Goal: Task Accomplishment & Management: Manage account settings

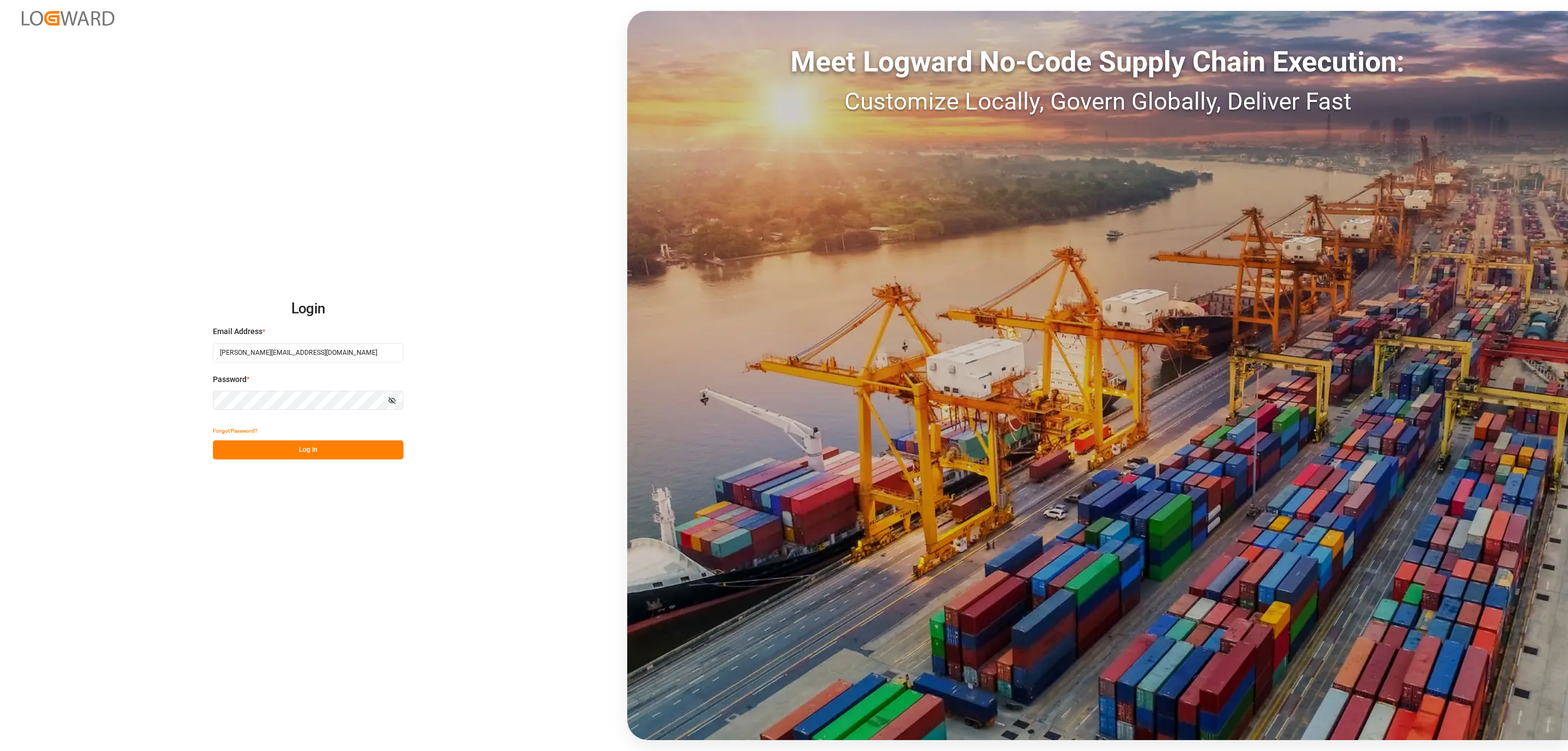
click at [239, 445] on button "Log In" at bounding box center [308, 449] width 191 height 19
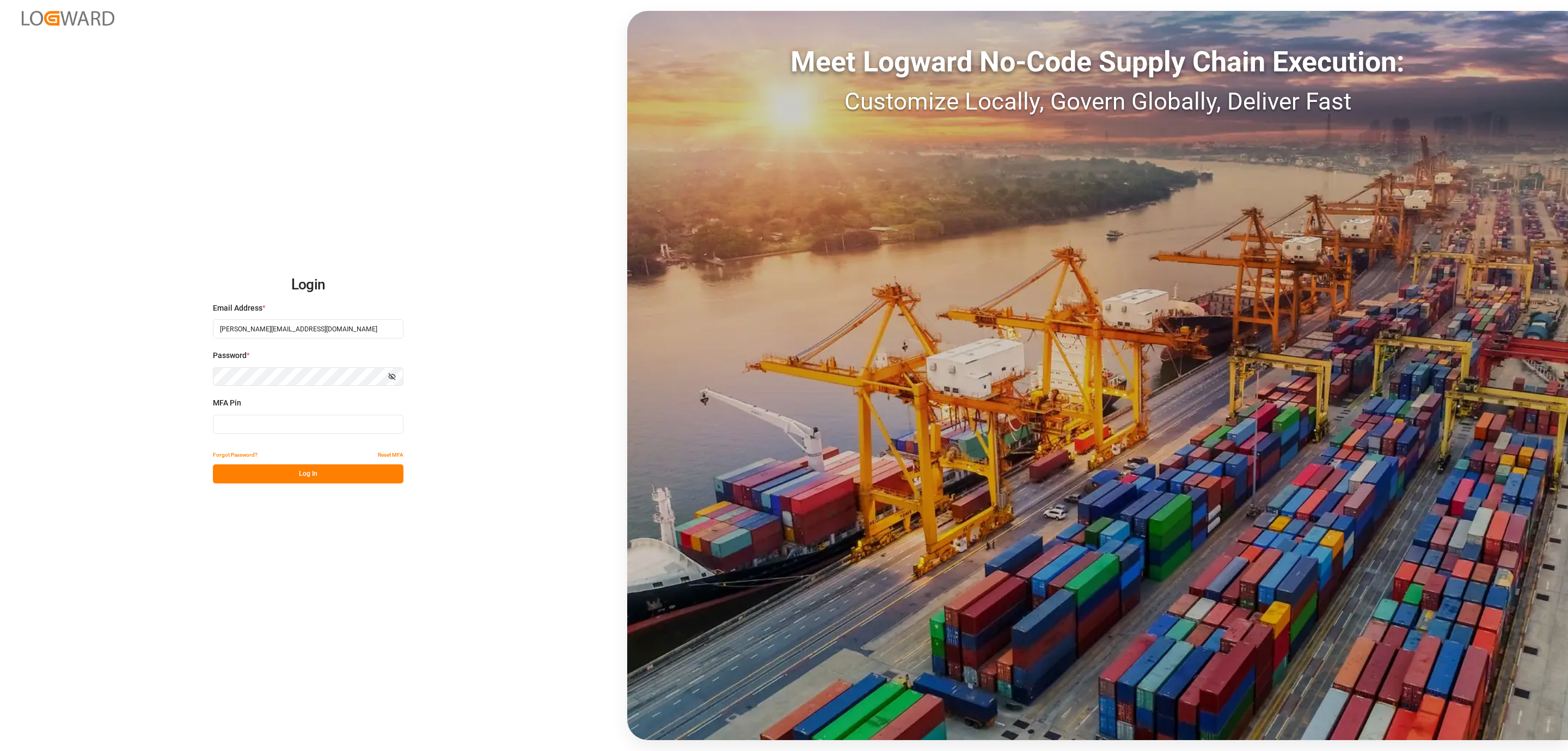
click at [283, 426] on input at bounding box center [308, 424] width 191 height 19
type input "681943"
click at [332, 473] on button "Log In" at bounding box center [308, 473] width 191 height 19
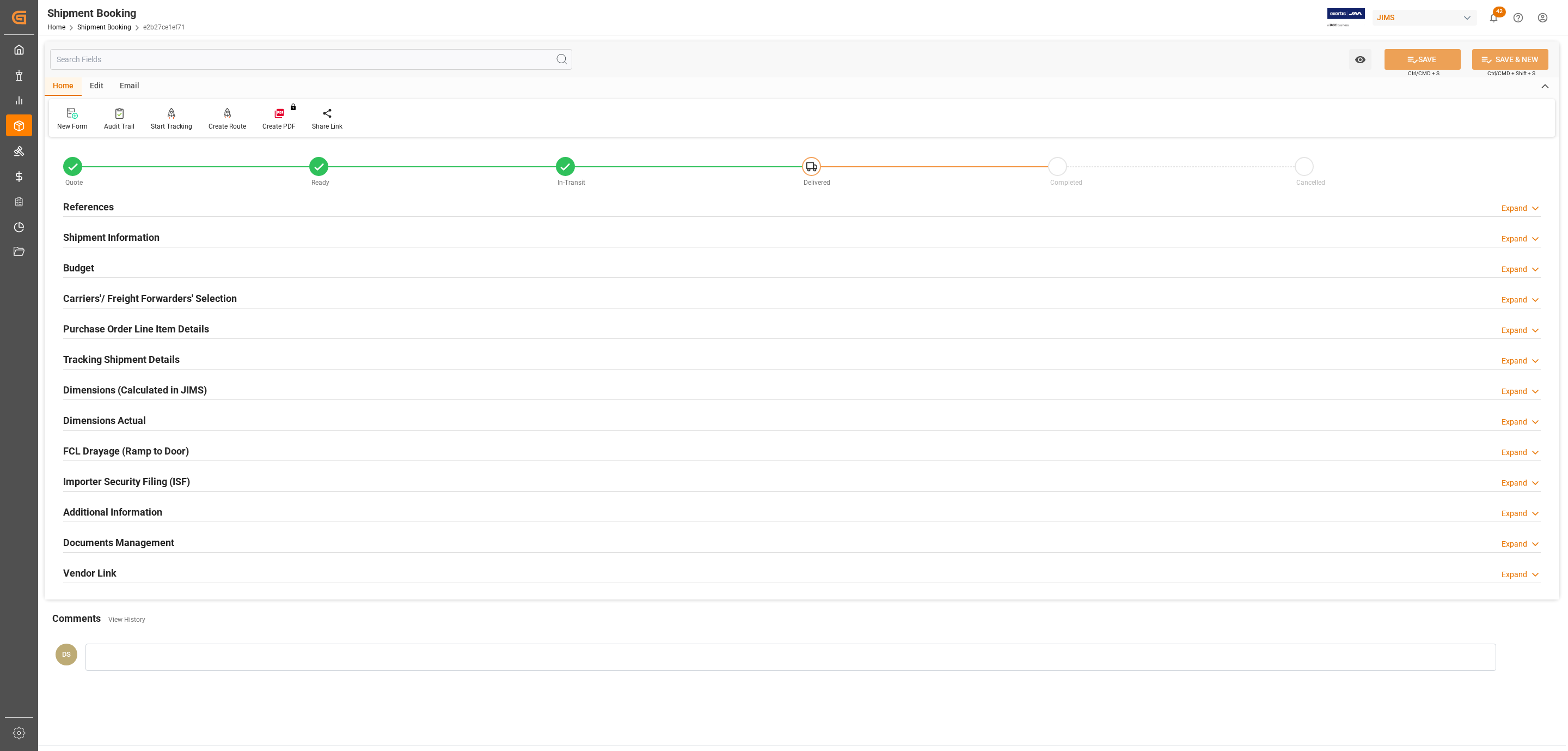
click at [82, 202] on h2 "References" at bounding box center [89, 206] width 51 height 14
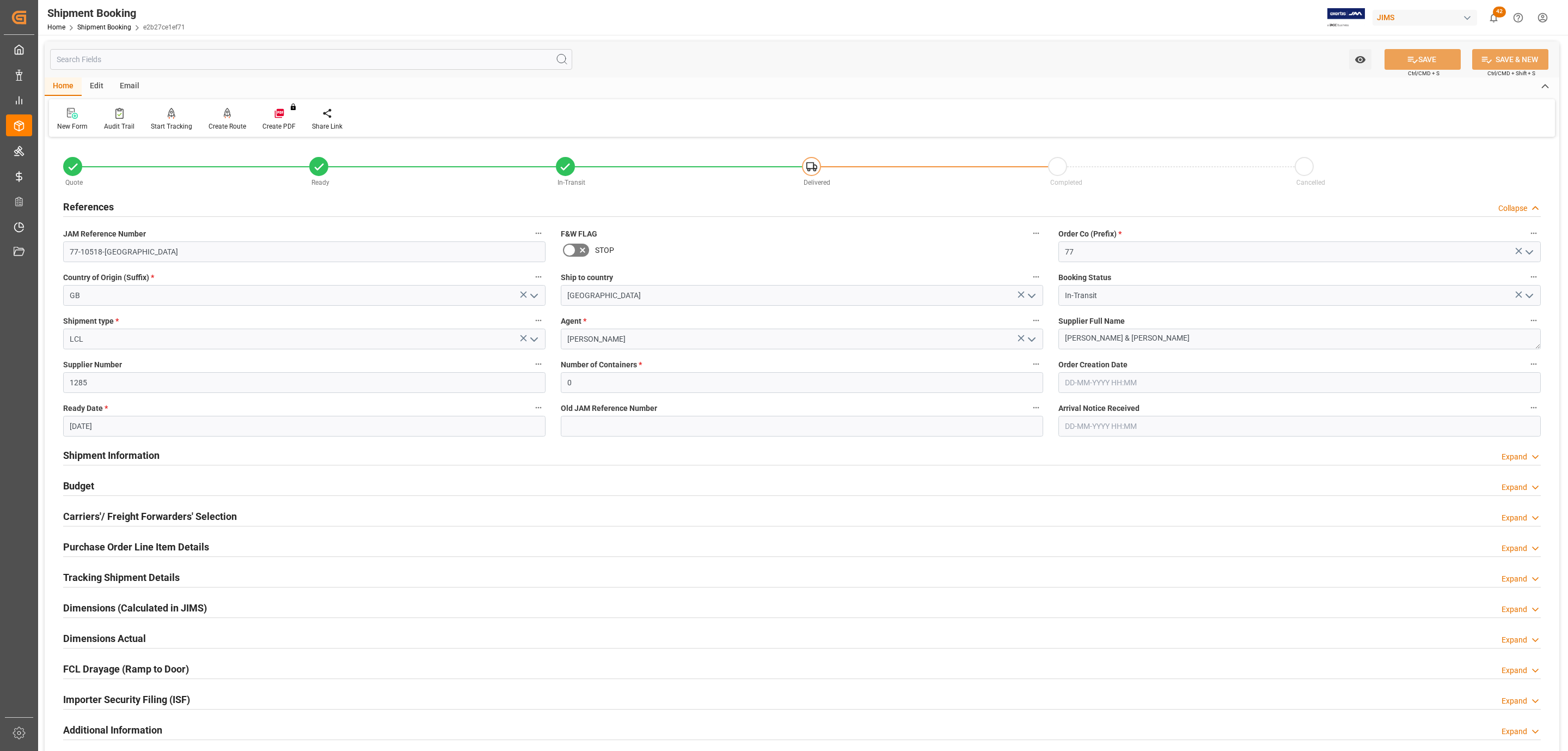
click at [95, 482] on div "Budget Expand" at bounding box center [802, 485] width 1478 height 21
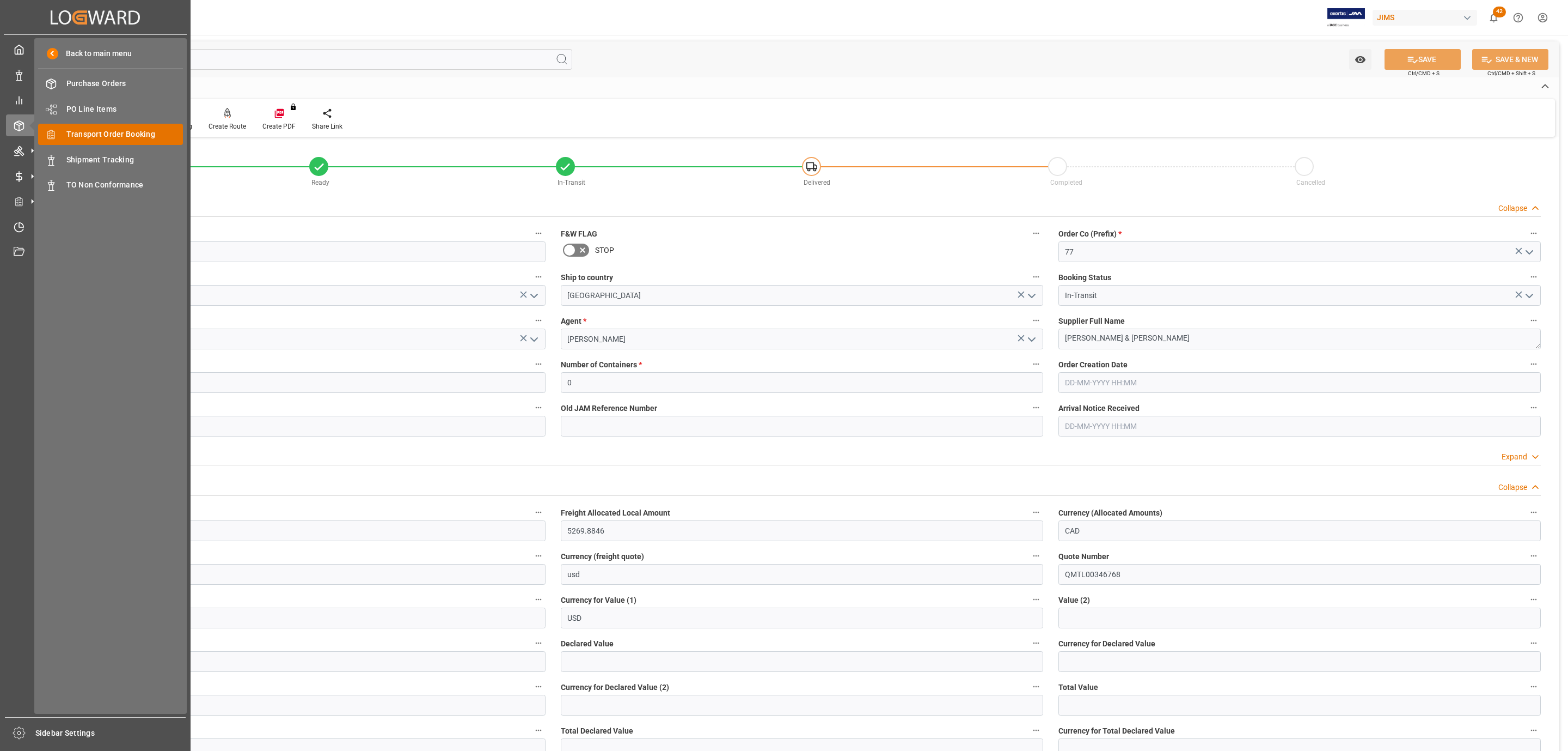
click at [82, 128] on span "Transport Order Booking" at bounding box center [125, 134] width 117 height 12
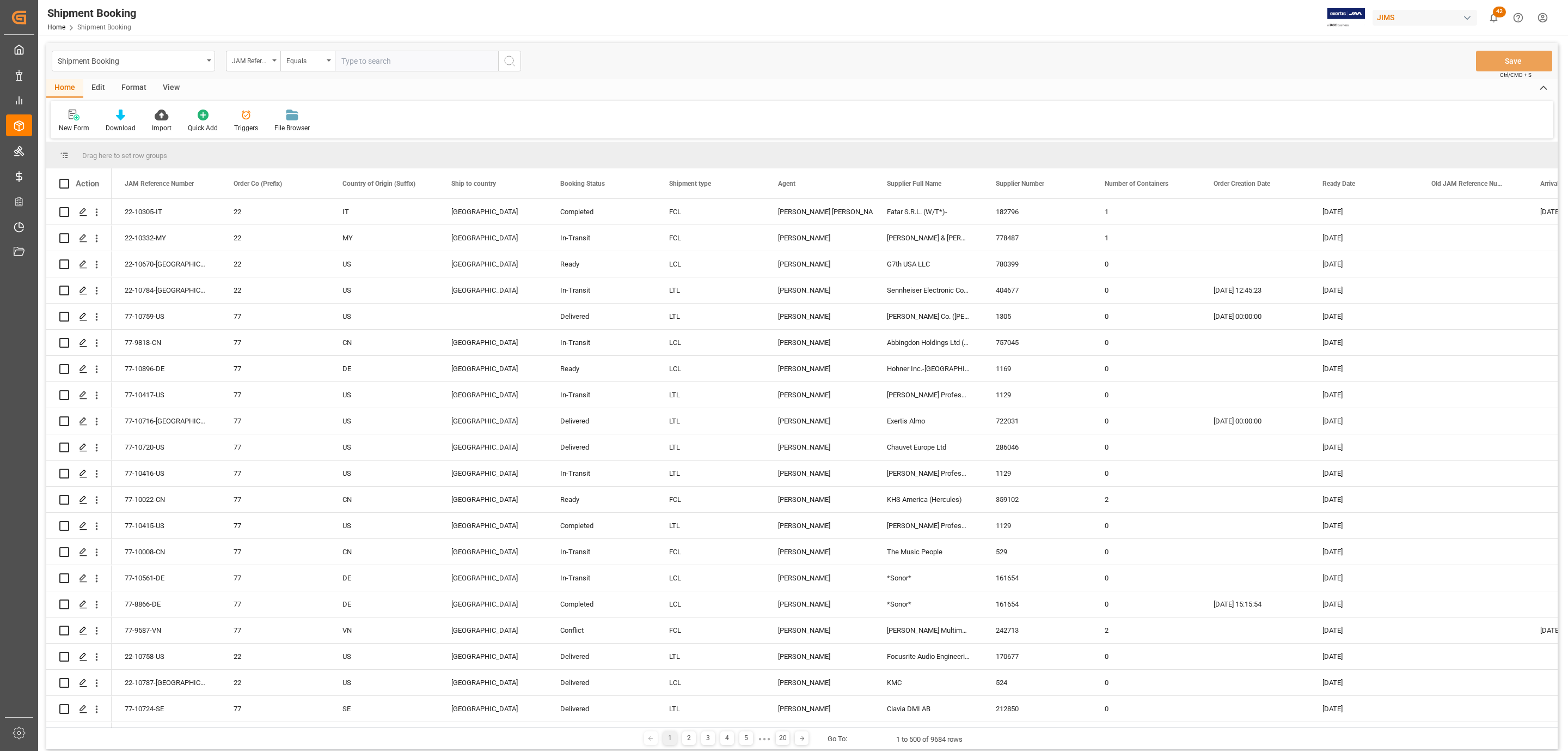
paste input "77-10116-GB"
type input "77-10116-GB"
click at [510, 54] on icon "search button" at bounding box center [509, 60] width 13 height 13
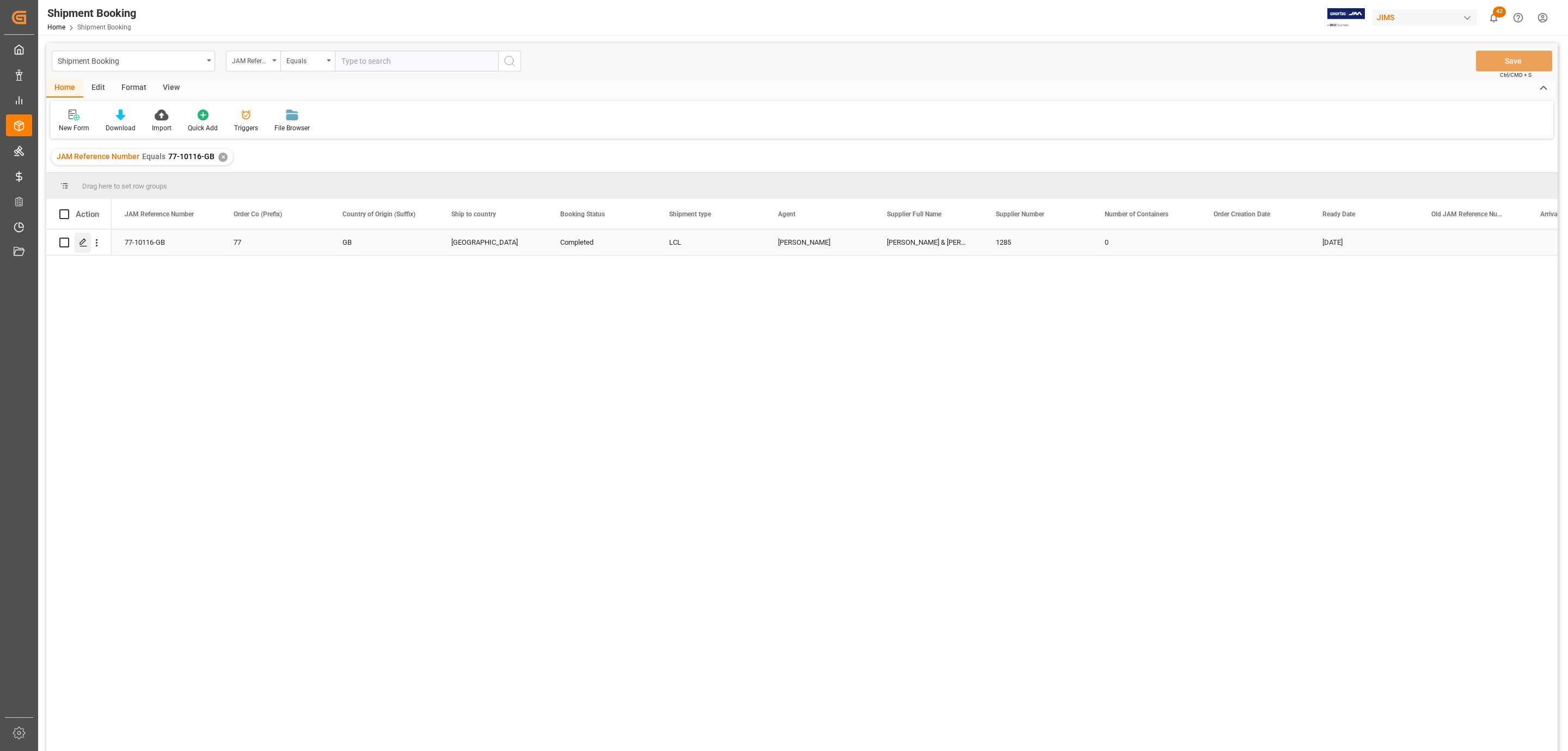
click at [88, 243] on div "Press SPACE to select this row." at bounding box center [82, 242] width 16 height 20
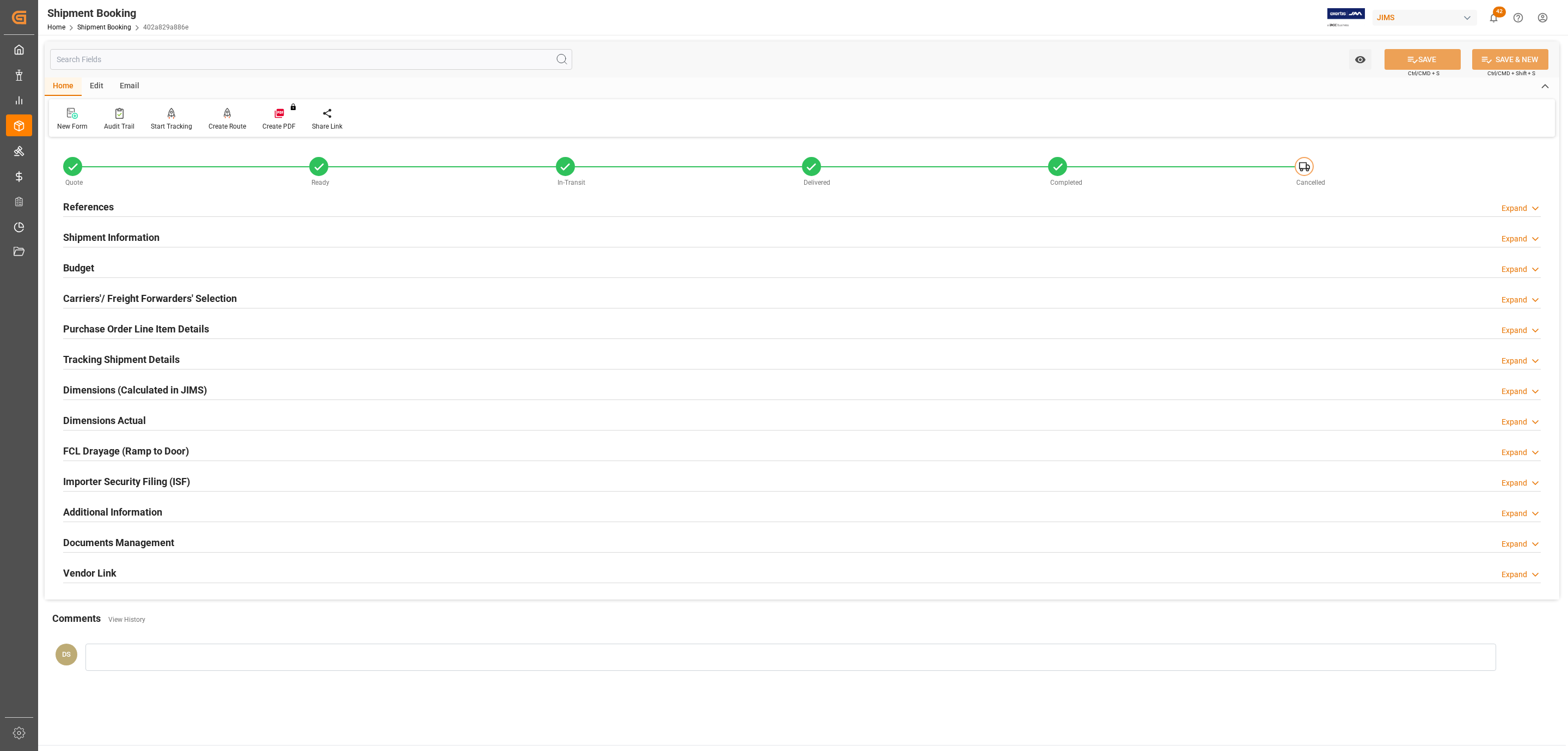
click at [125, 535] on div "Documents Management" at bounding box center [119, 541] width 111 height 21
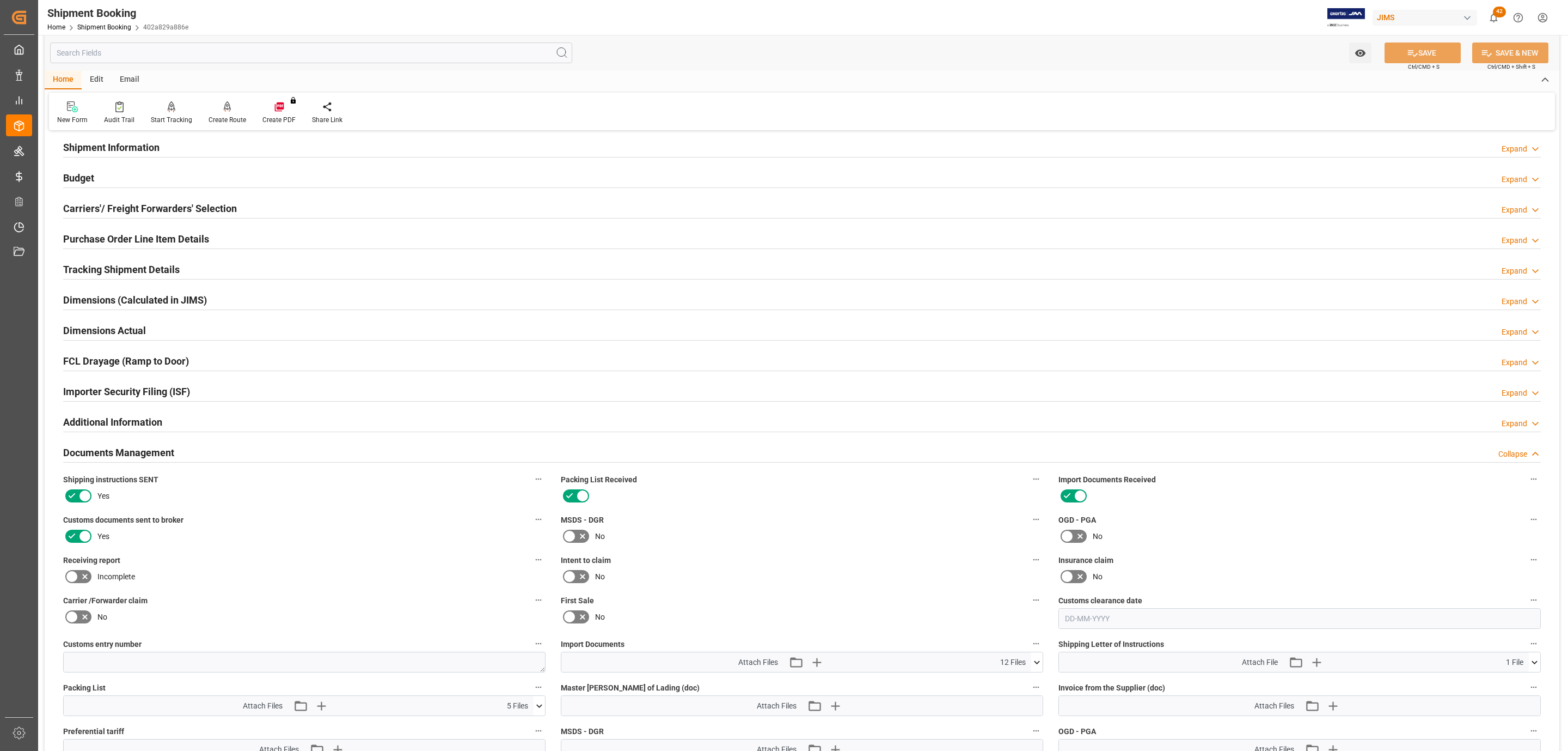
scroll to position [327, 0]
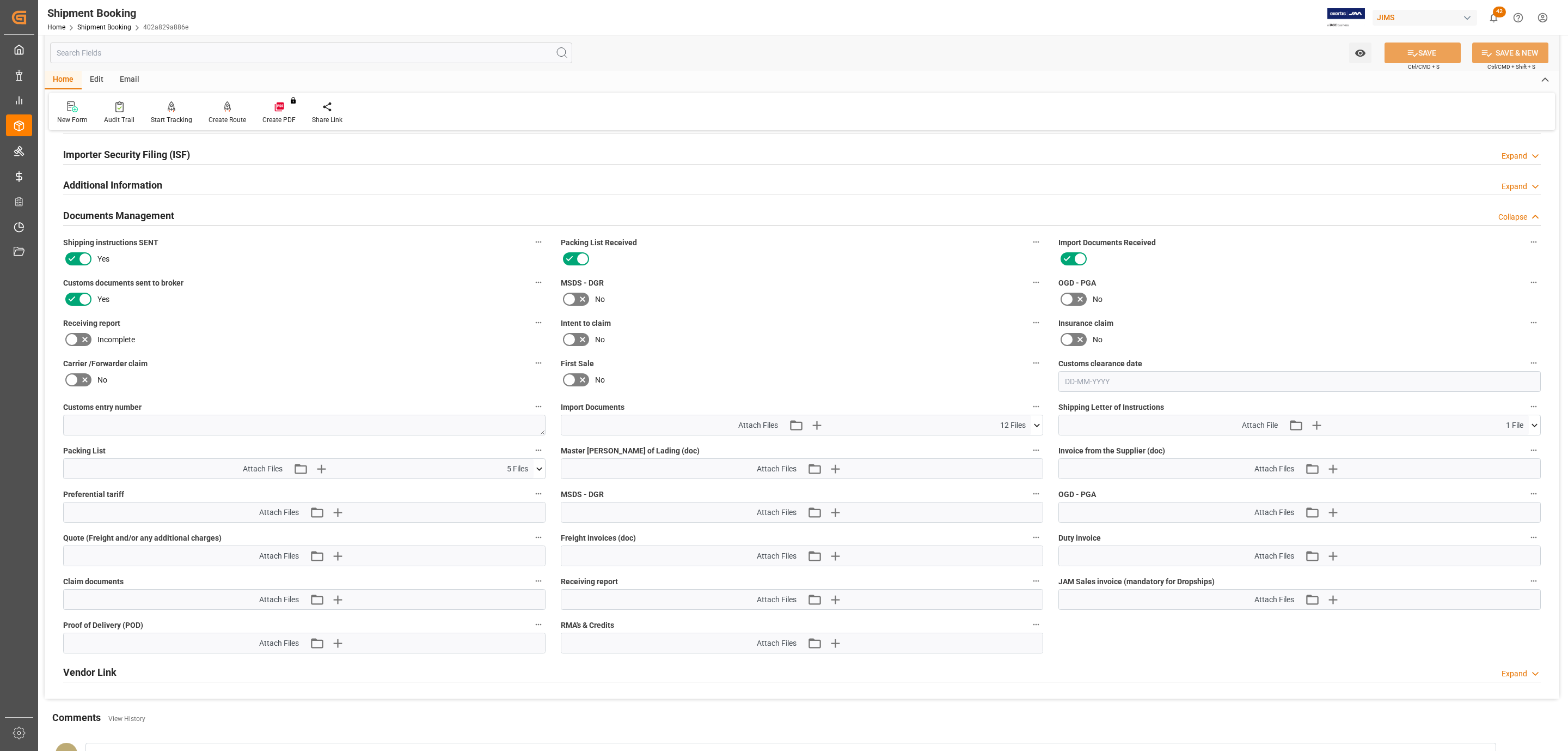
click at [1038, 426] on icon at bounding box center [1037, 426] width 12 height 12
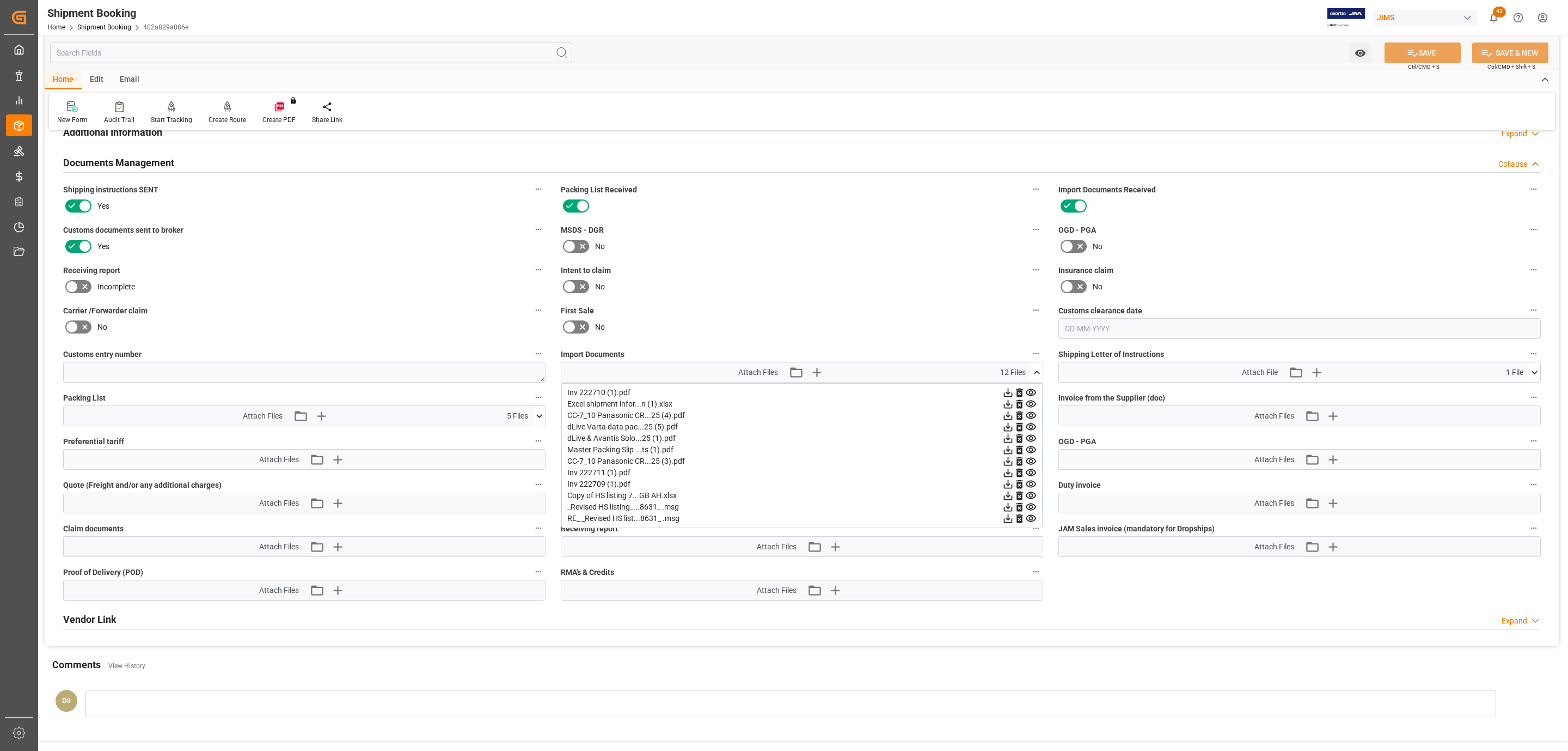
scroll to position [409, 0]
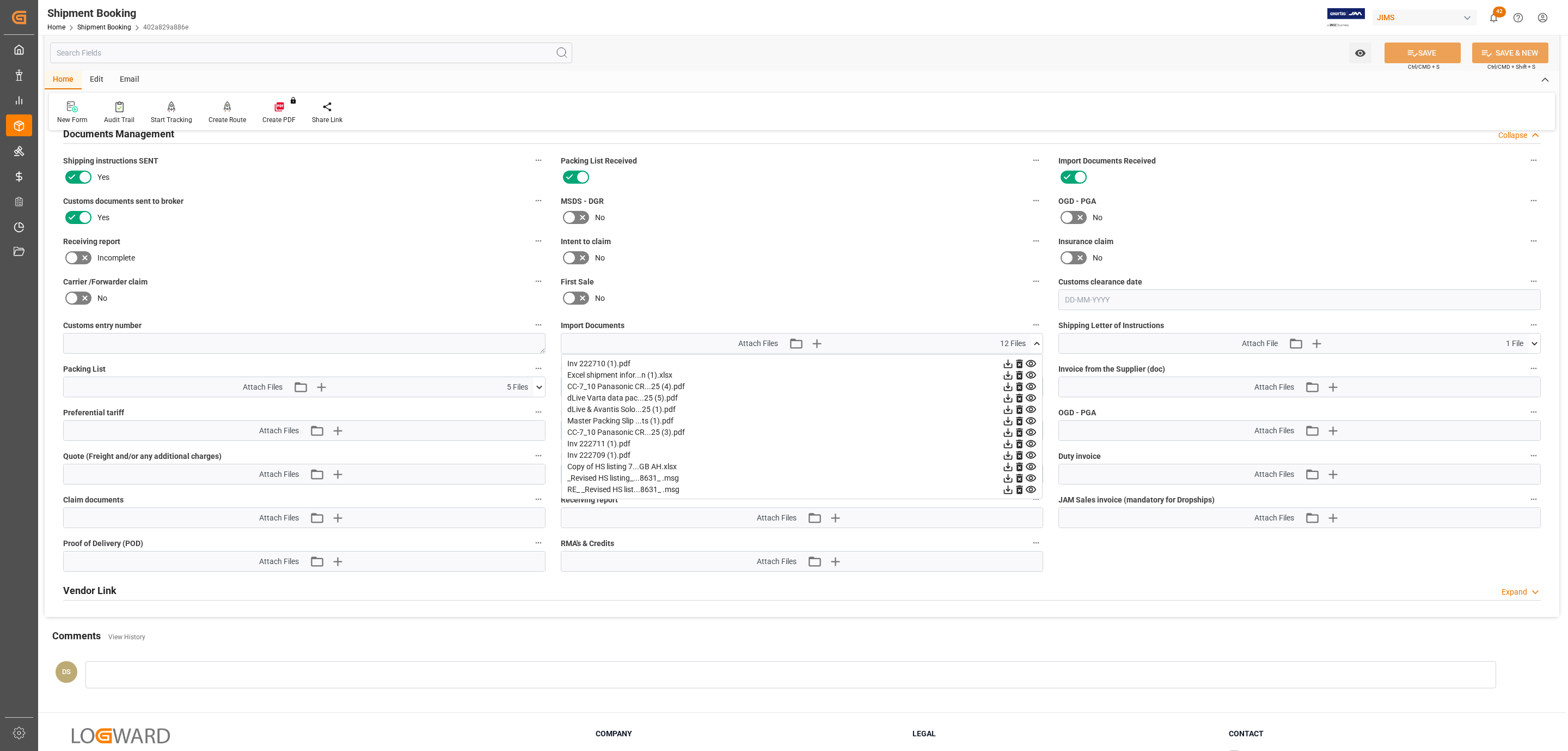
click at [1028, 493] on icon at bounding box center [1031, 490] width 12 height 12
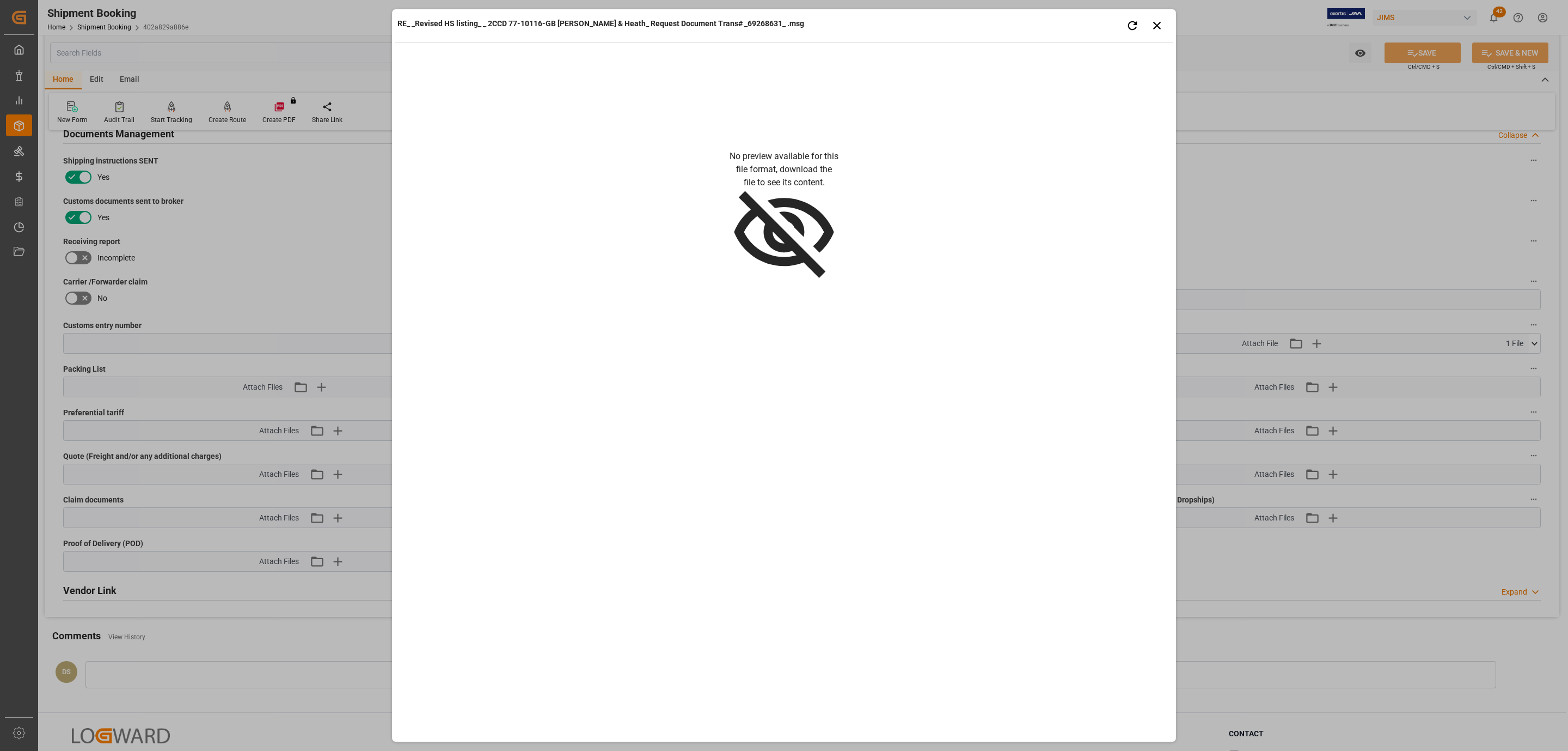
click at [789, 161] on p "No preview available for this file format, download the file to see its content." at bounding box center [784, 169] width 109 height 39
click at [1160, 25] on icon "button" at bounding box center [1158, 25] width 14 height 14
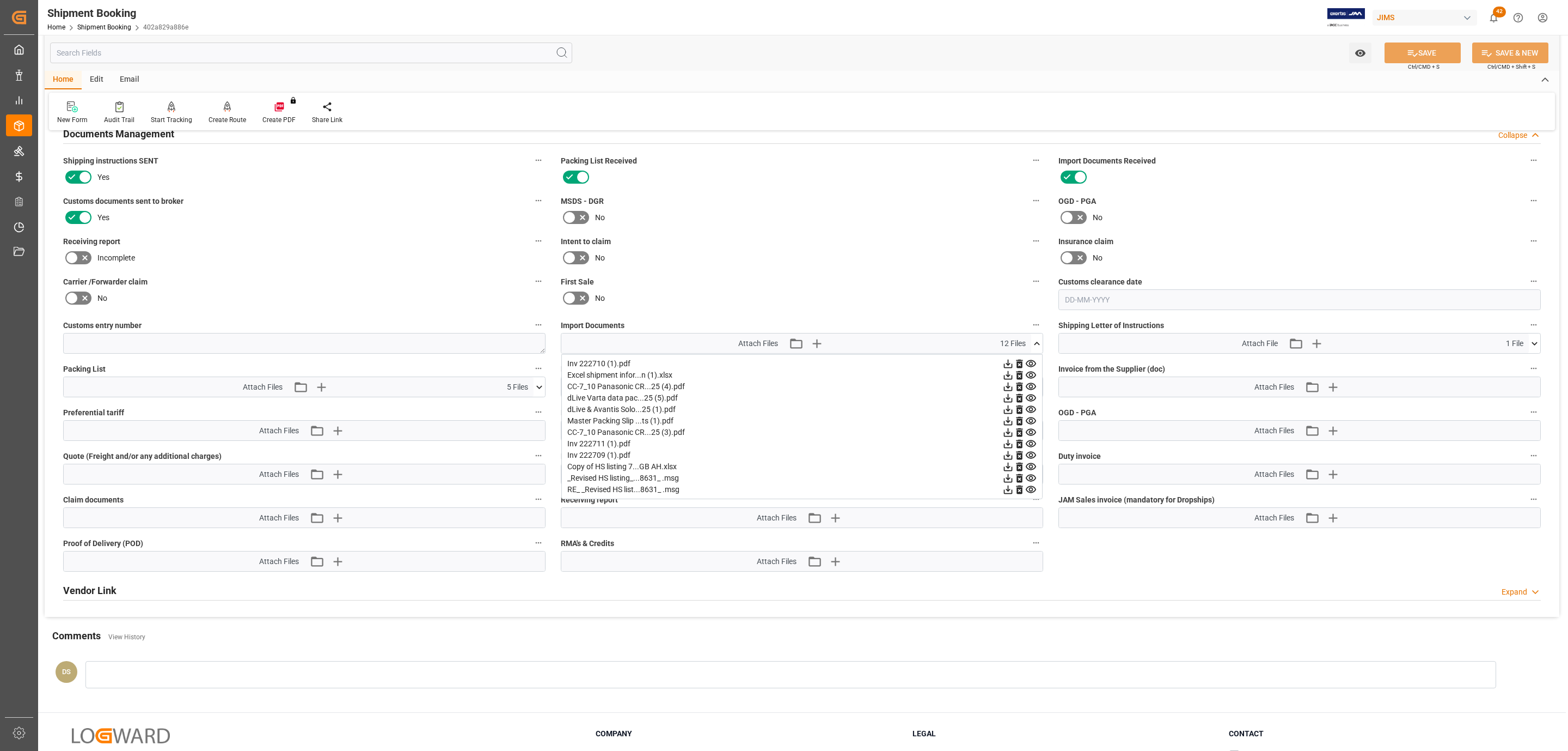
click at [1008, 493] on icon at bounding box center [1008, 490] width 8 height 8
click at [1006, 458] on icon at bounding box center [1008, 455] width 12 height 12
click at [1006, 446] on icon at bounding box center [1008, 444] width 12 height 12
click at [1006, 363] on icon at bounding box center [1008, 364] width 12 height 12
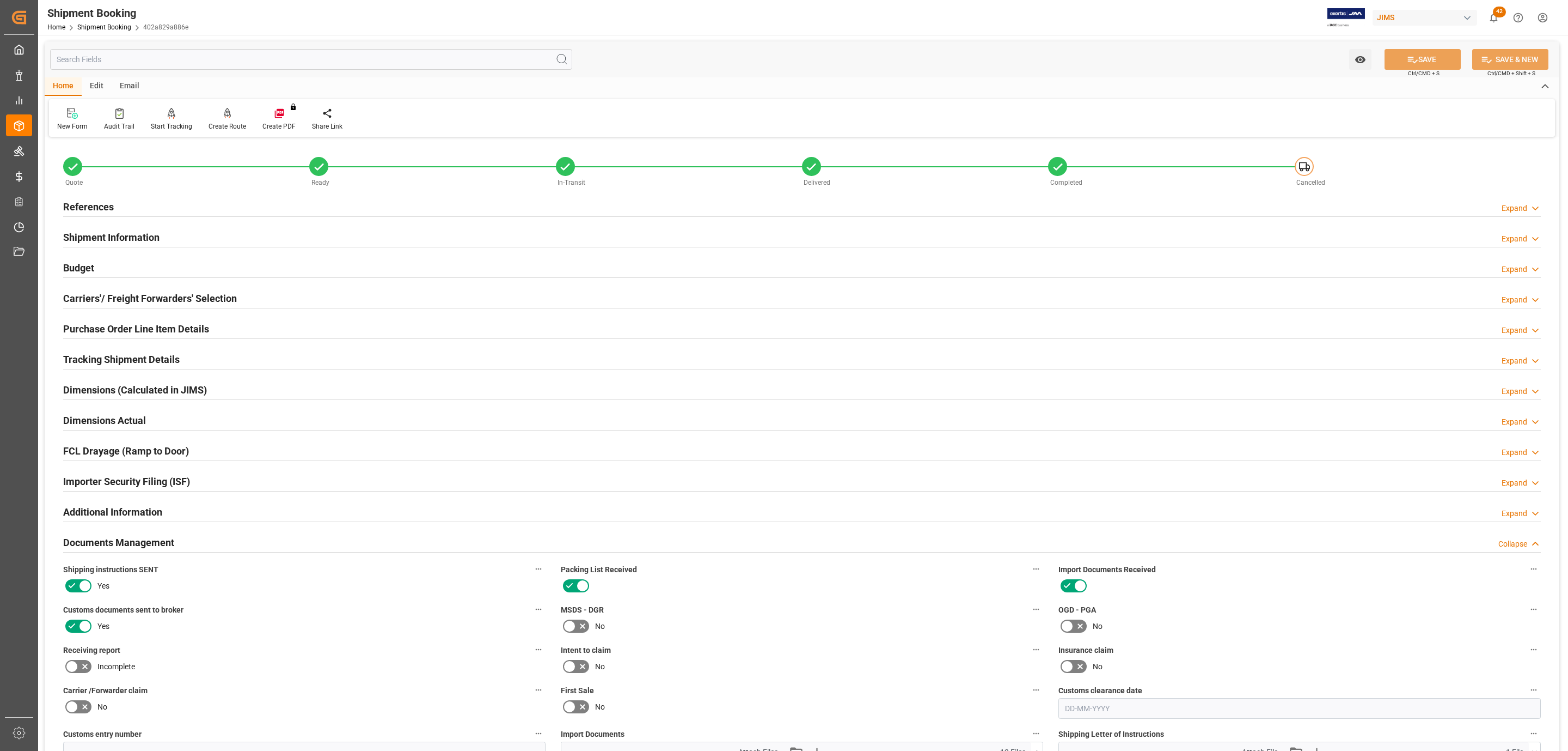
click at [95, 200] on h2 "References" at bounding box center [89, 206] width 51 height 14
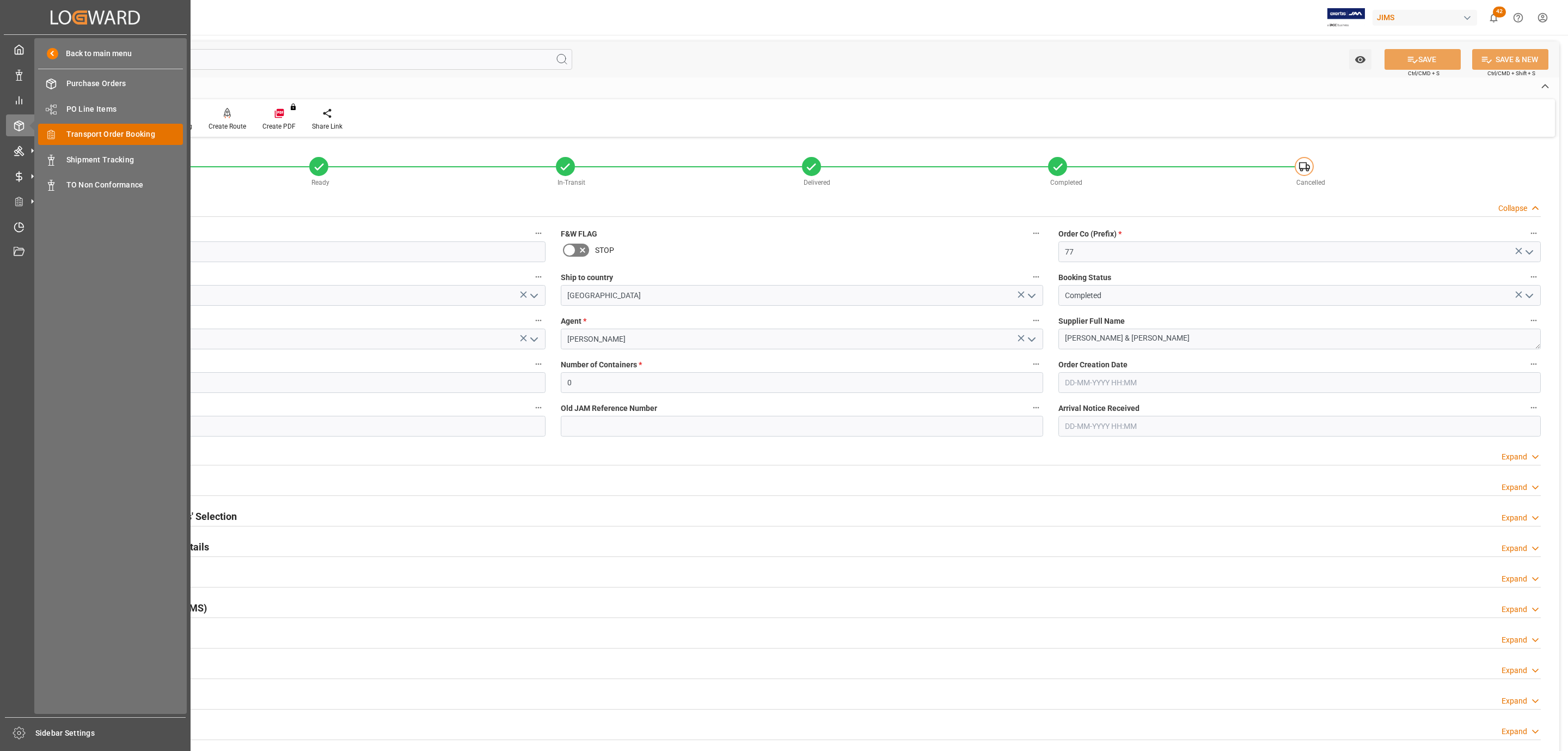
click at [160, 138] on span "Transport Order Booking" at bounding box center [125, 134] width 117 height 12
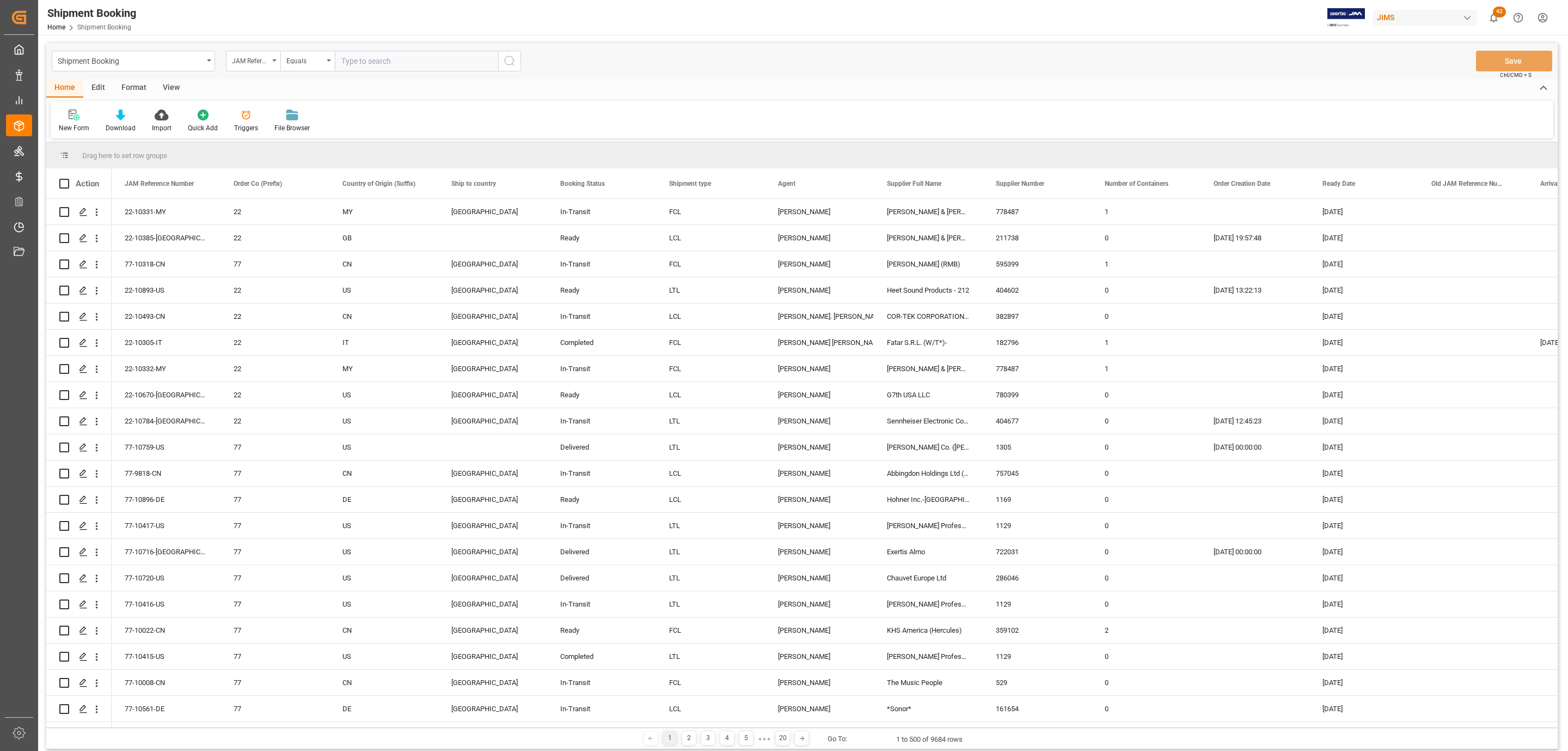
click at [351, 59] on input "text" at bounding box center [416, 61] width 163 height 21
paste input "77-10446-CN"
type input "77-10446-CN"
click at [508, 63] on icon "search button" at bounding box center [509, 60] width 13 height 13
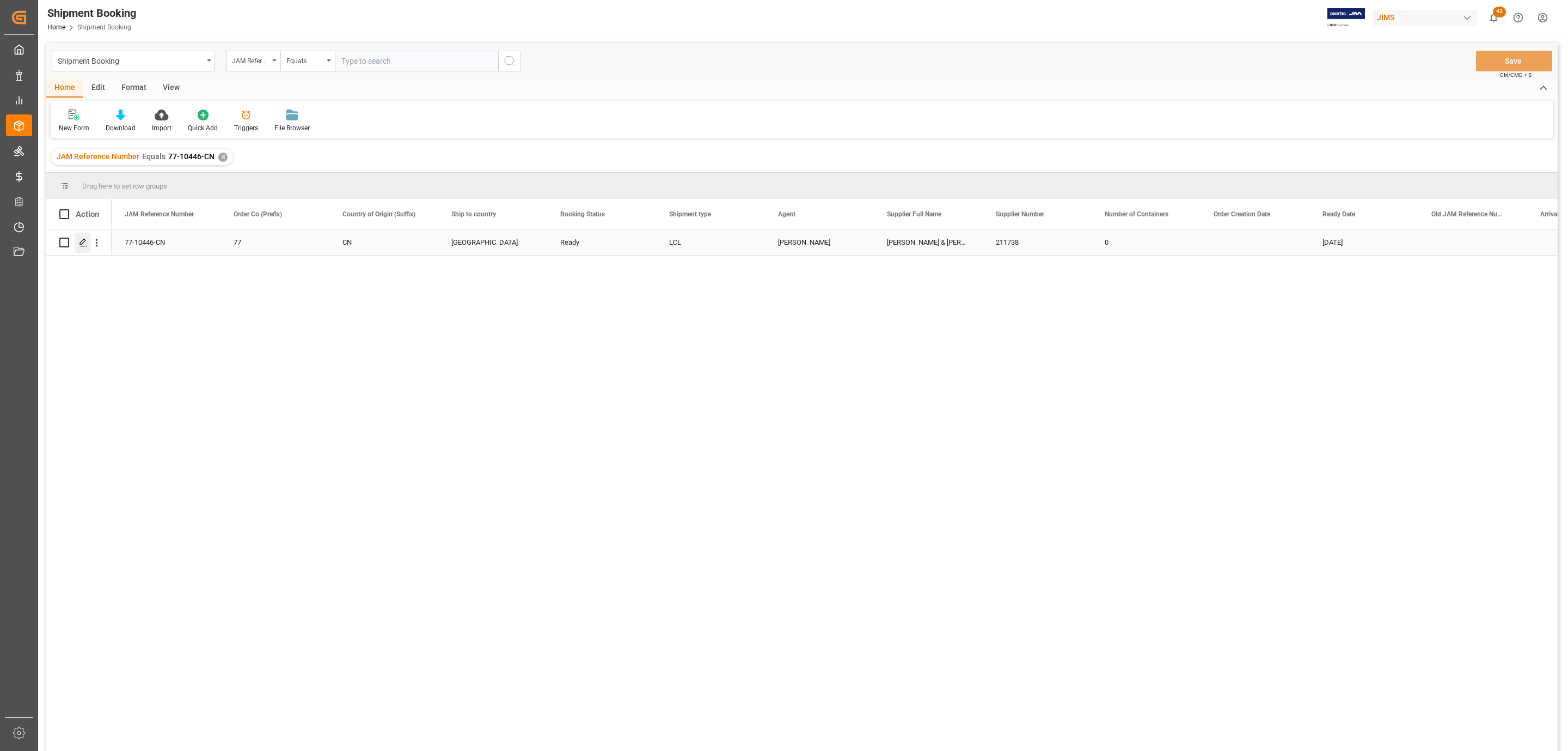
click at [82, 243] on polygon "Press SPACE to select this row." at bounding box center [83, 242] width 5 height 5
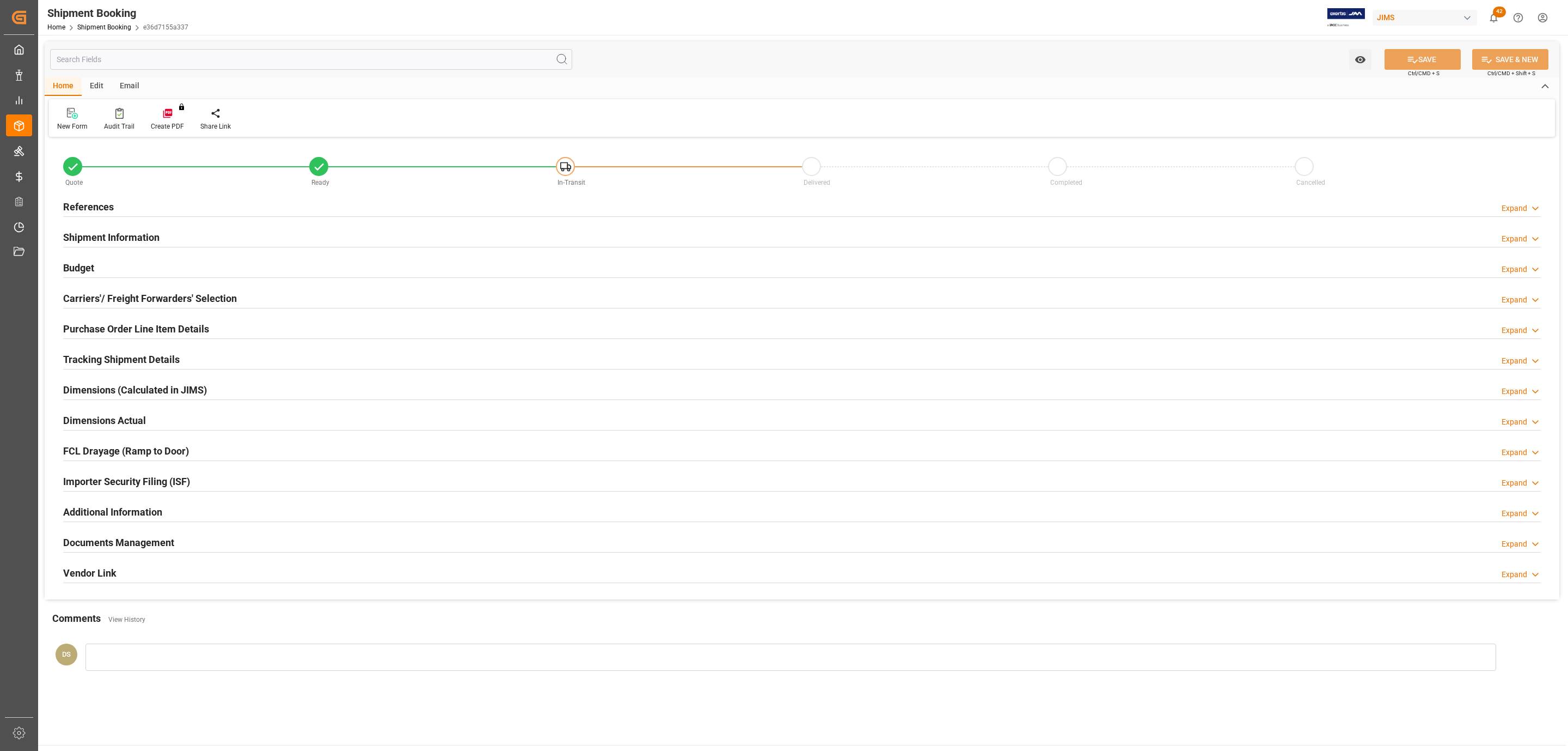
type input "0"
type input "1474.5777"
type input "21604.675"
type input "4750"
type input "407149.4734"
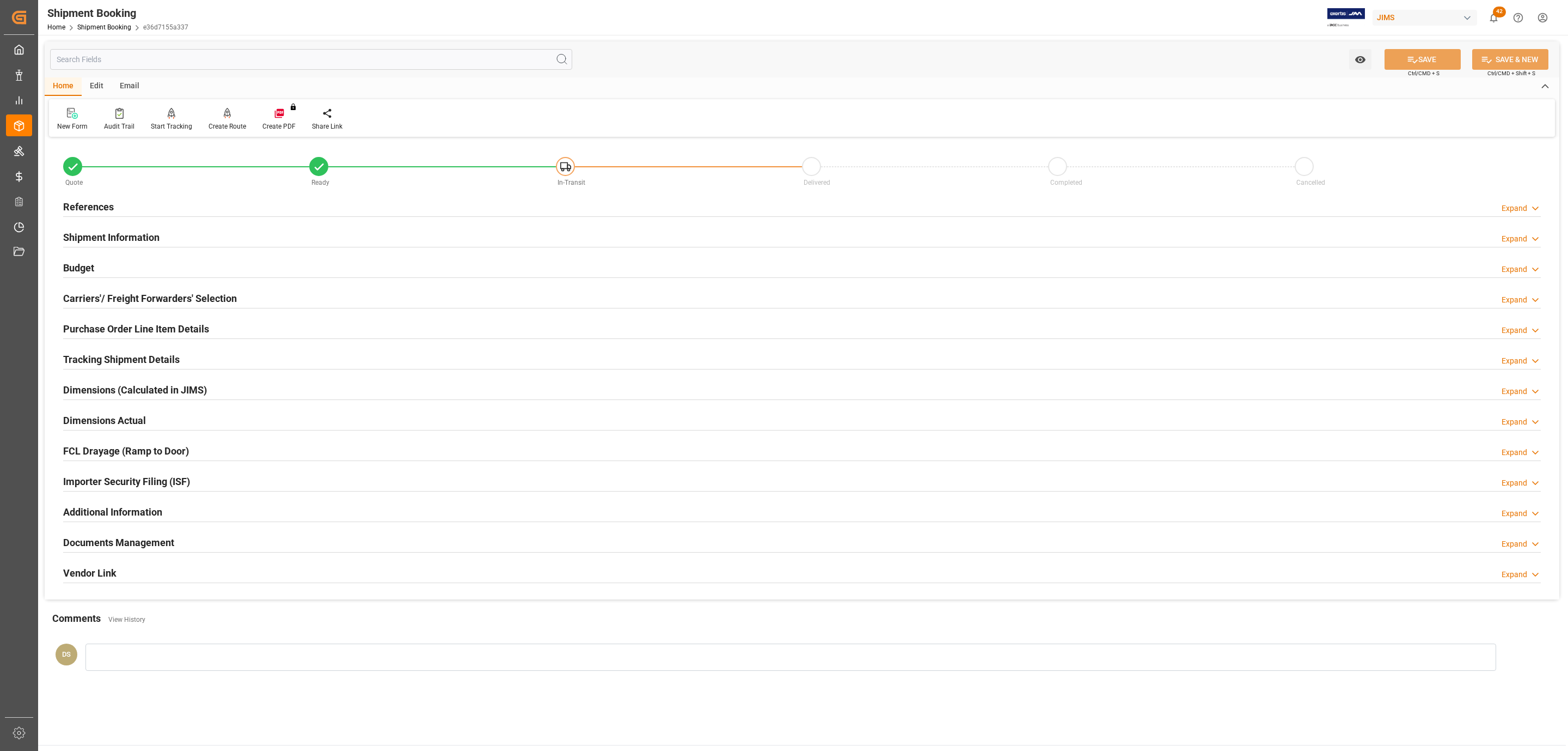
type input "[DATE]"
click at [116, 275] on div "Budget Expand" at bounding box center [802, 267] width 1478 height 21
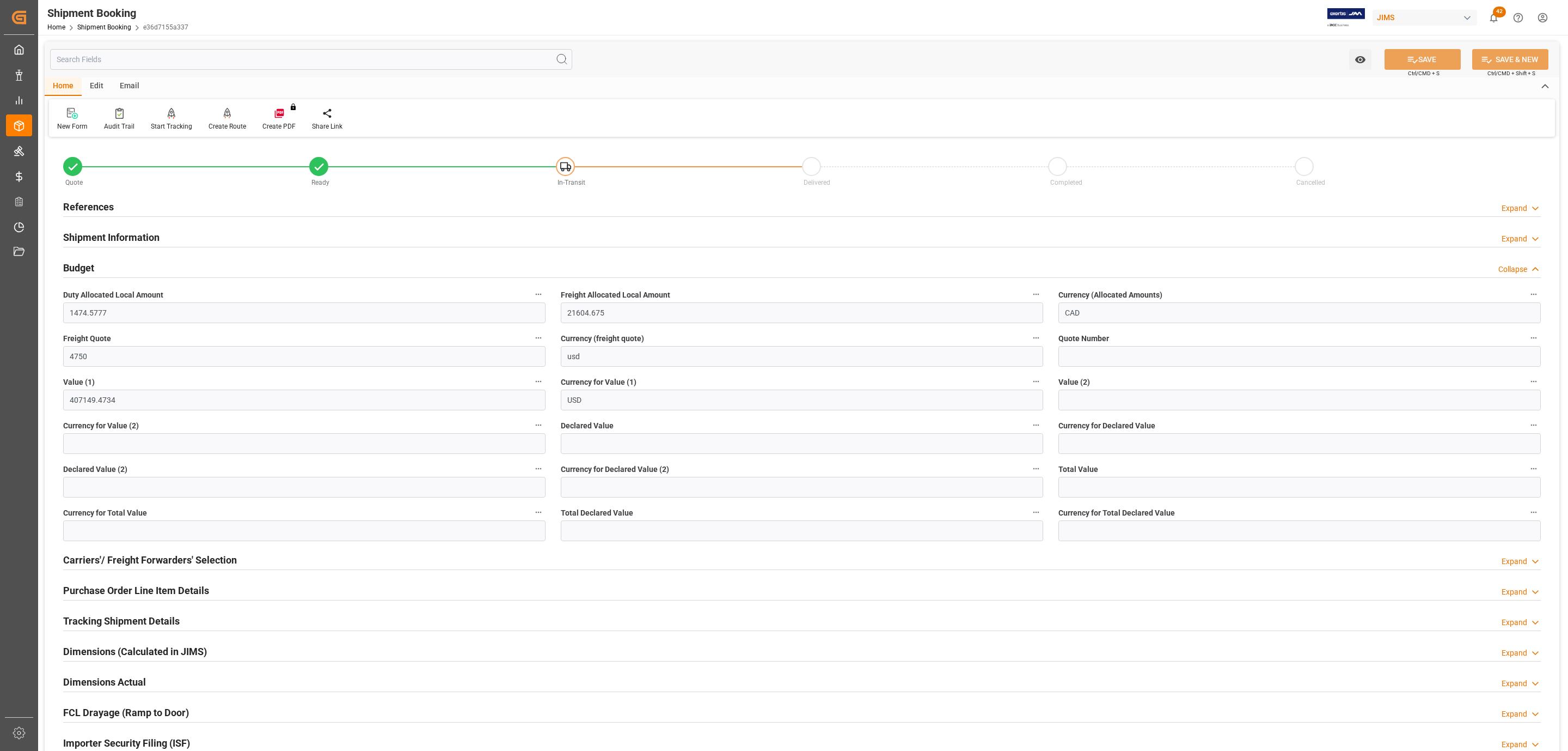
click at [187, 208] on div "References Expand" at bounding box center [802, 206] width 1478 height 21
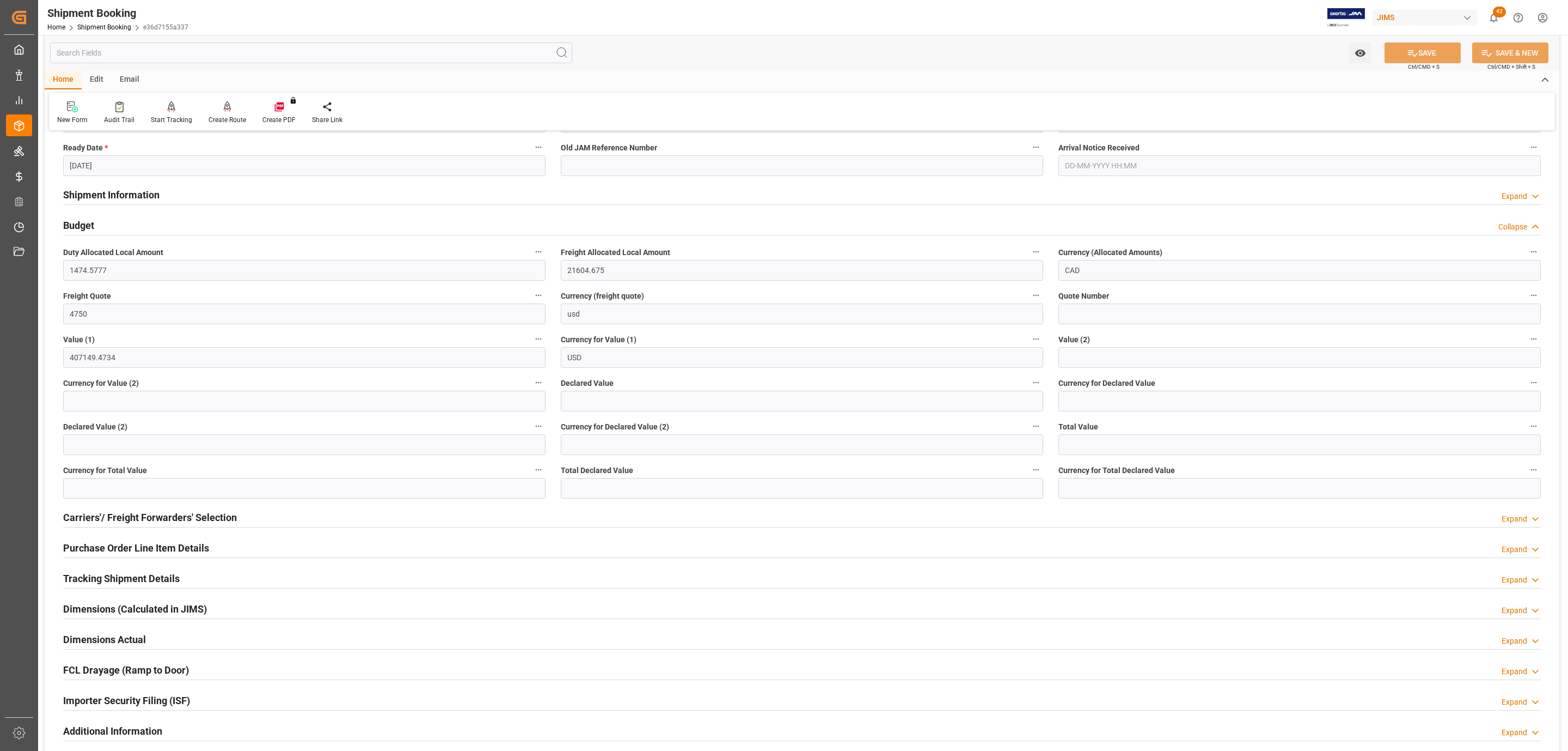
scroll to position [327, 0]
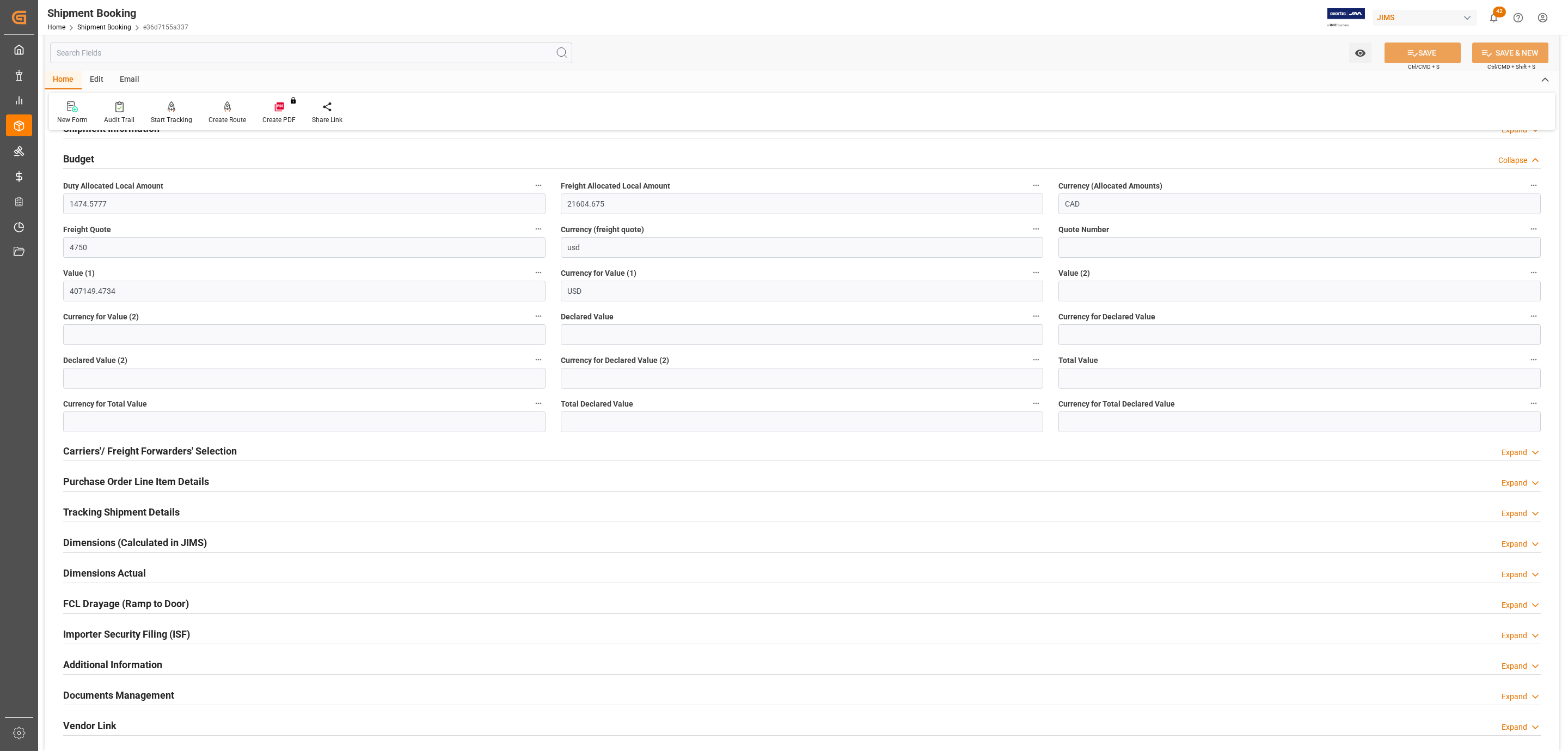
click at [112, 516] on h2 "Tracking Shipment Details" at bounding box center [122, 511] width 117 height 14
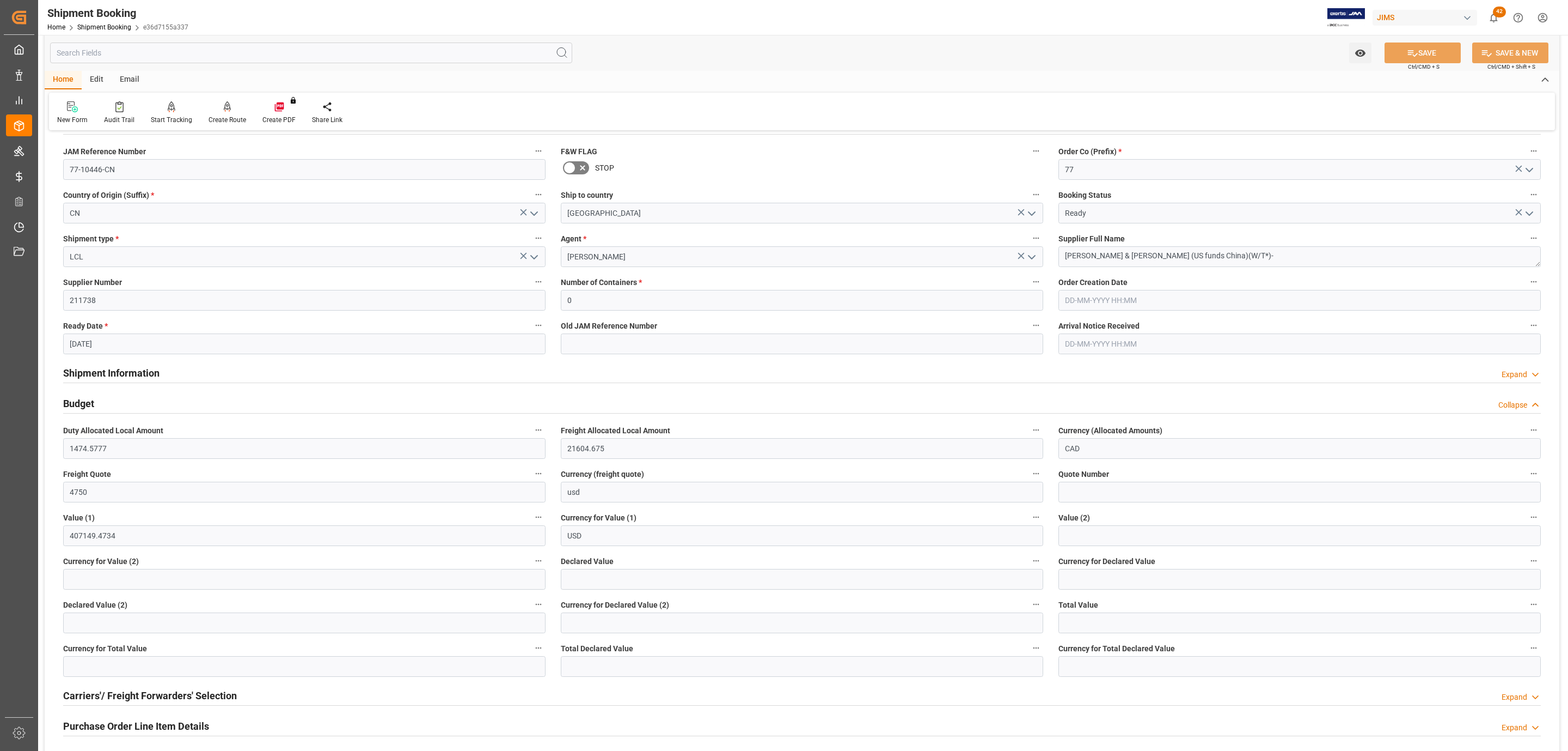
scroll to position [82, 0]
click at [114, 374] on h2 "Shipment Information" at bounding box center [111, 373] width 96 height 14
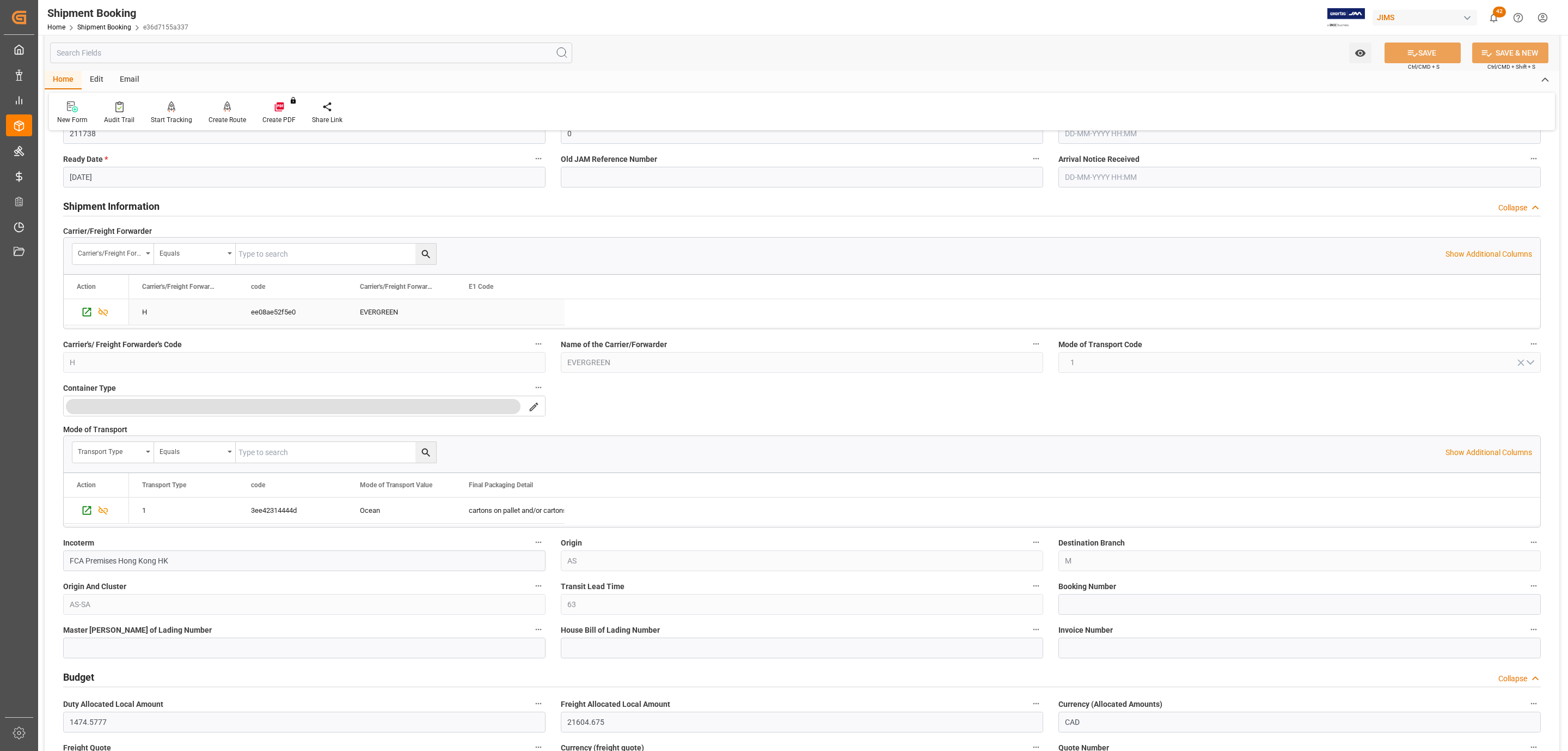
scroll to position [0, 0]
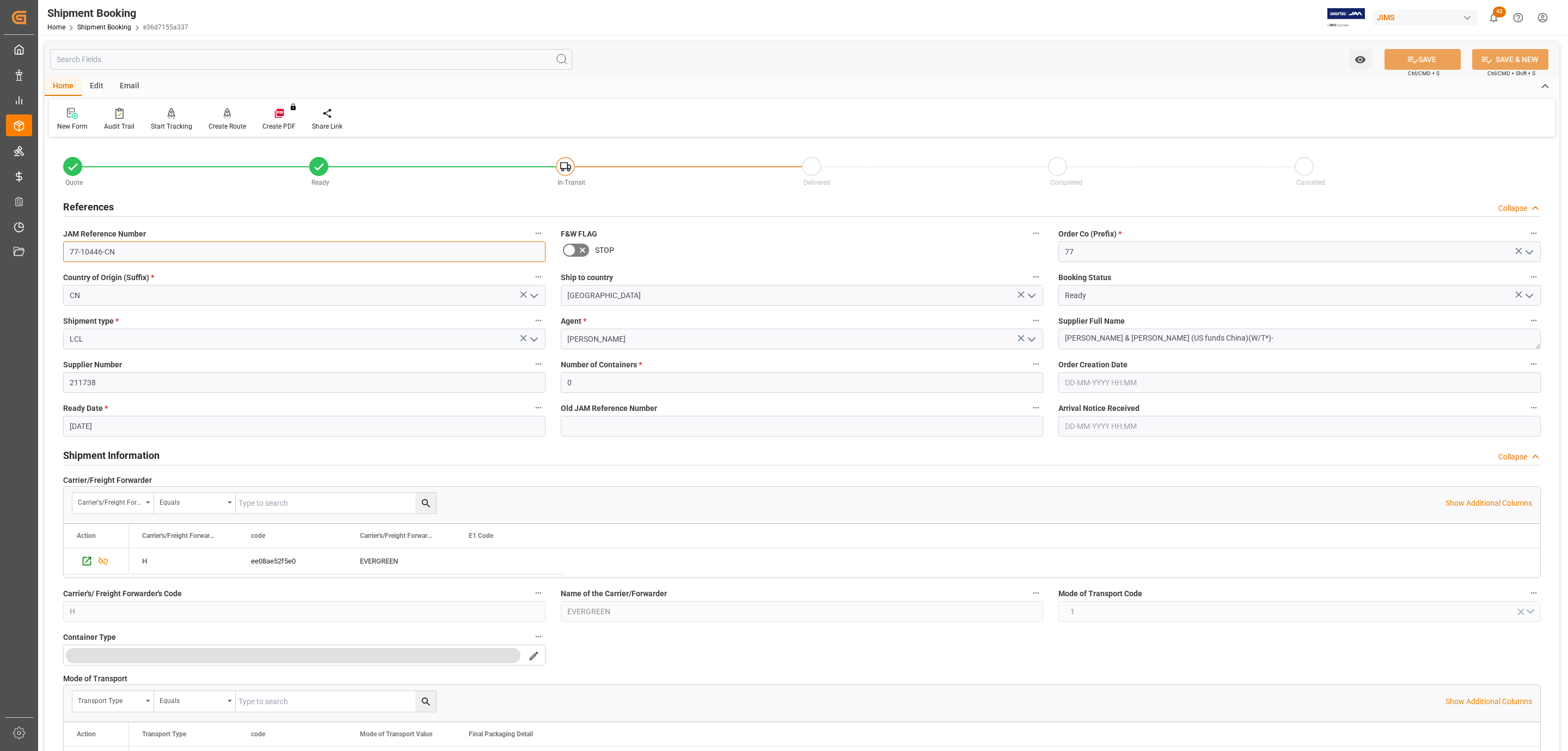
click at [128, 250] on input "77-10446-CN" at bounding box center [304, 252] width 482 height 21
drag, startPoint x: 128, startPoint y: 250, endPoint x: 51, endPoint y: 247, distance: 77.1
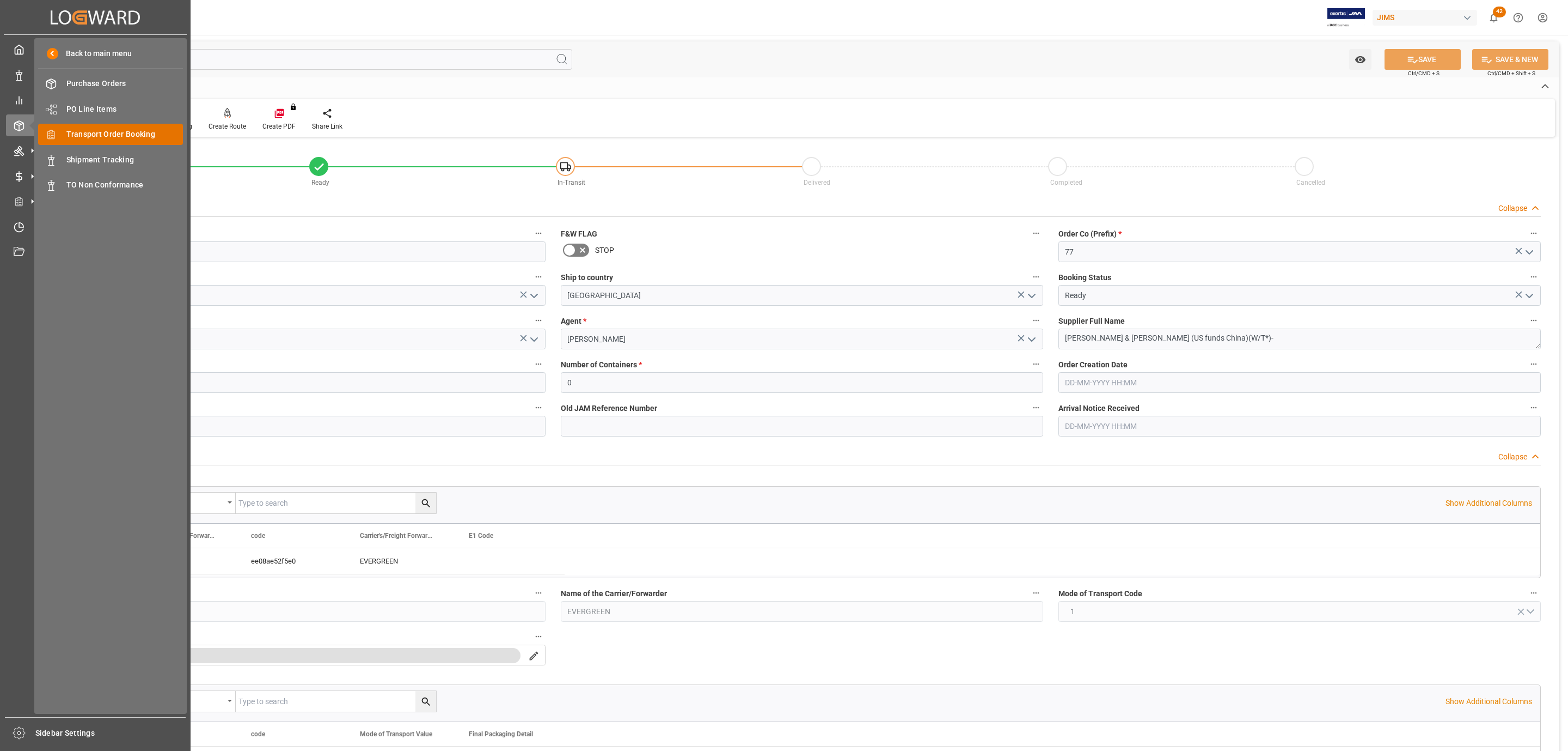
click at [129, 133] on span "Transport Order Booking" at bounding box center [125, 134] width 117 height 12
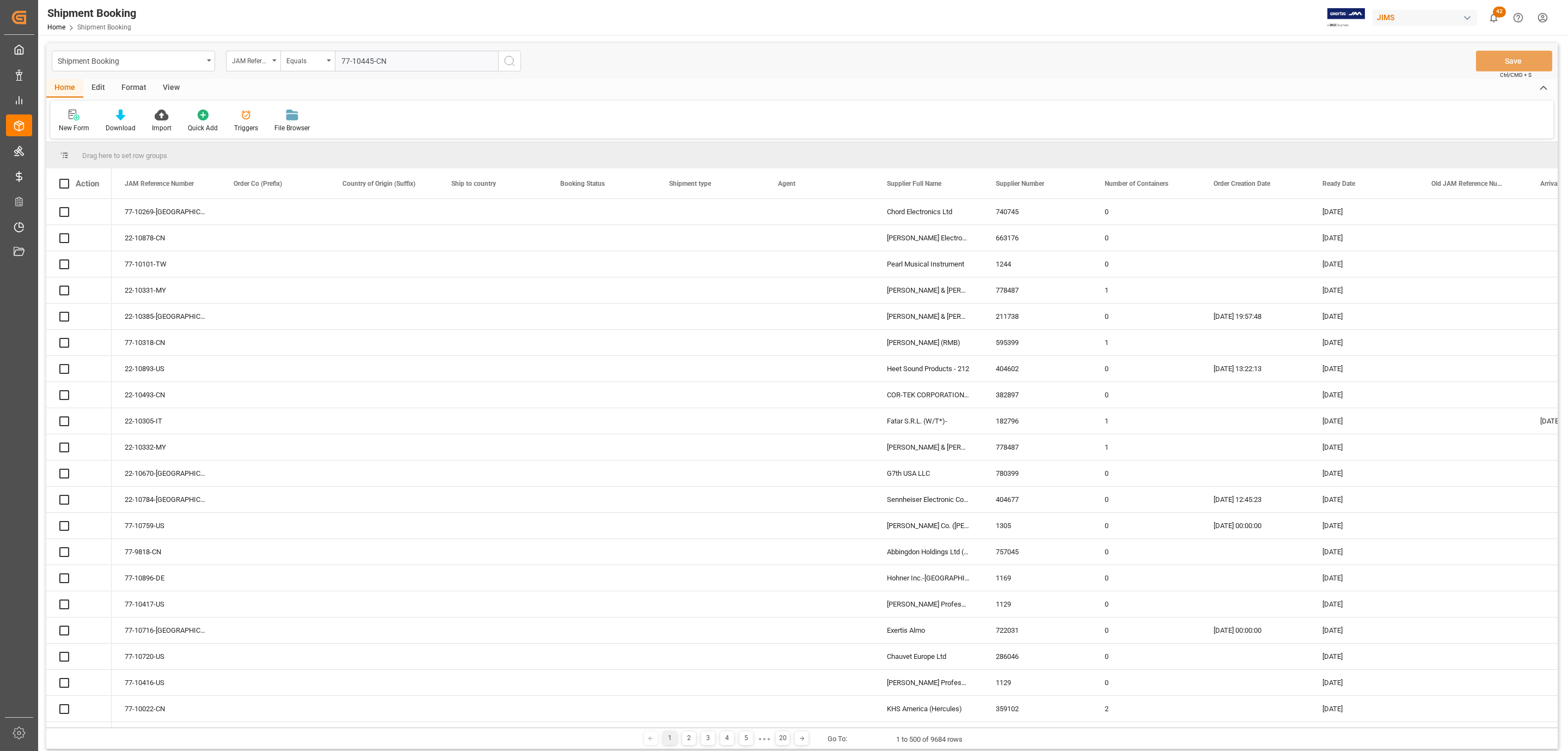
type input "77-10445-CN"
click at [510, 61] on icon "search button" at bounding box center [509, 60] width 13 height 13
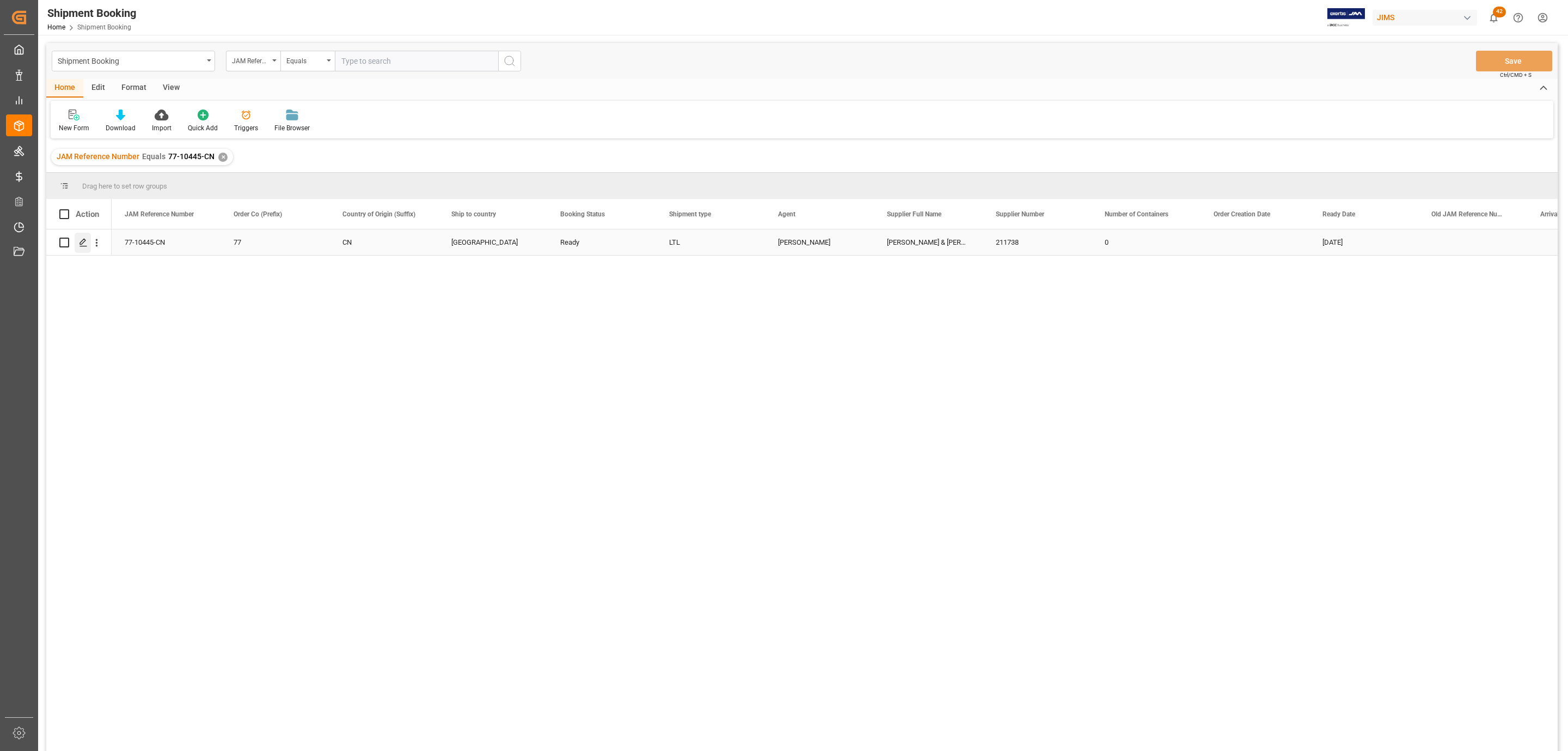
click at [82, 247] on icon "Press SPACE to select this row." at bounding box center [84, 242] width 8 height 8
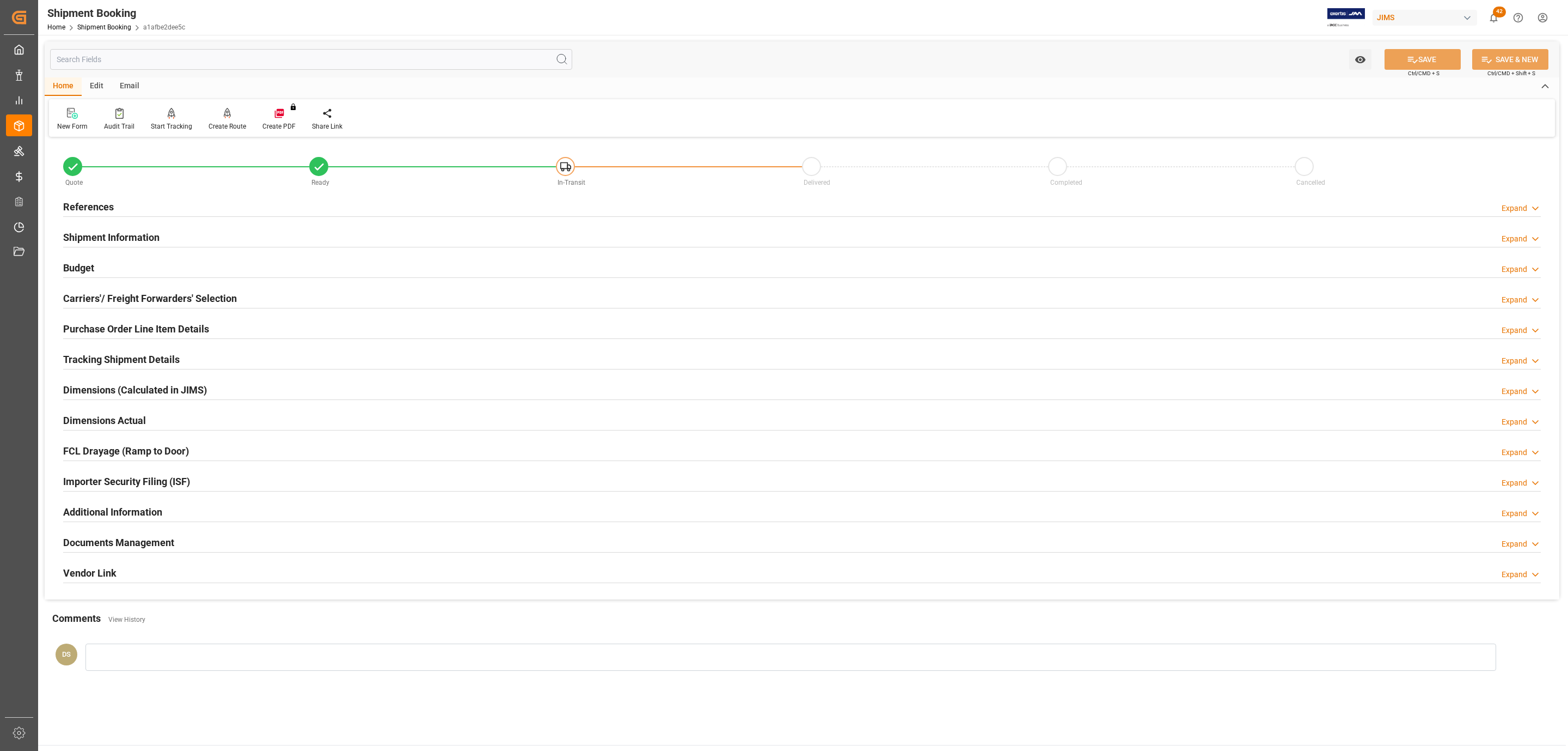
click at [118, 298] on h2 "Carriers'/ Freight Forwarders' Selection" at bounding box center [150, 297] width 174 height 14
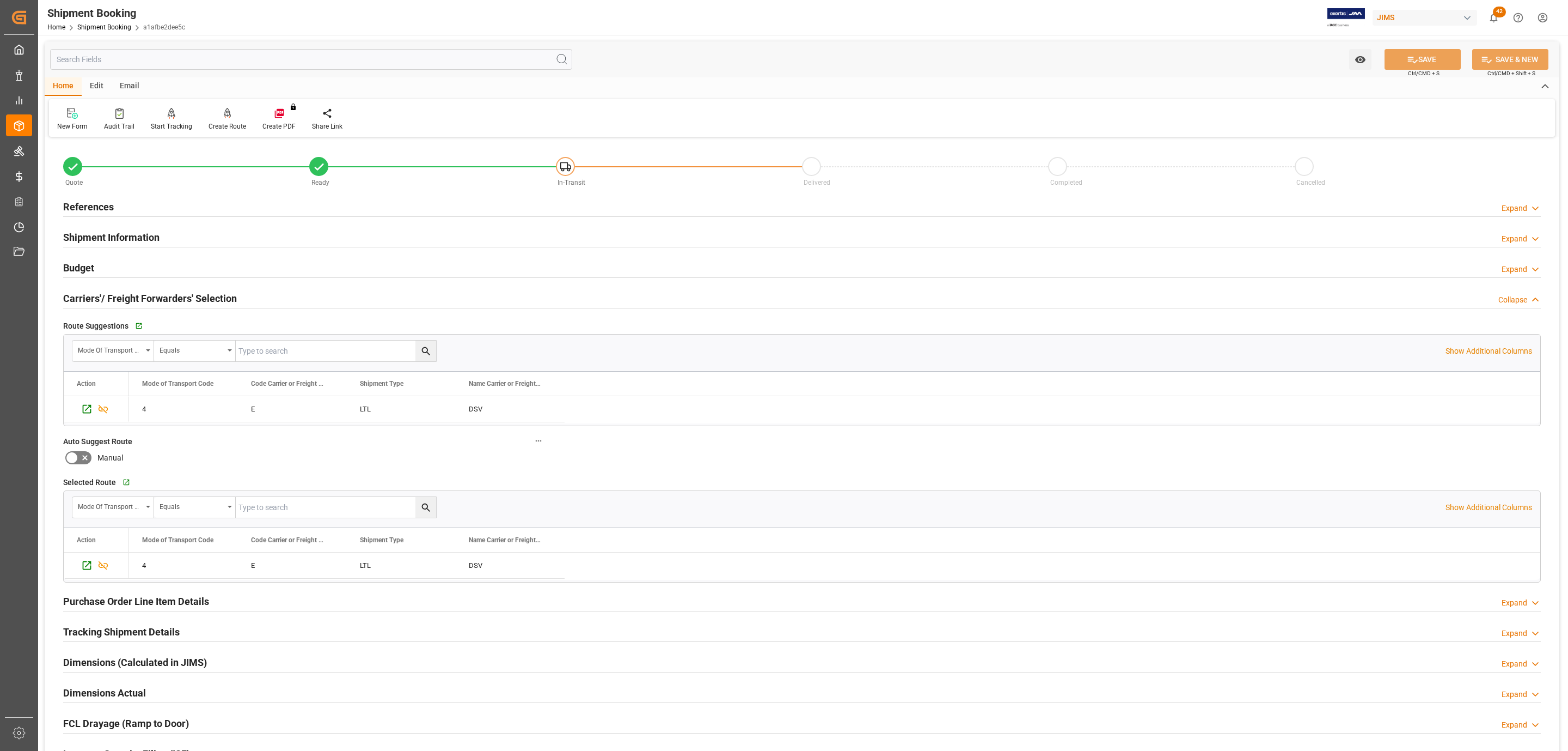
click at [113, 263] on div "Budget Expand" at bounding box center [802, 267] width 1478 height 21
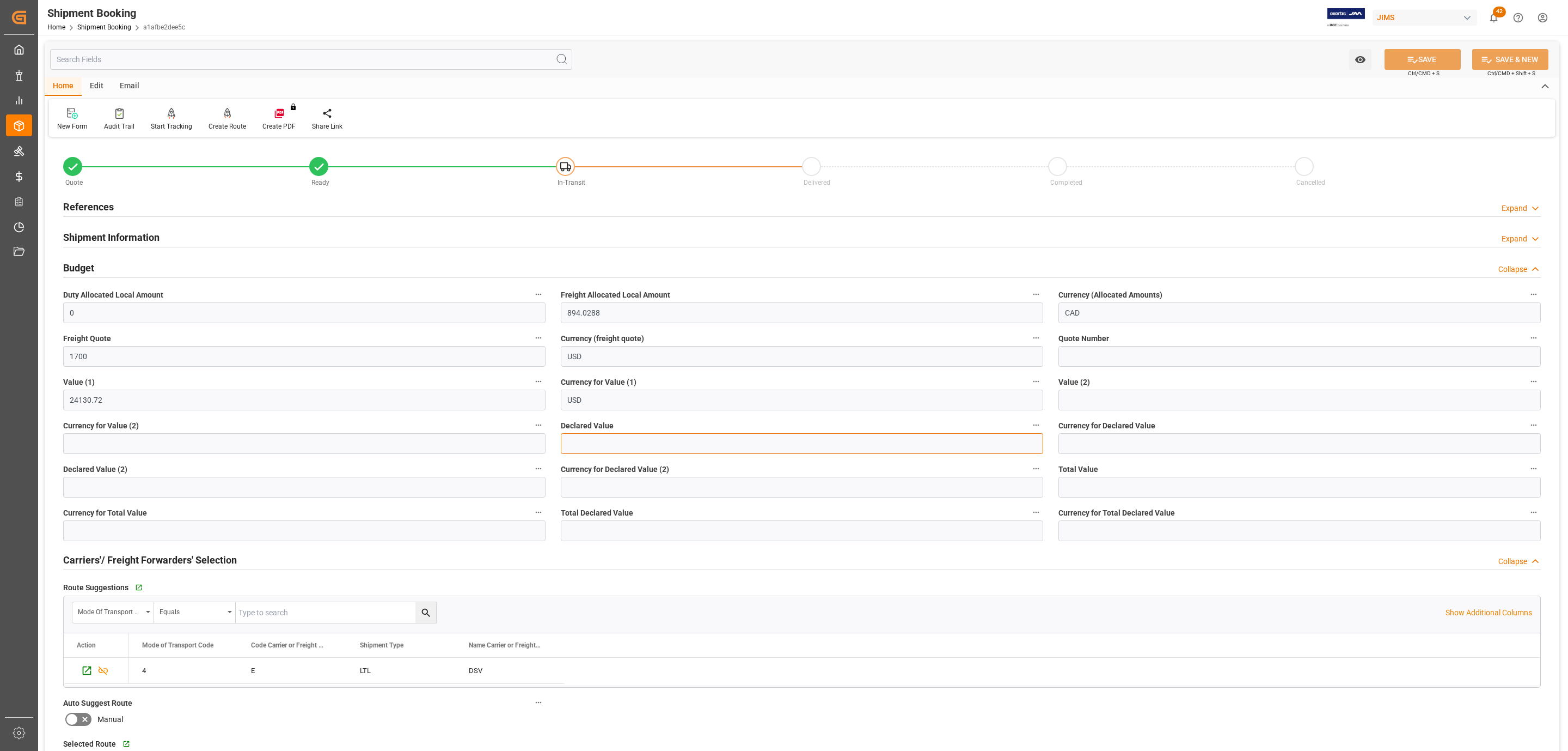
click at [608, 445] on input "text" at bounding box center [801, 444] width 482 height 21
type input "24130.72"
type input "usd"
click at [605, 448] on input "24130.72" at bounding box center [801, 444] width 482 height 21
type input "24130.71"
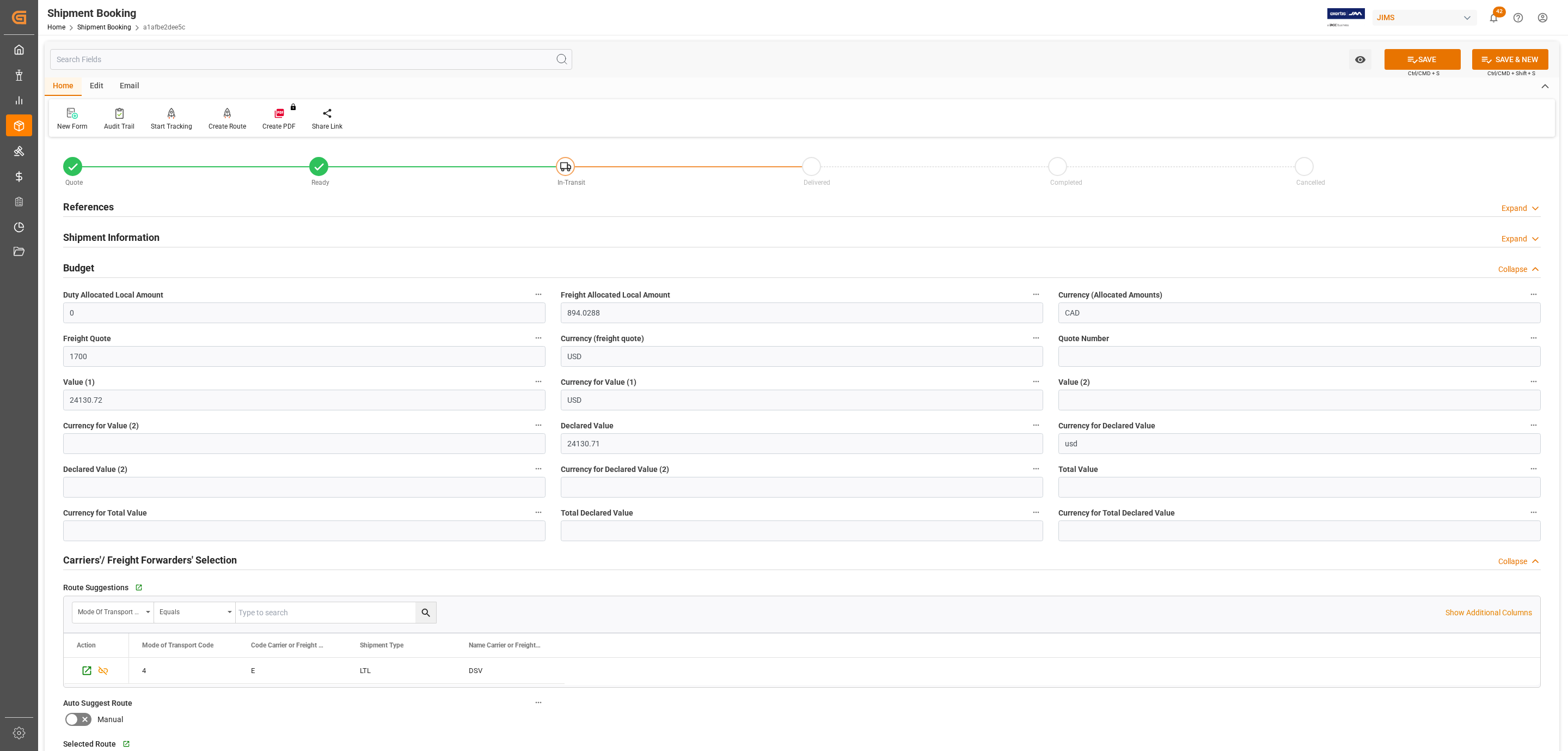
click at [1415, 63] on button "SAVE" at bounding box center [1423, 59] width 76 height 21
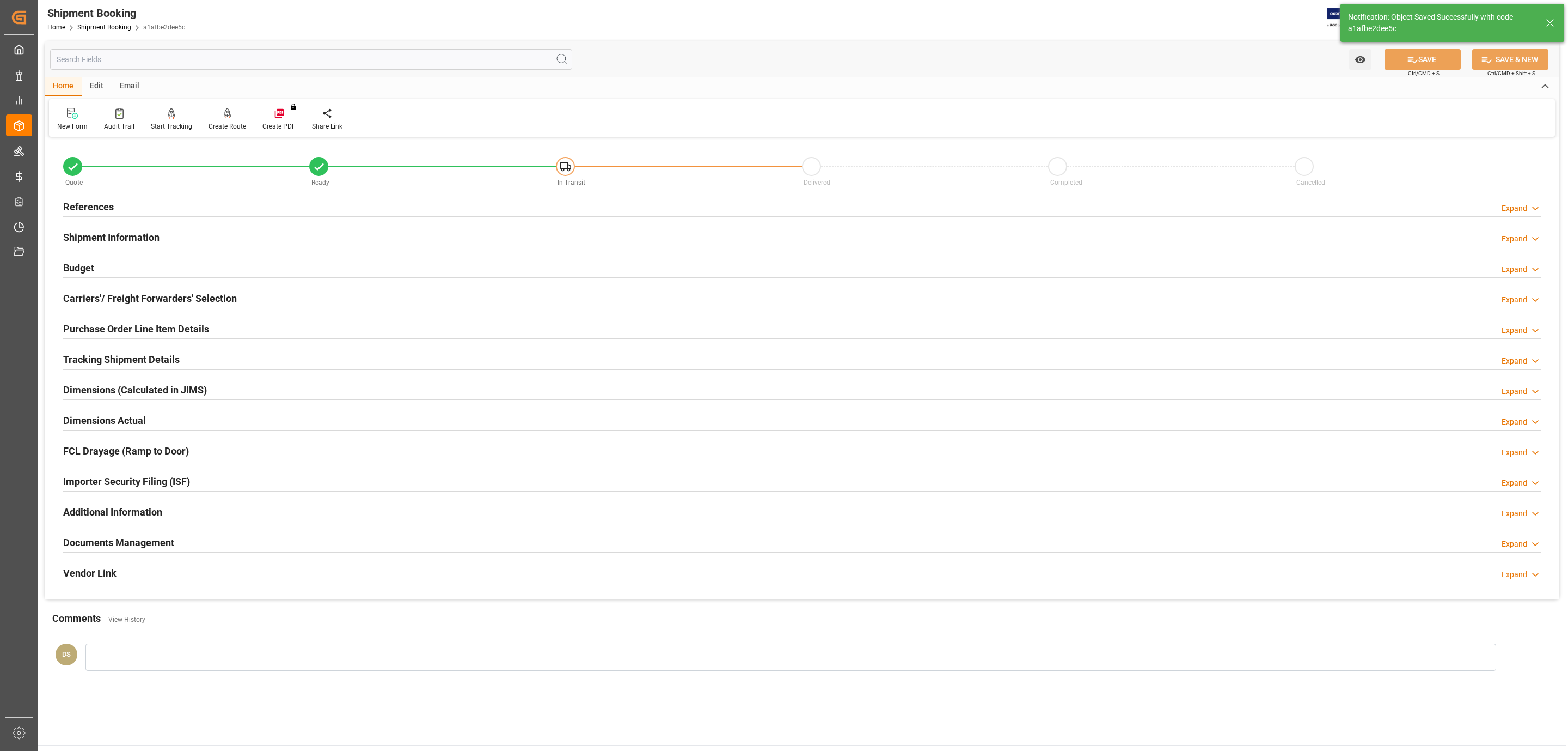
click at [134, 329] on h2 "Purchase Order Line Item Details" at bounding box center [136, 328] width 146 height 14
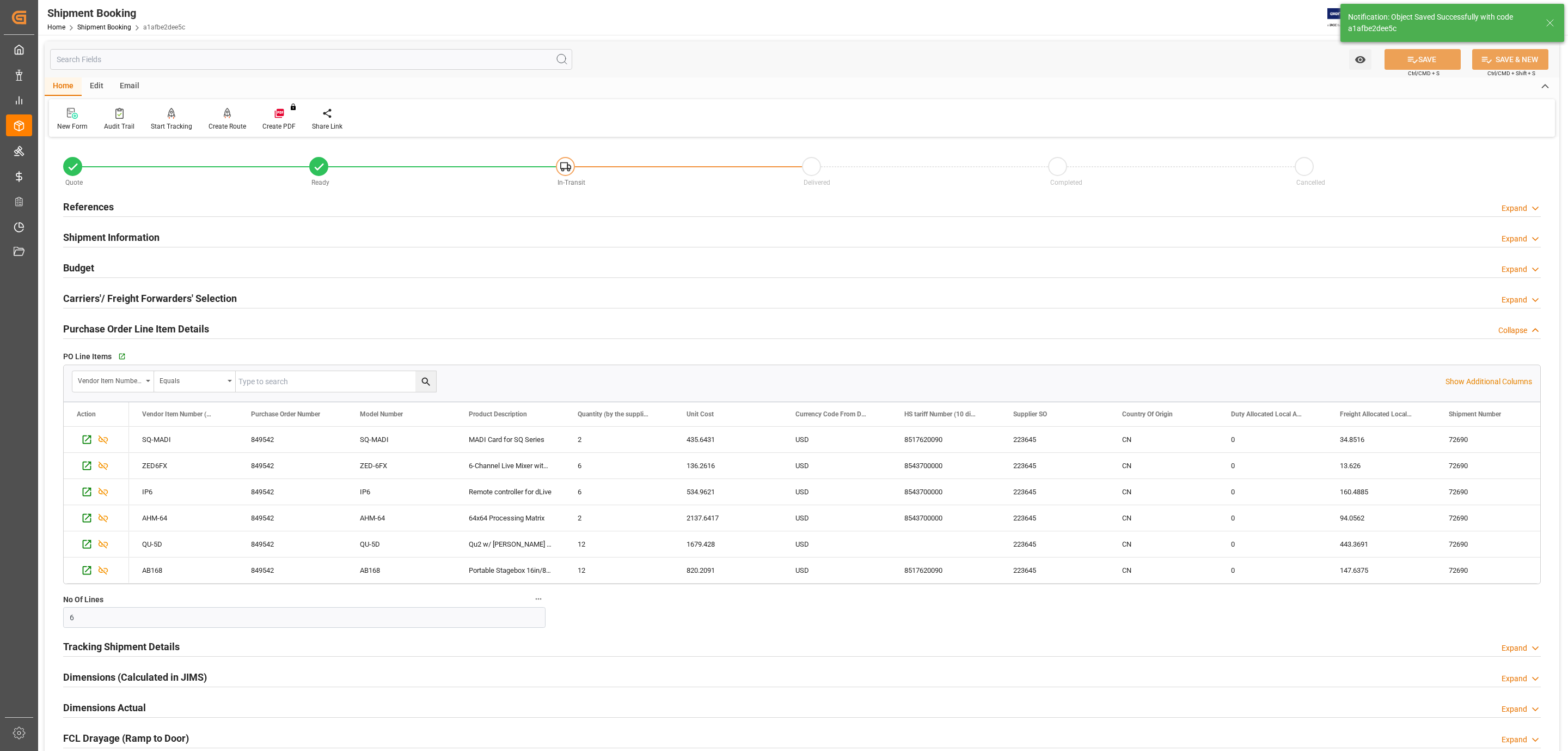
click at [134, 329] on h2 "Purchase Order Line Item Details" at bounding box center [136, 328] width 146 height 14
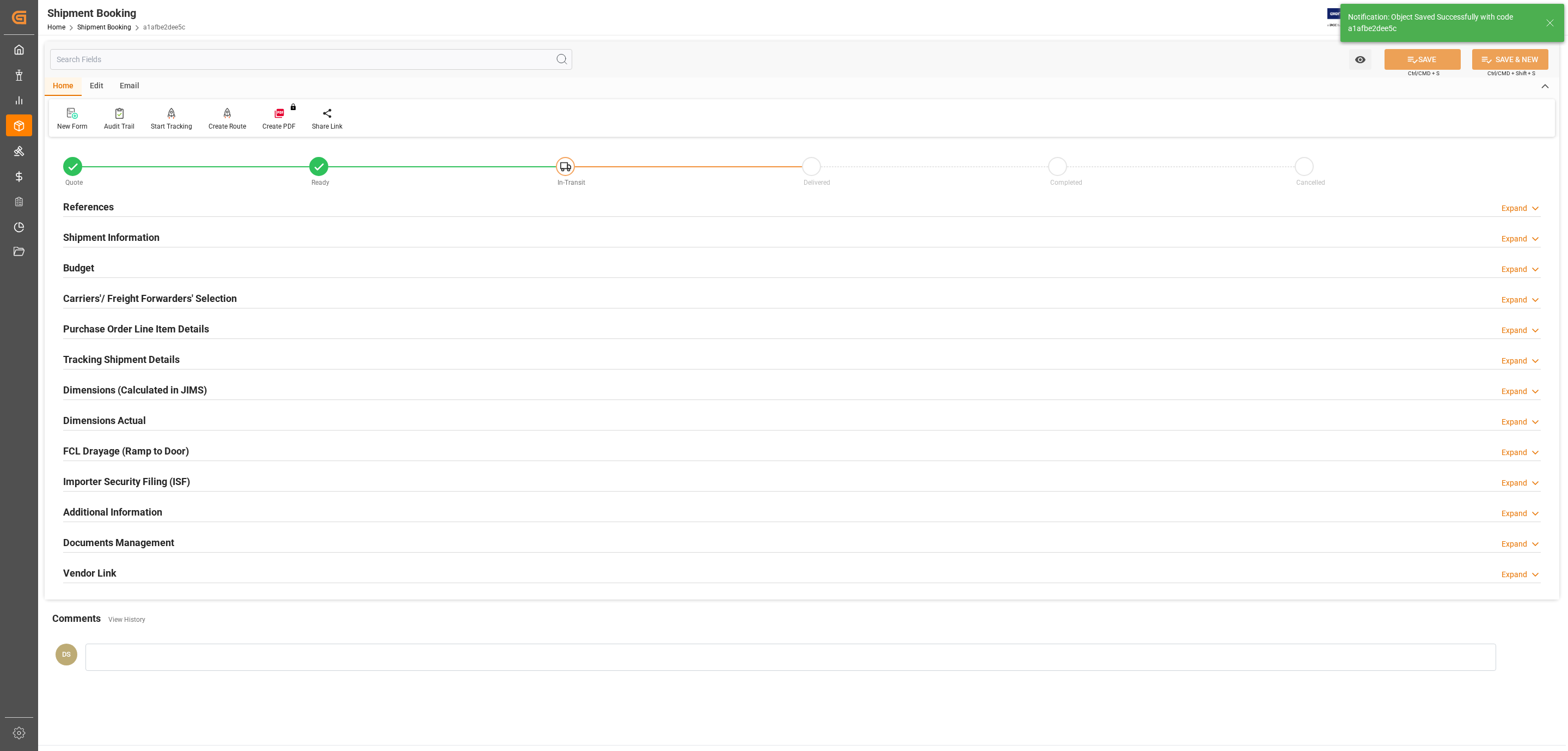
click at [139, 305] on h2 "Carriers'/ Freight Forwarders' Selection" at bounding box center [150, 297] width 174 height 14
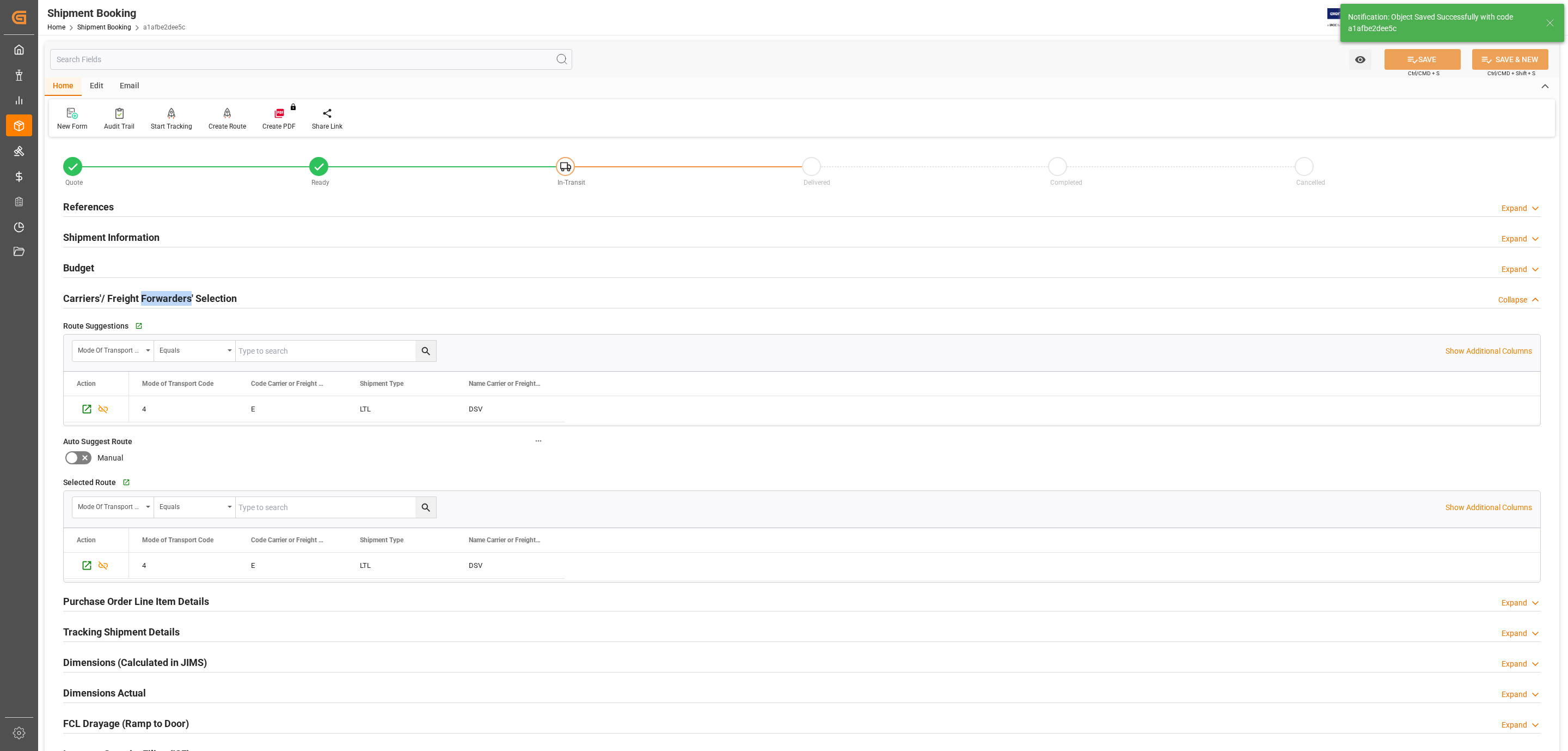
click at [139, 305] on h2 "Carriers'/ Freight Forwarders' Selection" at bounding box center [150, 297] width 174 height 14
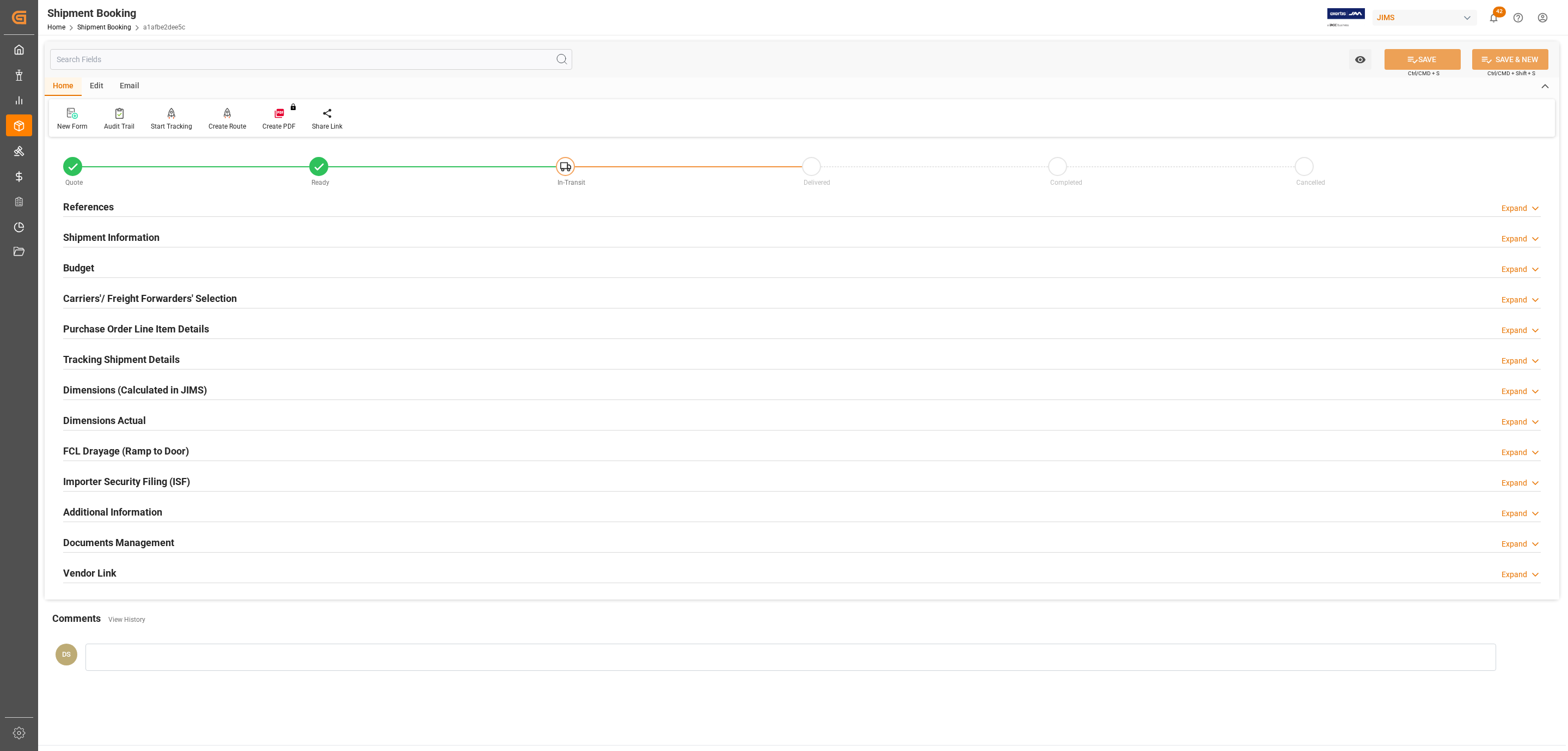
click at [124, 271] on div "Budget Expand" at bounding box center [802, 267] width 1478 height 21
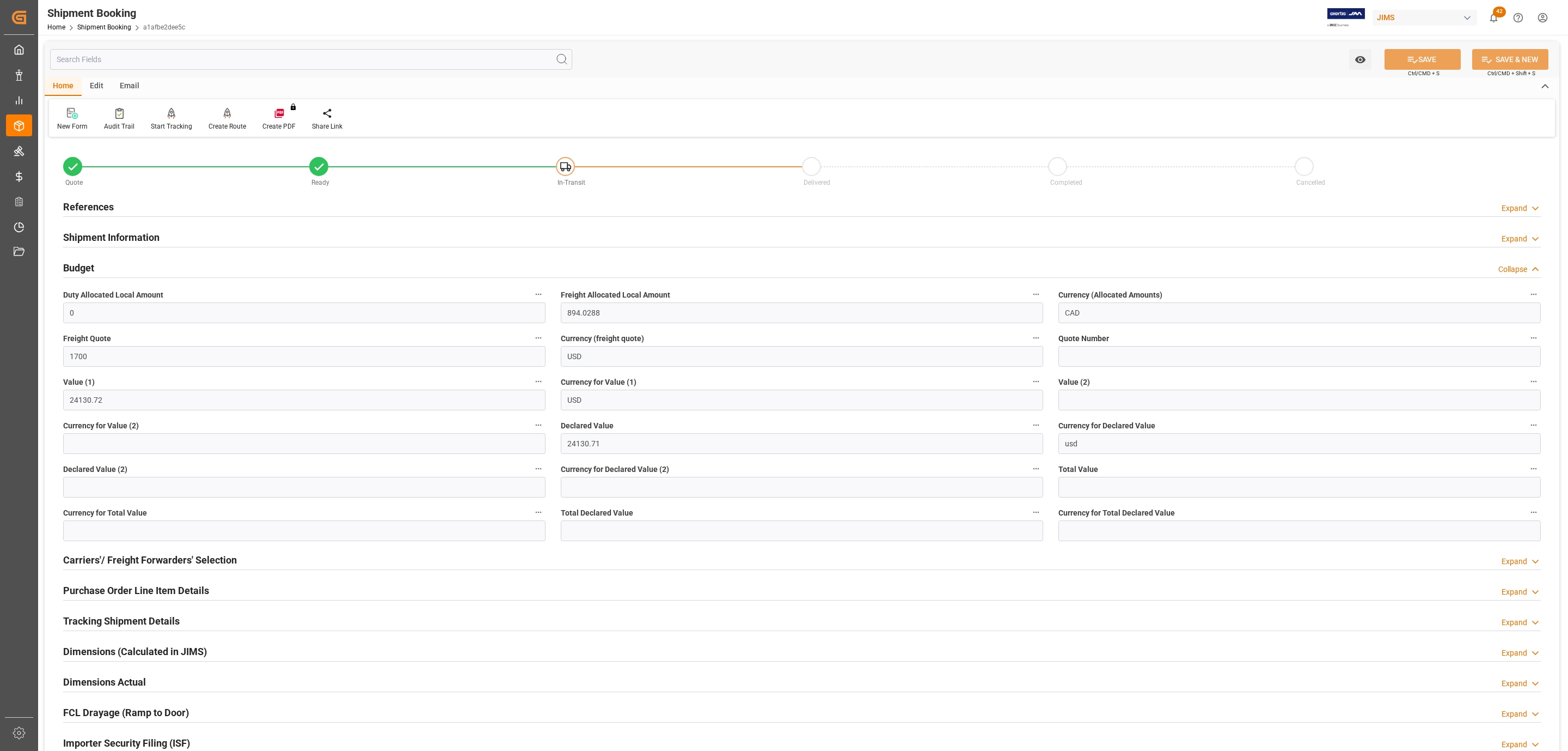
click at [124, 271] on div "Budget Collapse" at bounding box center [802, 267] width 1478 height 21
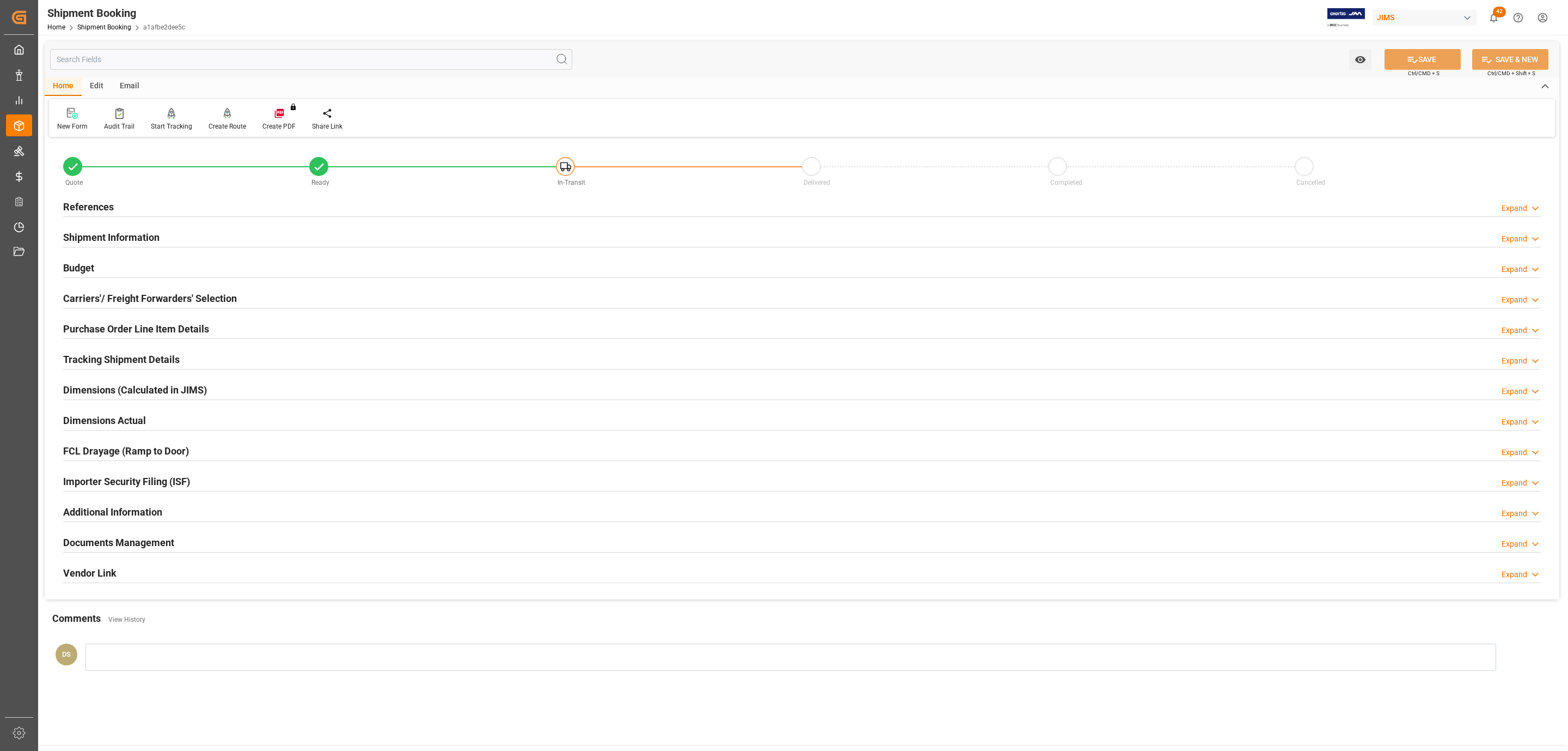
click at [128, 237] on h2 "Shipment Information" at bounding box center [111, 237] width 96 height 14
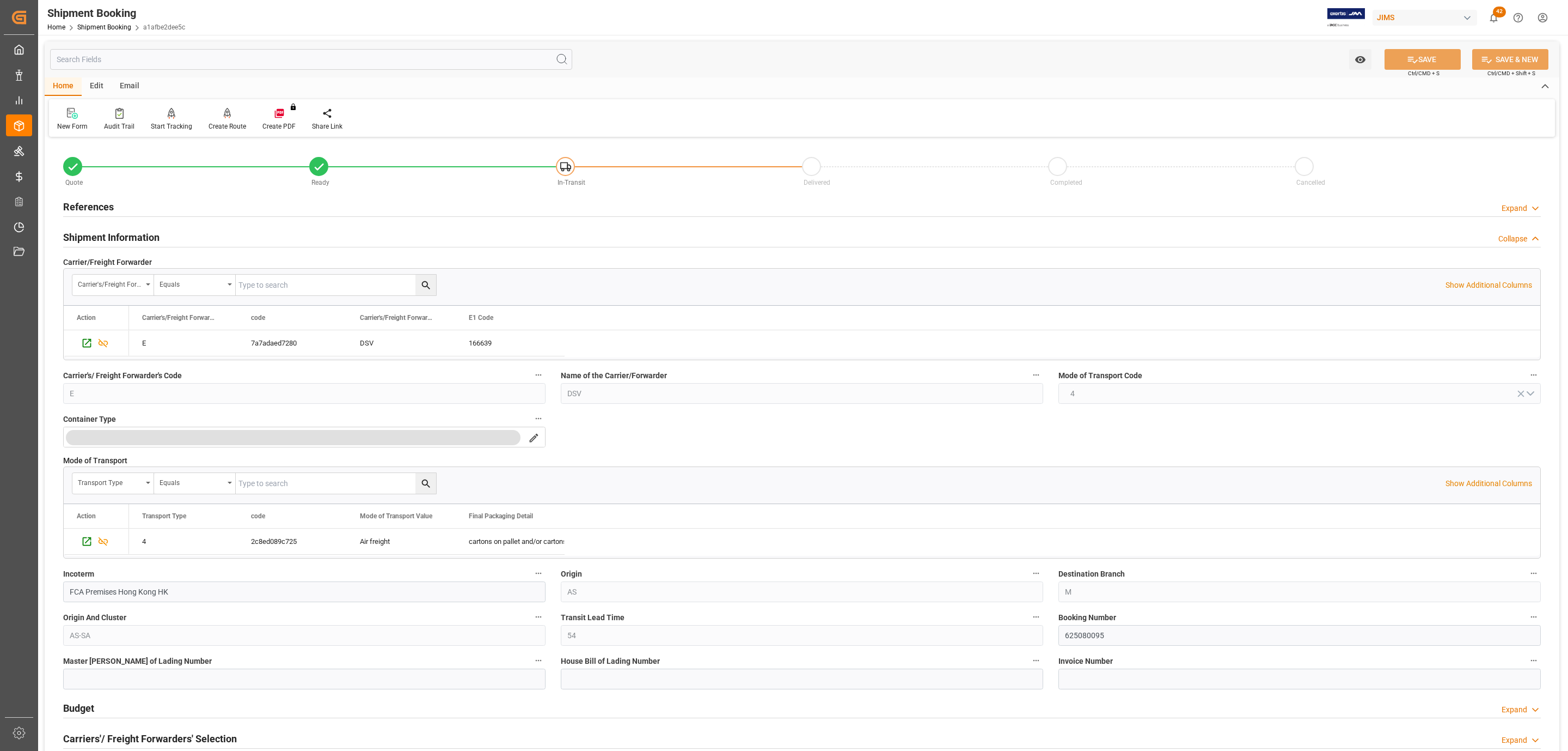
click at [128, 237] on h2 "Shipment Information" at bounding box center [111, 237] width 96 height 14
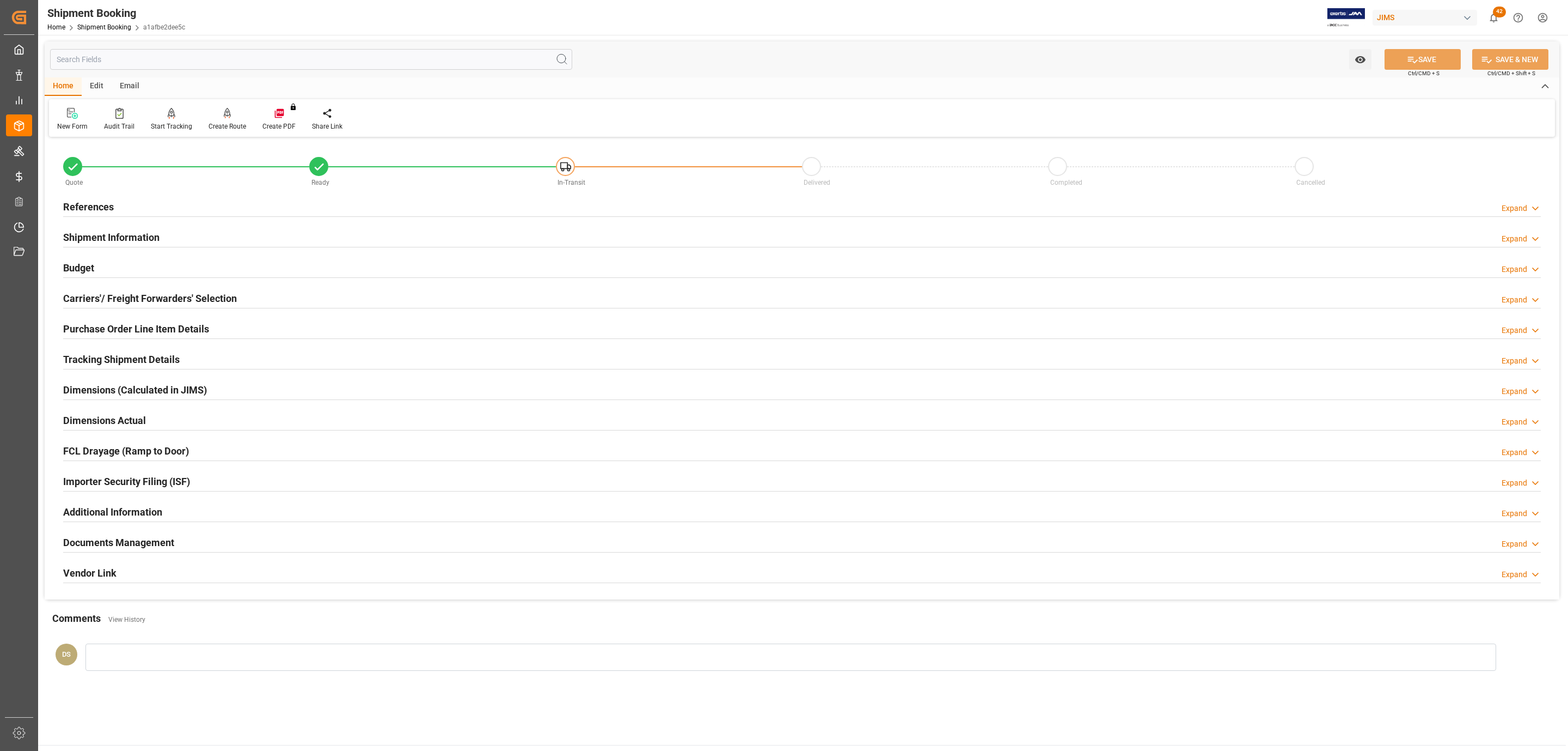
click at [116, 544] on h2 "Documents Management" at bounding box center [119, 541] width 111 height 14
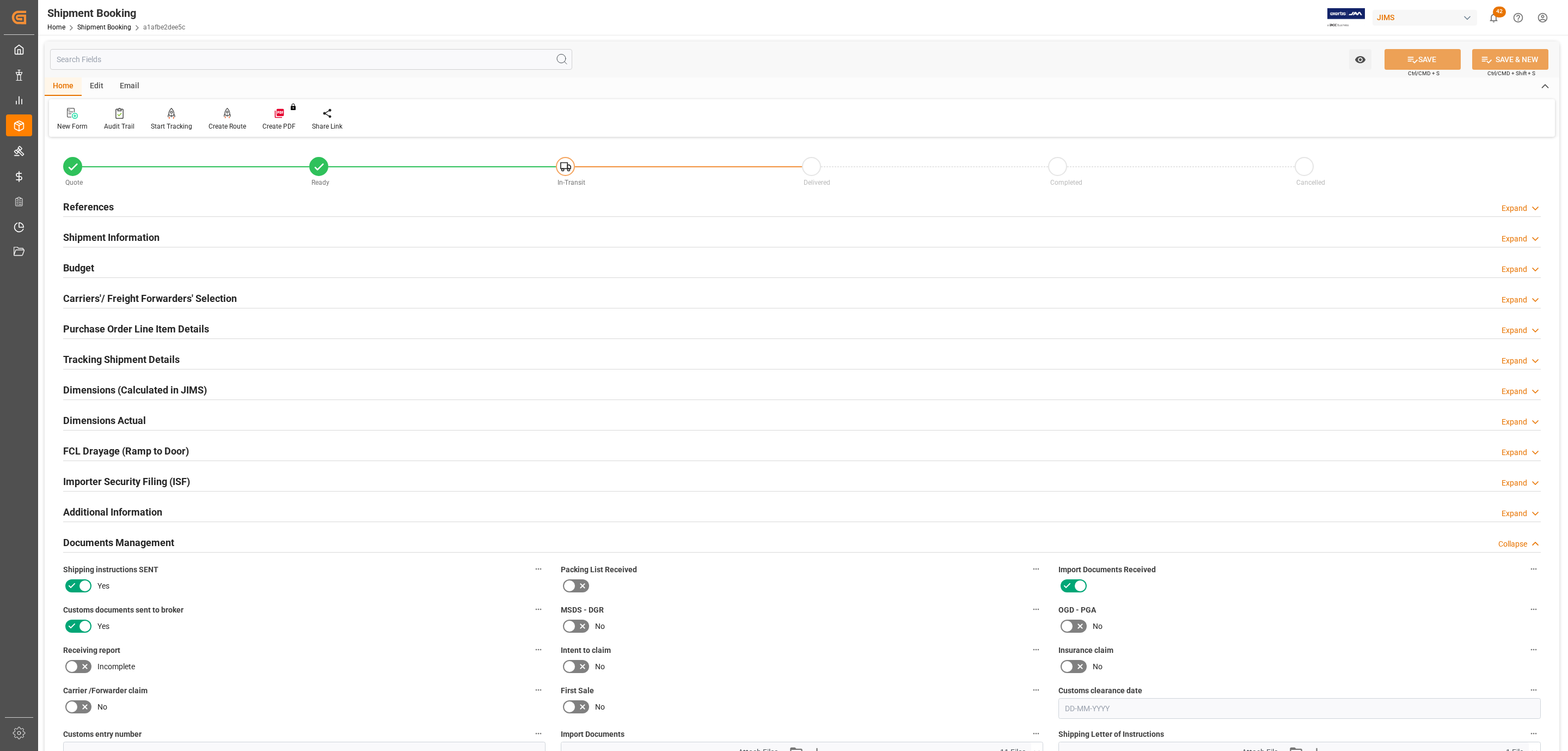
click at [116, 544] on h2 "Documents Management" at bounding box center [119, 541] width 111 height 14
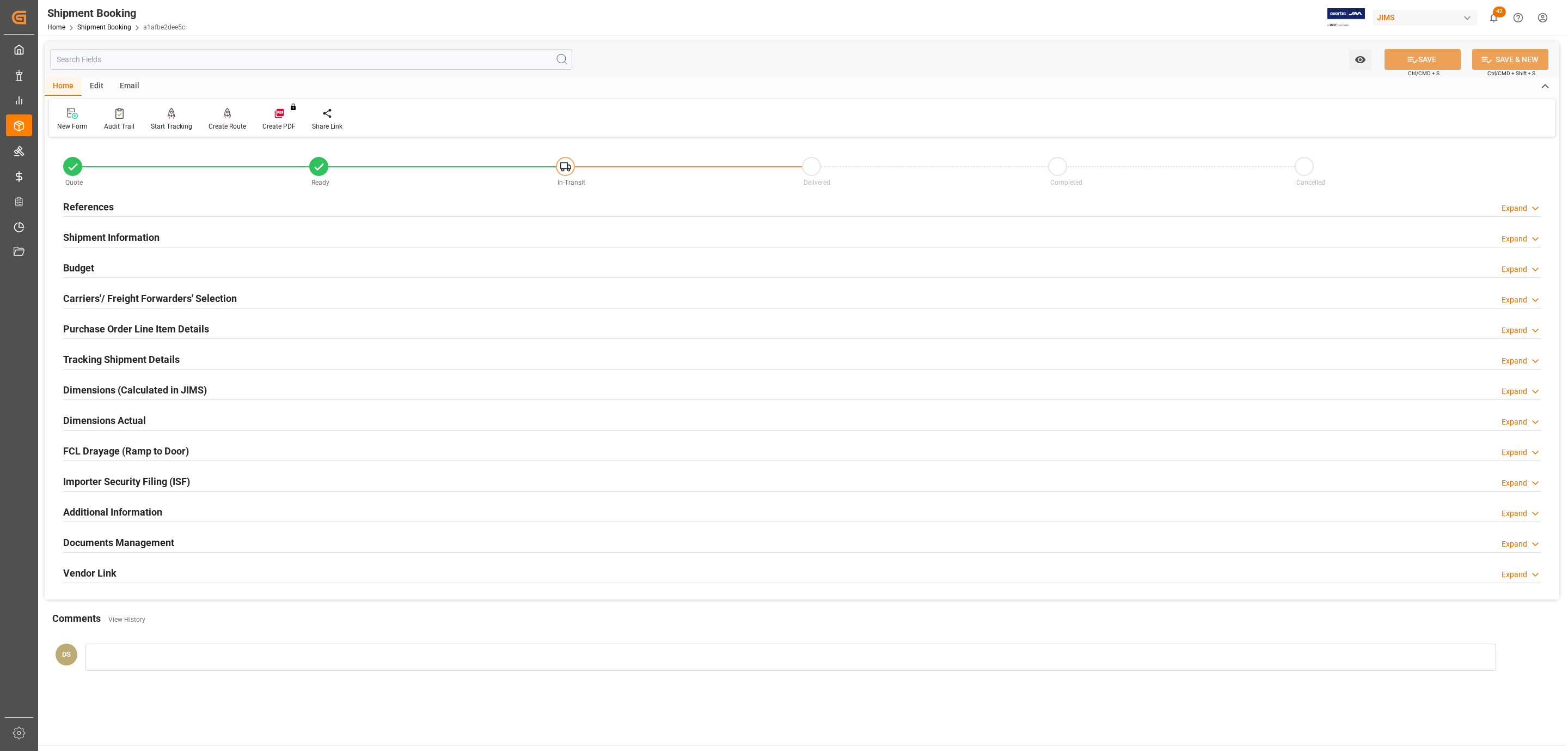
click at [95, 364] on h2 "Tracking Shipment Details" at bounding box center [122, 359] width 117 height 14
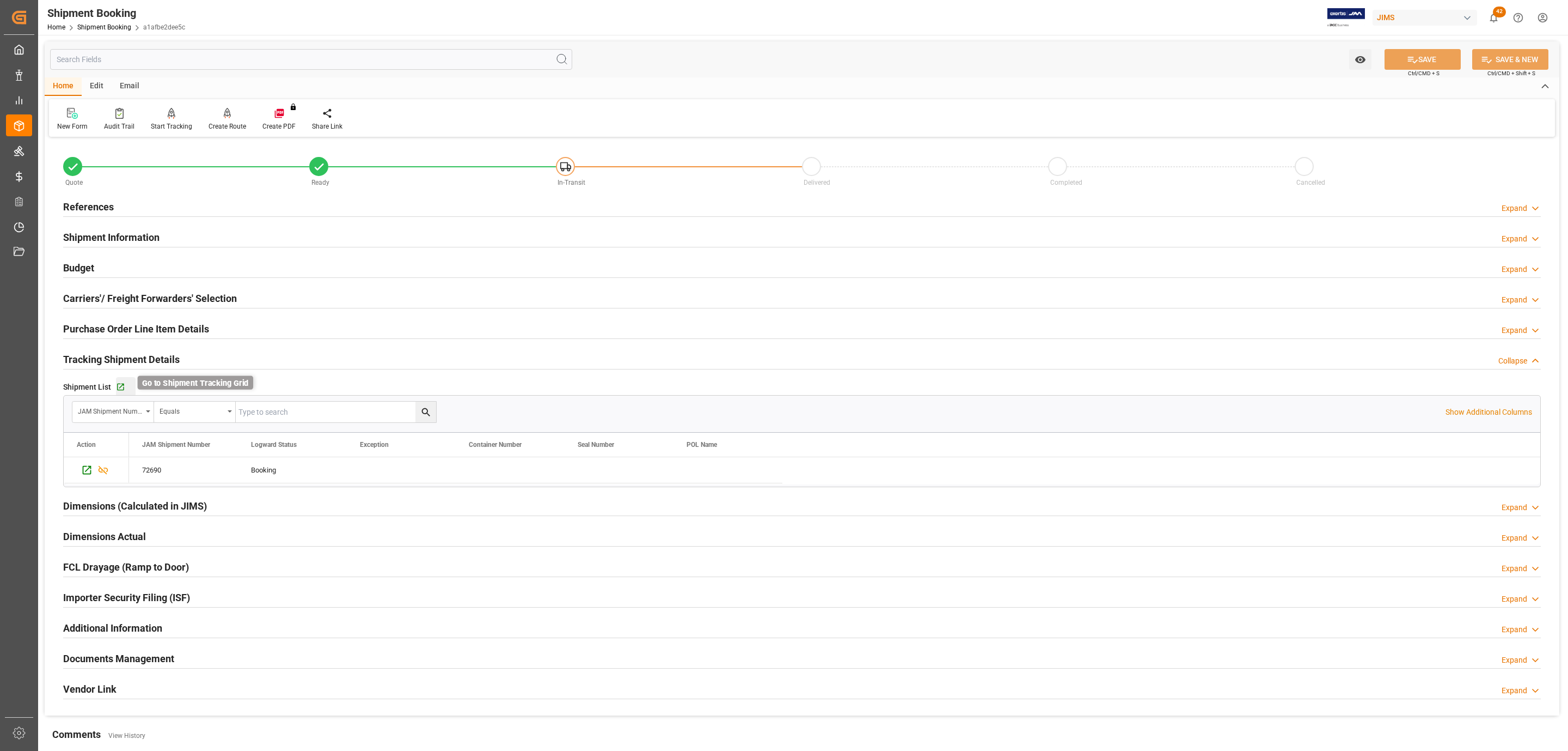
click at [120, 388] on icon "button" at bounding box center [121, 387] width 7 height 7
click at [126, 242] on h2 "Shipment Information" at bounding box center [111, 237] width 96 height 14
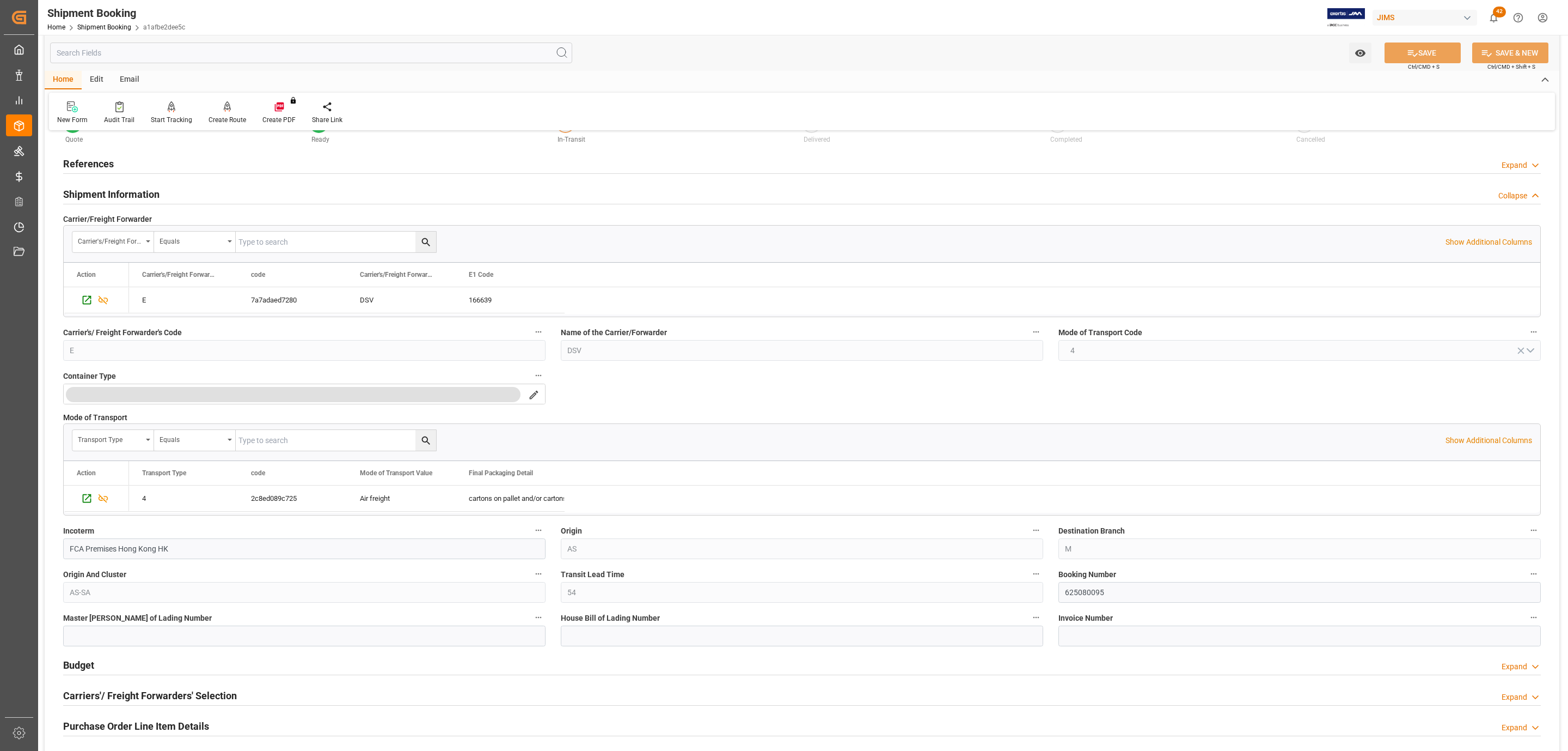
scroll to position [82, 0]
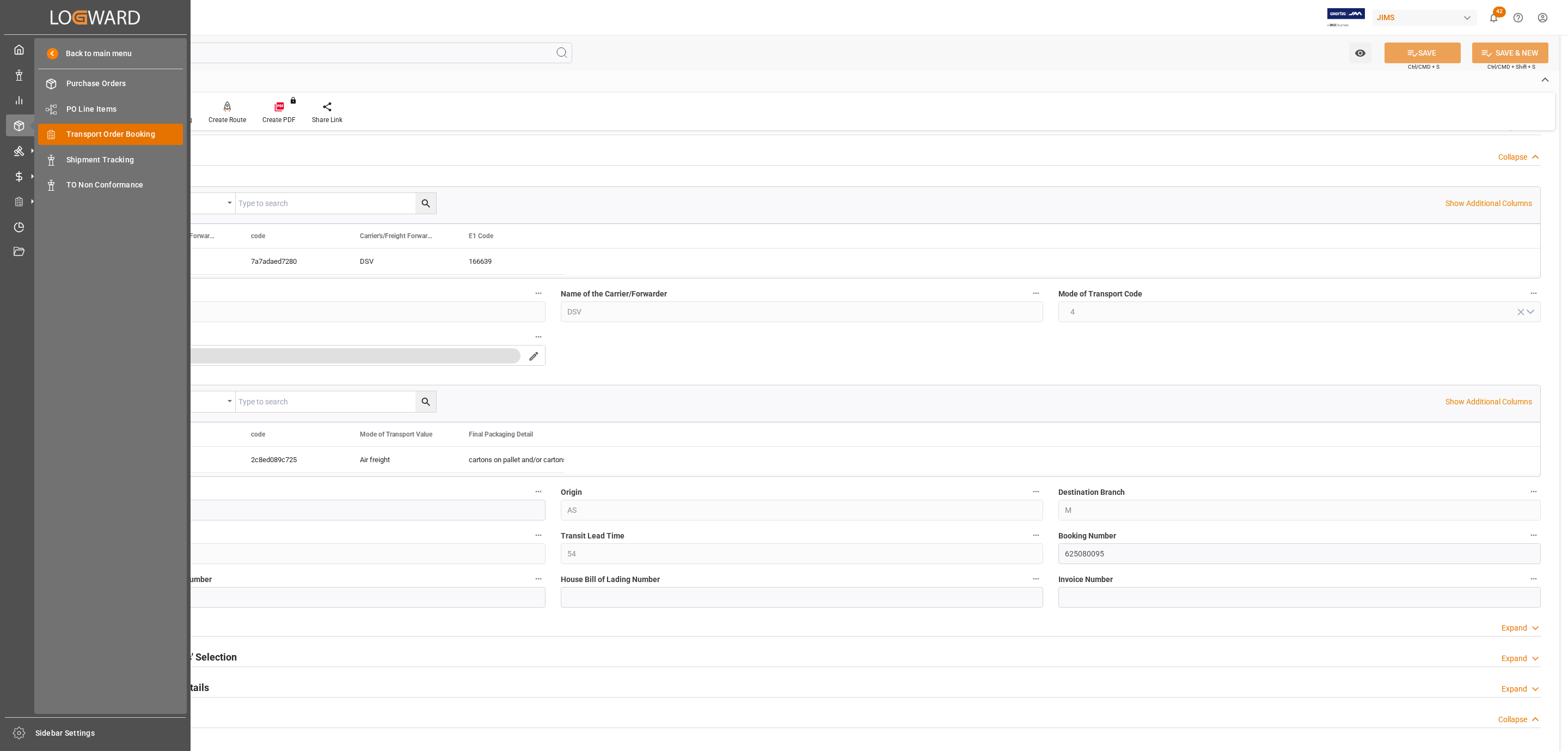
click at [157, 134] on span "Transport Order Booking" at bounding box center [125, 134] width 117 height 12
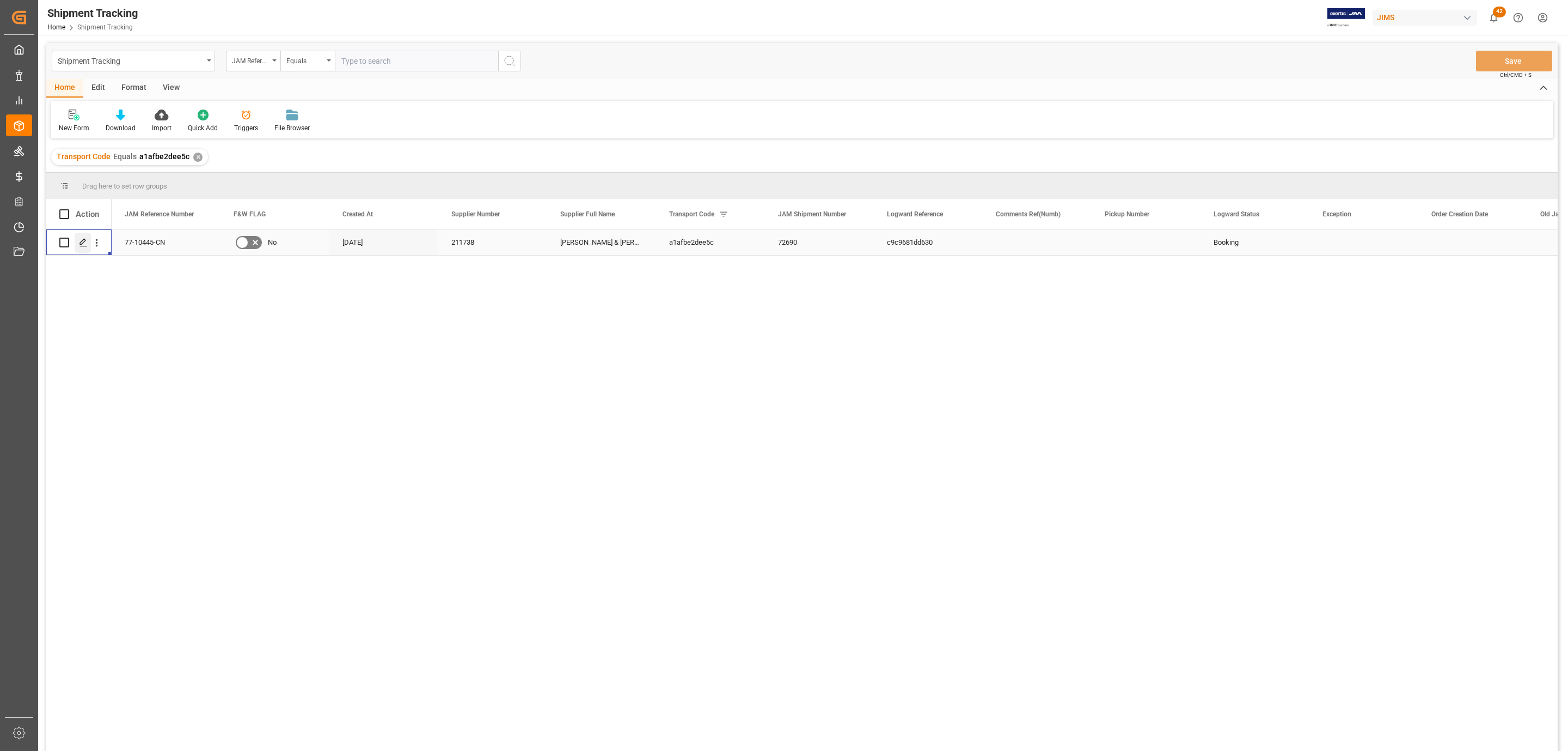
click at [82, 242] on polygon "Press SPACE to select this row." at bounding box center [83, 242] width 5 height 5
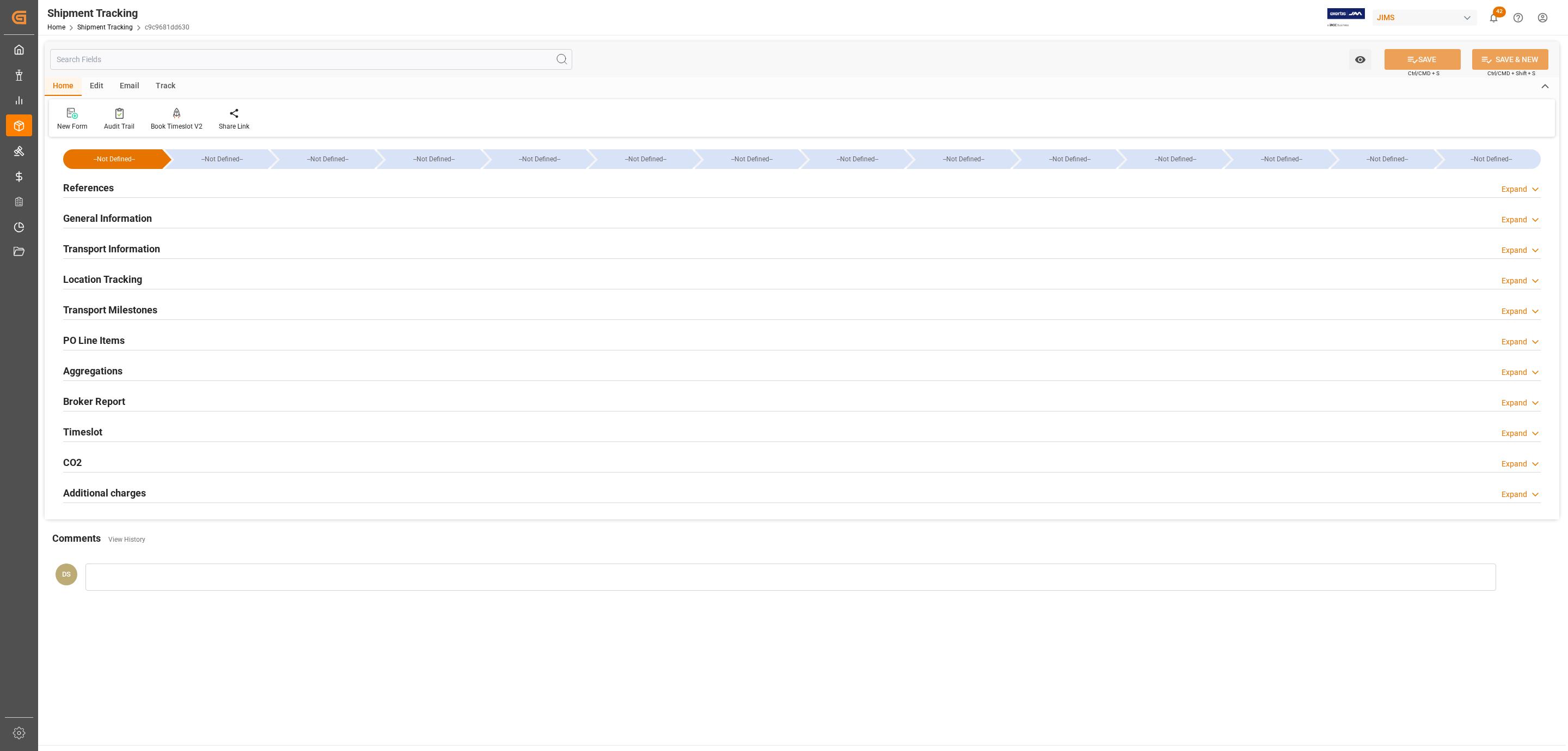
click at [123, 302] on div "Transport Milestones" at bounding box center [111, 308] width 95 height 21
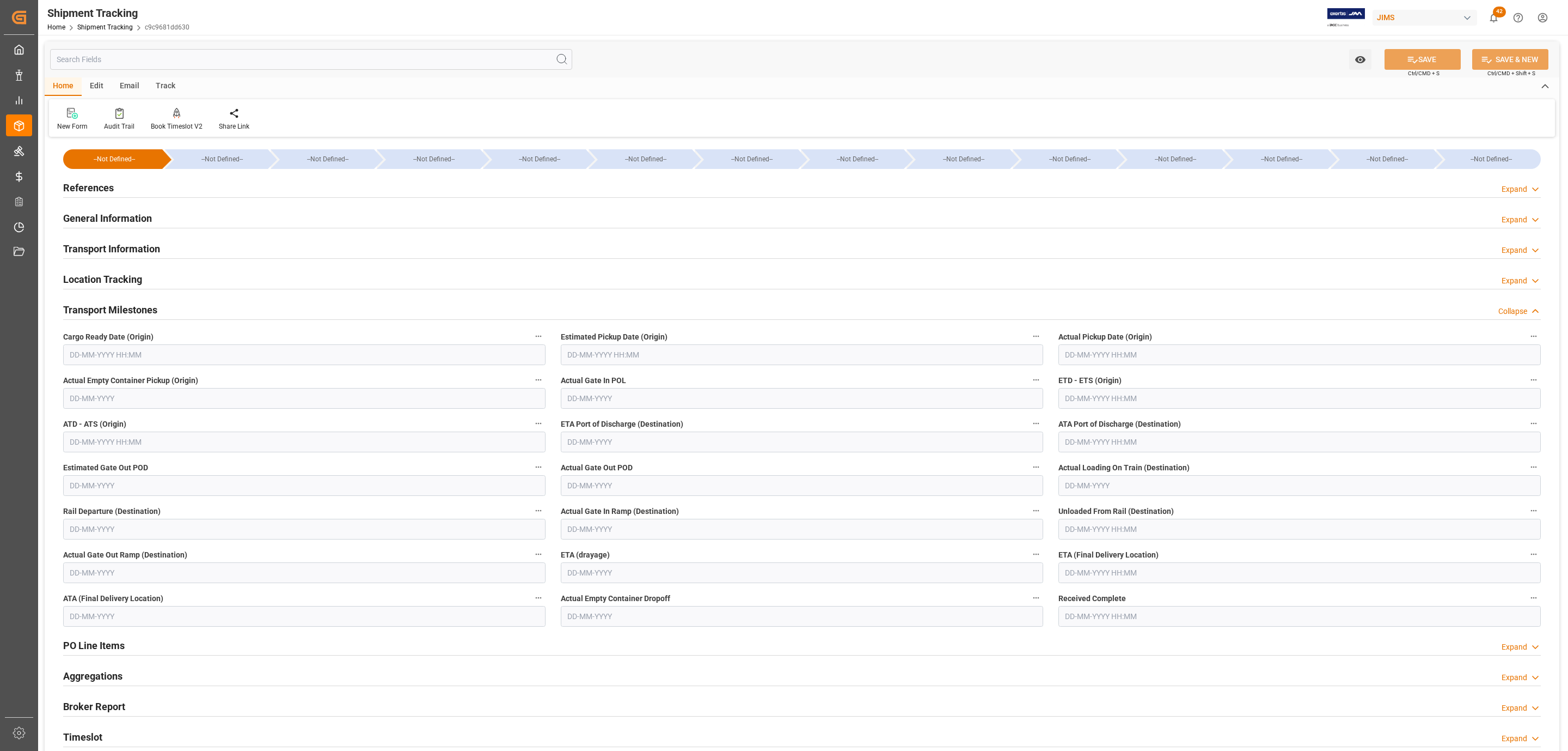
click at [133, 247] on h2 "Transport Information" at bounding box center [111, 248] width 97 height 14
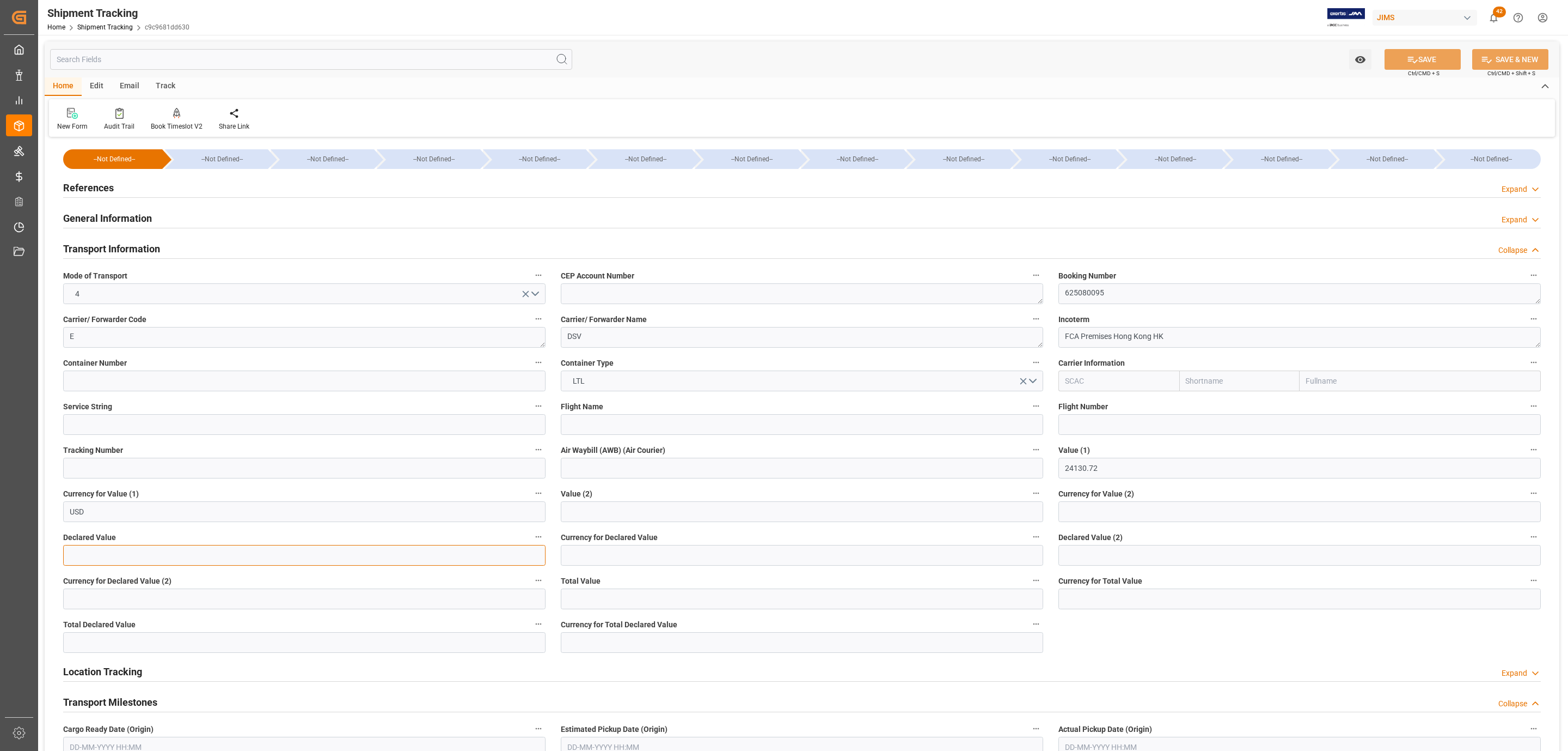
click at [165, 558] on input "text" at bounding box center [304, 555] width 482 height 21
type input "24130.71"
type input "usd"
click at [1418, 49] on div "SAVE Ctrl/CMD + S" at bounding box center [1422, 59] width 99 height 21
click at [1407, 59] on icon at bounding box center [1413, 60] width 12 height 12
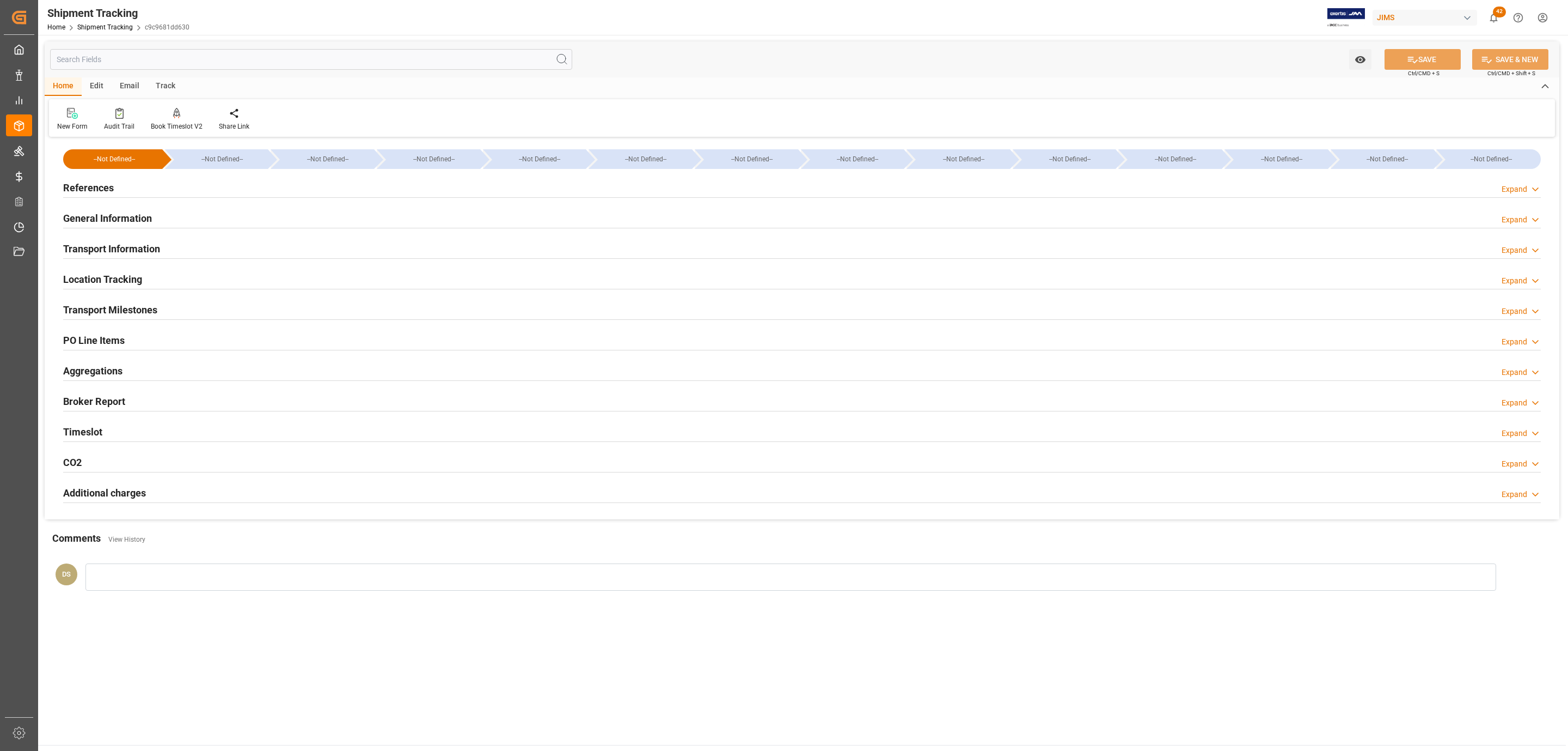
click at [129, 311] on h2 "Transport Milestones" at bounding box center [111, 309] width 95 height 14
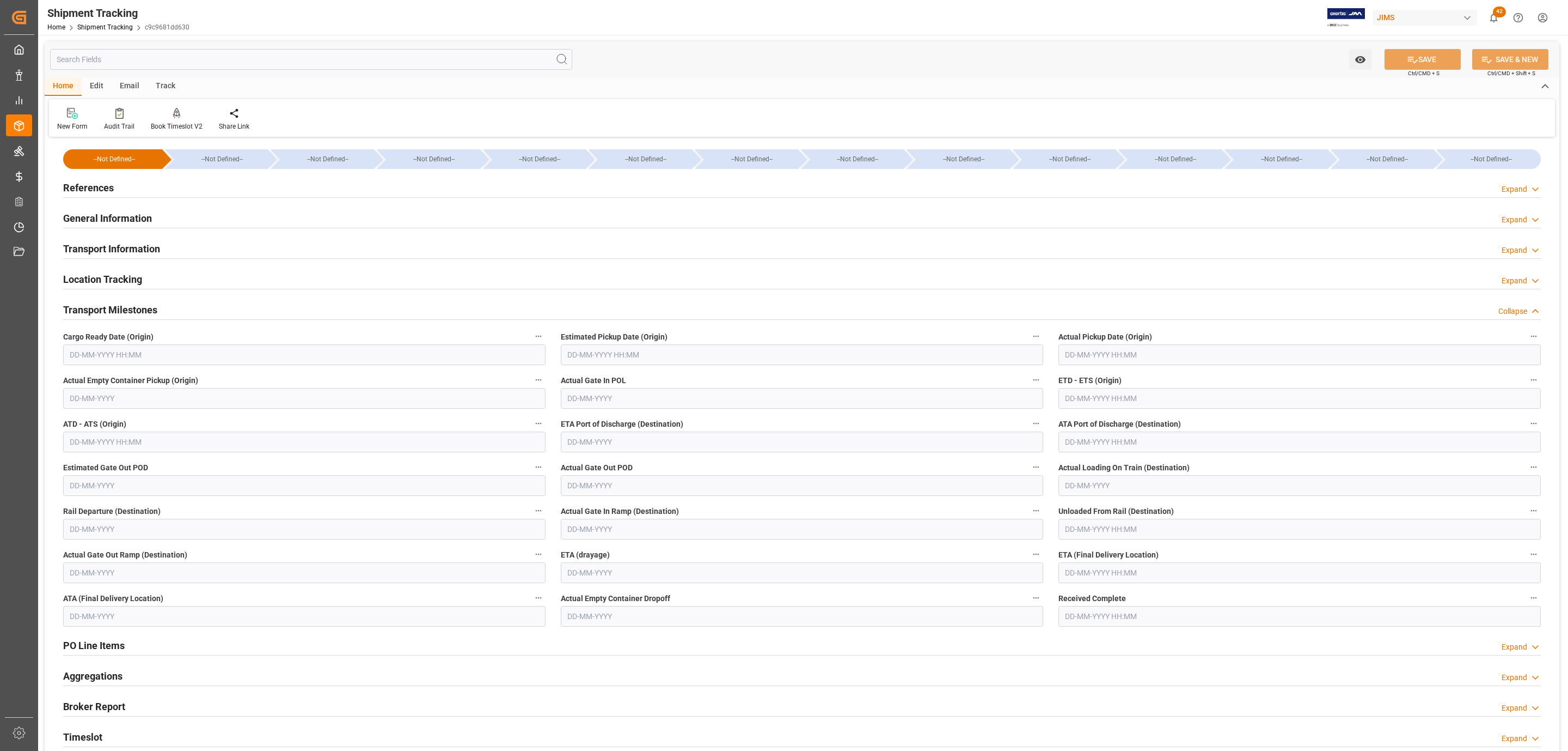
click at [98, 360] on input "text" at bounding box center [304, 355] width 482 height 21
click at [75, 383] on button "Previous Month" at bounding box center [73, 381] width 7 height 7
click at [73, 510] on span "25" at bounding box center [77, 506] width 7 height 8
type input "25-08-2025 00:00"
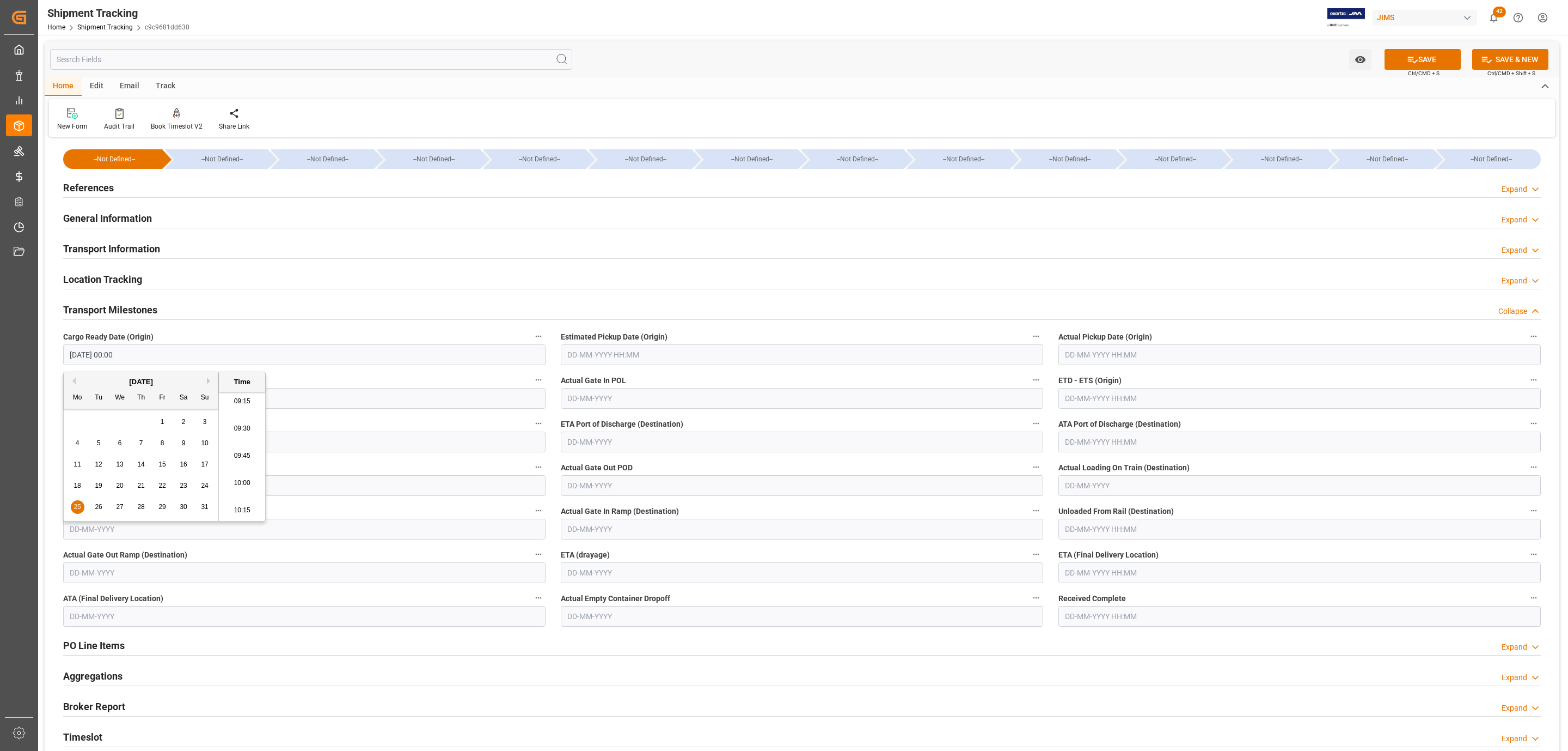
click at [569, 354] on input "text" at bounding box center [801, 355] width 482 height 21
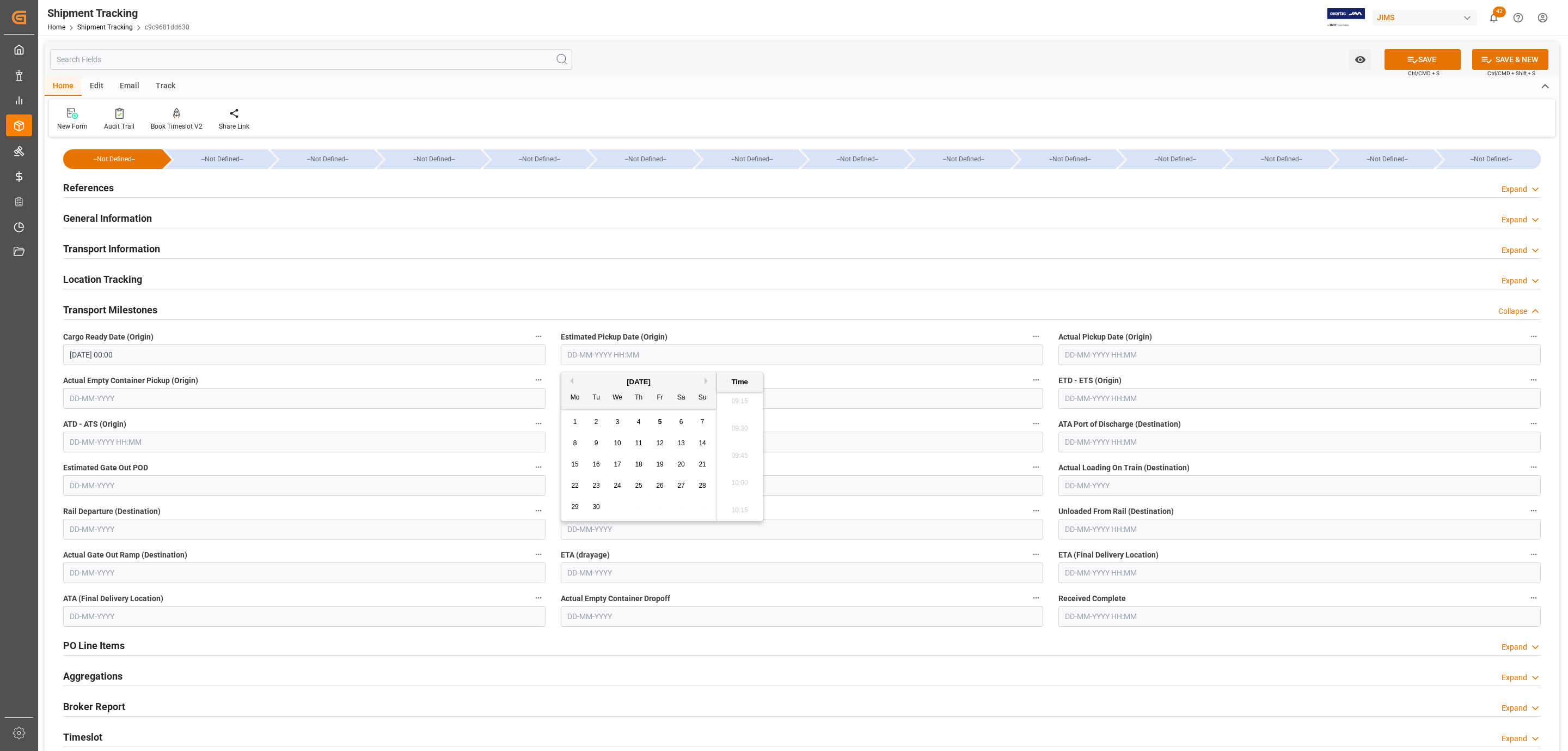
click at [571, 380] on button "Previous Month" at bounding box center [570, 381] width 7 height 7
click at [595, 510] on span "26" at bounding box center [596, 506] width 7 height 8
type input "26-08-2025 00:00"
drag, startPoint x: 1090, startPoint y: 335, endPoint x: 1093, endPoint y: 353, distance: 18.2
click at [1093, 342] on span "Actual Pickup Date (Origin)" at bounding box center [1105, 337] width 94 height 12
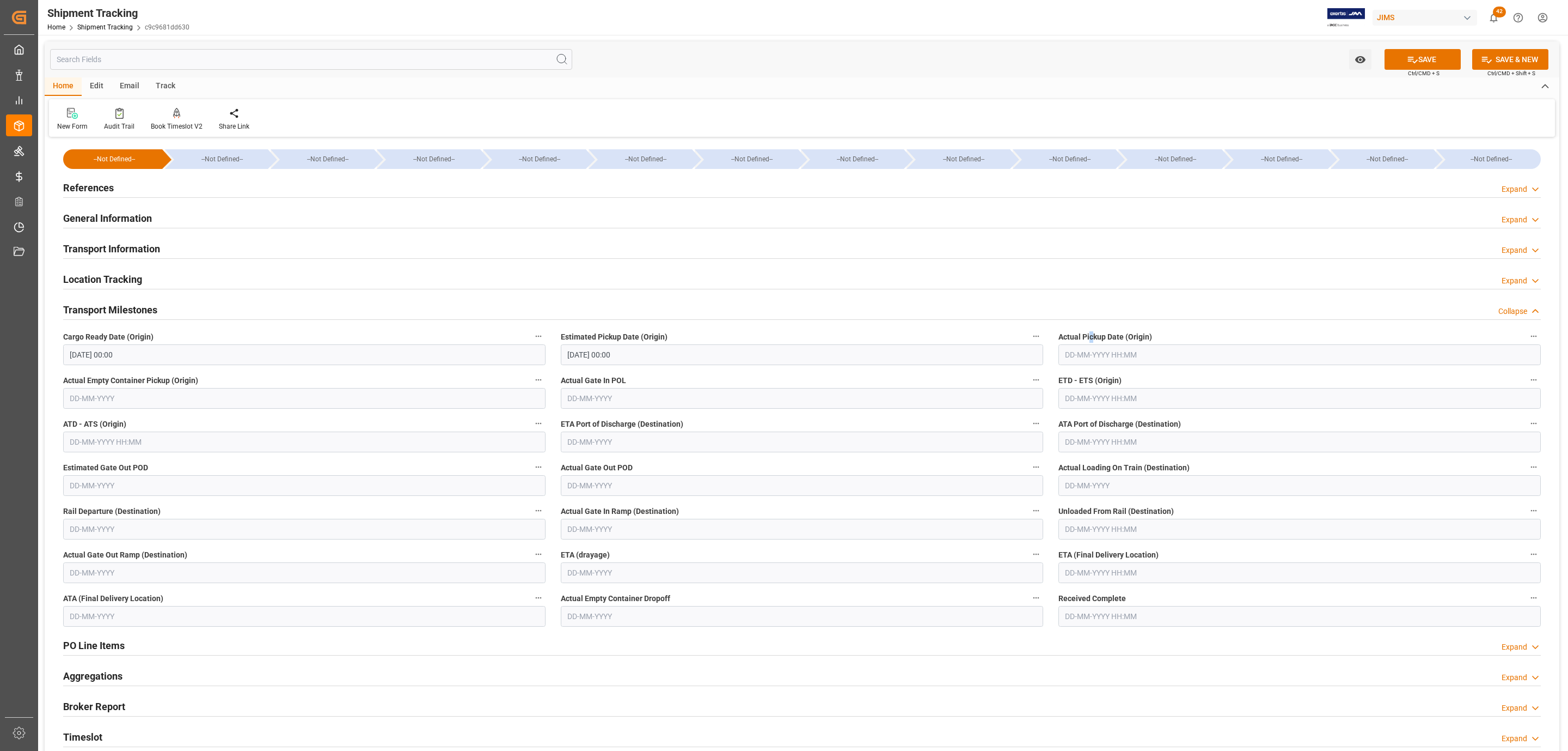
click at [1093, 353] on input "text" at bounding box center [1299, 355] width 482 height 21
click at [1067, 383] on button "Previous Month" at bounding box center [1068, 381] width 7 height 7
click at [1092, 512] on div "26" at bounding box center [1094, 507] width 14 height 13
type input "26-08-2025 00:00"
click at [1423, 57] on button "SAVE" at bounding box center [1423, 59] width 76 height 21
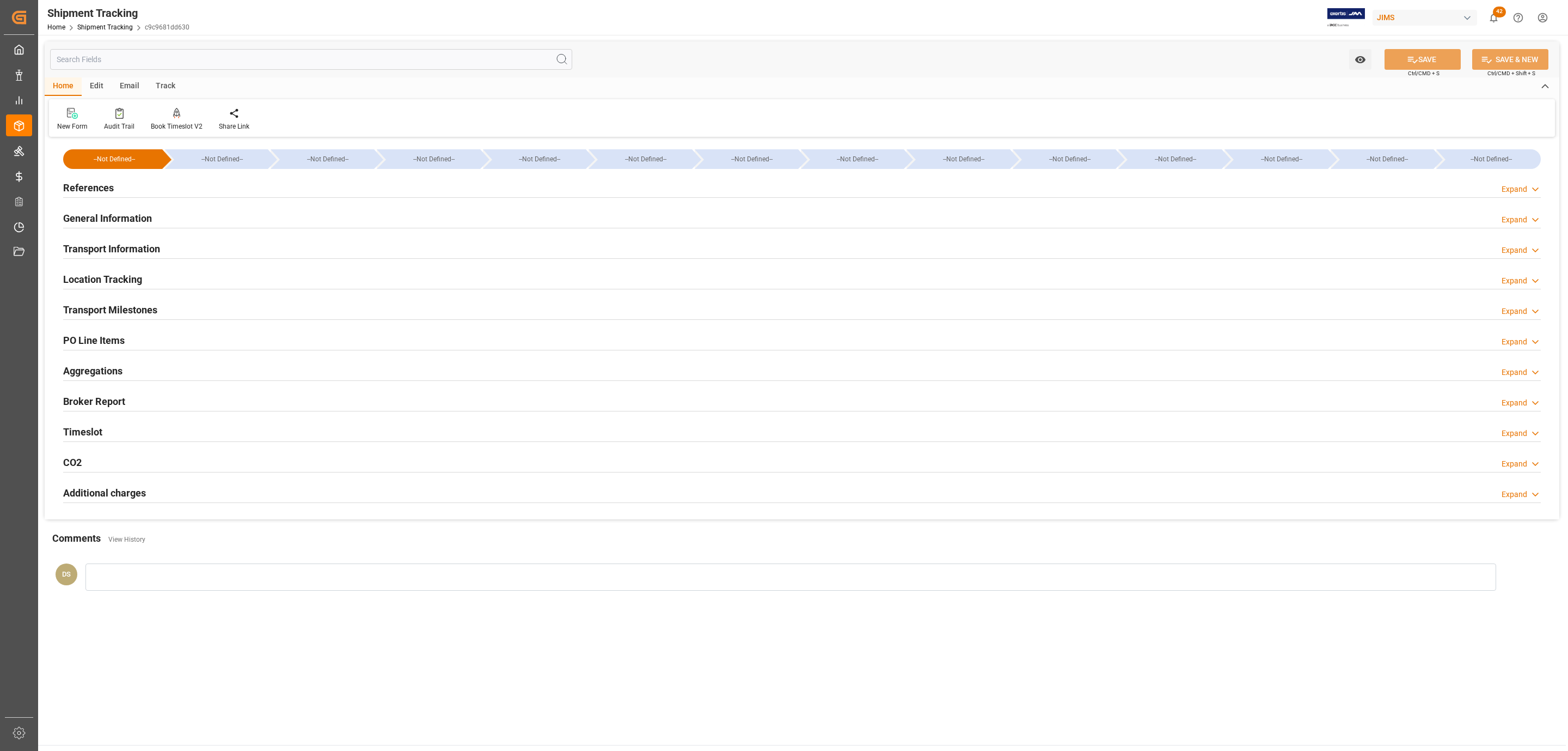
click at [131, 307] on h2 "Transport Milestones" at bounding box center [111, 309] width 95 height 14
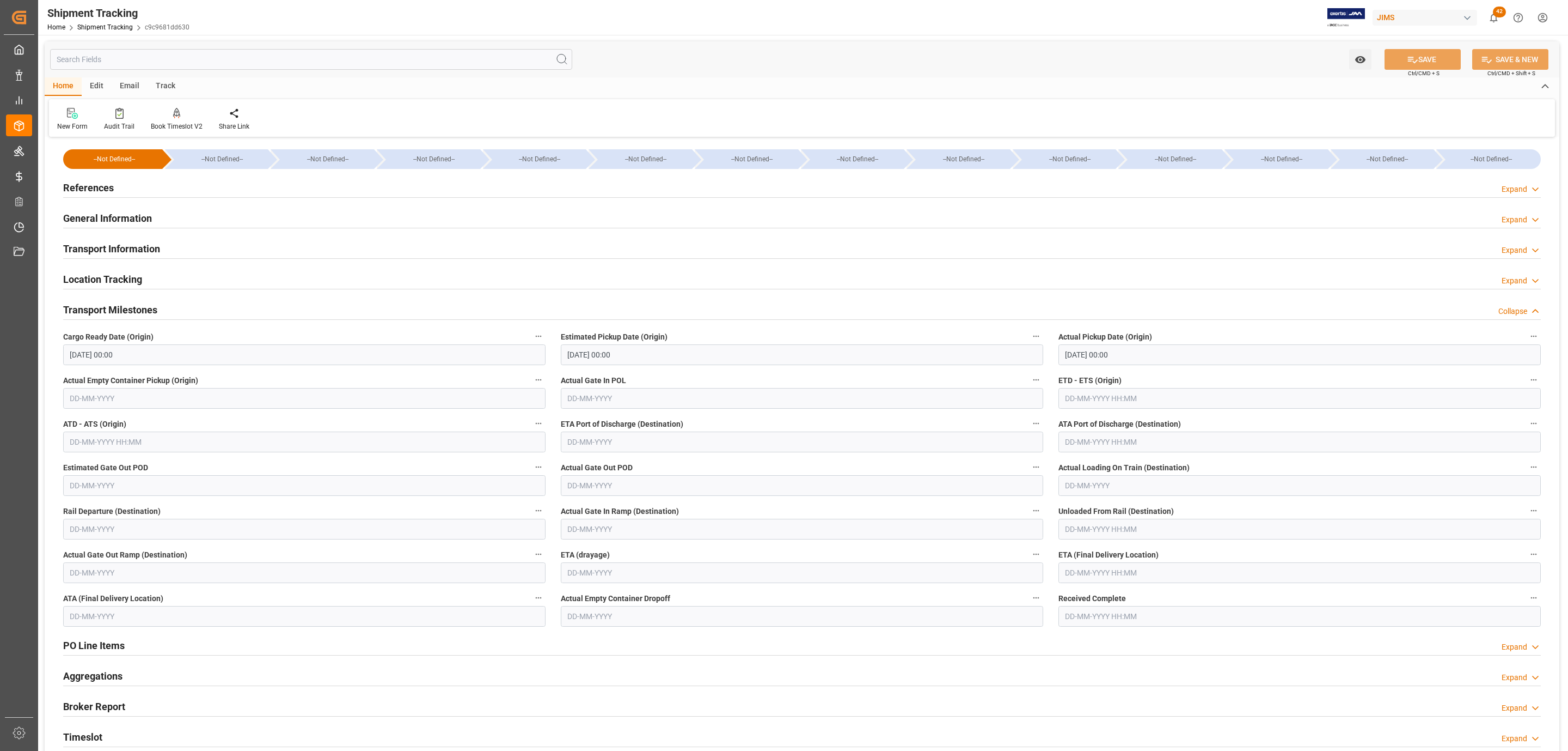
click at [1065, 566] on input "text" at bounding box center [1299, 573] width 482 height 21
click at [1113, 659] on span "10" at bounding box center [1115, 661] width 7 height 8
type input "10-09-2025 00:00"
click at [1408, 52] on button "SAVE" at bounding box center [1423, 59] width 76 height 21
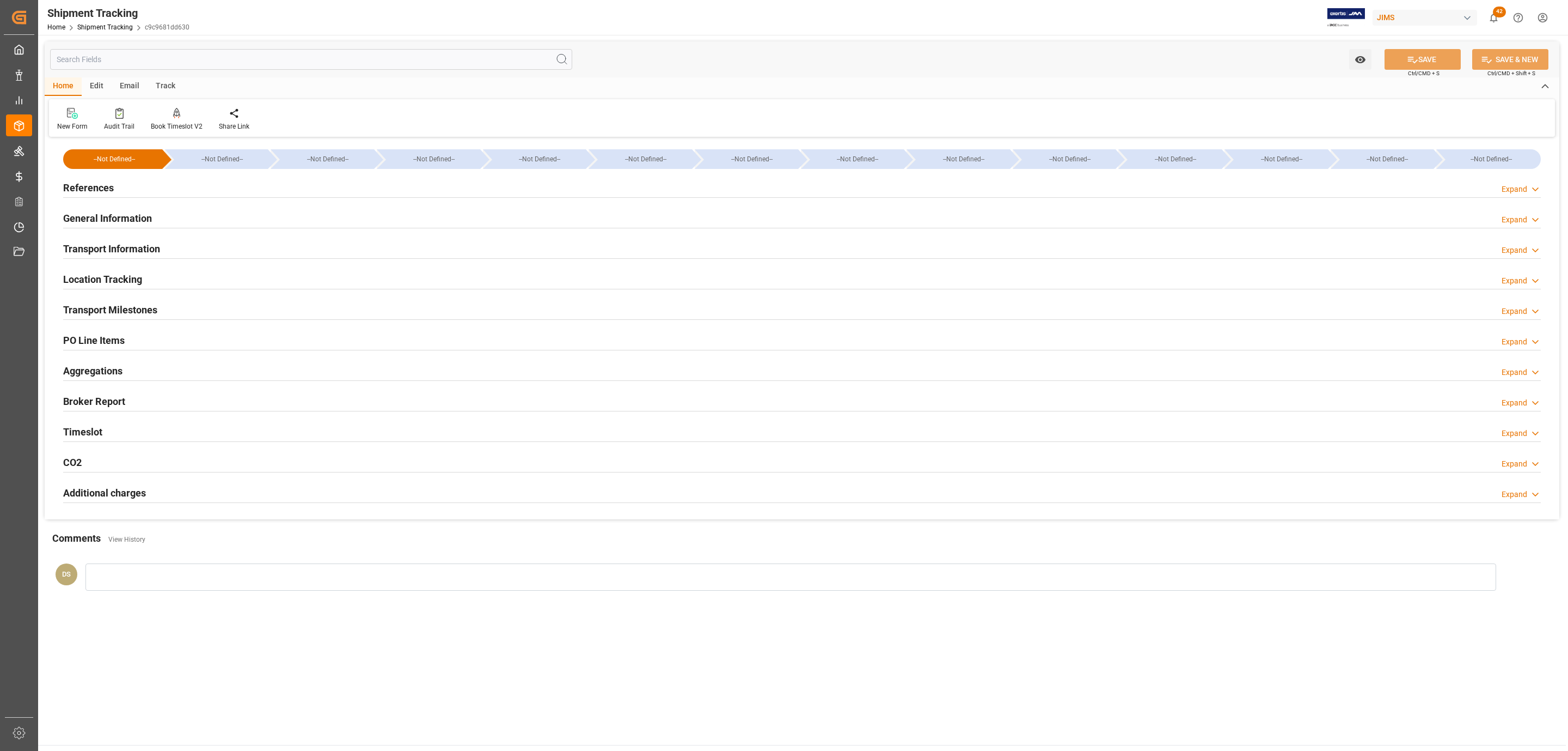
click at [131, 252] on h2 "Transport Information" at bounding box center [111, 248] width 97 height 14
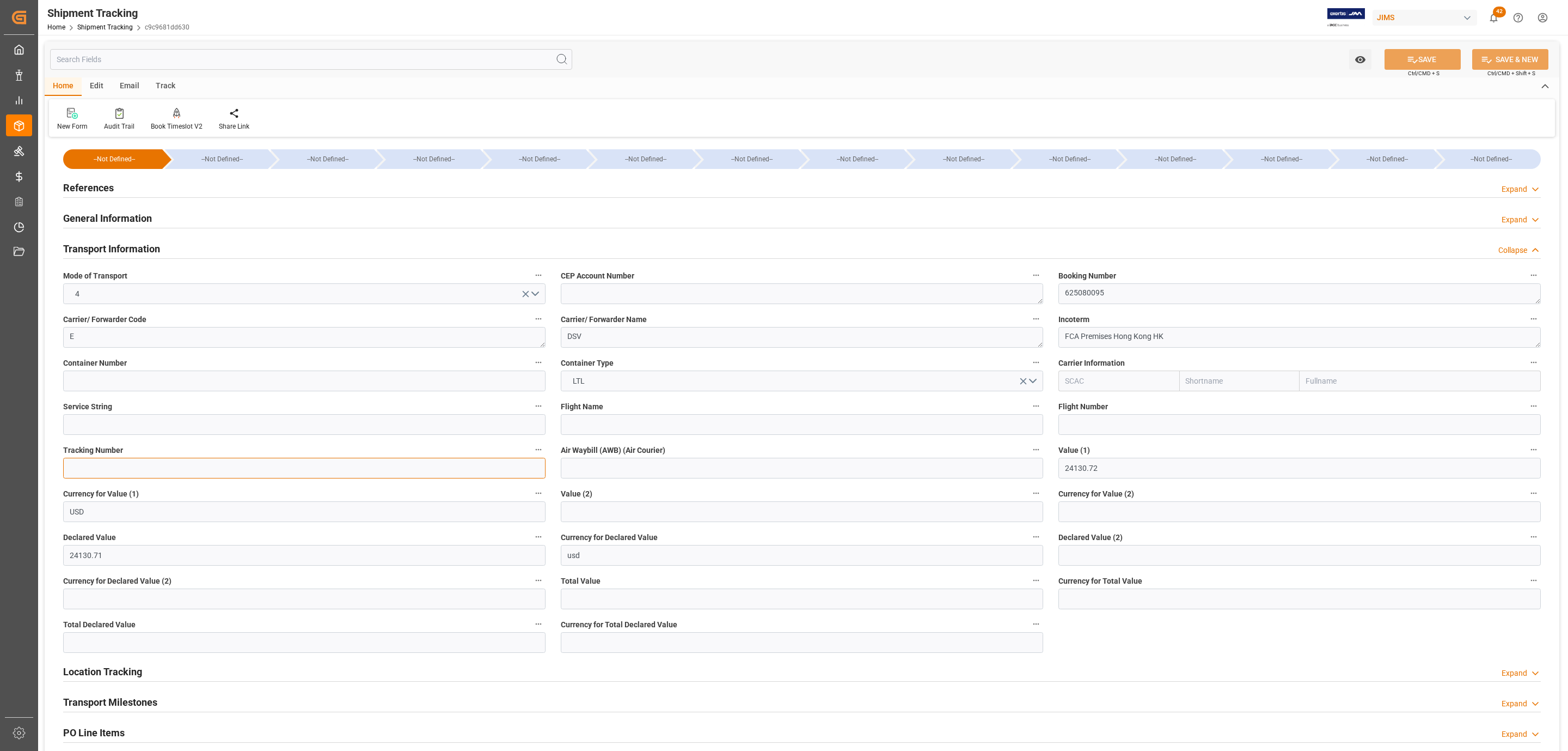
paste input "SHKG1349122"
type input "SHKG1349122"
click at [1392, 61] on button "SAVE" at bounding box center [1423, 59] width 76 height 21
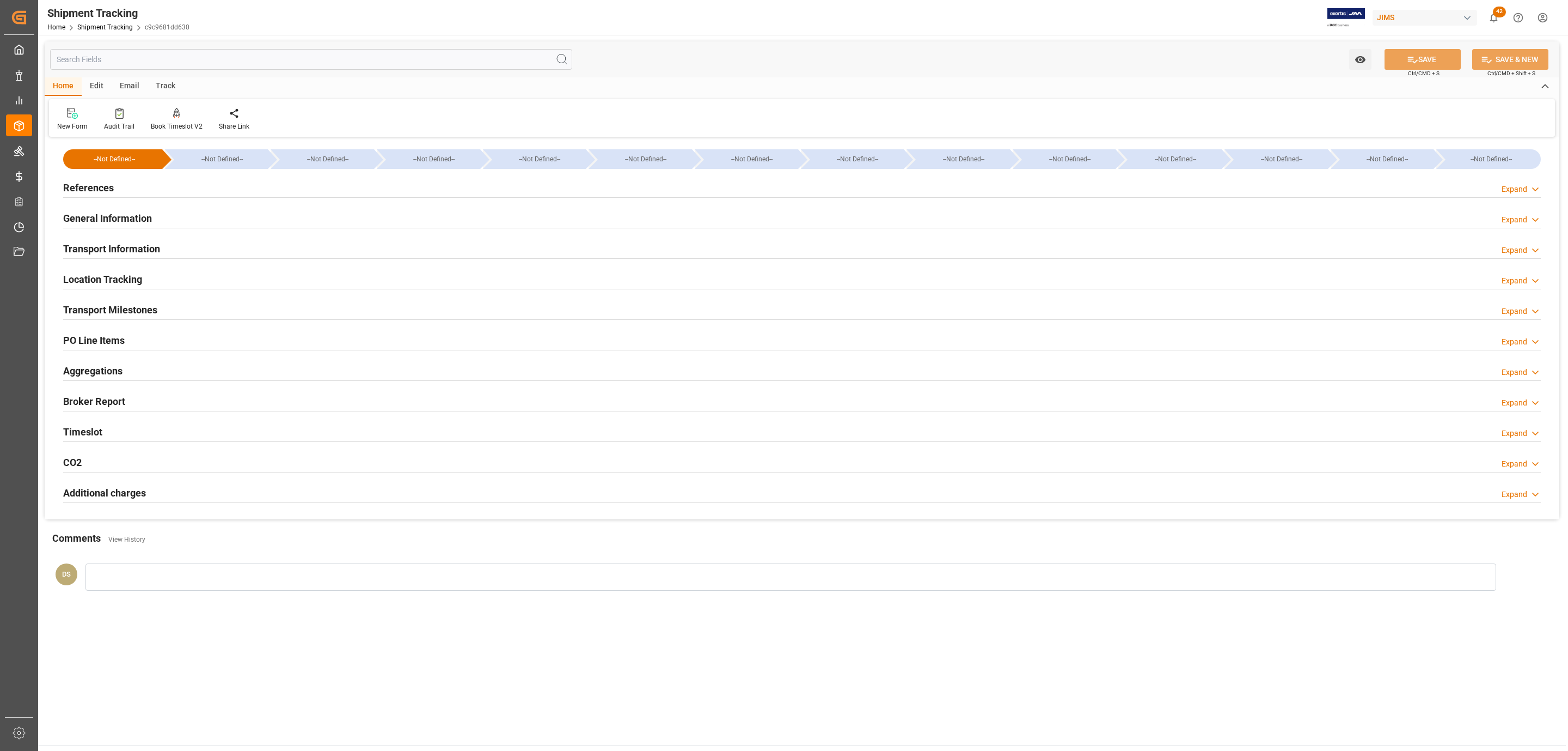
click at [134, 248] on h2 "Transport Information" at bounding box center [111, 248] width 97 height 14
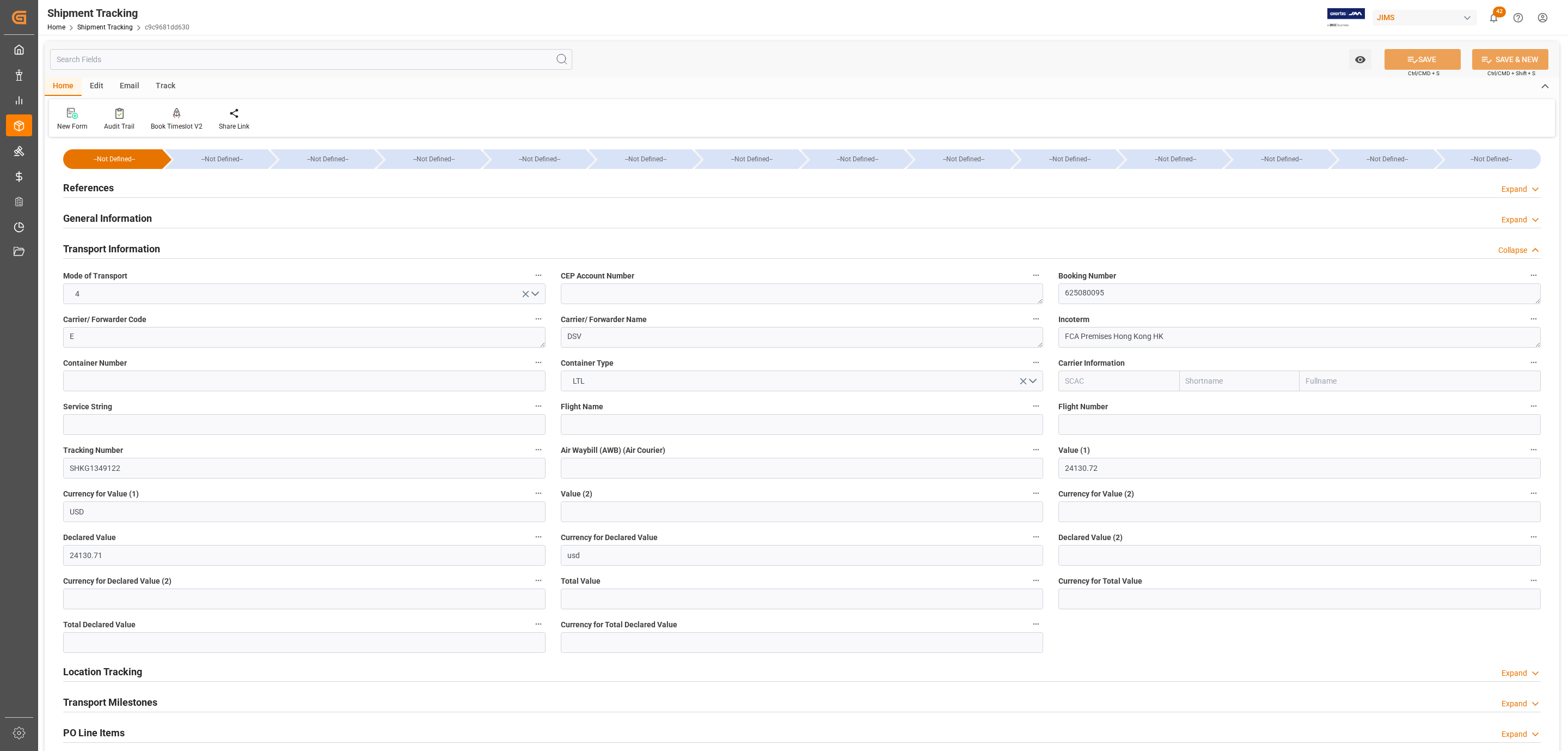
click at [134, 248] on h2 "Transport Information" at bounding box center [111, 248] width 97 height 14
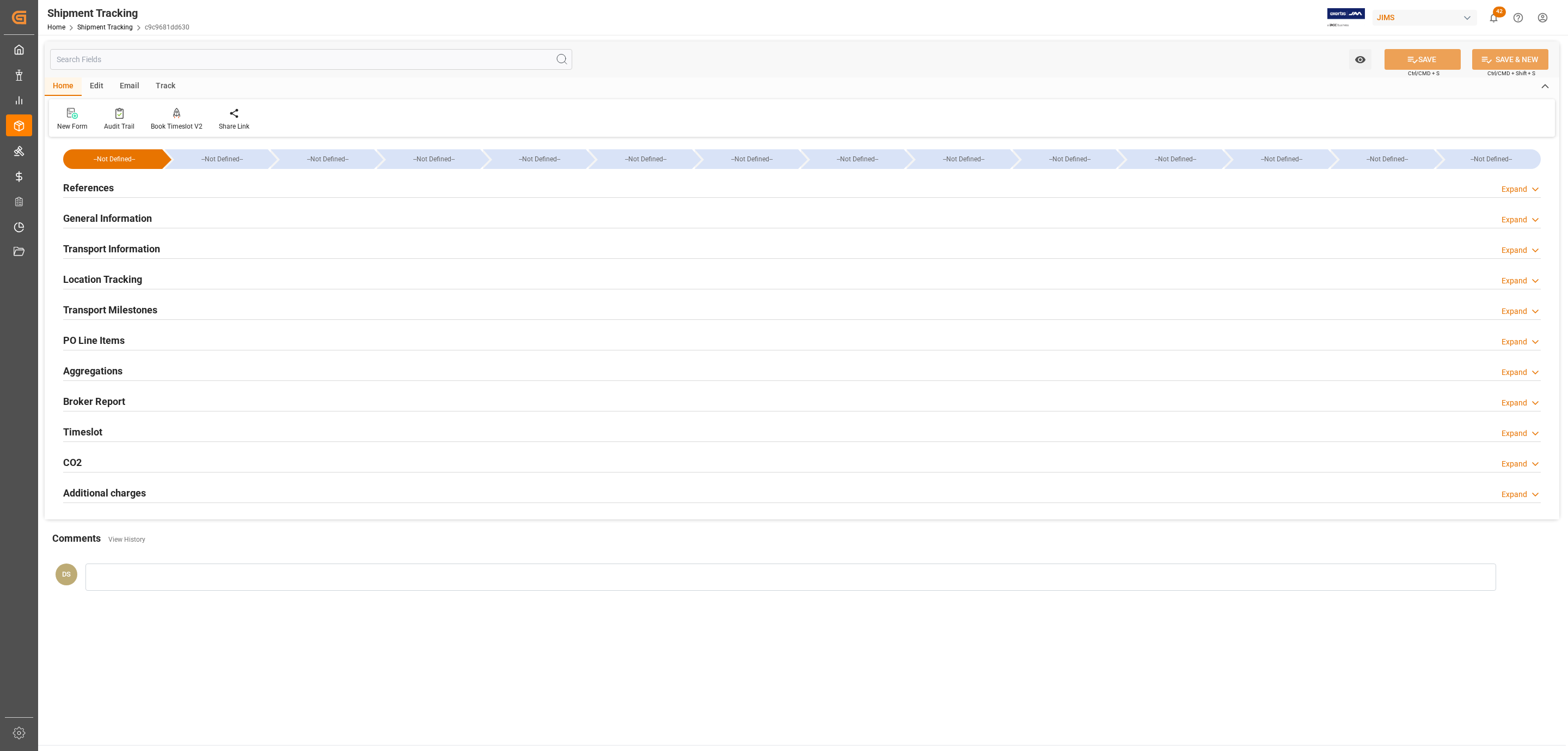
click at [108, 306] on h2 "Transport Milestones" at bounding box center [111, 309] width 95 height 14
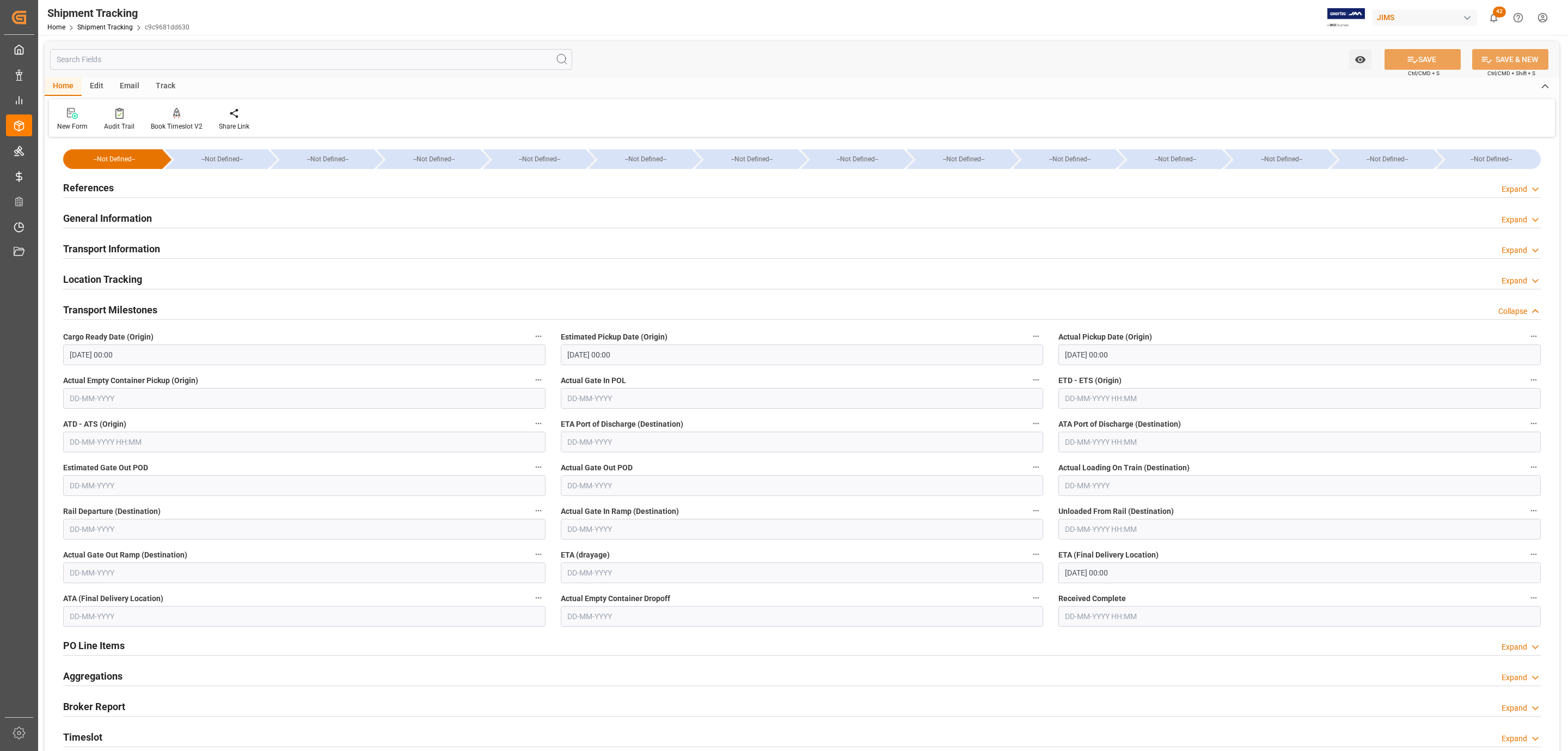
click at [1095, 397] on input "text" at bounding box center [1299, 398] width 482 height 21
click at [1093, 467] on span "2" at bounding box center [1094, 465] width 4 height 8
type input "02-09-2025 00:00"
drag, startPoint x: 1407, startPoint y: 61, endPoint x: 630, endPoint y: 302, distance: 813.5
click at [720, 294] on div "Watch Option SAVE Ctrl/CMD + S SAVE & NEW Ctrl/CMD + Shift + S Home Edit Email …" at bounding box center [802, 433] width 1515 height 783
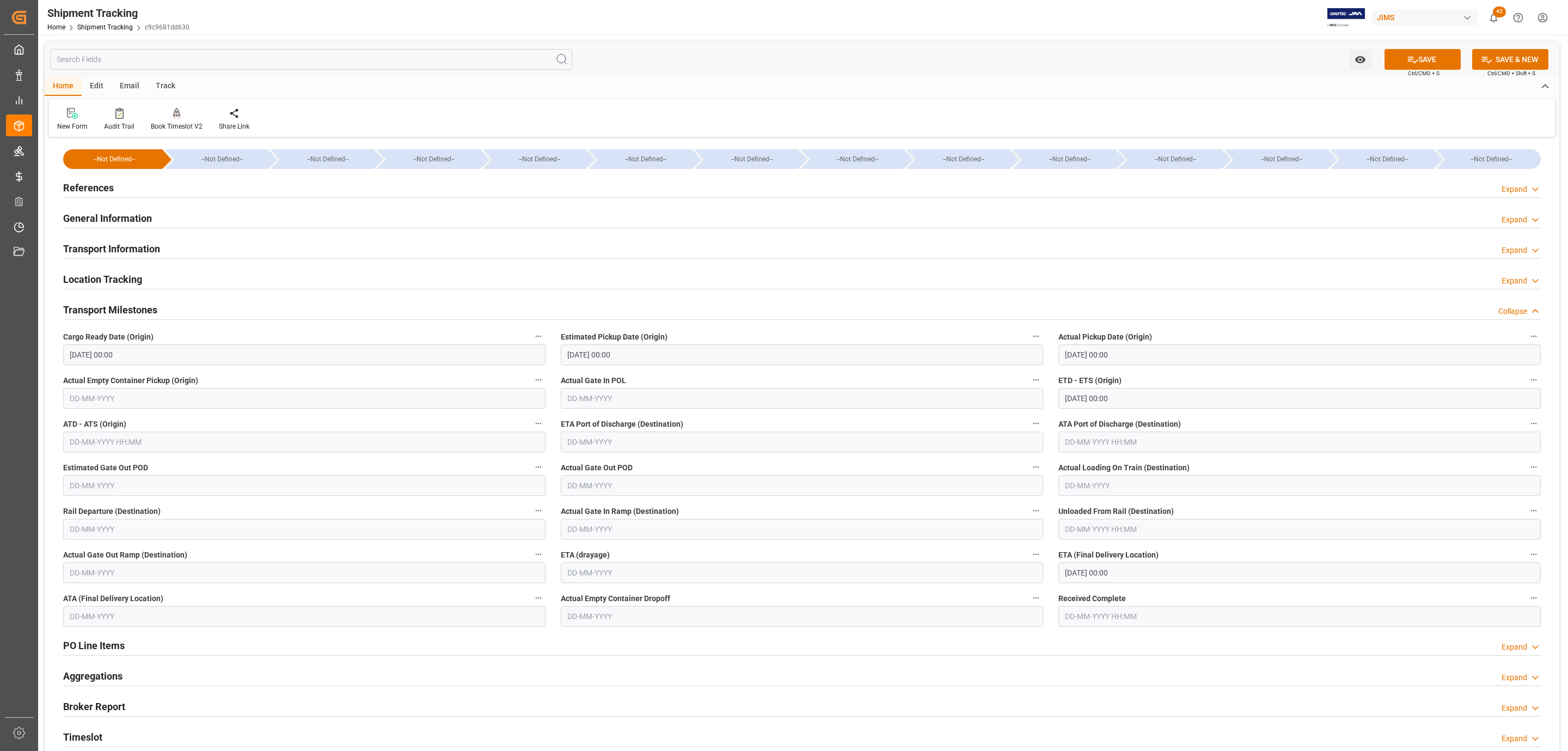
click at [102, 438] on input "text" at bounding box center [304, 442] width 482 height 21
click at [100, 509] on span "2" at bounding box center [99, 509] width 4 height 8
type input "02-09-2025 00:00"
click at [1419, 64] on button "SAVE" at bounding box center [1423, 59] width 76 height 21
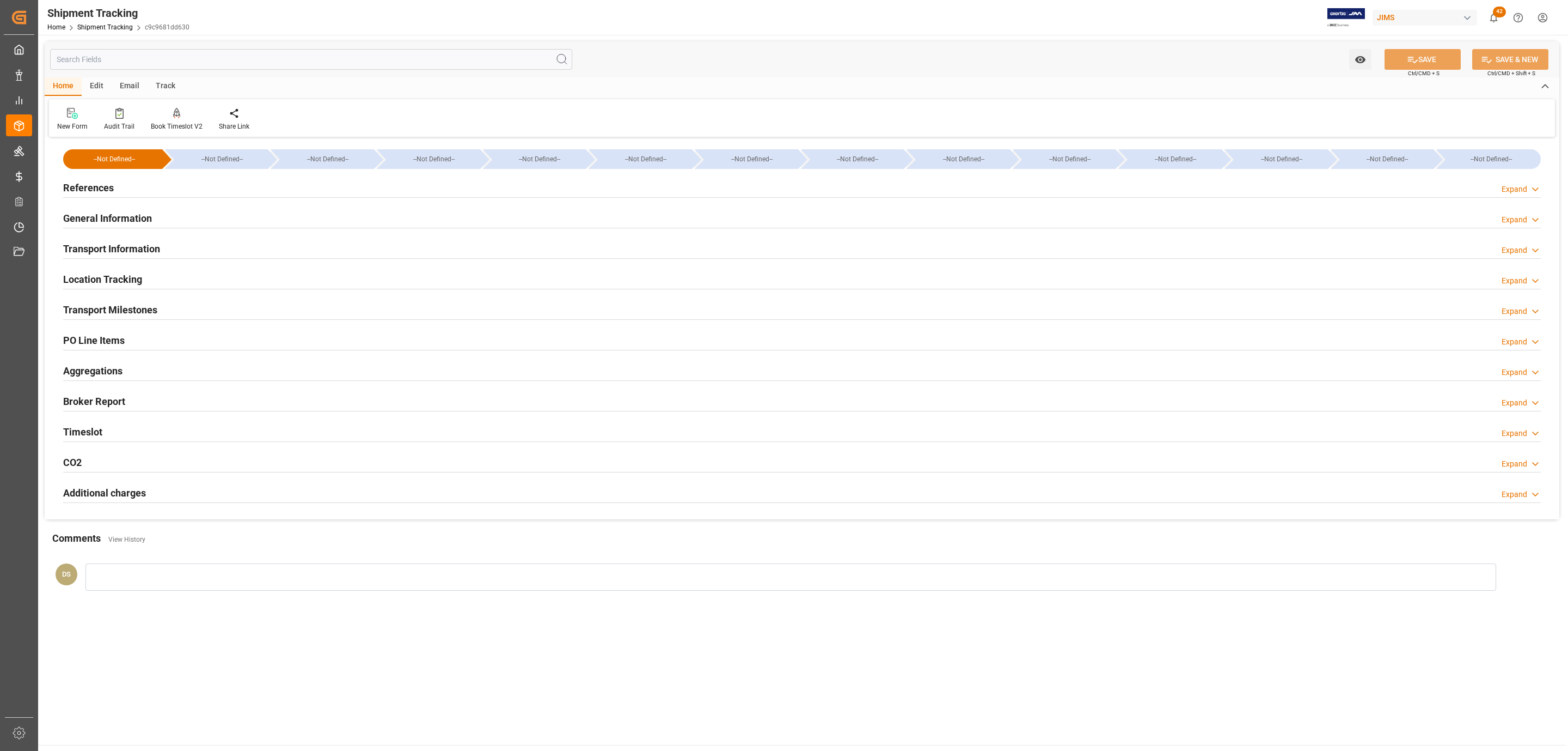
click at [97, 307] on h2 "Transport Milestones" at bounding box center [111, 309] width 95 height 14
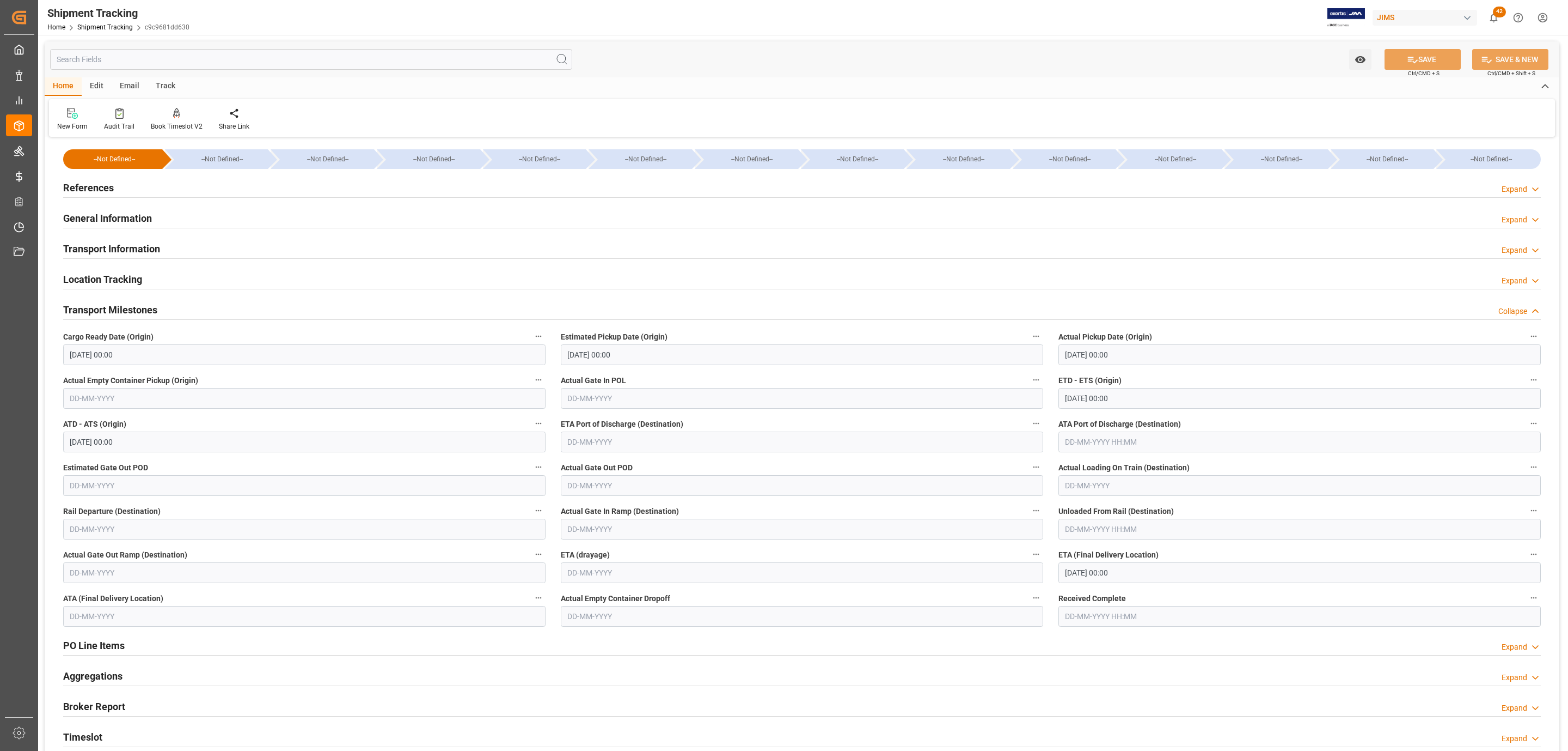
click at [1100, 443] on input "text" at bounding box center [1299, 442] width 482 height 21
click at [1136, 512] on span "4" at bounding box center [1137, 509] width 4 height 8
type input "04-09-2025 00:00"
click at [1417, 64] on button "SAVE" at bounding box center [1423, 59] width 76 height 21
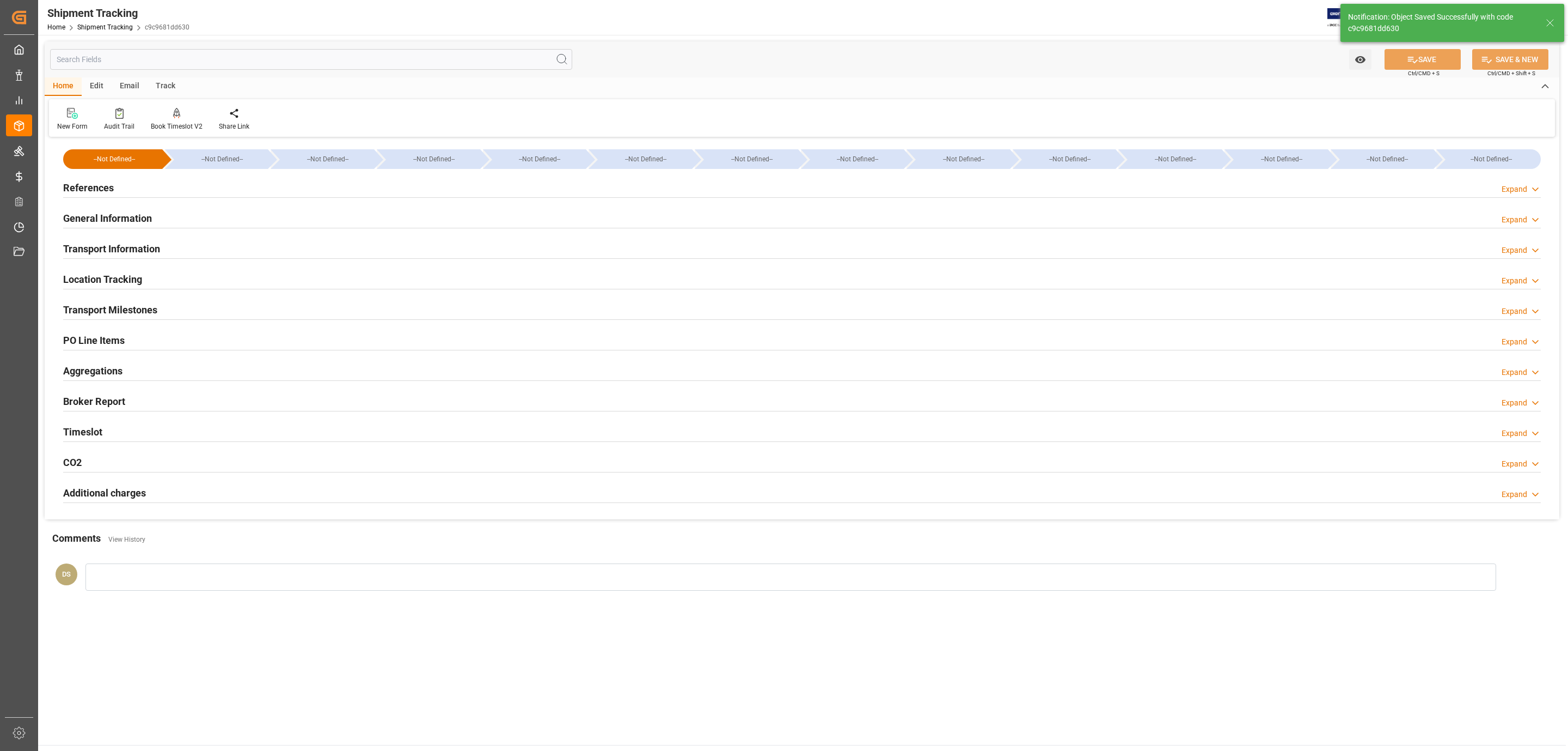
click at [138, 439] on div "Timeslot Expand" at bounding box center [802, 431] width 1478 height 21
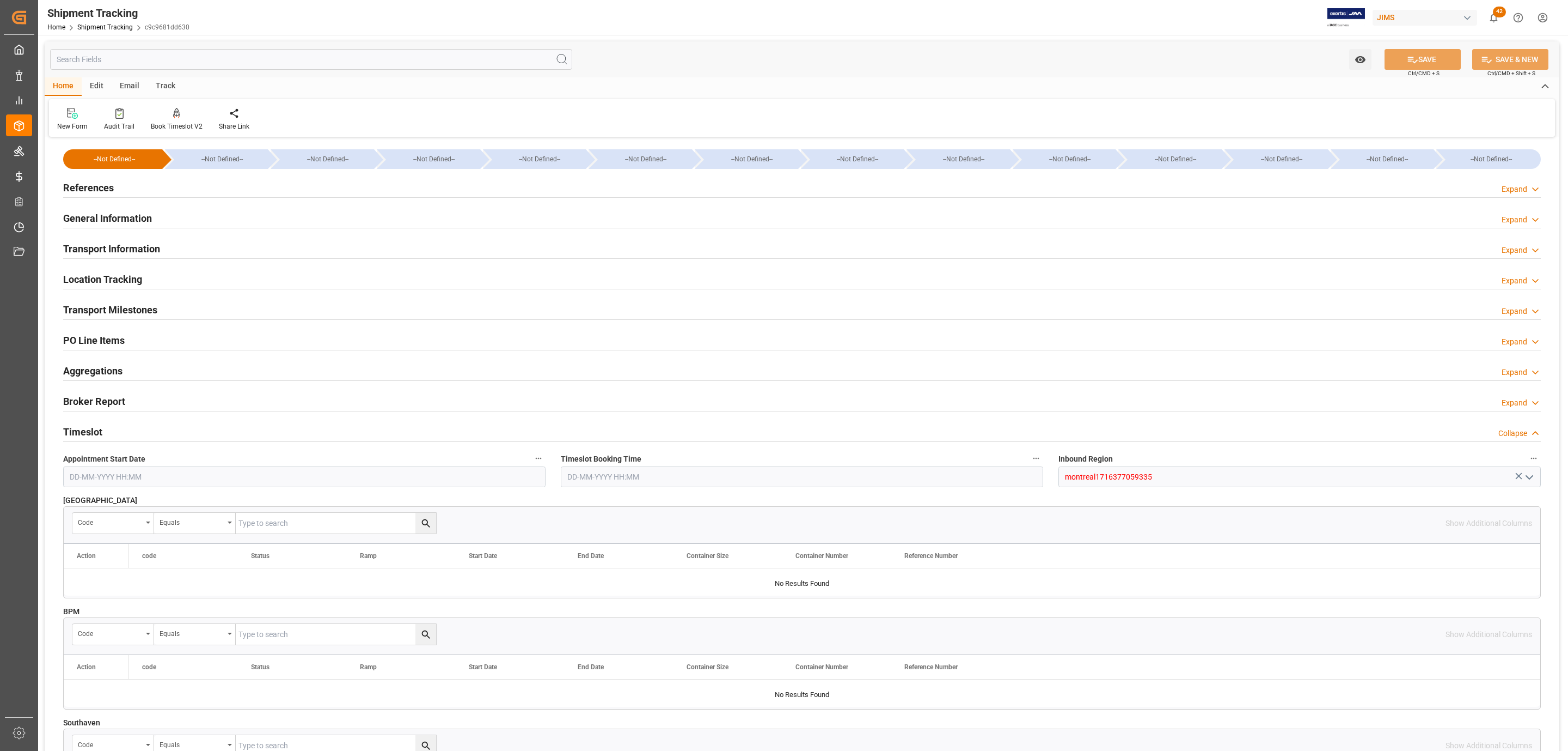
click at [112, 187] on h2 "References" at bounding box center [89, 187] width 51 height 14
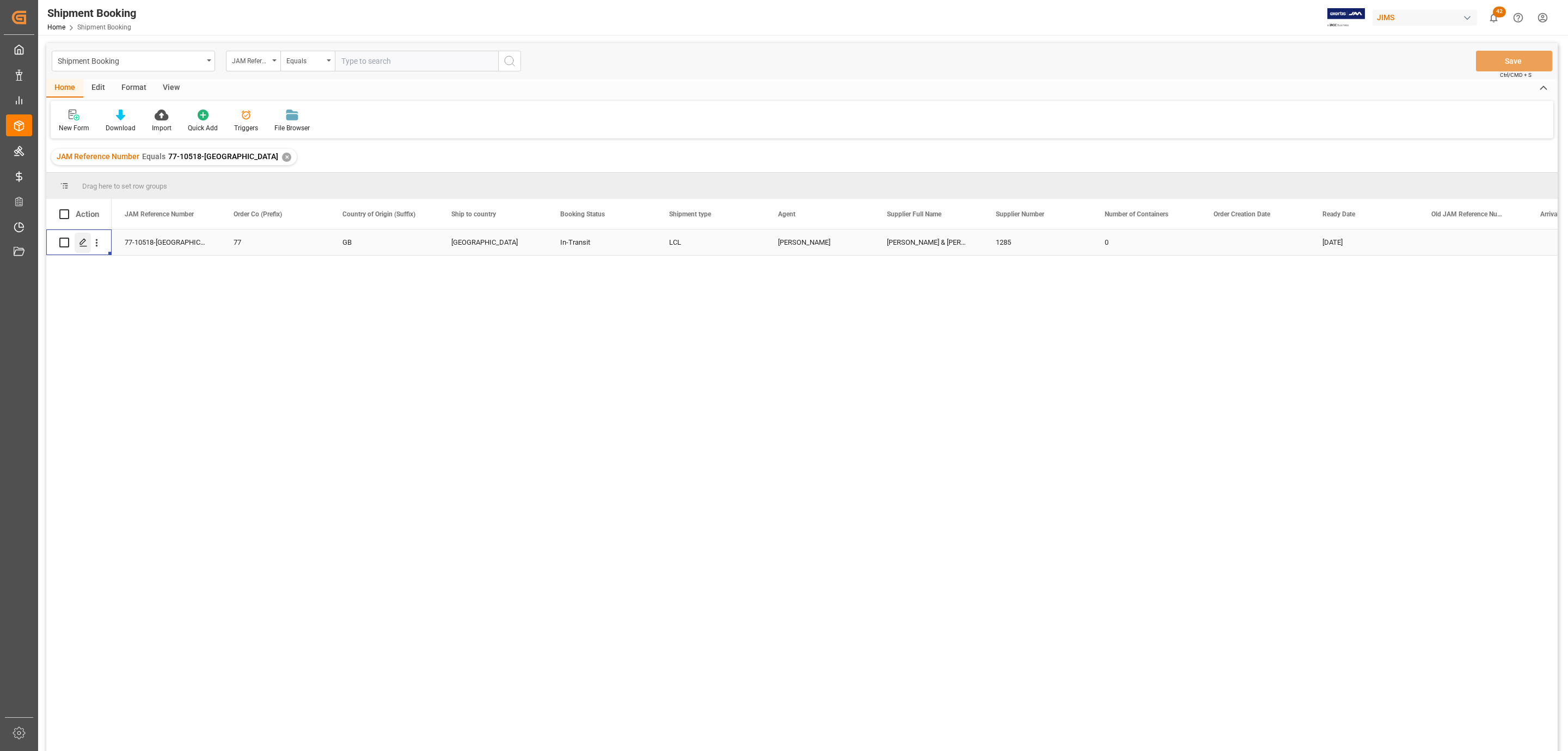
click at [85, 243] on icon "Press SPACE to select this row." at bounding box center [84, 242] width 8 height 8
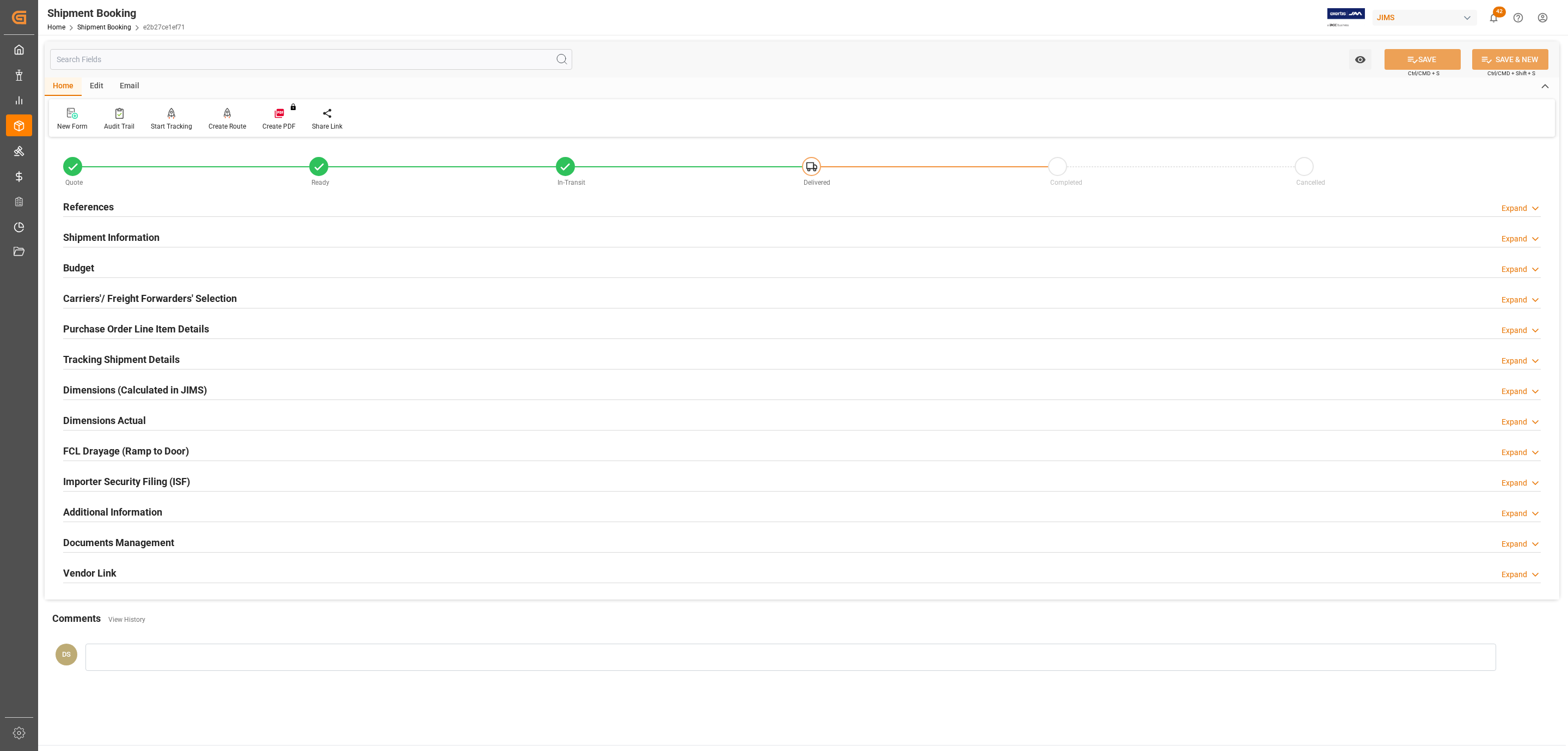
click at [133, 289] on div "Carriers'/ Freight Forwarders' Selection" at bounding box center [150, 297] width 174 height 21
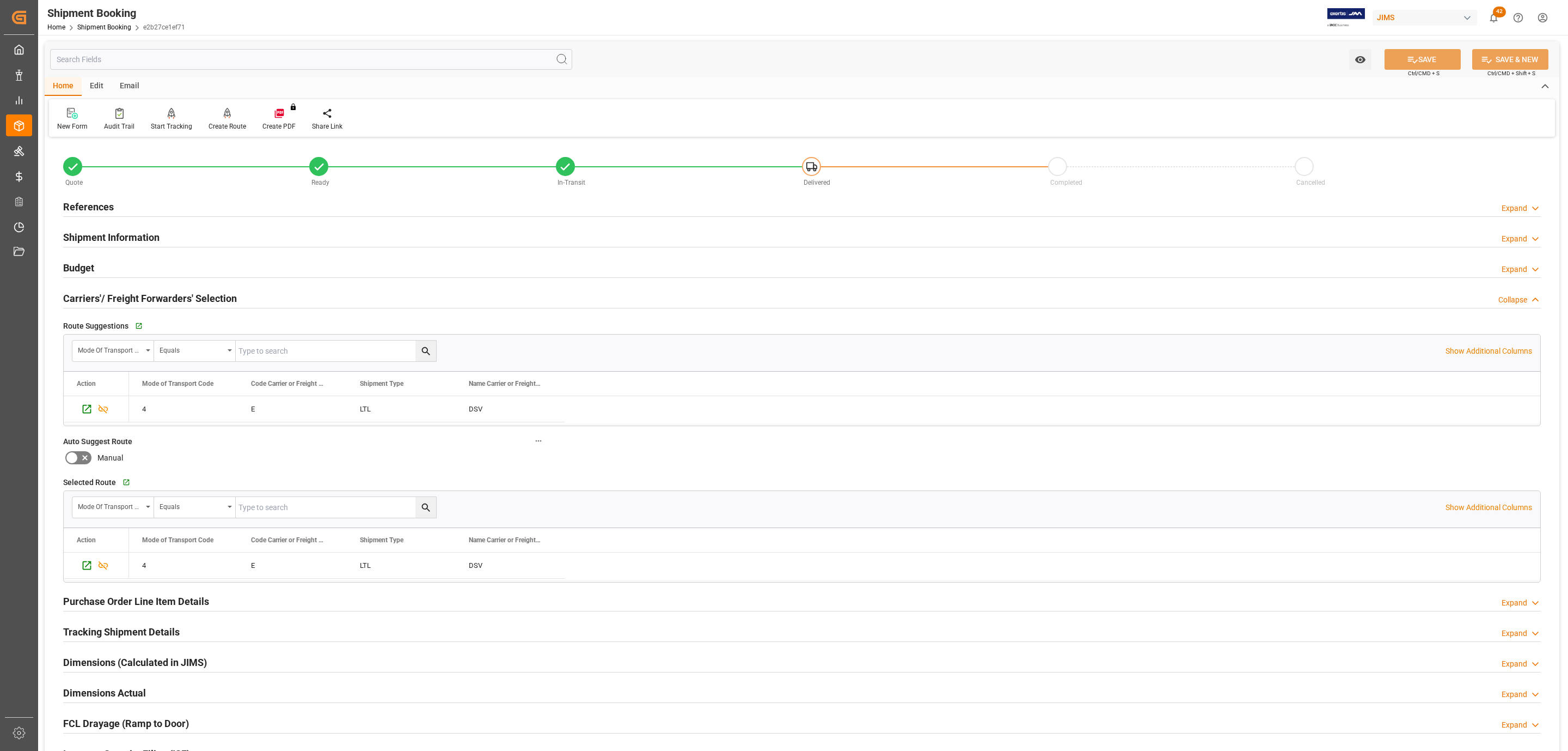
click at [160, 264] on div "Budget Expand" at bounding box center [802, 267] width 1478 height 21
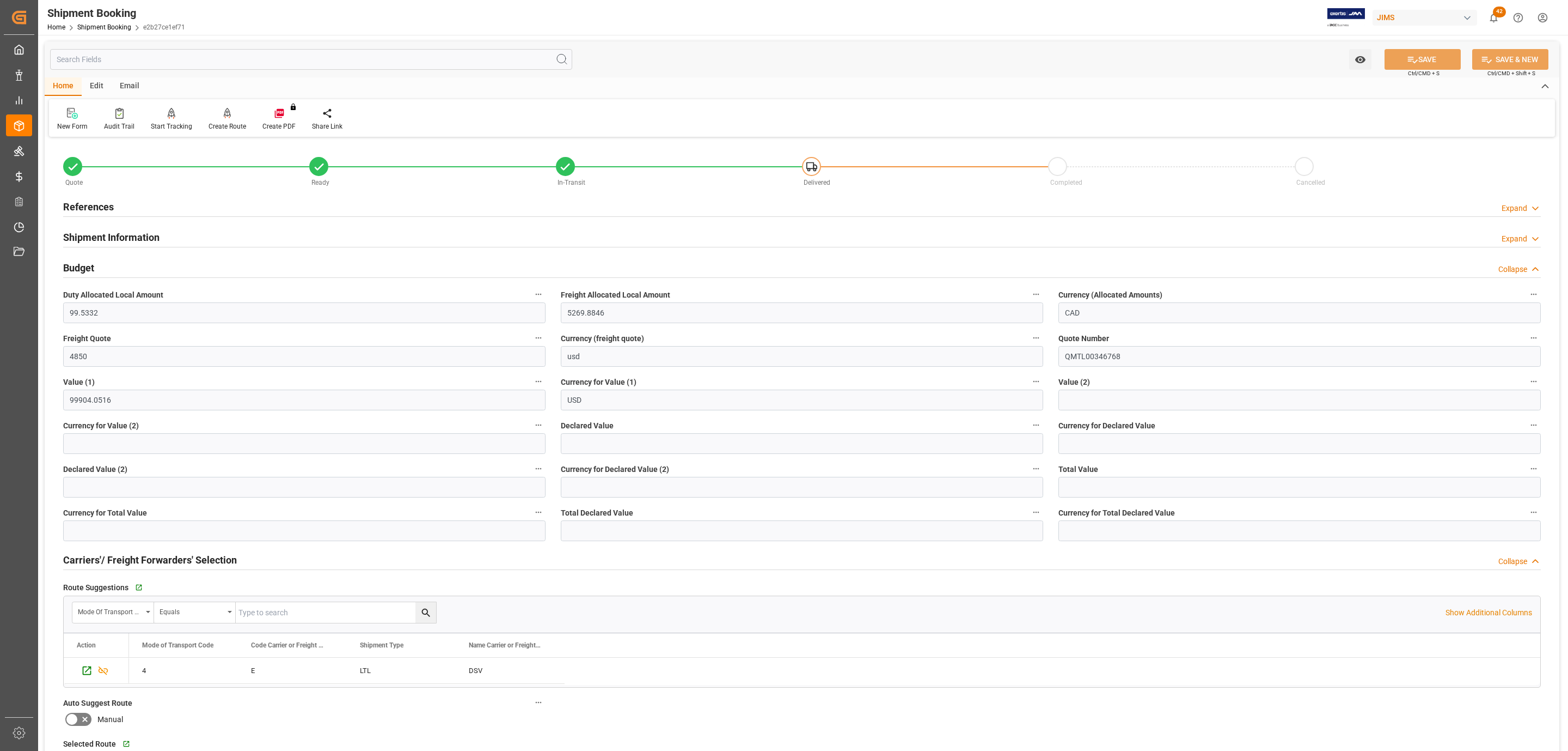
click at [123, 210] on div "References Expand" at bounding box center [802, 206] width 1478 height 21
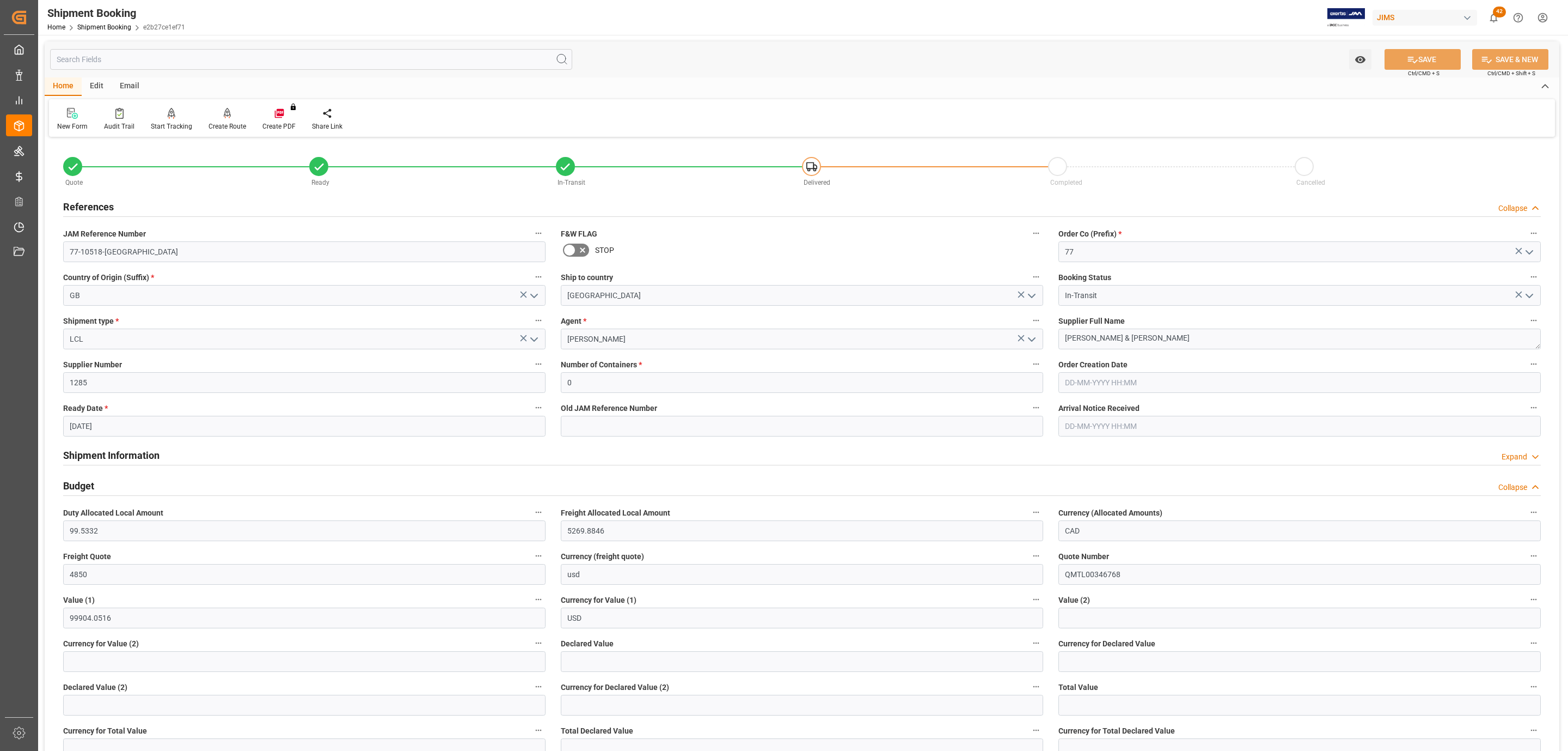
click at [123, 210] on div "References Collapse" at bounding box center [802, 206] width 1478 height 21
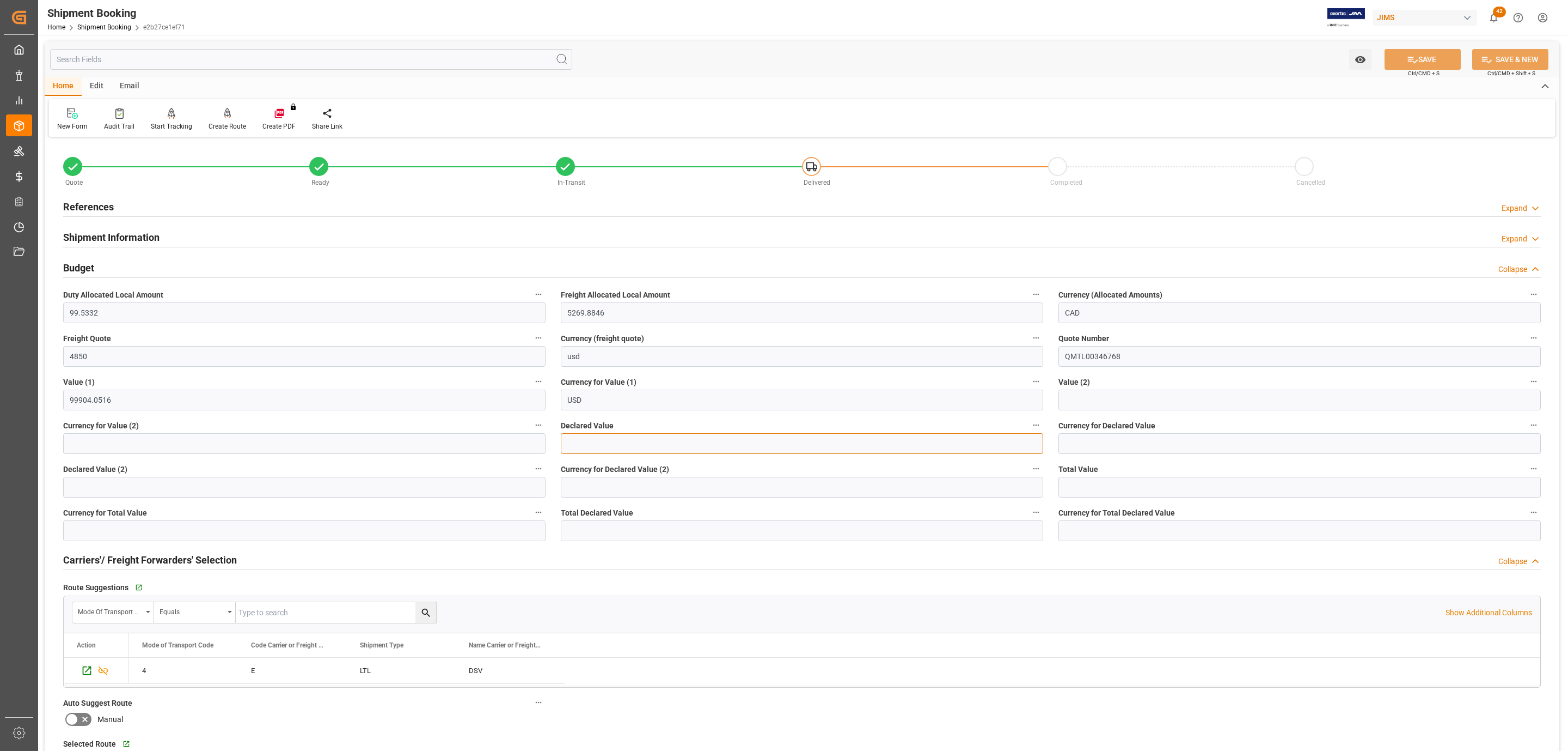
click at [587, 444] on input "text" at bounding box center [801, 444] width 482 height 21
type input "100166.99"
type input "usd"
drag, startPoint x: 1410, startPoint y: 63, endPoint x: 1364, endPoint y: 128, distance: 79.6
click at [1410, 63] on icon at bounding box center [1413, 60] width 12 height 12
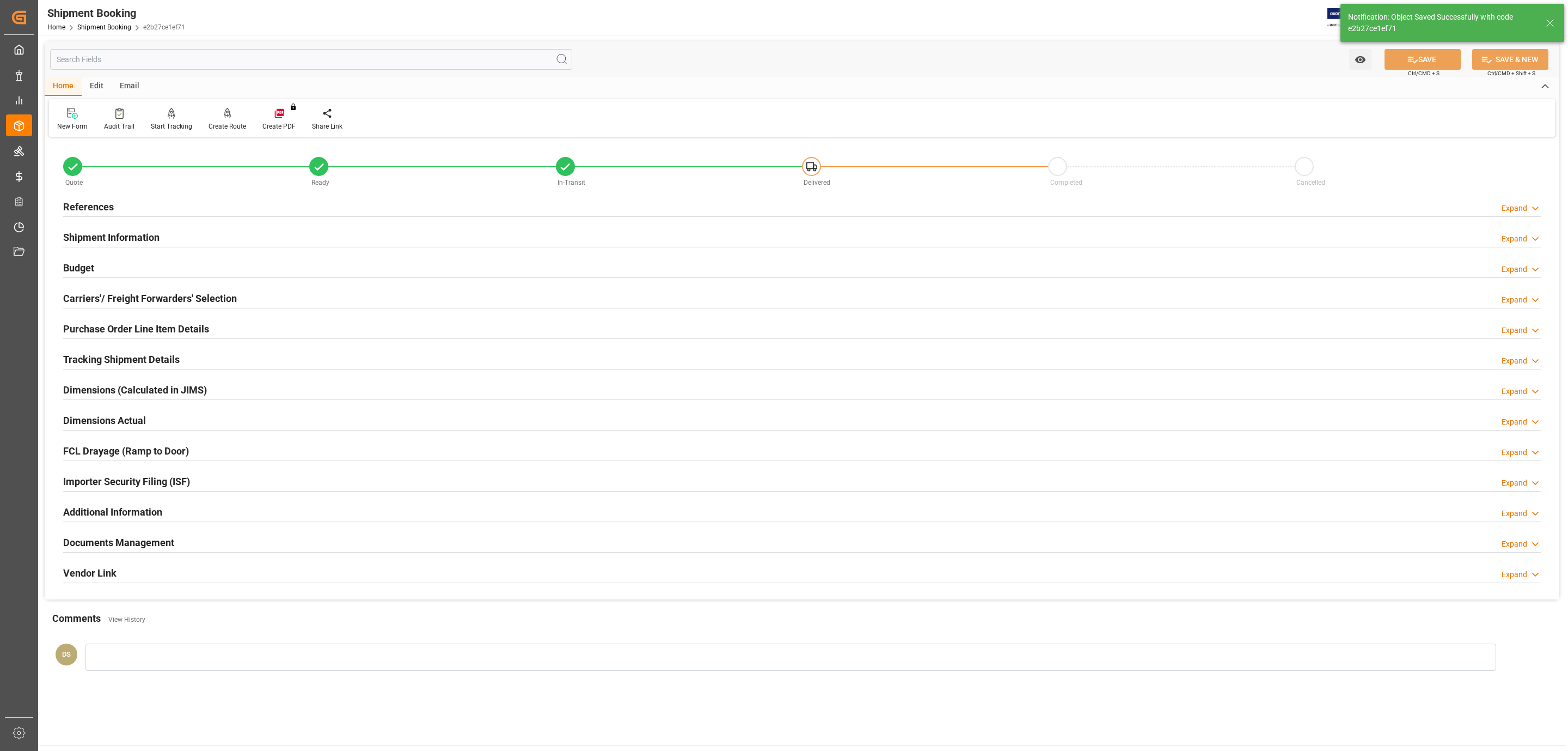
click at [125, 354] on h2 "Tracking Shipment Details" at bounding box center [122, 359] width 117 height 14
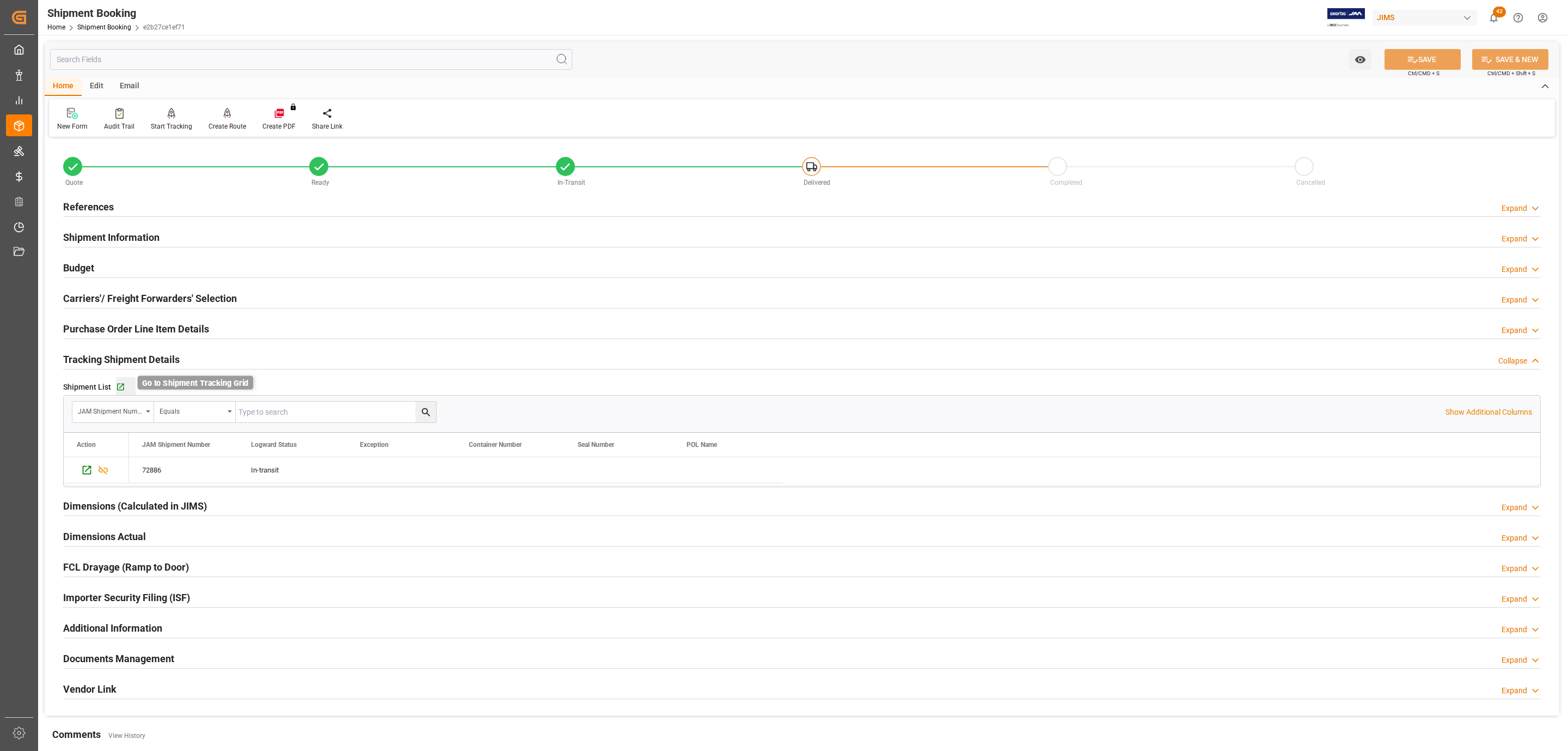
click at [120, 389] on icon "button" at bounding box center [120, 387] width 9 height 9
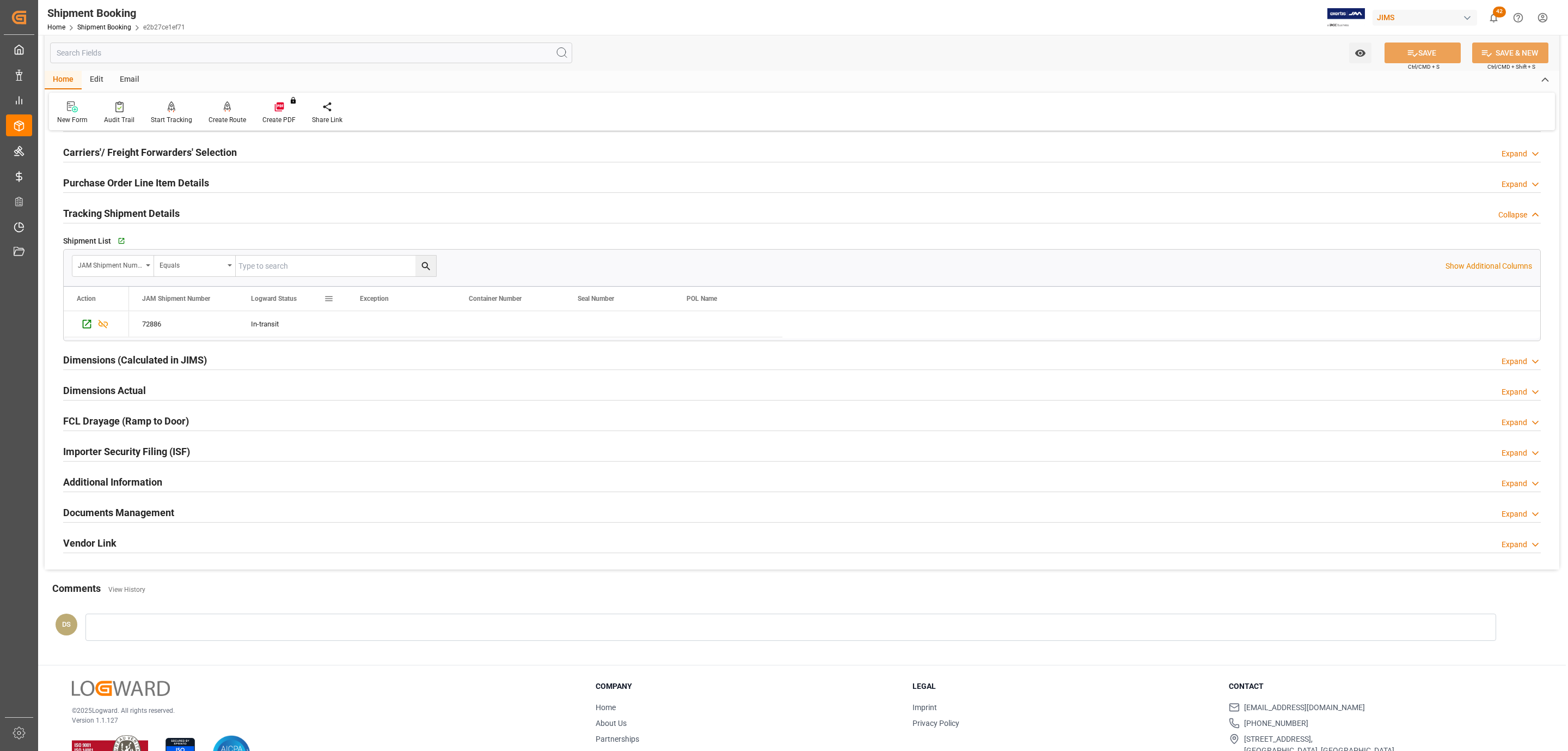
scroll to position [188, 0]
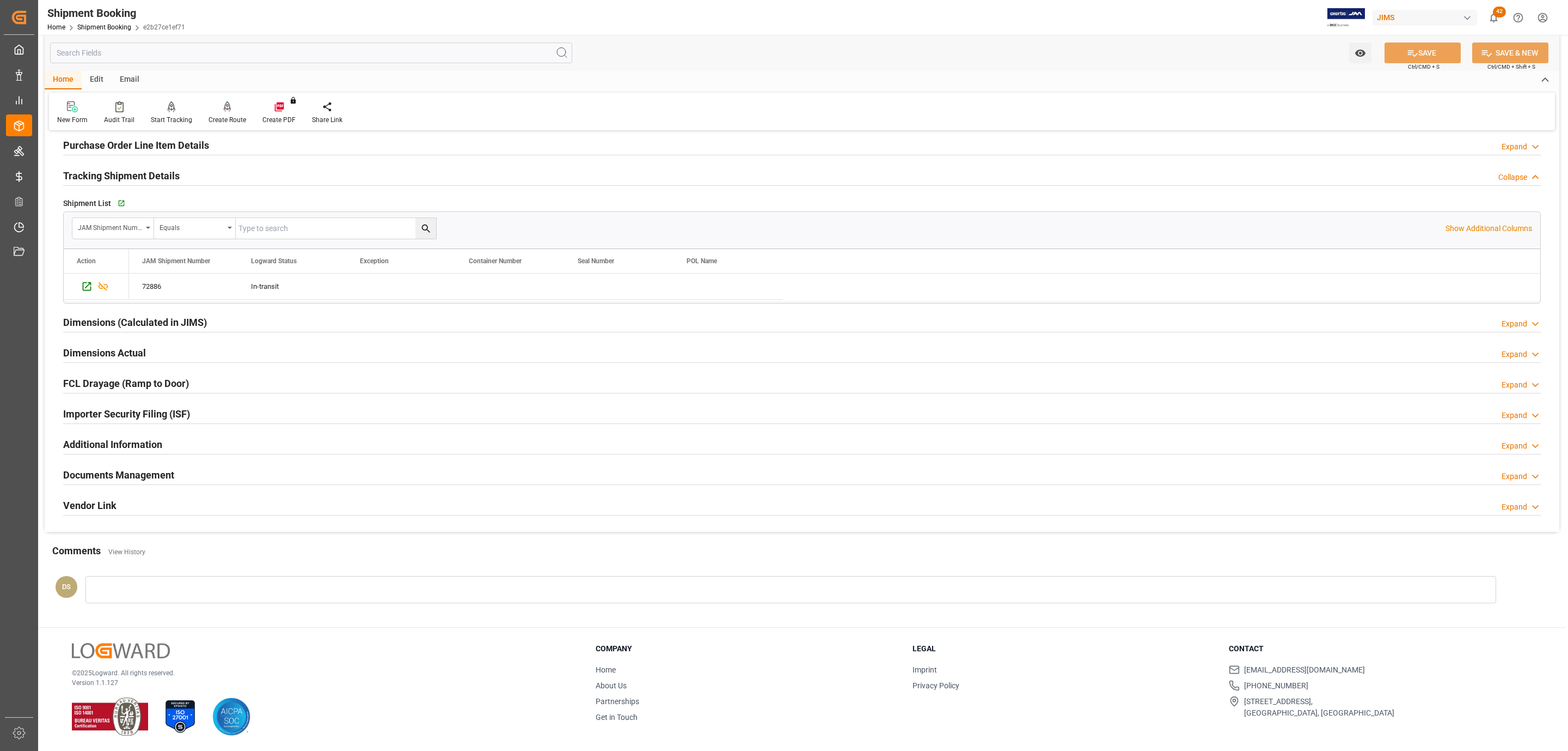
click at [159, 467] on h2 "Documents Management" at bounding box center [119, 474] width 111 height 14
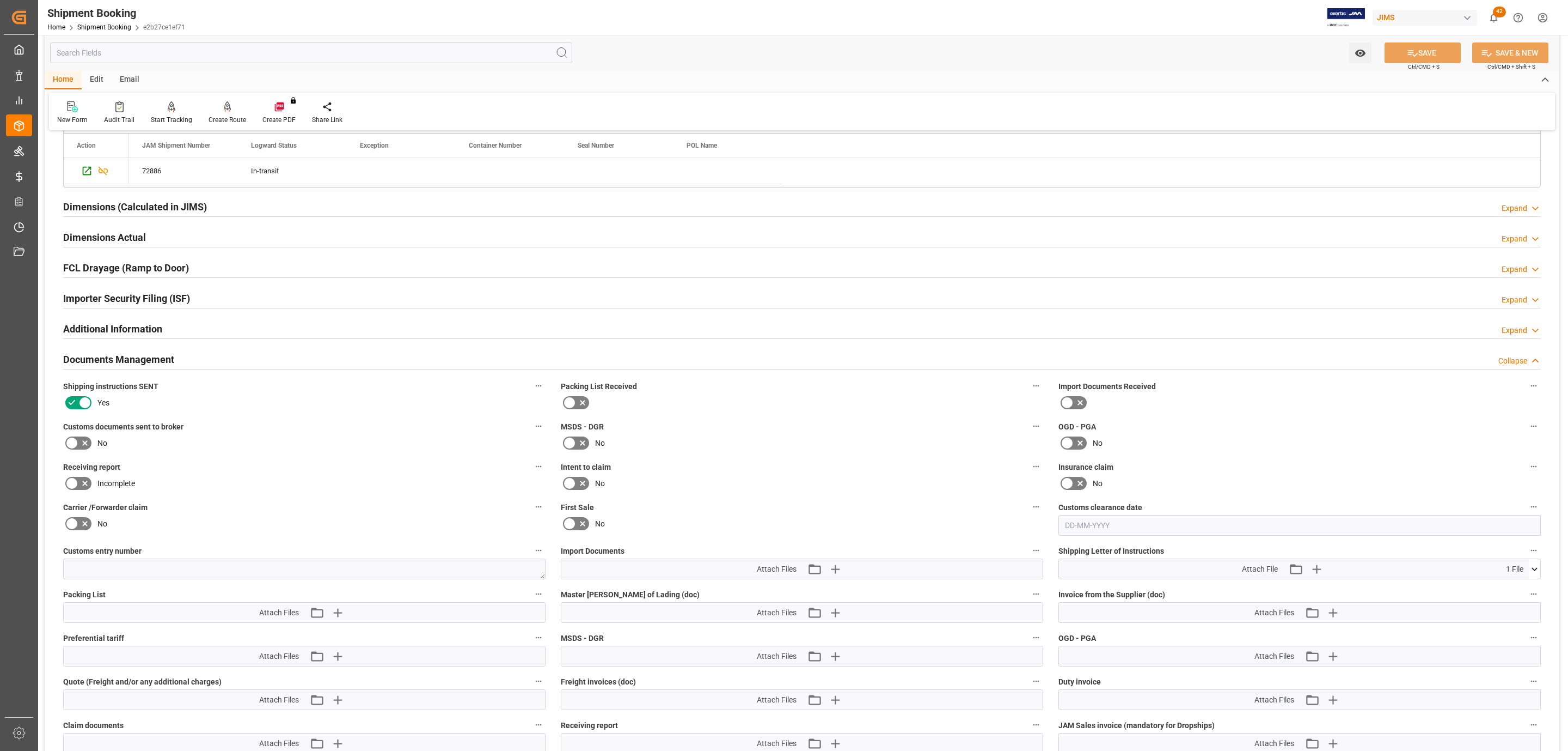
scroll to position [514, 0]
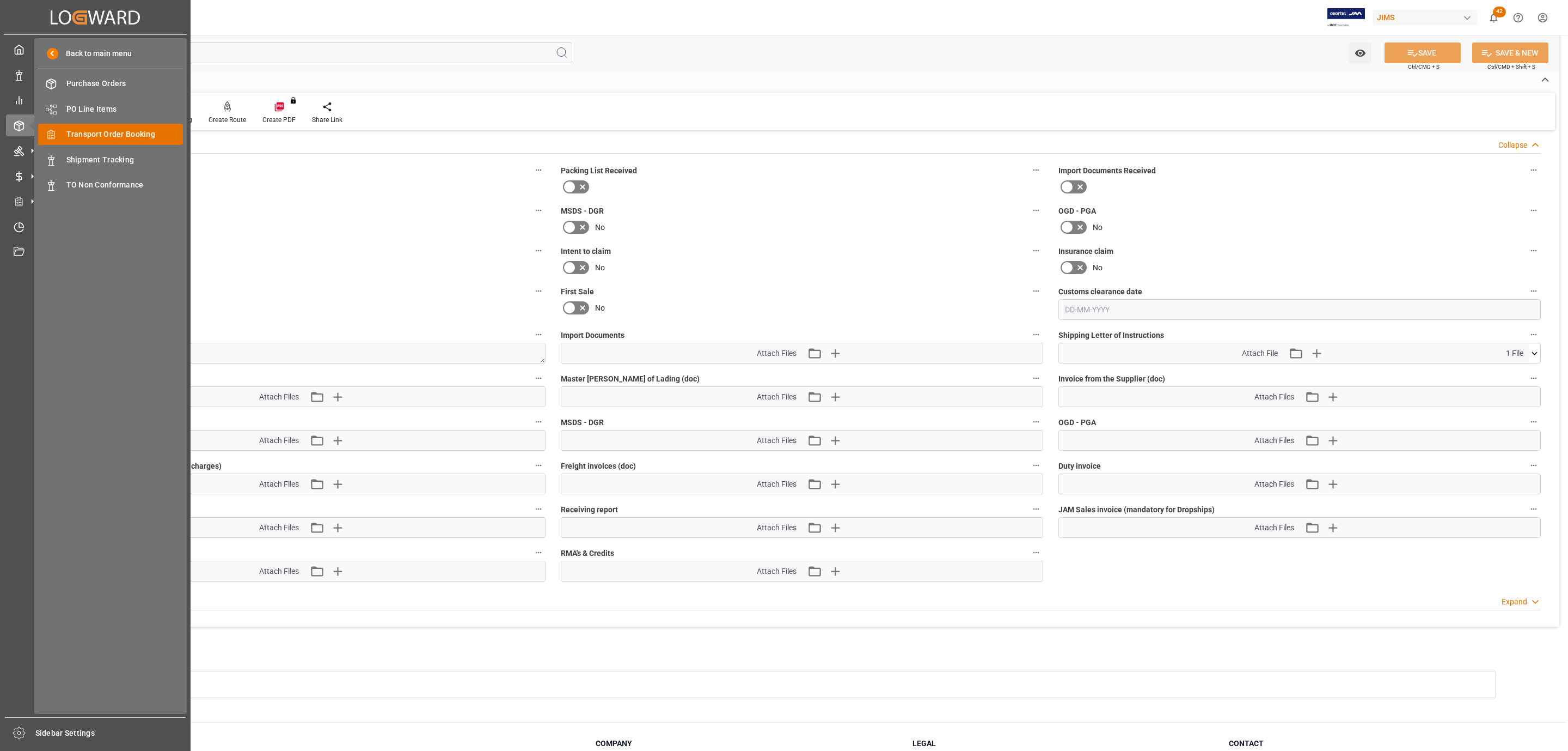
click at [111, 133] on span "Transport Order Booking" at bounding box center [125, 134] width 117 height 12
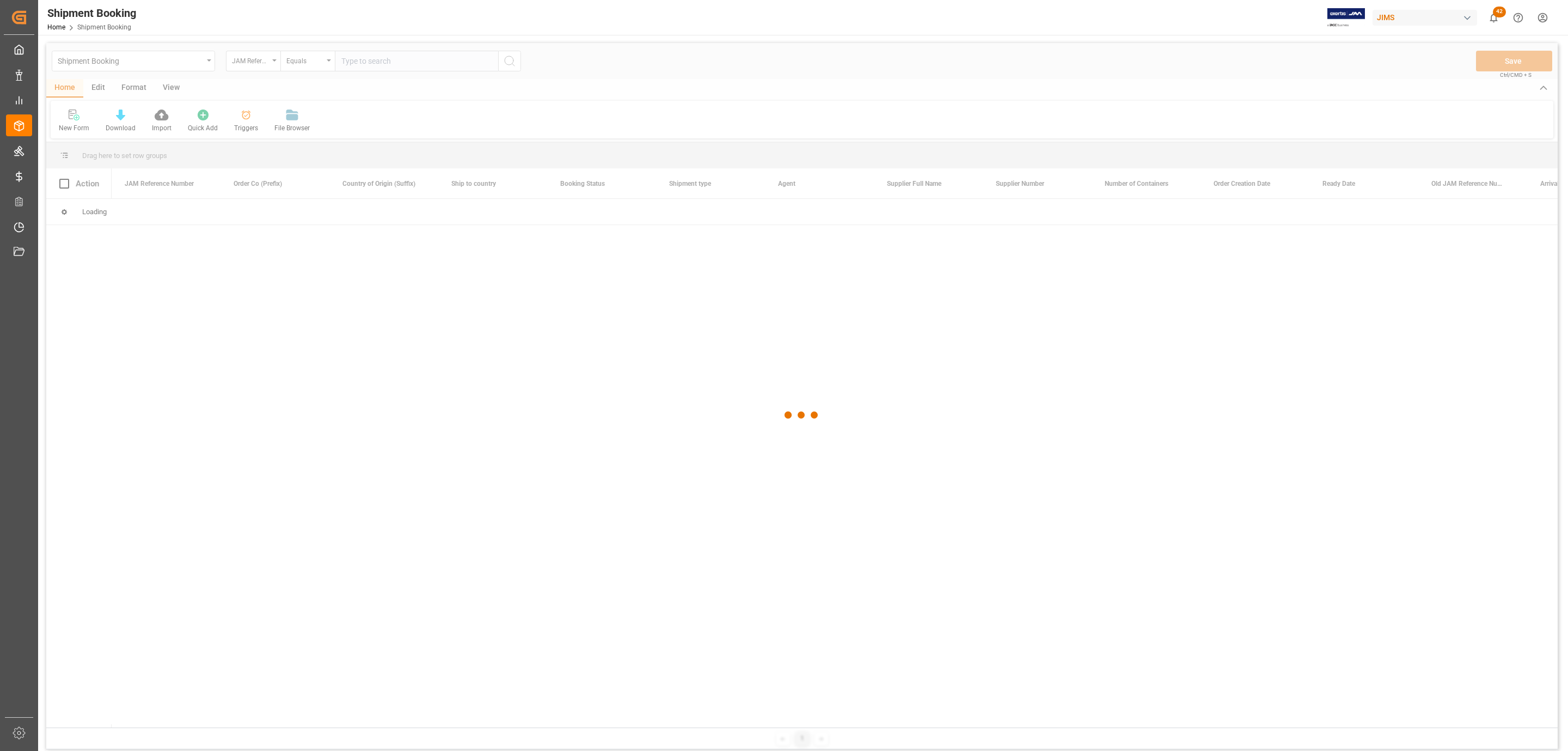
click at [388, 61] on div at bounding box center [802, 415] width 1511 height 744
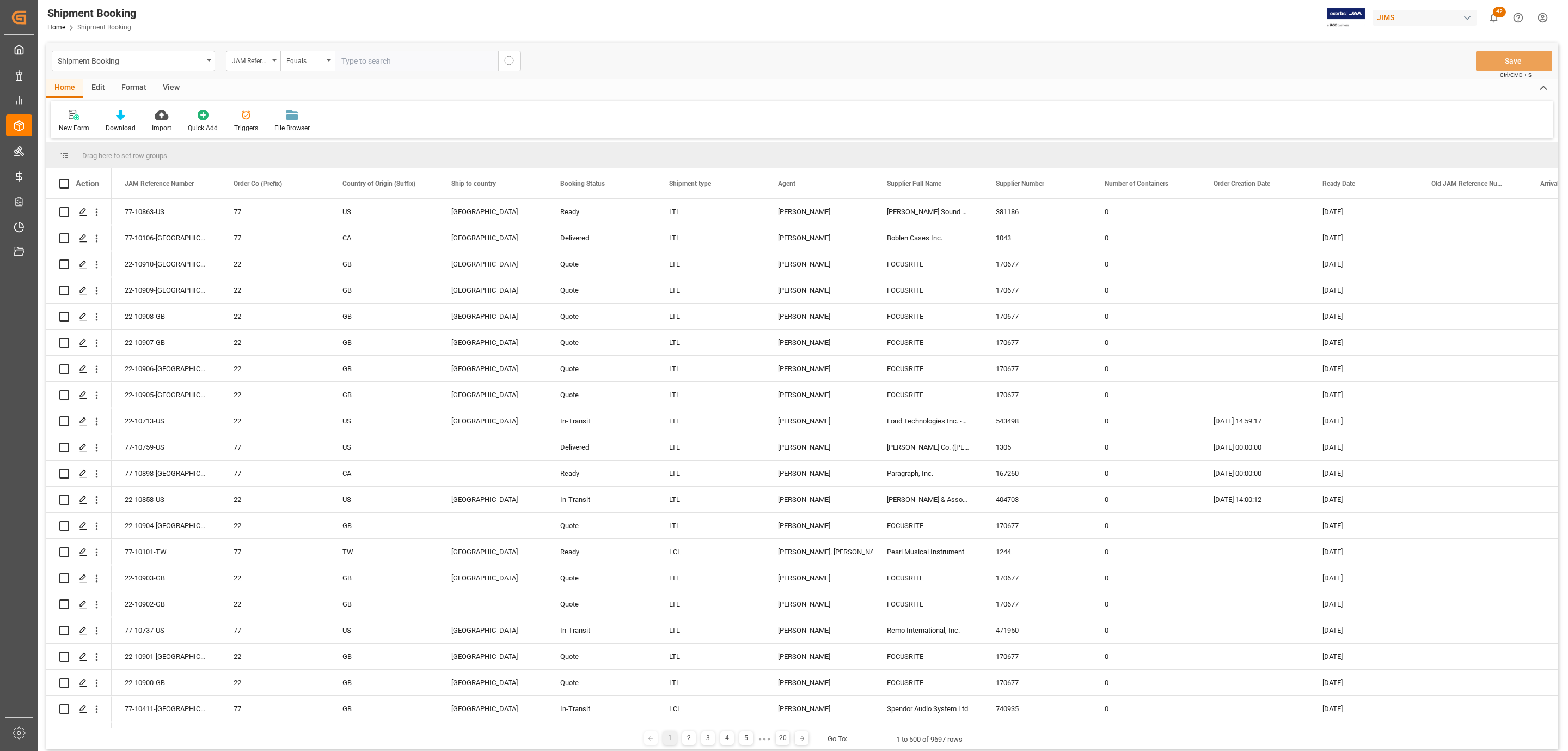
click at [388, 61] on input "text" at bounding box center [416, 61] width 163 height 21
paste input "77-10243-BE"
type input "77-10243-BE"
click at [508, 63] on icon "search button" at bounding box center [509, 60] width 13 height 13
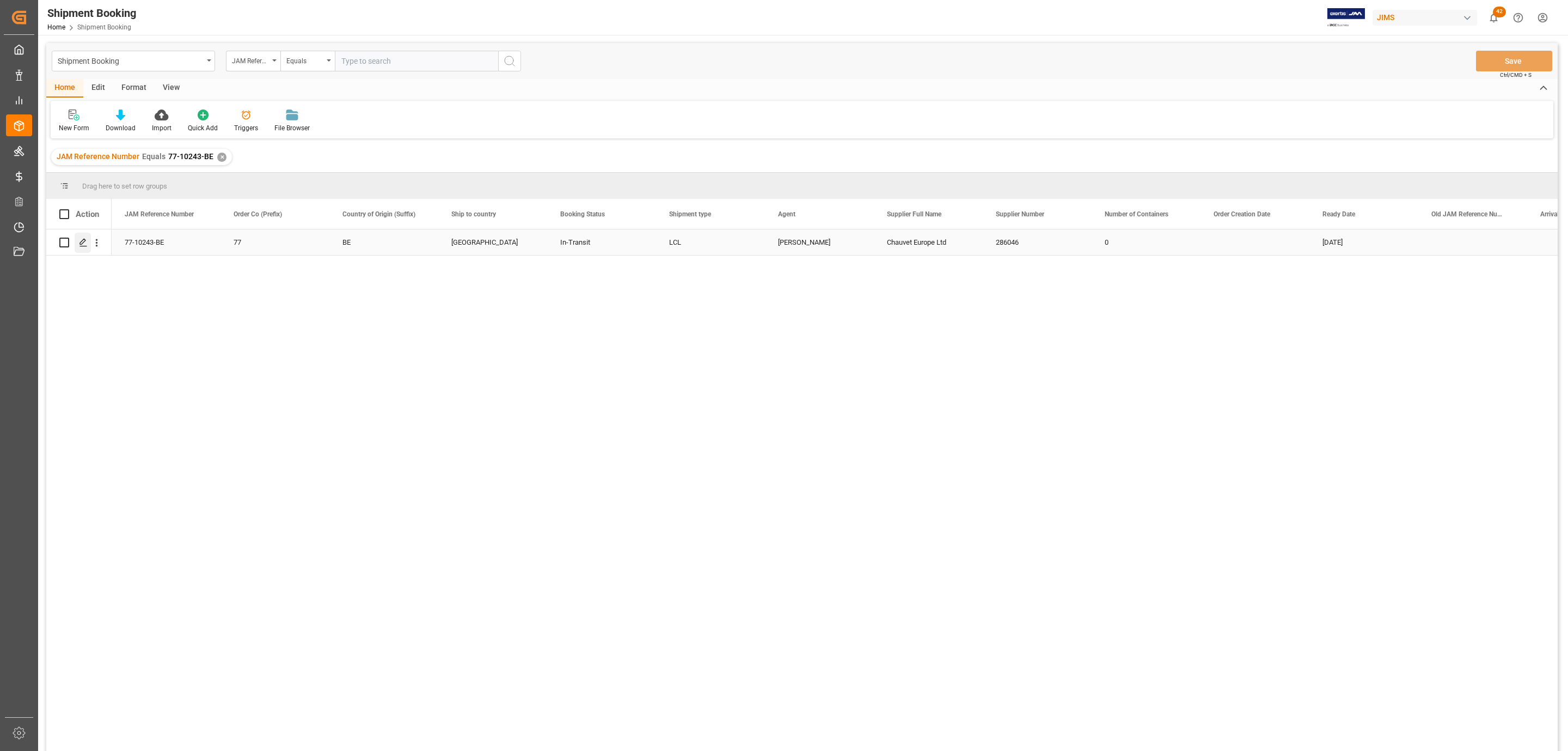
click at [85, 238] on icon "Press SPACE to select this row." at bounding box center [84, 242] width 8 height 8
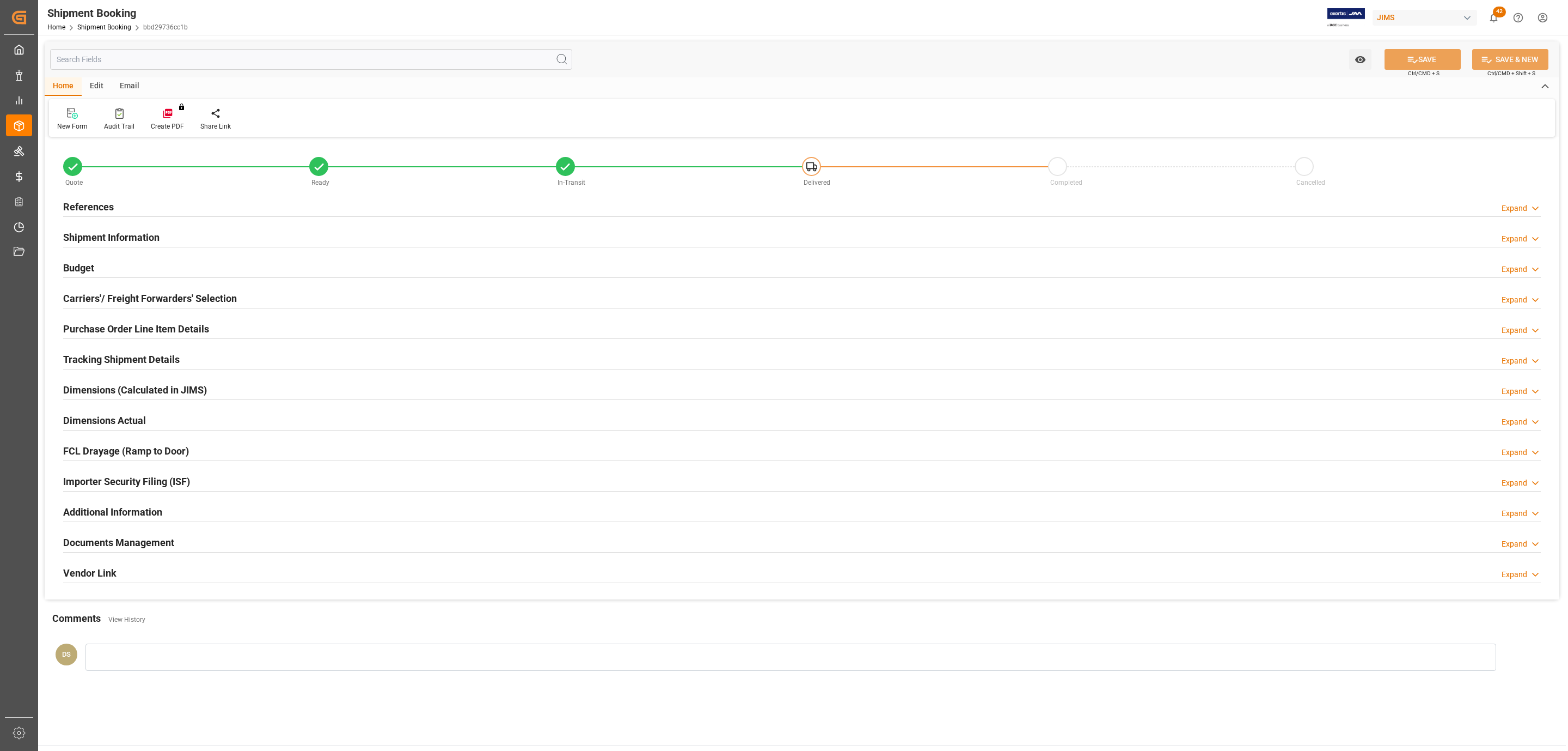
type input "906.1326"
type input "1001.0244"
type input "24334.4"
click at [95, 289] on div "Carriers'/ Freight Forwarders' Selection" at bounding box center [150, 297] width 174 height 21
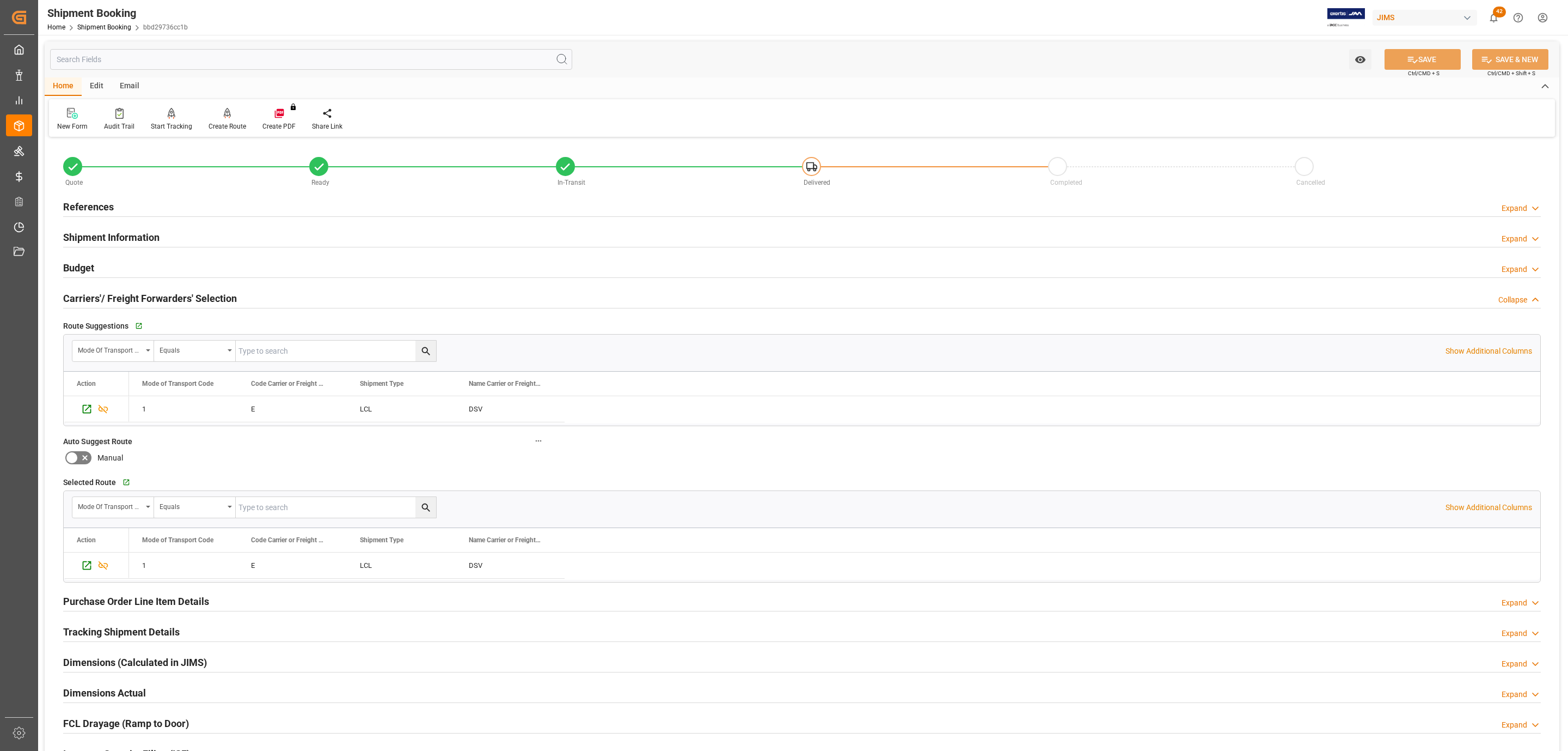
click at [95, 289] on div "Carriers'/ Freight Forwarders' Selection" at bounding box center [150, 297] width 174 height 21
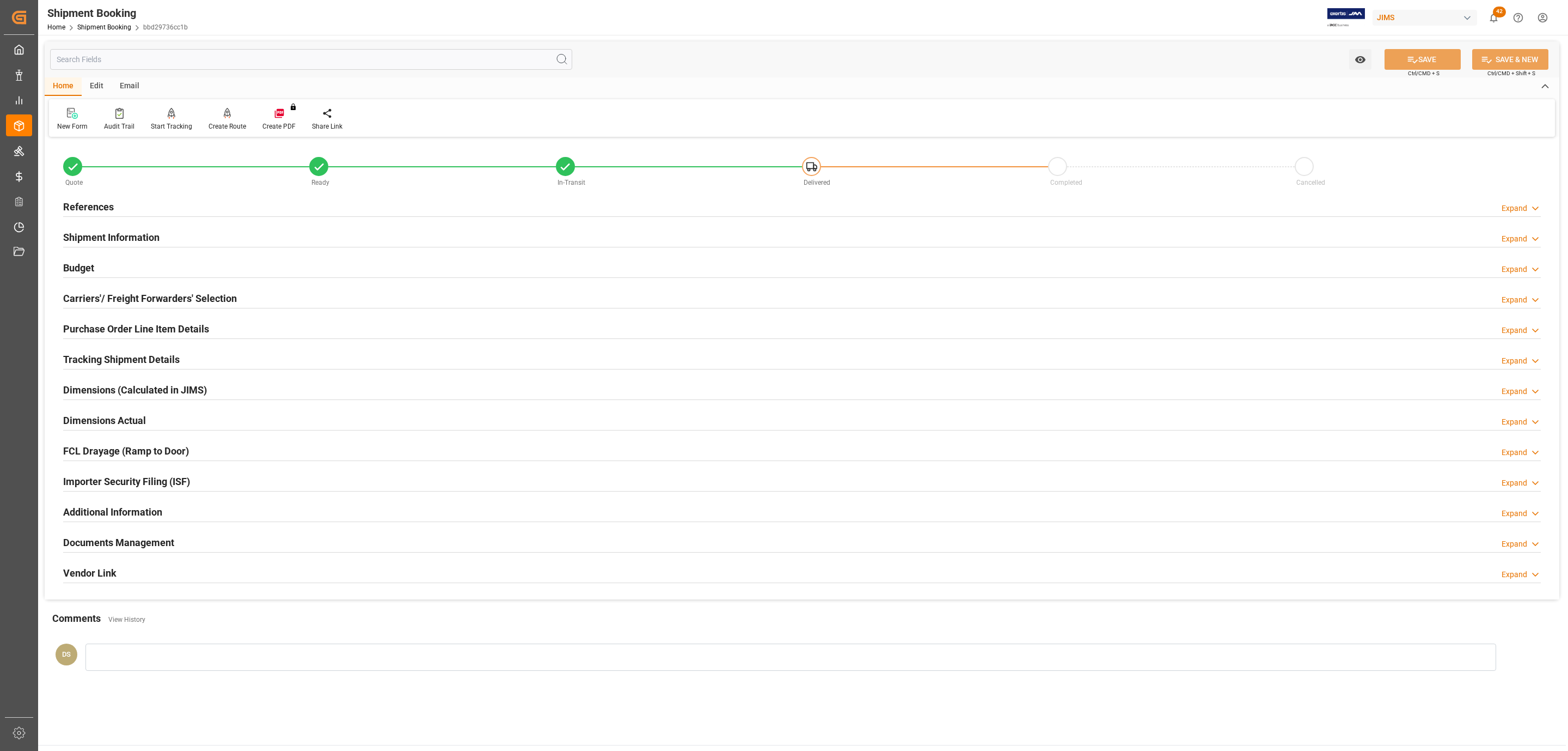
click at [100, 265] on div "Budget Expand" at bounding box center [802, 267] width 1478 height 21
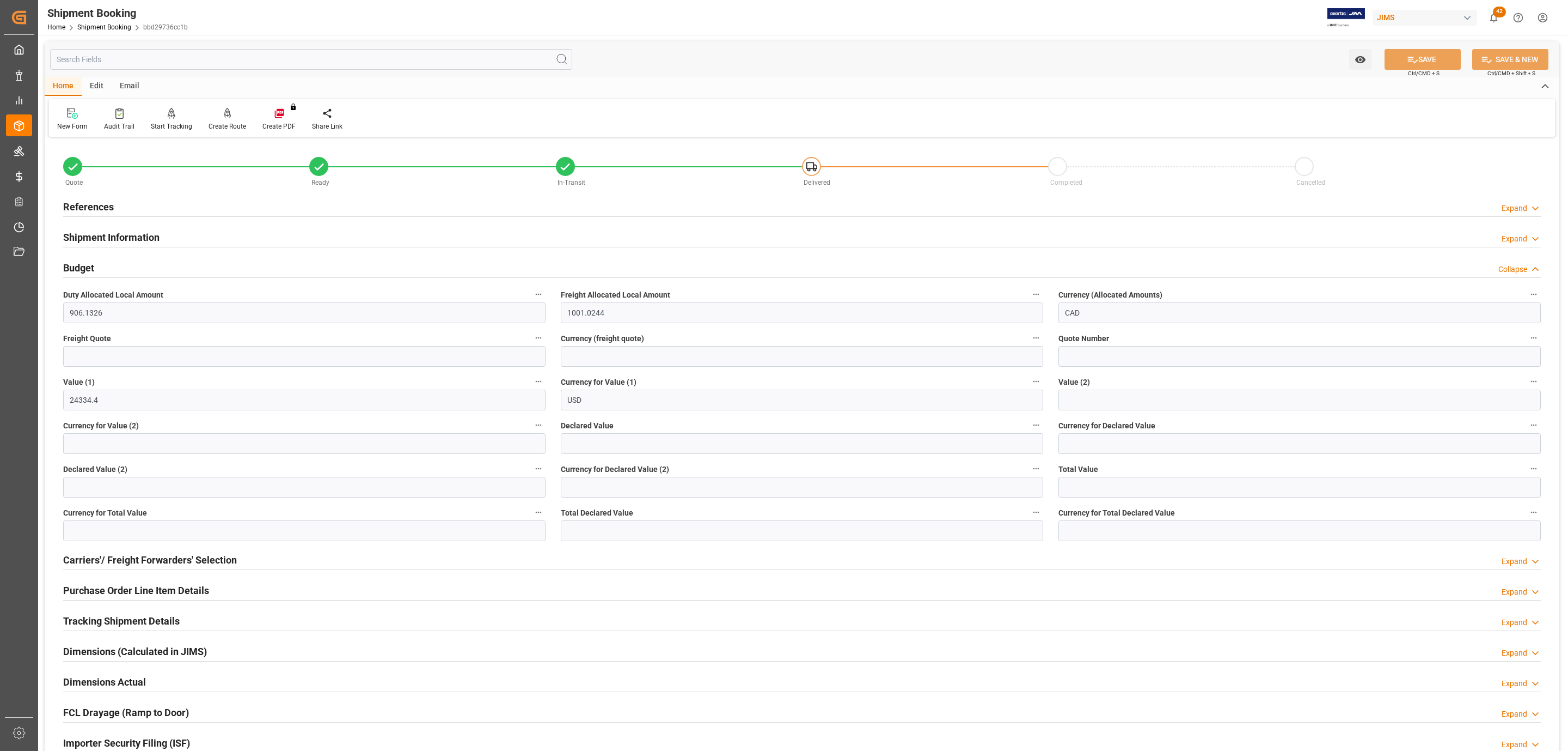
click at [222, 587] on div "Purchase Order Line Item Details Expand" at bounding box center [802, 590] width 1478 height 21
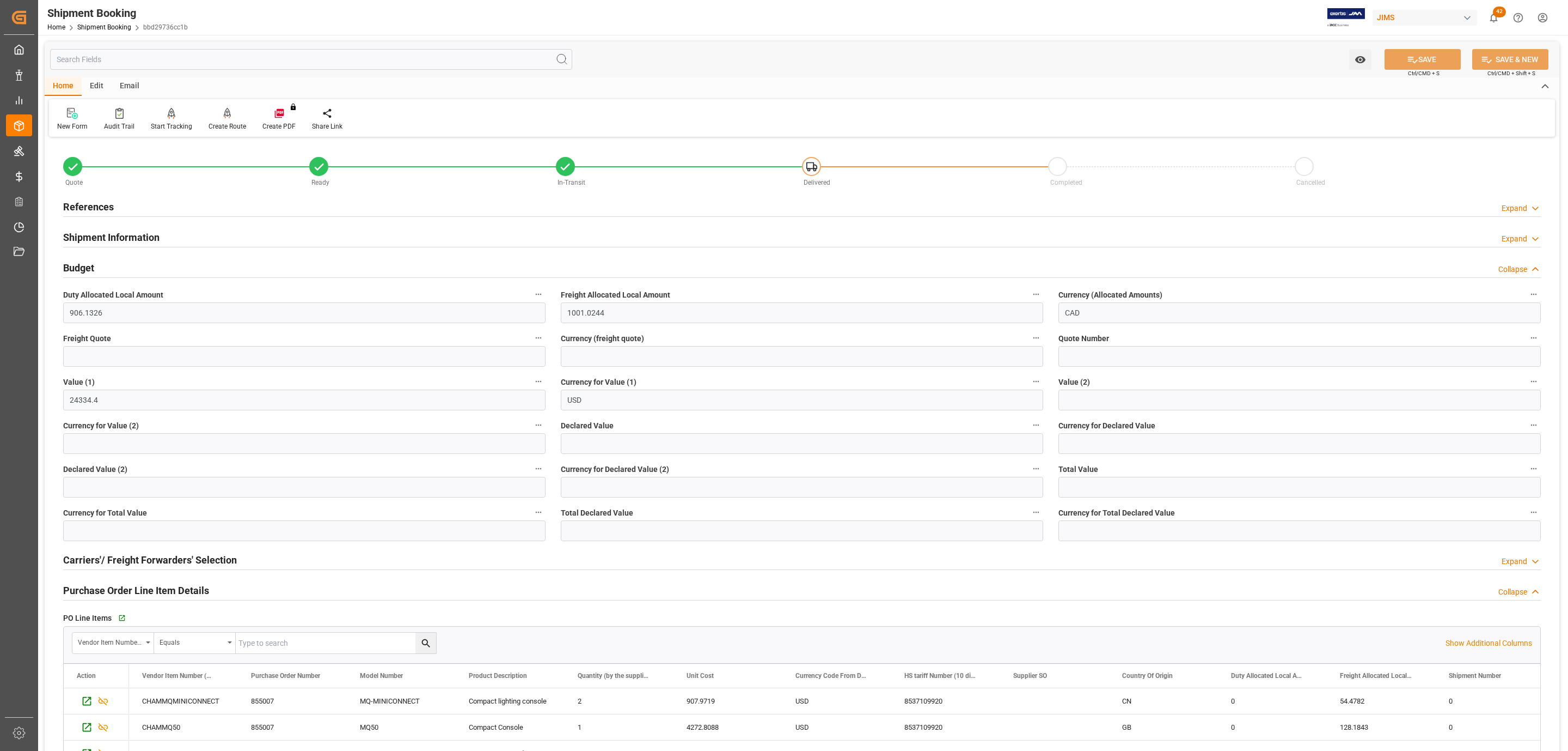
click at [129, 208] on div "References Expand" at bounding box center [802, 206] width 1478 height 21
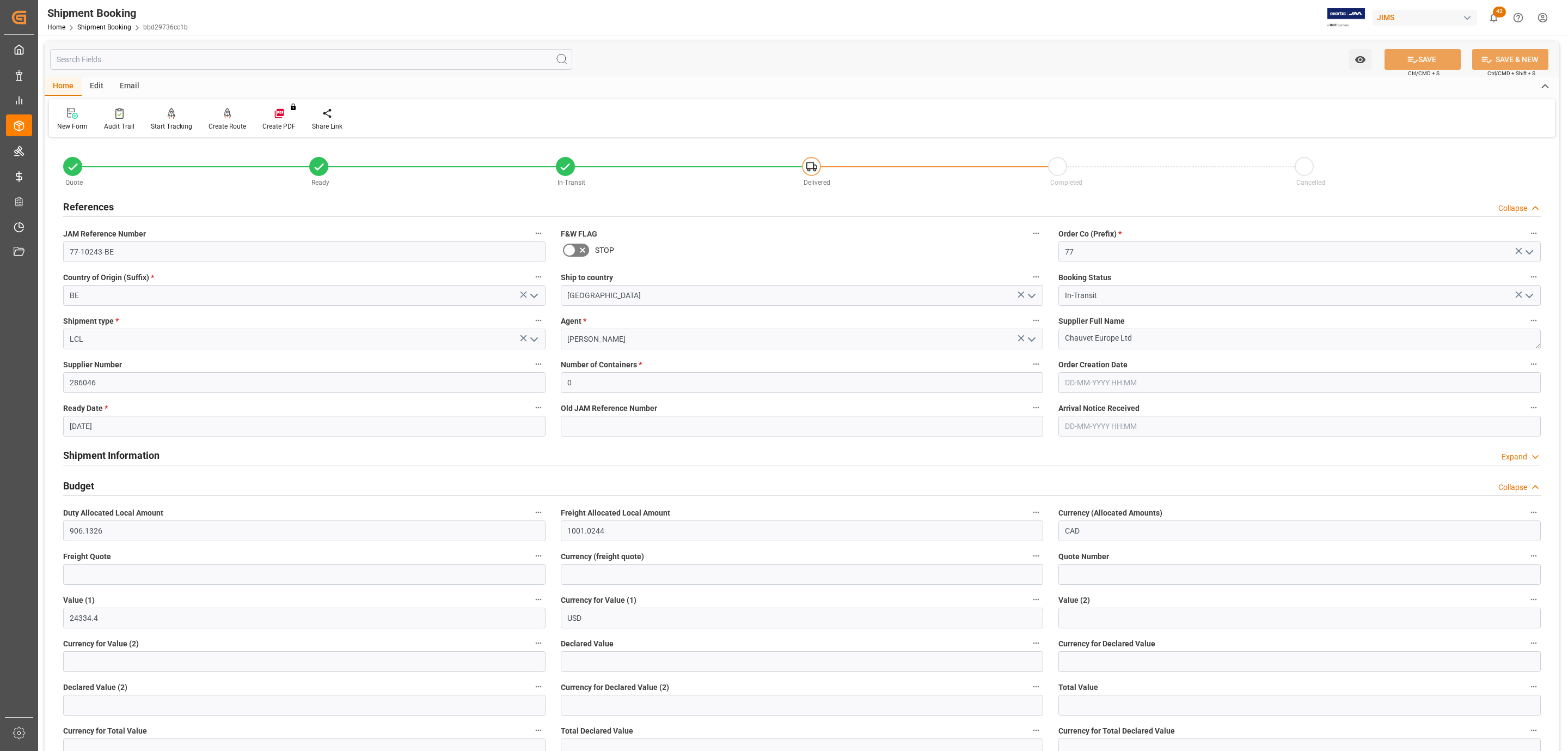
click at [129, 208] on div "References Collapse" at bounding box center [802, 206] width 1478 height 21
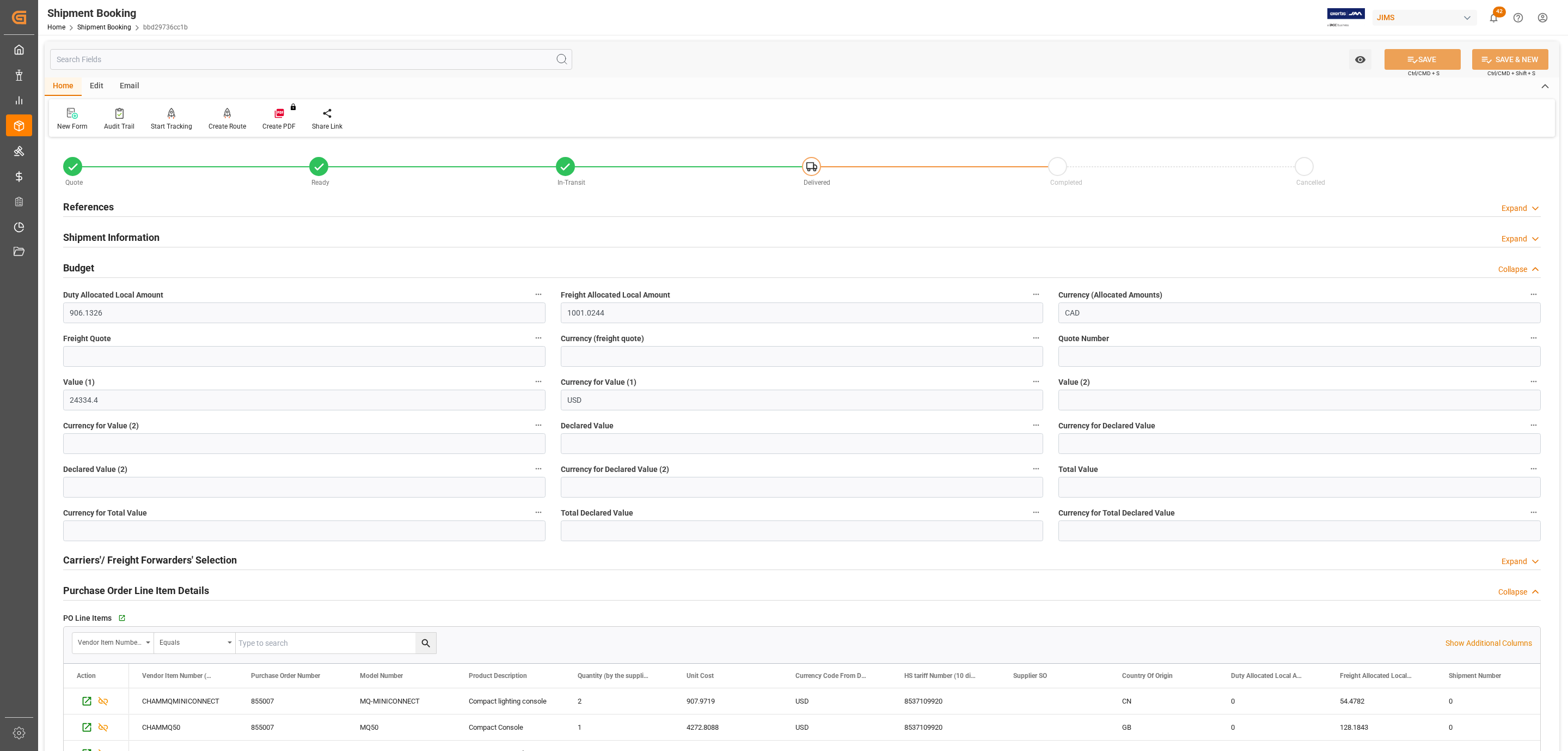
click at [129, 208] on div "References Expand" at bounding box center [802, 206] width 1478 height 21
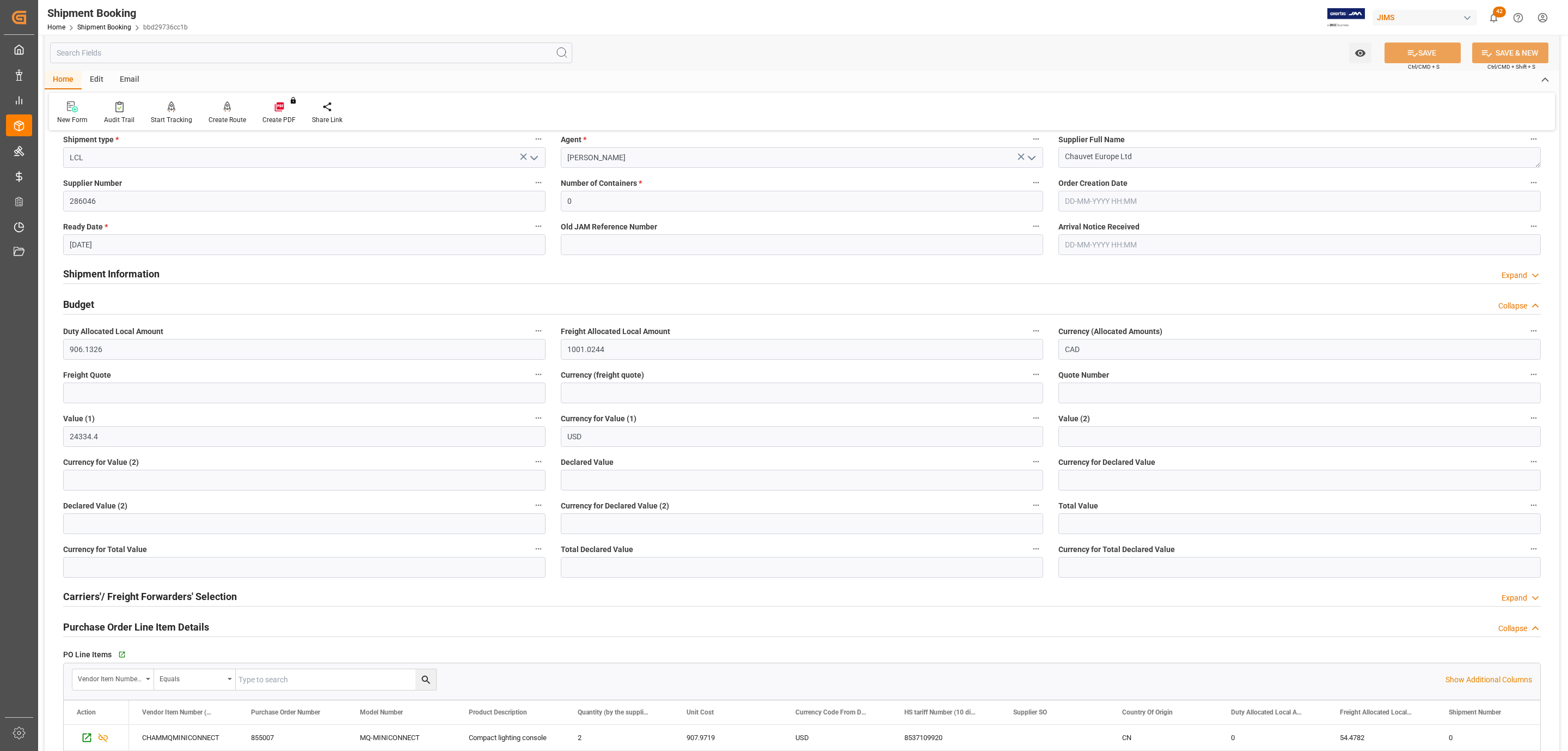
scroll to position [572, 0]
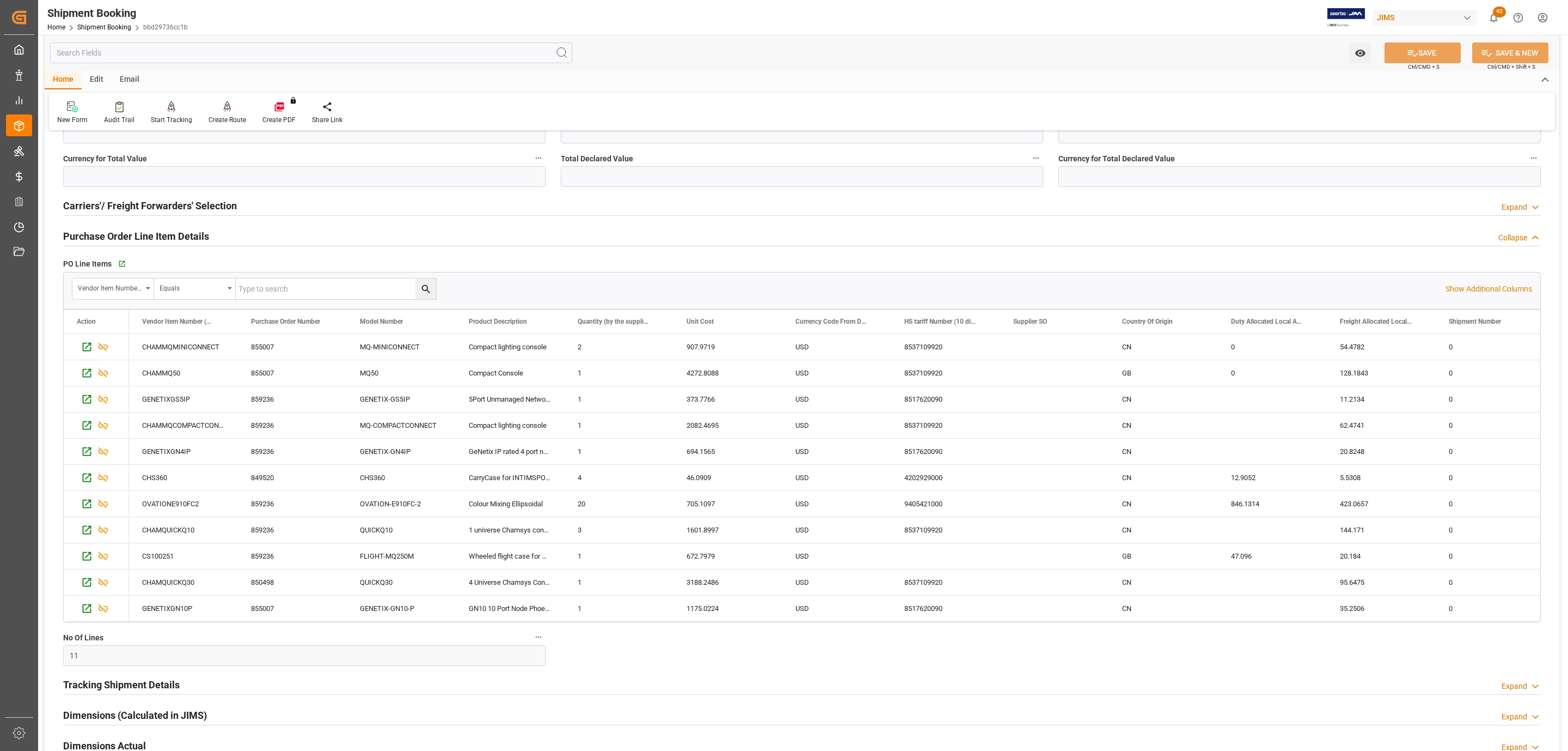
click at [152, 678] on div "Tracking Shipment Details" at bounding box center [122, 683] width 117 height 21
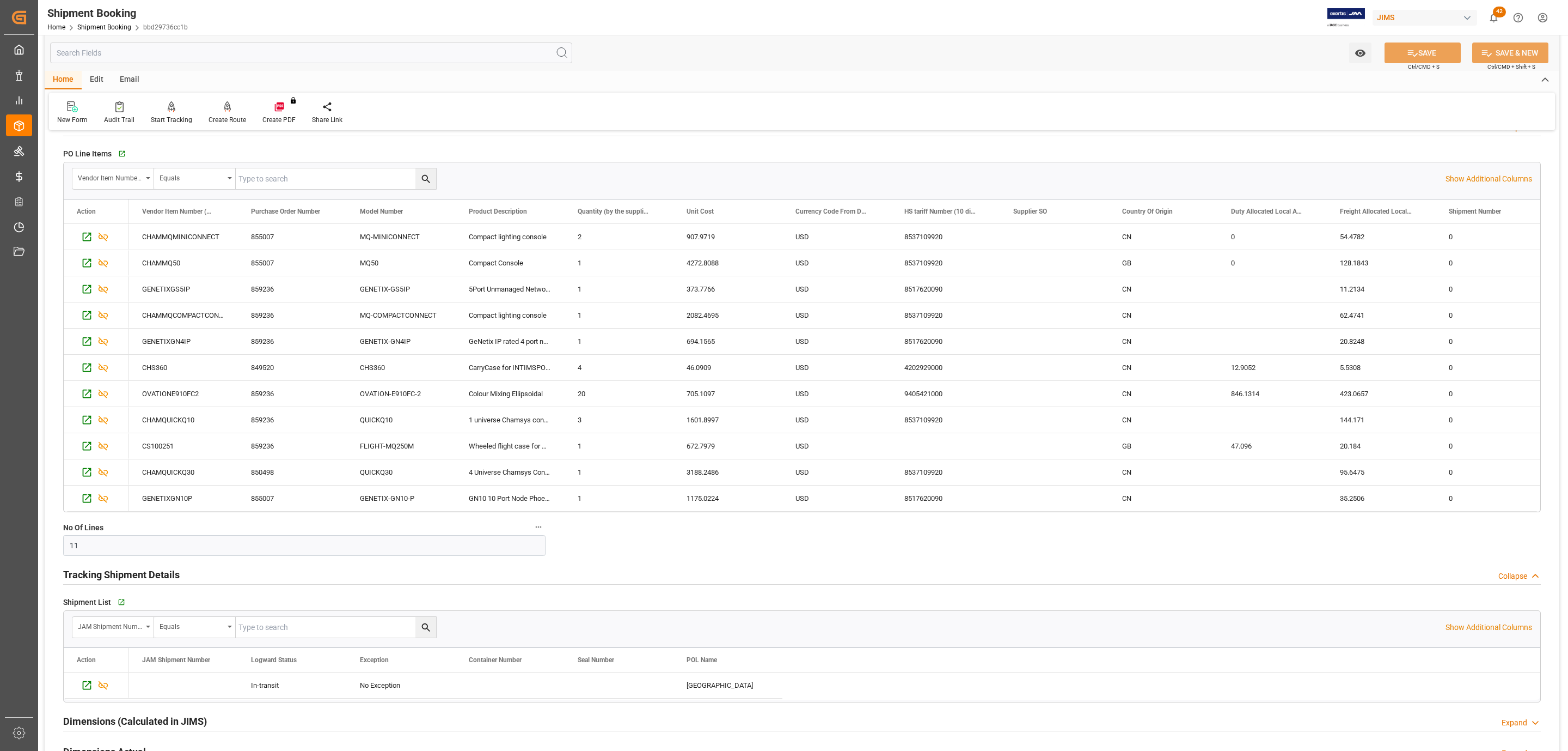
scroll to position [654, 0]
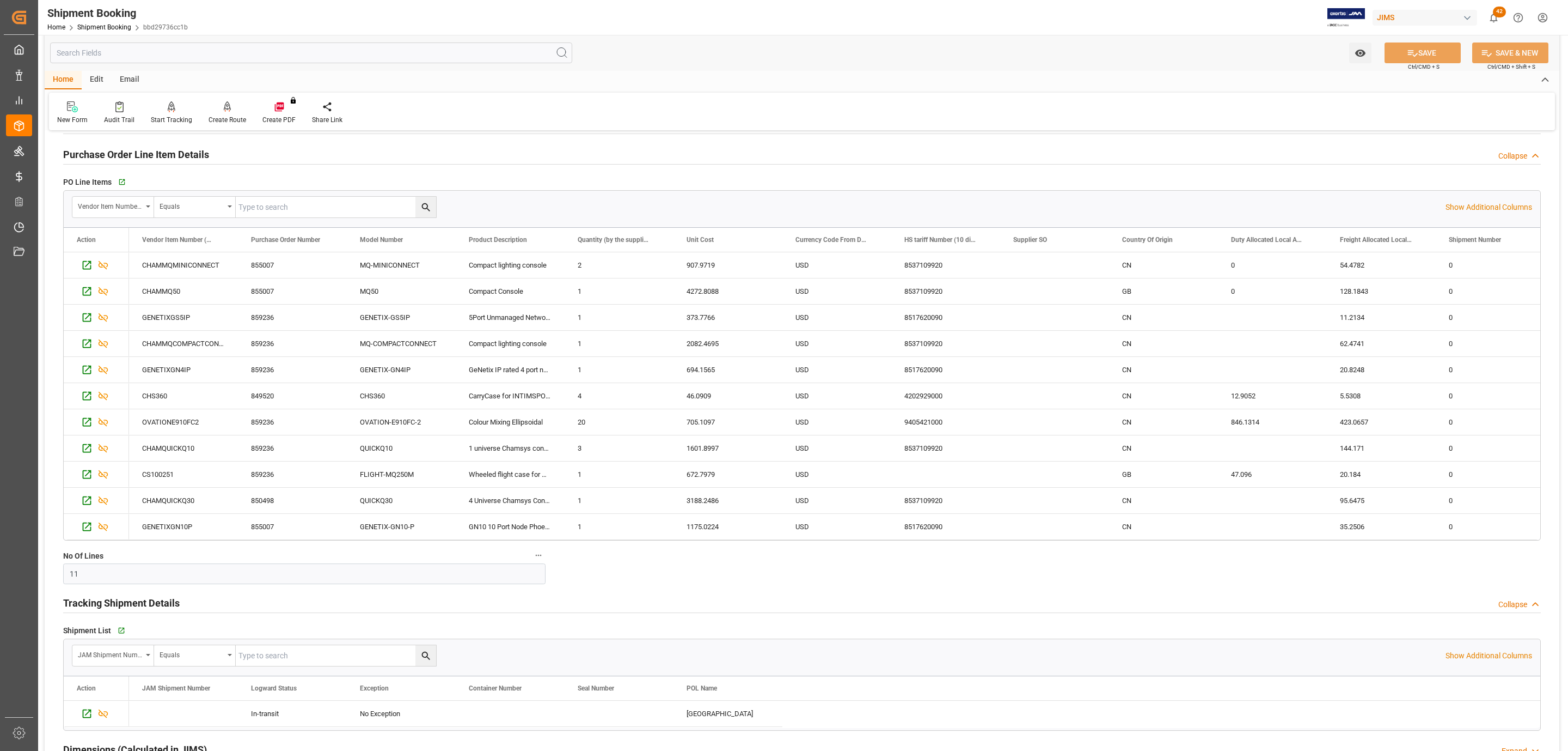
click at [162, 608] on h2 "Tracking Shipment Details" at bounding box center [122, 602] width 117 height 14
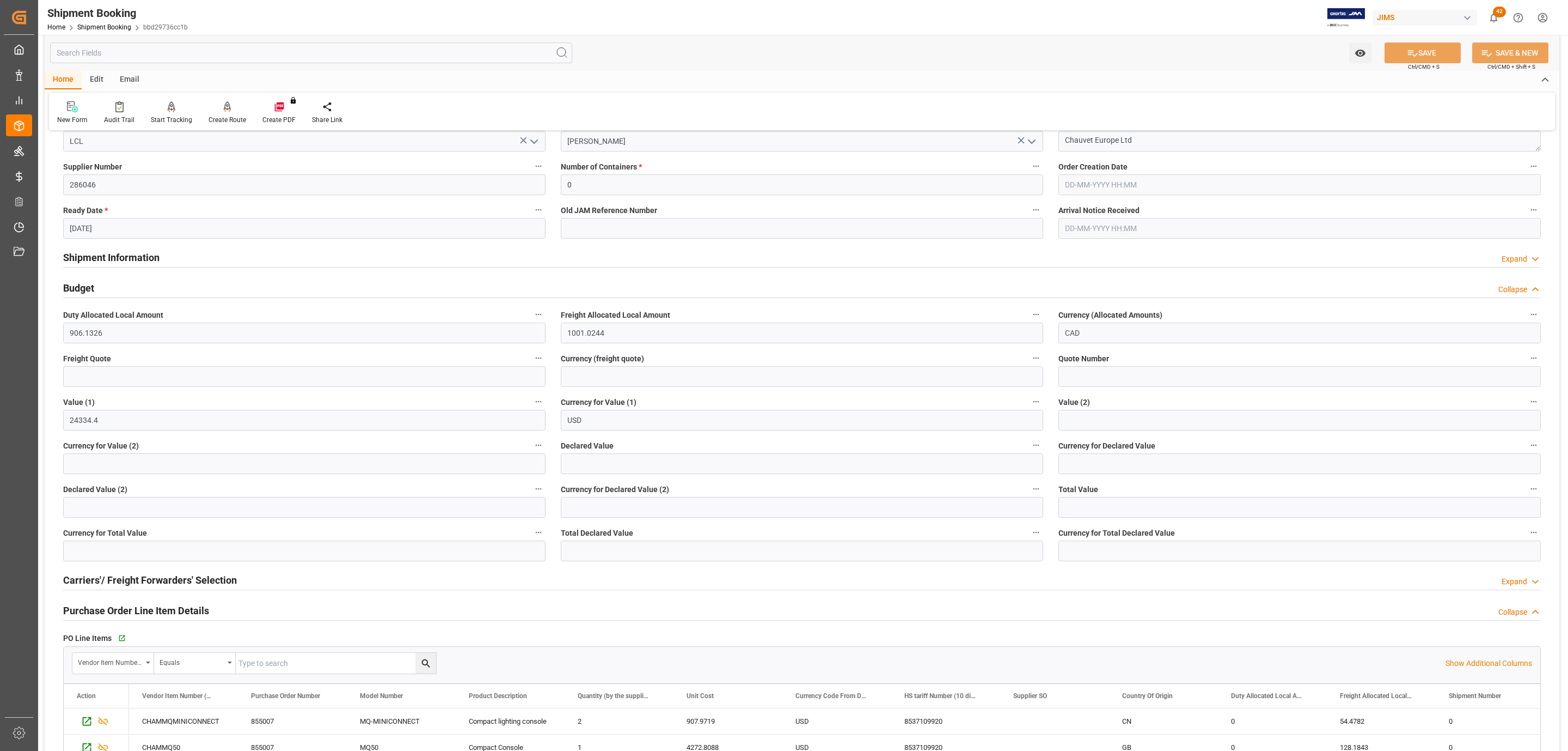
scroll to position [0, 0]
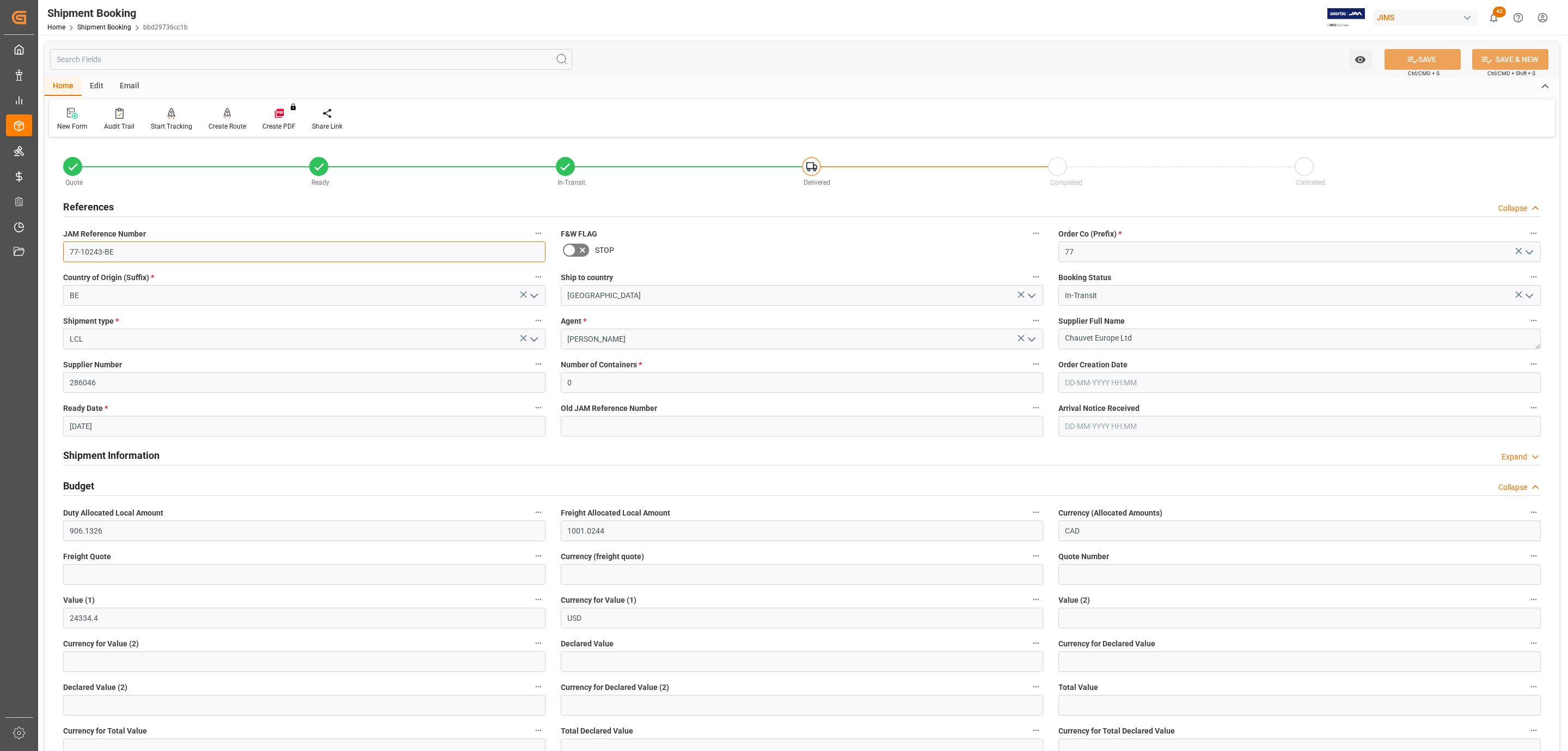
drag, startPoint x: 122, startPoint y: 253, endPoint x: 3, endPoint y: 268, distance: 119.9
click at [31, 262] on div "Created by potrace 1.15, written by Peter Selinger 2001-2017 Created by potrace…" at bounding box center [784, 375] width 1568 height 751
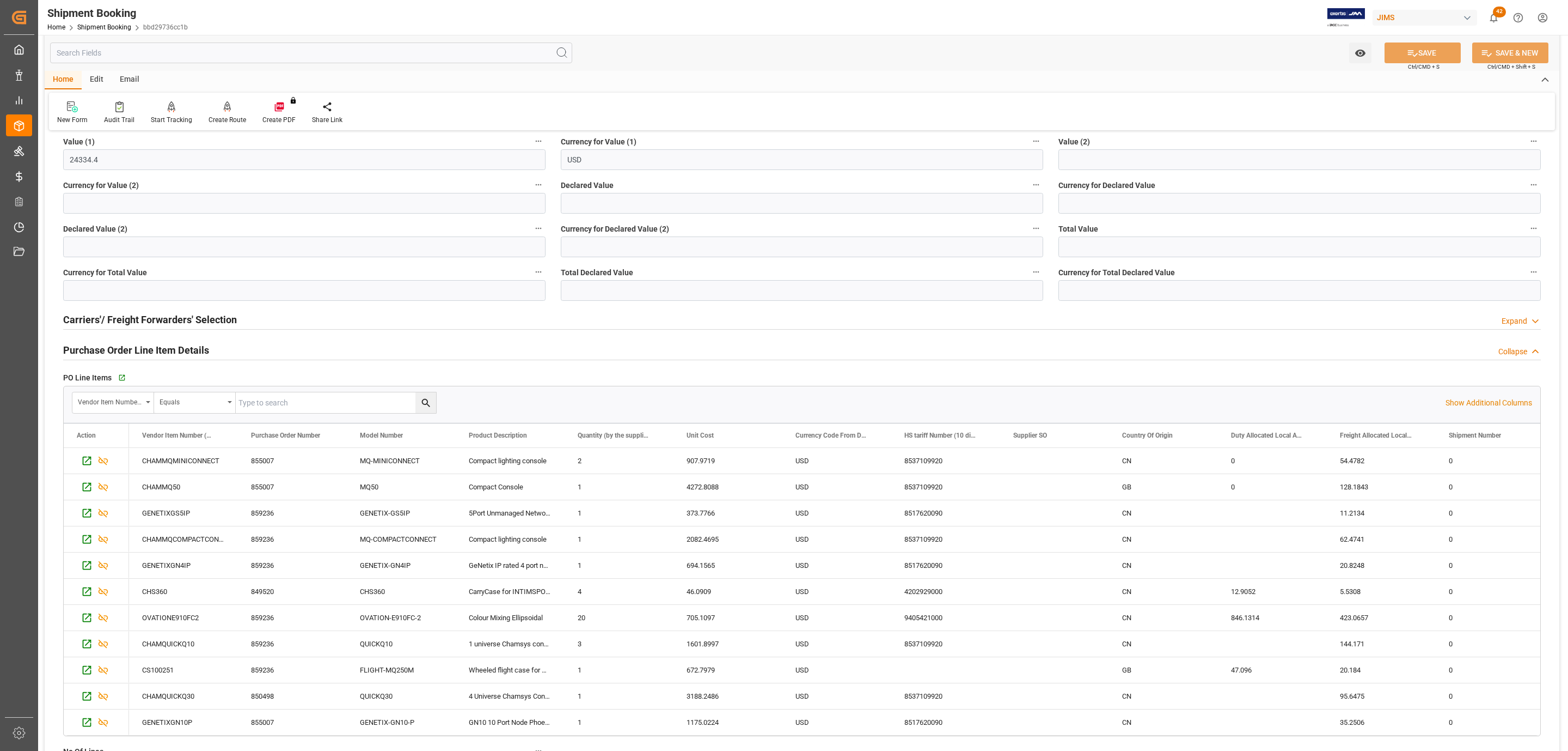
scroll to position [899, 0]
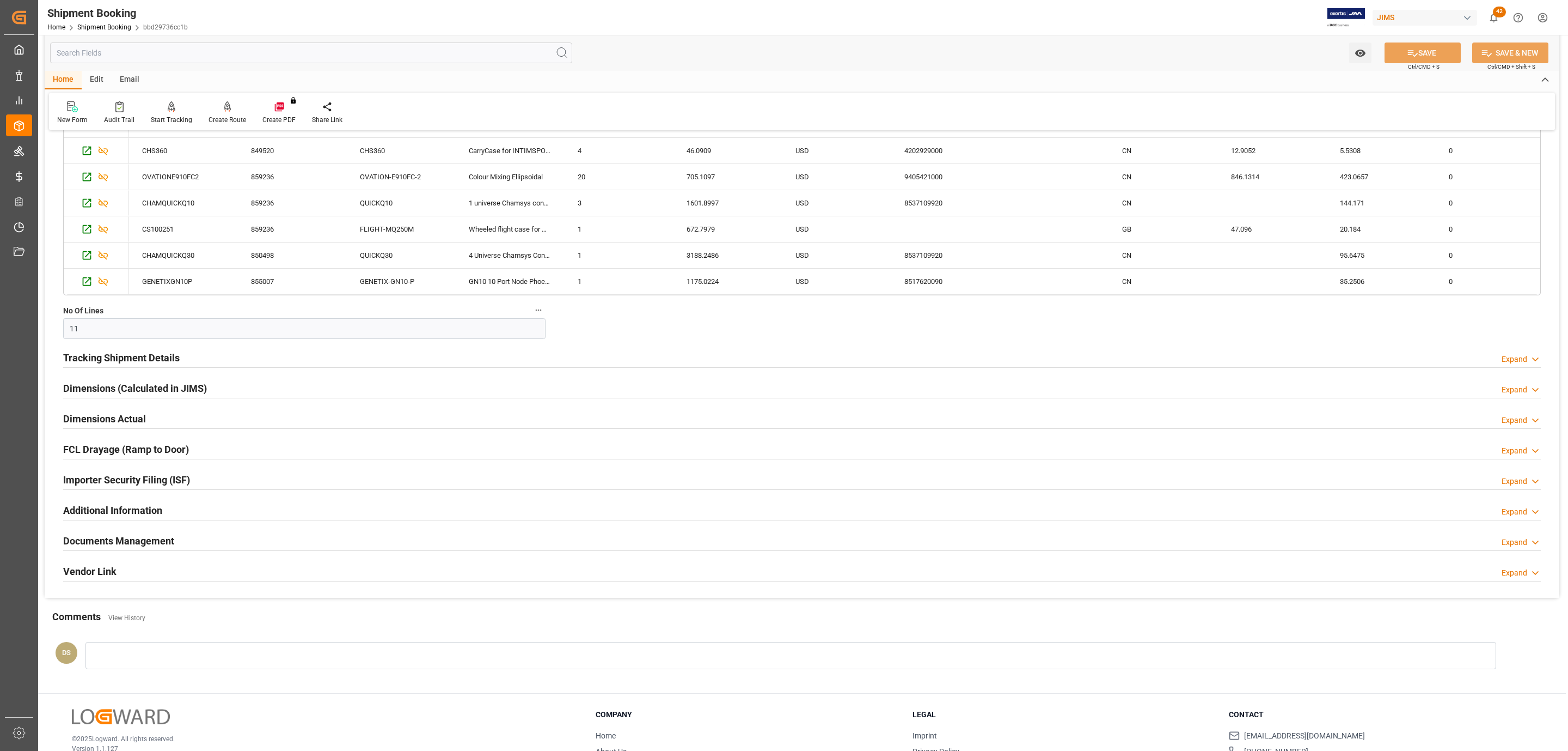
click at [111, 358] on h2 "Tracking Shipment Details" at bounding box center [122, 357] width 117 height 14
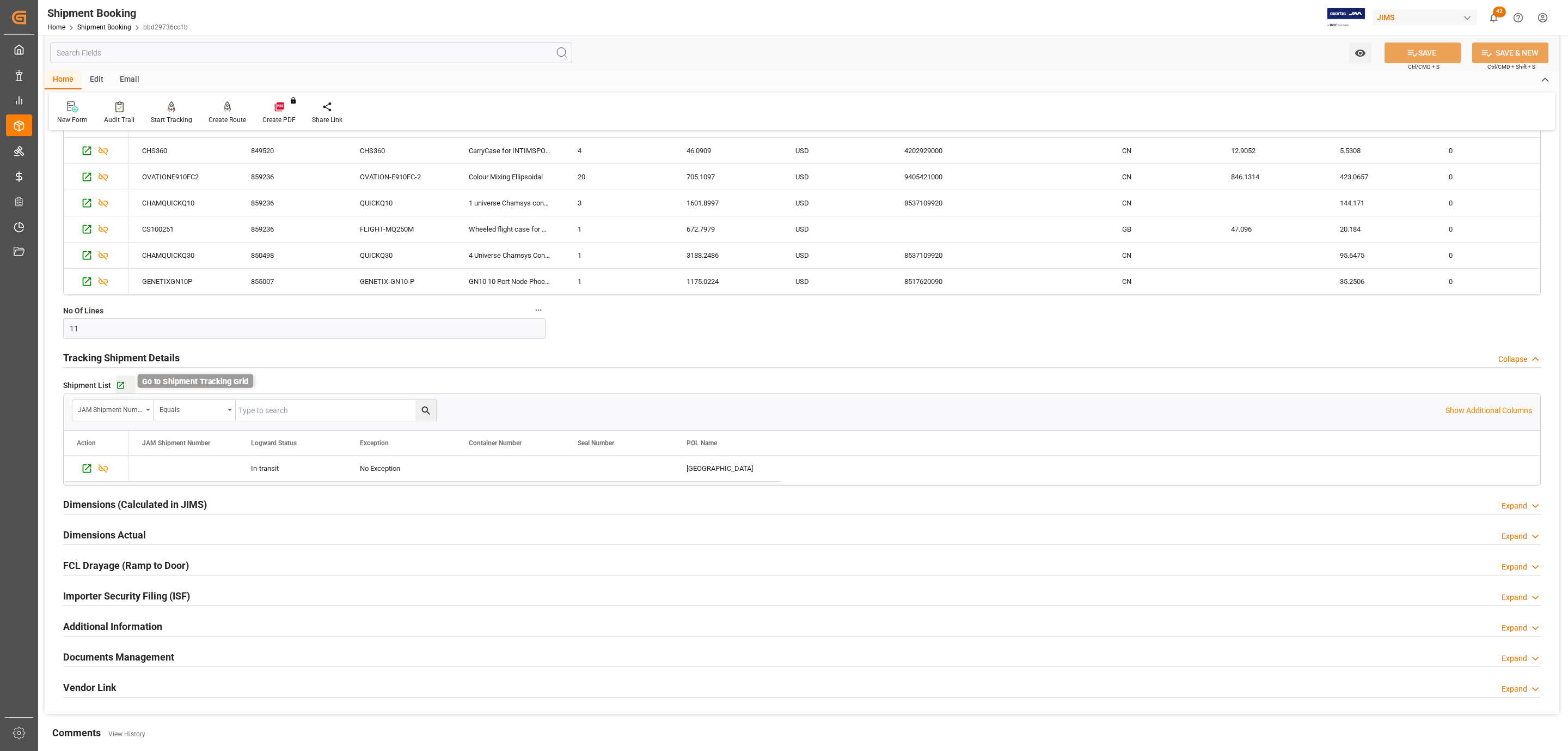
click at [116, 383] on icon "button" at bounding box center [120, 385] width 9 height 9
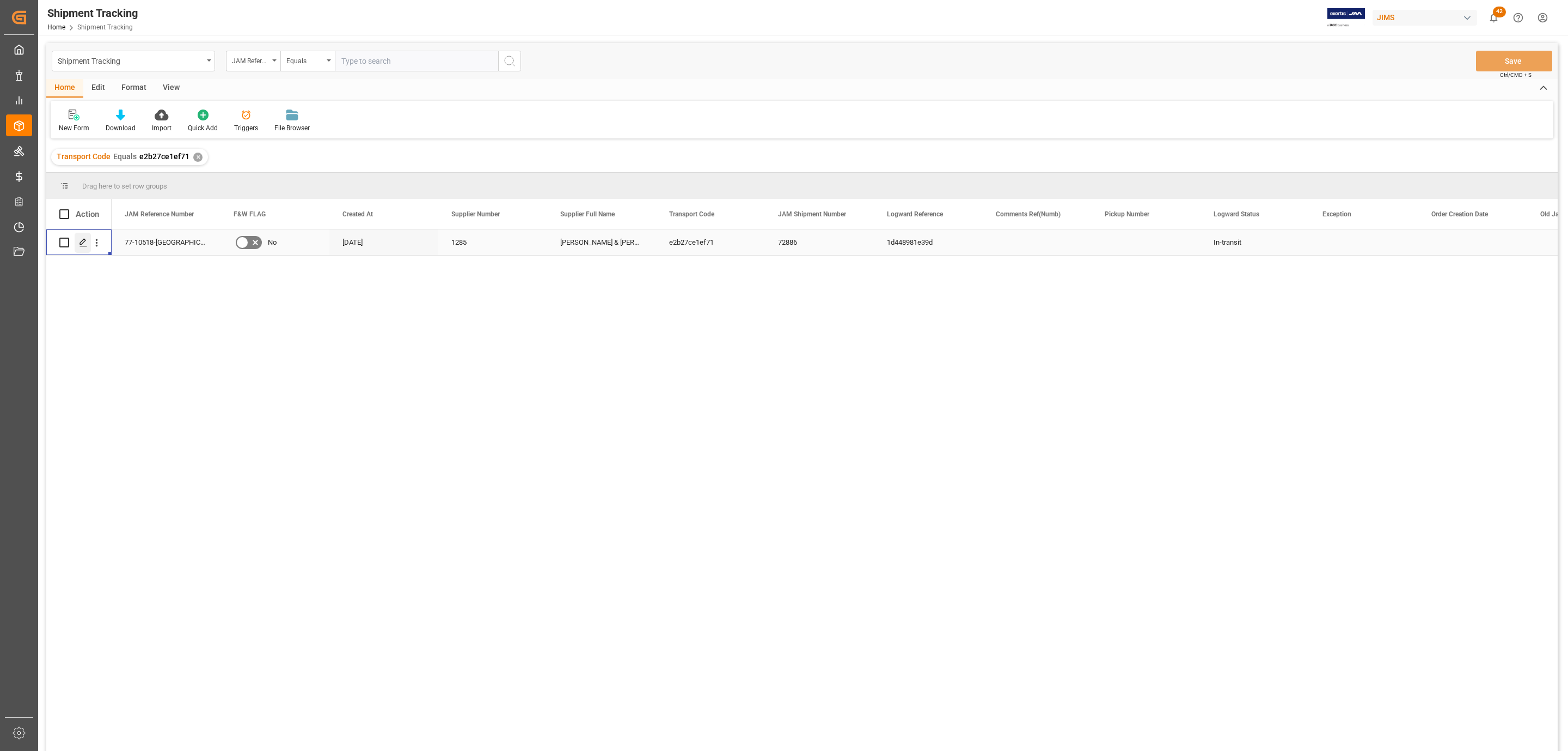
click at [82, 246] on line "Press SPACE to select this row." at bounding box center [84, 246] width 7 height 0
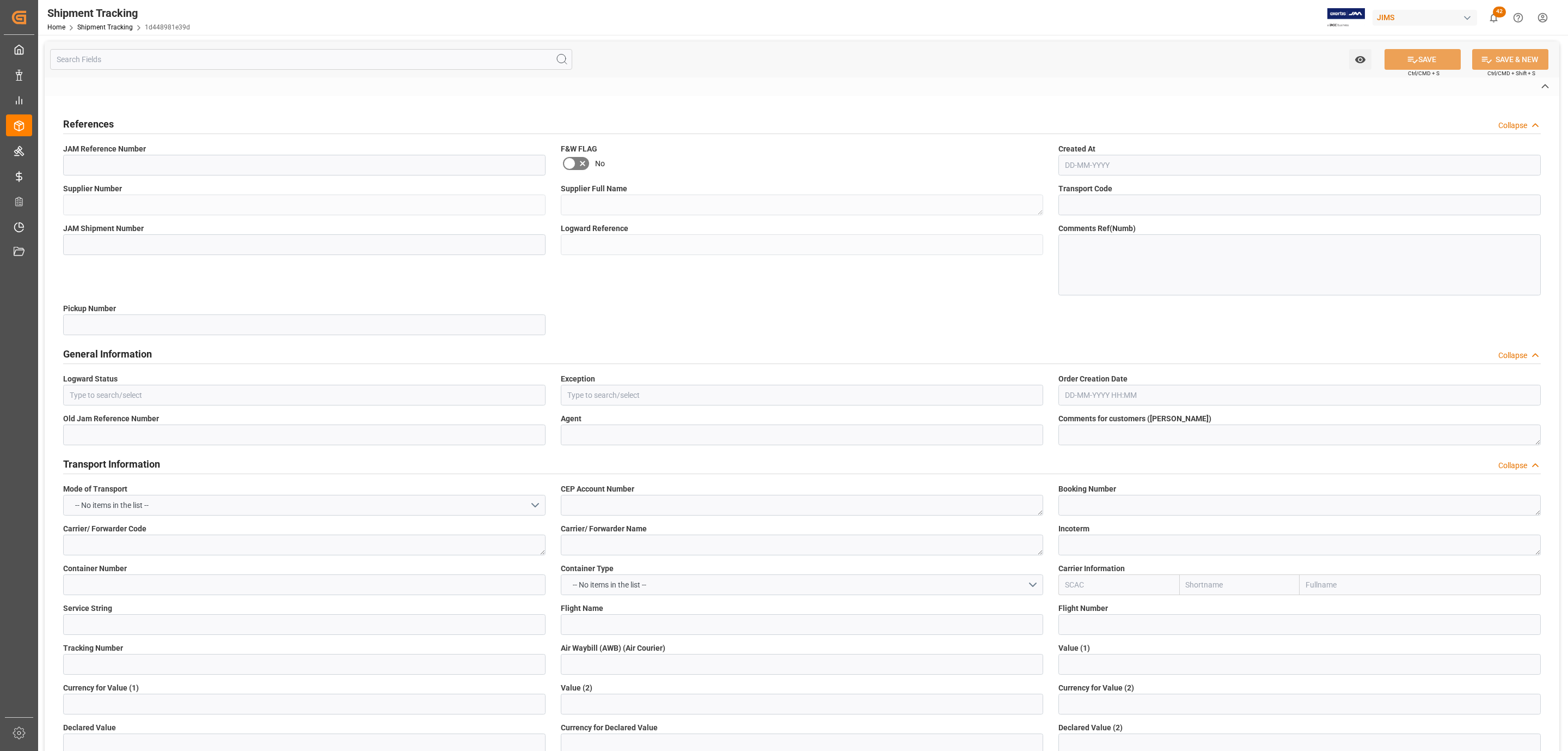
type input "77-10518-[GEOGRAPHIC_DATA]"
type input "1285"
type textarea "[PERSON_NAME] & [PERSON_NAME]"
type input "e2b27ce1ef71"
type input "72886"
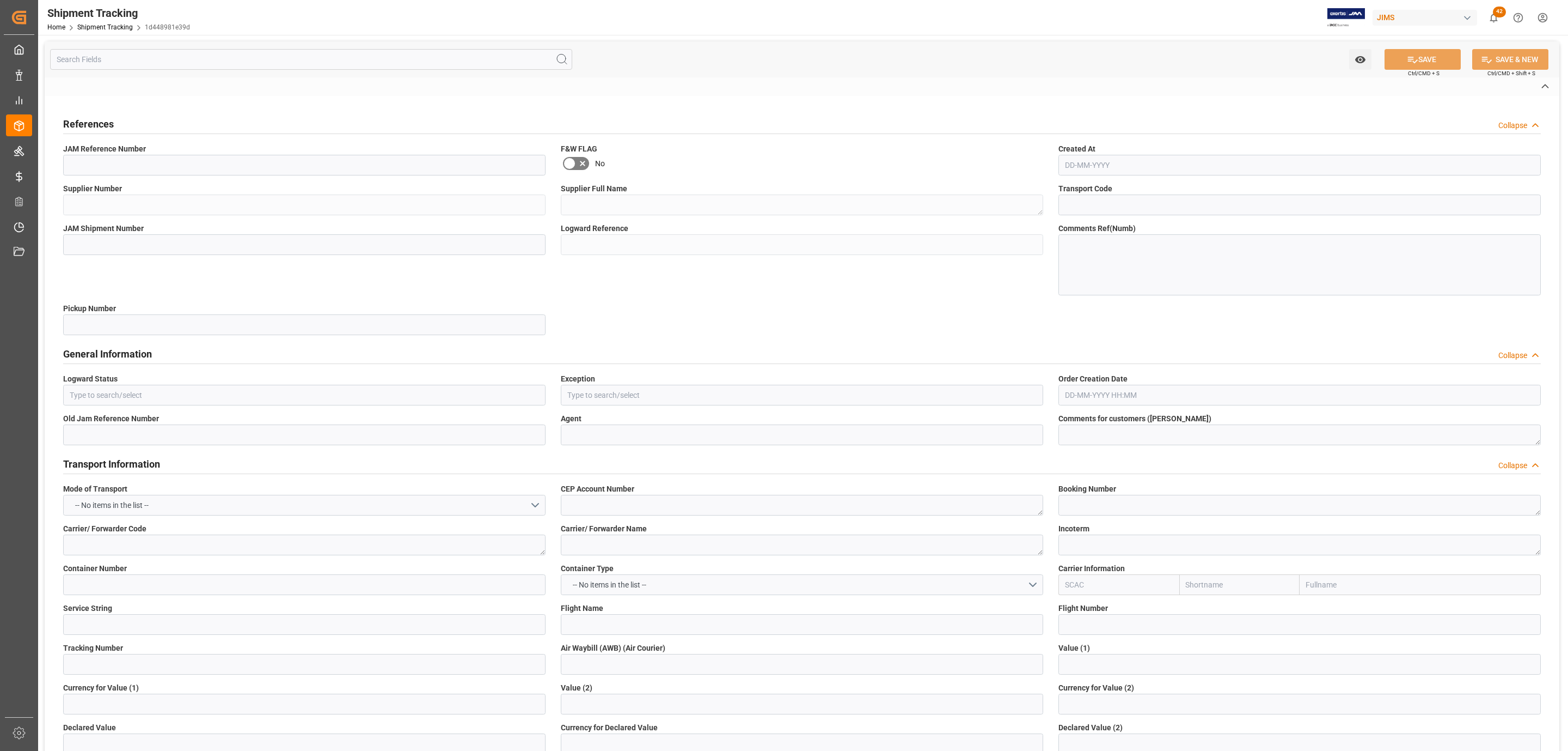
type input "1d448981e39d"
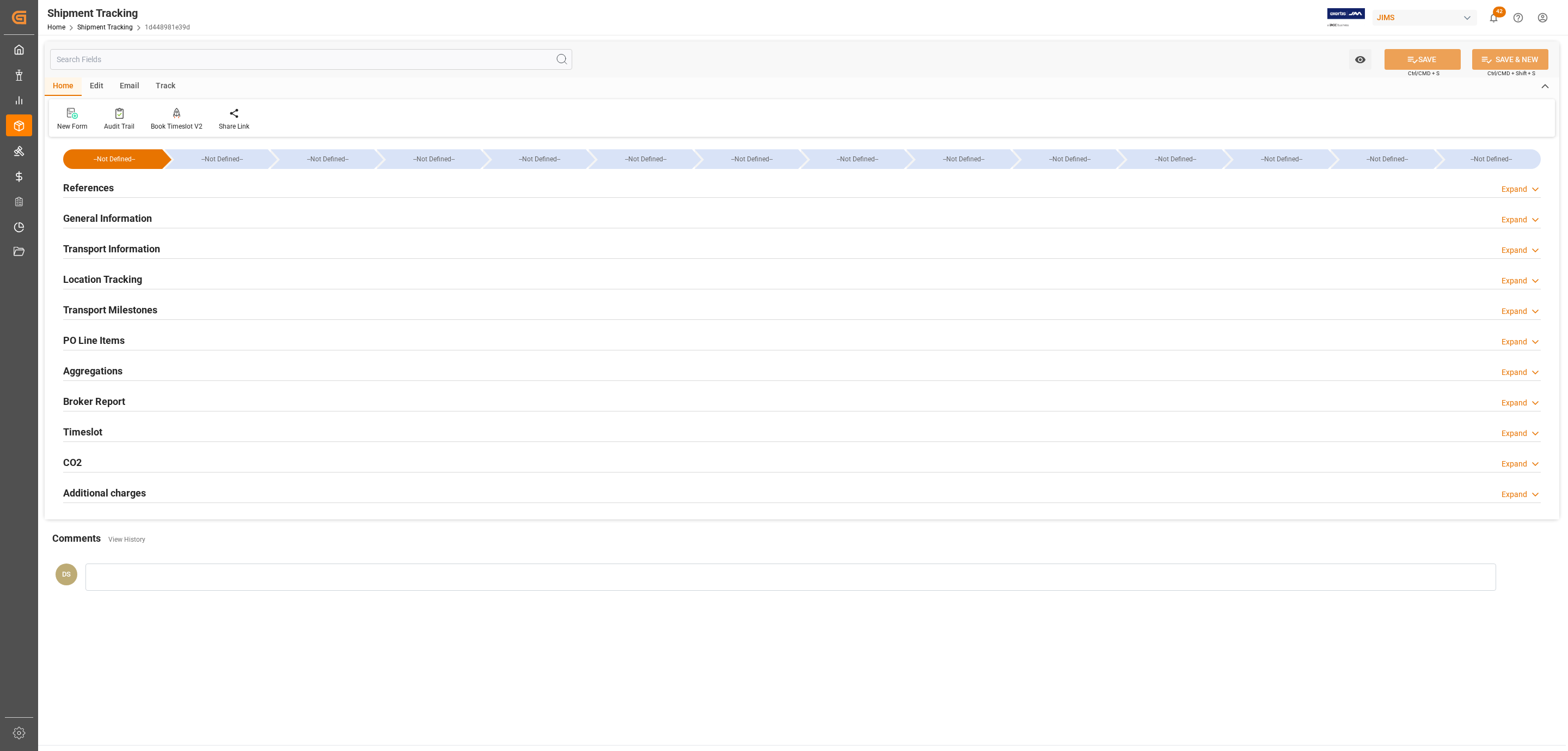
type input "01-09-2025 00:00"
type input "02-09-2025 00:00"
type input "05-09-2025 00:00"
click at [117, 182] on div "References Expand" at bounding box center [802, 187] width 1478 height 21
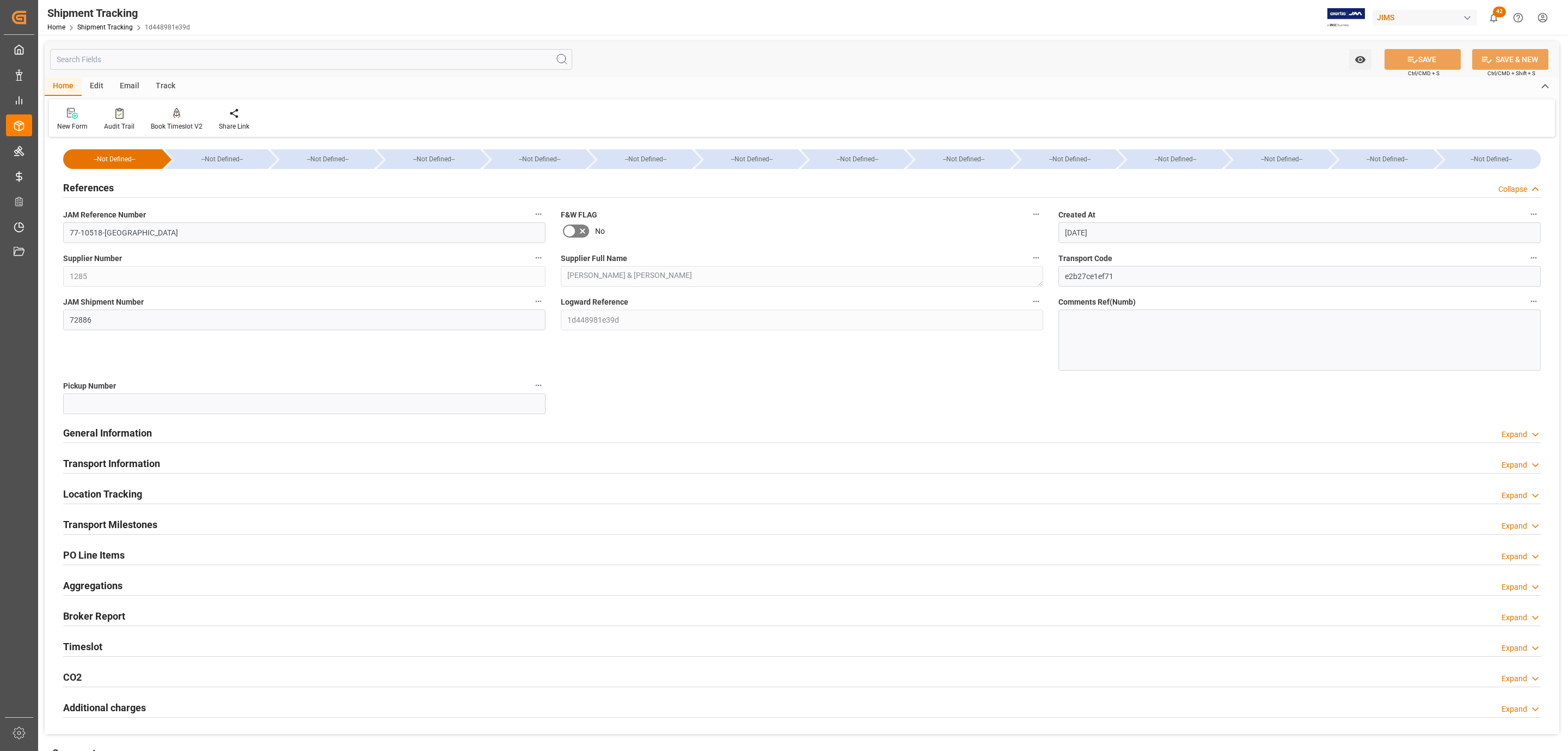
click at [117, 182] on div "References Collapse" at bounding box center [802, 187] width 1478 height 21
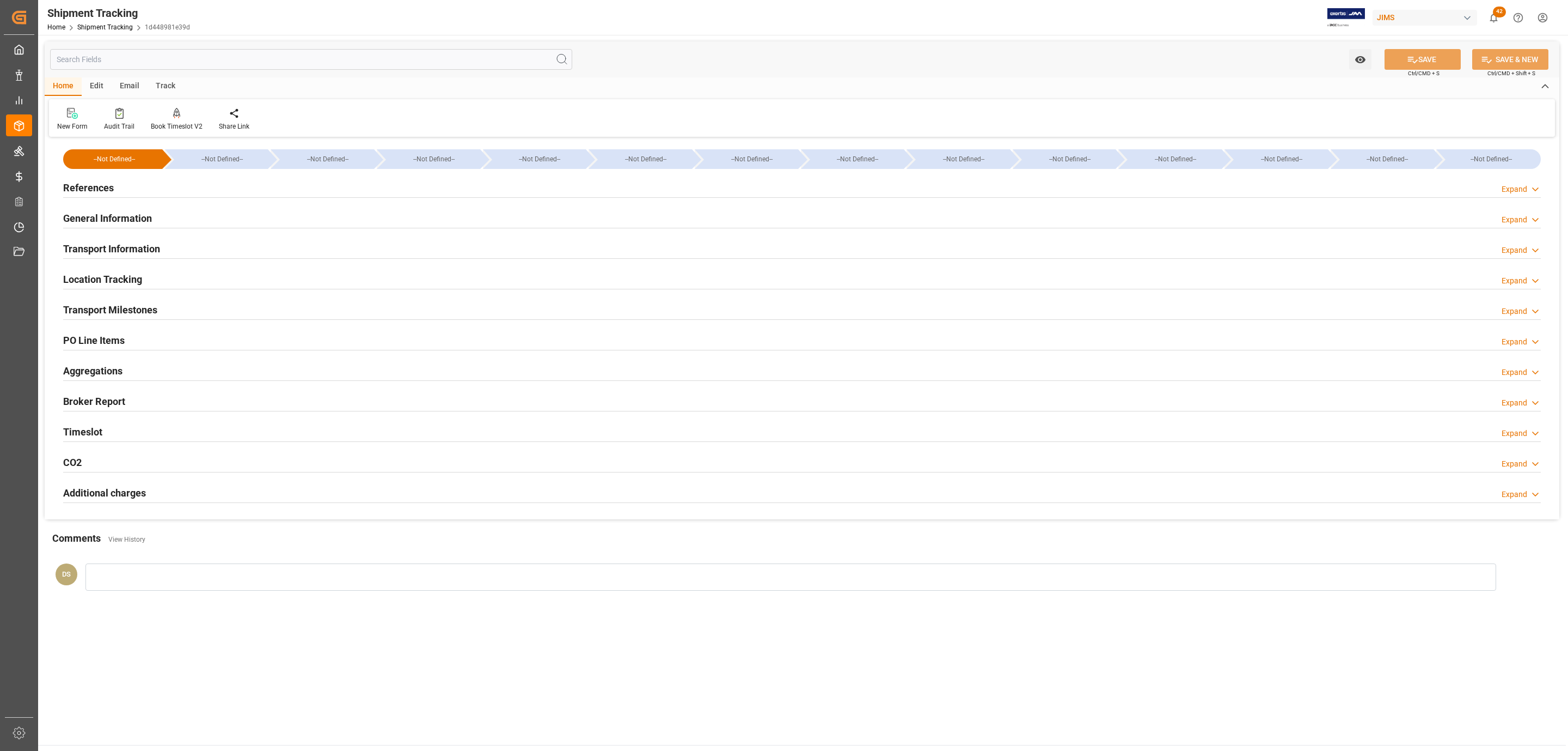
click at [97, 303] on h2 "Transport Milestones" at bounding box center [111, 309] width 95 height 14
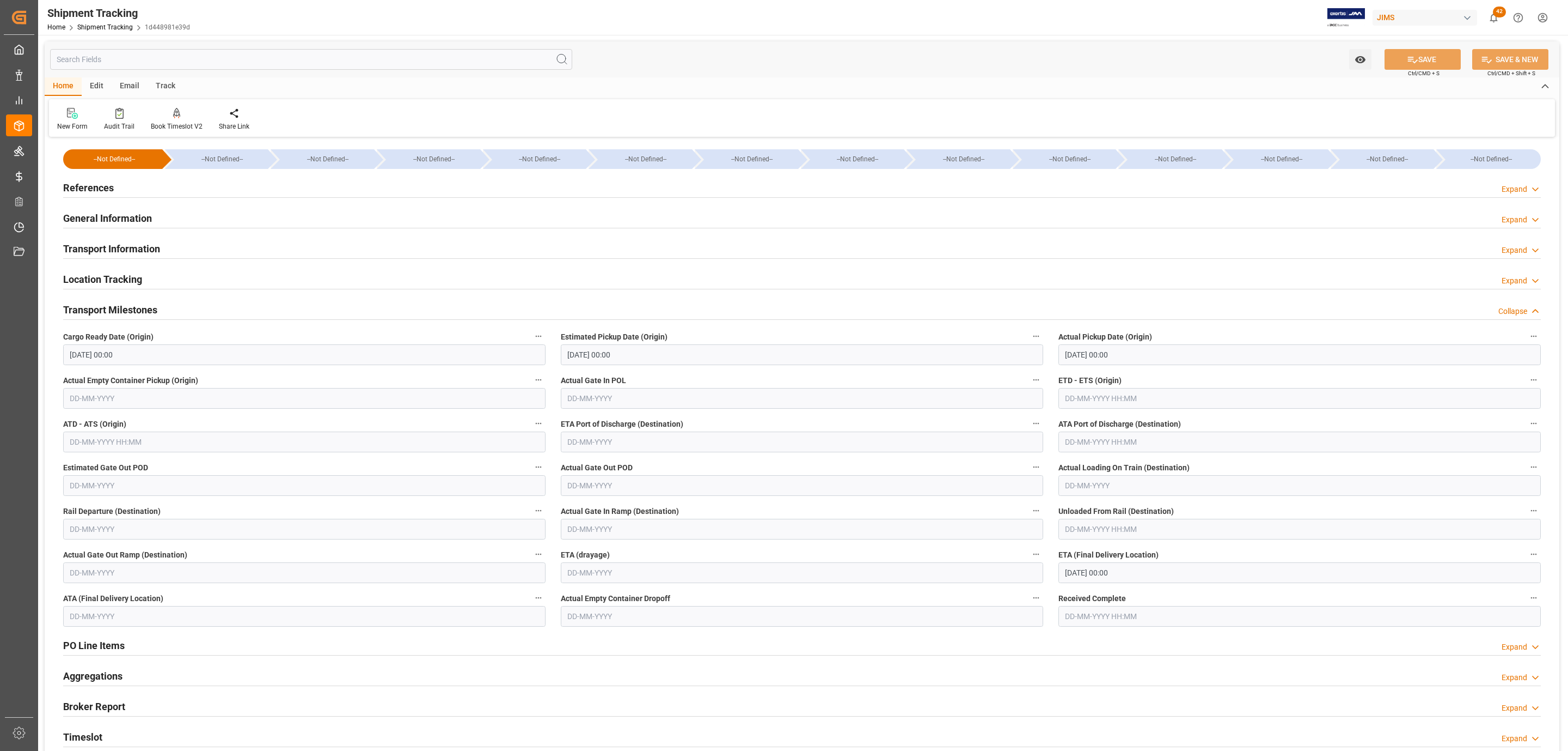
click at [155, 188] on div "References Expand" at bounding box center [802, 187] width 1478 height 21
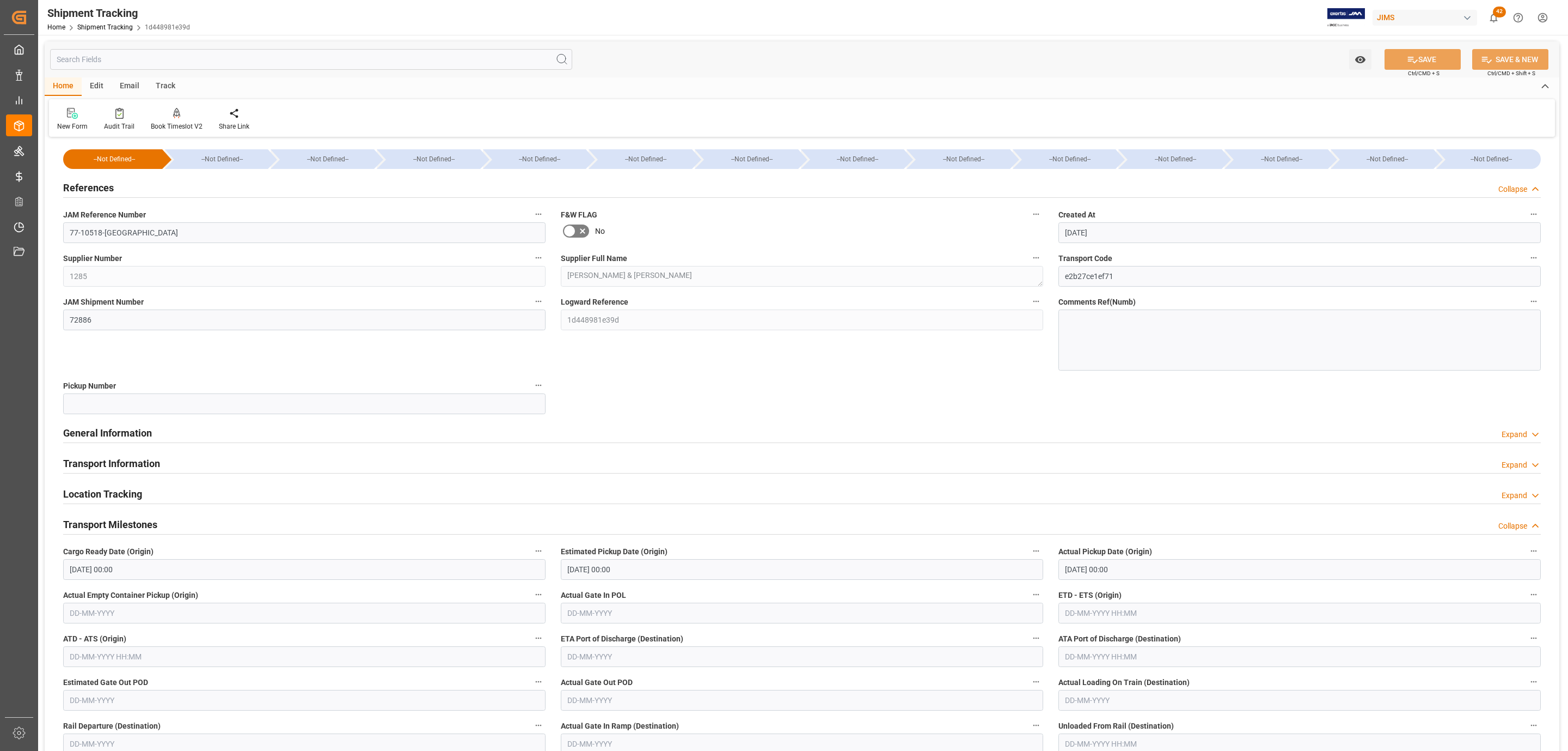
click at [155, 188] on div "References Collapse" at bounding box center [802, 187] width 1478 height 21
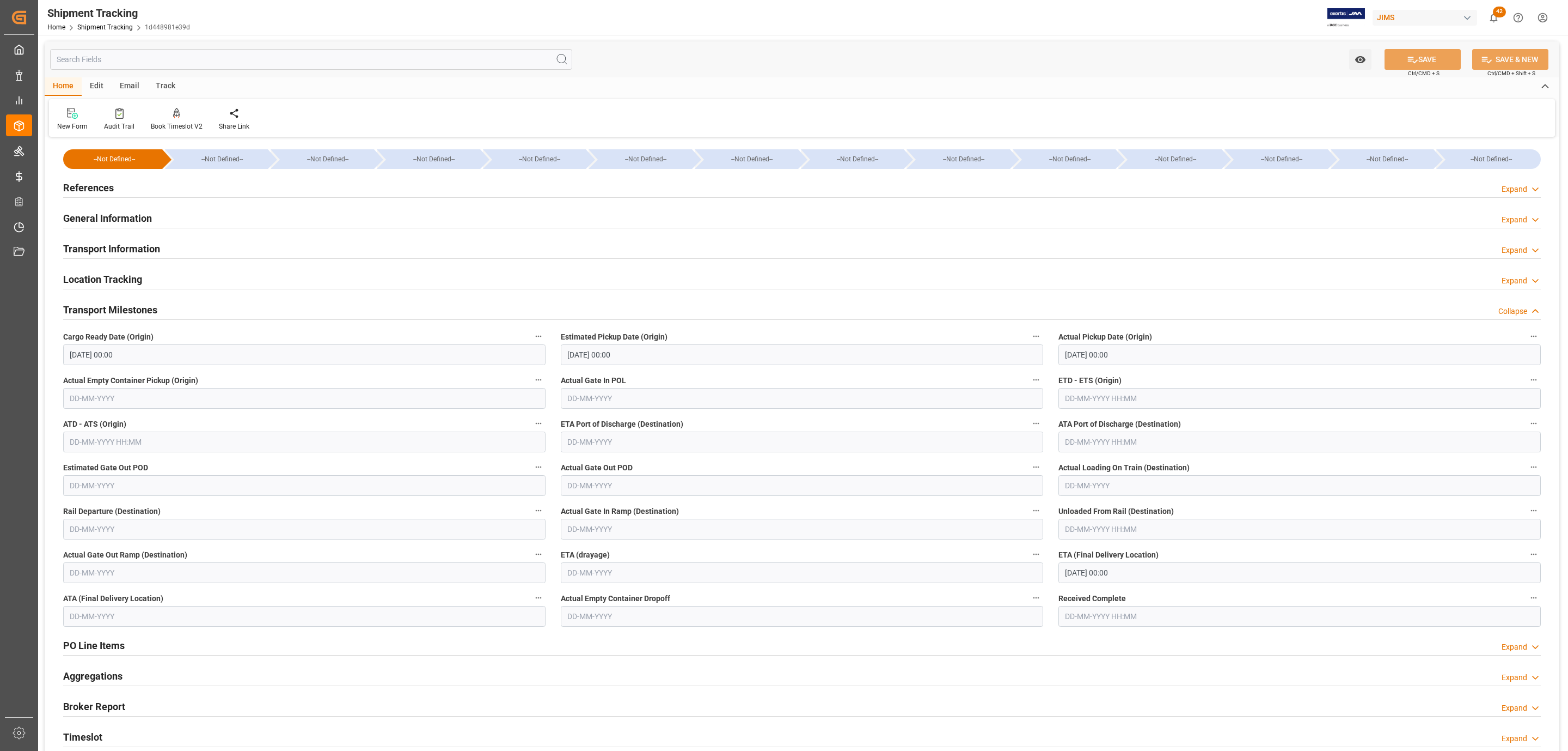
click at [159, 188] on div "References Expand" at bounding box center [802, 187] width 1478 height 21
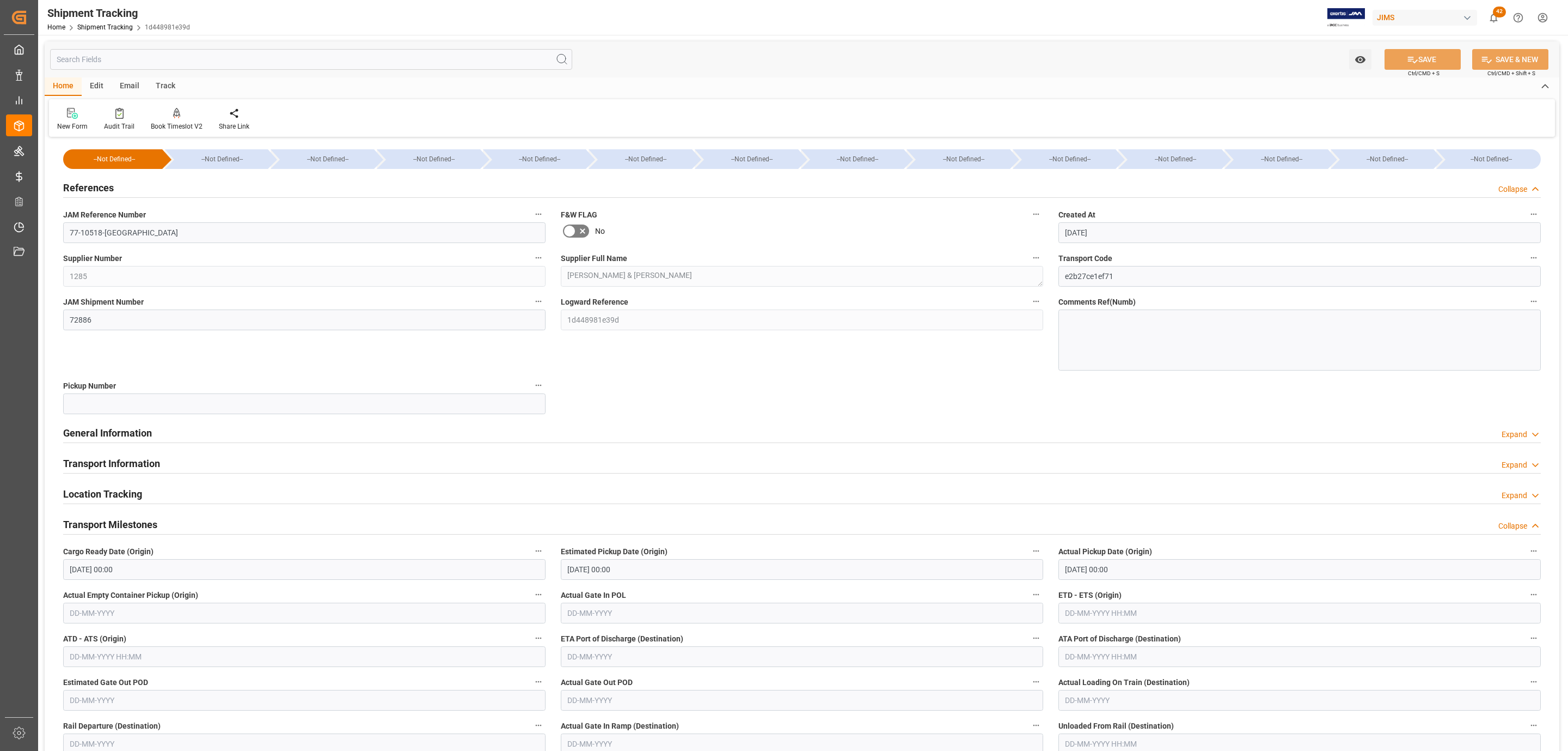
click at [159, 188] on div "References Collapse" at bounding box center [802, 187] width 1478 height 21
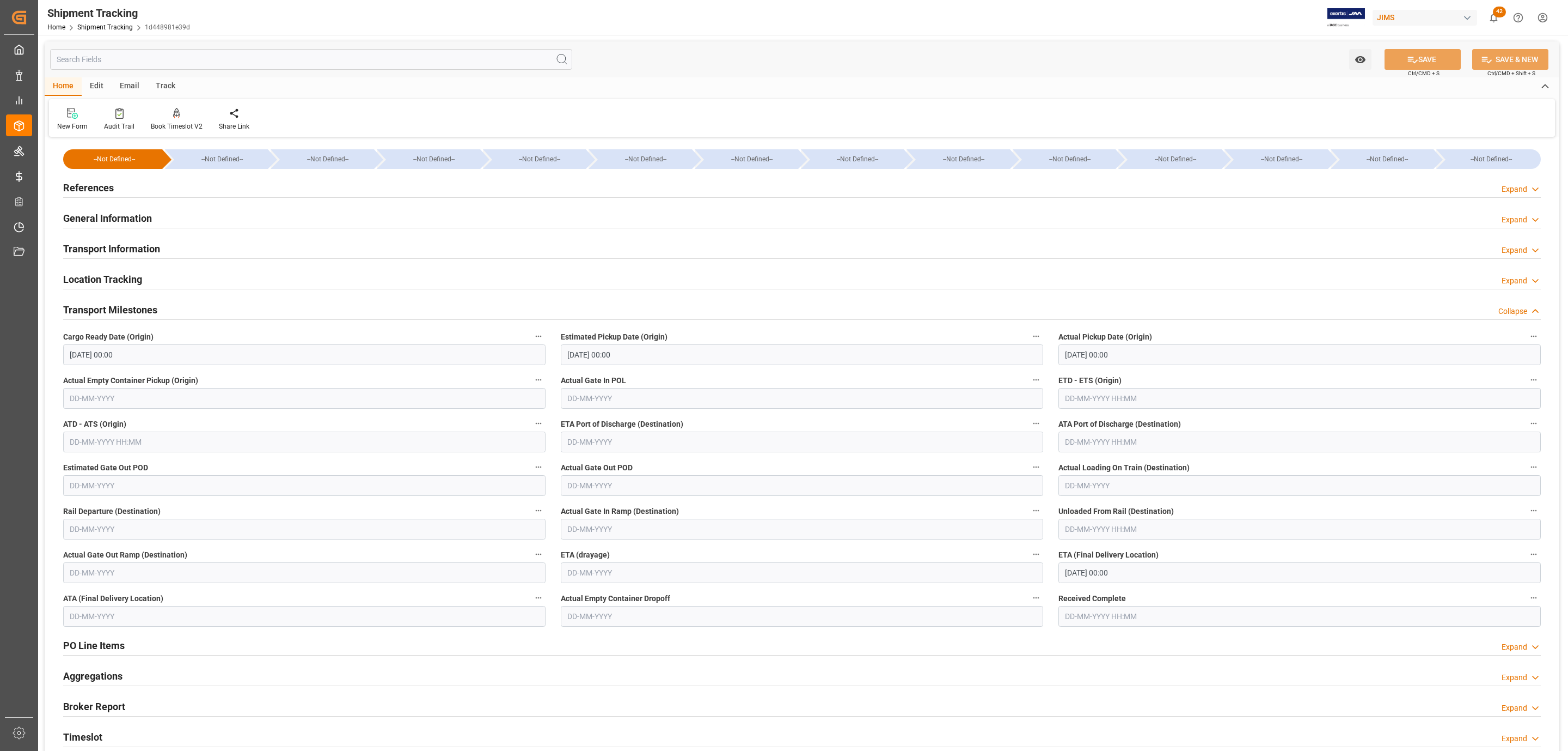
click at [148, 355] on input "01-09-2025 00:00" at bounding box center [304, 355] width 482 height 21
click at [155, 313] on h2 "Transport Milestones" at bounding box center [111, 309] width 95 height 14
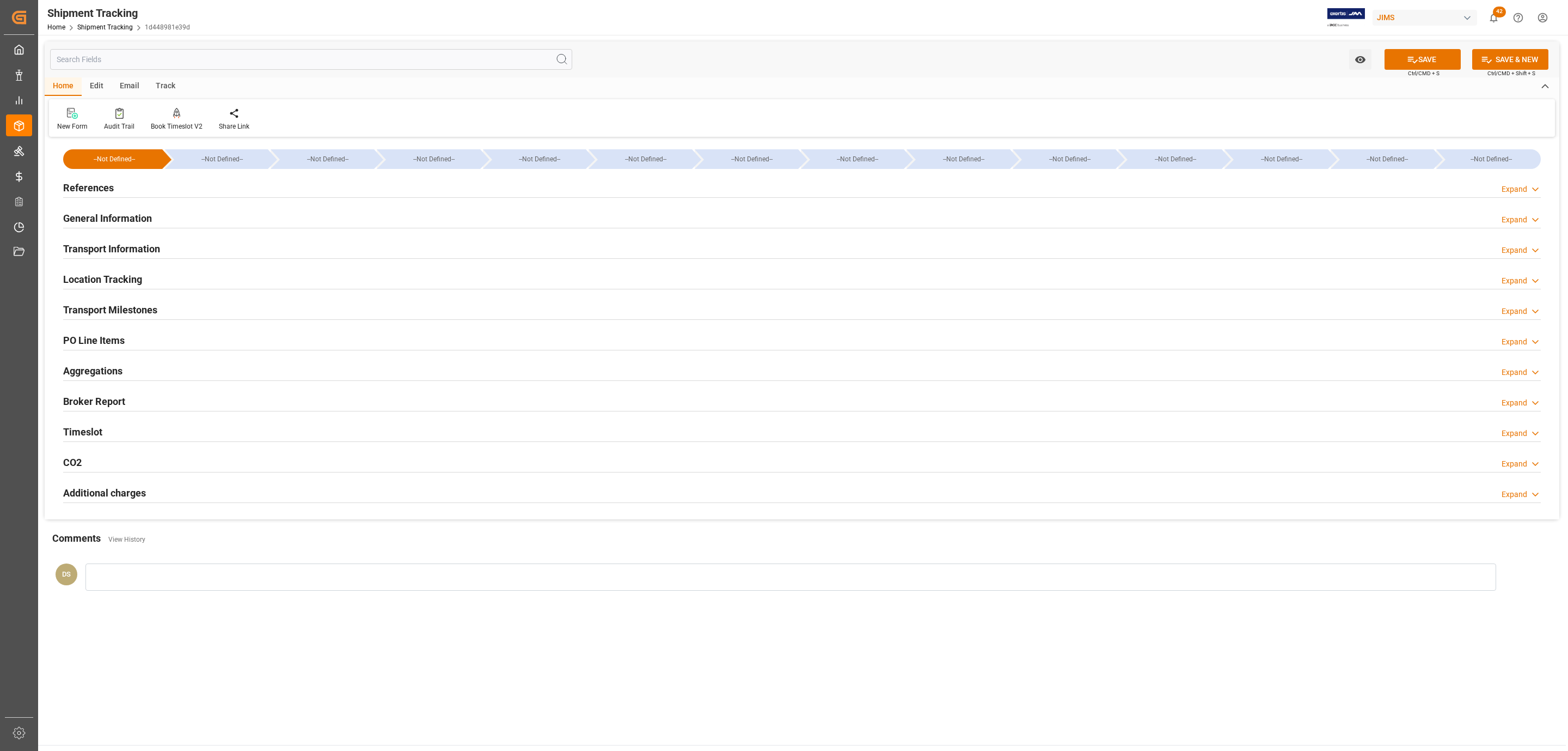
click at [141, 341] on div "PO Line Items Expand" at bounding box center [802, 340] width 1478 height 21
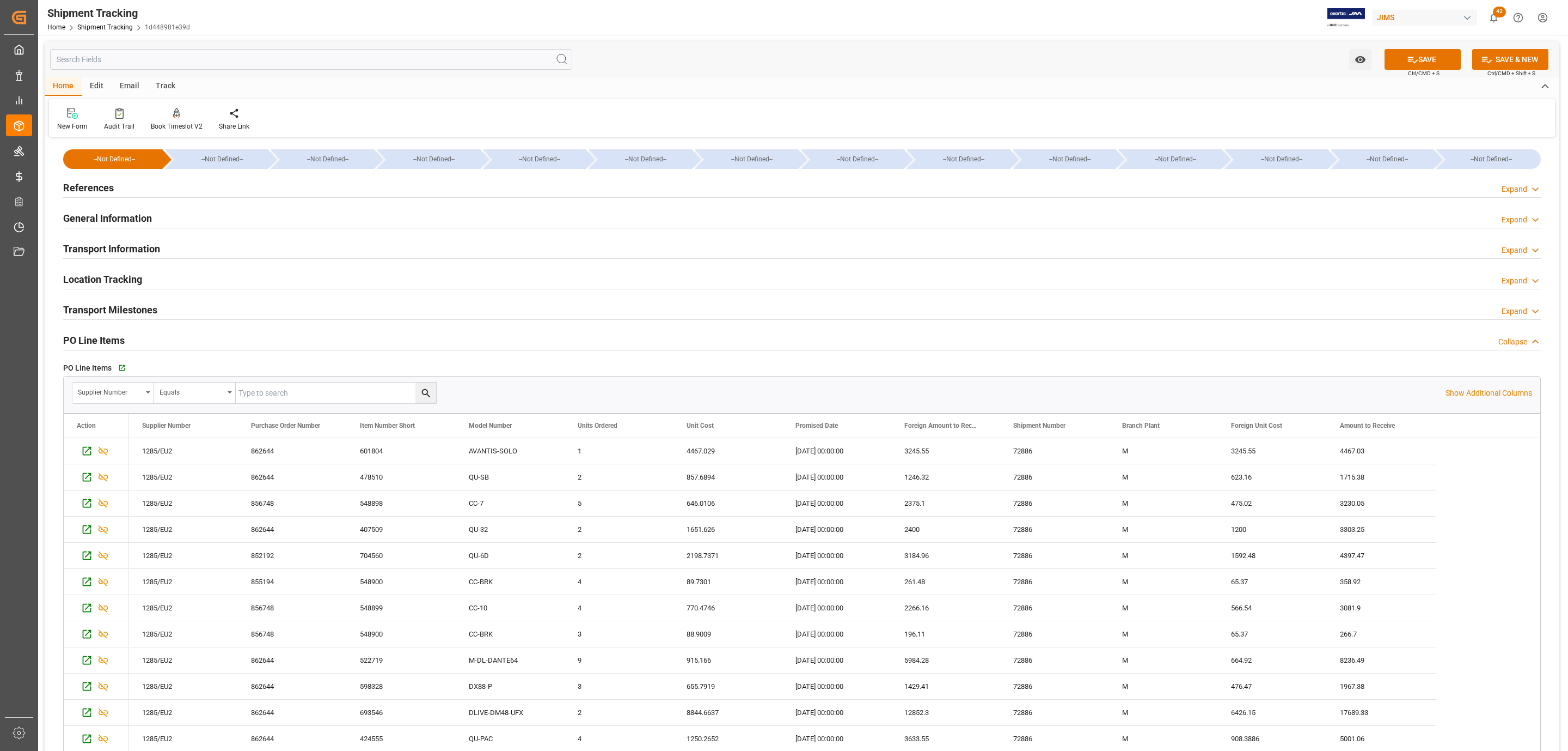
click at [134, 180] on div "References Expand" at bounding box center [802, 187] width 1478 height 21
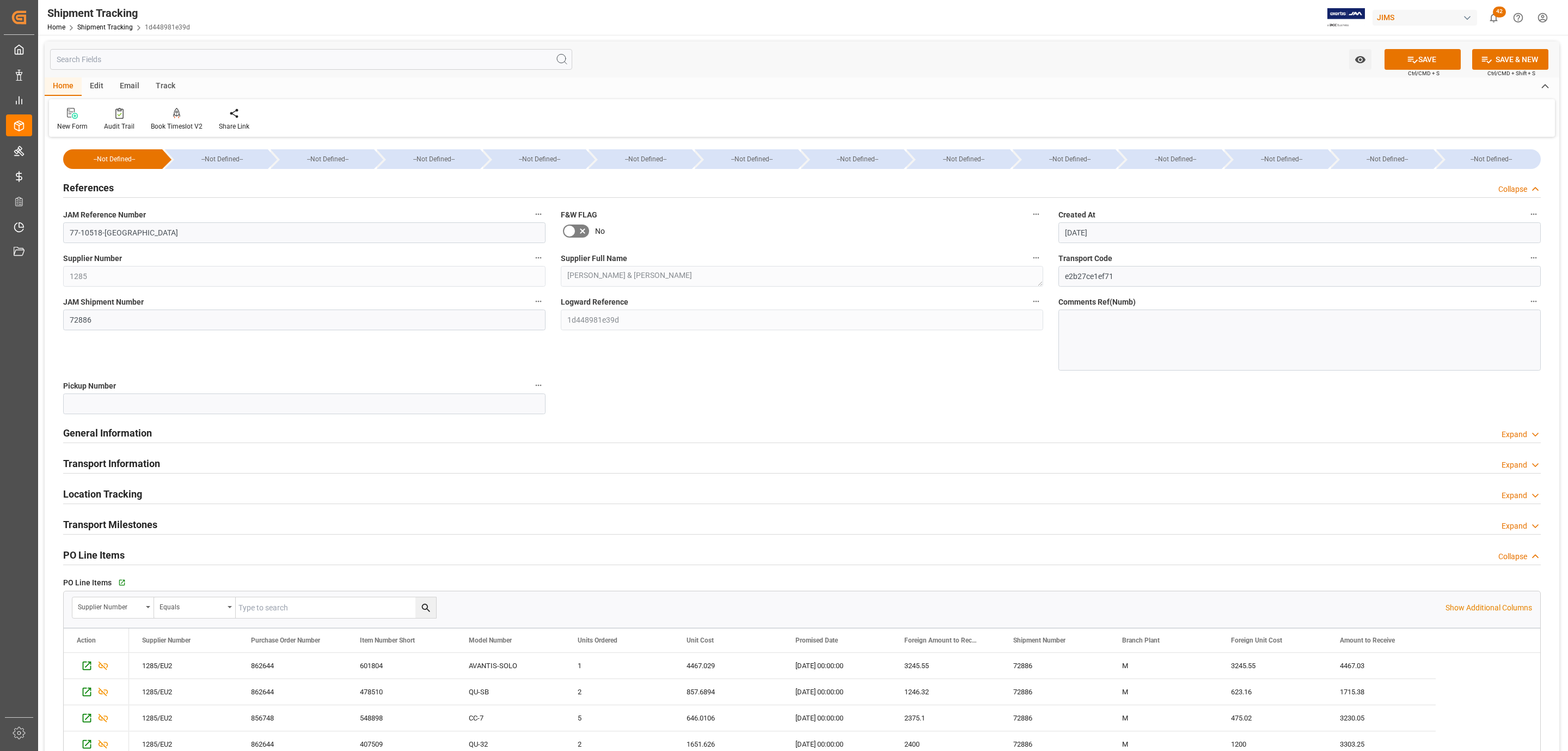
click at [134, 180] on div "References Collapse" at bounding box center [802, 187] width 1478 height 21
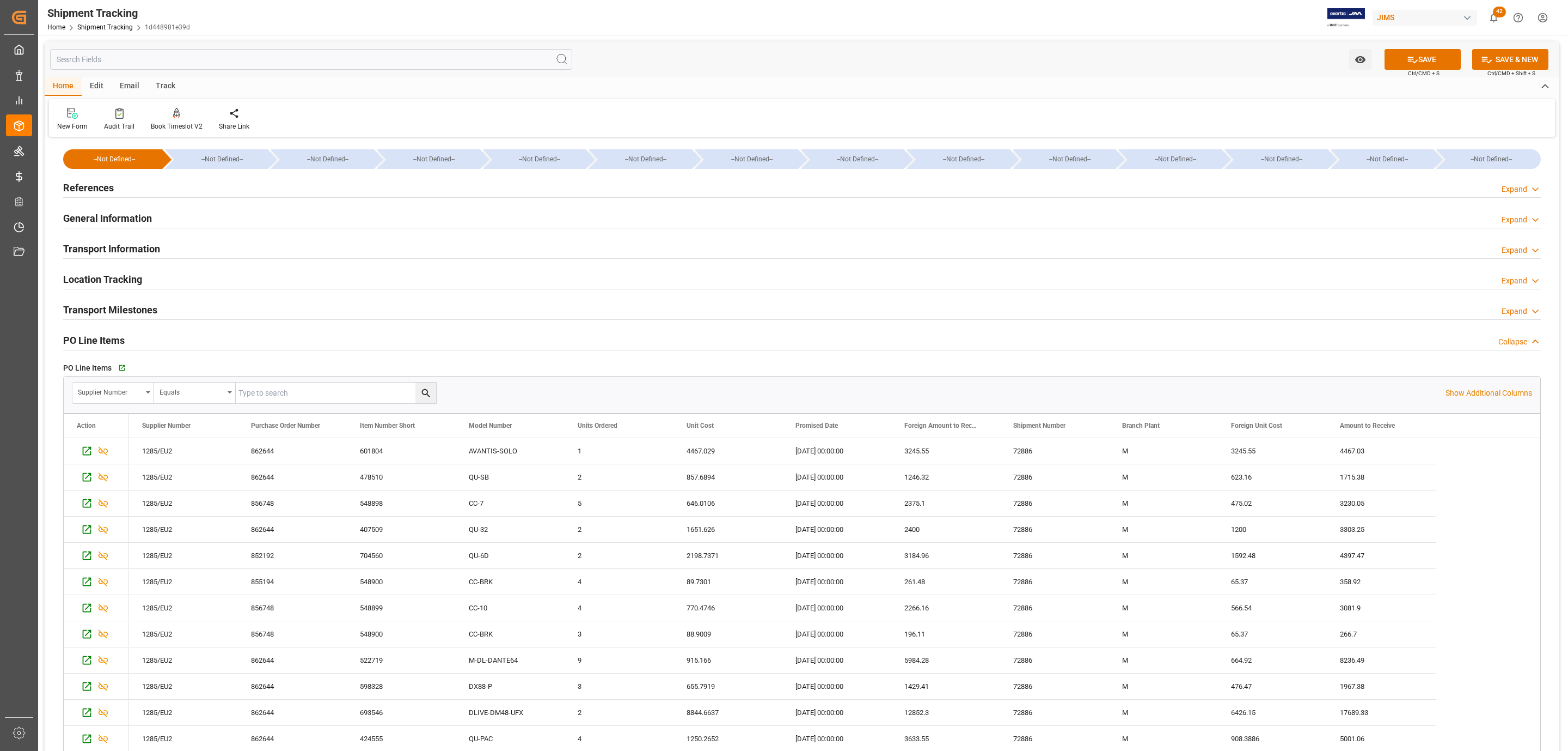
click at [152, 330] on div "PO Line Items Collapse" at bounding box center [802, 340] width 1478 height 21
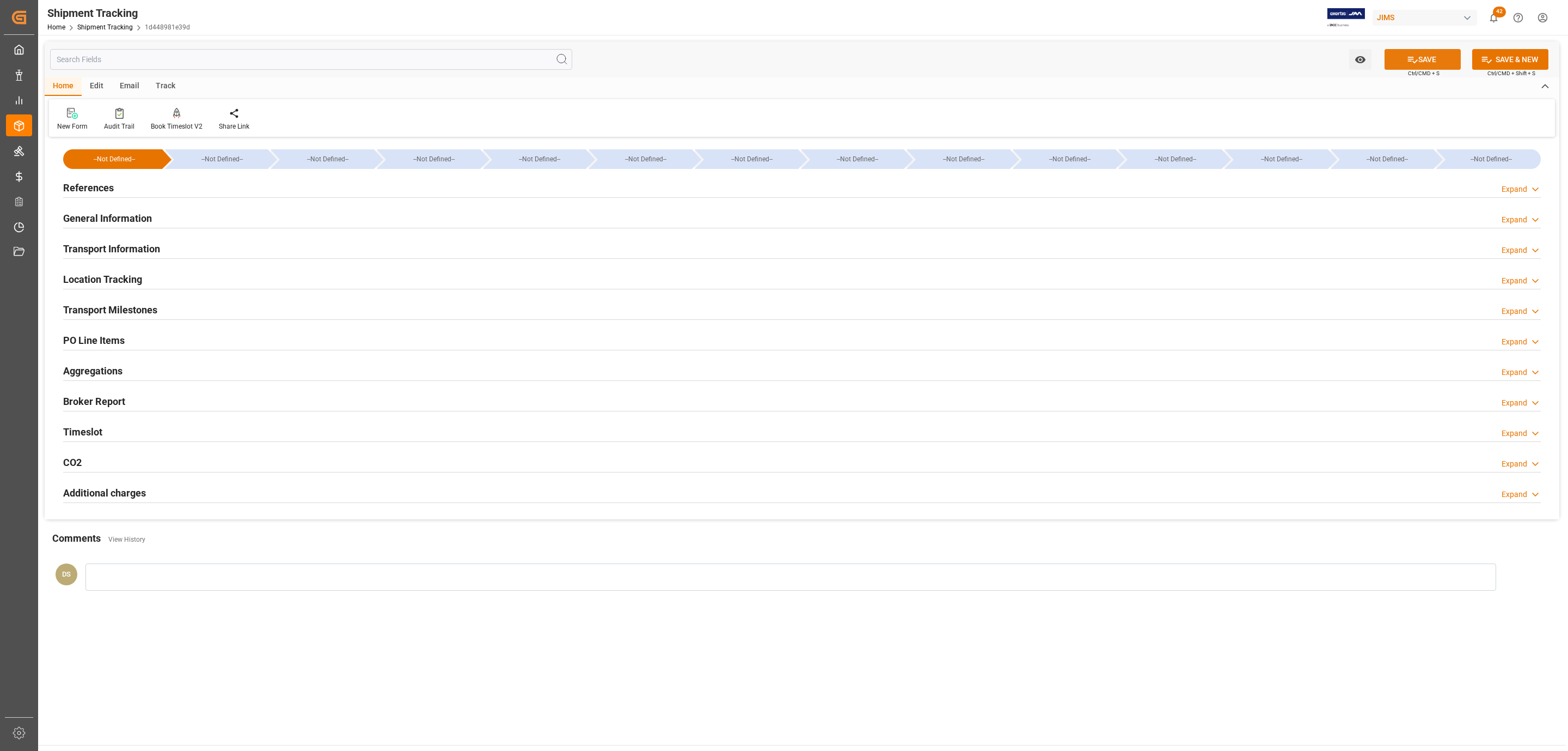
click at [1408, 57] on icon at bounding box center [1413, 60] width 12 height 12
click at [178, 185] on div "References Expand" at bounding box center [802, 187] width 1478 height 21
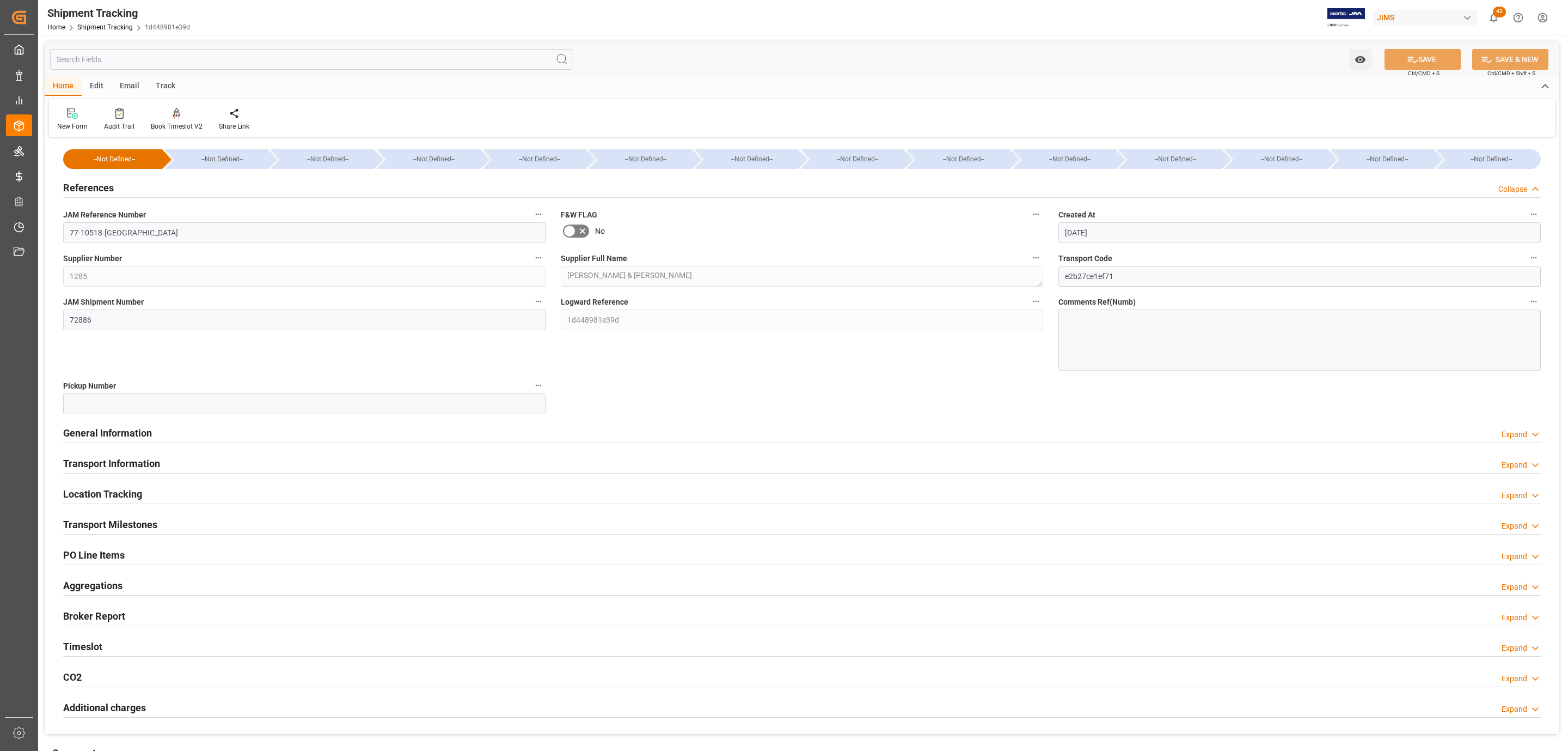
click at [148, 525] on h2 "Transport Milestones" at bounding box center [111, 524] width 95 height 14
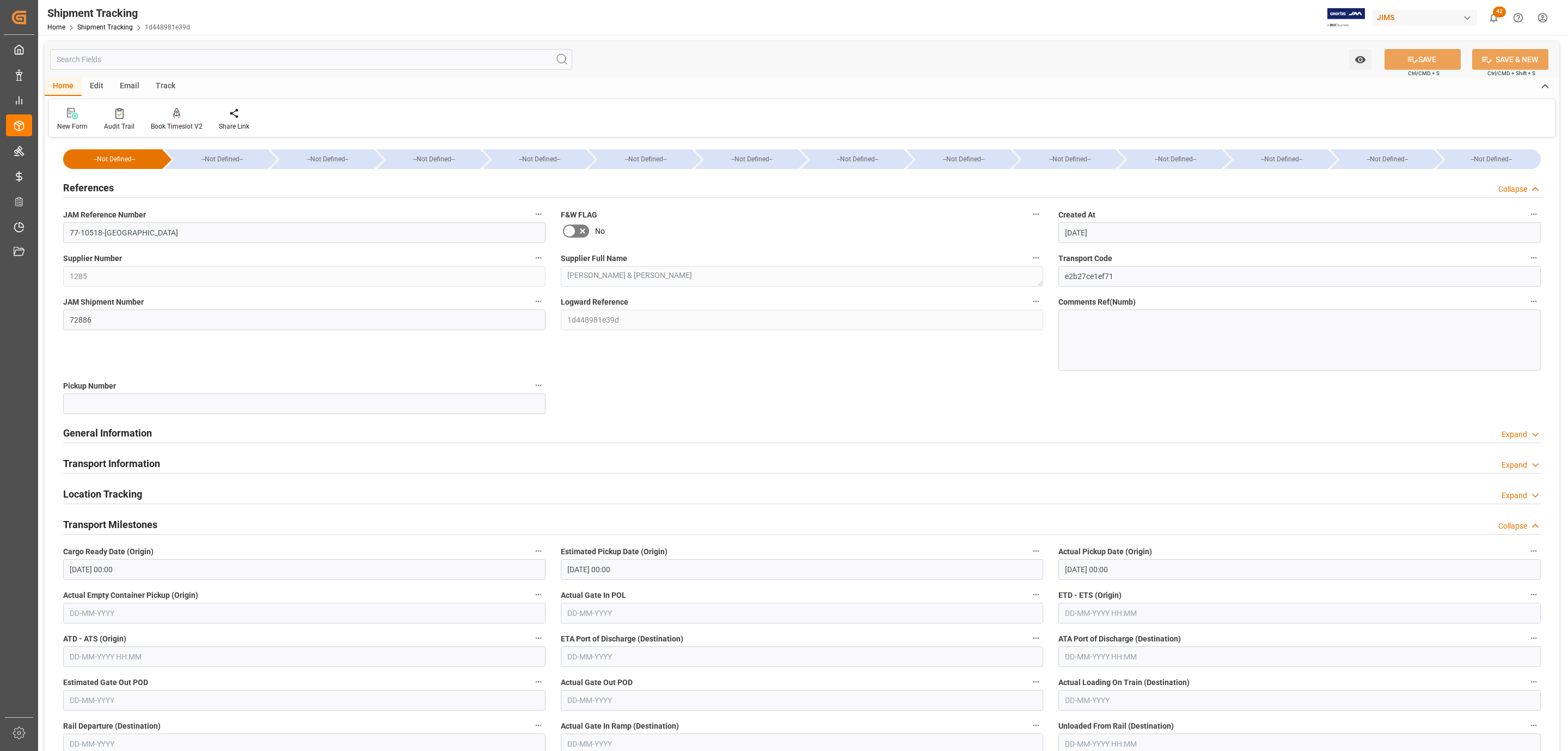
click at [148, 524] on h2 "Transport Milestones" at bounding box center [111, 524] width 95 height 14
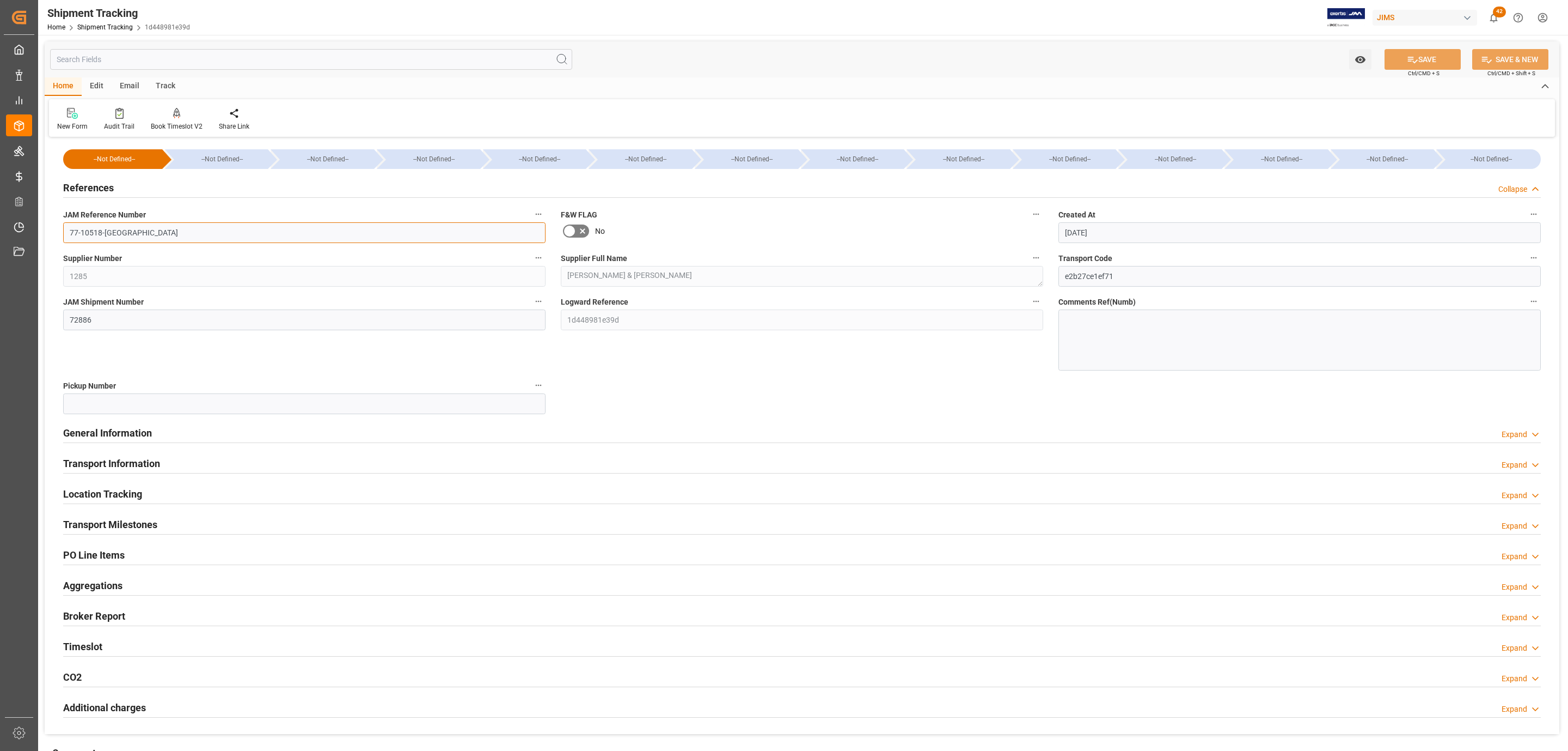
click at [122, 231] on input "77-10518-[GEOGRAPHIC_DATA]" at bounding box center [304, 232] width 482 height 21
click at [94, 318] on input "72886" at bounding box center [304, 319] width 482 height 21
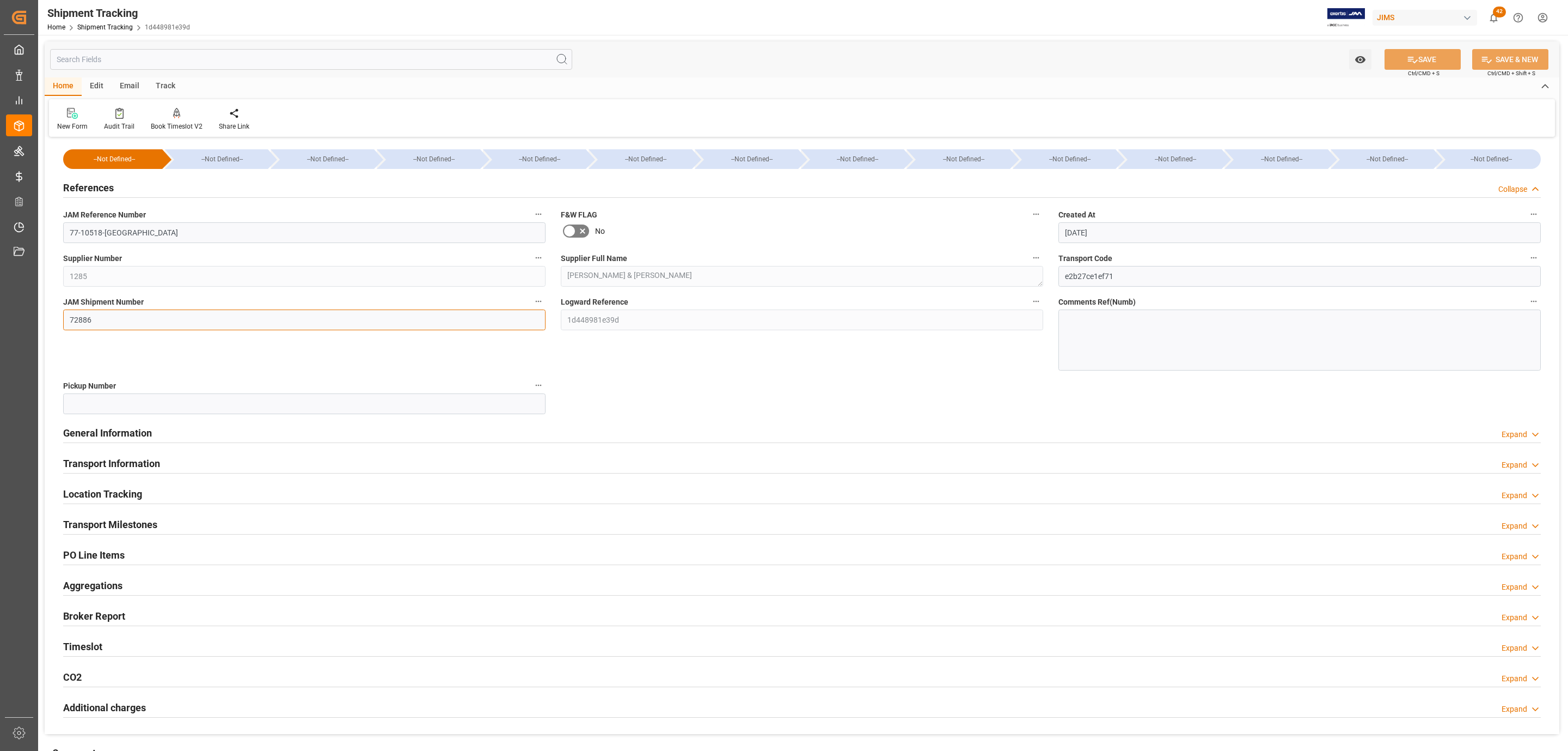
click at [94, 318] on input "72886" at bounding box center [304, 319] width 482 height 21
paste input "9"
type input "72896"
click at [1418, 52] on button "SAVE" at bounding box center [1423, 59] width 76 height 21
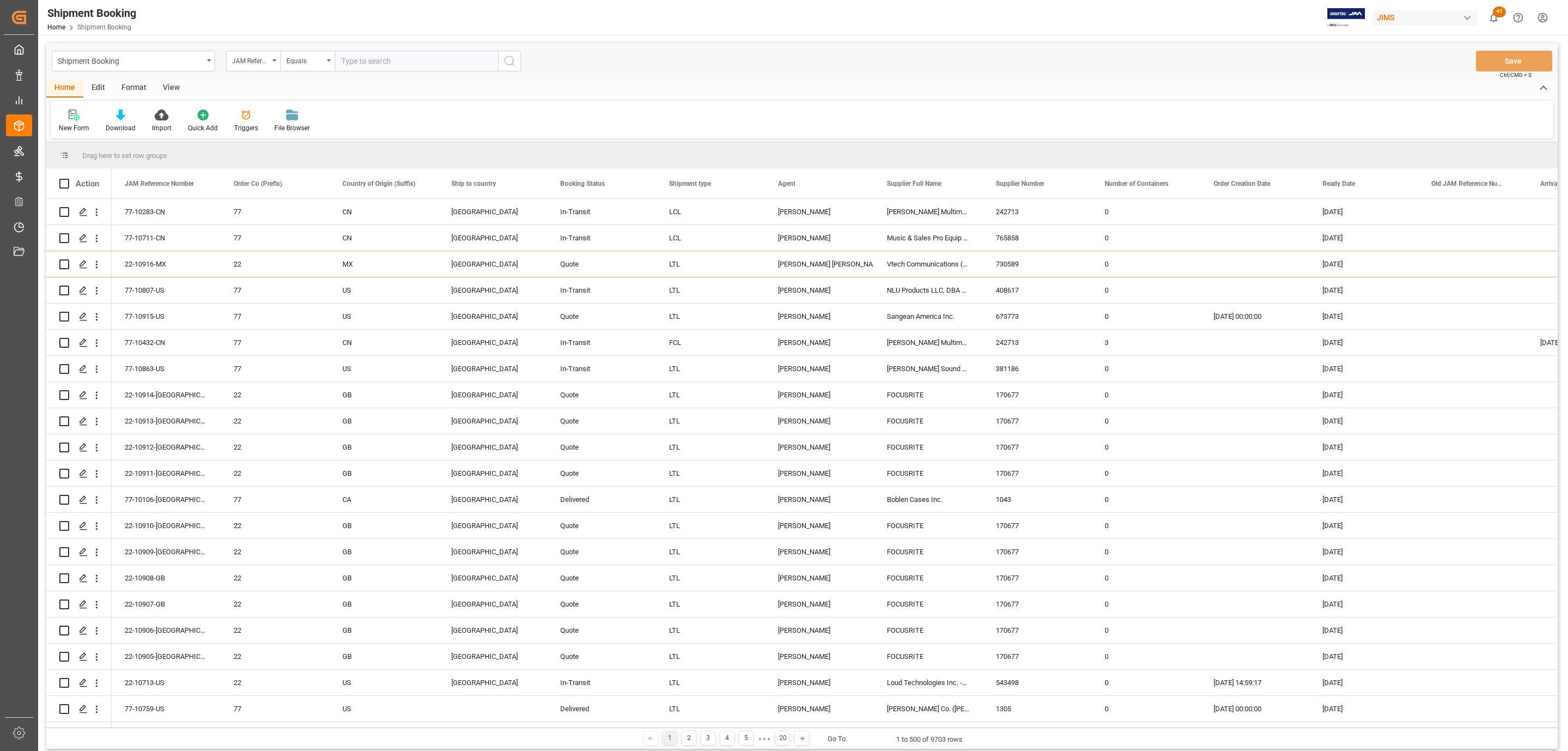
paste input "77-10518-[GEOGRAPHIC_DATA]"
type input "77-10518-[GEOGRAPHIC_DATA]"
click at [507, 63] on icon "search button" at bounding box center [509, 60] width 13 height 13
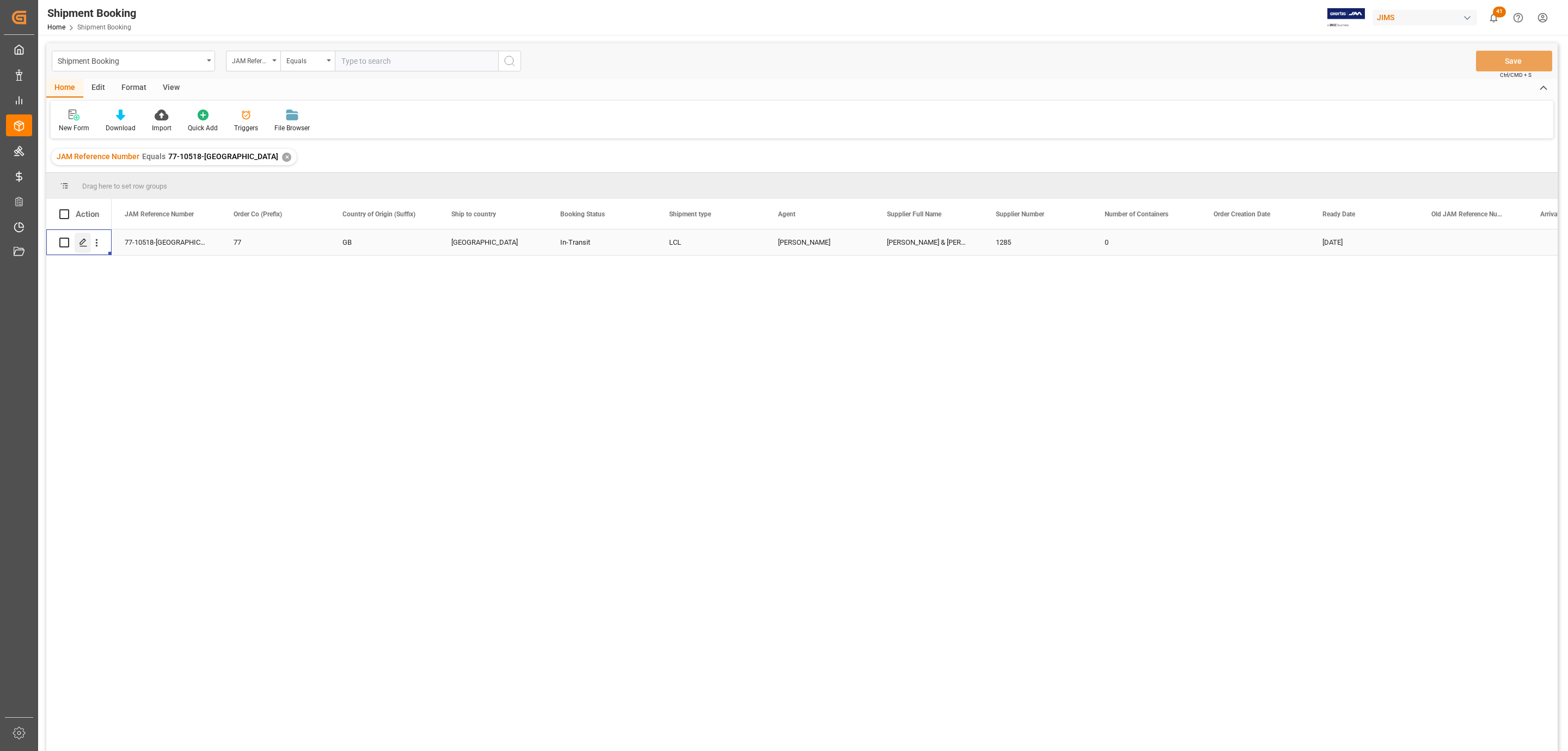
click at [84, 244] on icon "Press SPACE to select this row." at bounding box center [84, 242] width 8 height 8
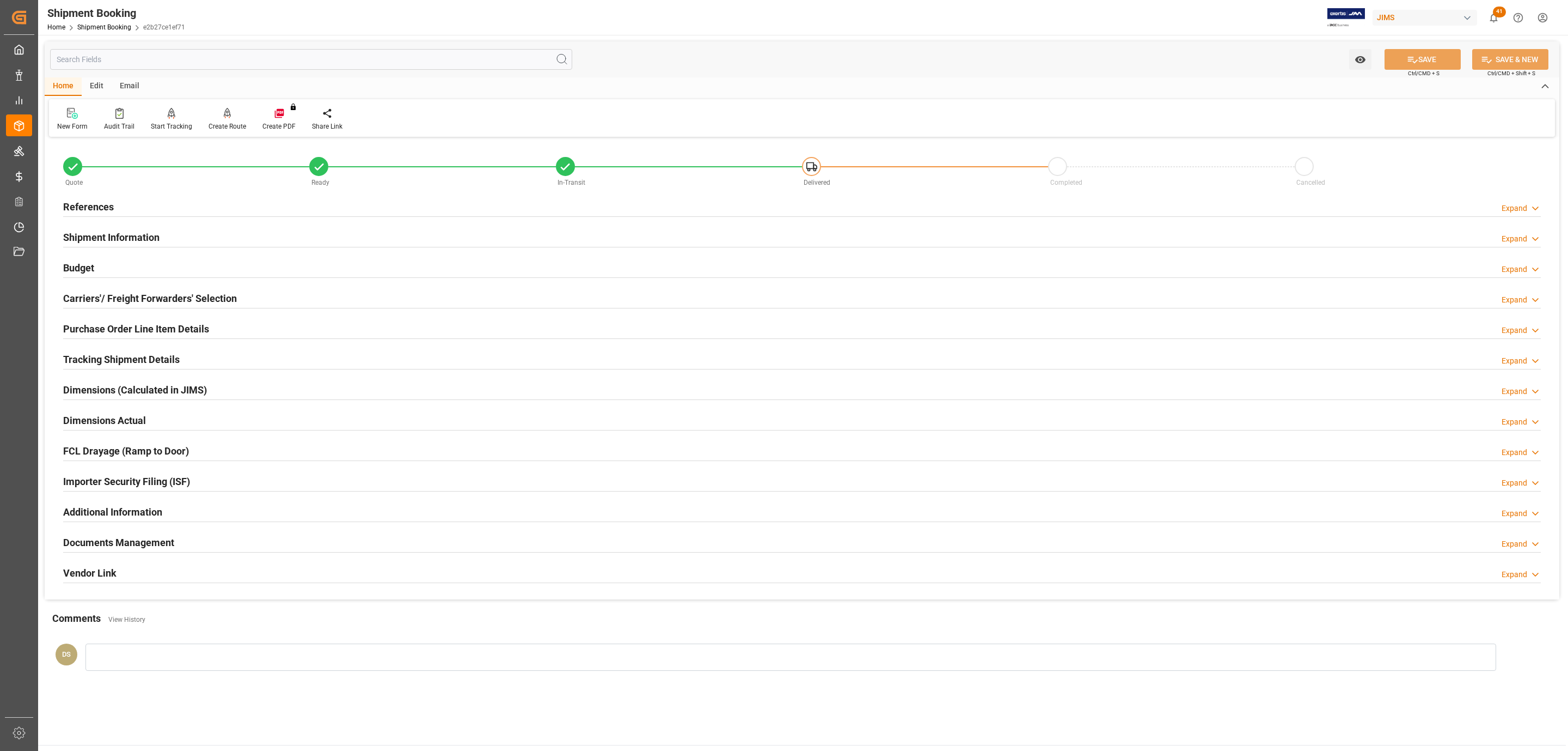
type input "33"
click at [122, 358] on h2 "Tracking Shipment Details" at bounding box center [122, 359] width 117 height 14
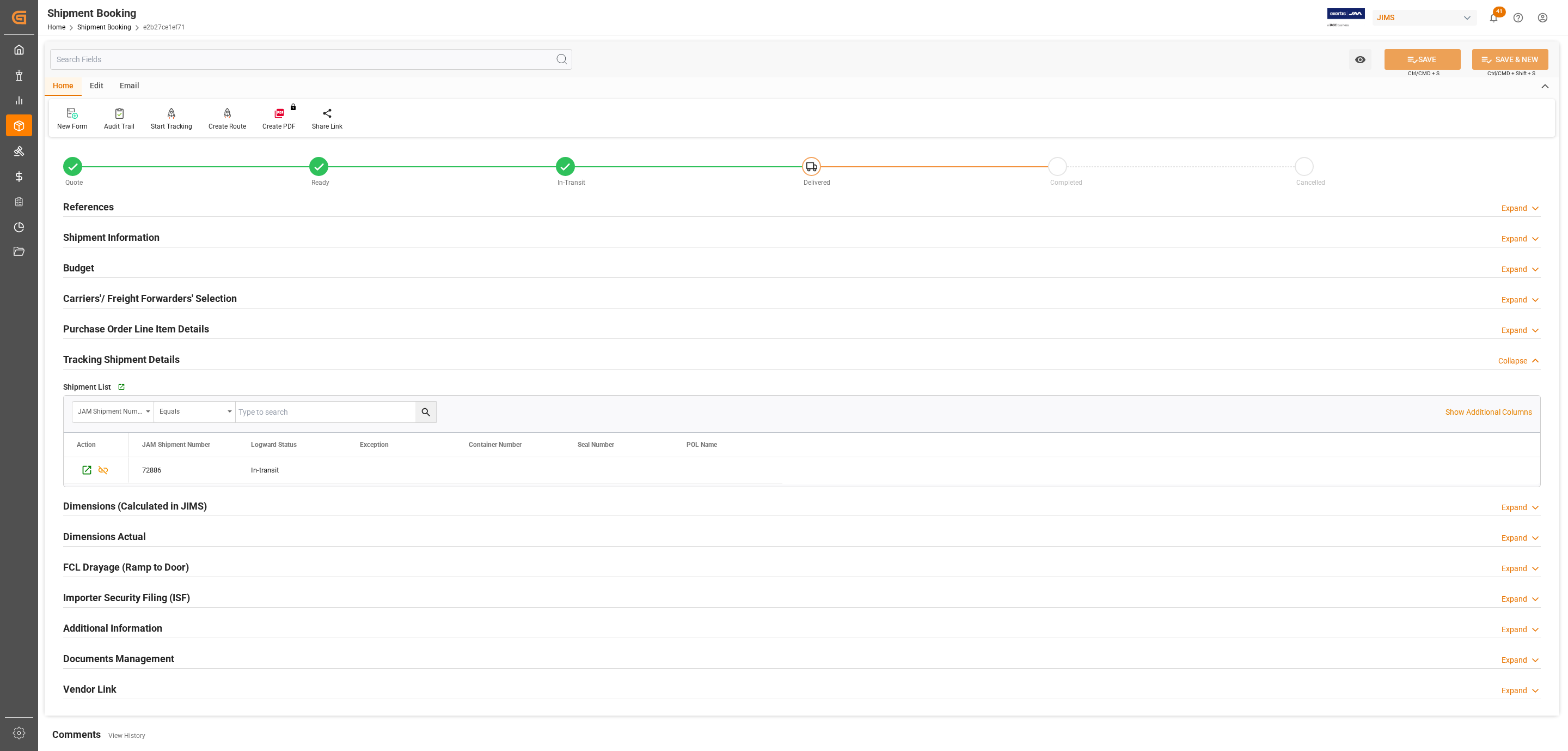
click at [116, 332] on h2 "Purchase Order Line Item Details" at bounding box center [136, 328] width 146 height 14
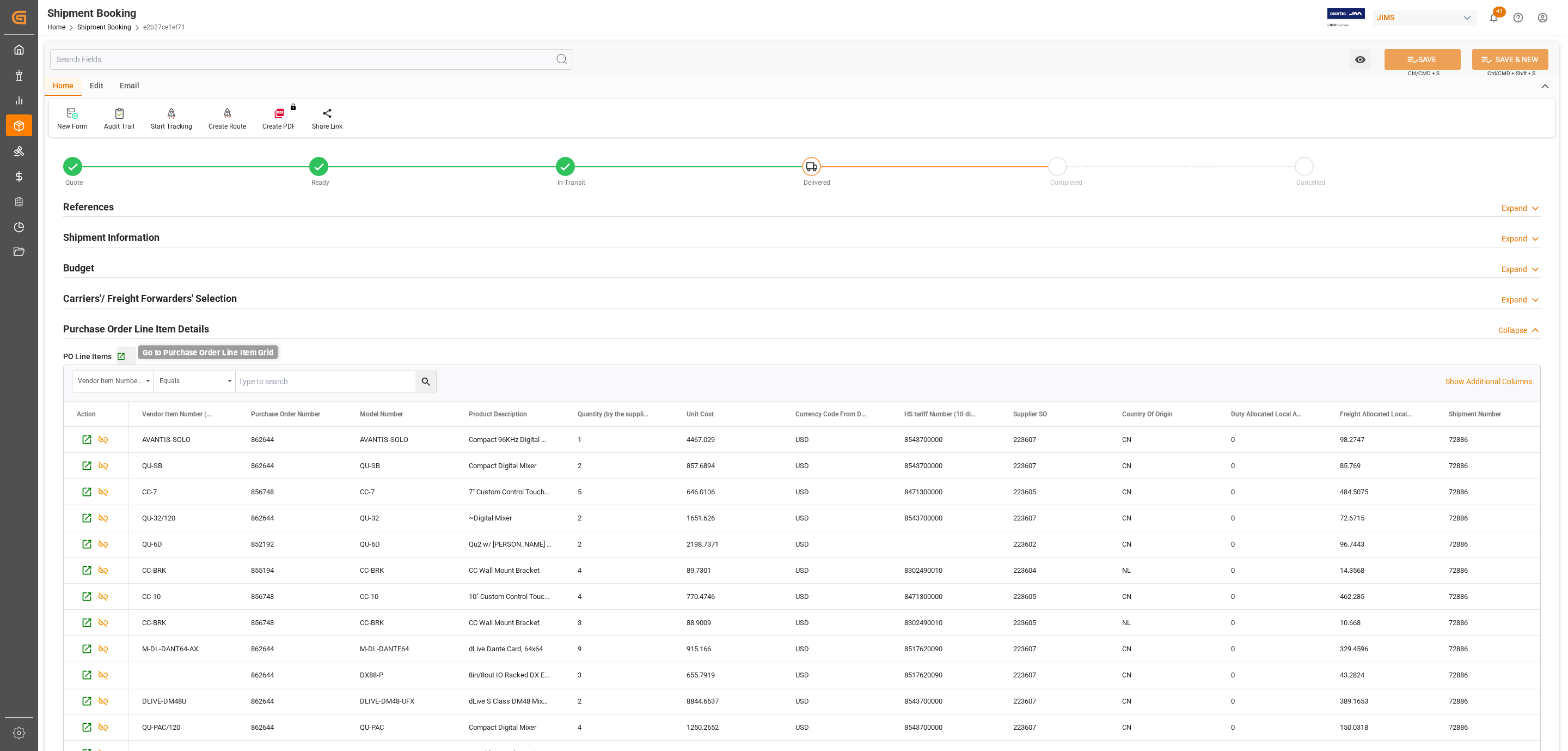
click at [121, 360] on icon "button" at bounding box center [121, 356] width 9 height 9
click at [232, 201] on div "References Expand" at bounding box center [802, 206] width 1478 height 21
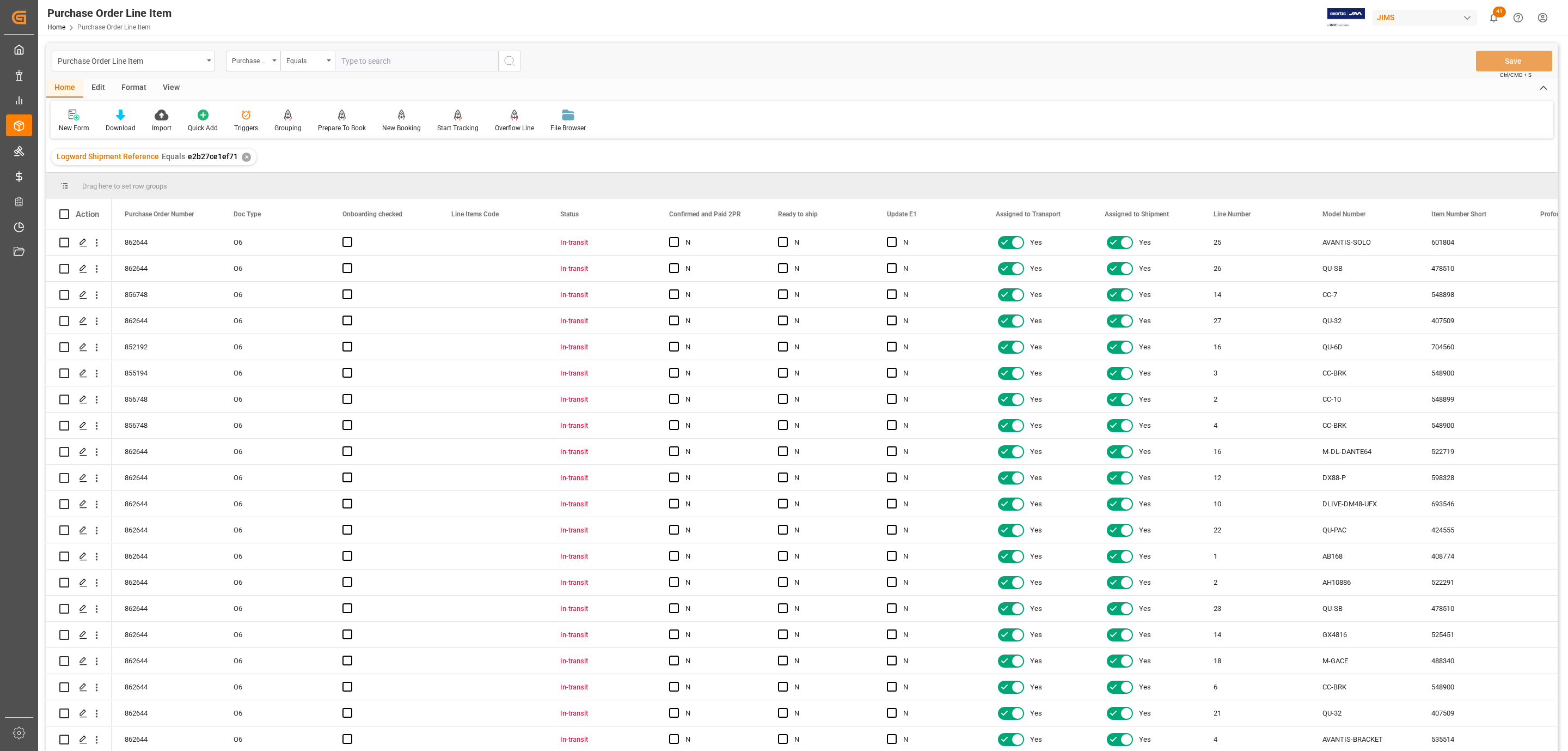
click at [164, 84] on div "View" at bounding box center [171, 89] width 33 height 19
click at [128, 120] on icon at bounding box center [123, 115] width 11 height 11
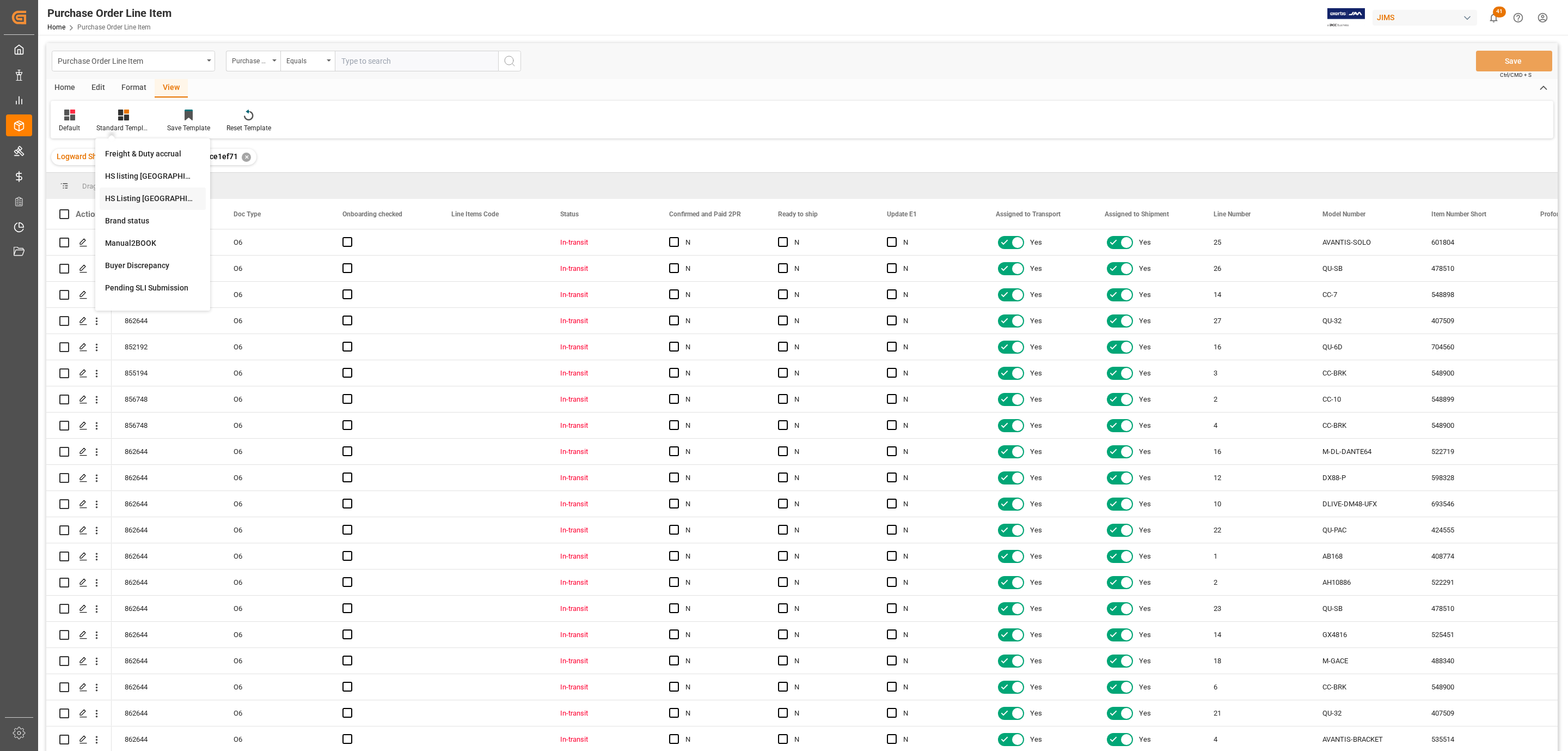
click at [145, 199] on div "HS Listing CANADA" at bounding box center [152, 199] width 95 height 12
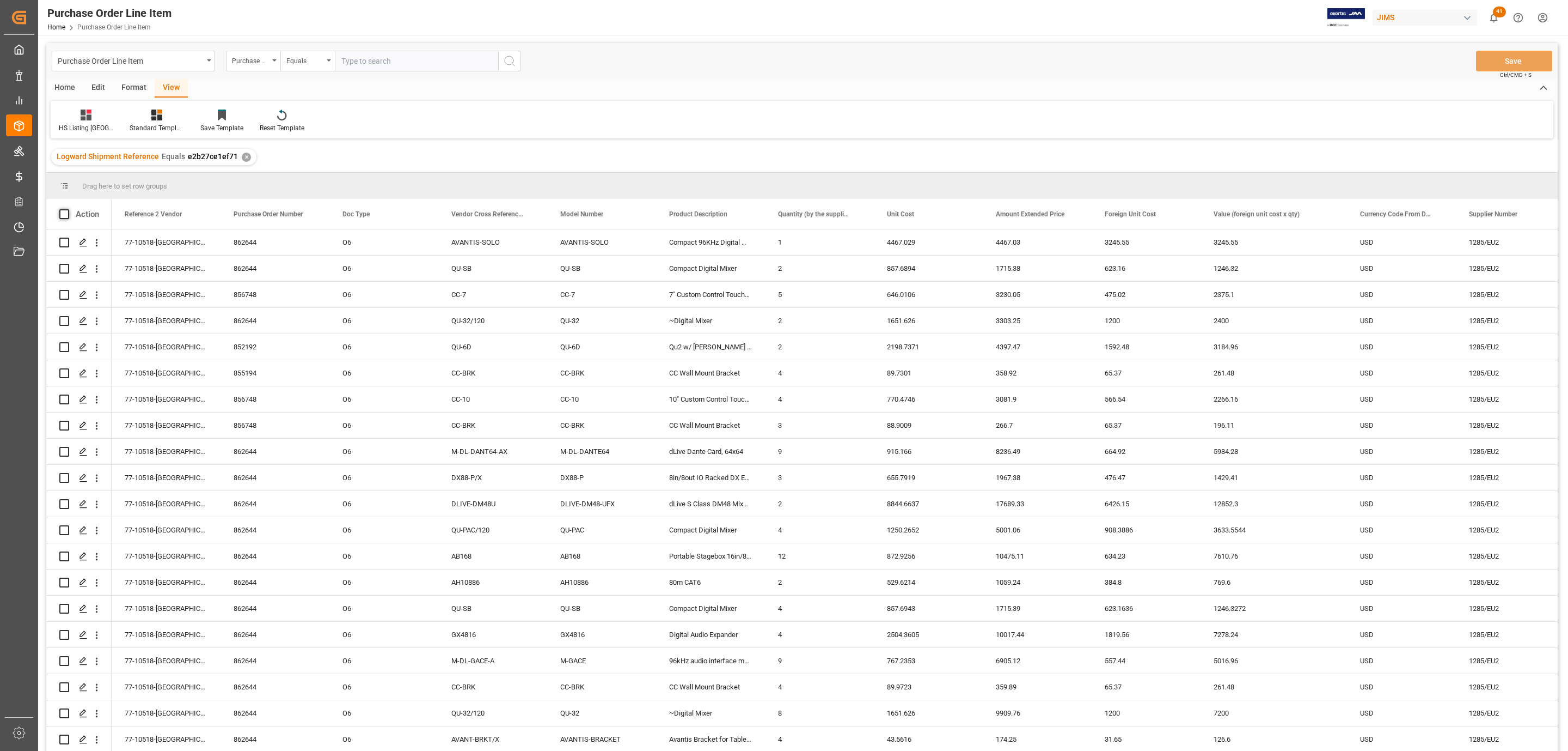
click at [62, 211] on span at bounding box center [64, 215] width 10 height 10
click at [68, 210] on input "checkbox" at bounding box center [68, 210] width 0 height 0
checkbox input "true"
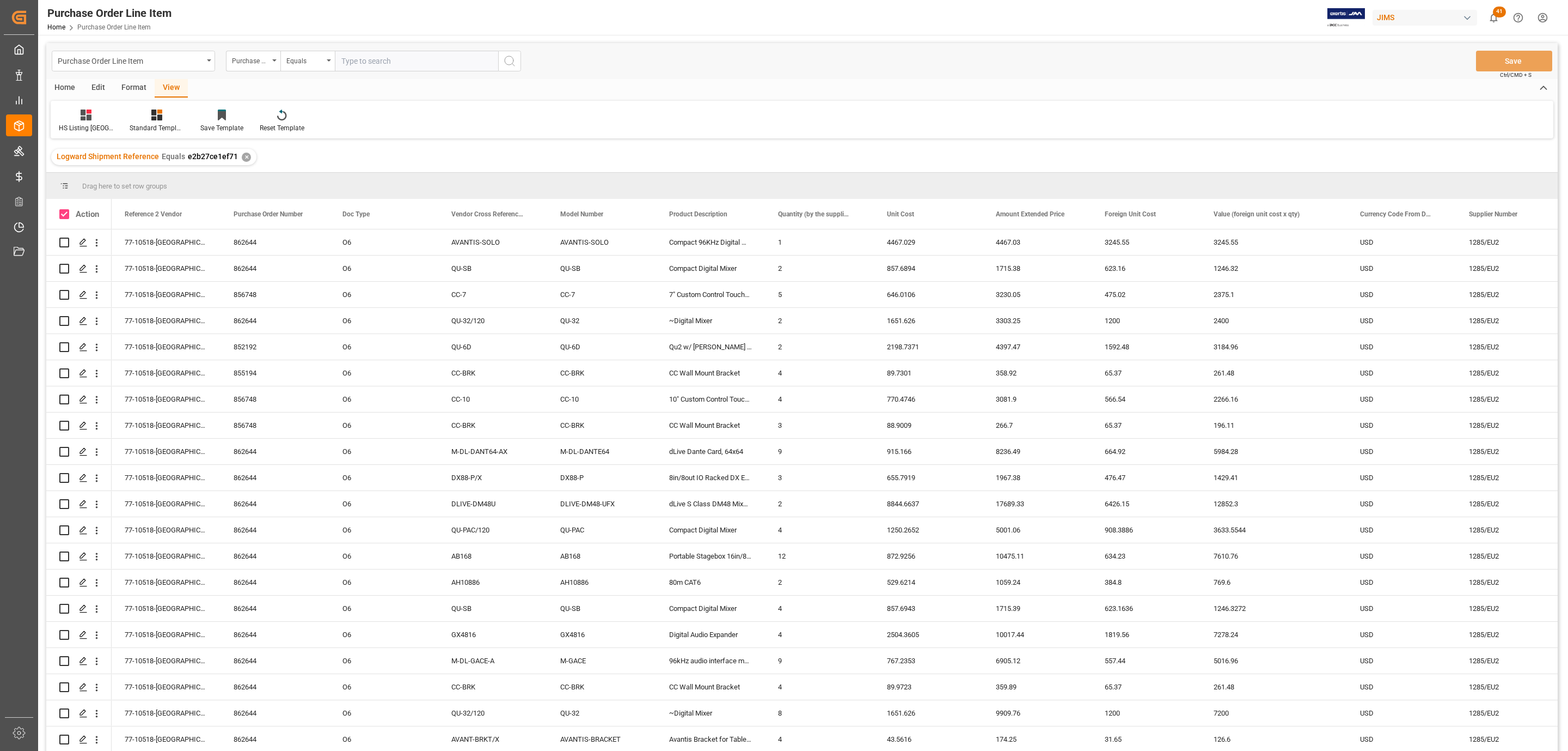
checkbox input "true"
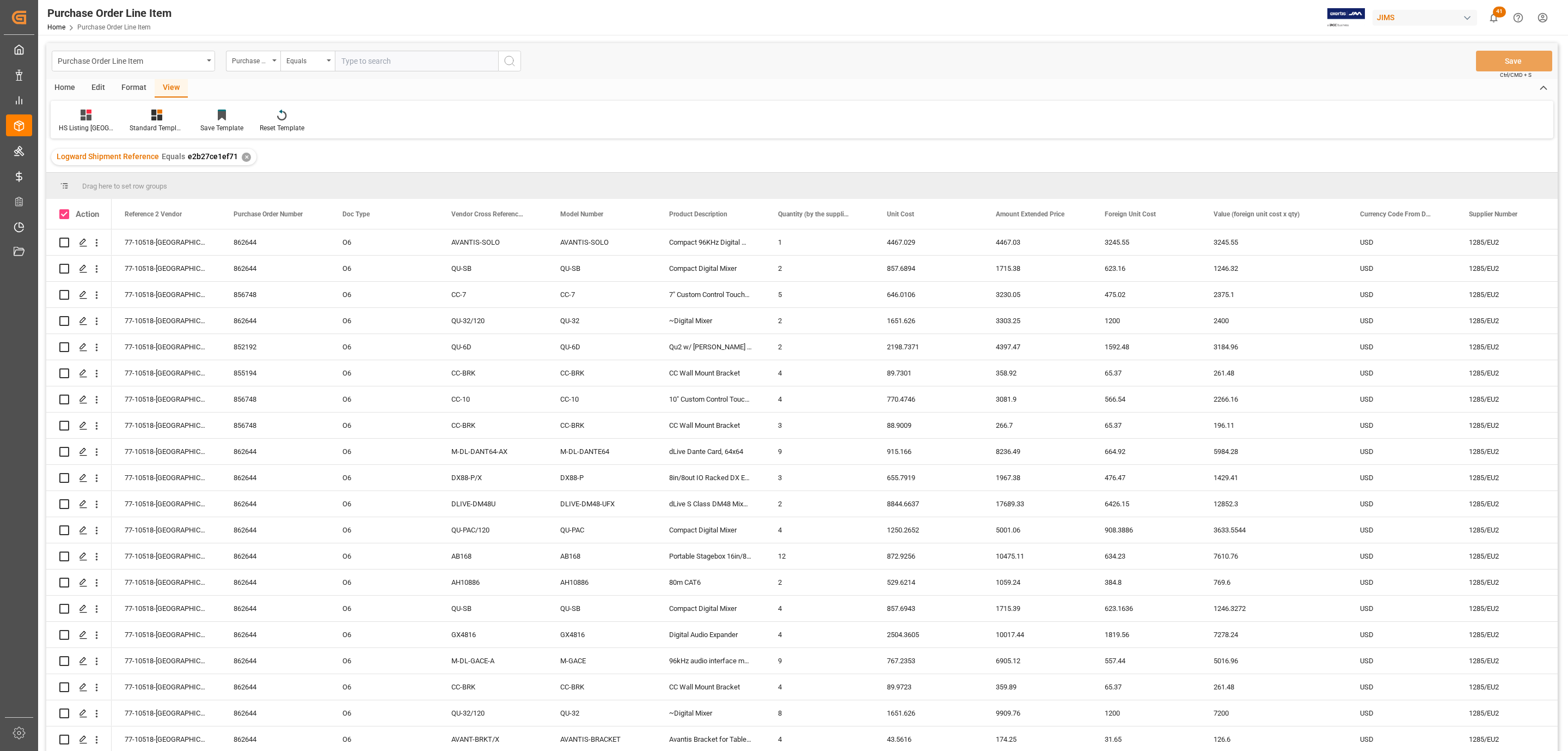
checkbox input "true"
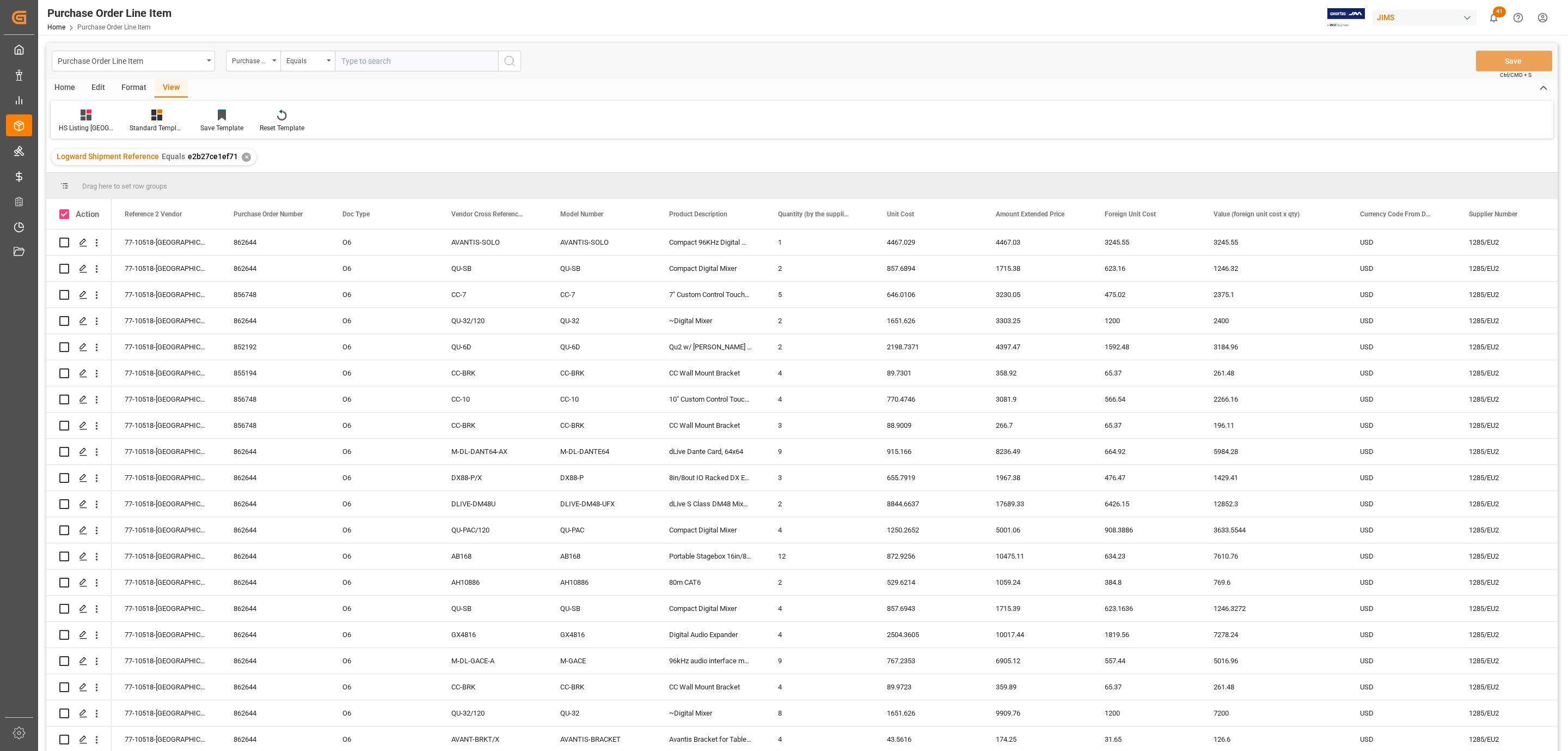
checkbox input "true"
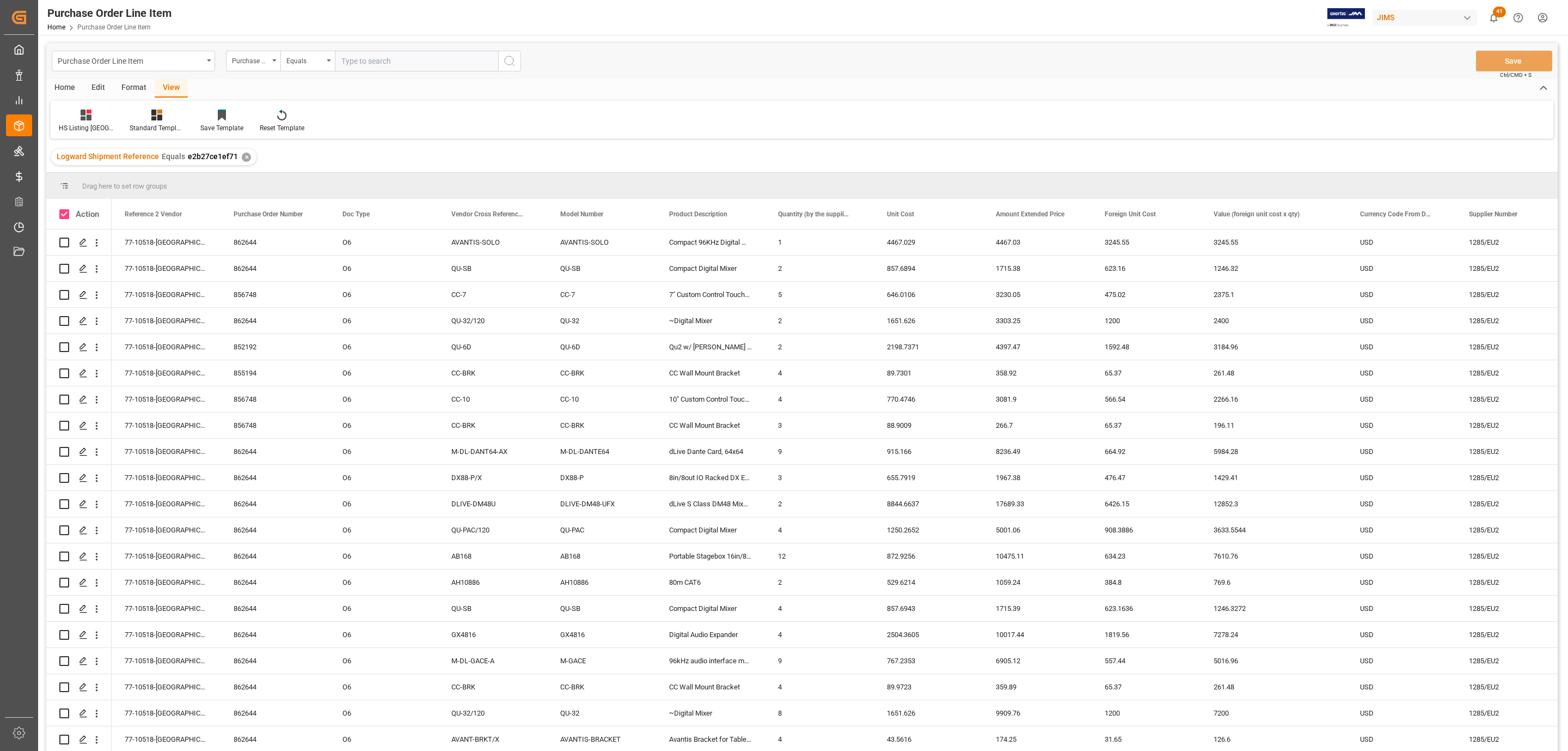
checkbox input "true"
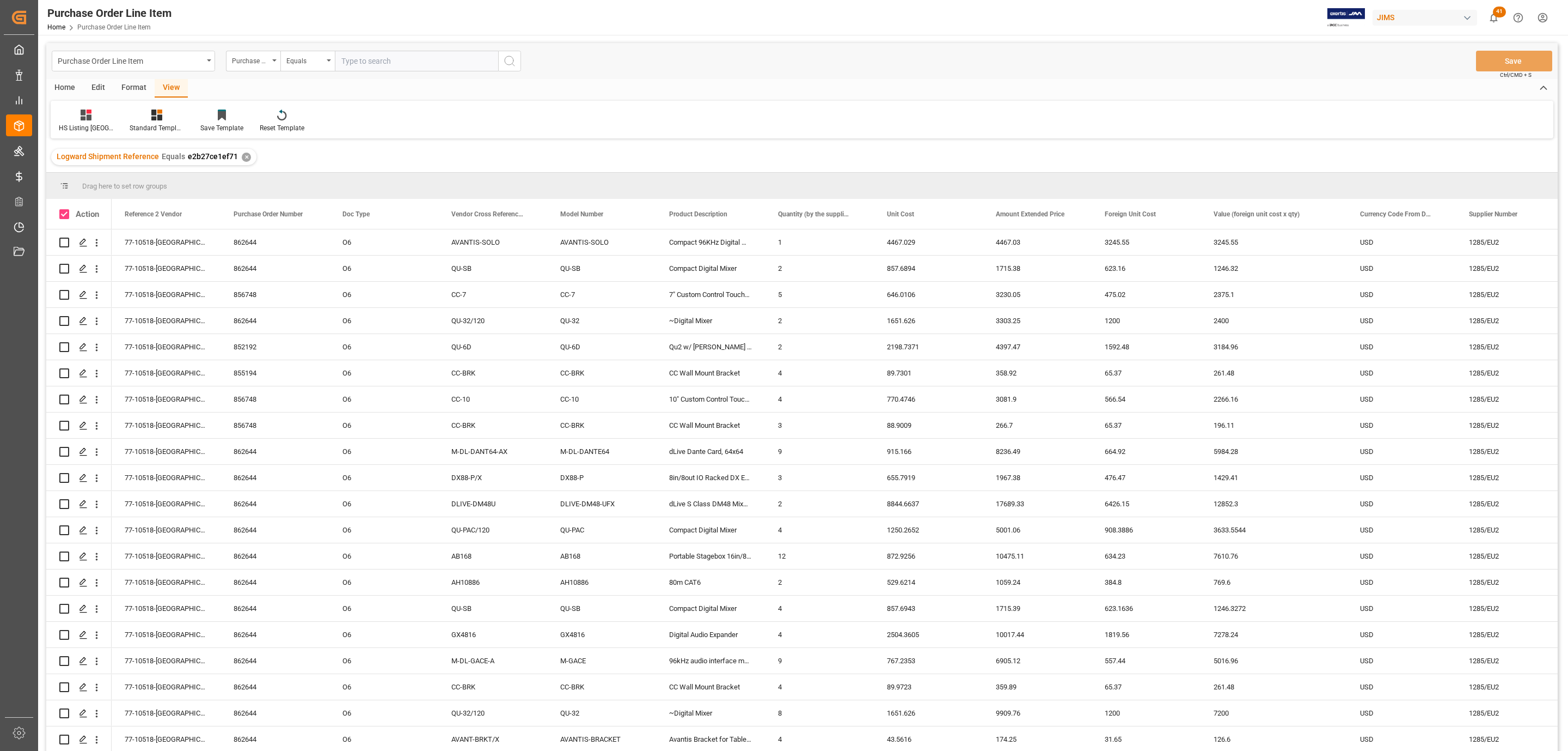
checkbox input "true"
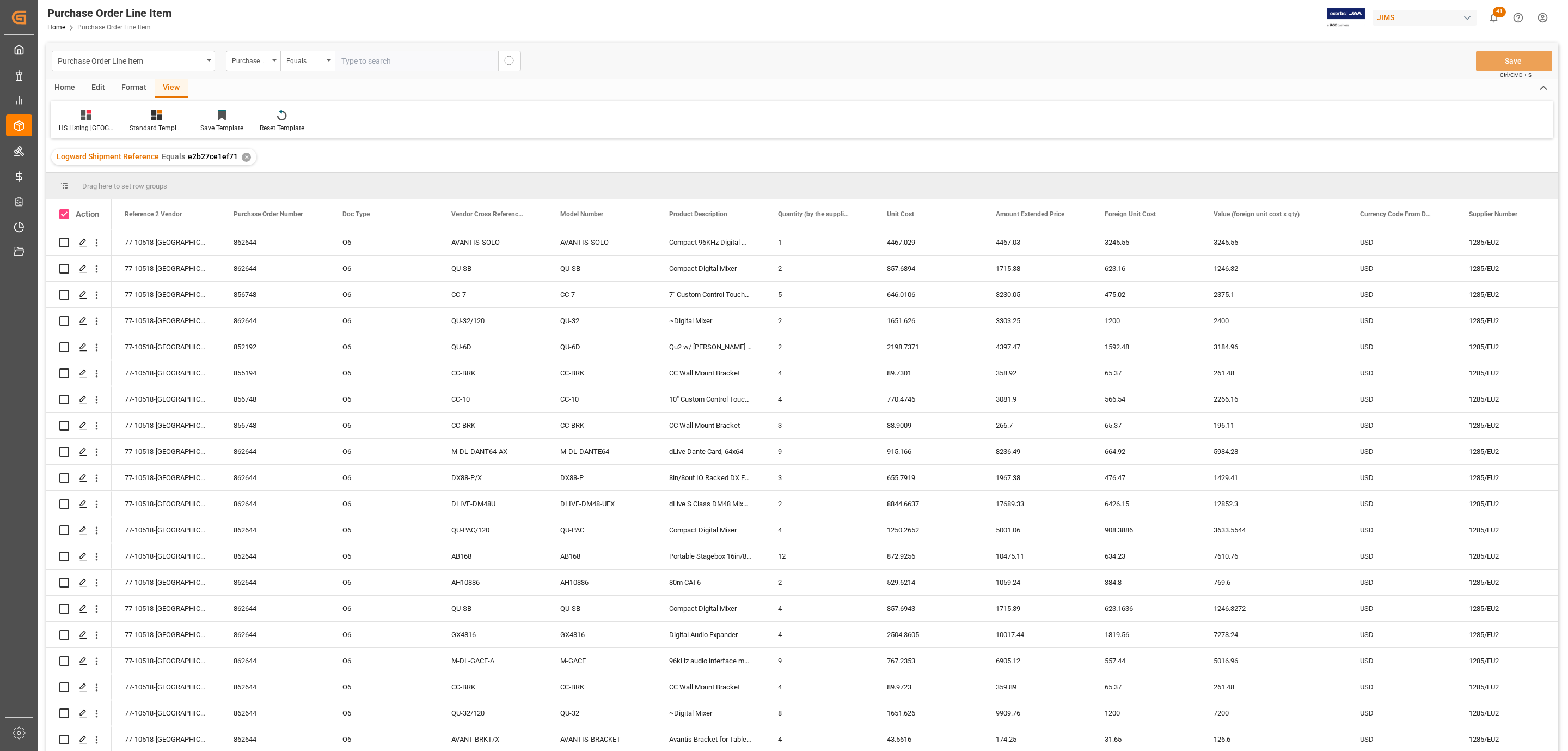
checkbox input "true"
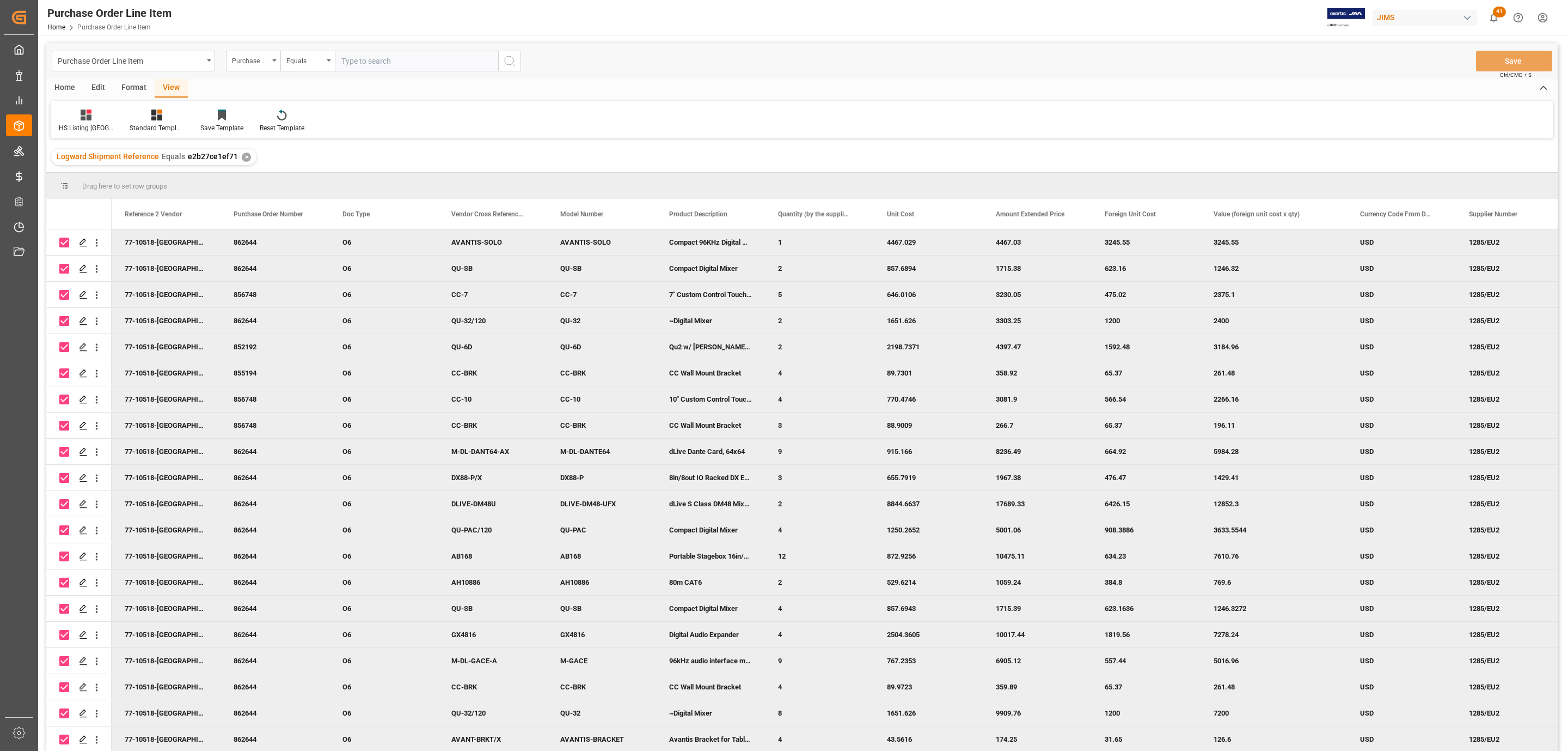
click at [66, 88] on div "Home" at bounding box center [65, 89] width 37 height 19
click at [117, 112] on icon at bounding box center [120, 115] width 9 height 11
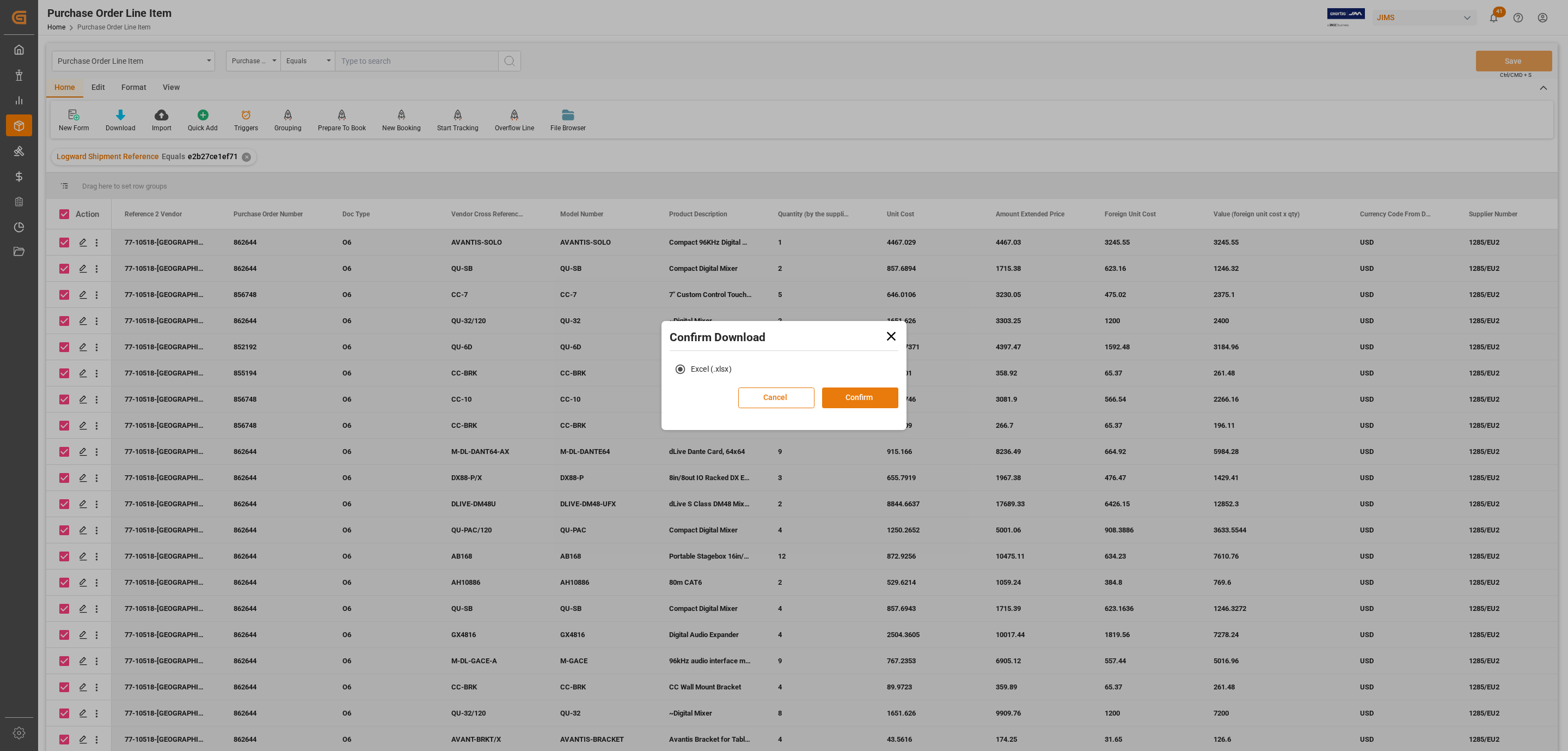
click at [876, 396] on button "Confirm" at bounding box center [860, 398] width 76 height 21
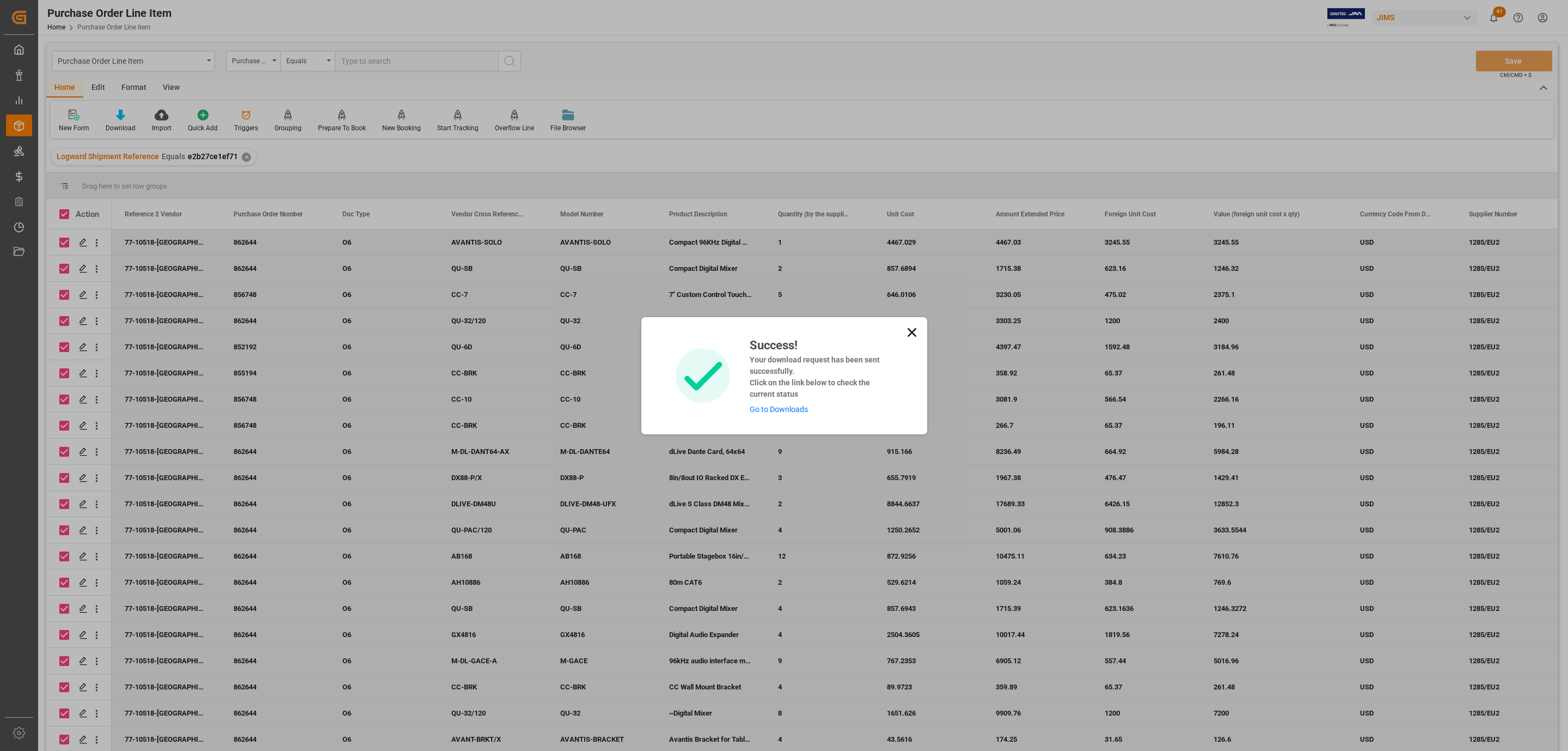
click at [754, 405] on link "Go to Downloads" at bounding box center [779, 409] width 58 height 8
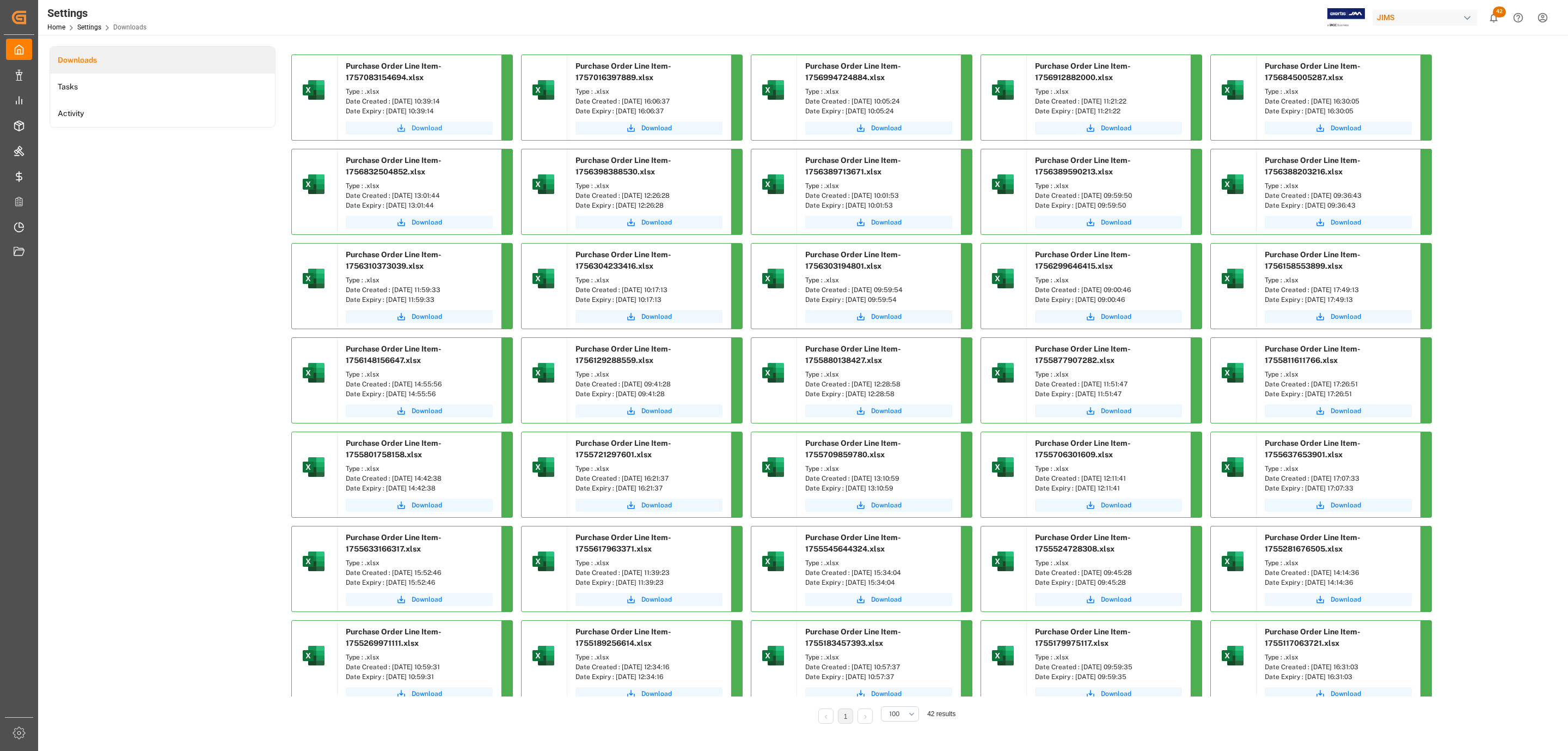
click at [417, 126] on span "Download" at bounding box center [427, 128] width 30 height 10
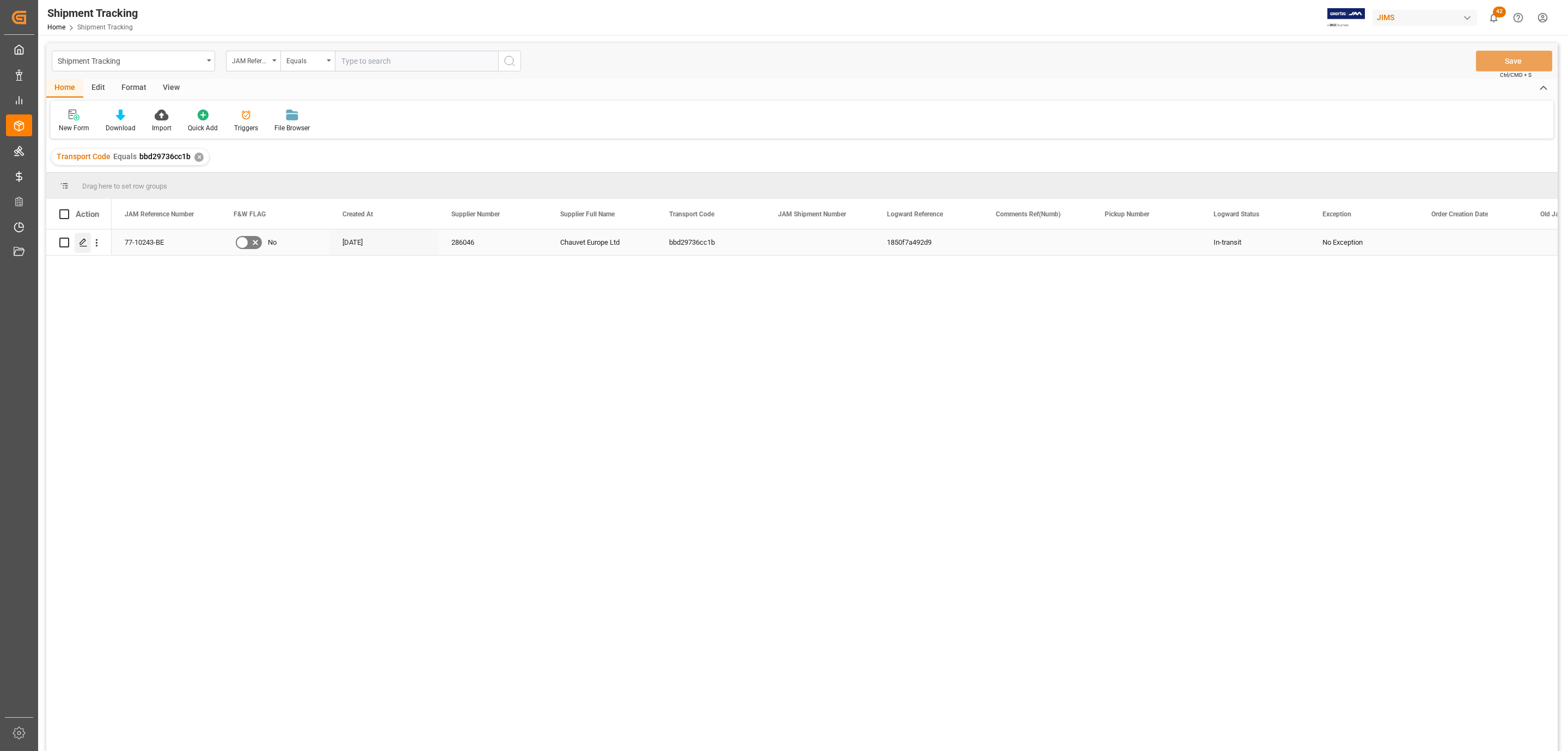
click at [84, 244] on icon "Press SPACE to select this row." at bounding box center [84, 242] width 8 height 8
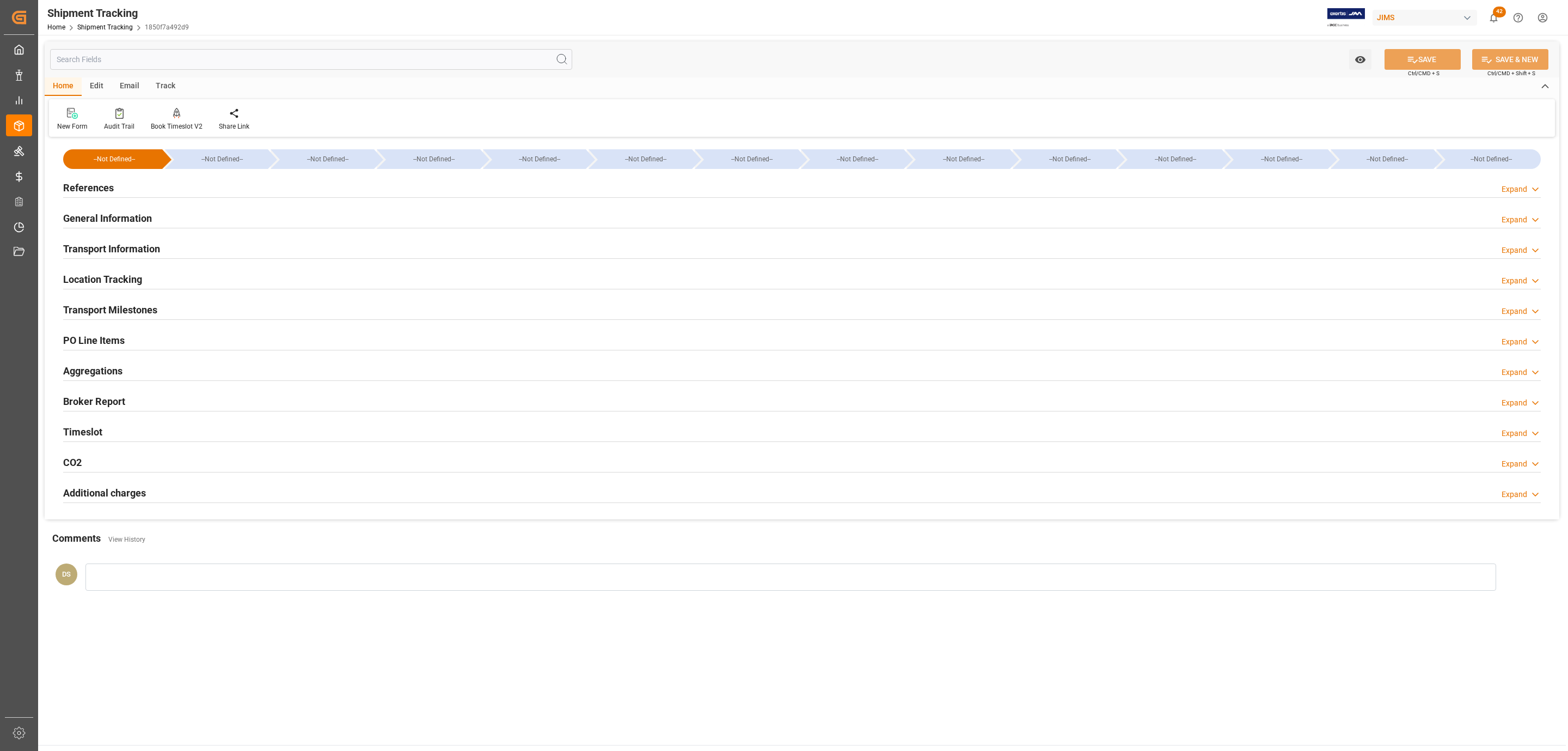
click at [169, 191] on div "References Expand" at bounding box center [802, 187] width 1478 height 21
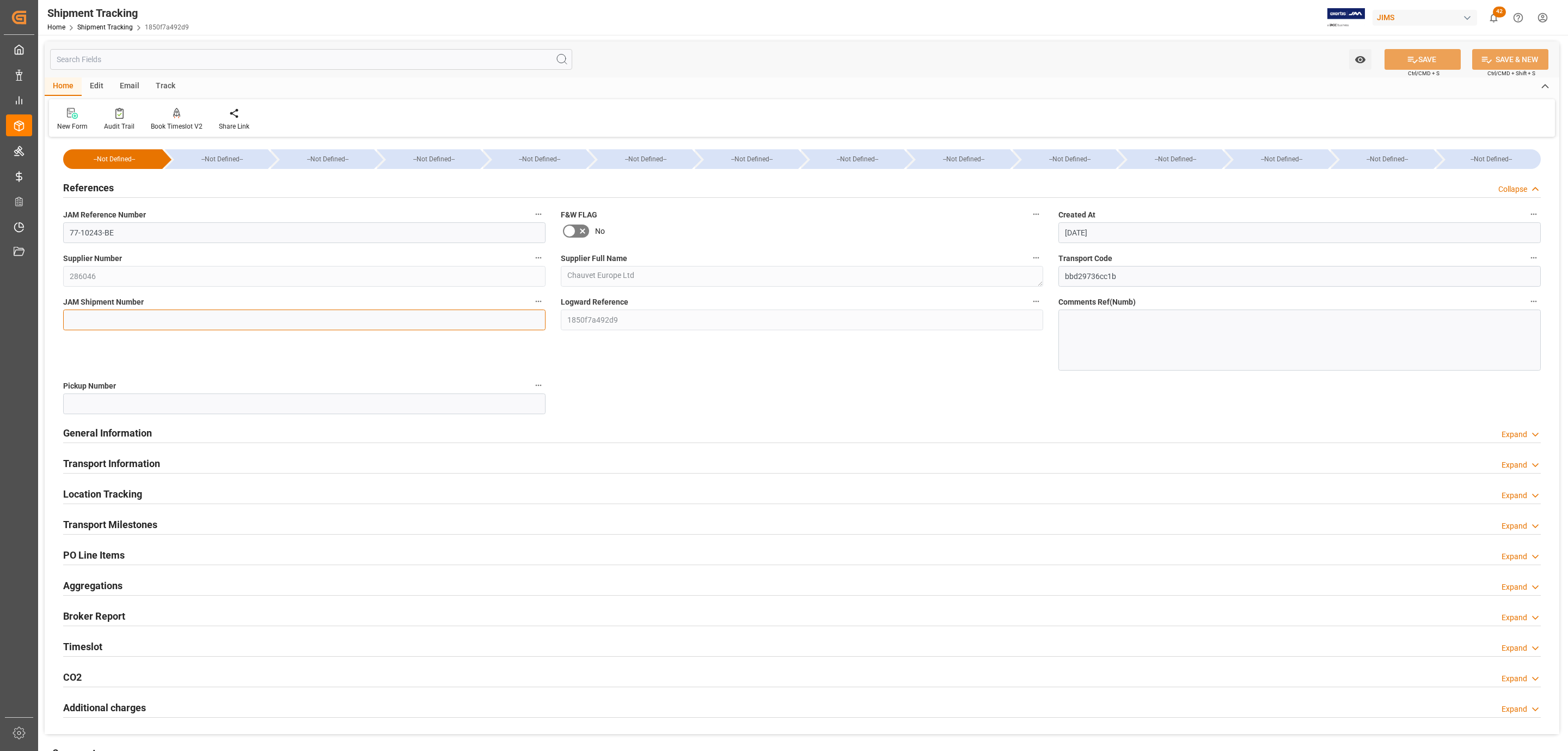
click at [117, 313] on input at bounding box center [304, 319] width 482 height 21
paste input "72894"
type input "72894"
click at [1416, 57] on button "SAVE" at bounding box center [1423, 59] width 76 height 21
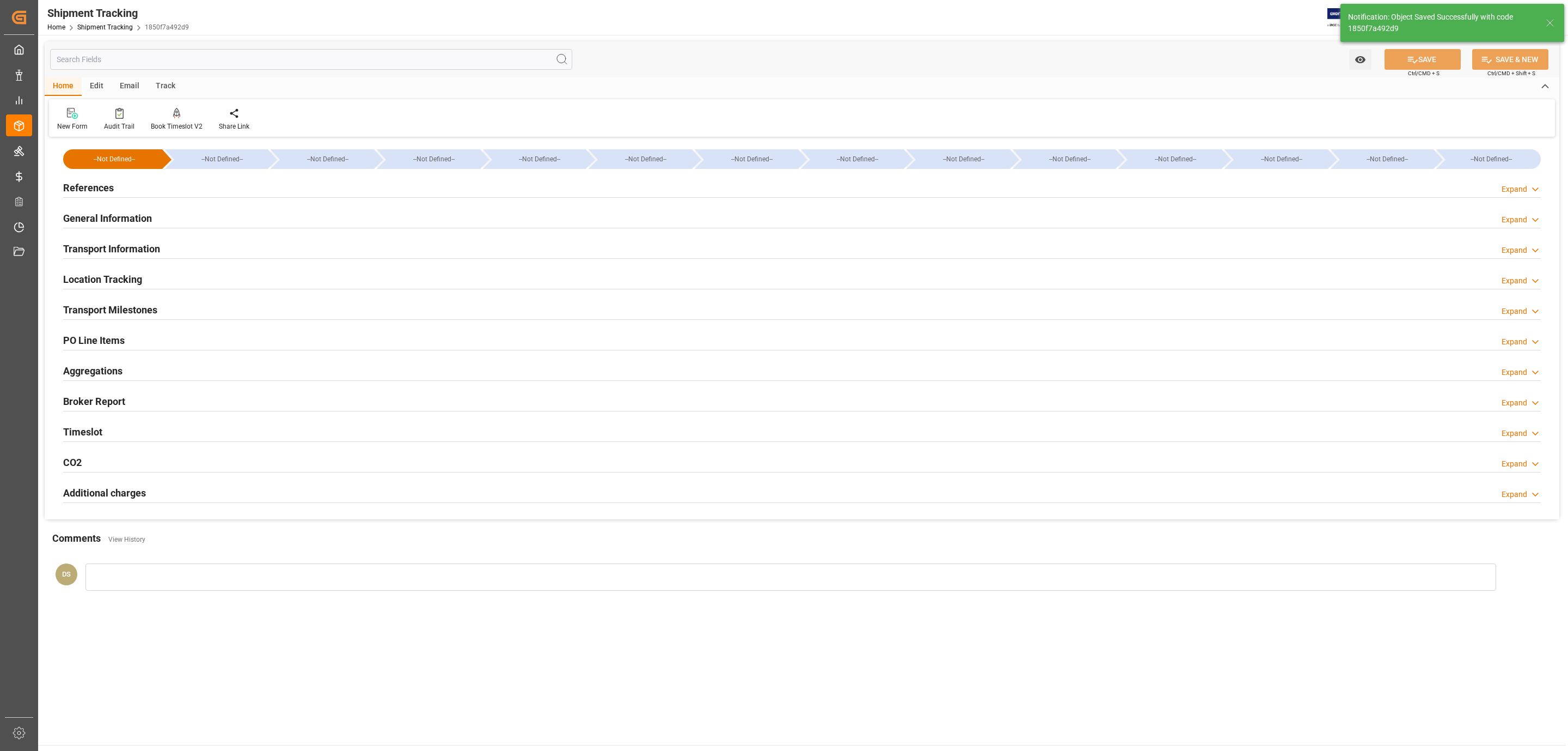
click at [196, 311] on div "Transport Milestones Expand" at bounding box center [802, 308] width 1478 height 21
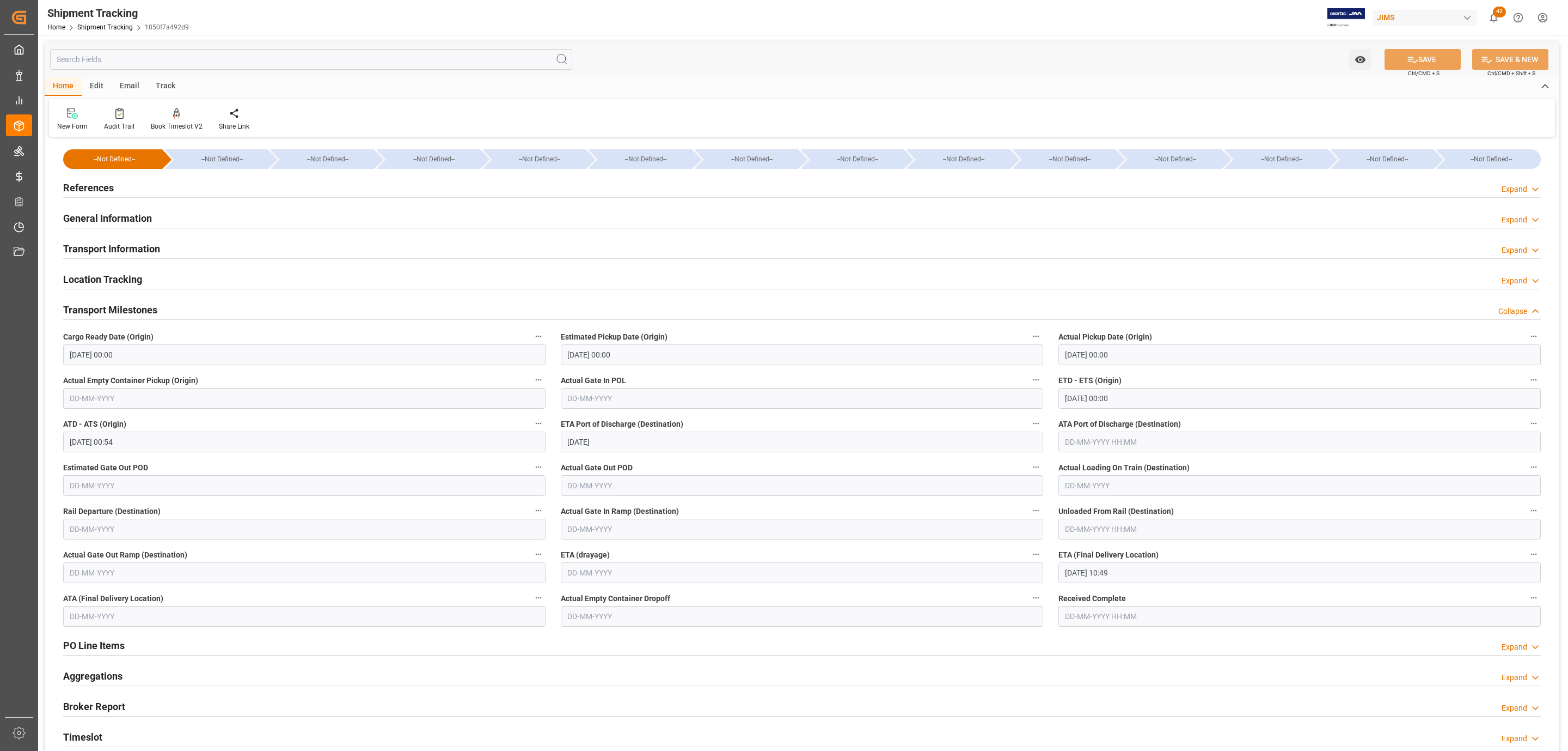
click at [110, 193] on h2 "References" at bounding box center [89, 187] width 51 height 14
click at [116, 187] on div "References Expand" at bounding box center [802, 187] width 1478 height 21
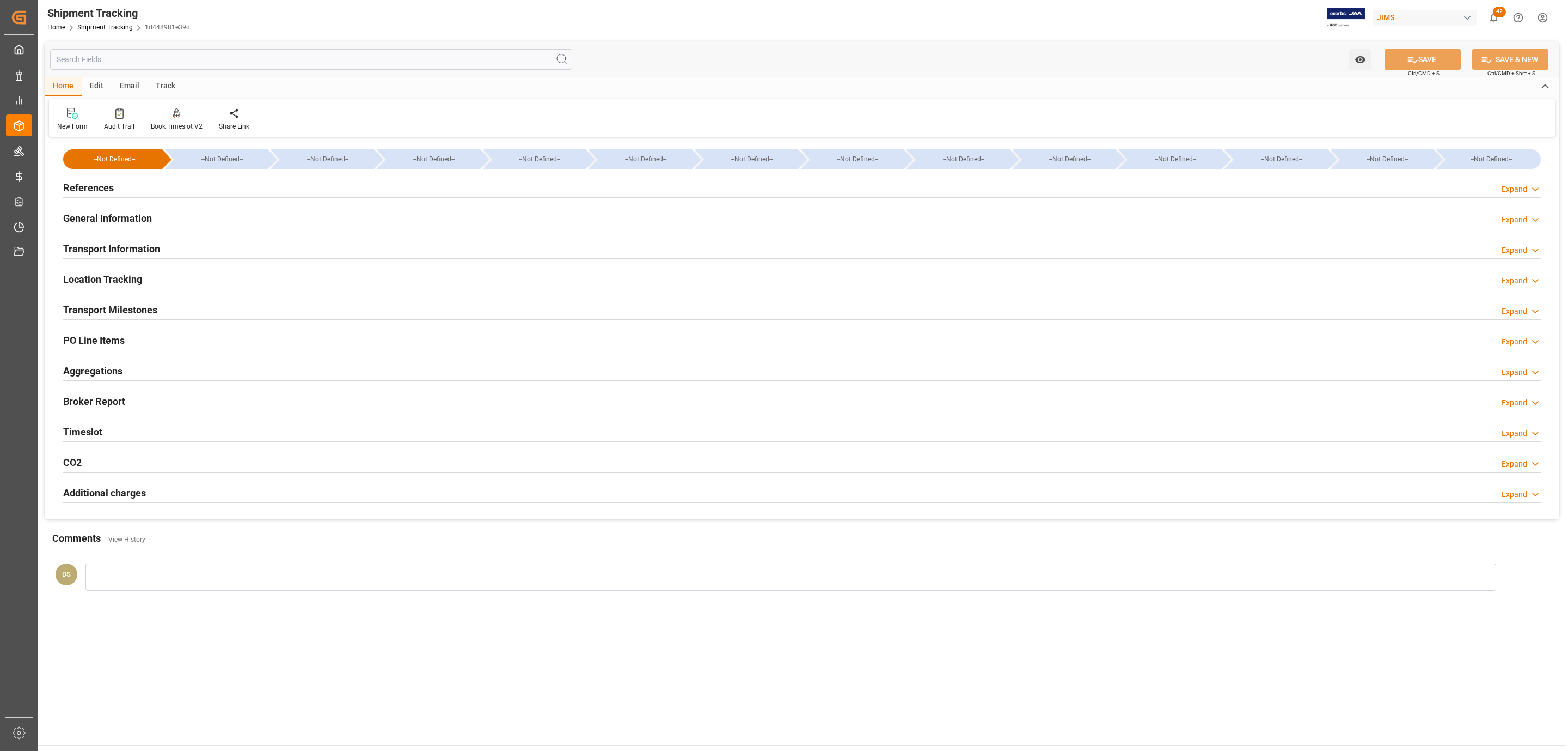
type input "[DATE]"
click at [97, 185] on h2 "References" at bounding box center [89, 187] width 51 height 14
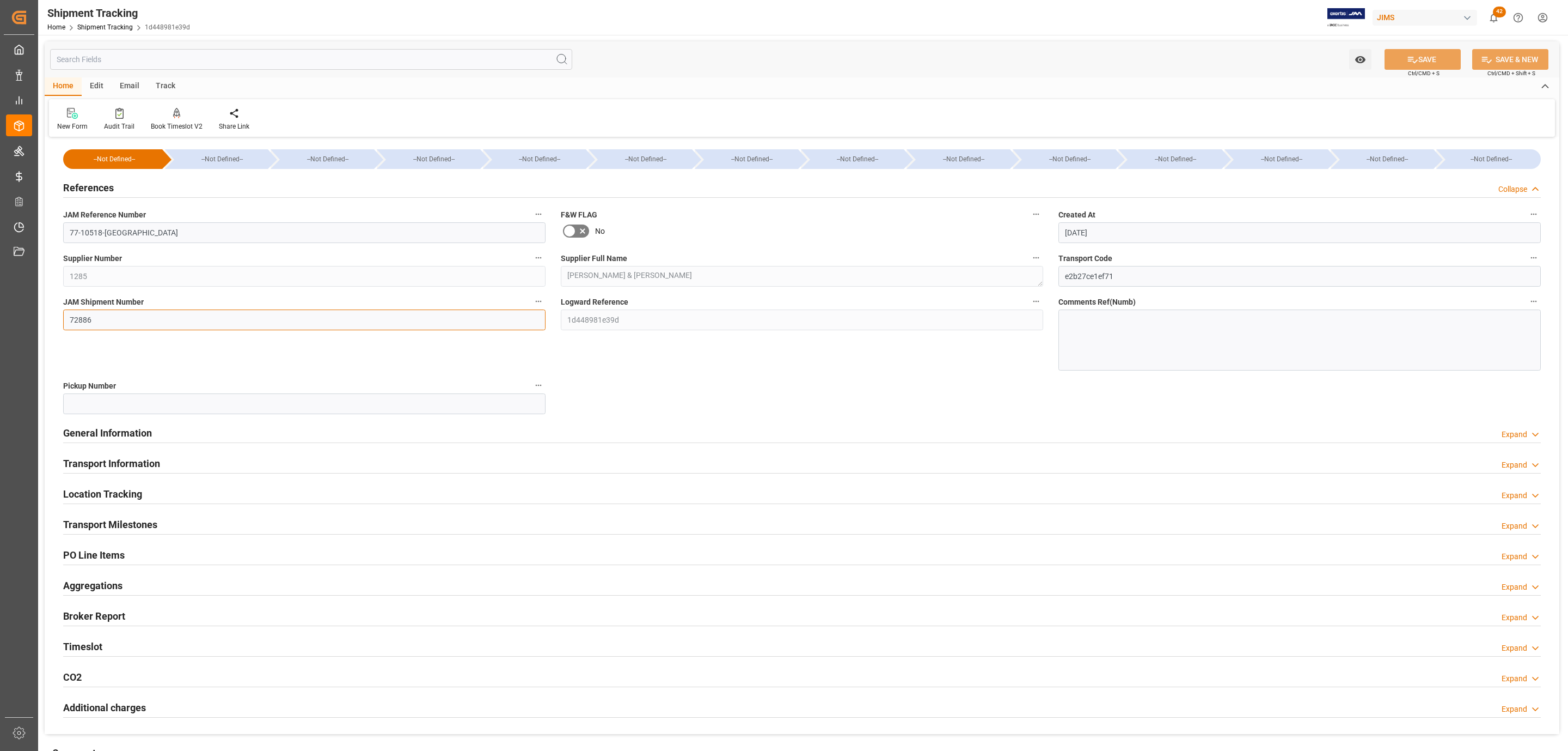
click at [102, 318] on input "72886" at bounding box center [304, 319] width 482 height 21
paste input "9"
type input "72896"
click at [1440, 53] on button "SAVE" at bounding box center [1423, 59] width 76 height 21
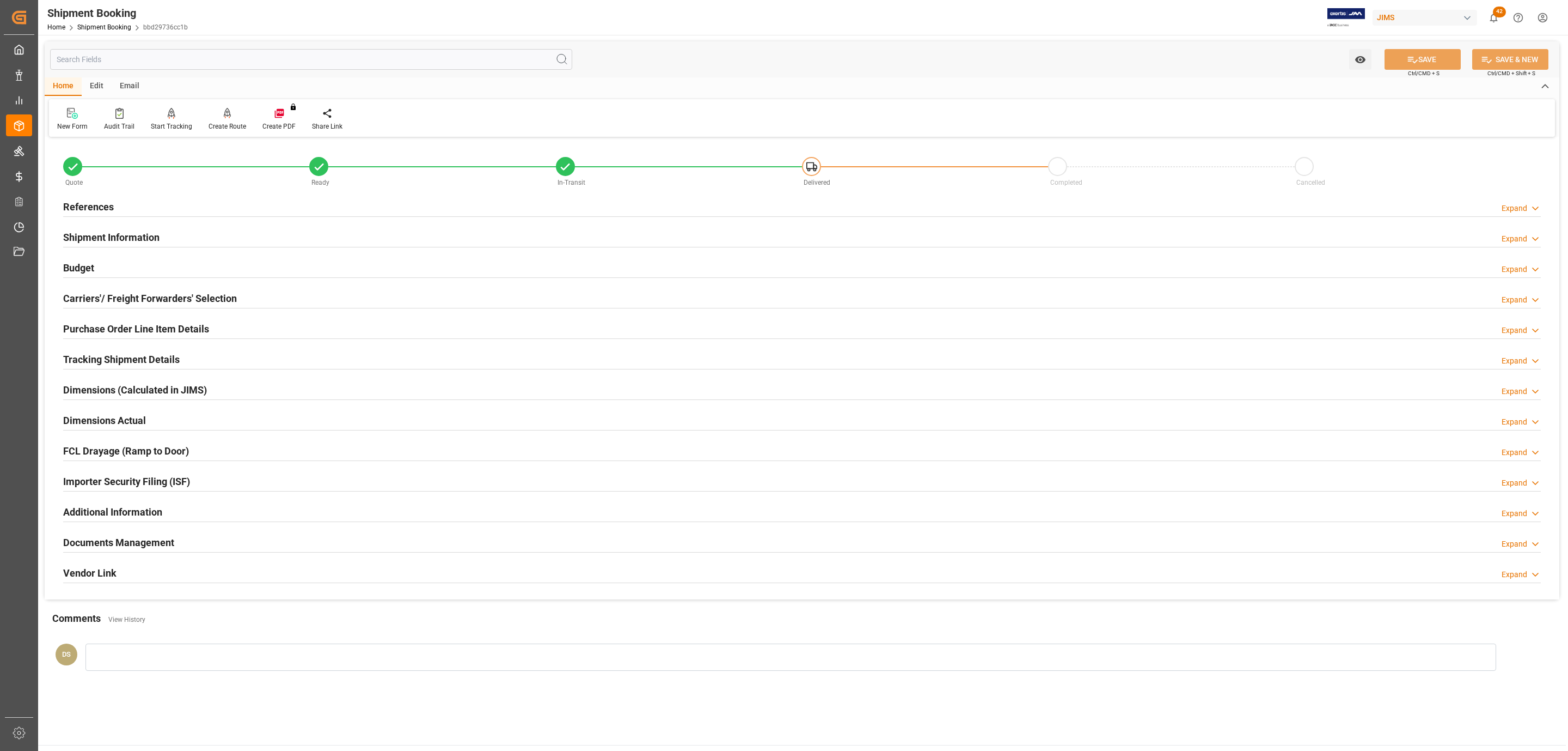
click at [118, 358] on h2 "Tracking Shipment Details" at bounding box center [122, 359] width 117 height 14
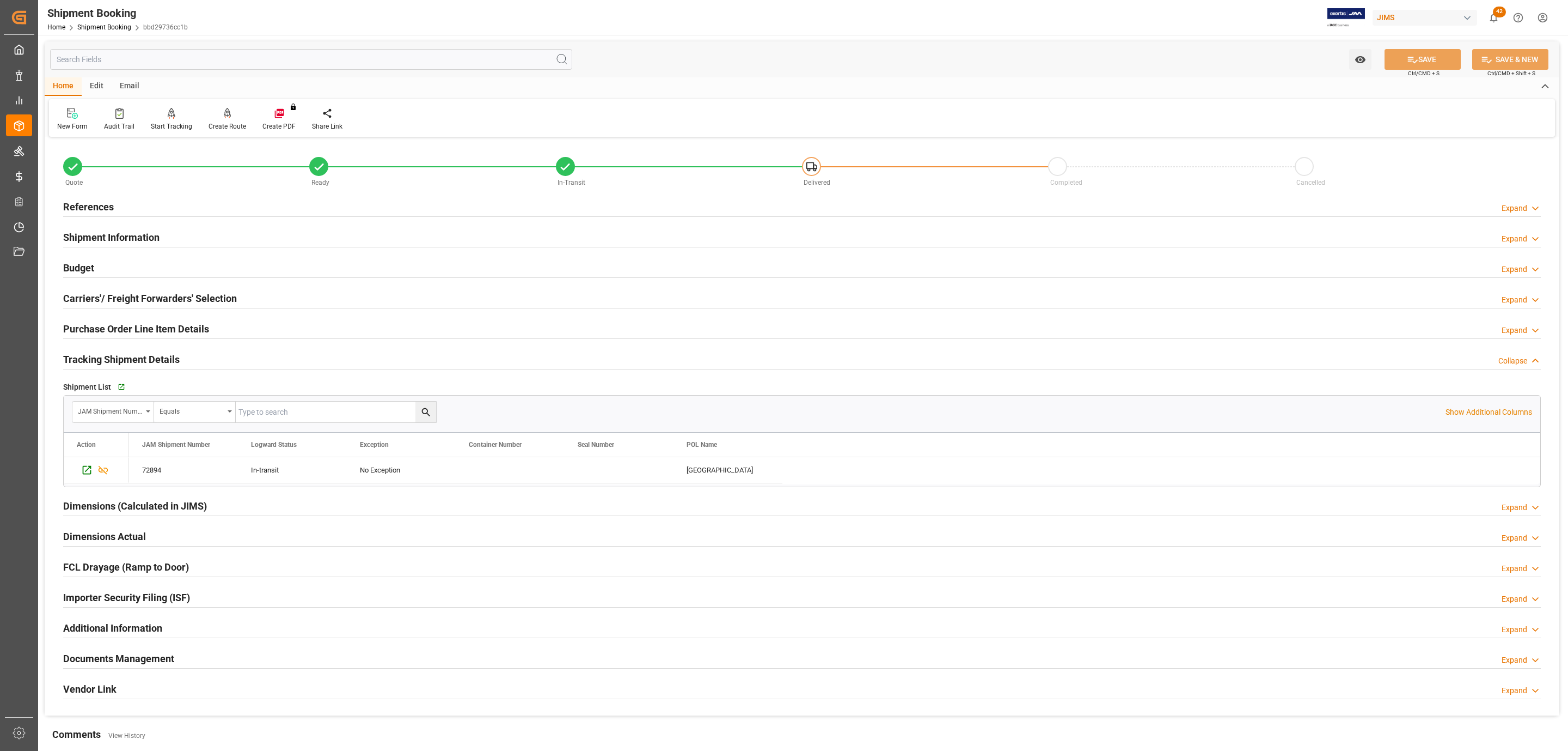
click at [100, 210] on h2 "References" at bounding box center [89, 206] width 51 height 14
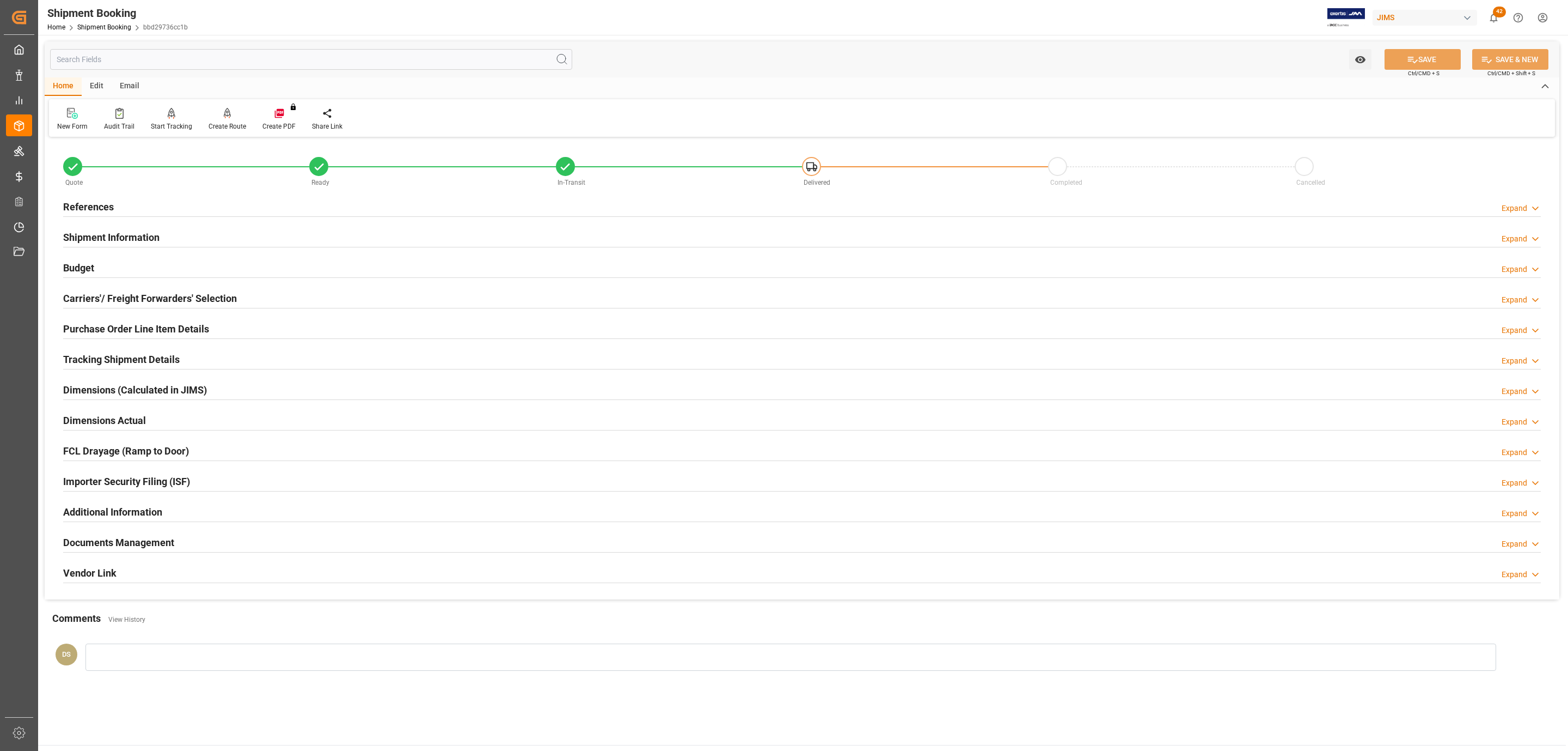
click at [90, 335] on h2 "Purchase Order Line Item Details" at bounding box center [136, 328] width 146 height 14
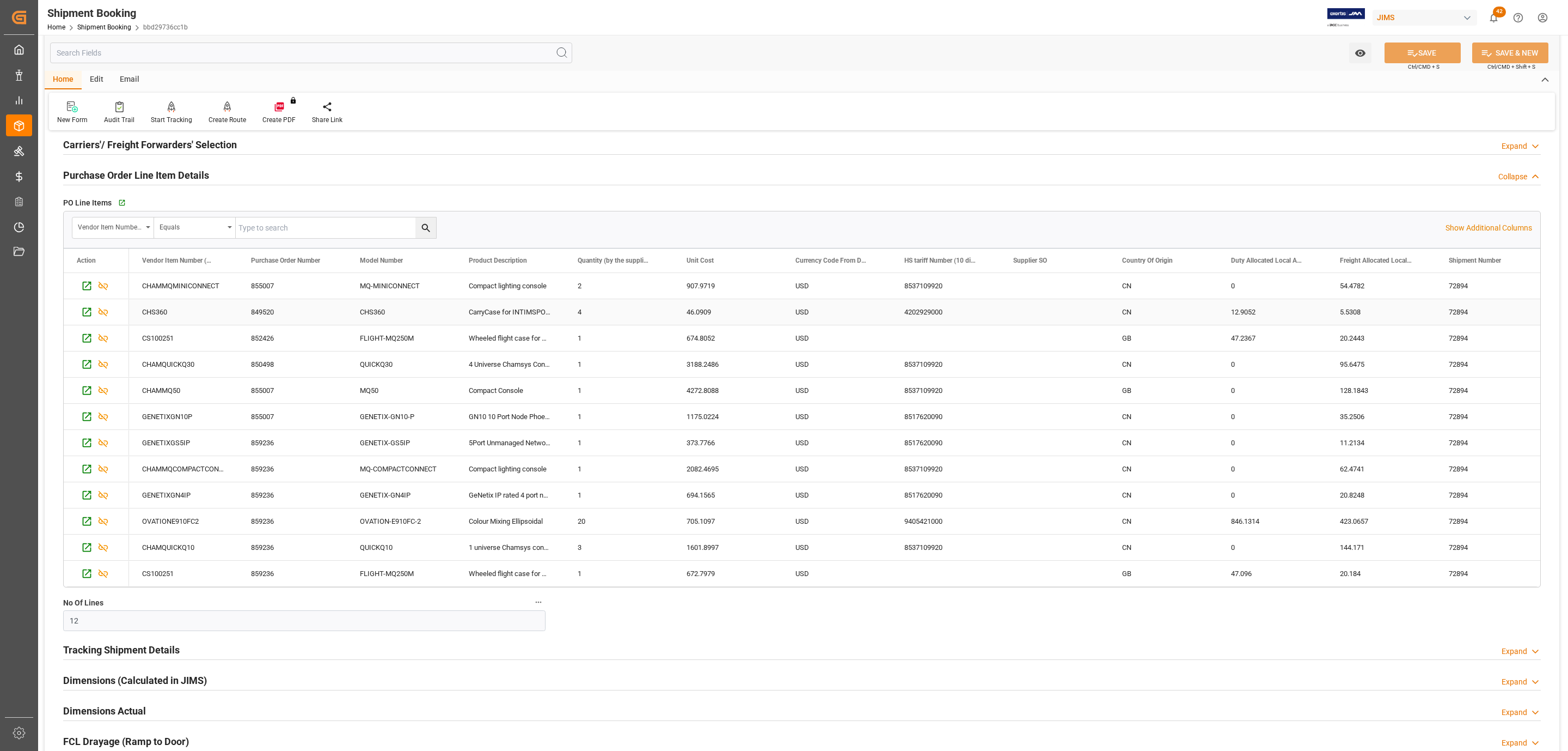
scroll to position [163, 0]
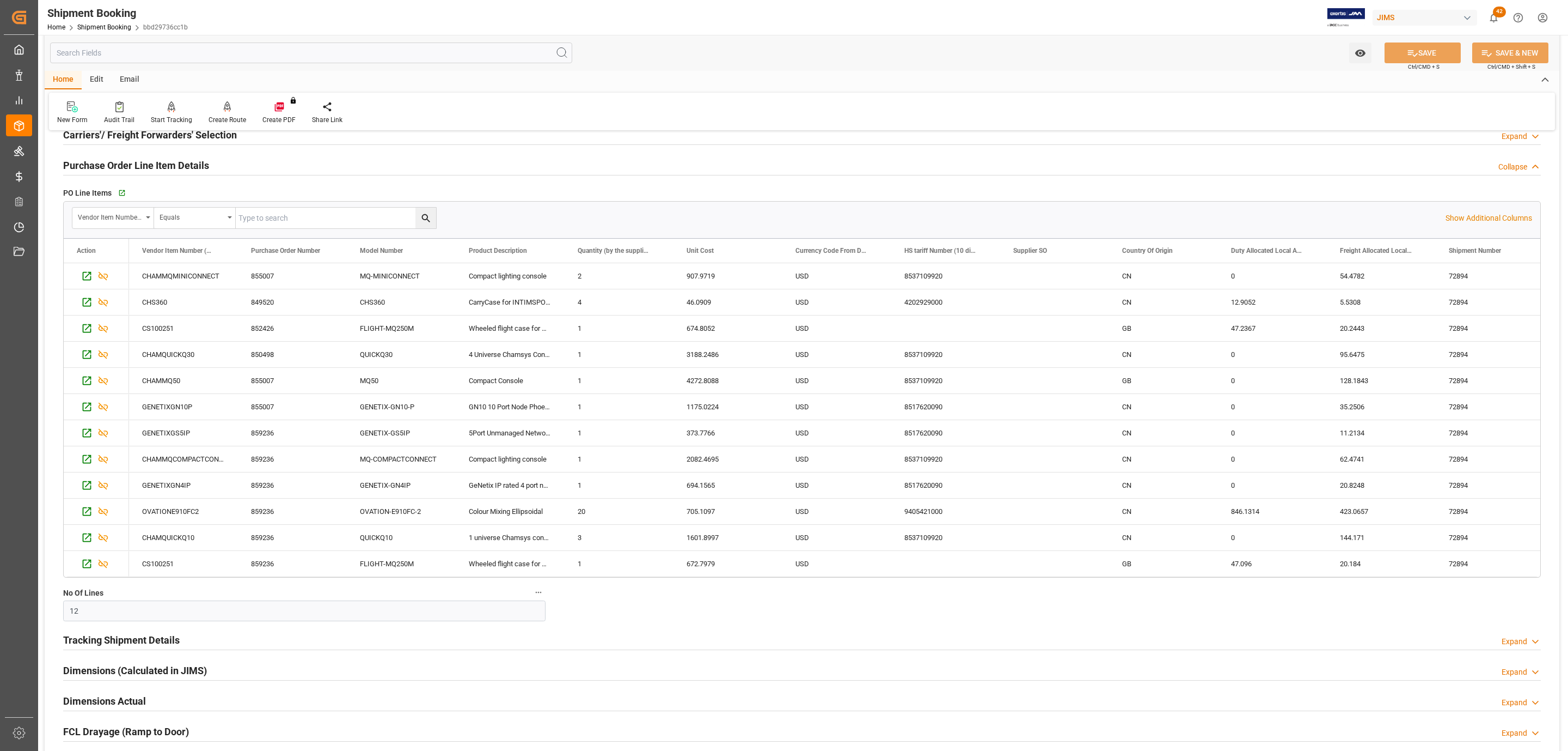
click at [145, 638] on h2 "Tracking Shipment Details" at bounding box center [122, 639] width 117 height 14
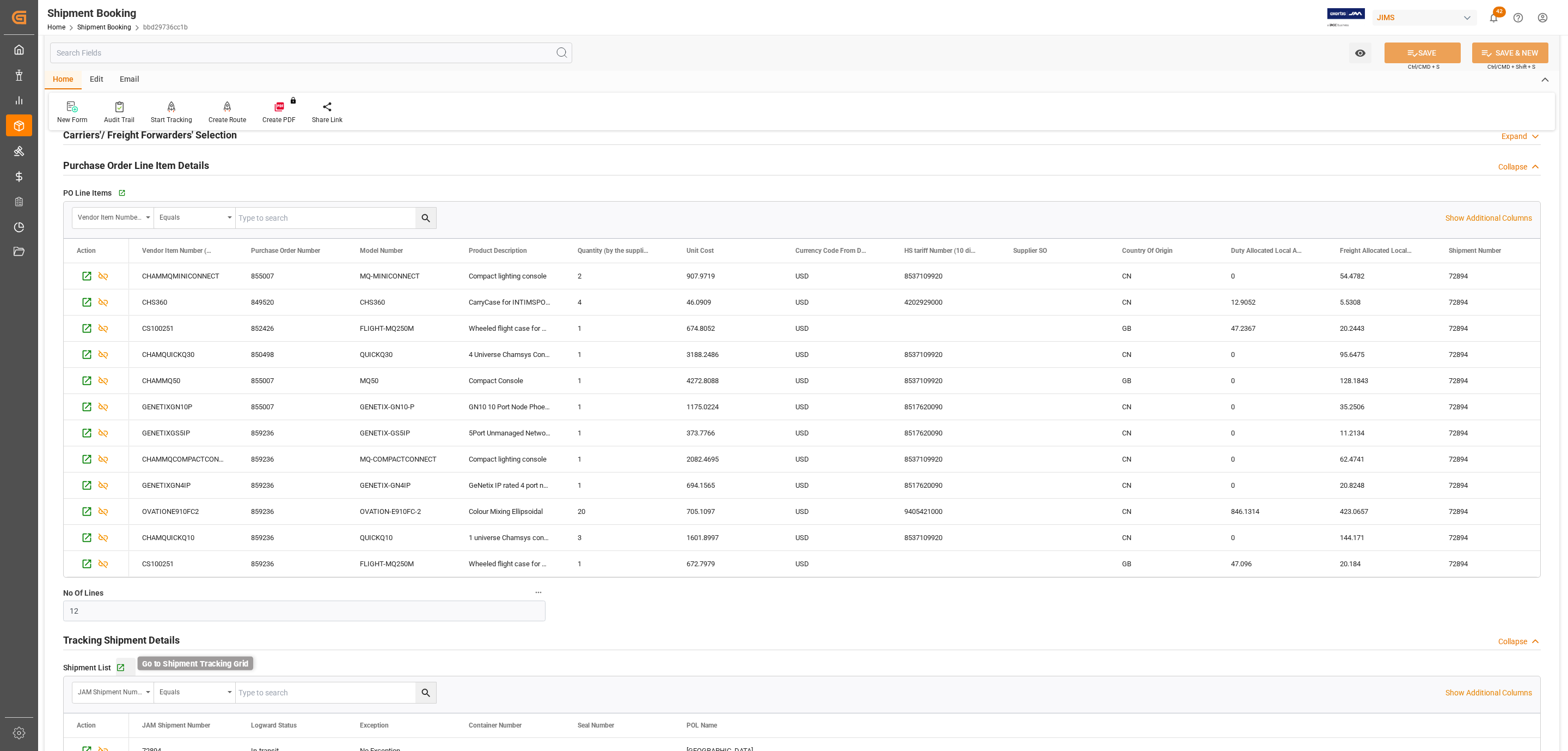
click at [124, 665] on icon "button" at bounding box center [120, 667] width 9 height 9
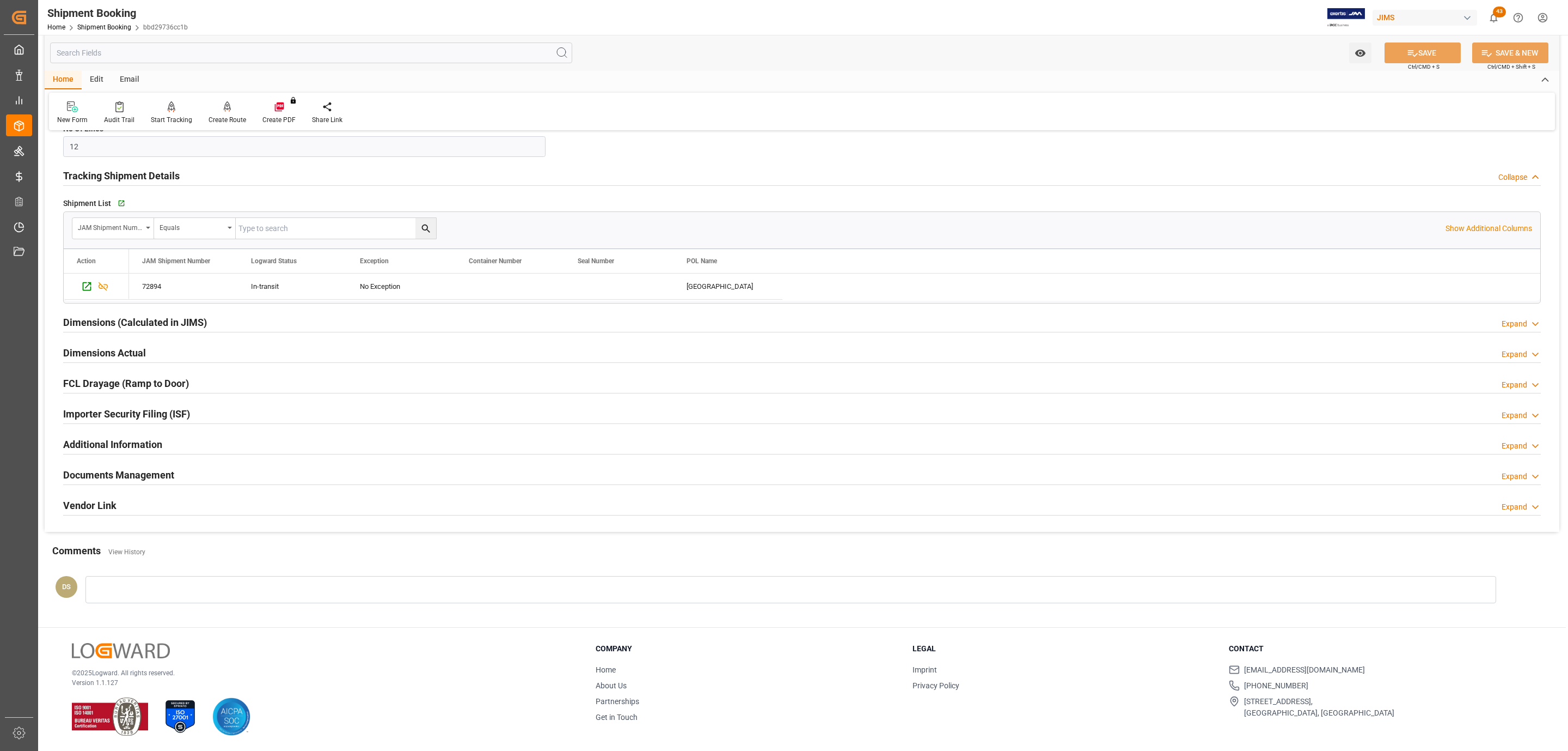
click at [144, 481] on h2 "Documents Management" at bounding box center [119, 474] width 111 height 14
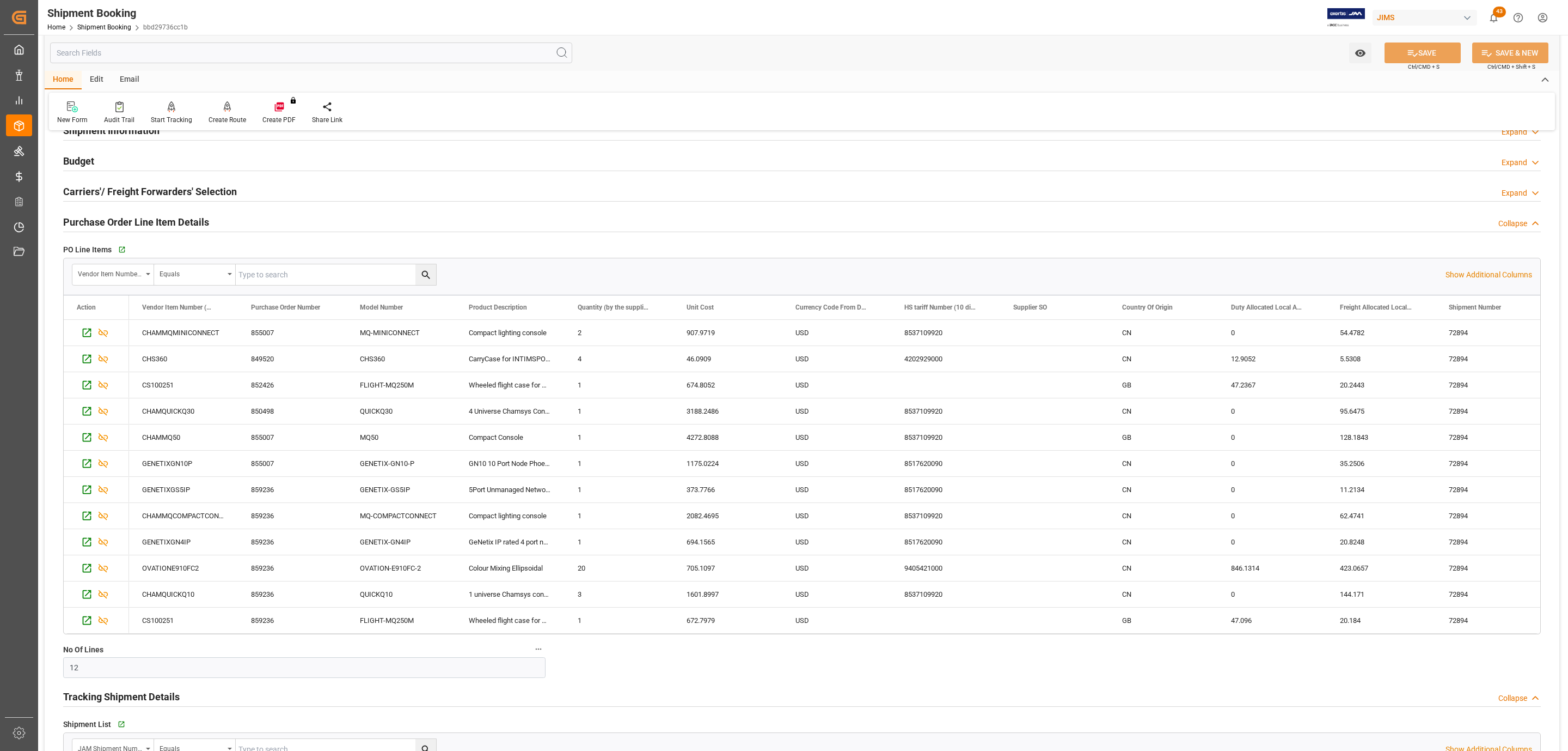
scroll to position [0, 0]
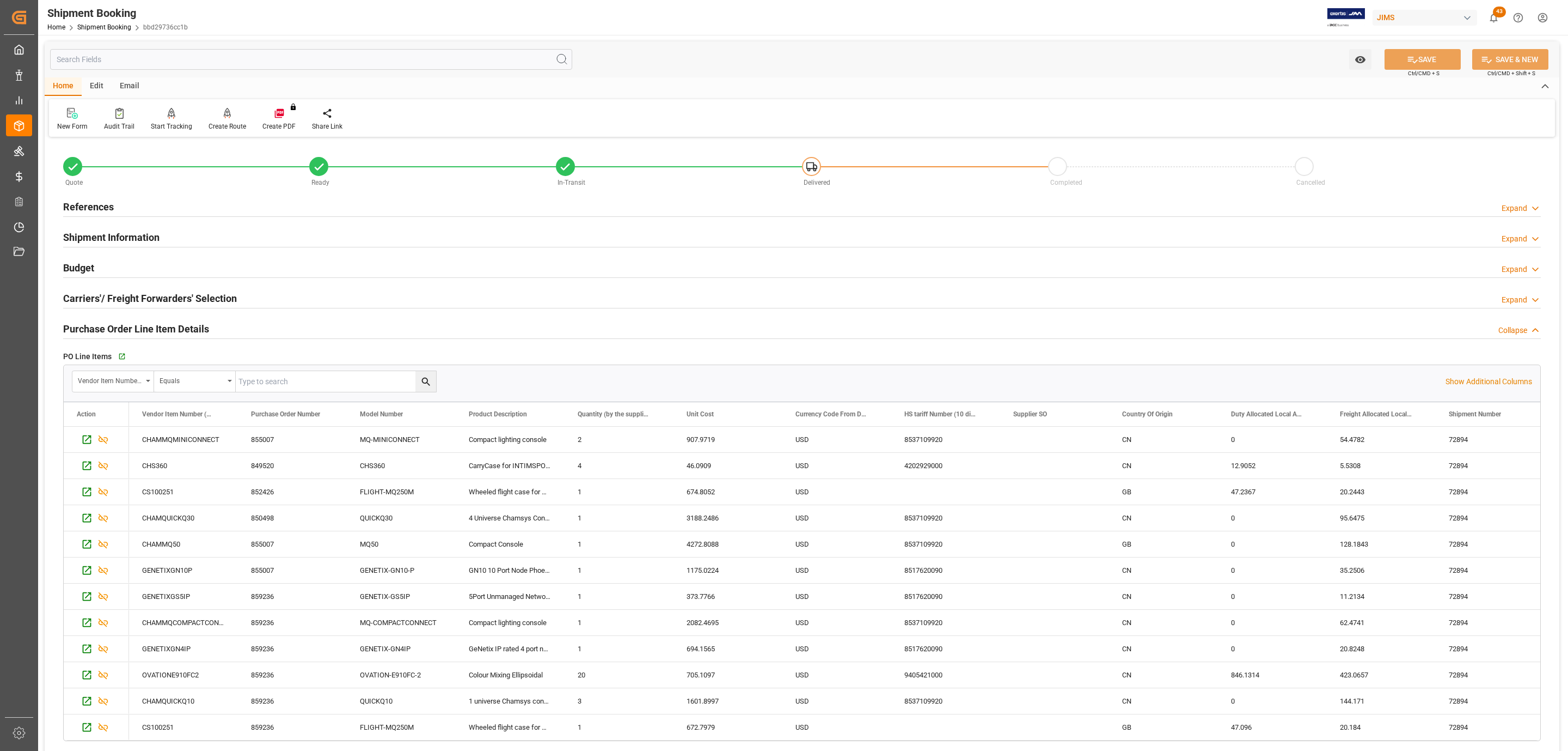
click at [139, 201] on div "References Expand" at bounding box center [802, 206] width 1478 height 21
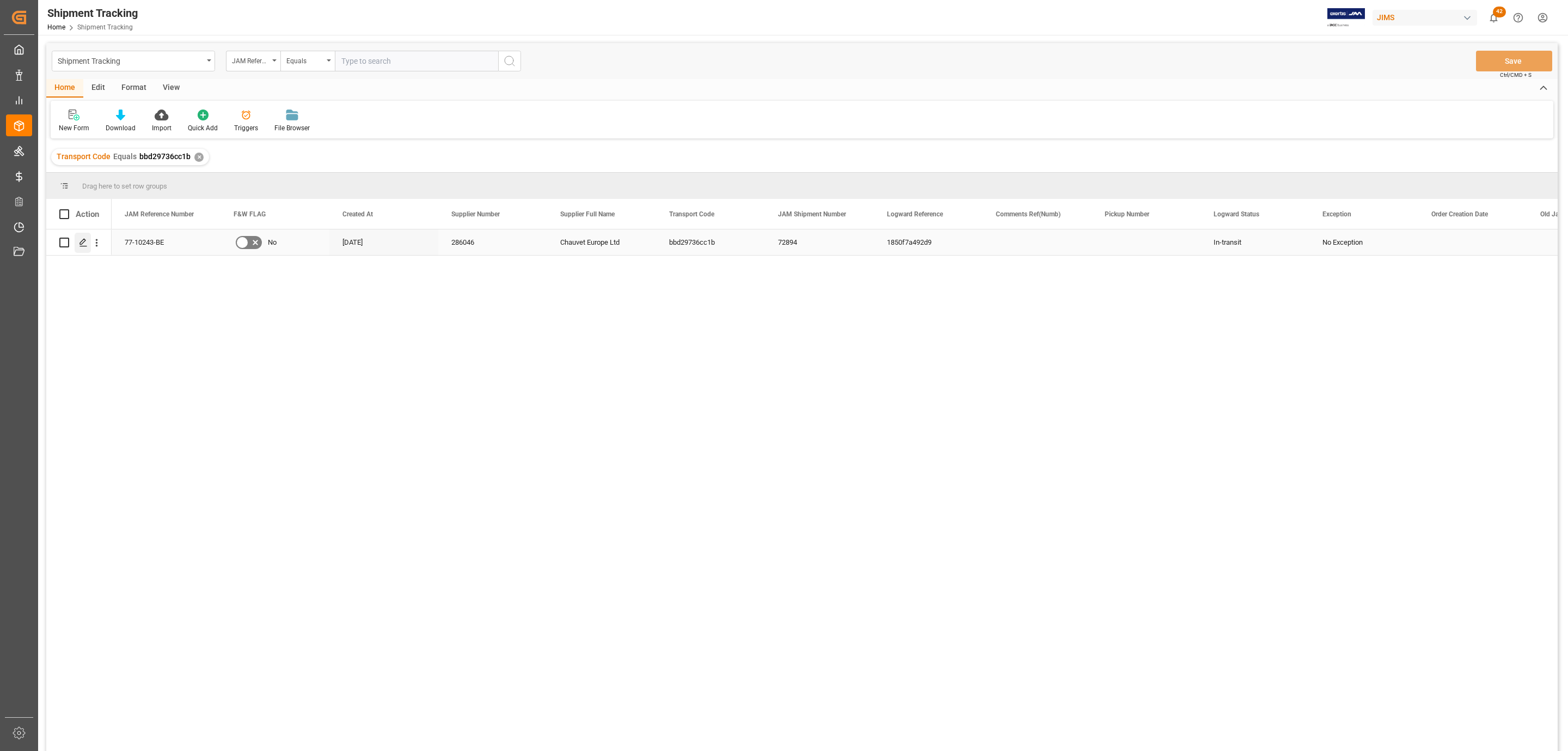
click at [84, 244] on icon "Press SPACE to select this row." at bounding box center [84, 242] width 8 height 8
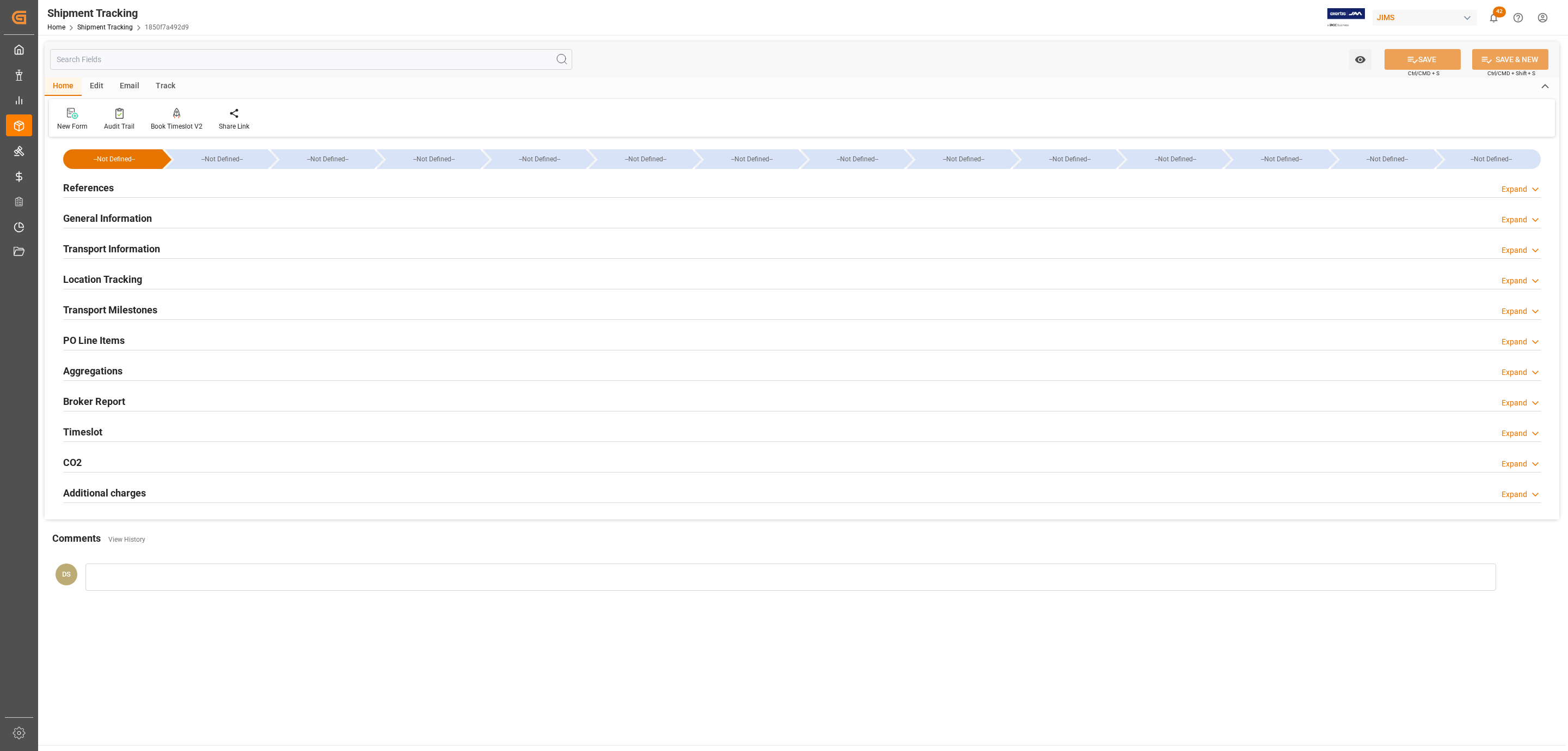
click at [103, 337] on h2 "PO Line Items" at bounding box center [94, 340] width 62 height 14
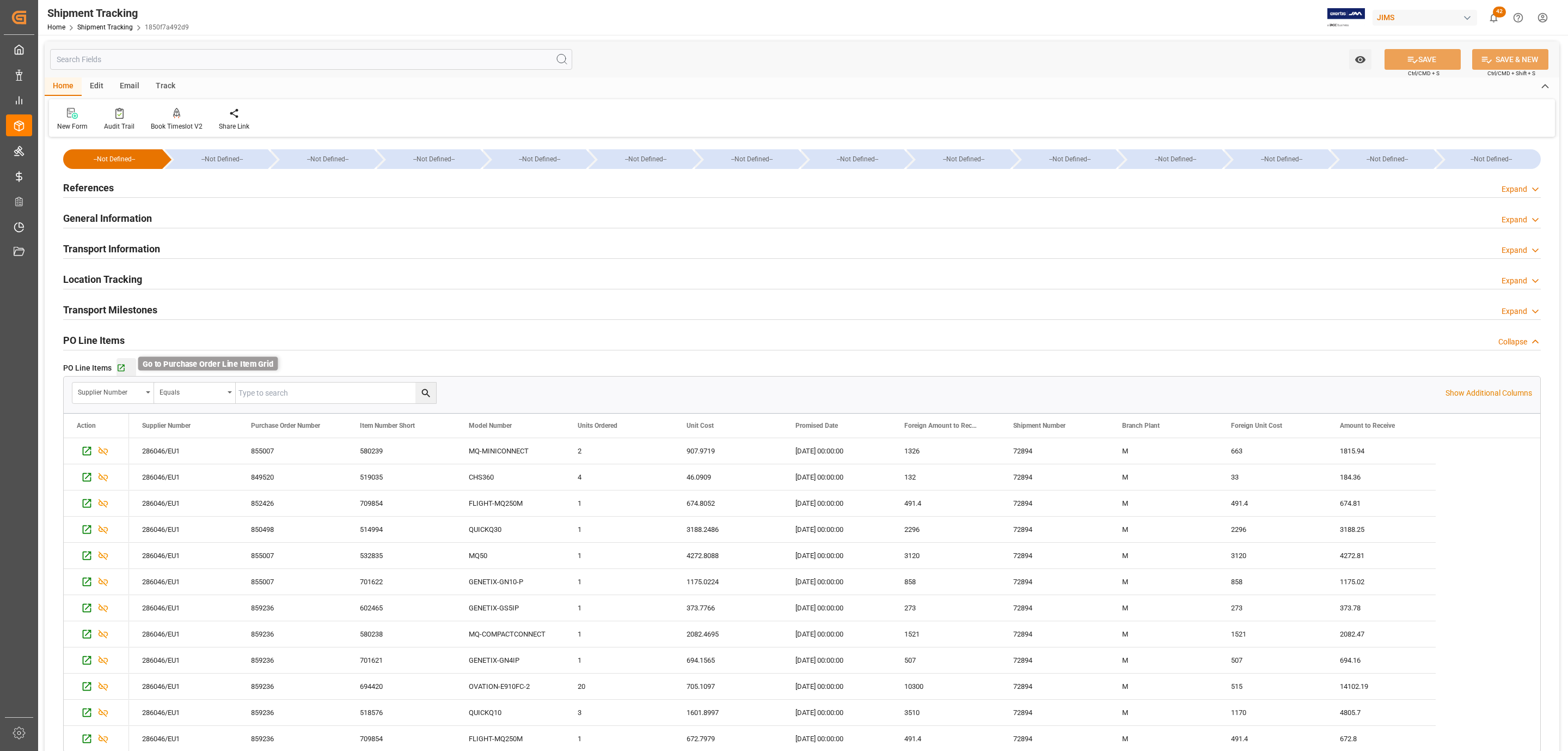
click at [121, 367] on icon "button" at bounding box center [121, 367] width 9 height 9
click at [138, 188] on div "References Expand" at bounding box center [802, 187] width 1478 height 21
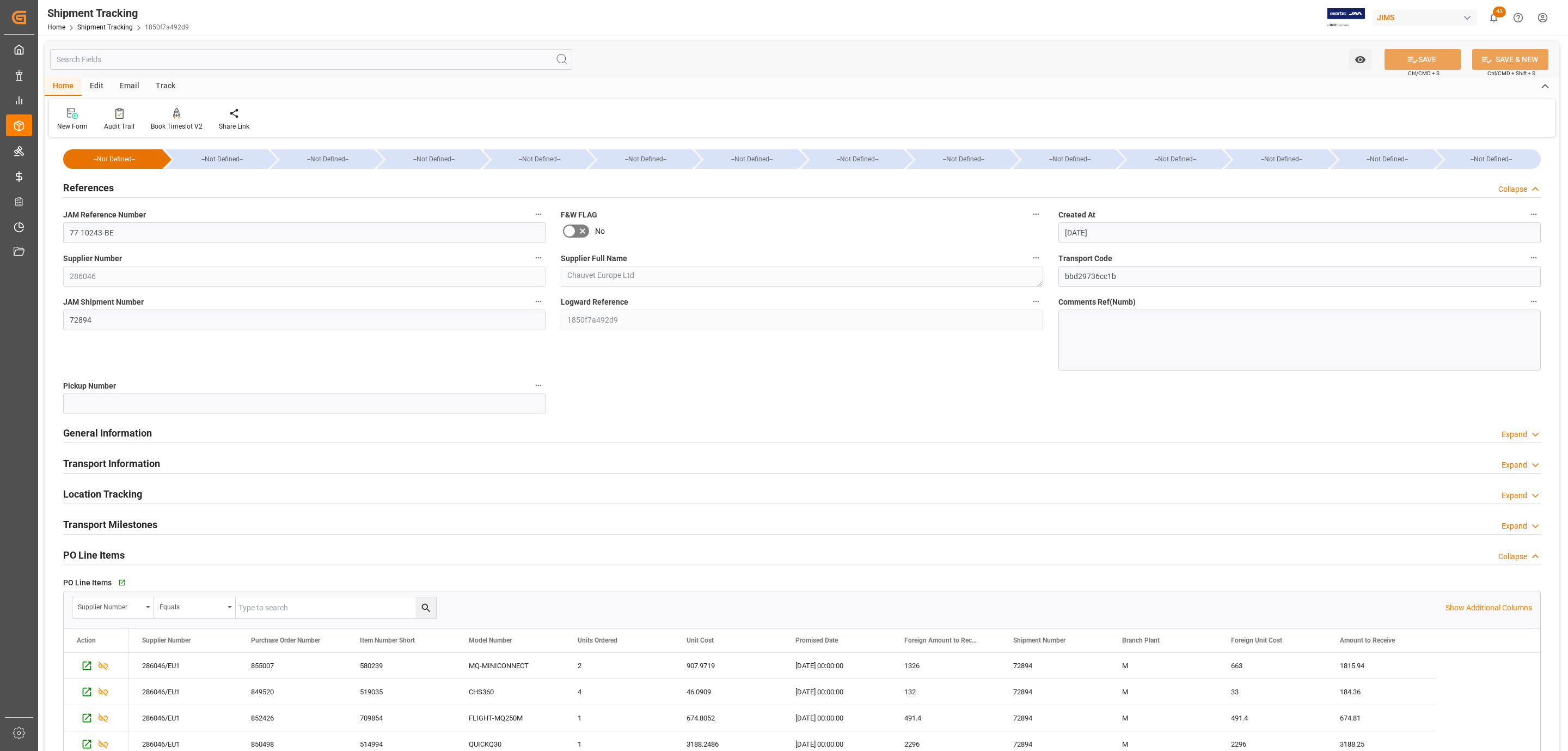
click at [138, 188] on div "References Collapse" at bounding box center [802, 187] width 1478 height 21
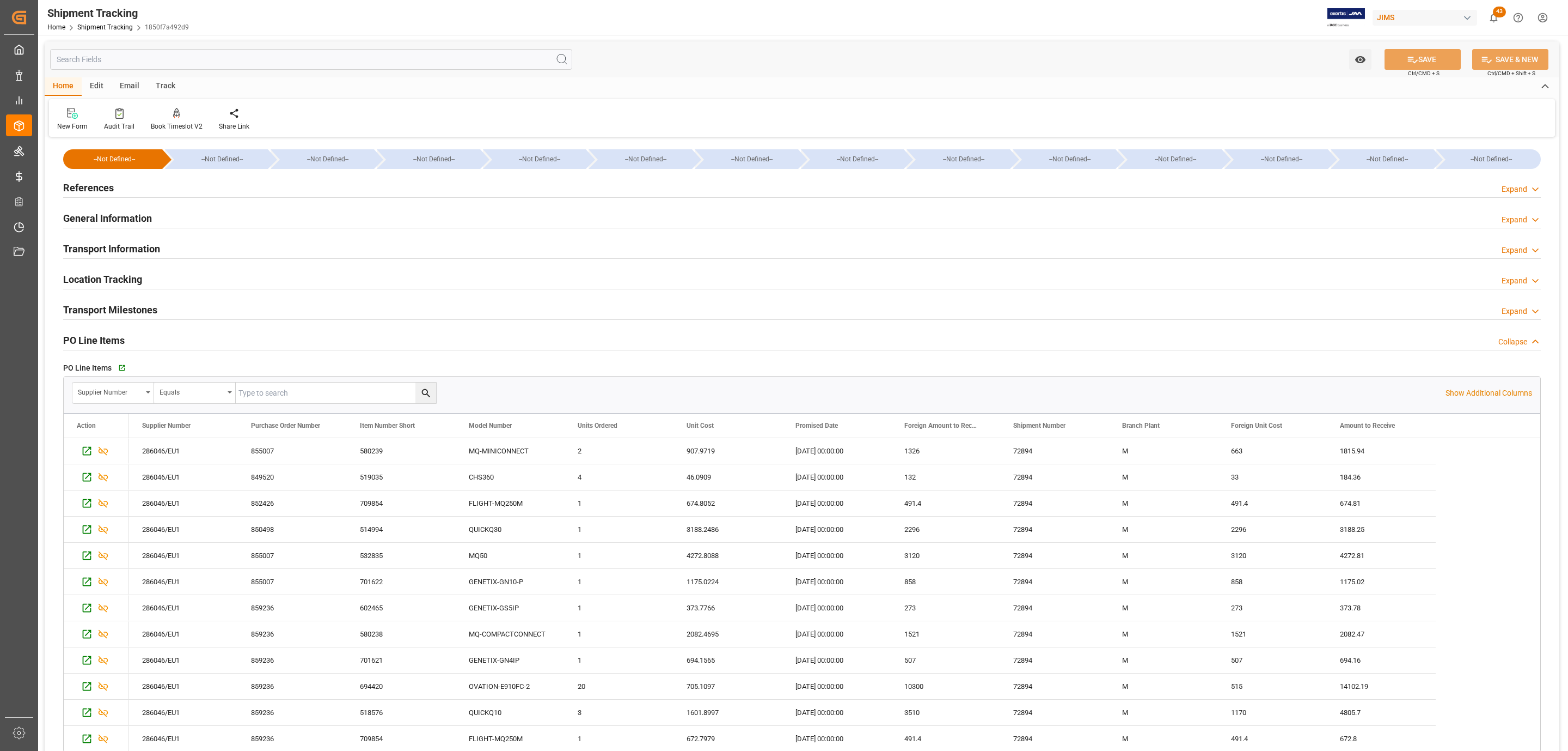
click at [149, 339] on div "PO Line Items Collapse" at bounding box center [802, 340] width 1478 height 21
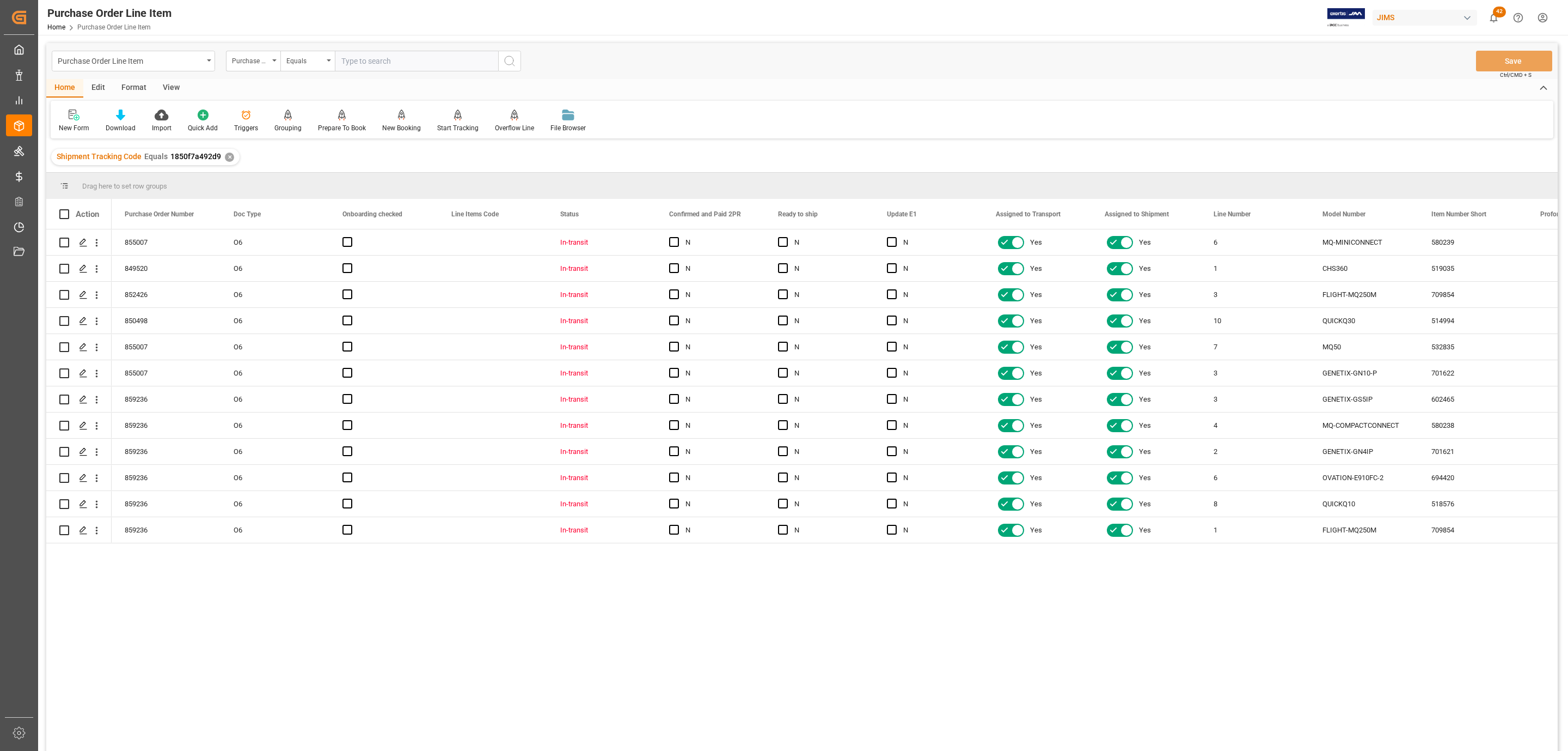
click at [171, 85] on div "View" at bounding box center [171, 89] width 33 height 19
click at [127, 120] on icon at bounding box center [123, 115] width 11 height 11
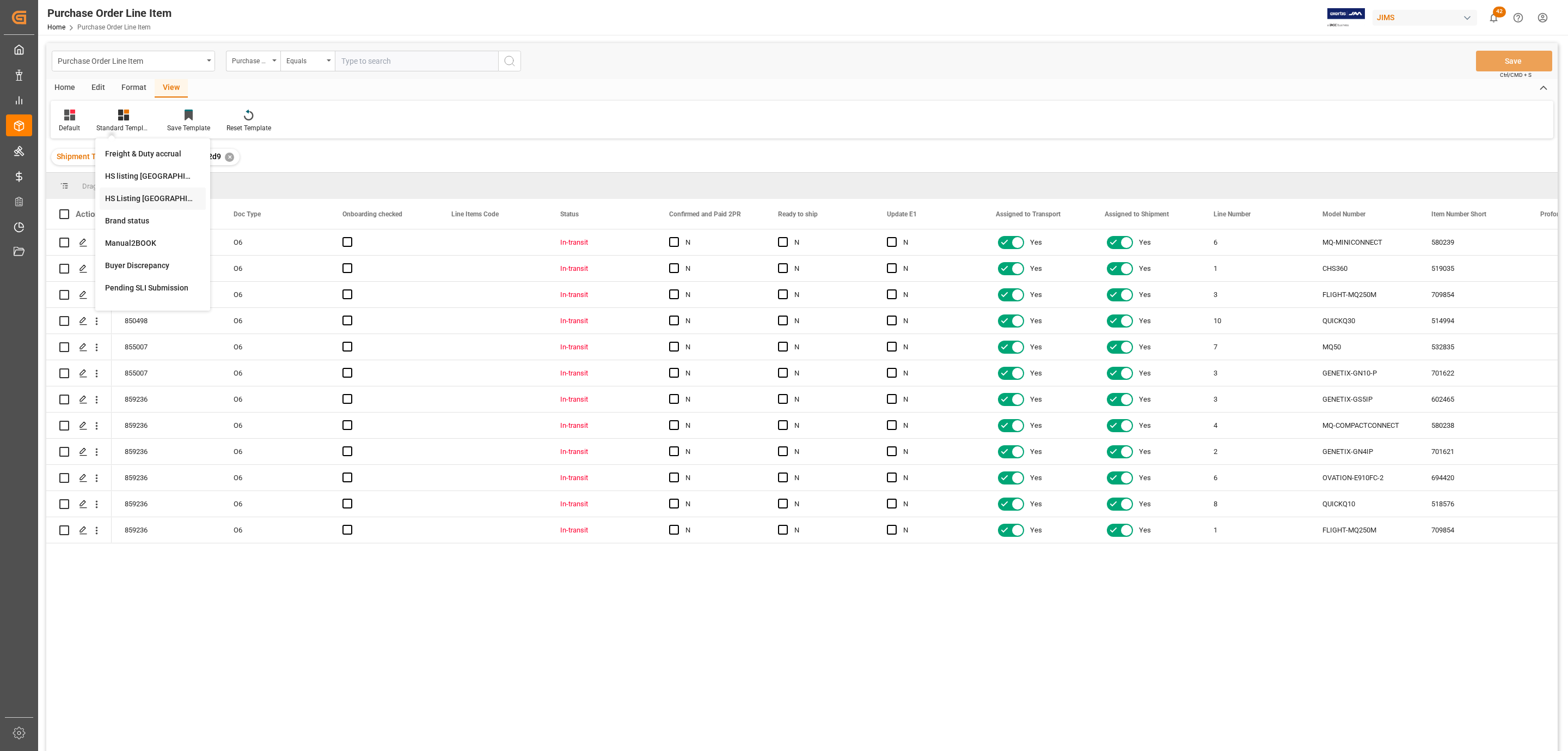
click at [150, 199] on div "HS Listing CANADA" at bounding box center [152, 199] width 95 height 12
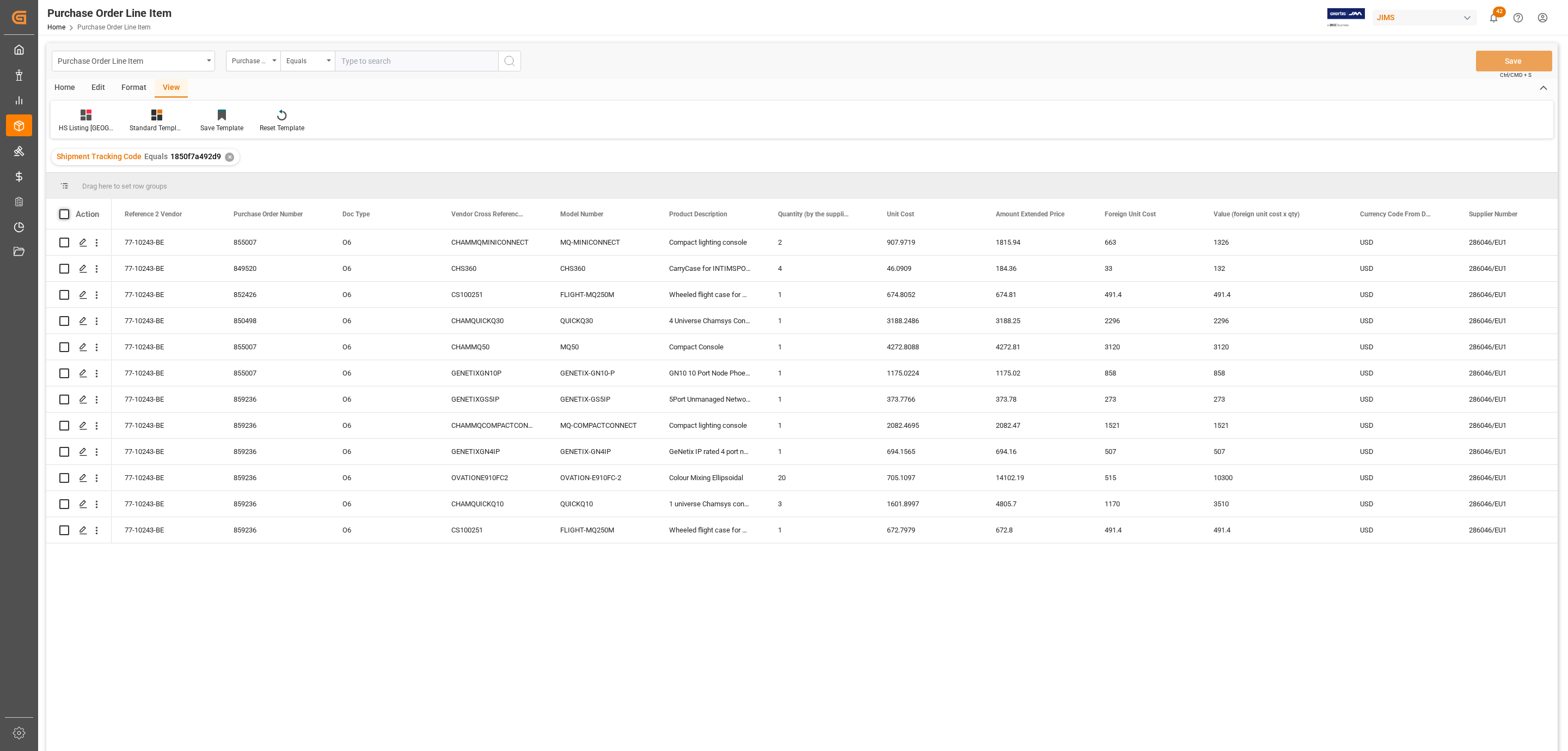
click at [67, 214] on span at bounding box center [64, 215] width 10 height 10
click at [68, 210] on input "checkbox" at bounding box center [68, 210] width 0 height 0
checkbox input "true"
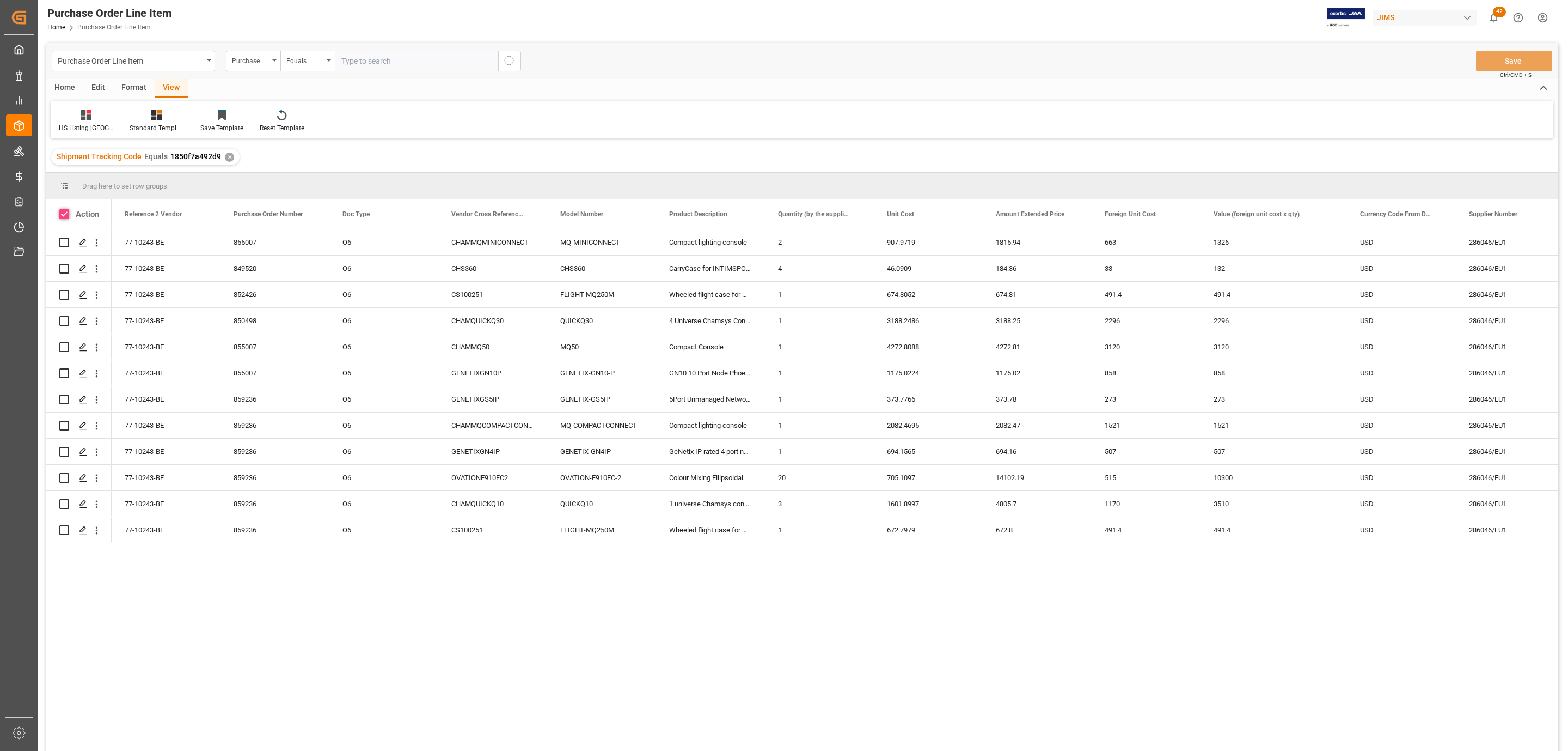
checkbox input "true"
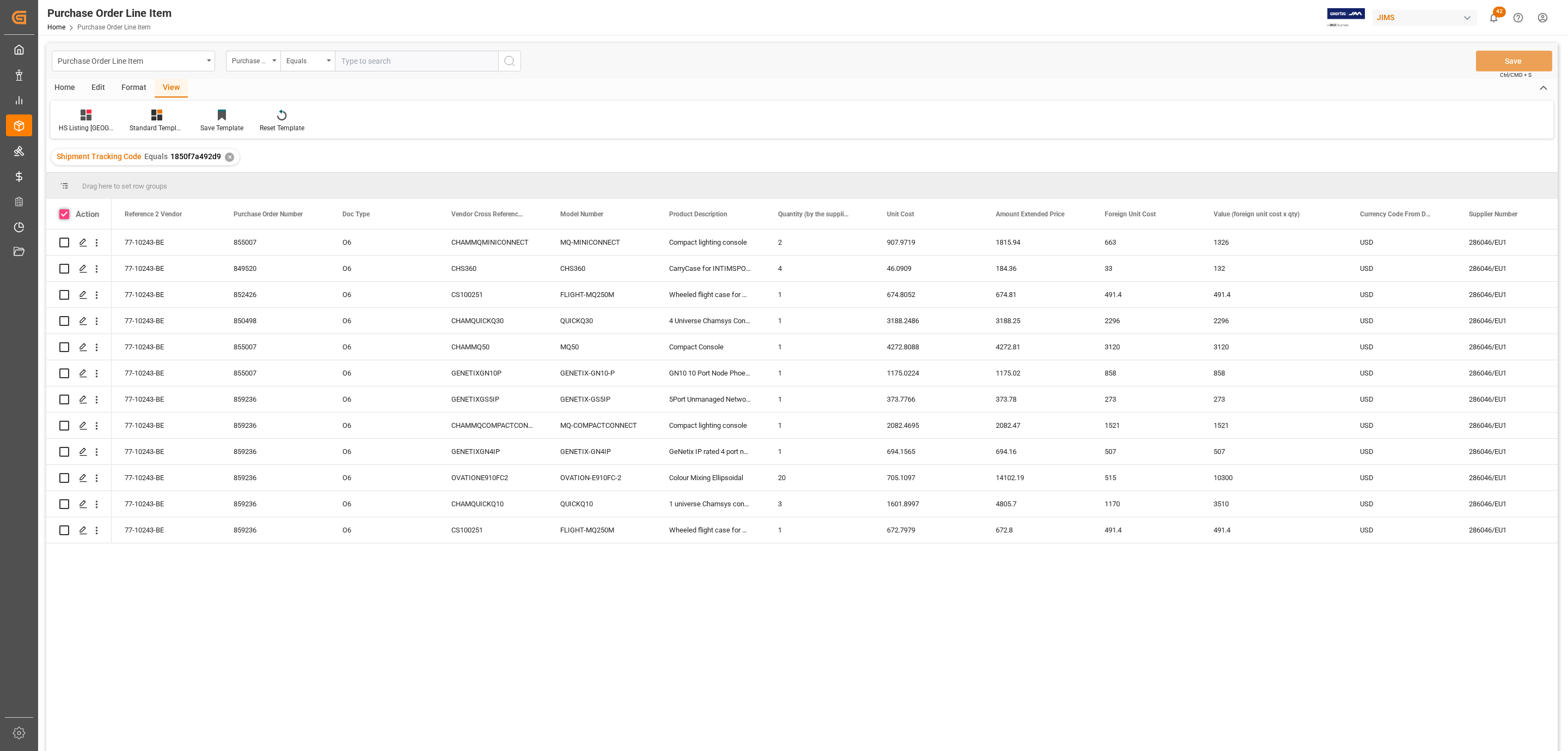
checkbox input "true"
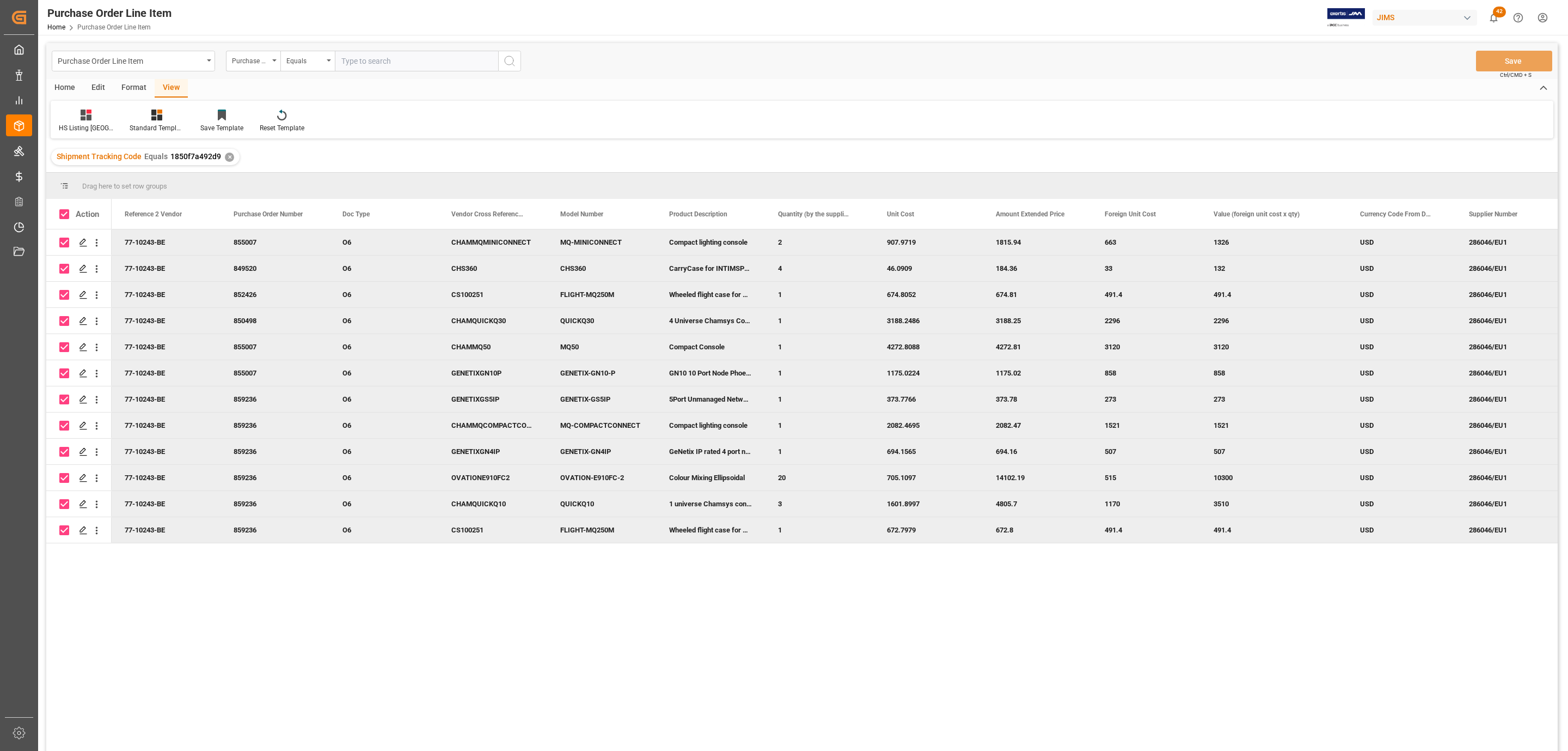
click at [62, 80] on div "Home" at bounding box center [65, 89] width 37 height 19
click at [128, 115] on div at bounding box center [120, 115] width 30 height 12
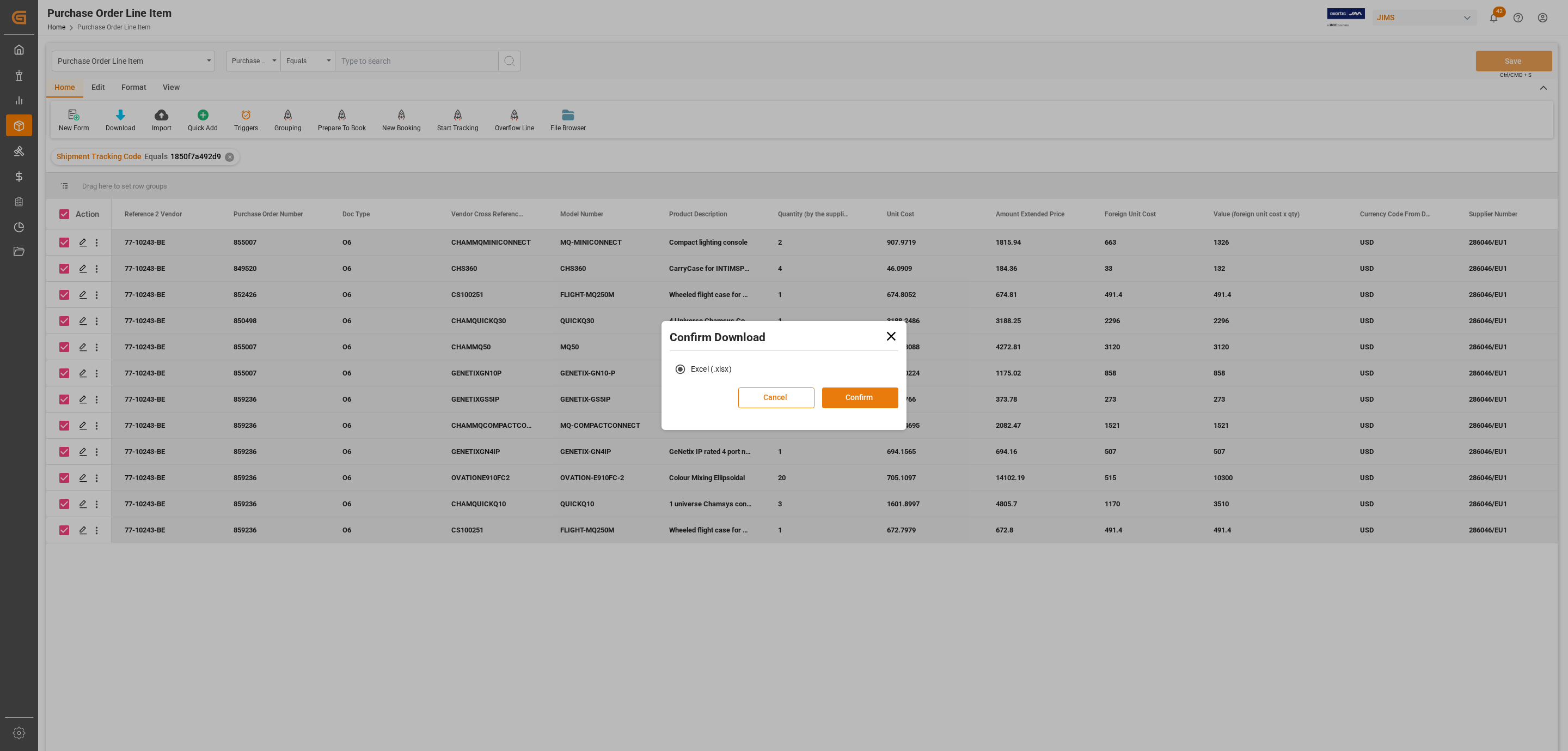
click at [871, 395] on button "Confirm" at bounding box center [860, 398] width 76 height 21
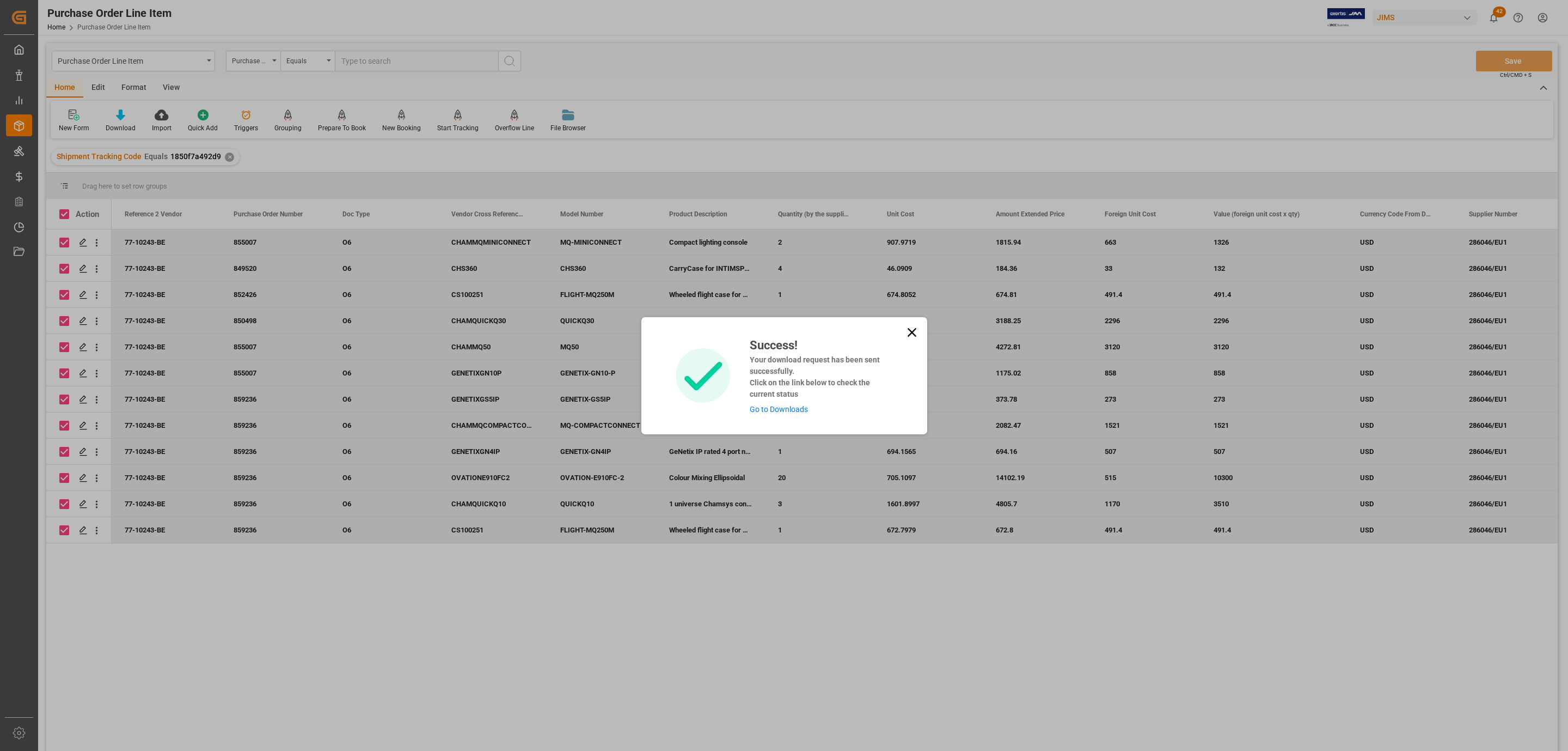
click at [791, 407] on link "Go to Downloads" at bounding box center [779, 409] width 58 height 8
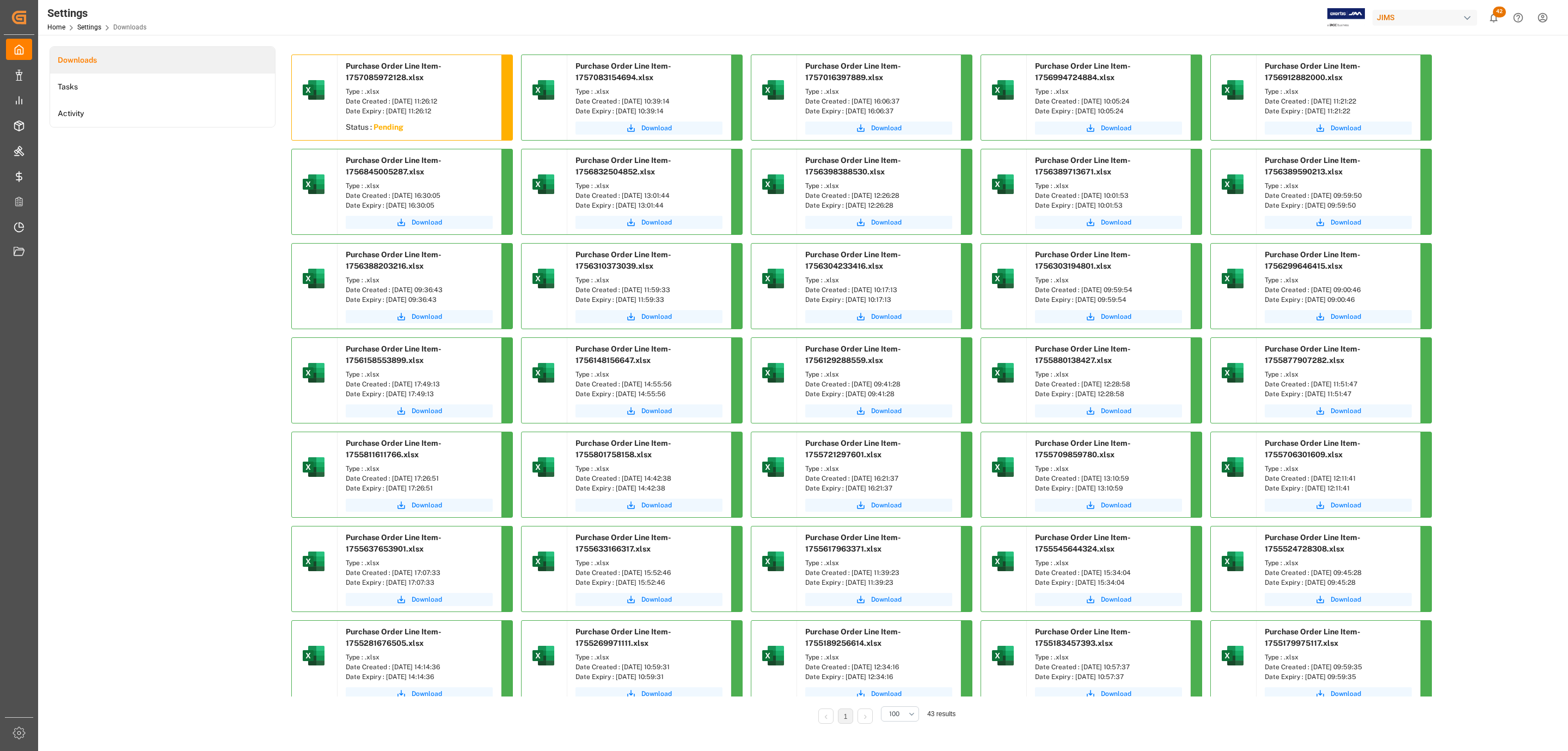
click at [187, 220] on div "Downloads Tasks Activity" at bounding box center [163, 393] width 226 height 693
click at [149, 260] on div "Downloads Tasks Activity" at bounding box center [163, 393] width 226 height 693
click at [438, 129] on span "Download" at bounding box center [427, 128] width 30 height 10
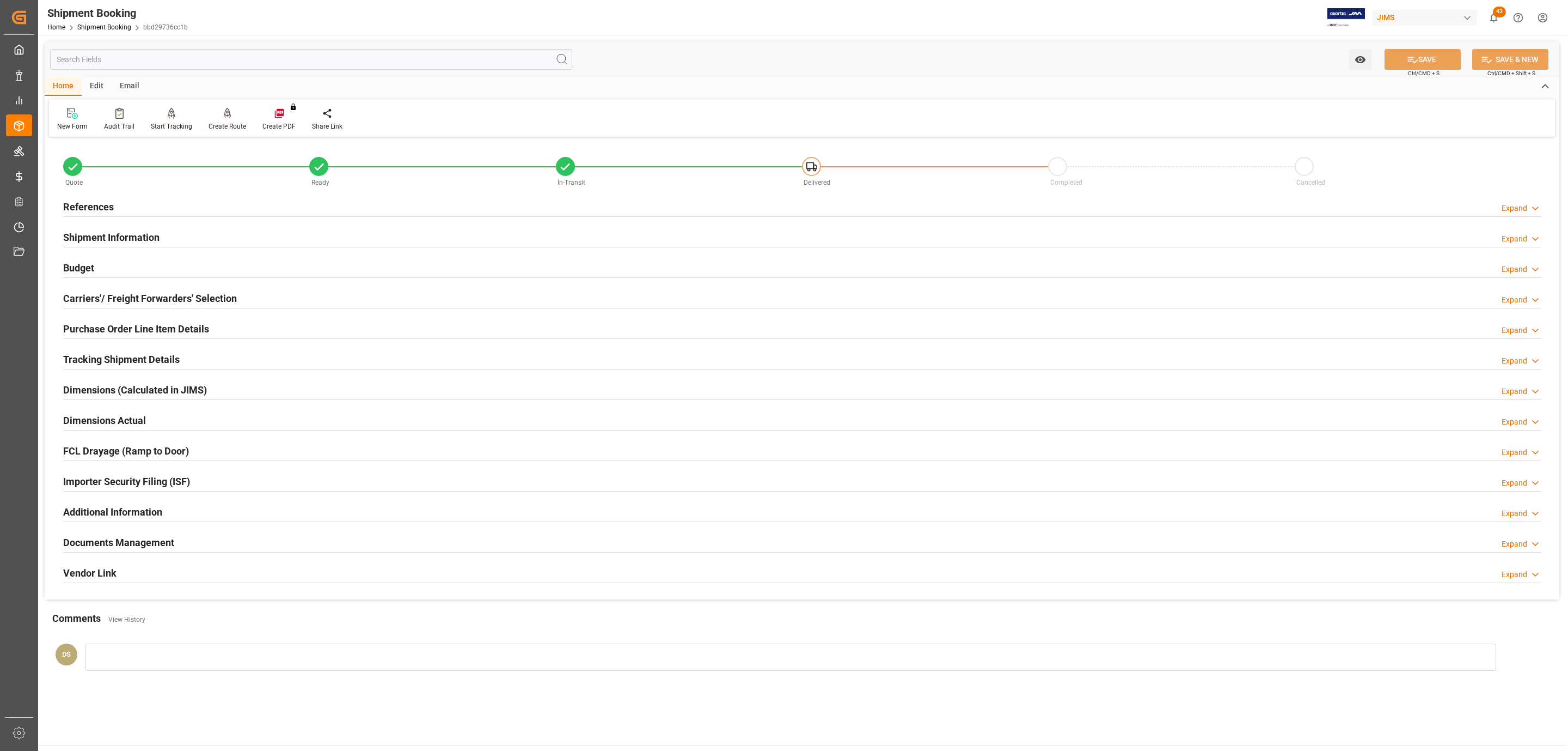
click at [127, 542] on h2 "Documents Management" at bounding box center [119, 541] width 111 height 14
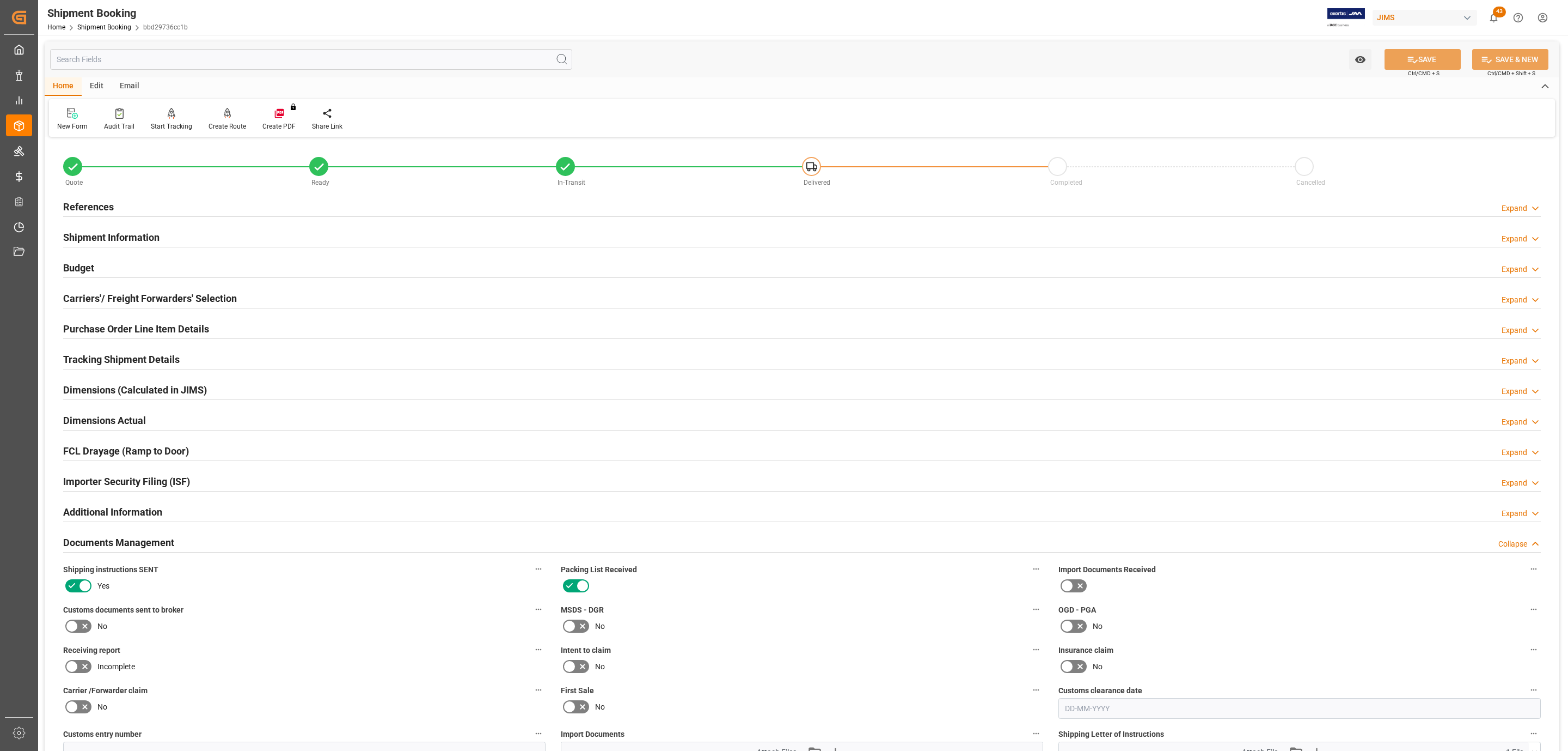
click at [82, 631] on icon at bounding box center [84, 625] width 13 height 13
click at [0, 0] on input "checkbox" at bounding box center [0, 0] width 0 height 0
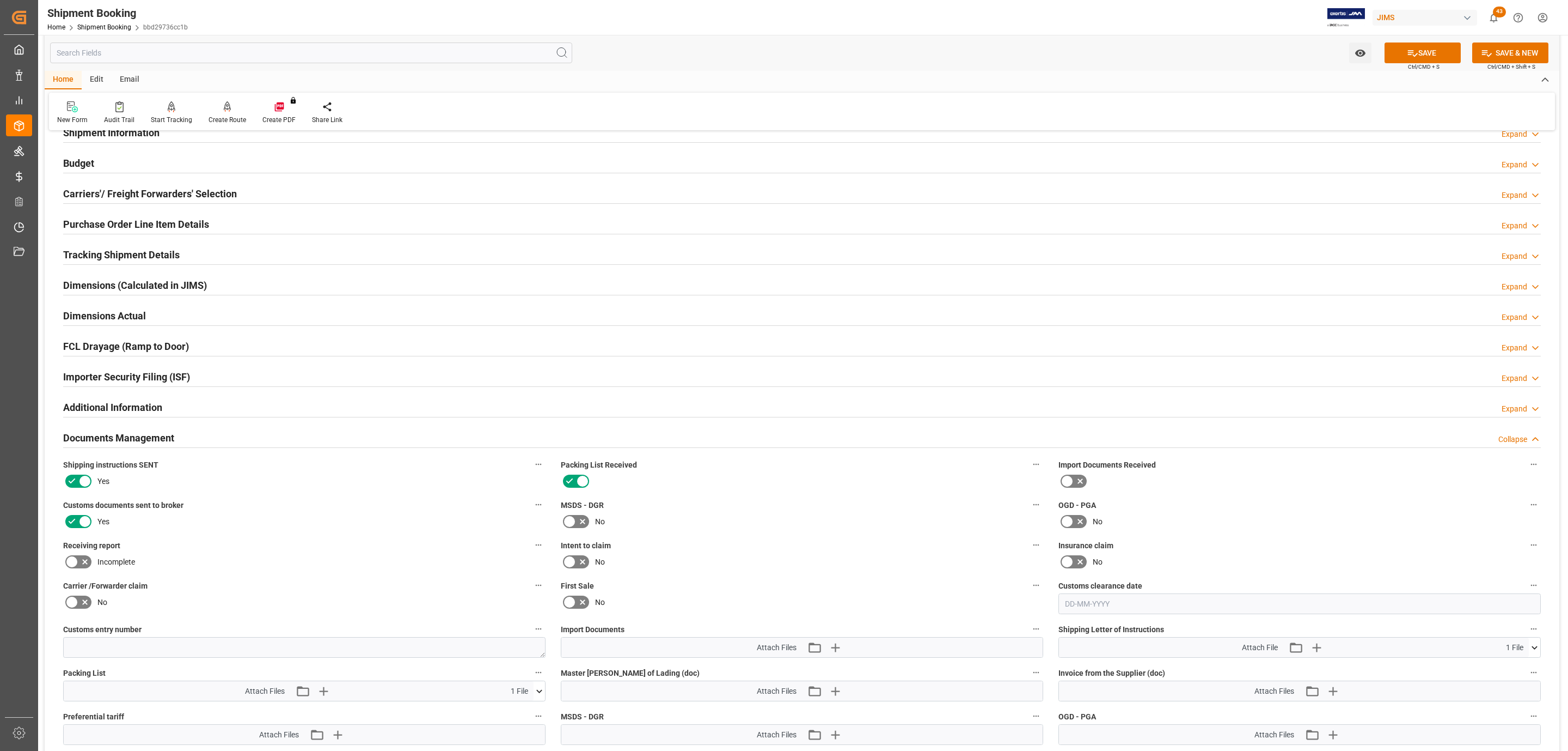
scroll to position [327, 0]
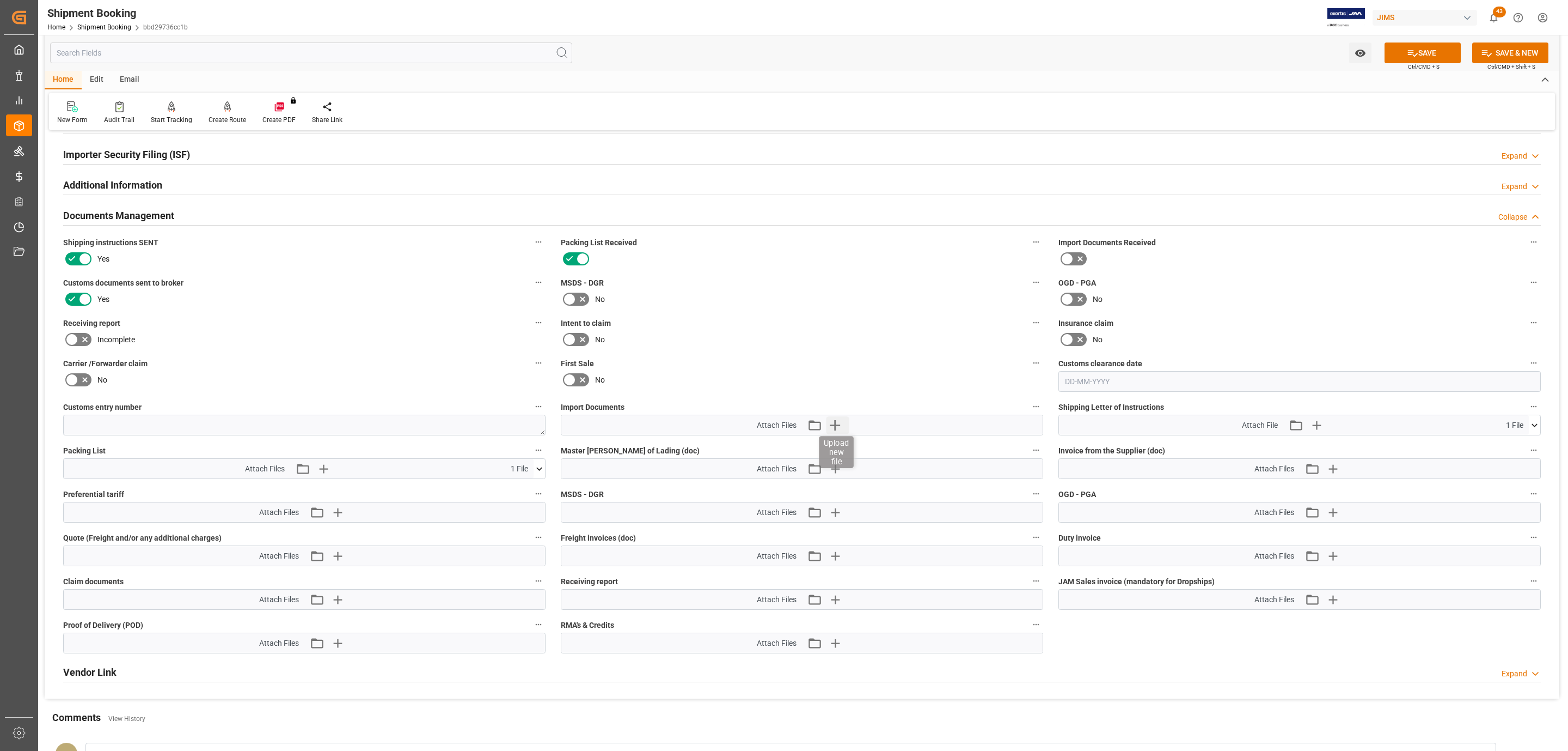
click at [837, 421] on icon "button" at bounding box center [835, 425] width 18 height 18
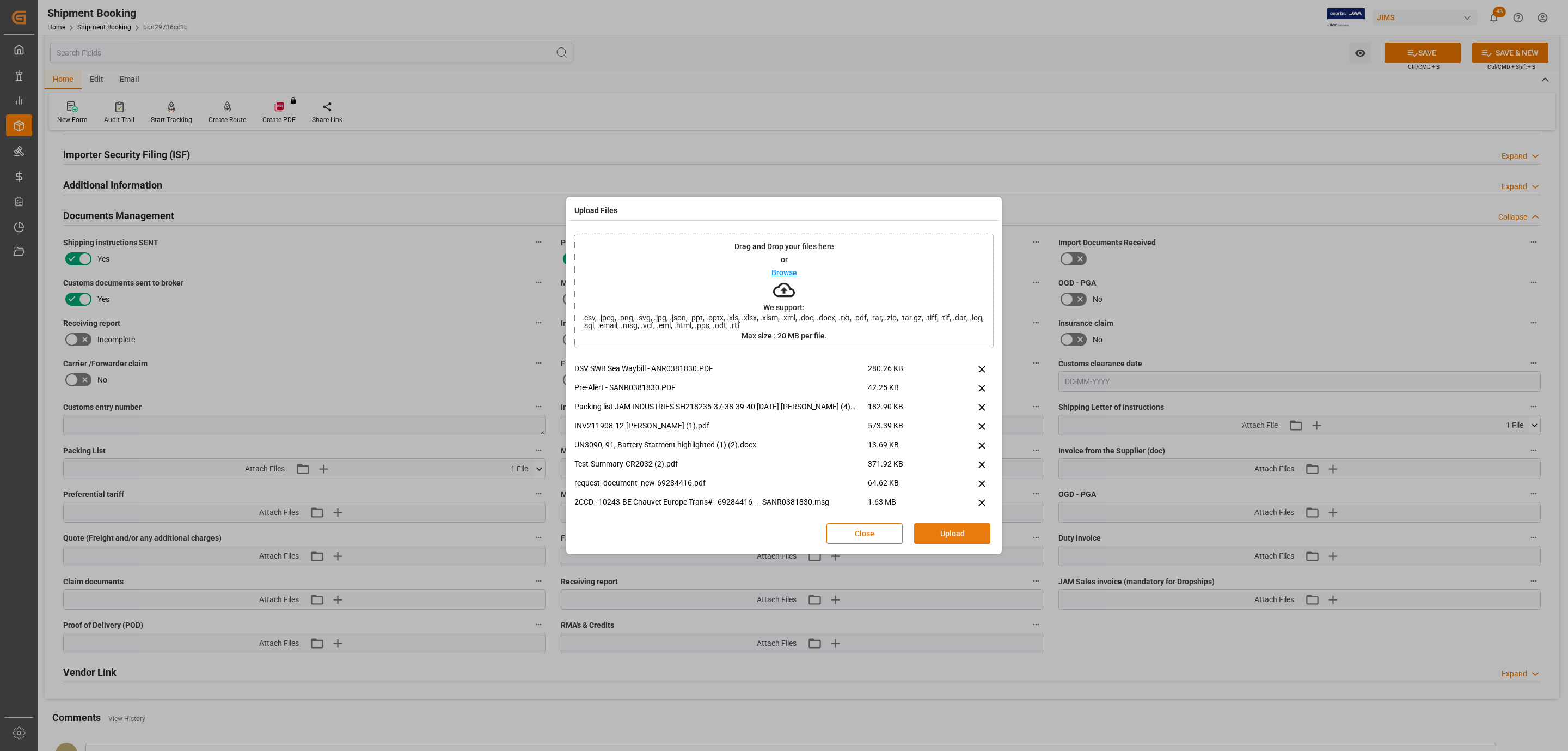
click at [970, 531] on button "Upload" at bounding box center [952, 533] width 76 height 21
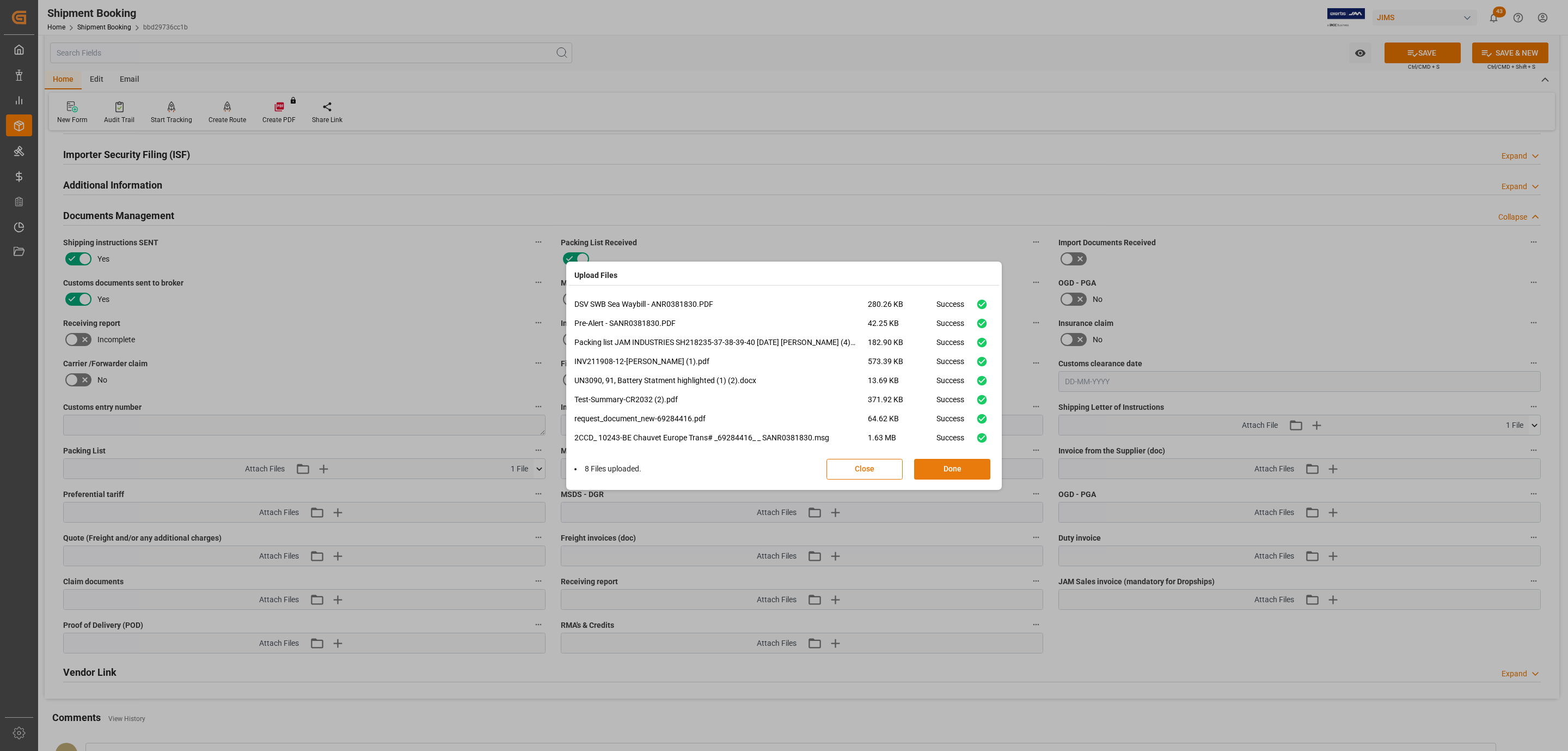
click at [968, 463] on button "Done" at bounding box center [952, 469] width 76 height 21
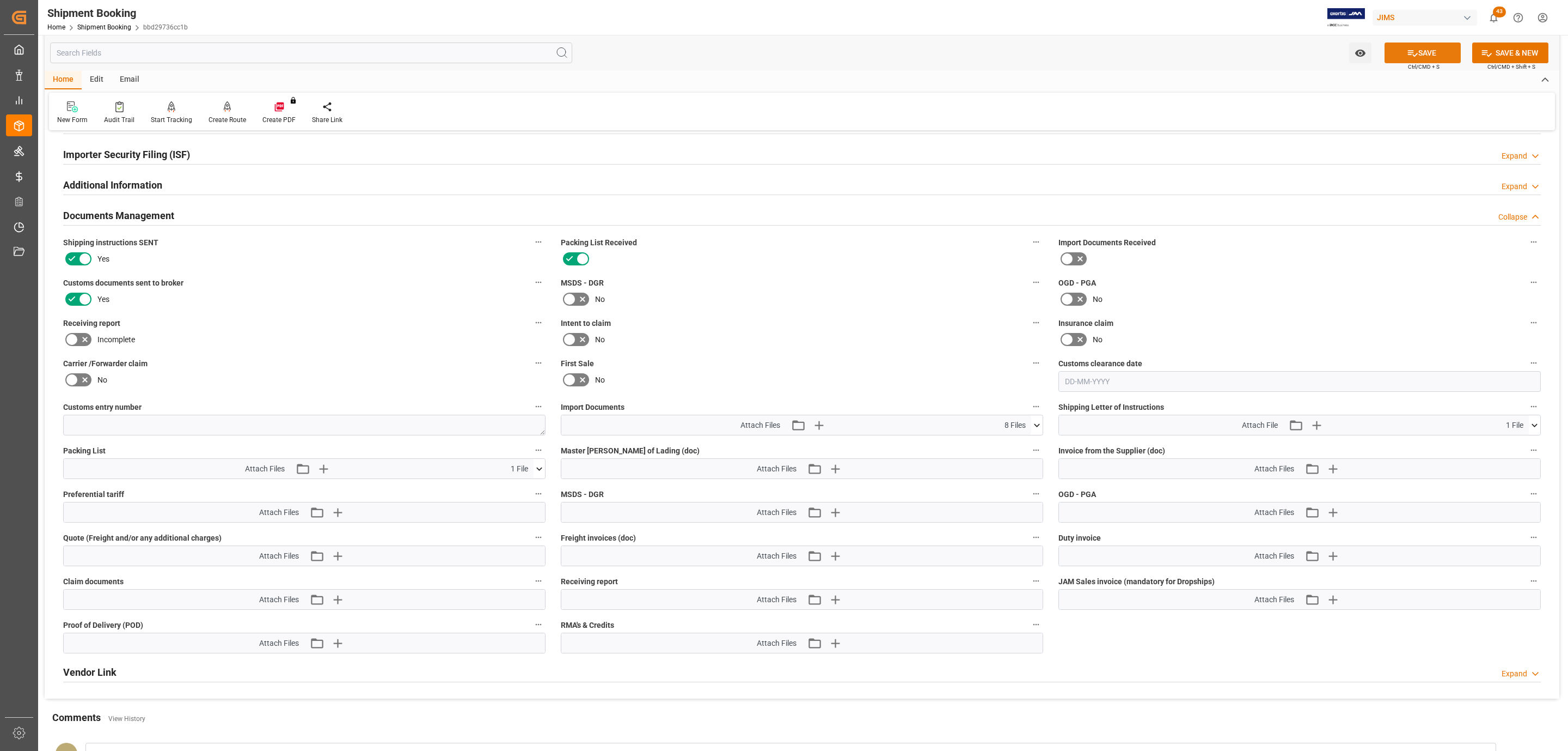
click at [1414, 48] on icon at bounding box center [1413, 53] width 12 height 12
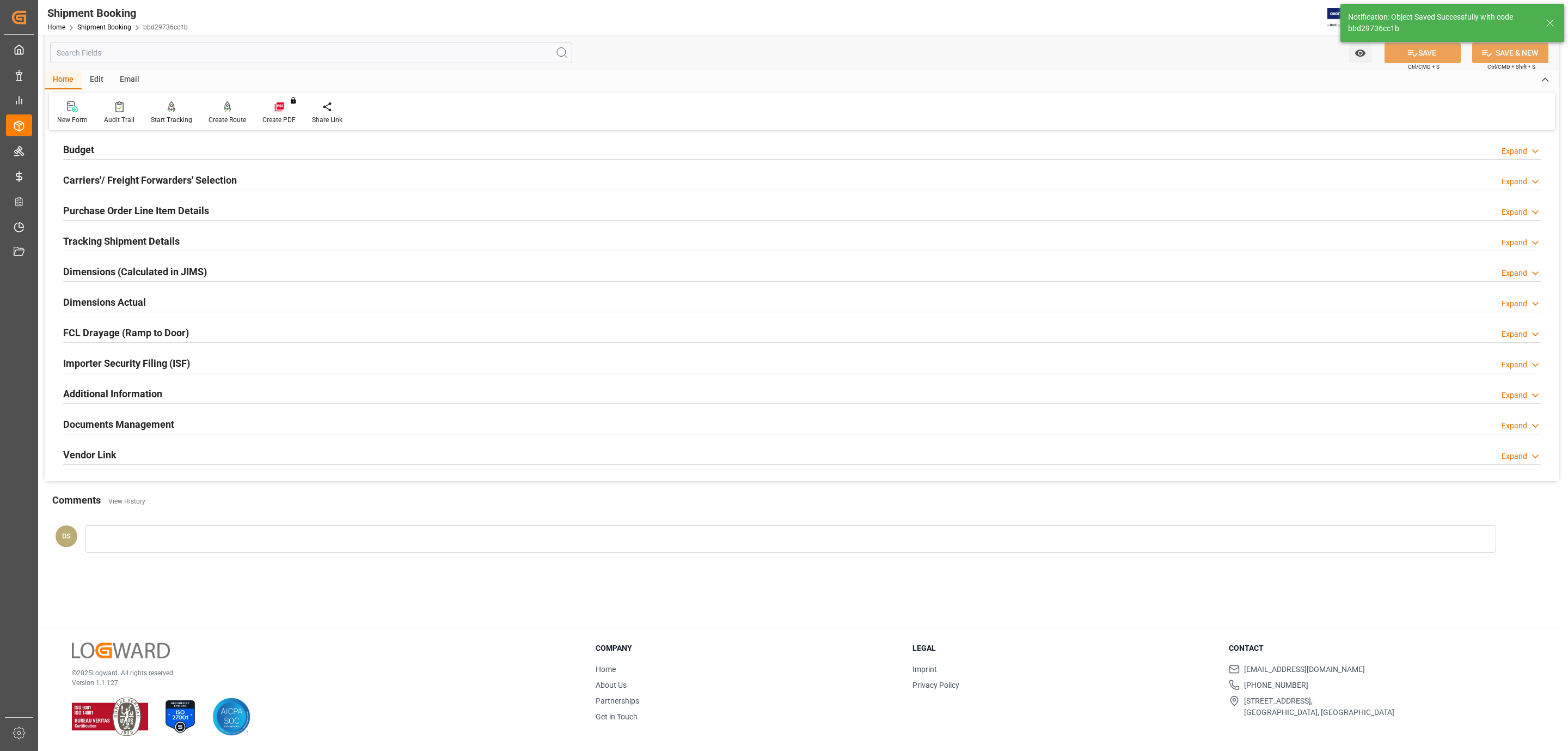
scroll to position [118, 0]
click at [222, 149] on div "Budget Expand" at bounding box center [802, 149] width 1478 height 21
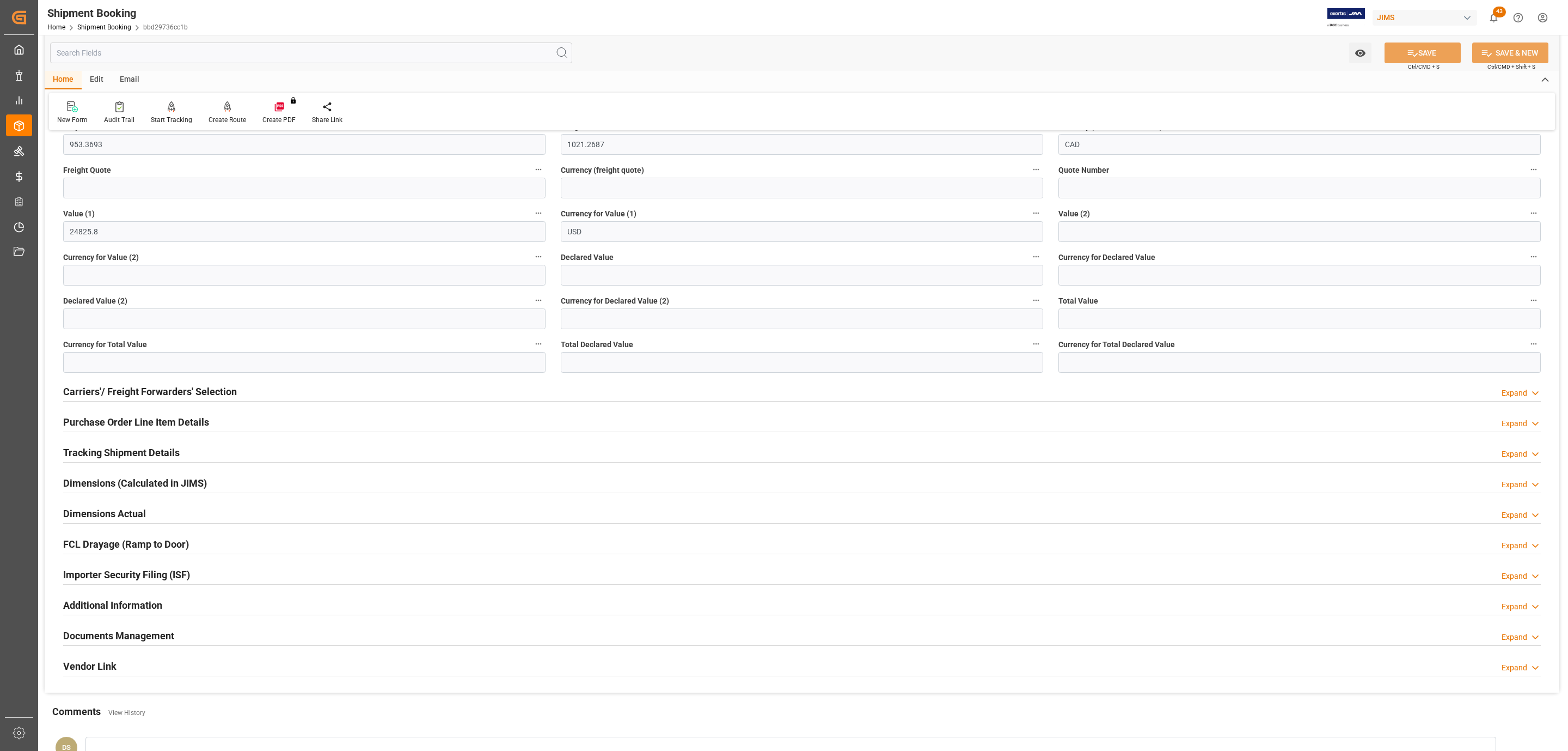
scroll to position [5, 0]
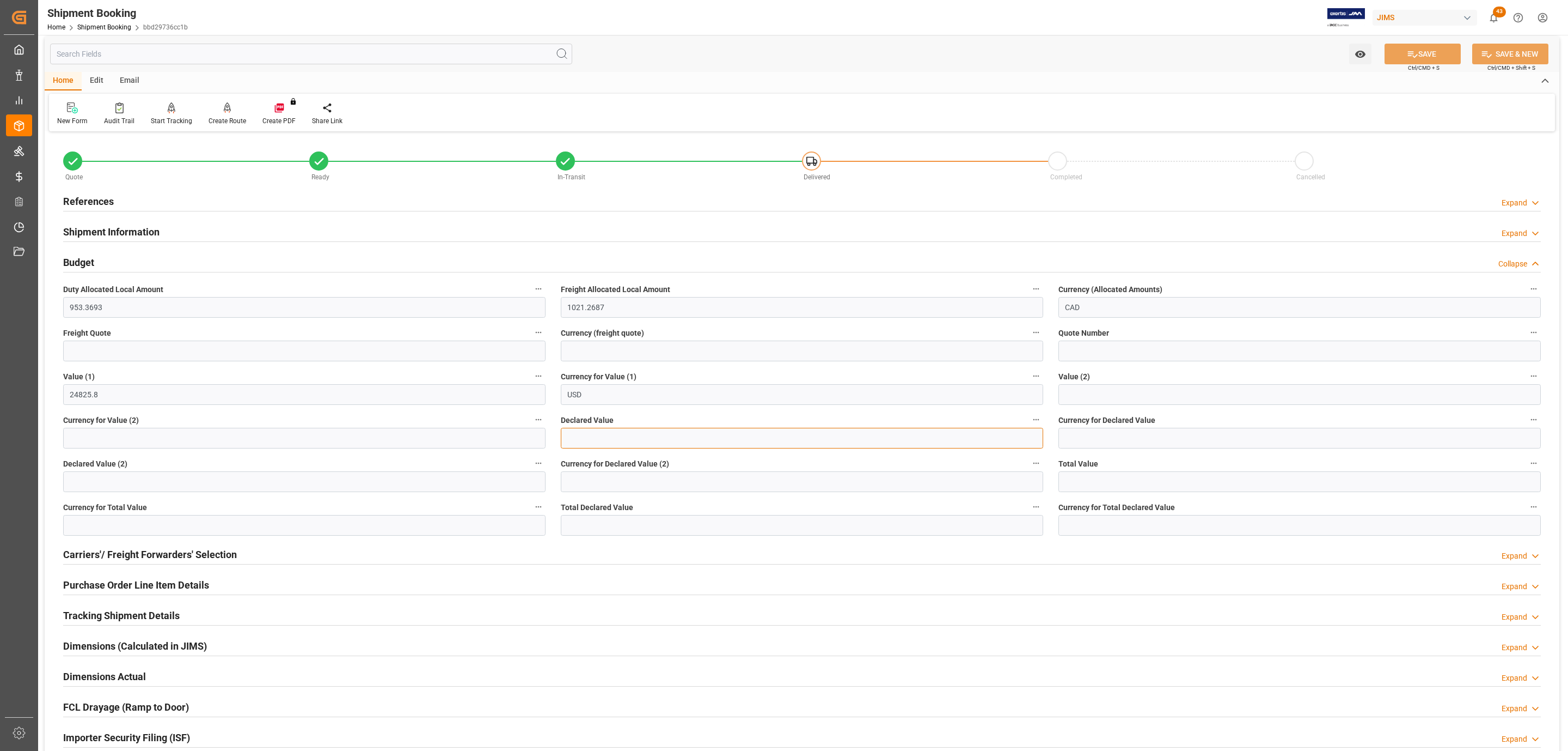
click at [616, 441] on input "text" at bounding box center [801, 438] width 482 height 21
type input "24825"
type input "usd"
click at [1399, 52] on button "SAVE" at bounding box center [1423, 54] width 76 height 21
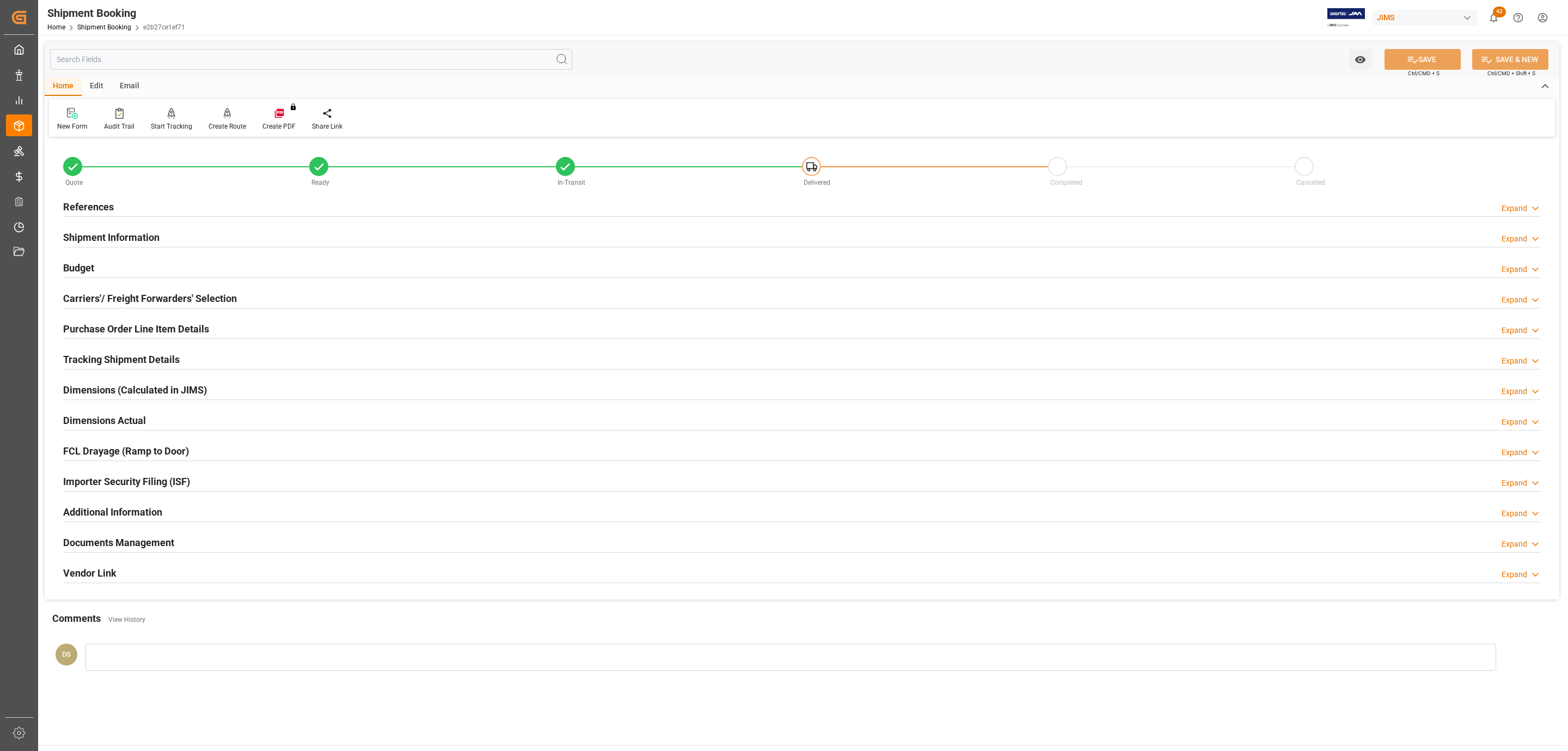
click at [148, 203] on div "References Expand" at bounding box center [802, 206] width 1478 height 21
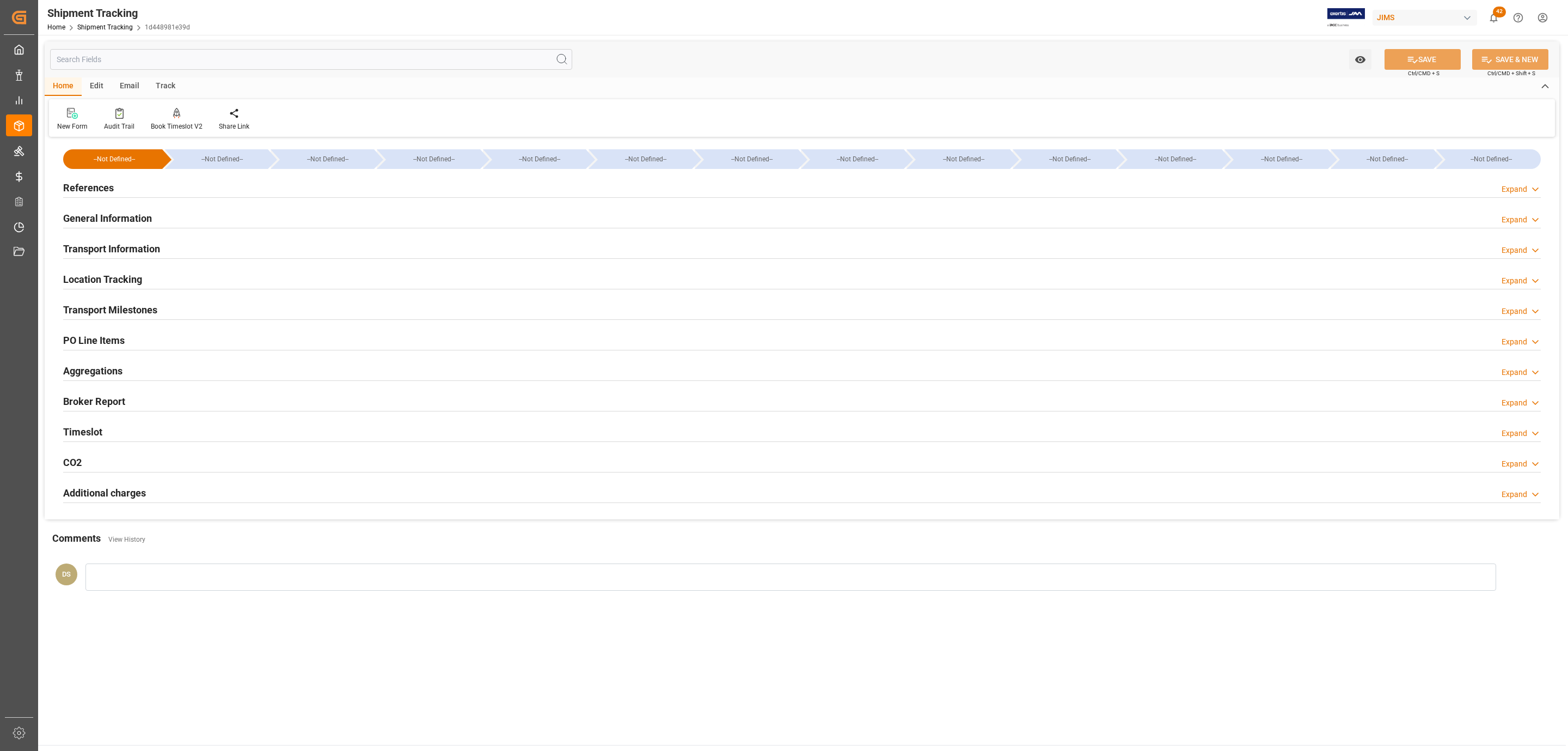
click at [112, 179] on div "References" at bounding box center [89, 187] width 51 height 21
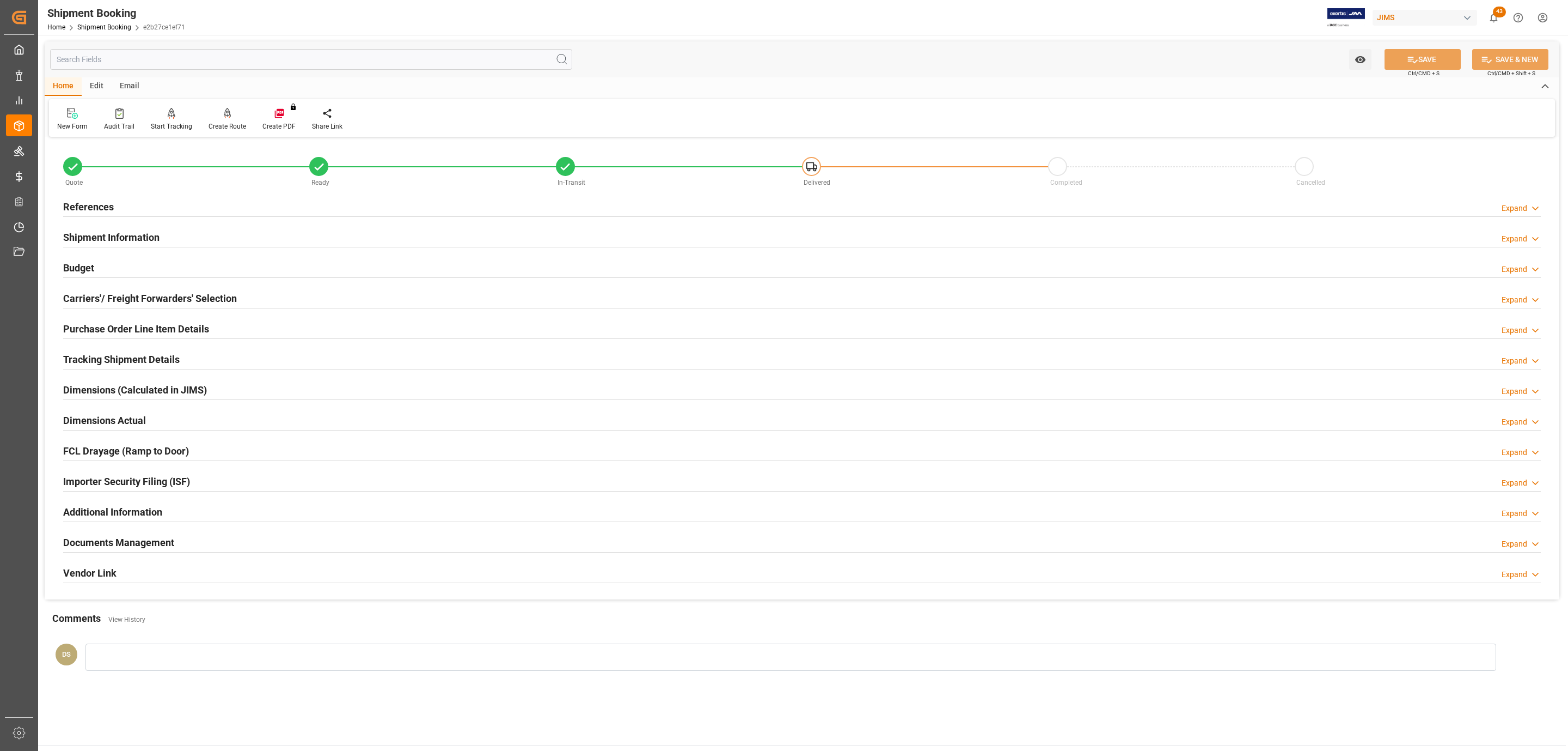
click at [100, 201] on h2 "References" at bounding box center [89, 206] width 51 height 14
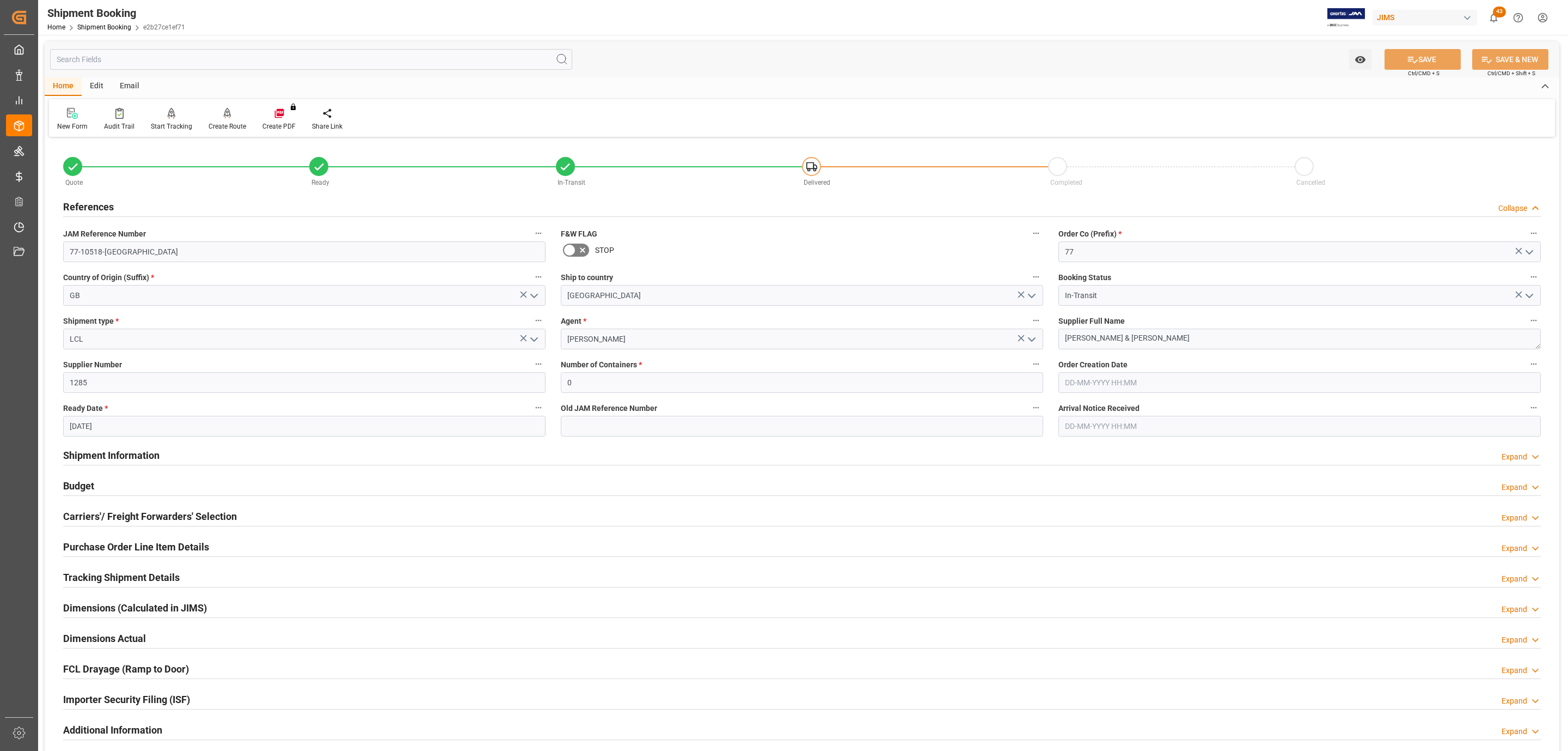
click at [100, 201] on h2 "References" at bounding box center [89, 206] width 51 height 14
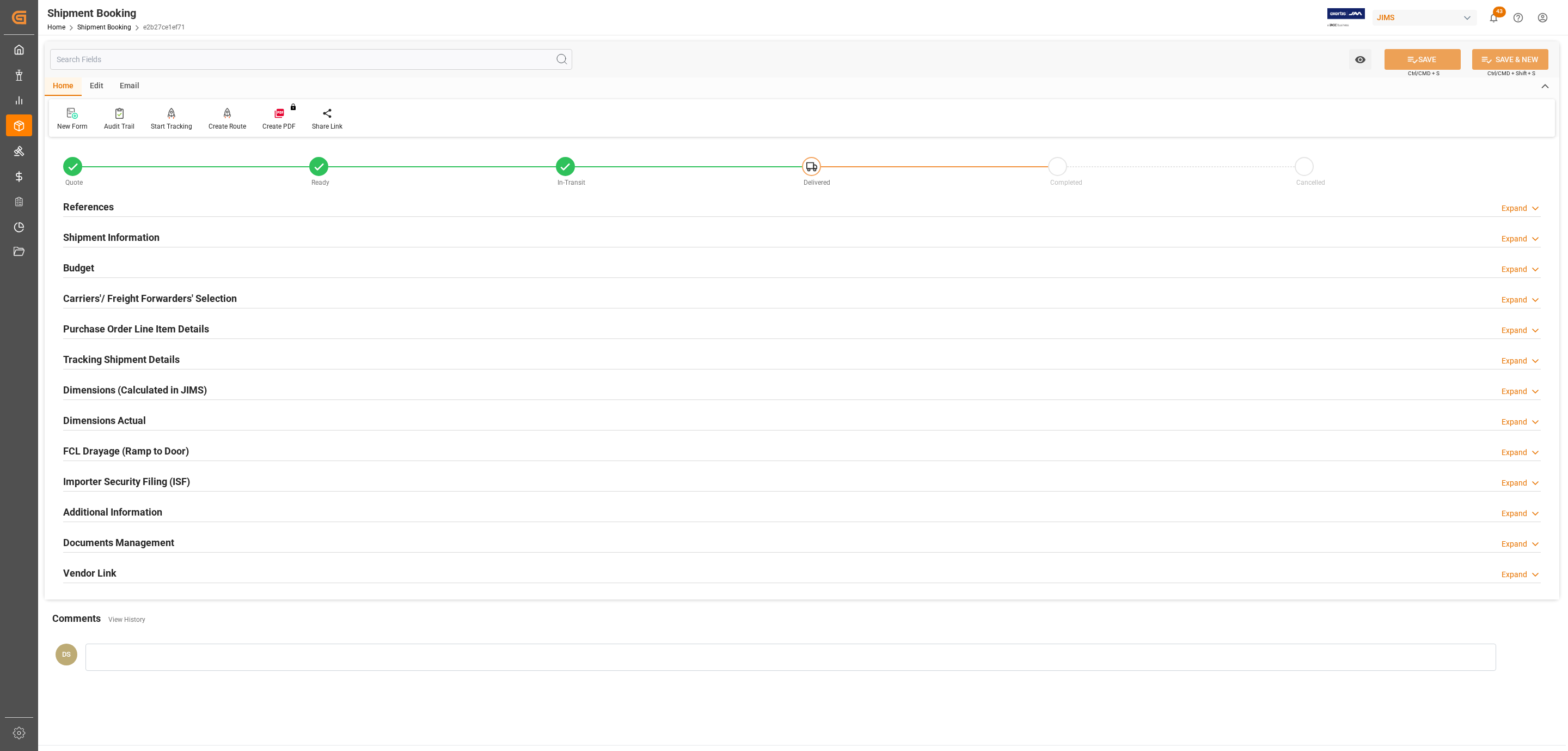
click at [101, 351] on div "Tracking Shipment Details" at bounding box center [122, 358] width 117 height 21
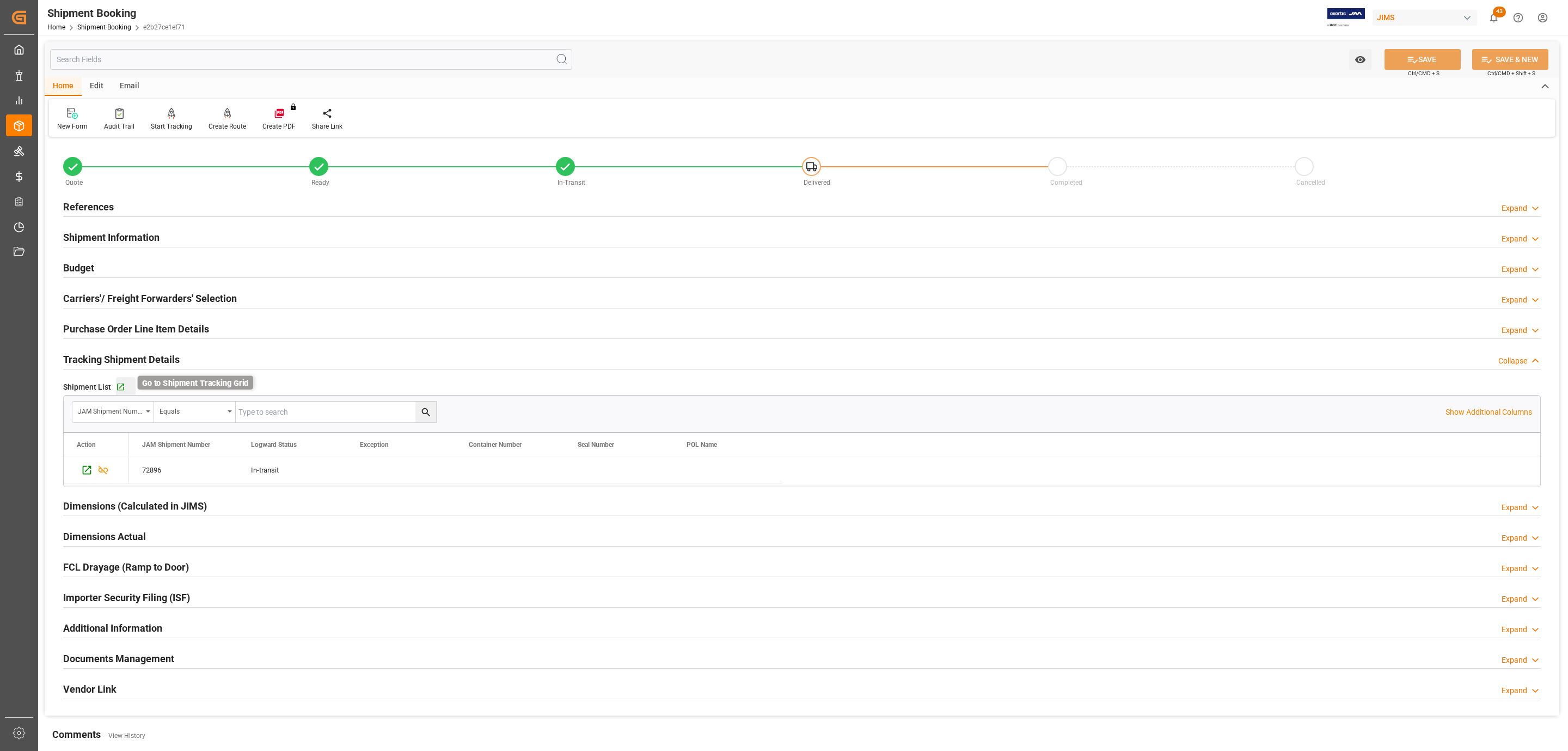
click at [122, 384] on icon "button" at bounding box center [121, 387] width 7 height 7
click at [134, 334] on h2 "Purchase Order Line Item Details" at bounding box center [136, 328] width 146 height 14
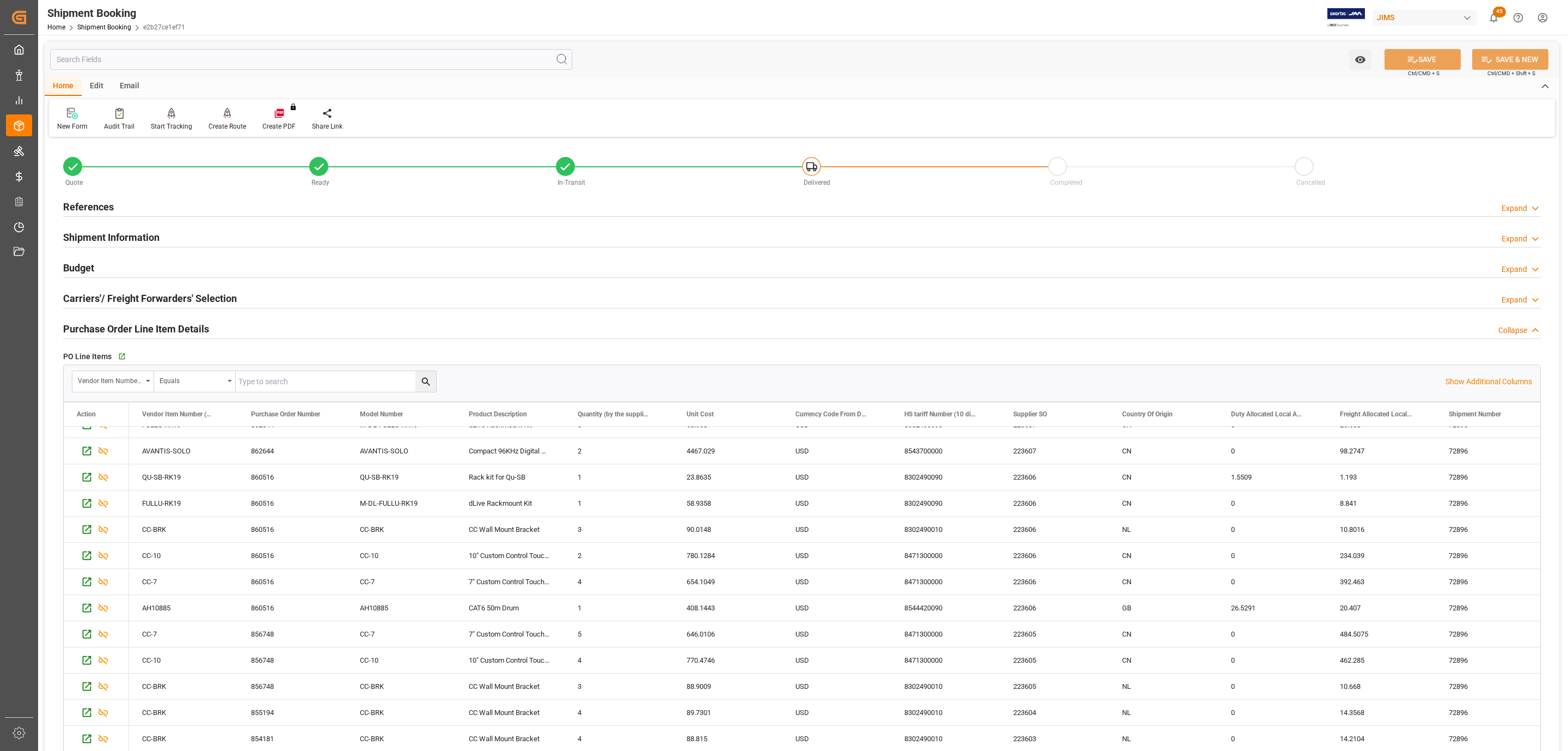
click at [120, 180] on div "Quote" at bounding box center [186, 182] width 246 height 12
click at [123, 204] on div "References Expand" at bounding box center [802, 206] width 1478 height 21
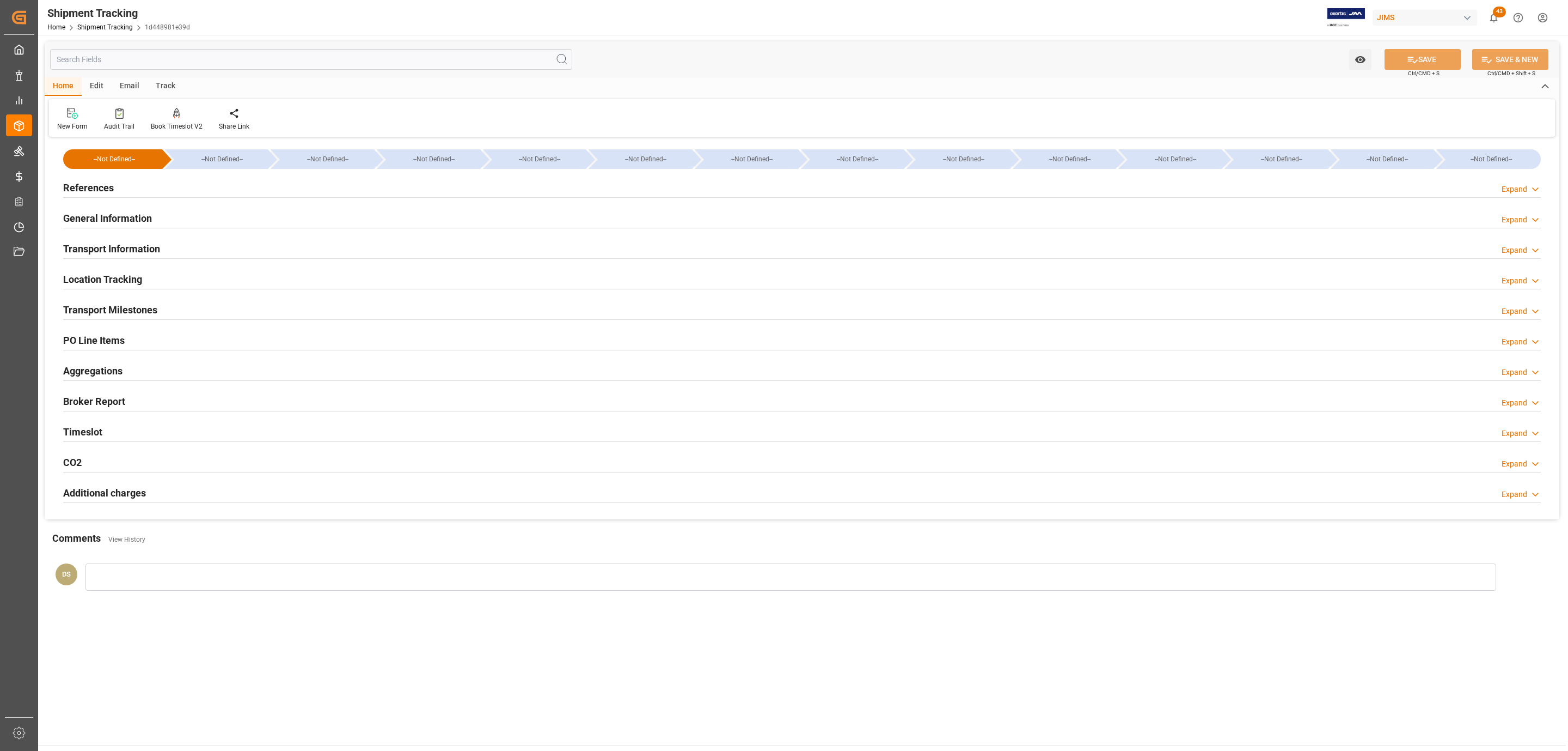
click at [116, 340] on h2 "PO Line Items" at bounding box center [94, 340] width 62 height 14
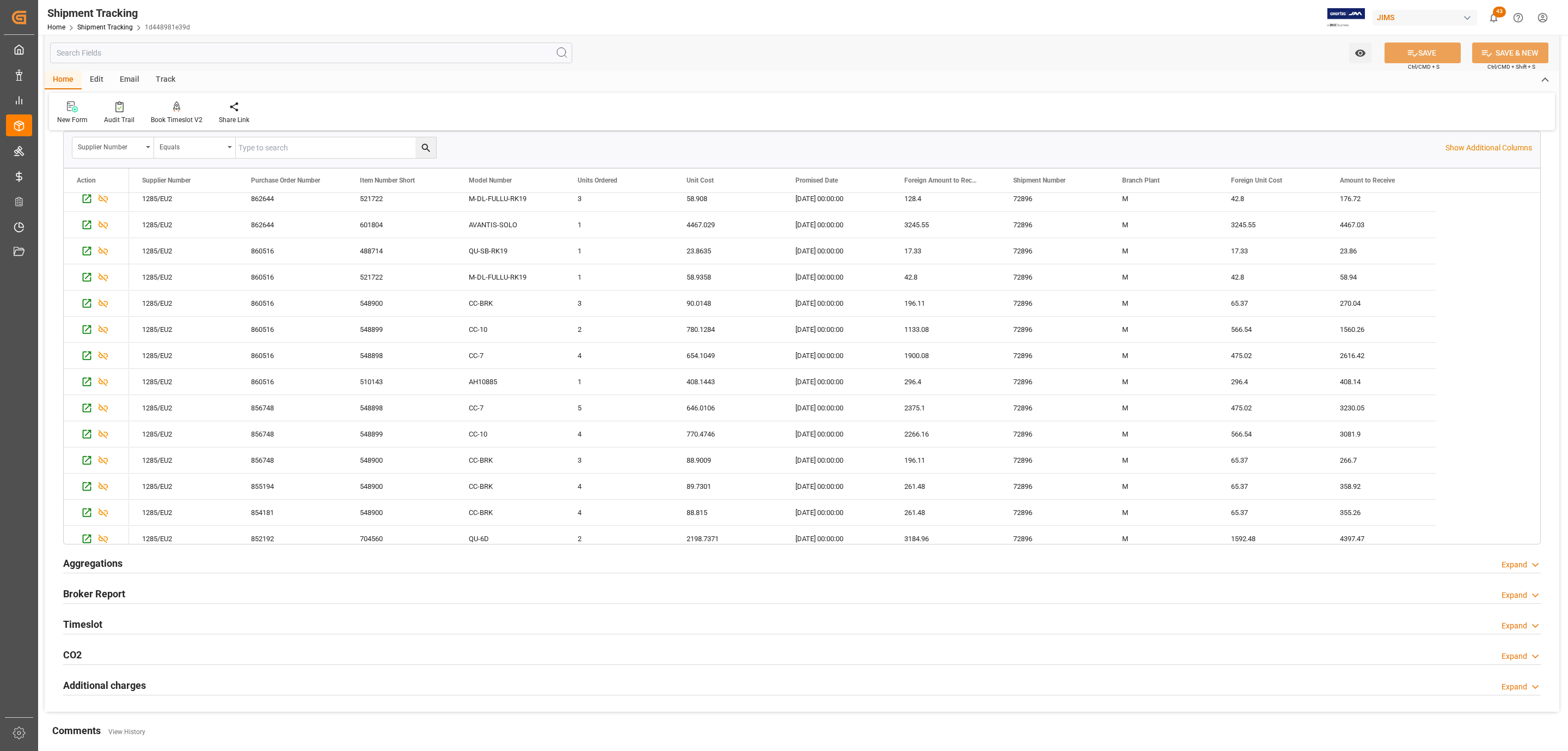
scroll to position [538, 0]
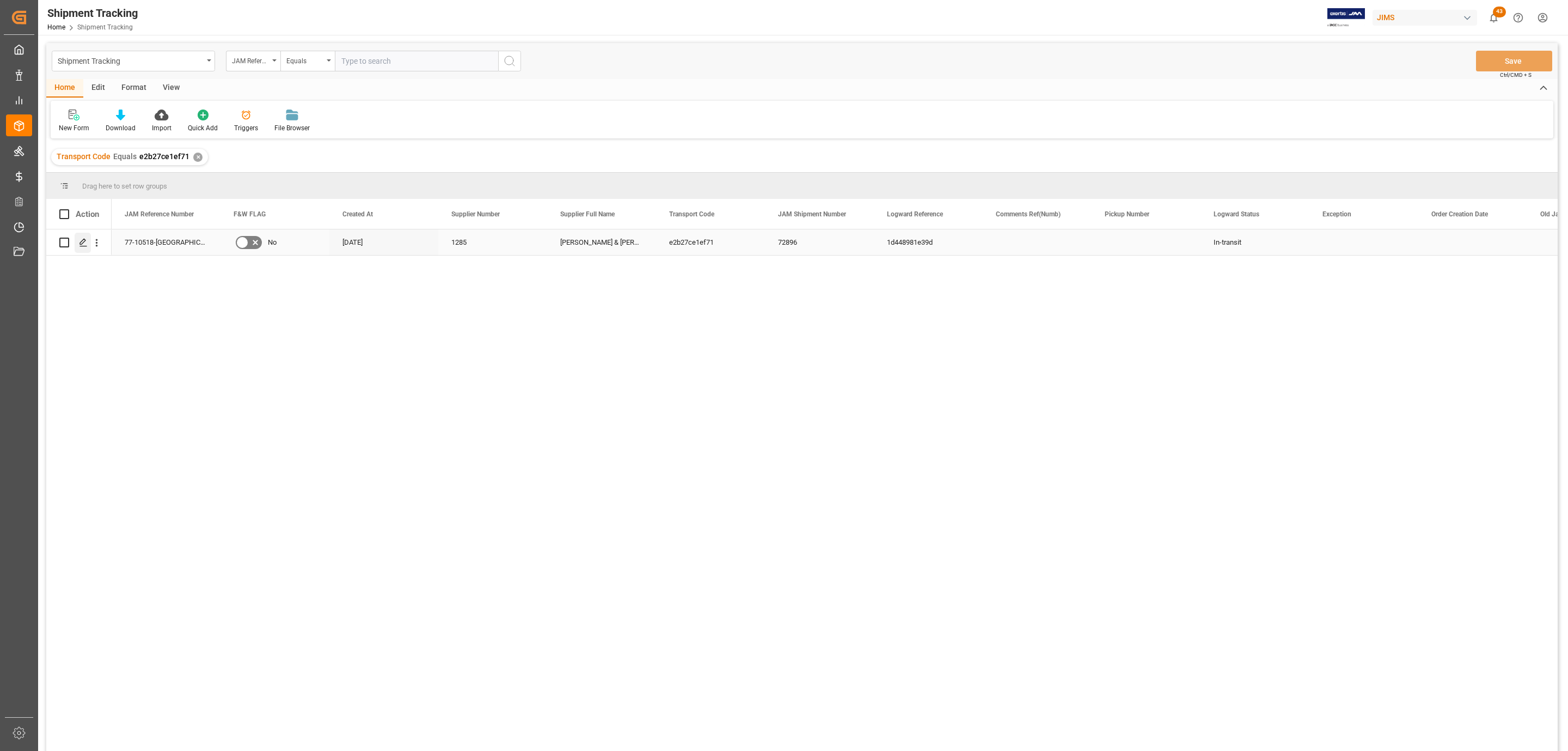
click at [79, 242] on icon "Press SPACE to select this row." at bounding box center [84, 242] width 8 height 8
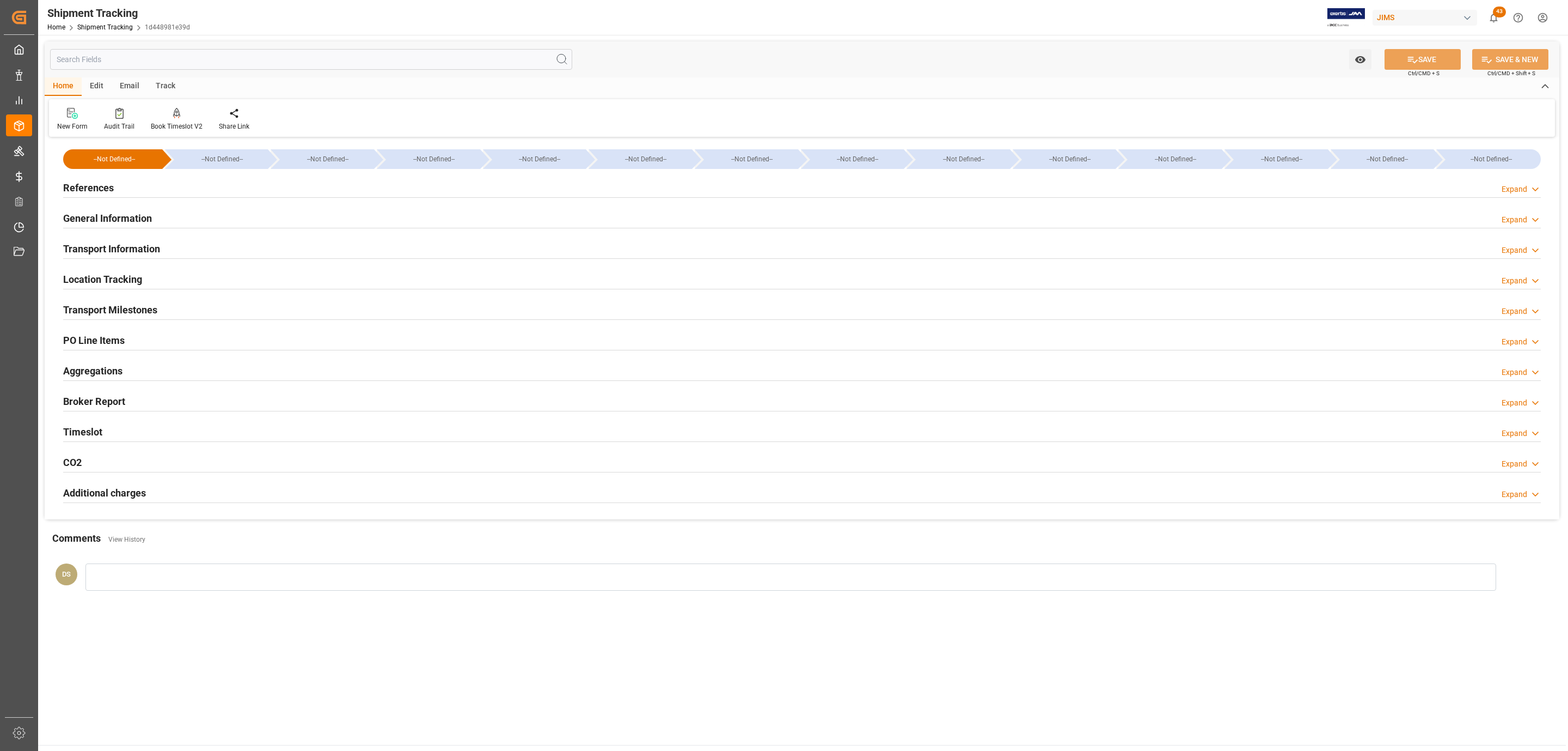
click at [122, 338] on h2 "PO Line Items" at bounding box center [94, 340] width 62 height 14
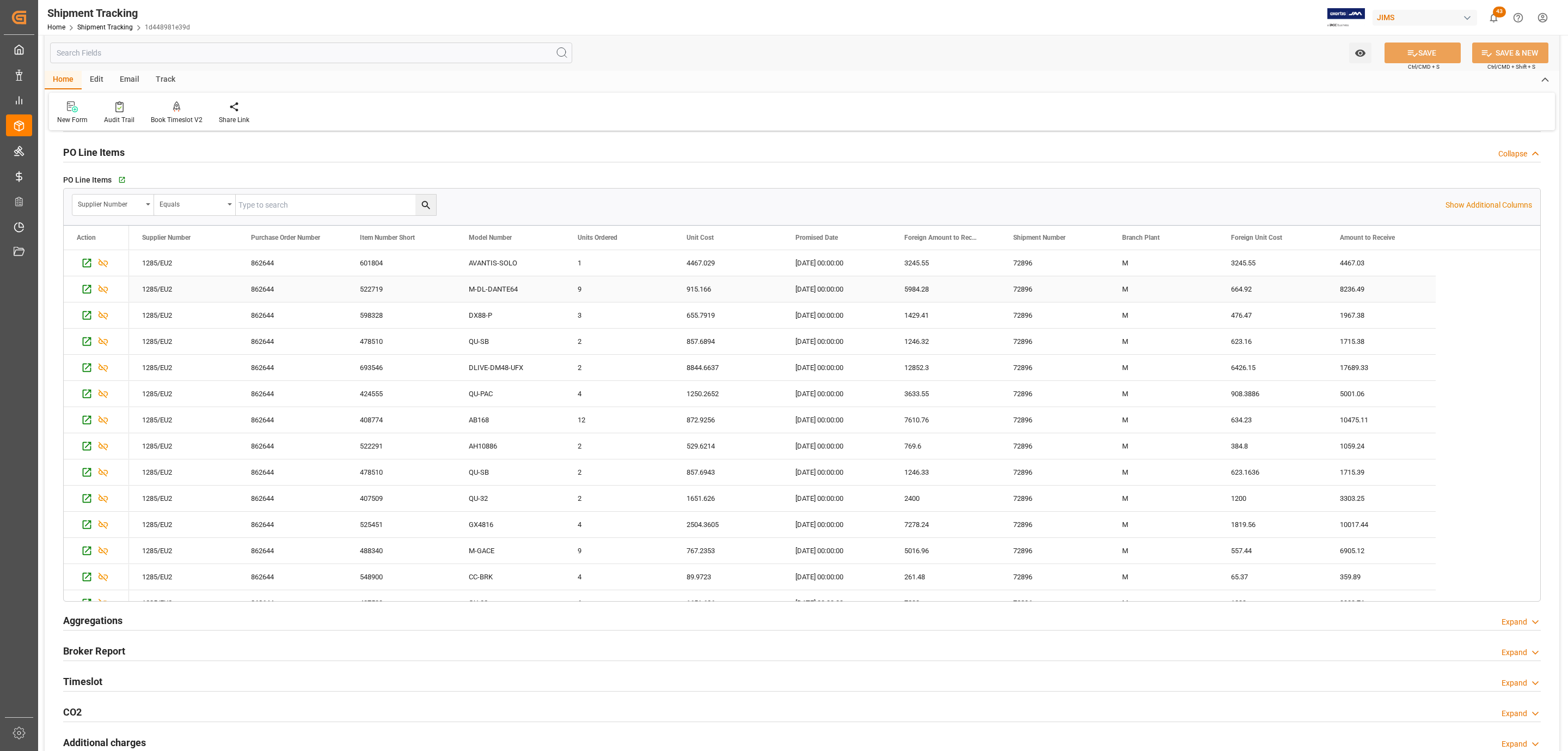
scroll to position [163, 0]
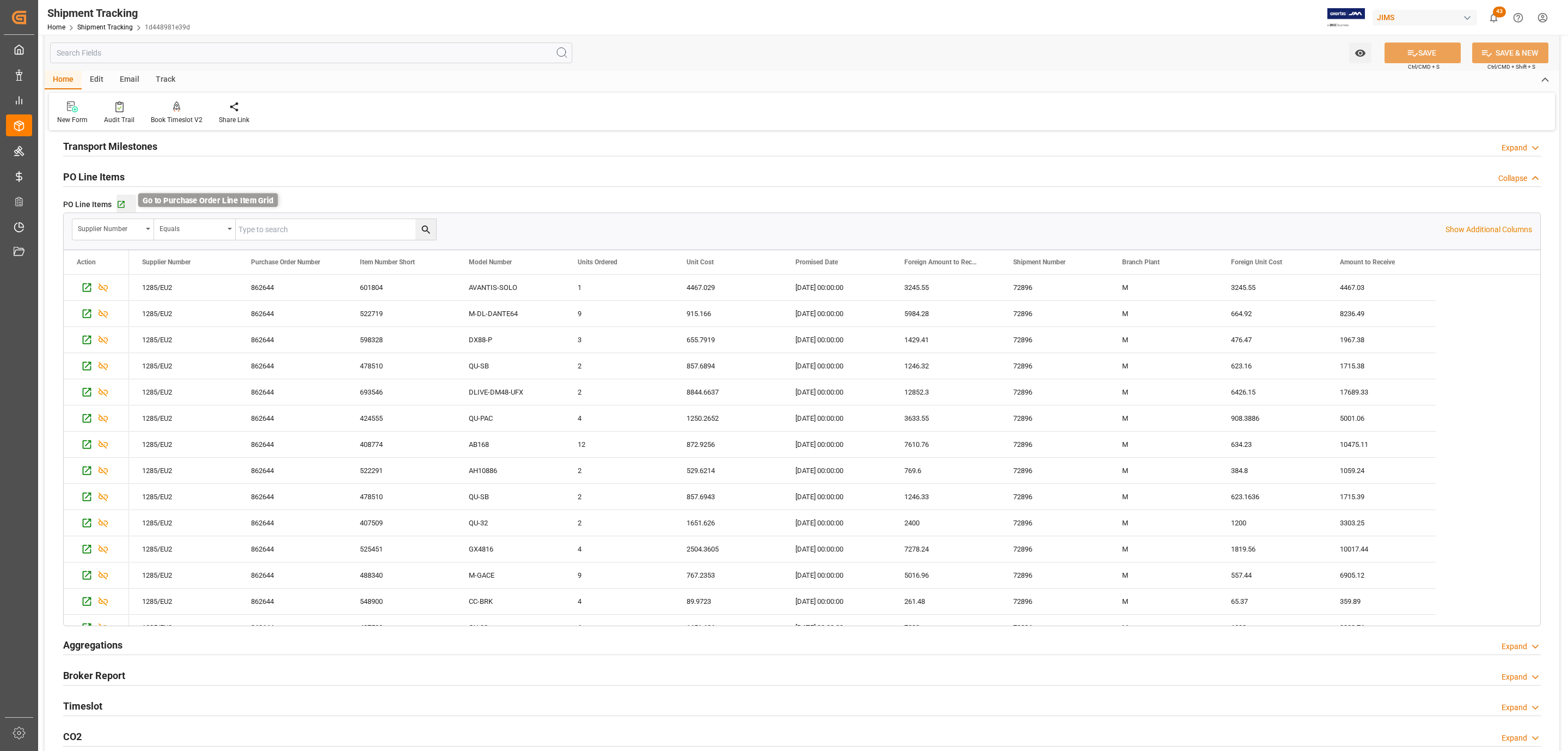
click at [122, 203] on icon "button" at bounding box center [121, 204] width 7 height 7
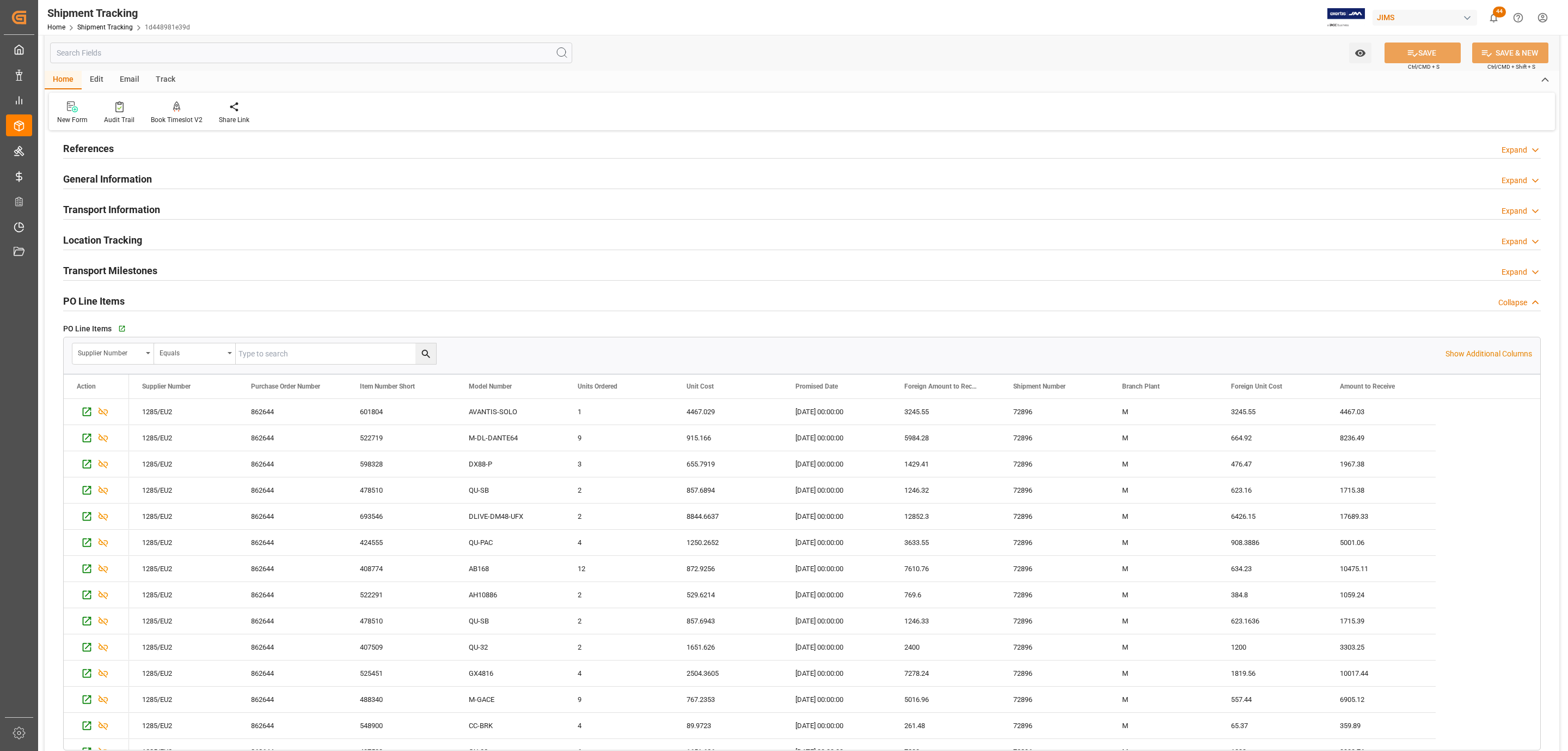
scroll to position [0, 0]
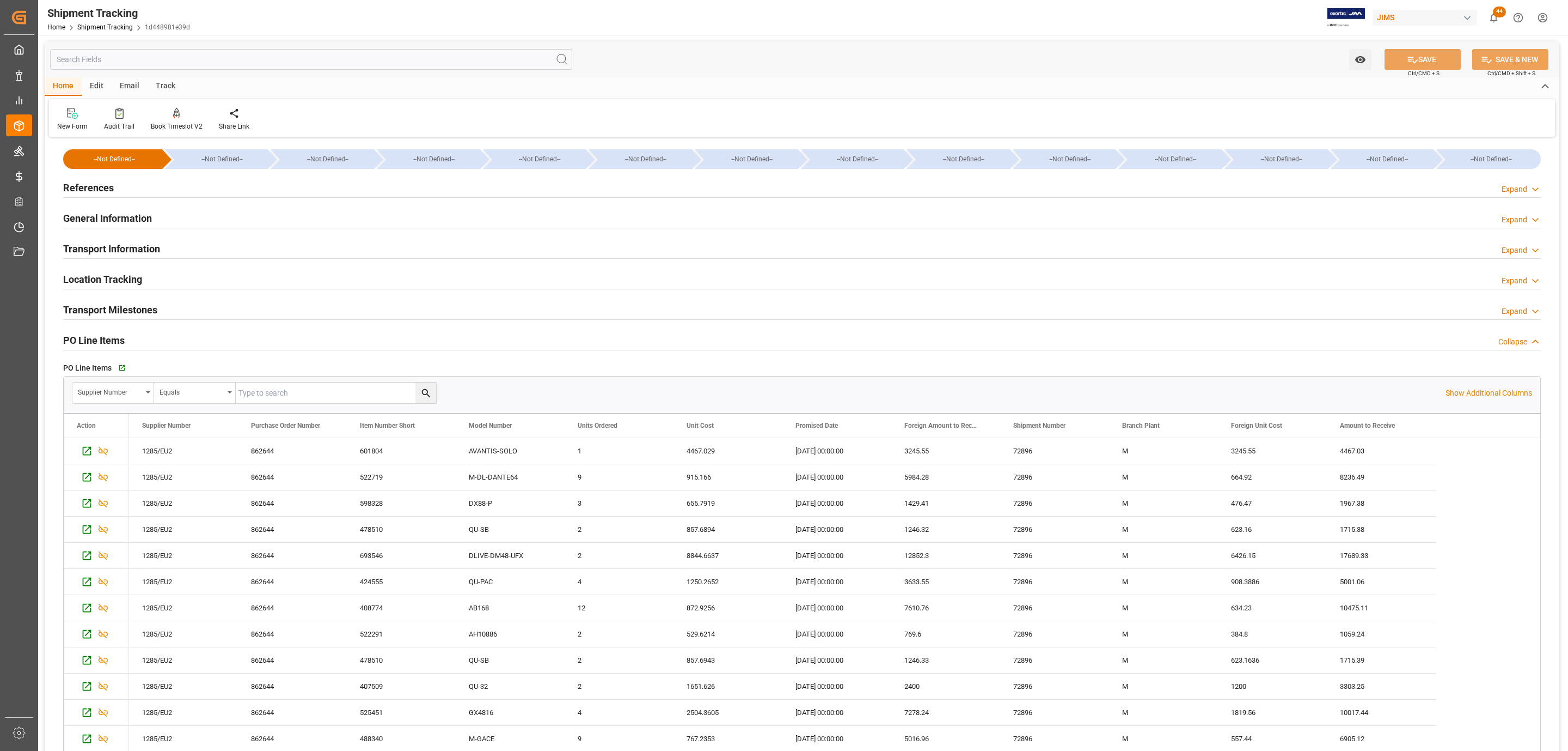
click at [176, 188] on div "References Expand" at bounding box center [802, 187] width 1478 height 21
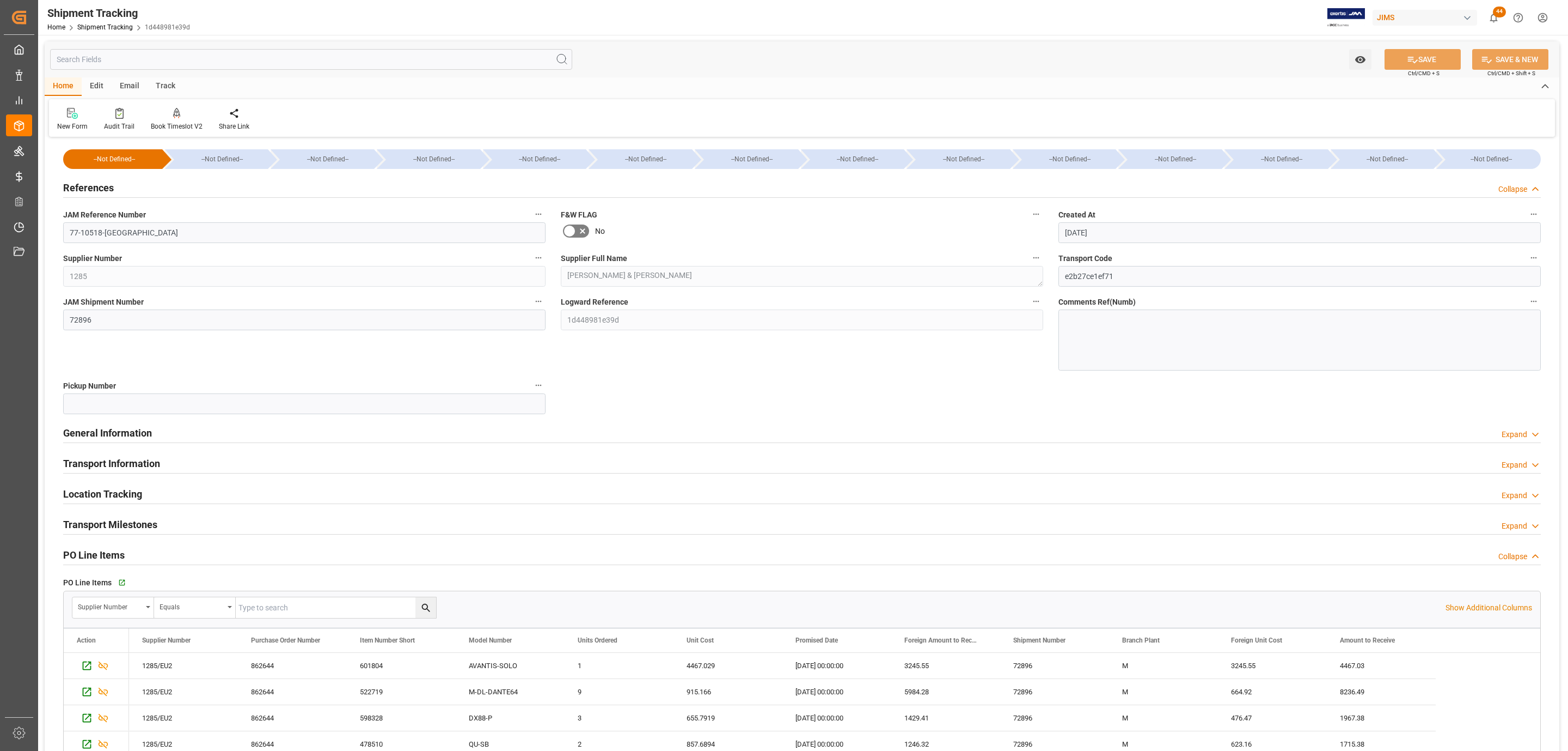
click at [175, 188] on div "References Collapse" at bounding box center [802, 187] width 1478 height 21
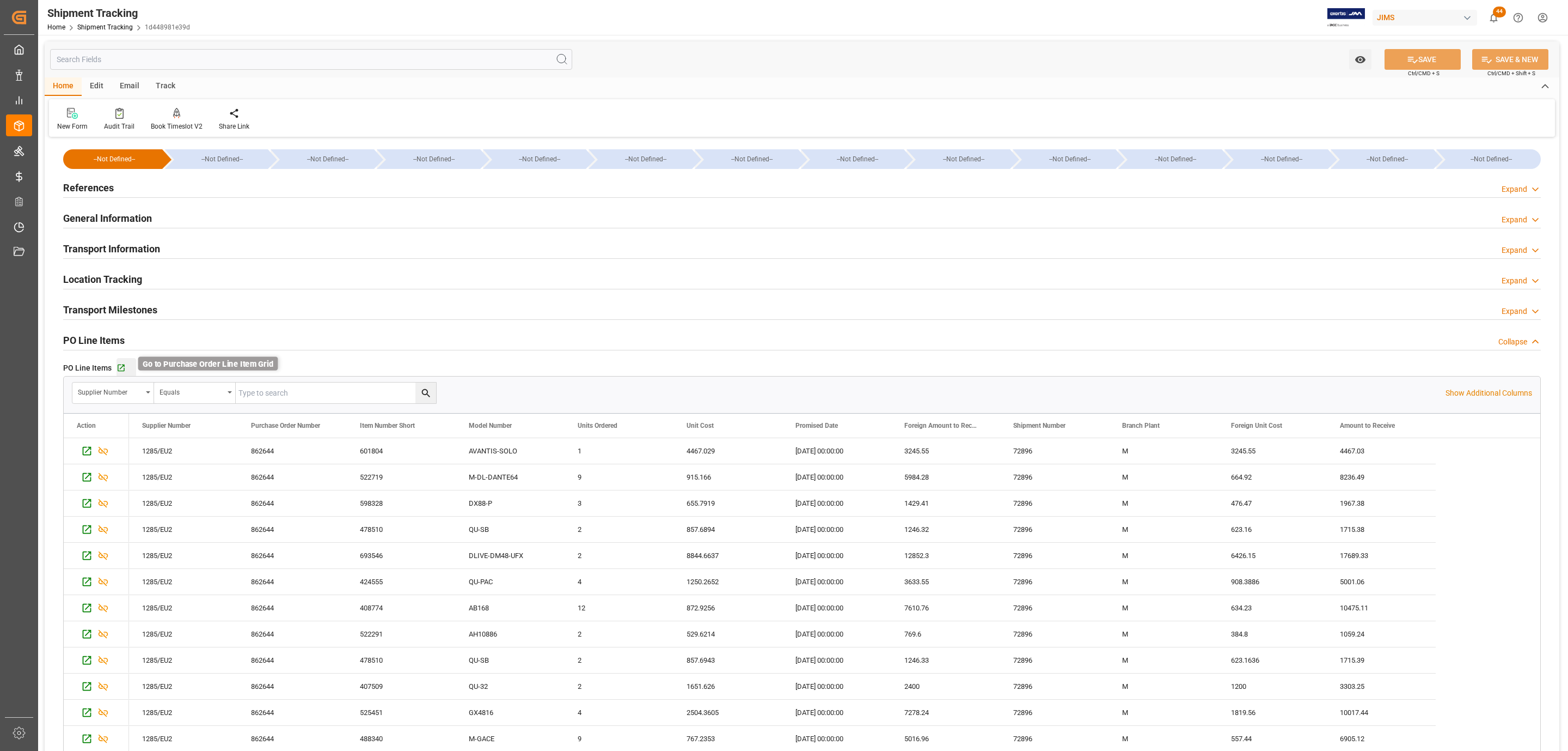
click at [123, 369] on icon "button" at bounding box center [121, 367] width 7 height 7
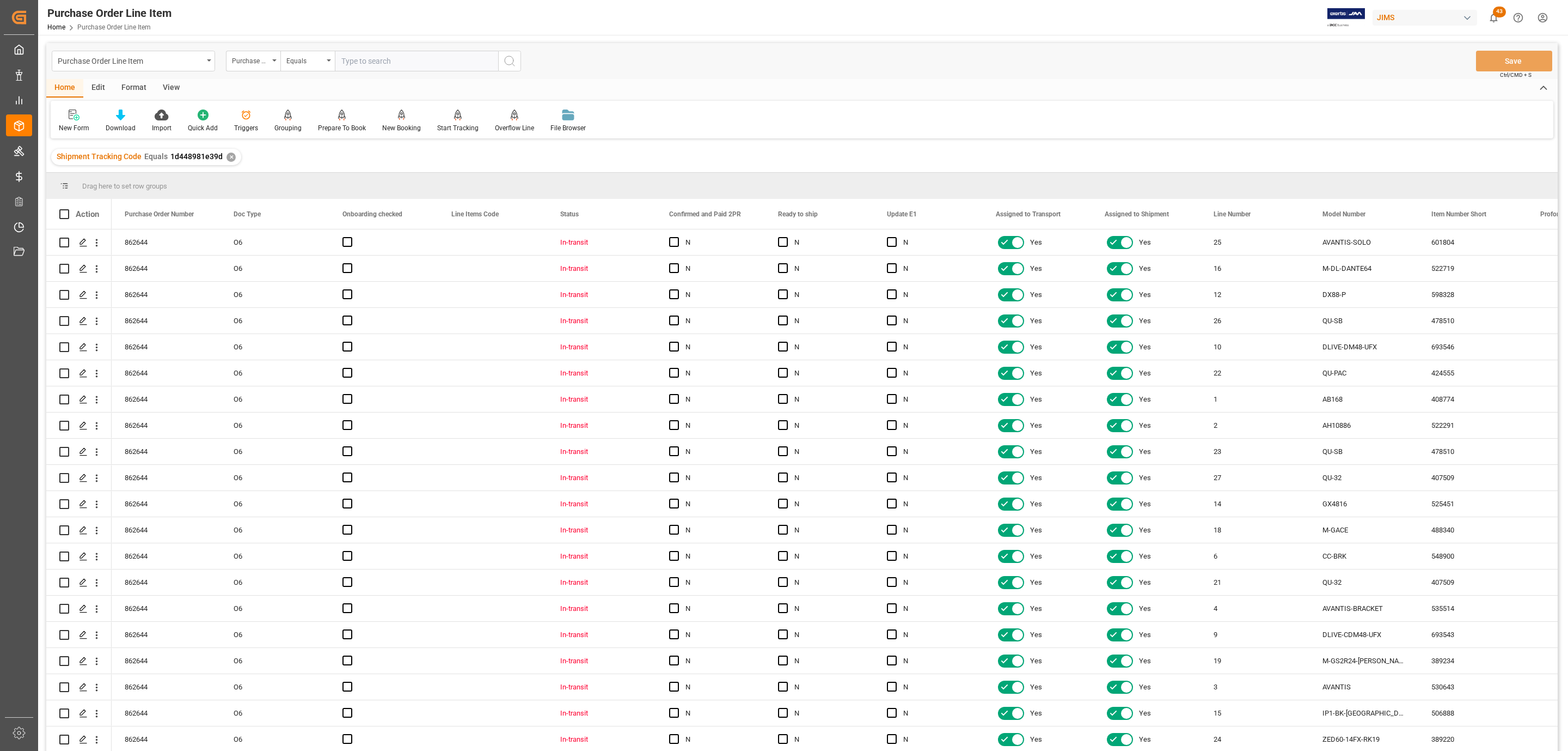
click at [176, 85] on div "View" at bounding box center [171, 89] width 33 height 19
click at [122, 112] on icon at bounding box center [123, 115] width 11 height 11
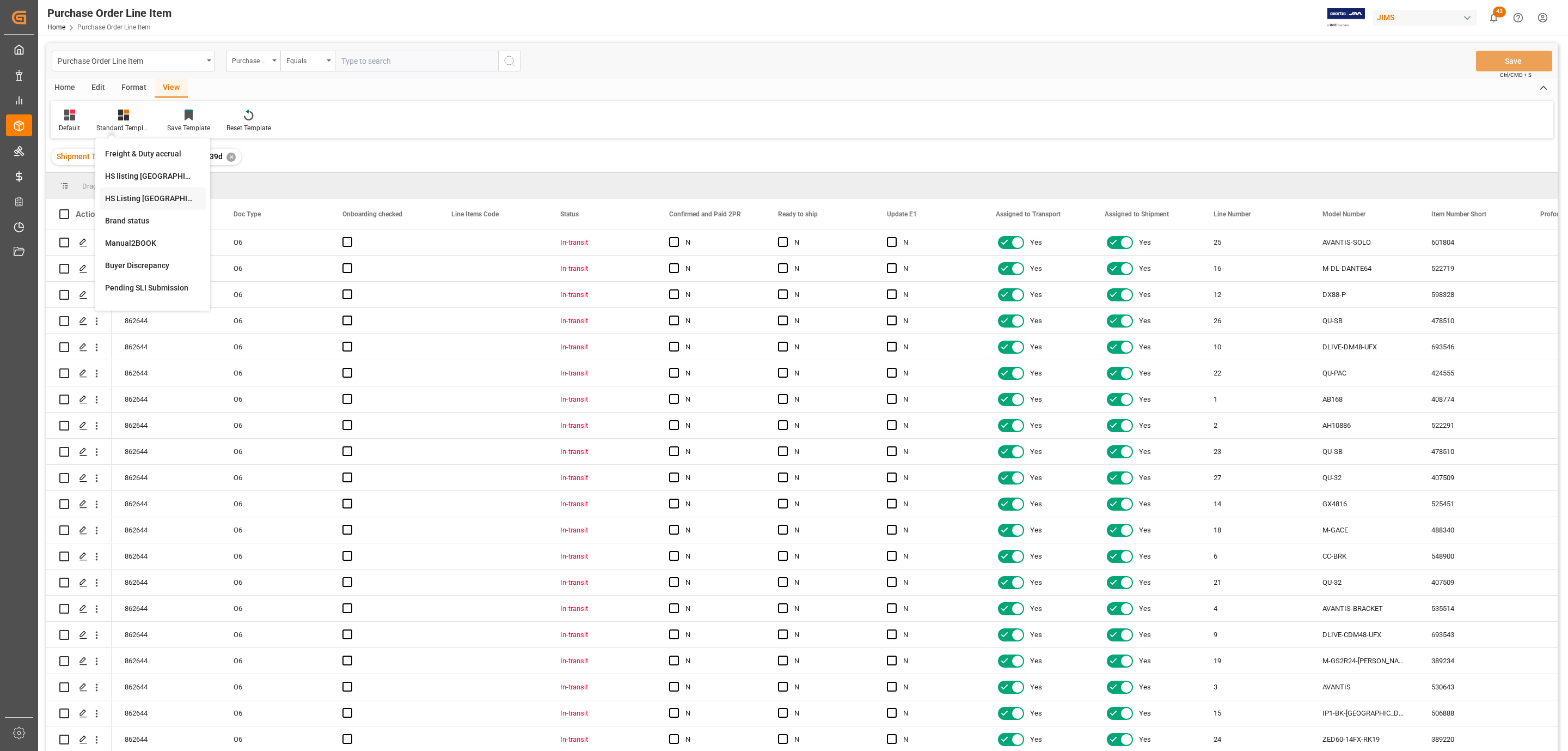
click at [165, 204] on div "HS Listing [GEOGRAPHIC_DATA]" at bounding box center [152, 199] width 95 height 12
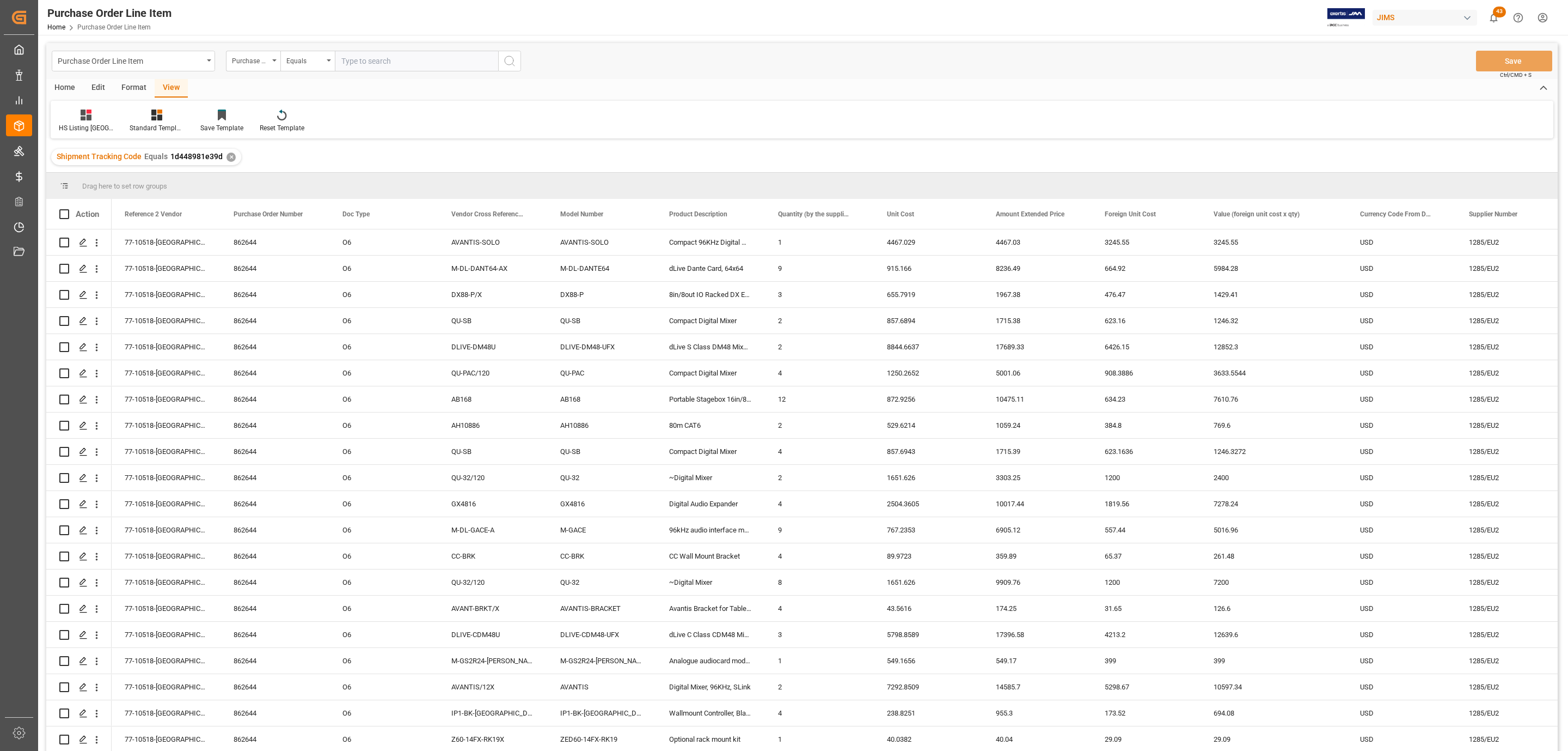
click at [59, 76] on div "Purchase Order Line Item Purchase Order Number Equals Save Ctrl/CMD + S" at bounding box center [802, 61] width 1511 height 36
click at [56, 85] on div "Home" at bounding box center [65, 89] width 37 height 19
click at [61, 211] on div at bounding box center [67, 215] width 16 height 10
click at [67, 214] on div at bounding box center [67, 215] width 16 height 10
click at [65, 215] on span at bounding box center [64, 215] width 10 height 10
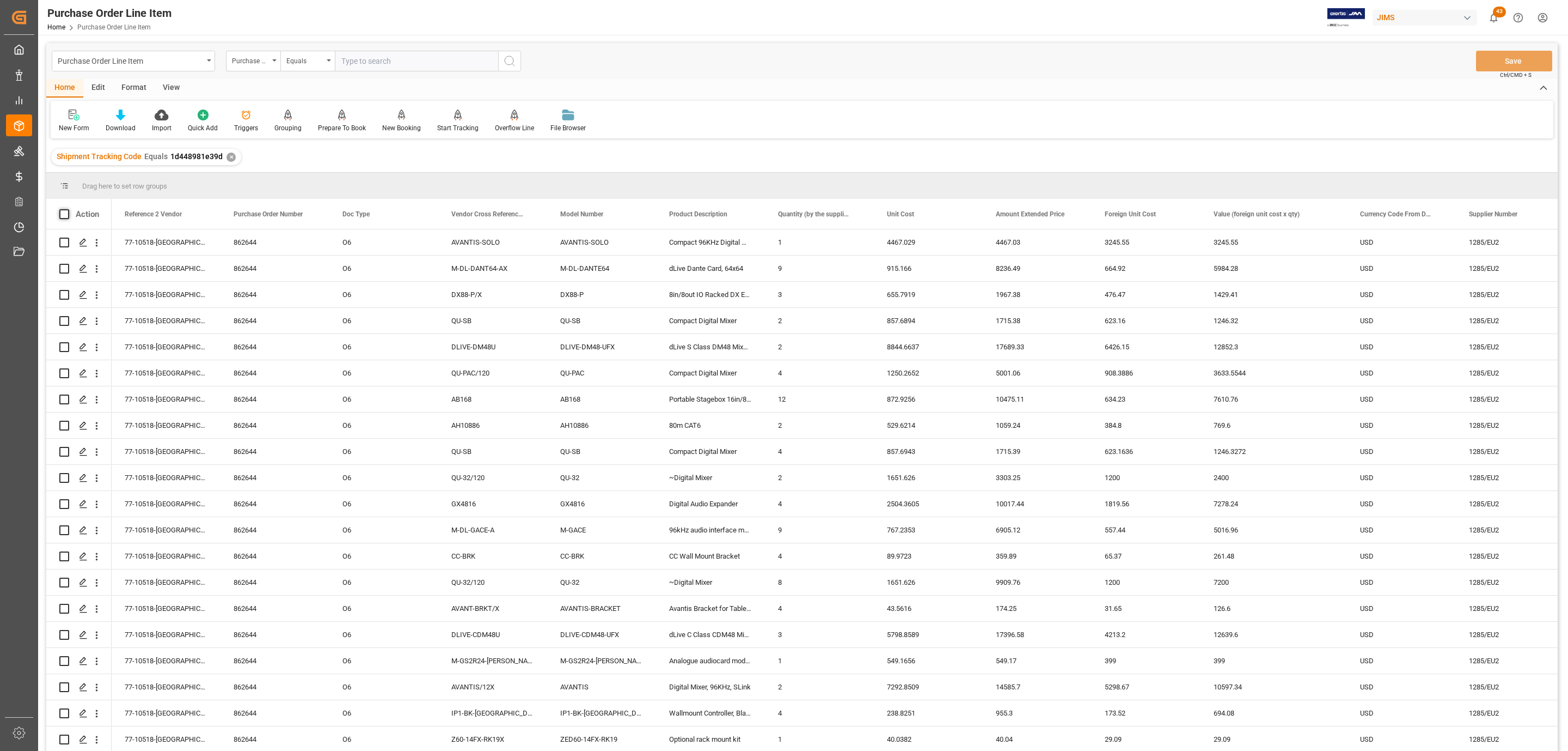
click at [68, 210] on input "checkbox" at bounding box center [68, 210] width 0 height 0
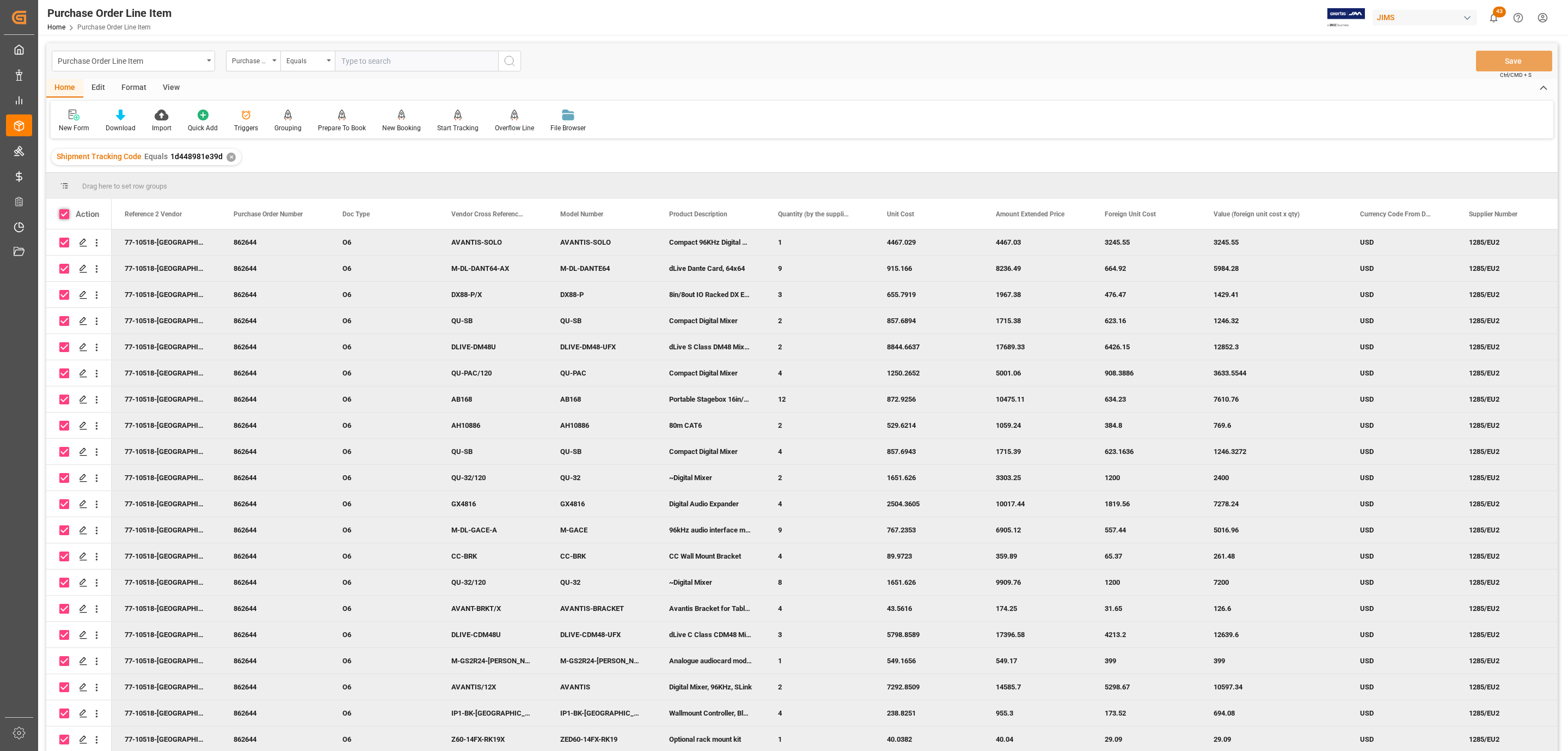
checkbox input "true"
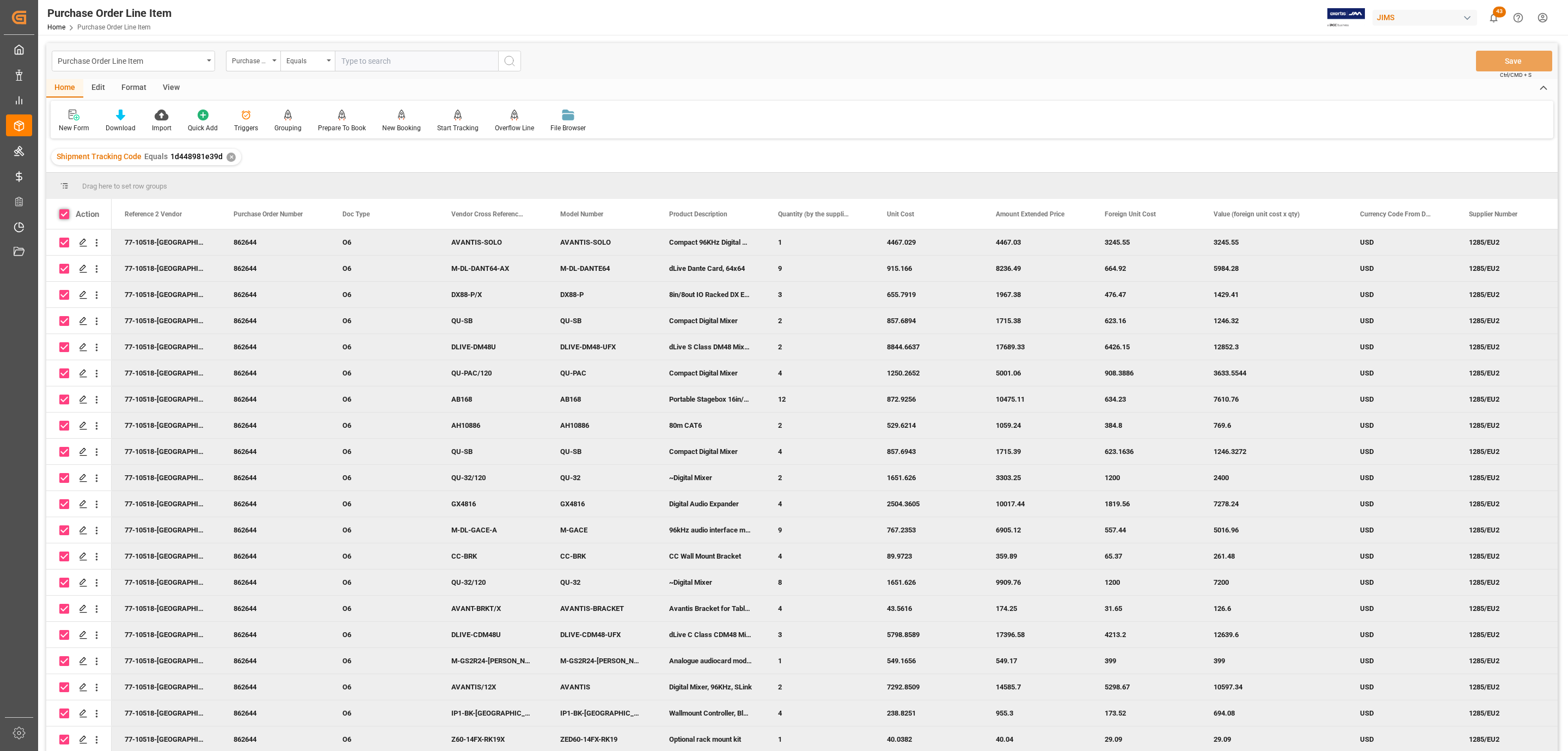
checkbox input "true"
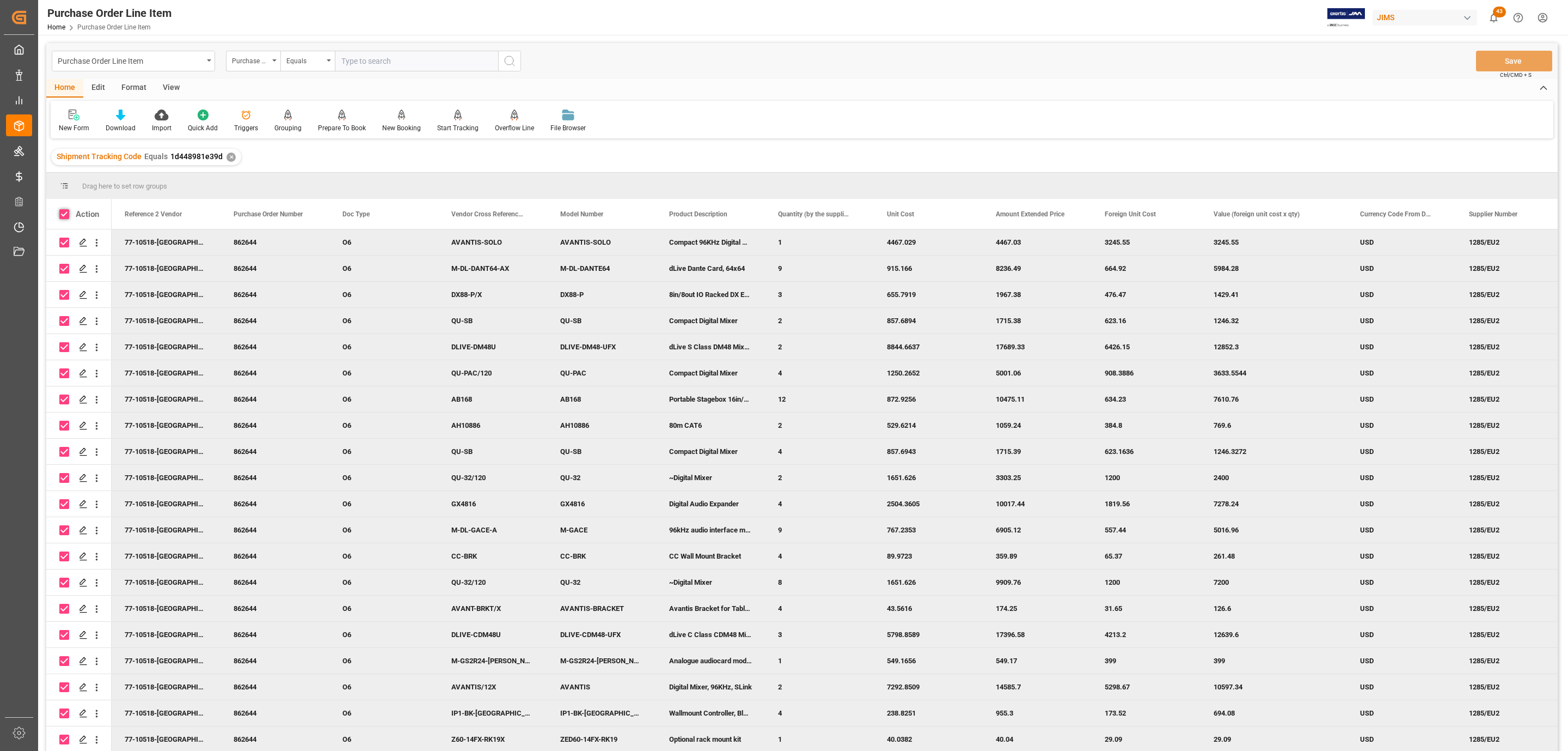
checkbox input "true"
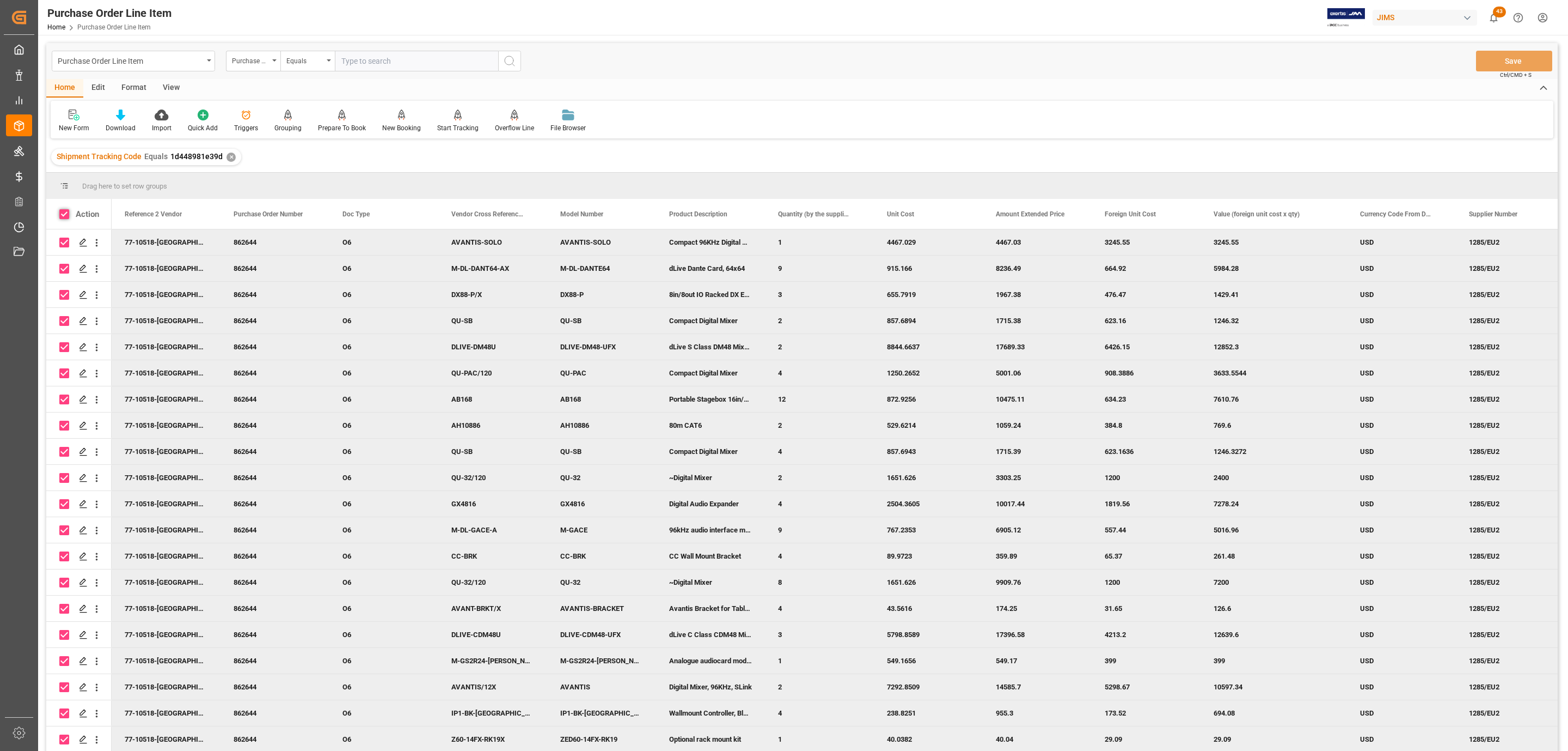
checkbox input "true"
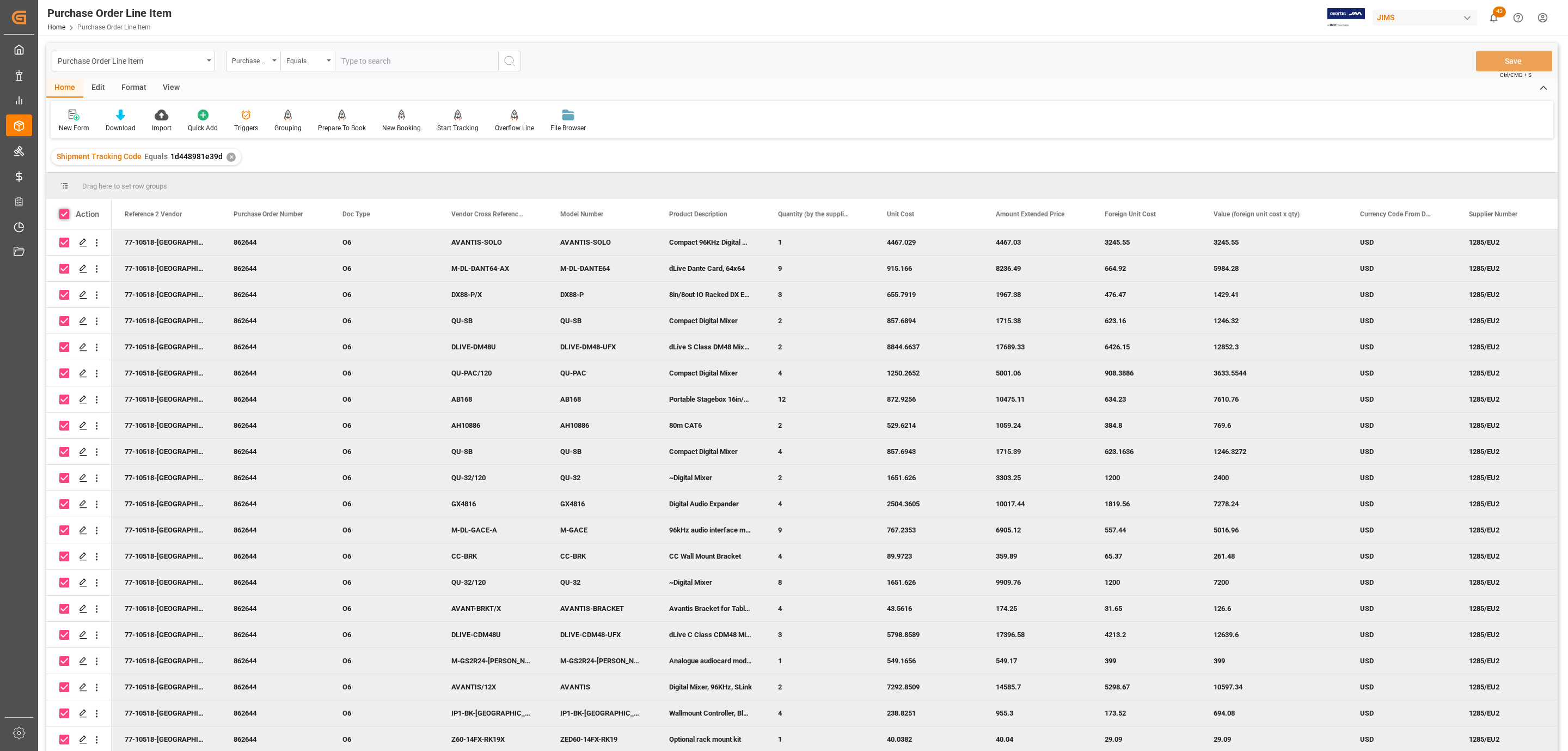
checkbox input "true"
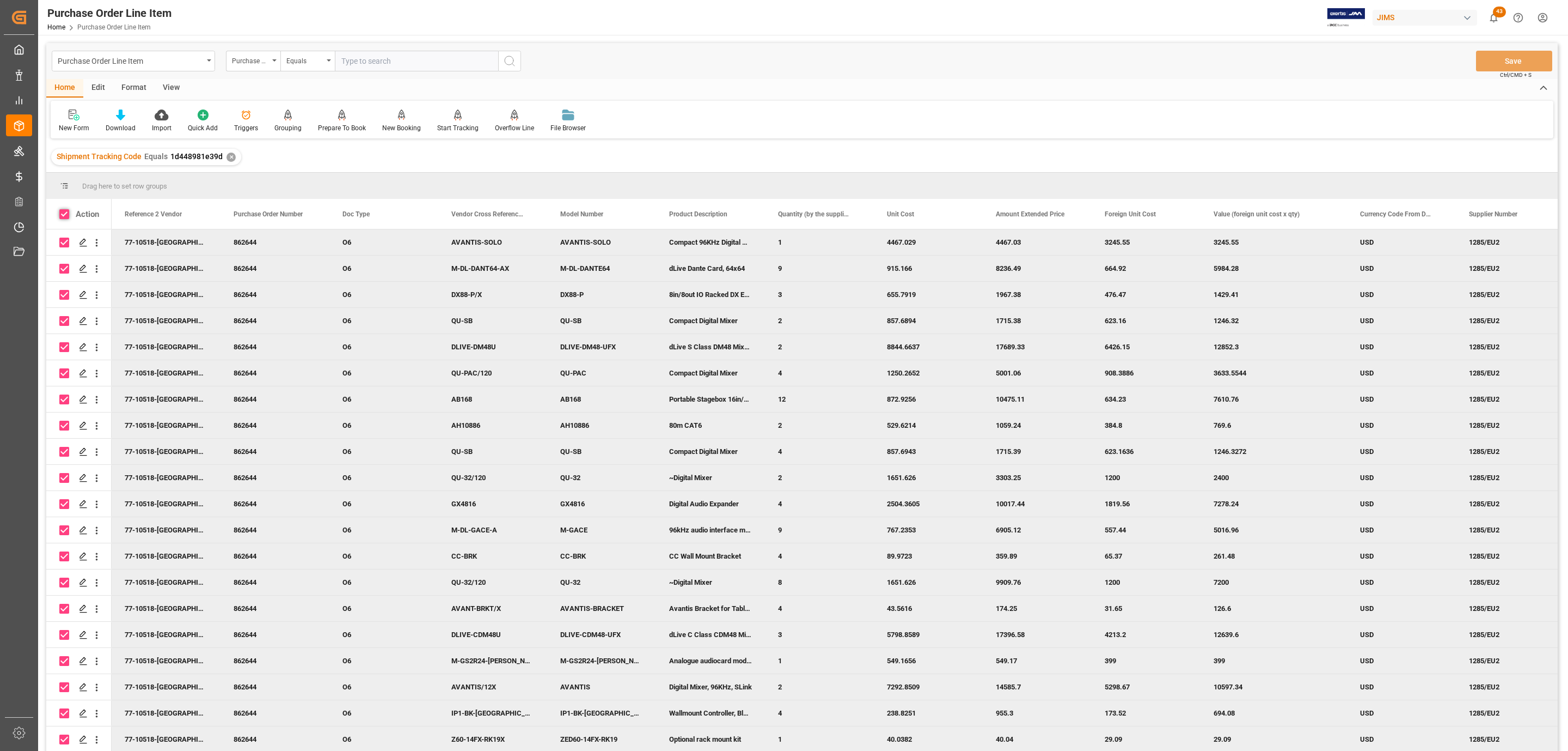
checkbox input "true"
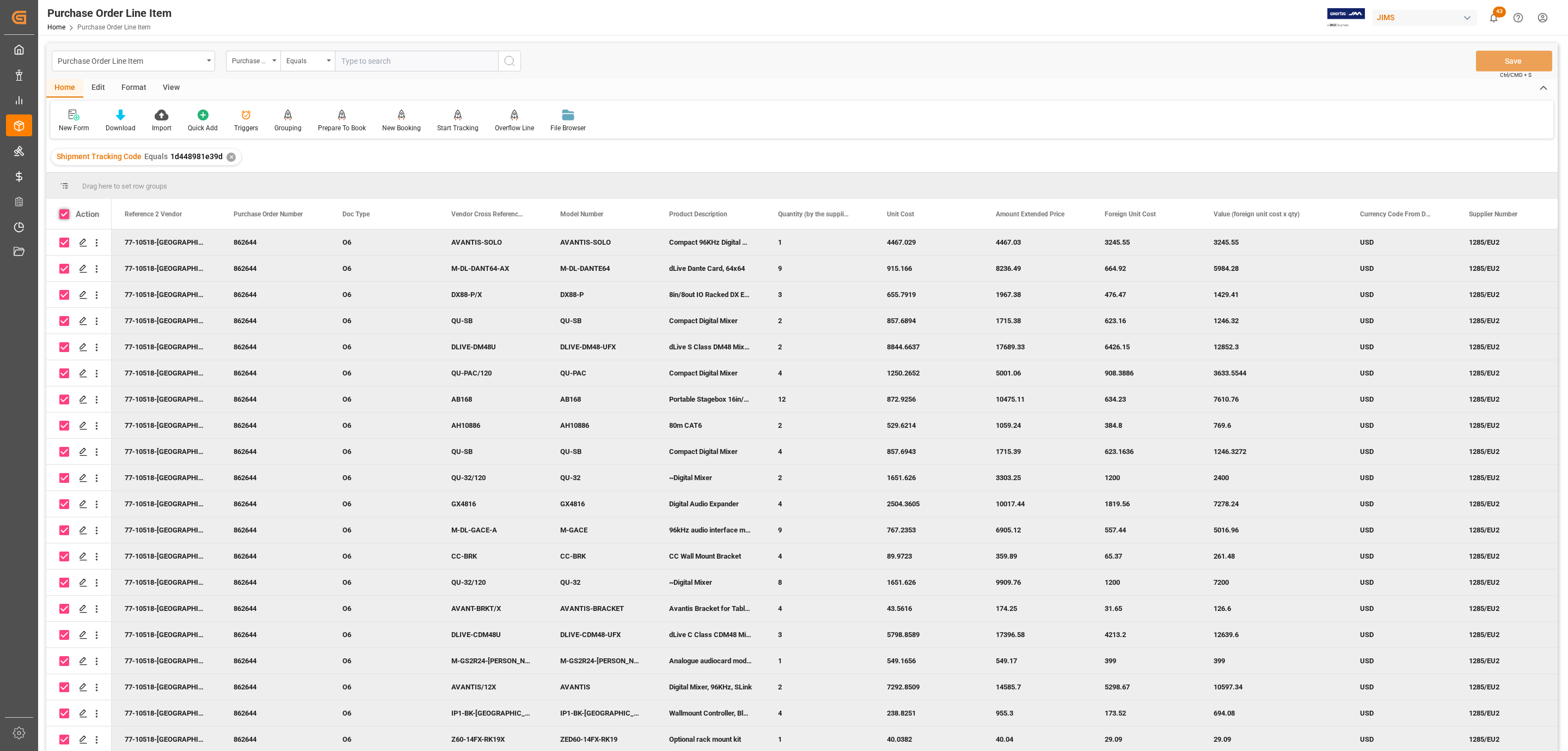
checkbox input "true"
click at [116, 112] on icon at bounding box center [120, 115] width 9 height 11
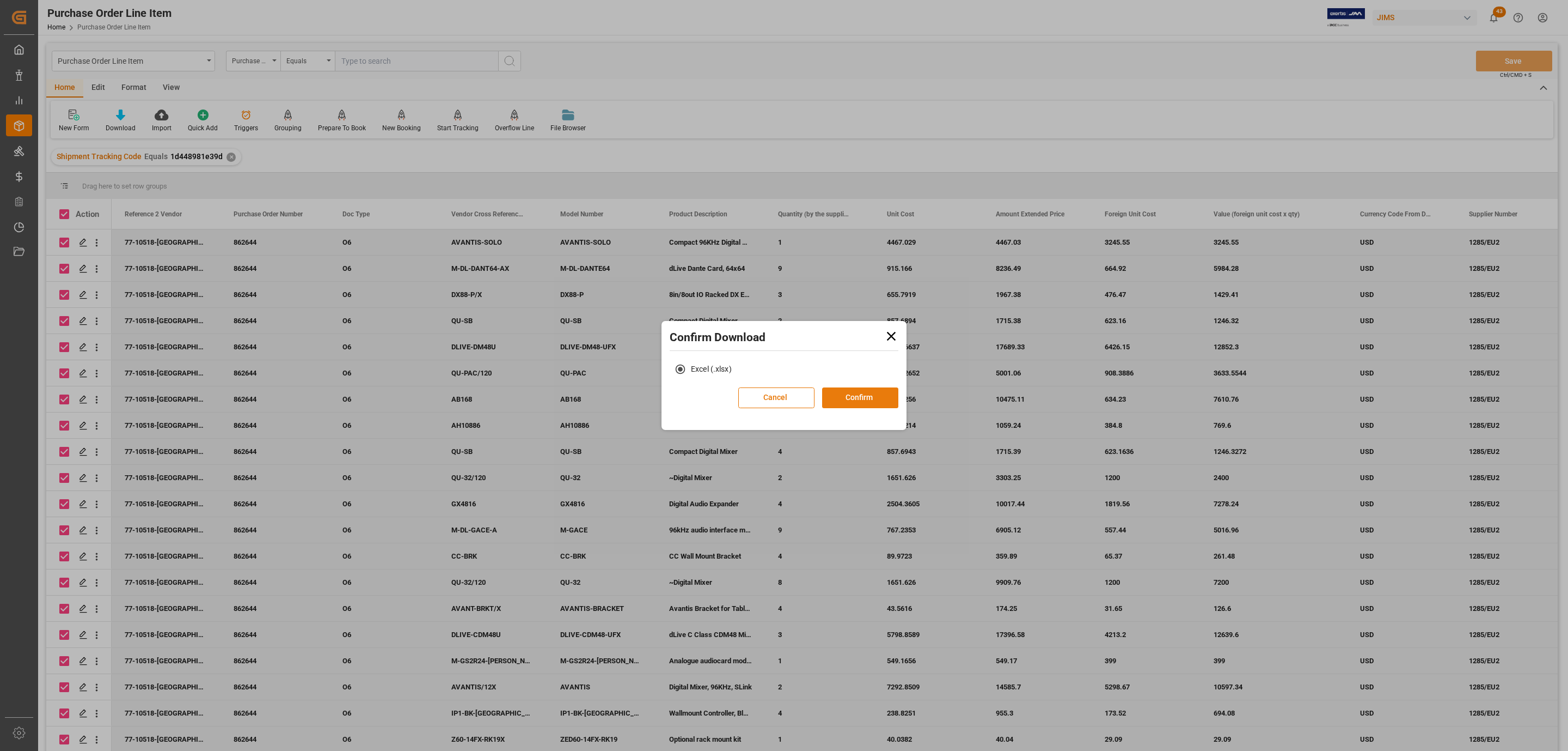
click at [840, 395] on button "Confirm" at bounding box center [860, 398] width 76 height 21
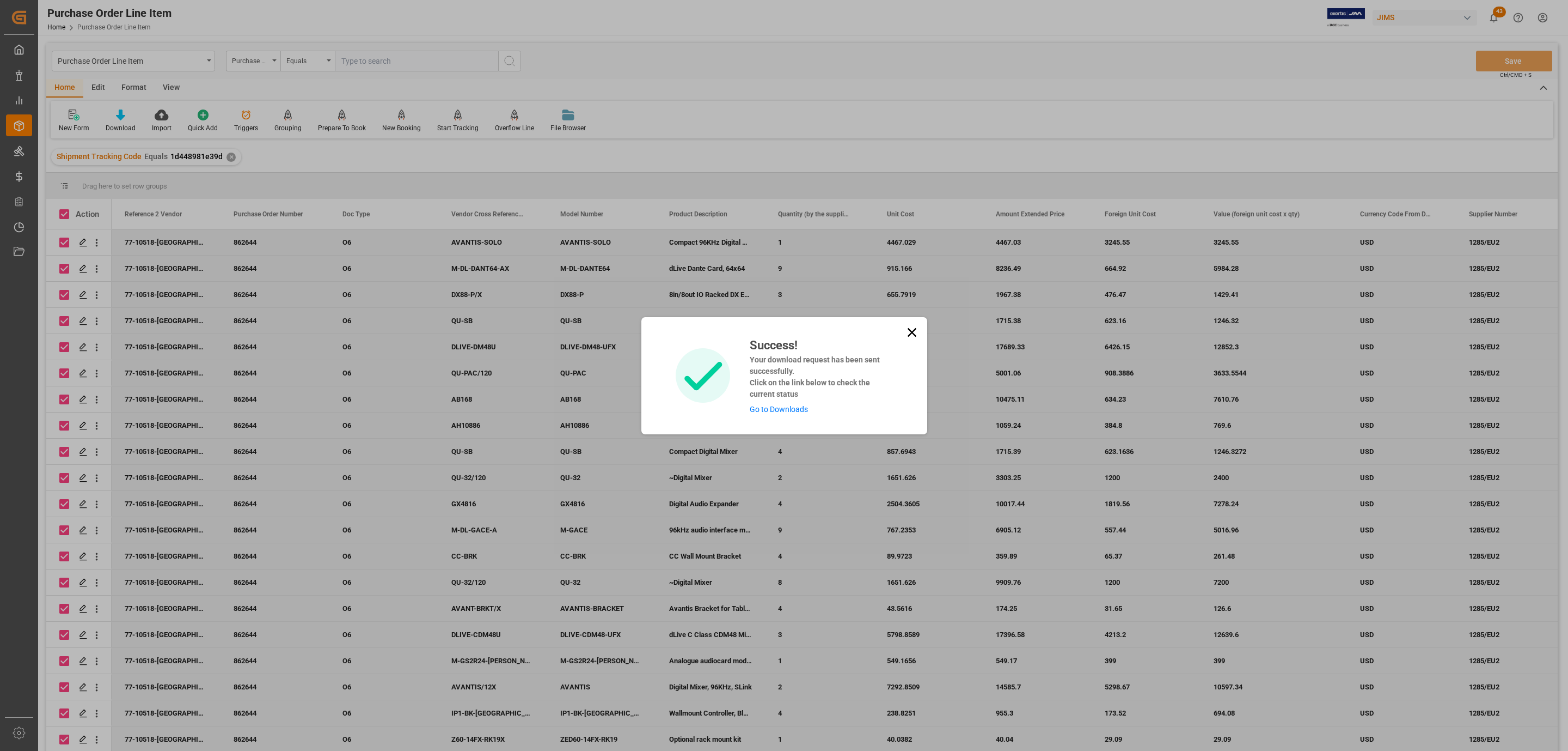
click at [773, 411] on link "Go to Downloads" at bounding box center [779, 409] width 58 height 8
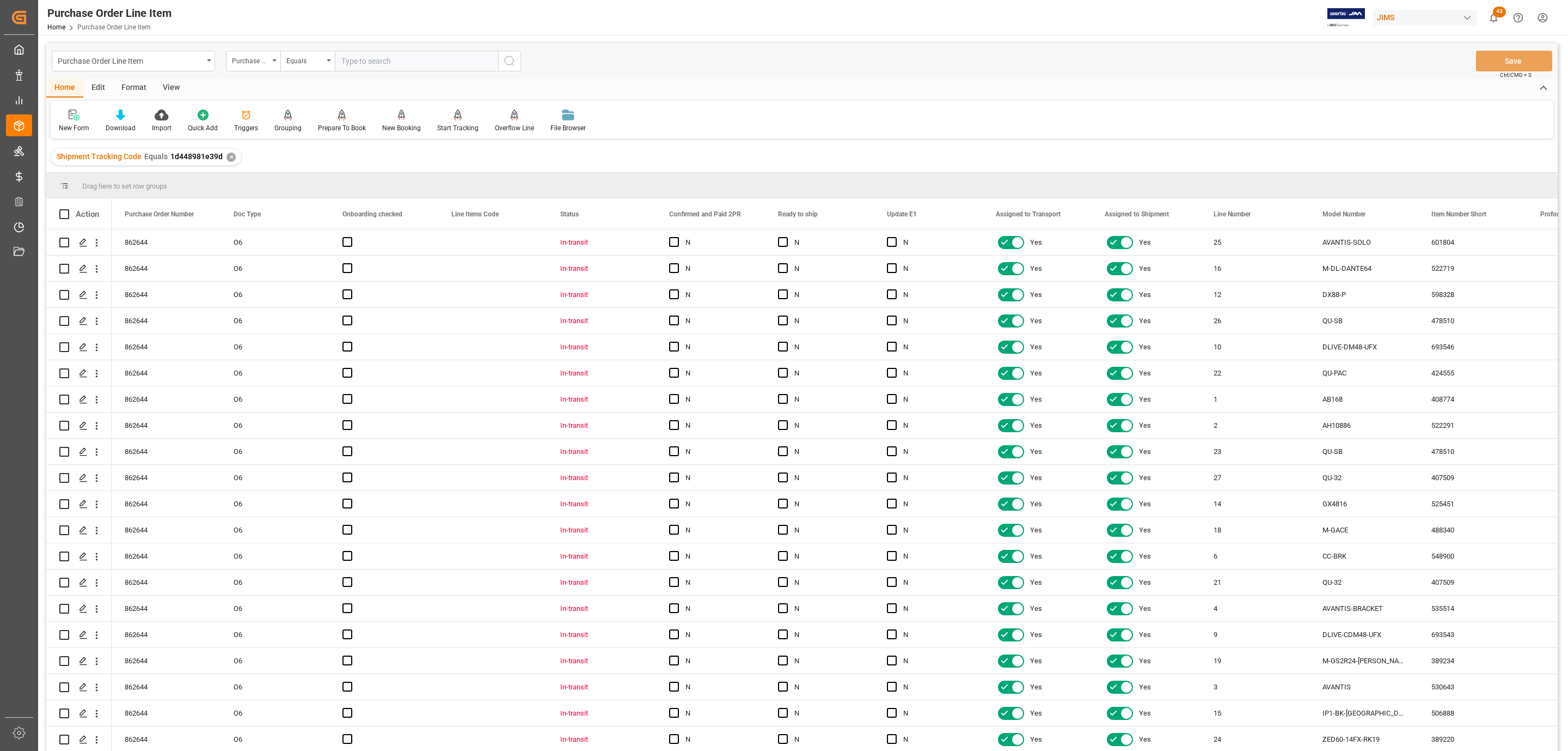
click at [171, 88] on div "View" at bounding box center [171, 89] width 33 height 19
click at [129, 109] on div at bounding box center [123, 115] width 54 height 12
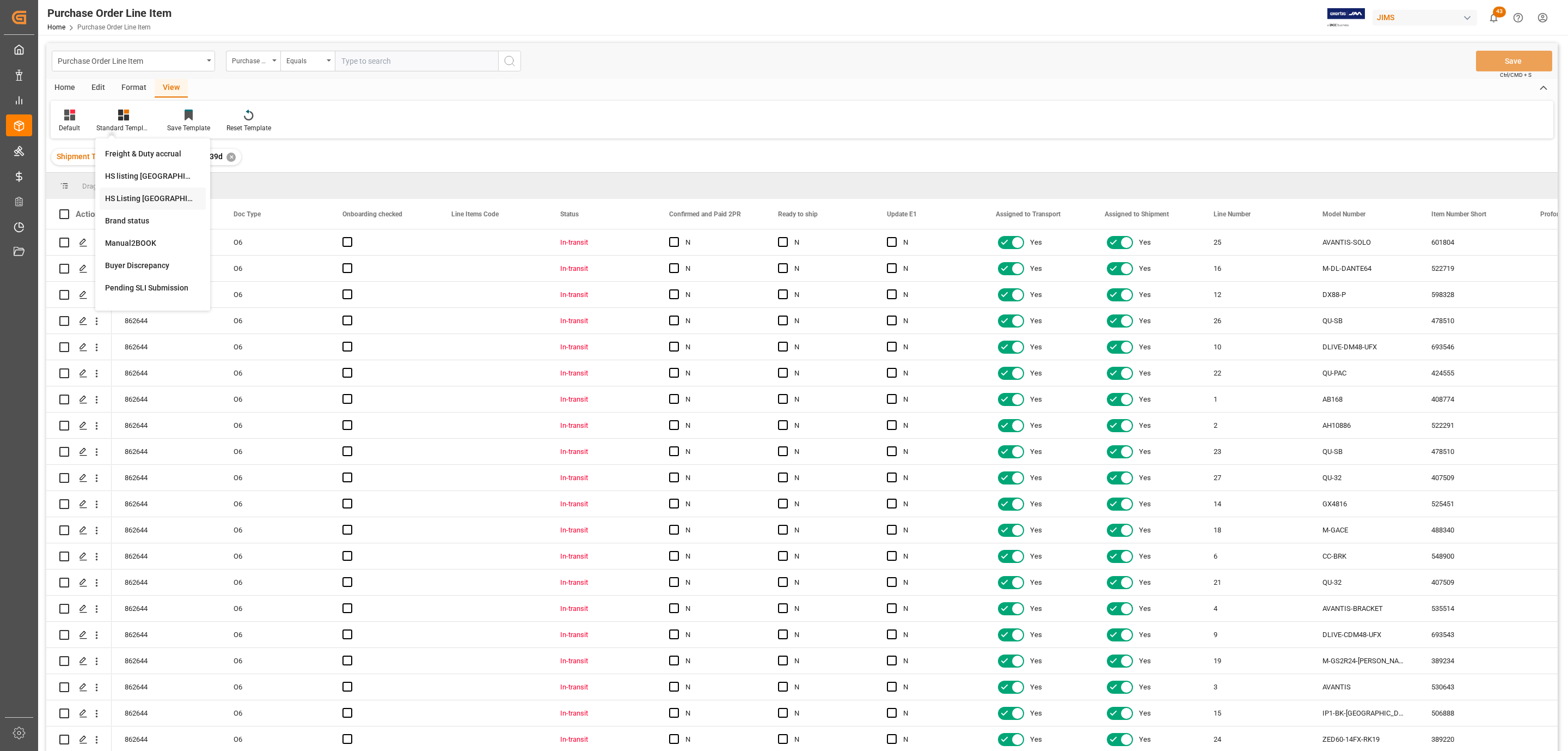
click at [179, 196] on div "HS Listing [GEOGRAPHIC_DATA]" at bounding box center [152, 199] width 95 height 12
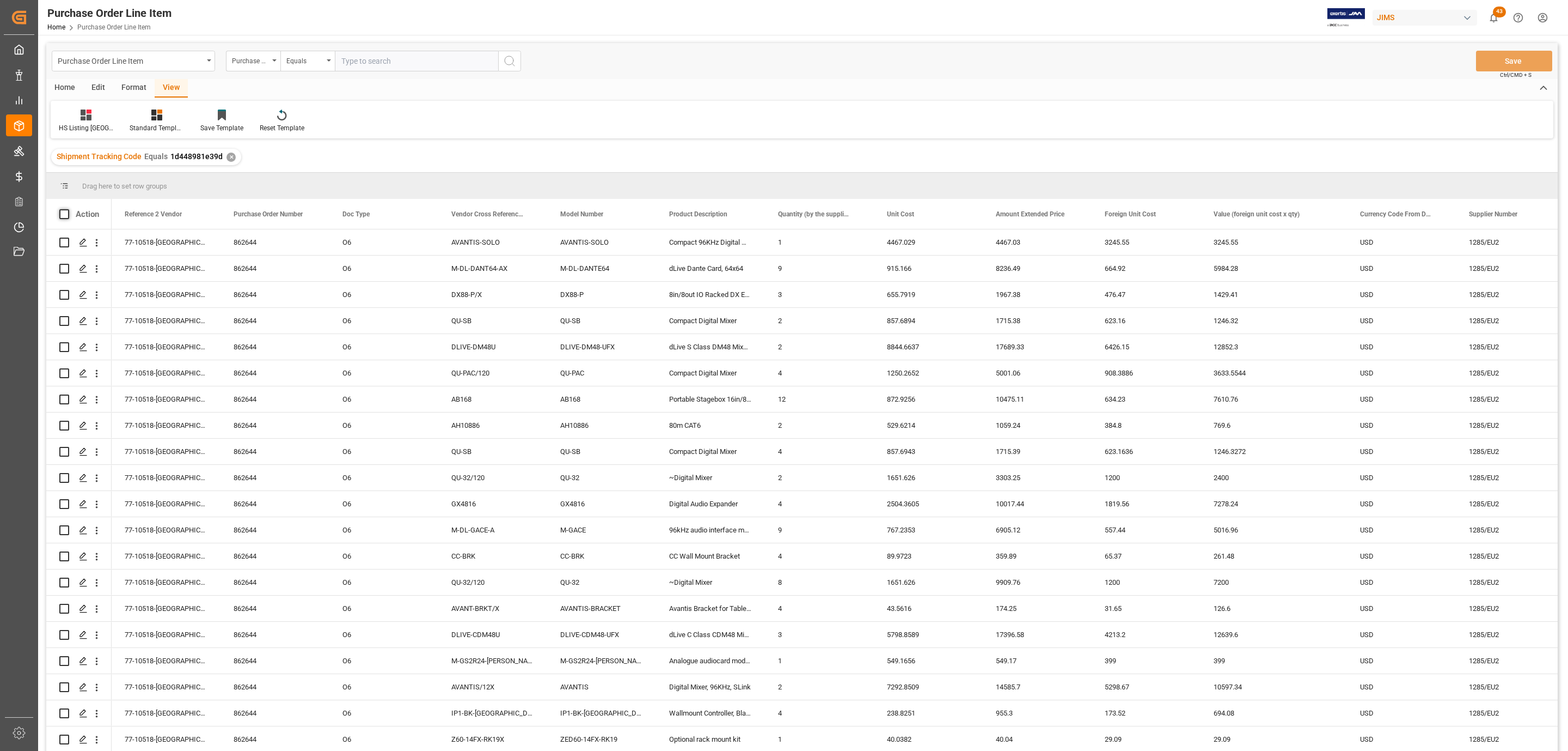
click at [62, 213] on span at bounding box center [64, 215] width 10 height 10
click at [68, 210] on input "checkbox" at bounding box center [68, 210] width 0 height 0
checkbox input "true"
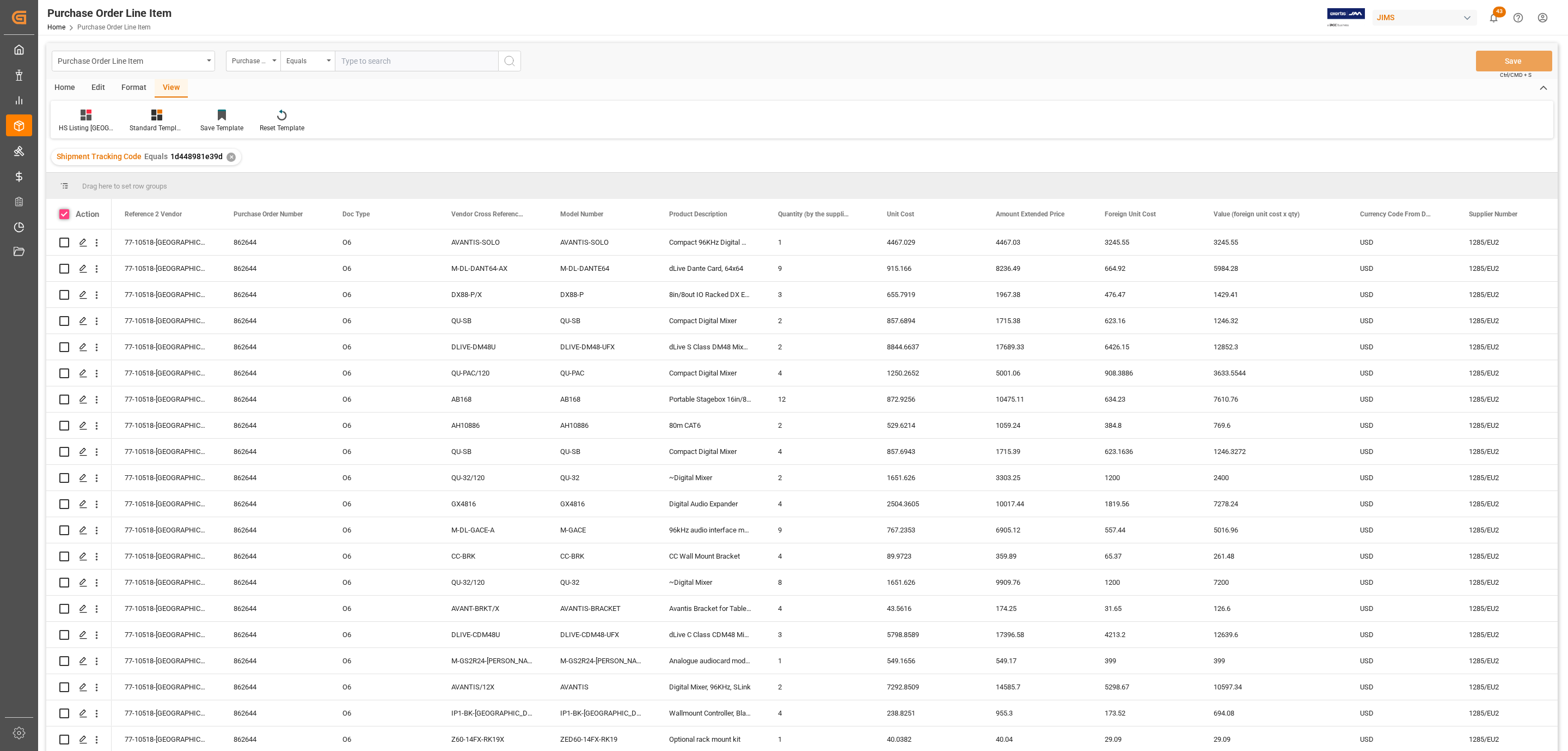
checkbox input "true"
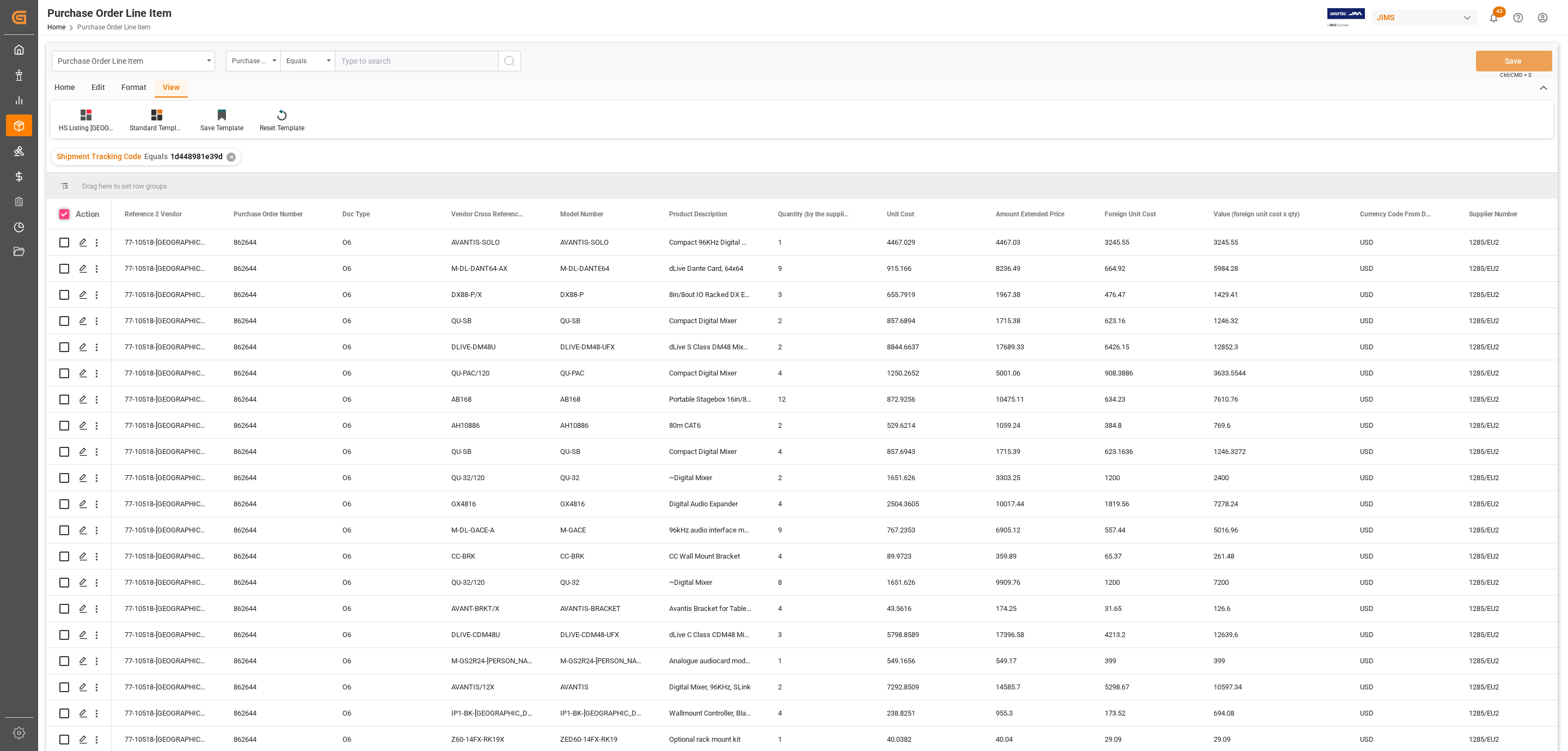
checkbox input "true"
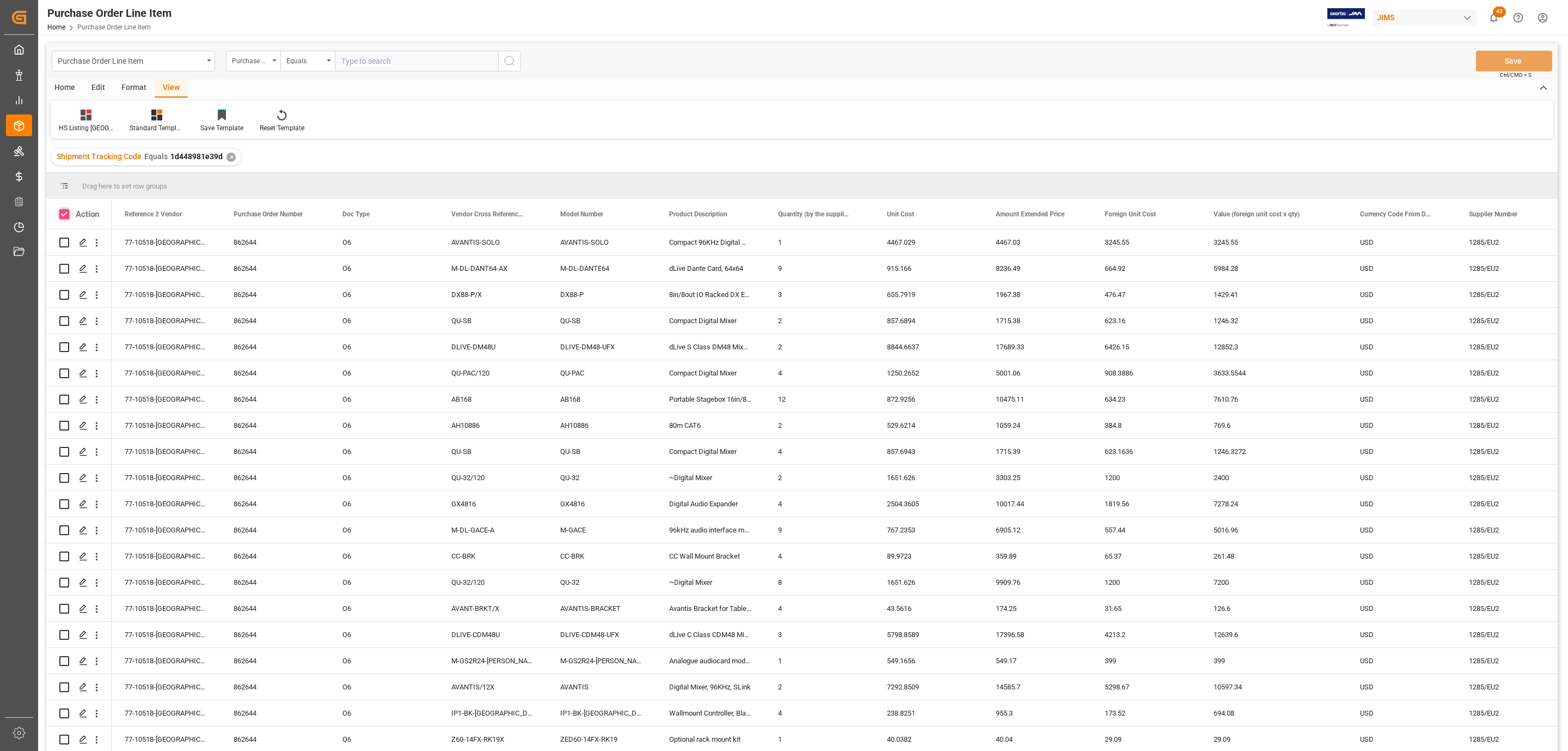
checkbox input "true"
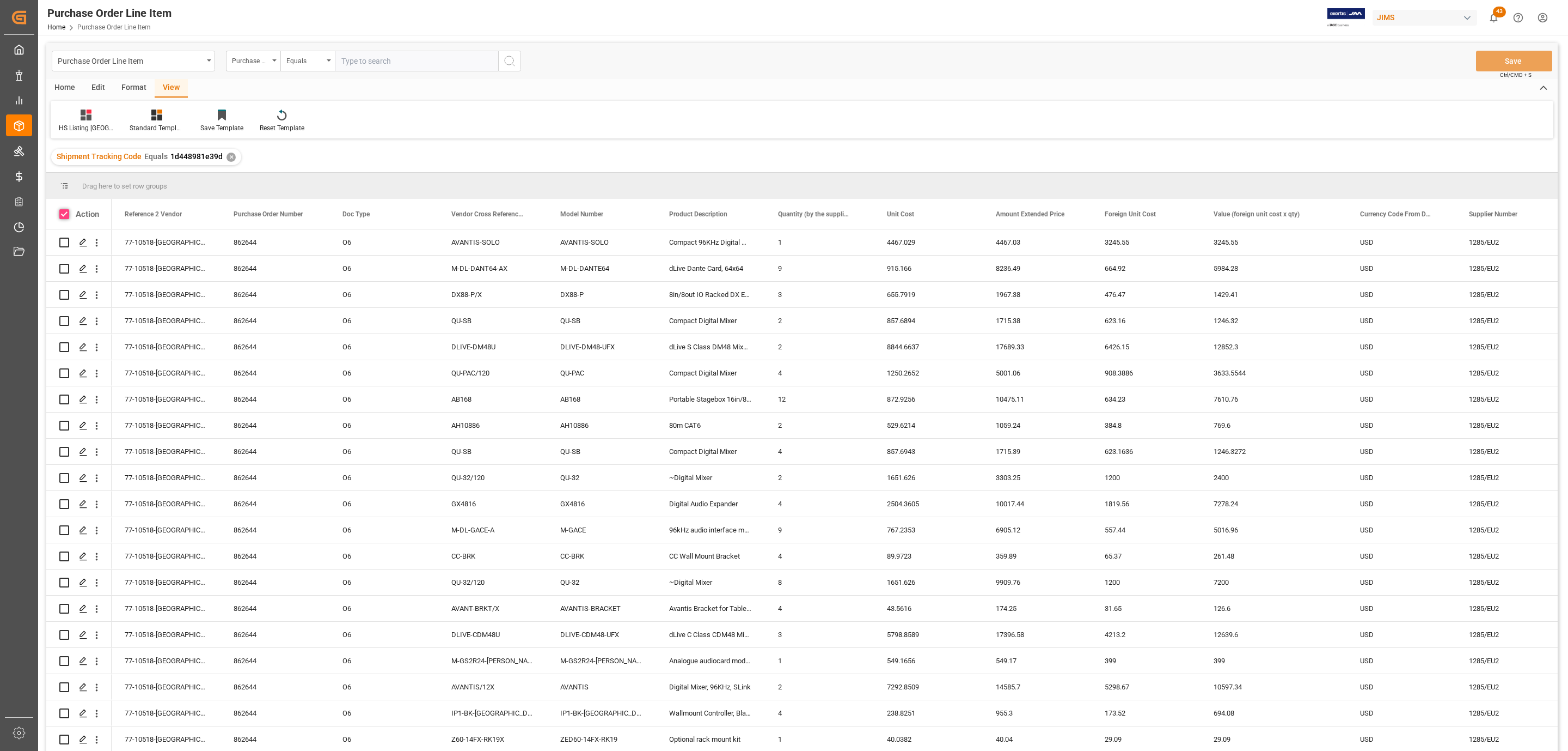
checkbox input "true"
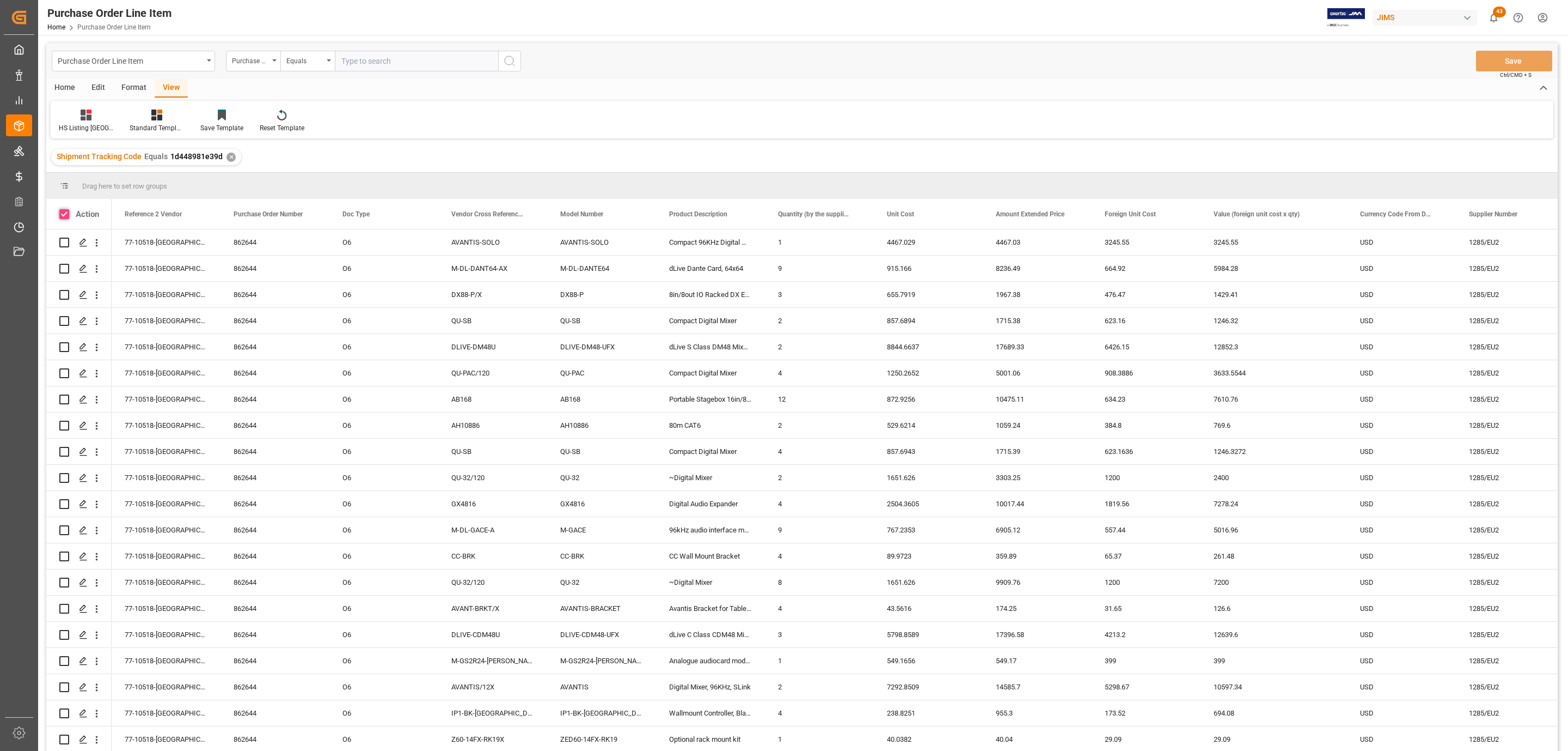
checkbox input "true"
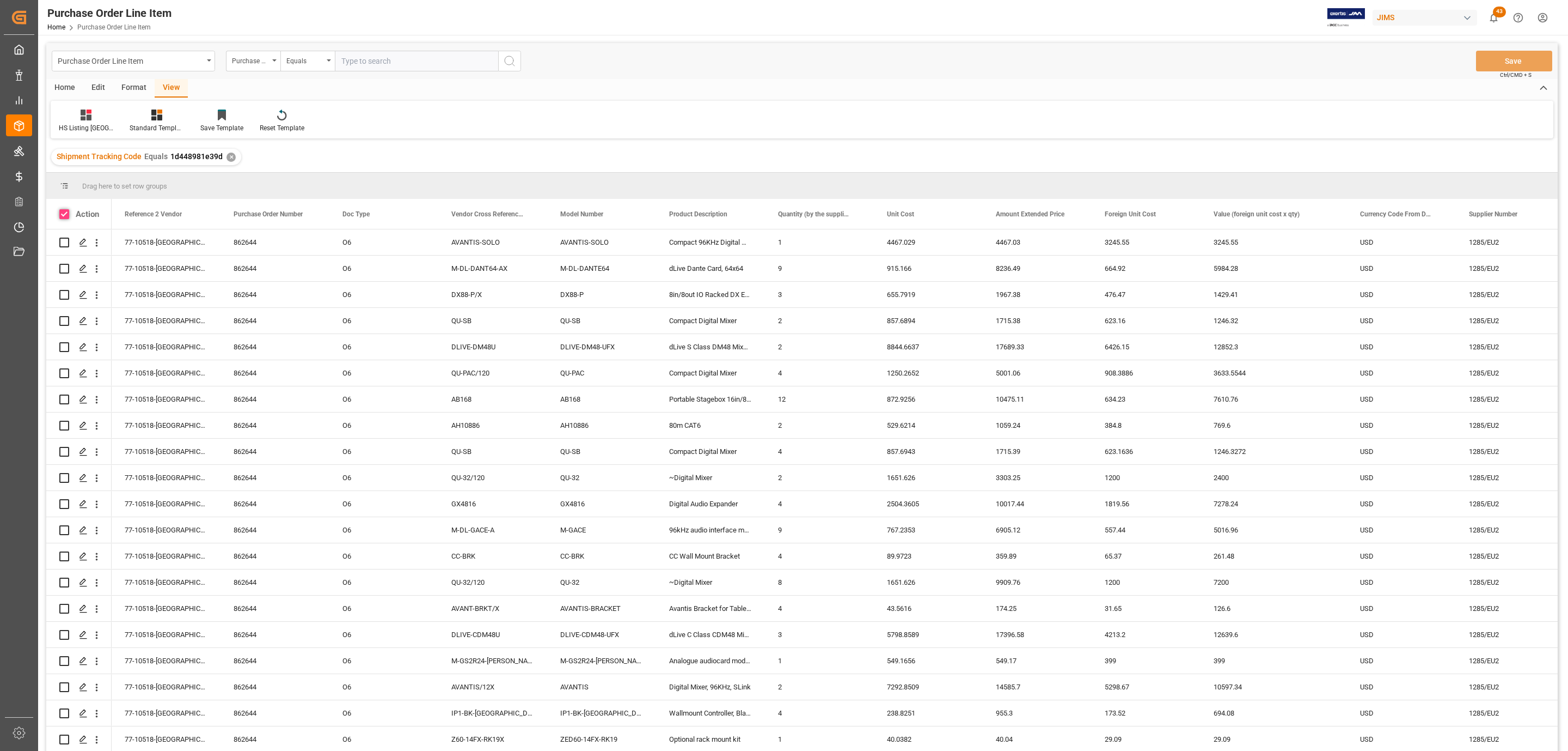
checkbox input "true"
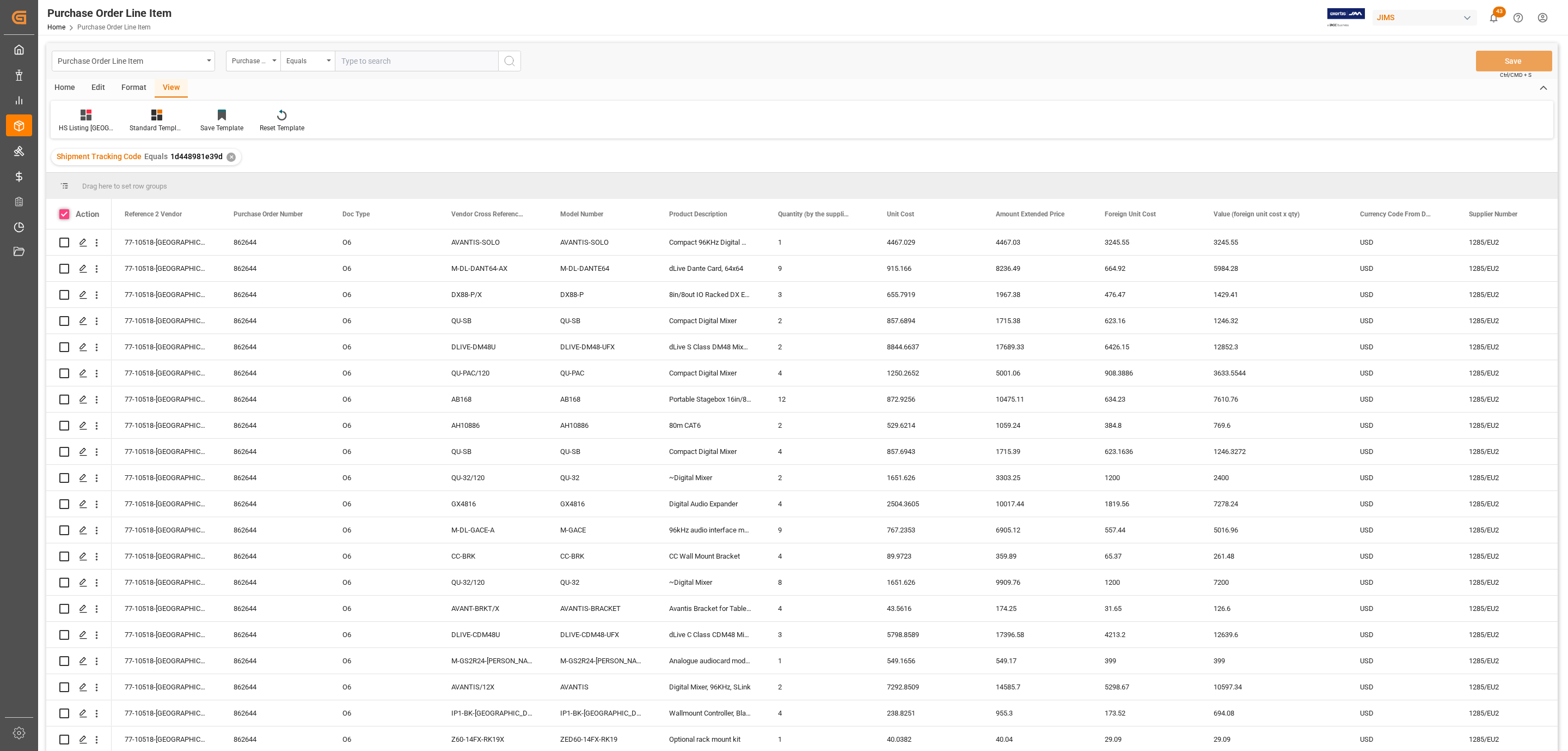
checkbox input "true"
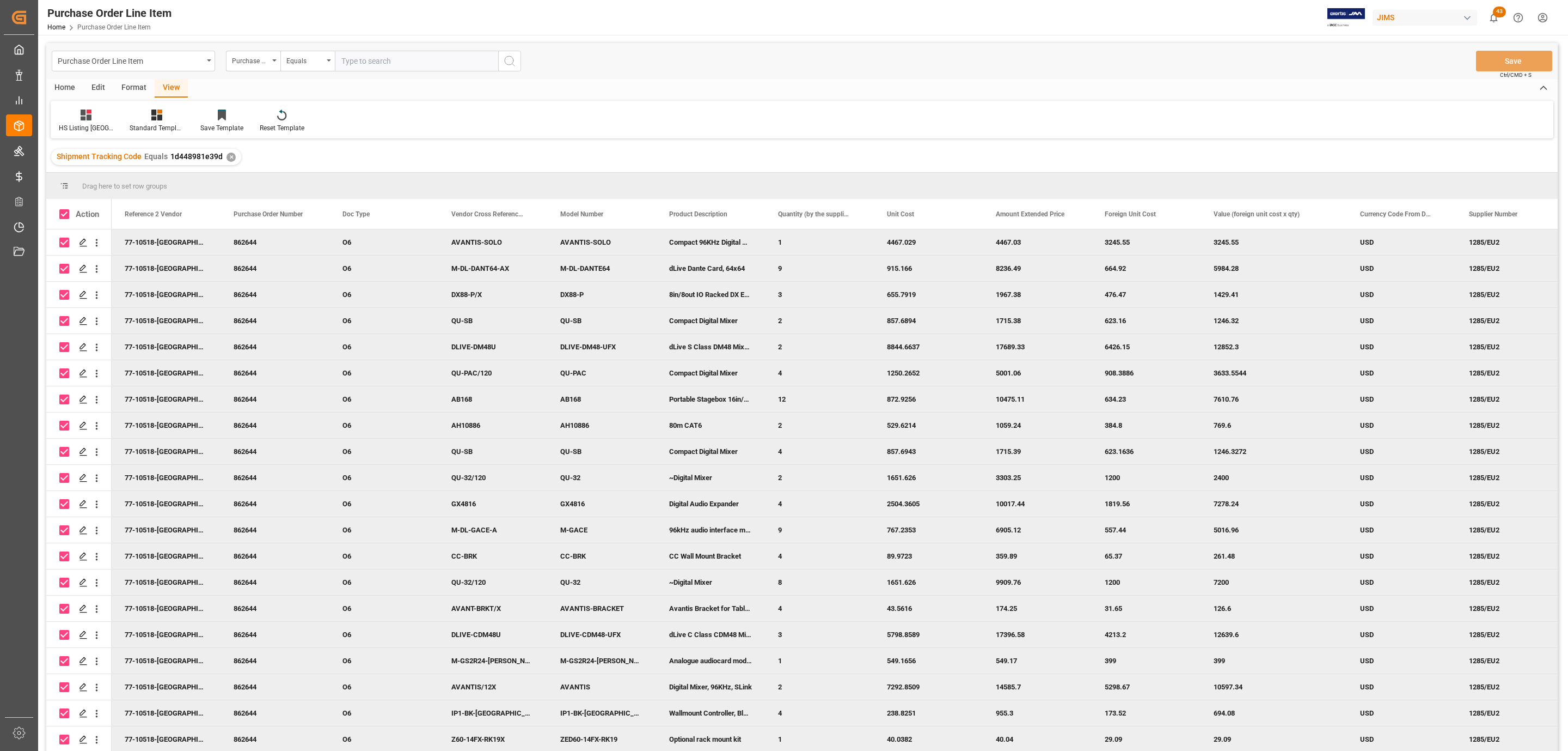
click at [65, 85] on div "Home" at bounding box center [65, 89] width 37 height 19
click at [115, 117] on div at bounding box center [120, 115] width 30 height 12
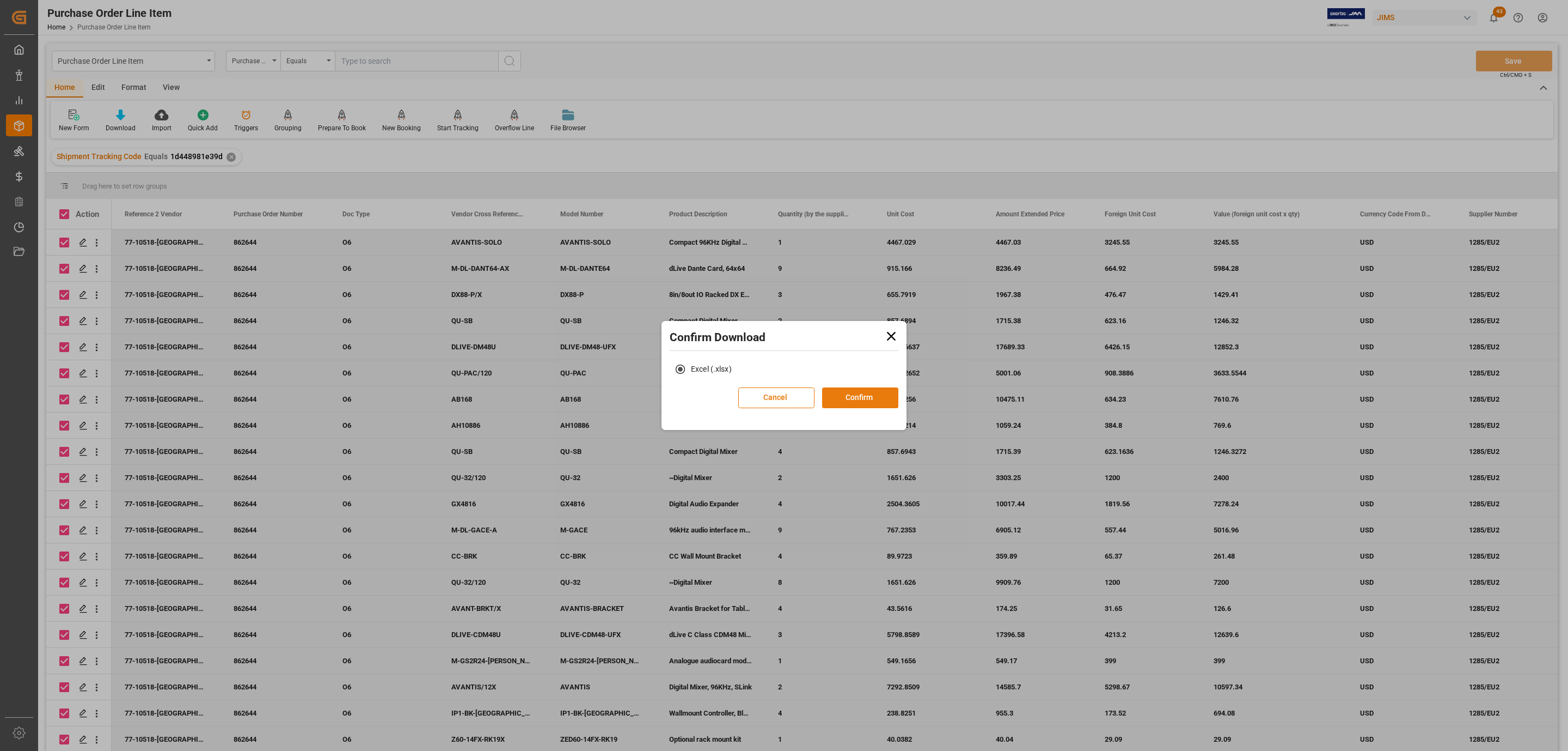
click at [844, 395] on button "Confirm" at bounding box center [860, 398] width 76 height 21
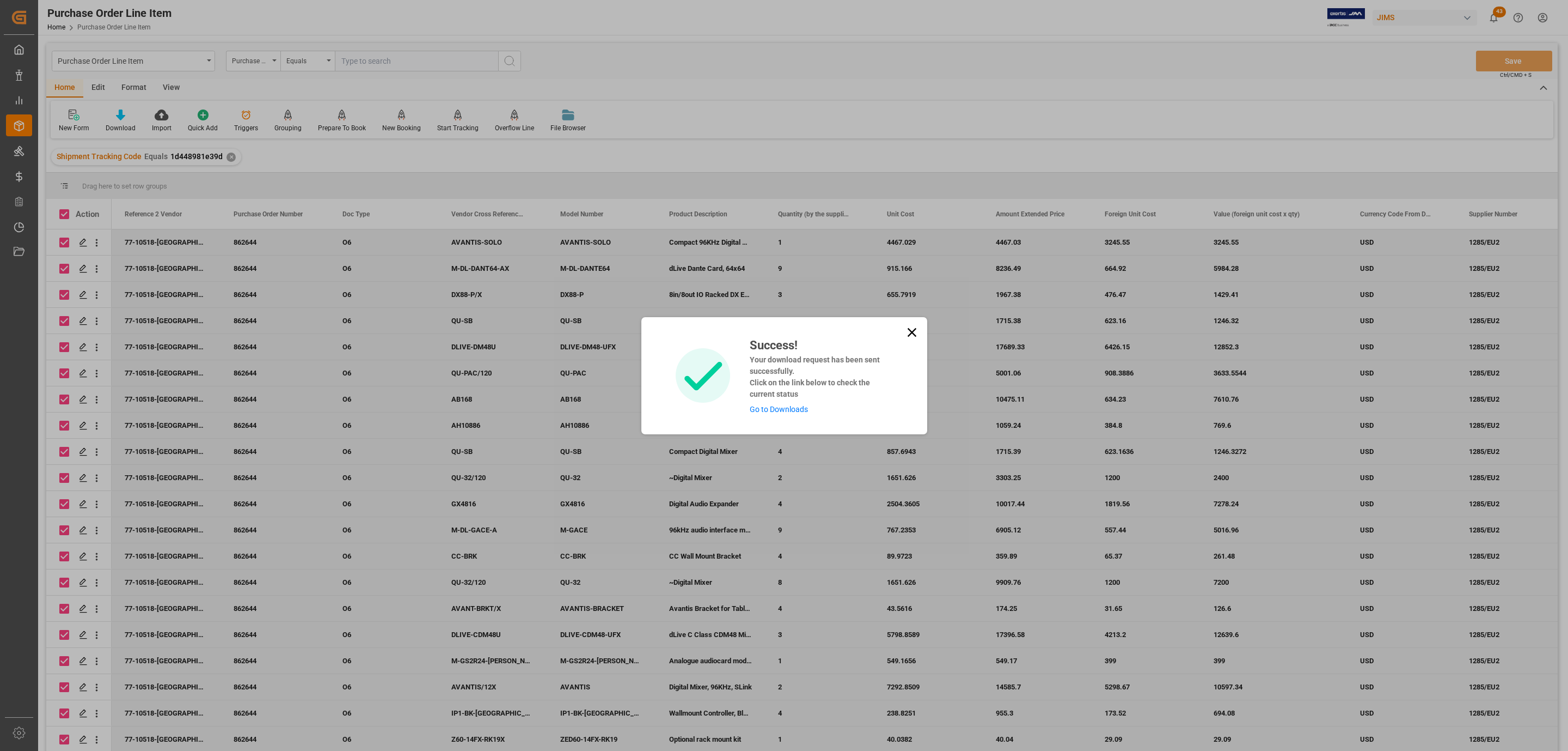
click at [784, 407] on link "Go to Downloads" at bounding box center [779, 409] width 58 height 8
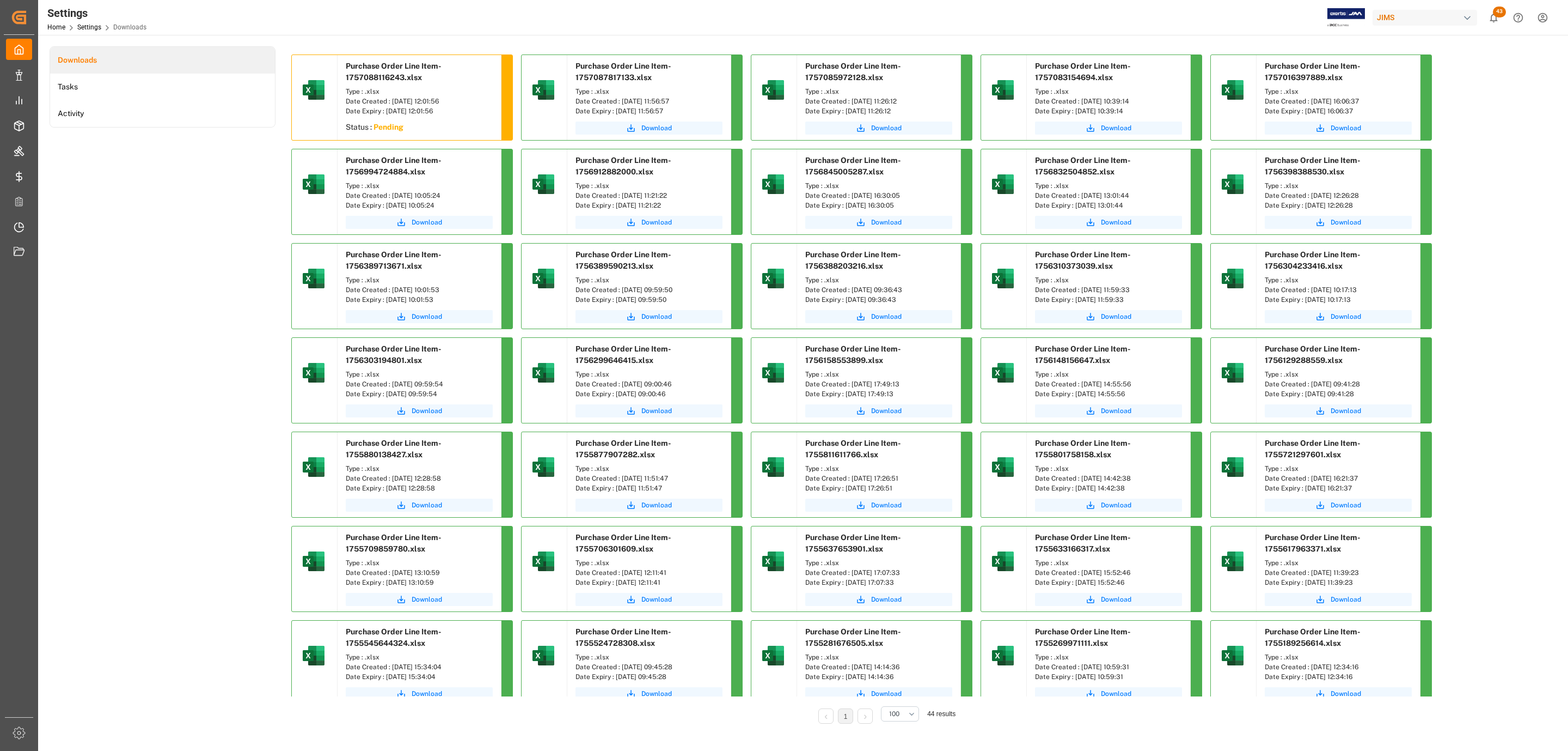
click at [225, 177] on div "Downloads Tasks Activity" at bounding box center [163, 393] width 226 height 693
click at [431, 129] on span "Download" at bounding box center [427, 128] width 30 height 10
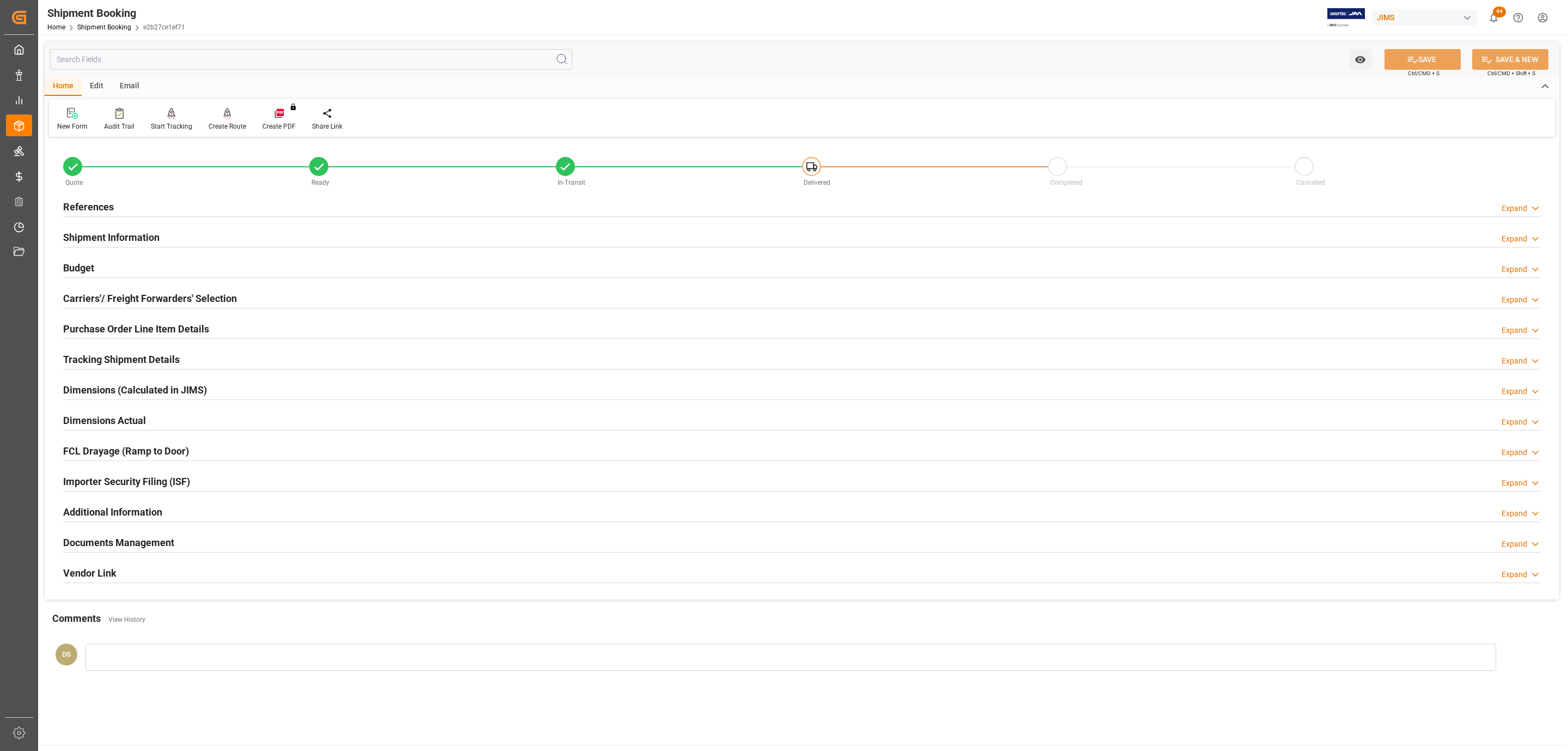
click at [141, 546] on h2 "Documents Management" at bounding box center [119, 541] width 111 height 14
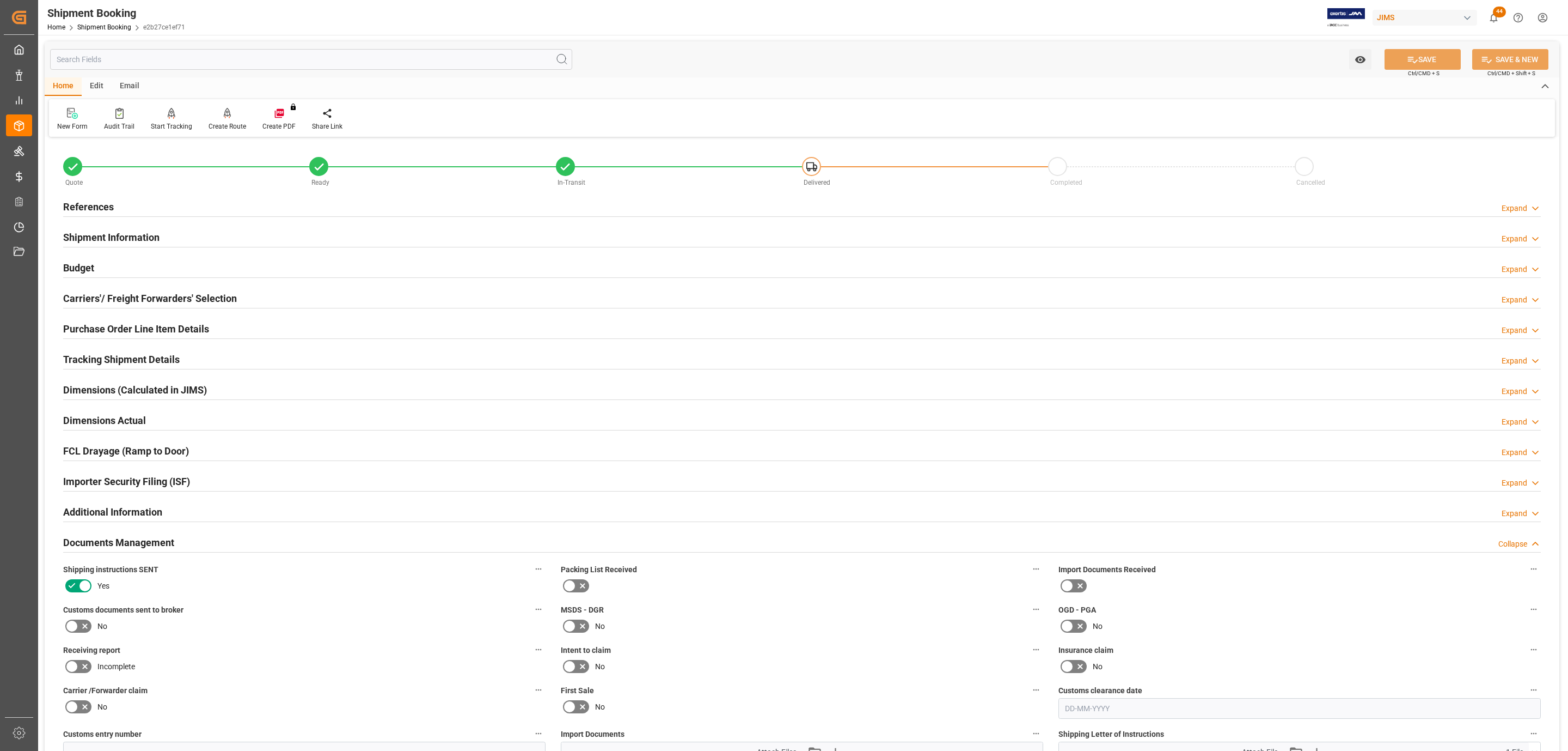
click at [77, 625] on icon at bounding box center [71, 625] width 13 height 13
click at [0, 0] on input "checkbox" at bounding box center [0, 0] width 0 height 0
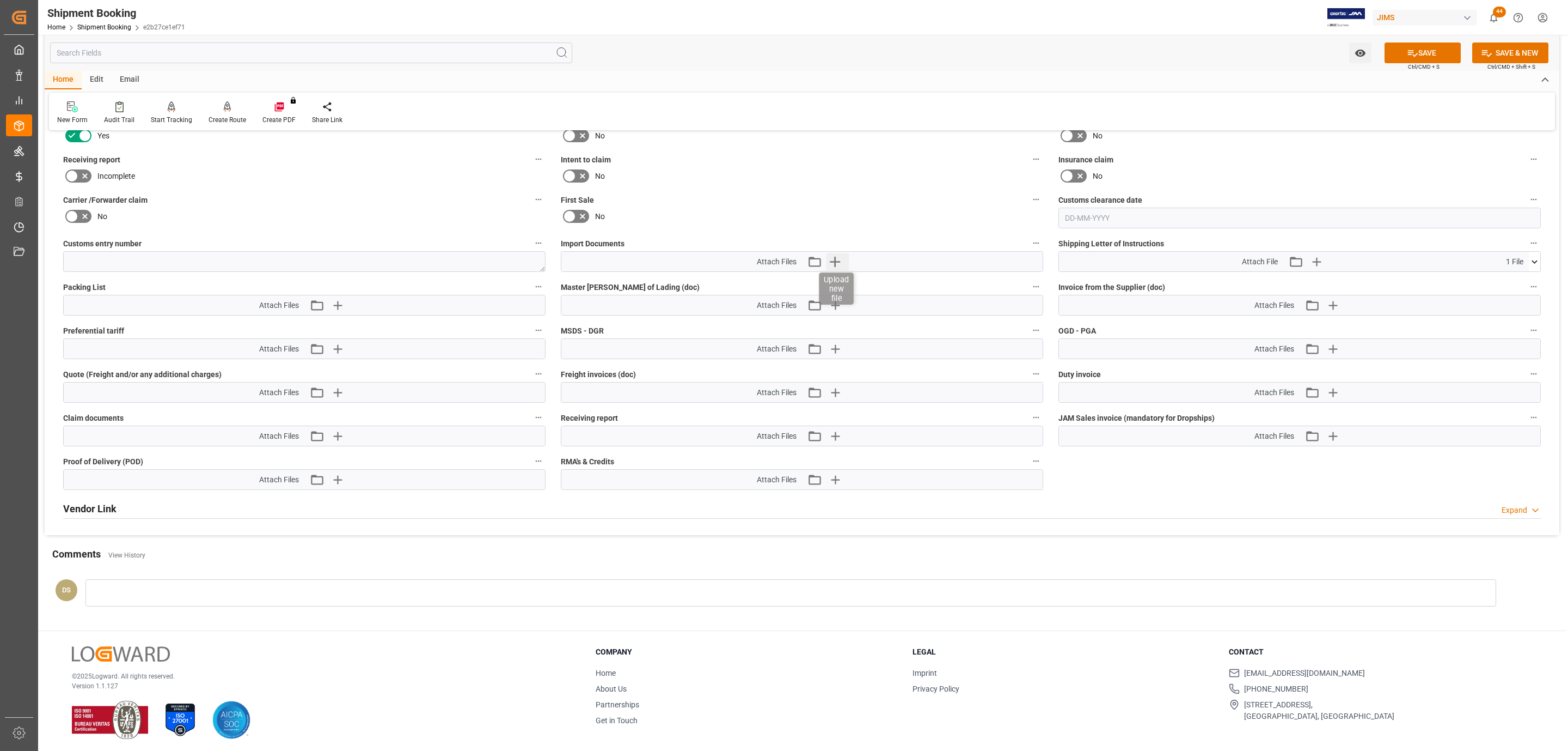
click at [838, 265] on icon "button" at bounding box center [835, 261] width 18 height 18
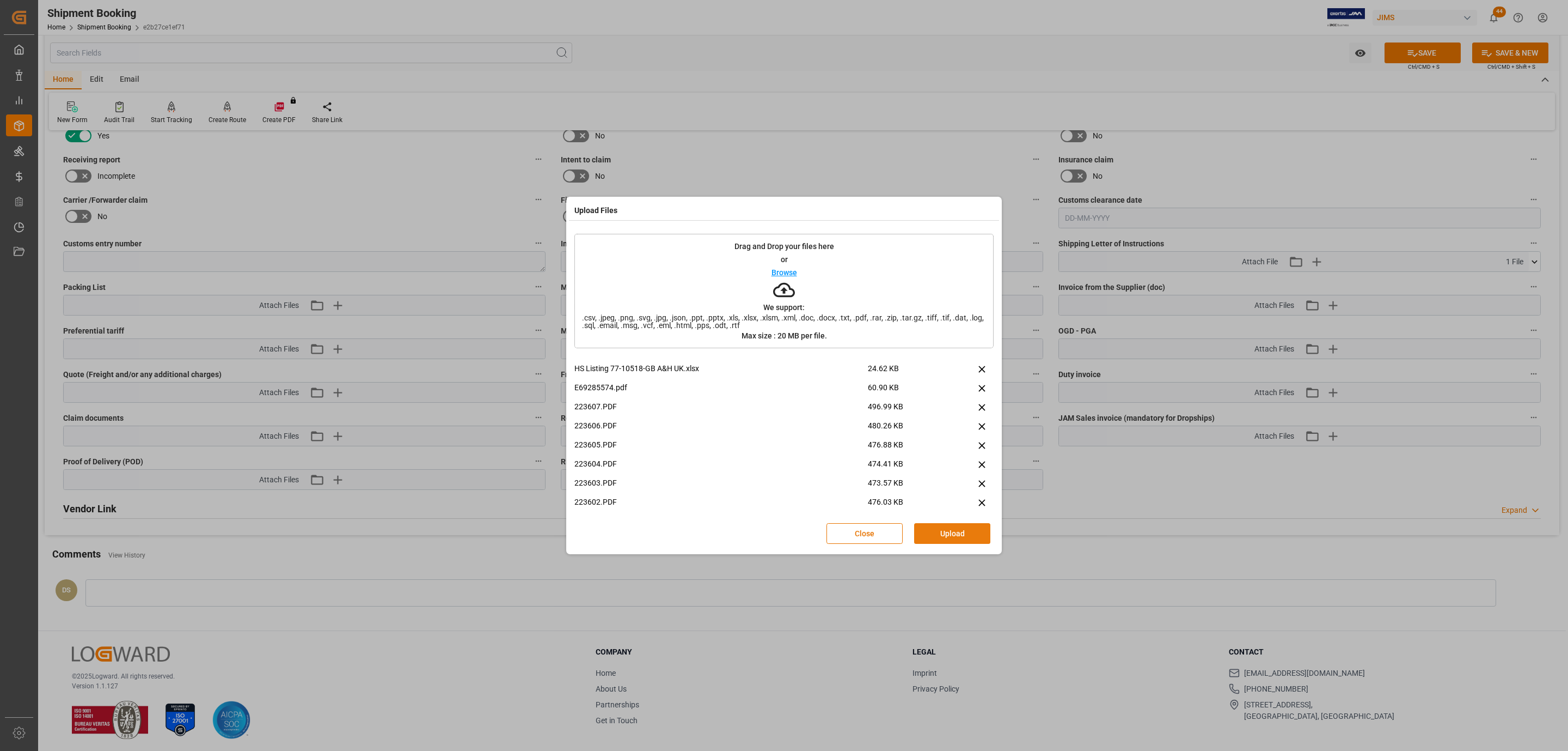
click at [930, 527] on button "Upload" at bounding box center [952, 533] width 76 height 21
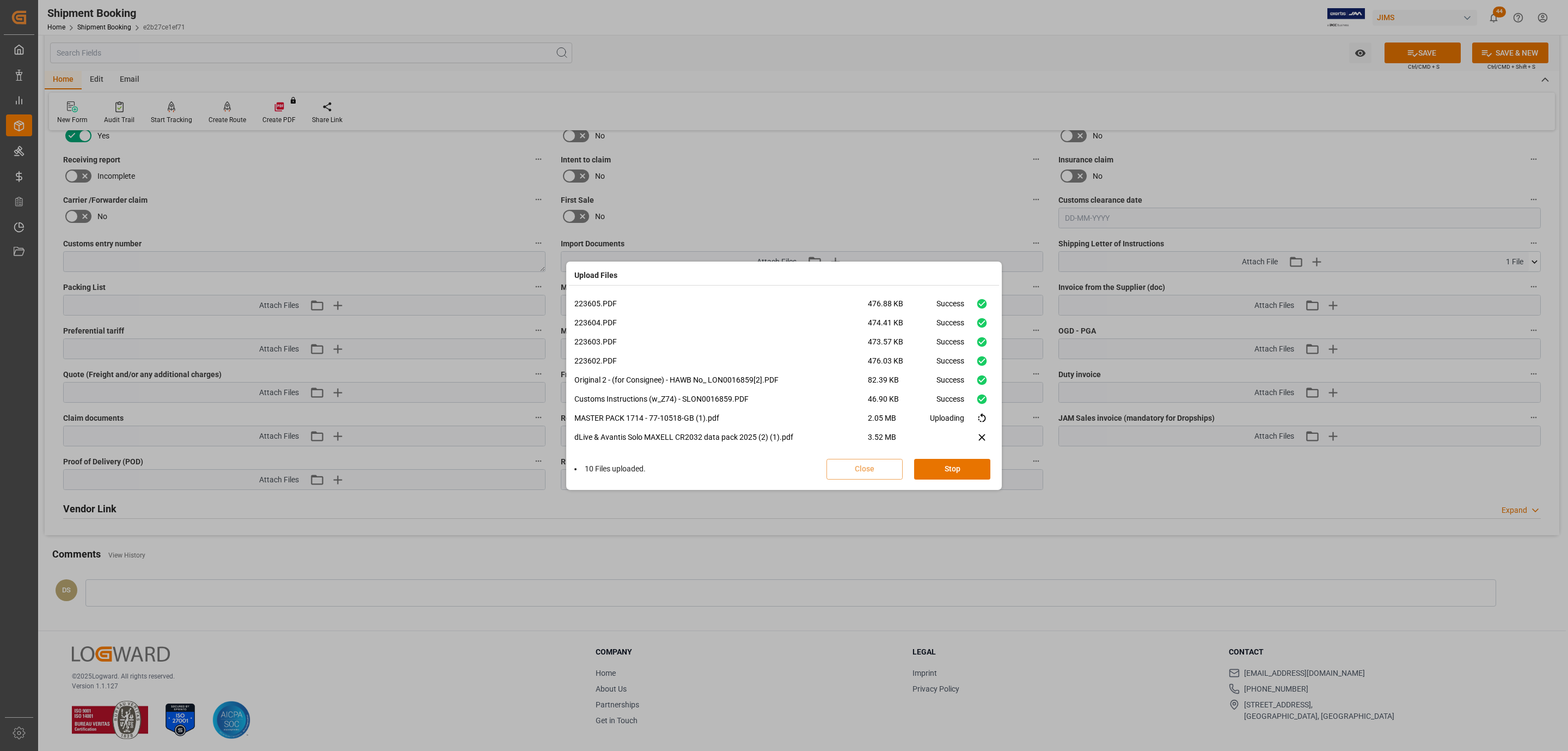
scroll to position [140, 0]
click at [974, 471] on button "Done" at bounding box center [952, 469] width 76 height 21
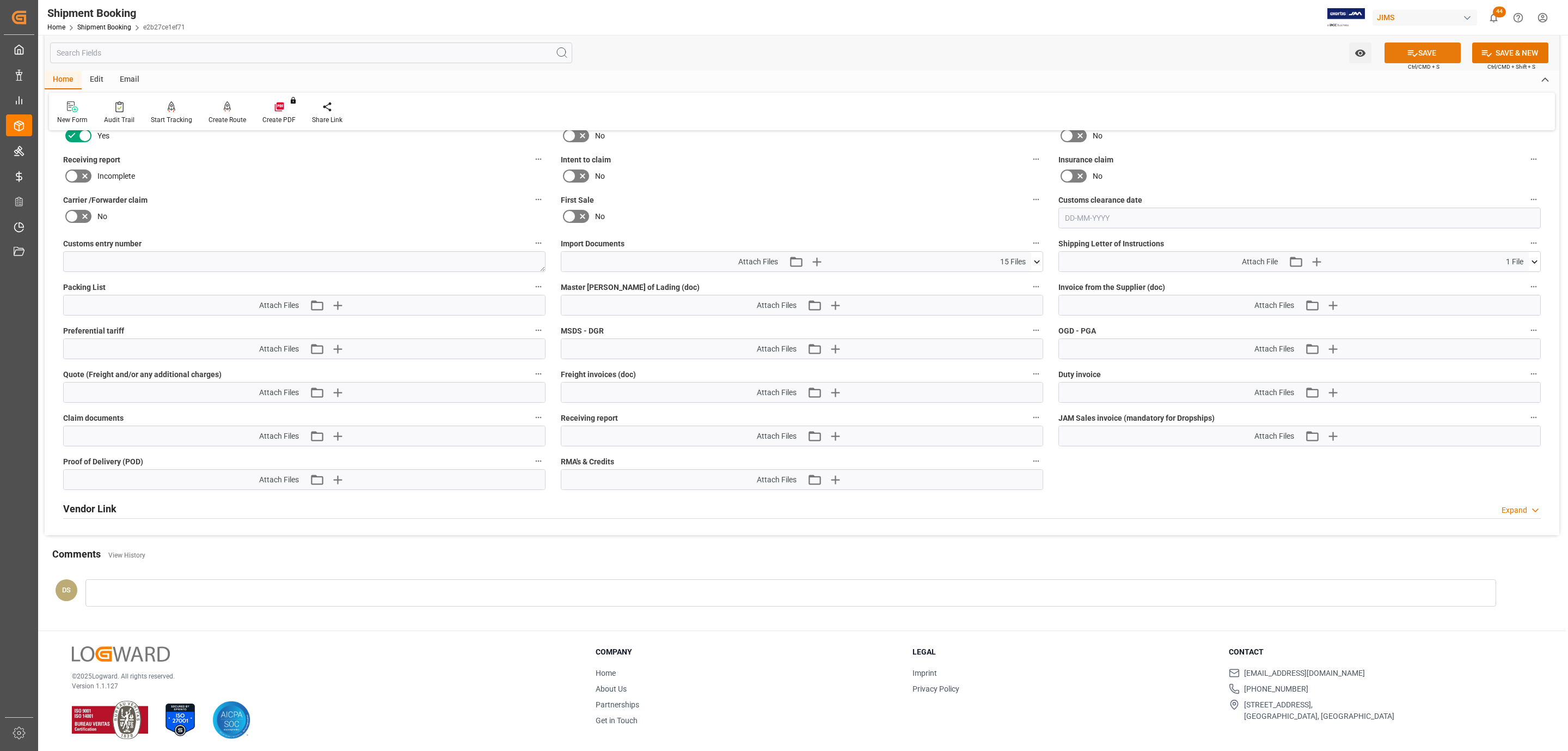
click at [1436, 51] on button "SAVE" at bounding box center [1423, 52] width 76 height 21
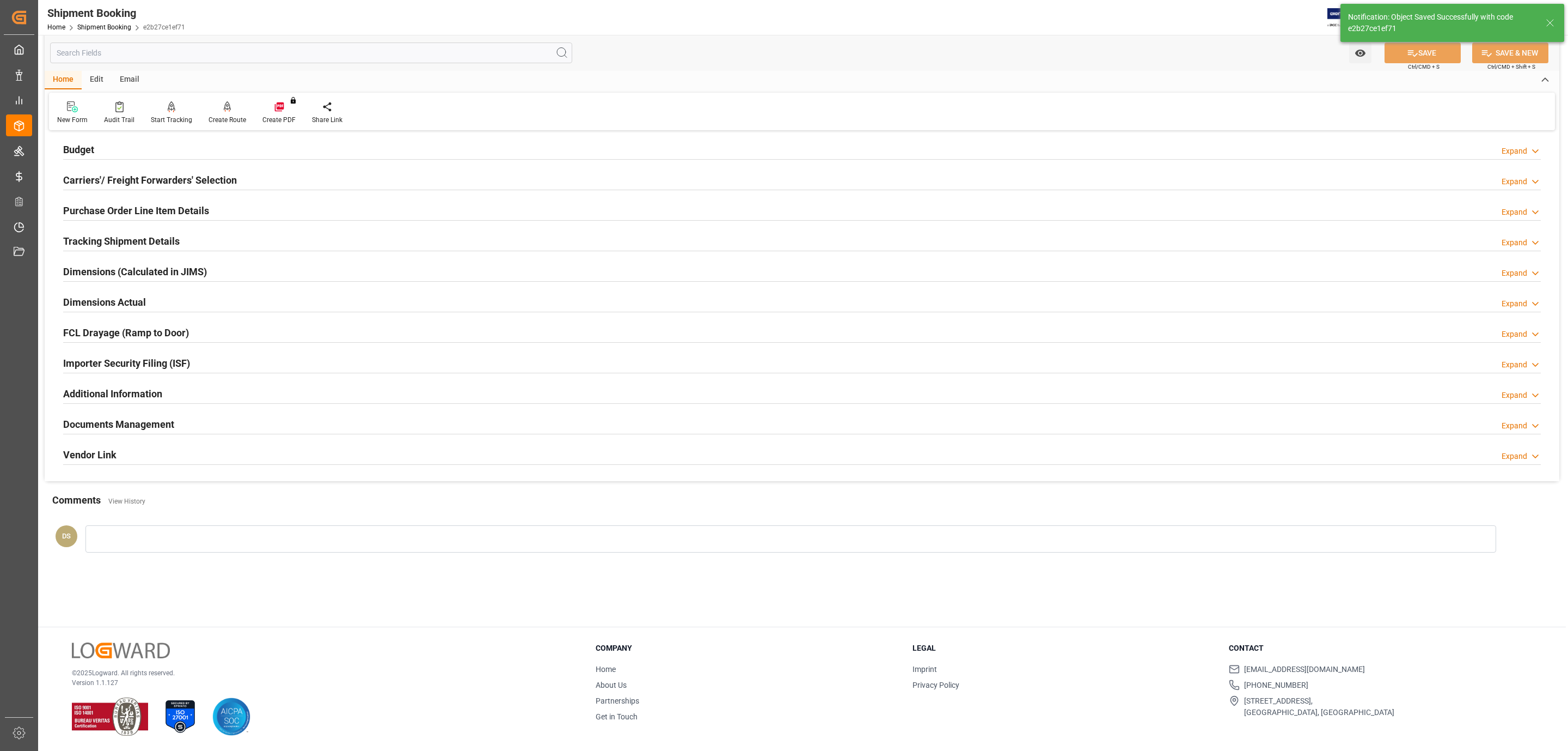
type input "5284.095"
click at [88, 153] on h2 "Budget" at bounding box center [79, 149] width 31 height 14
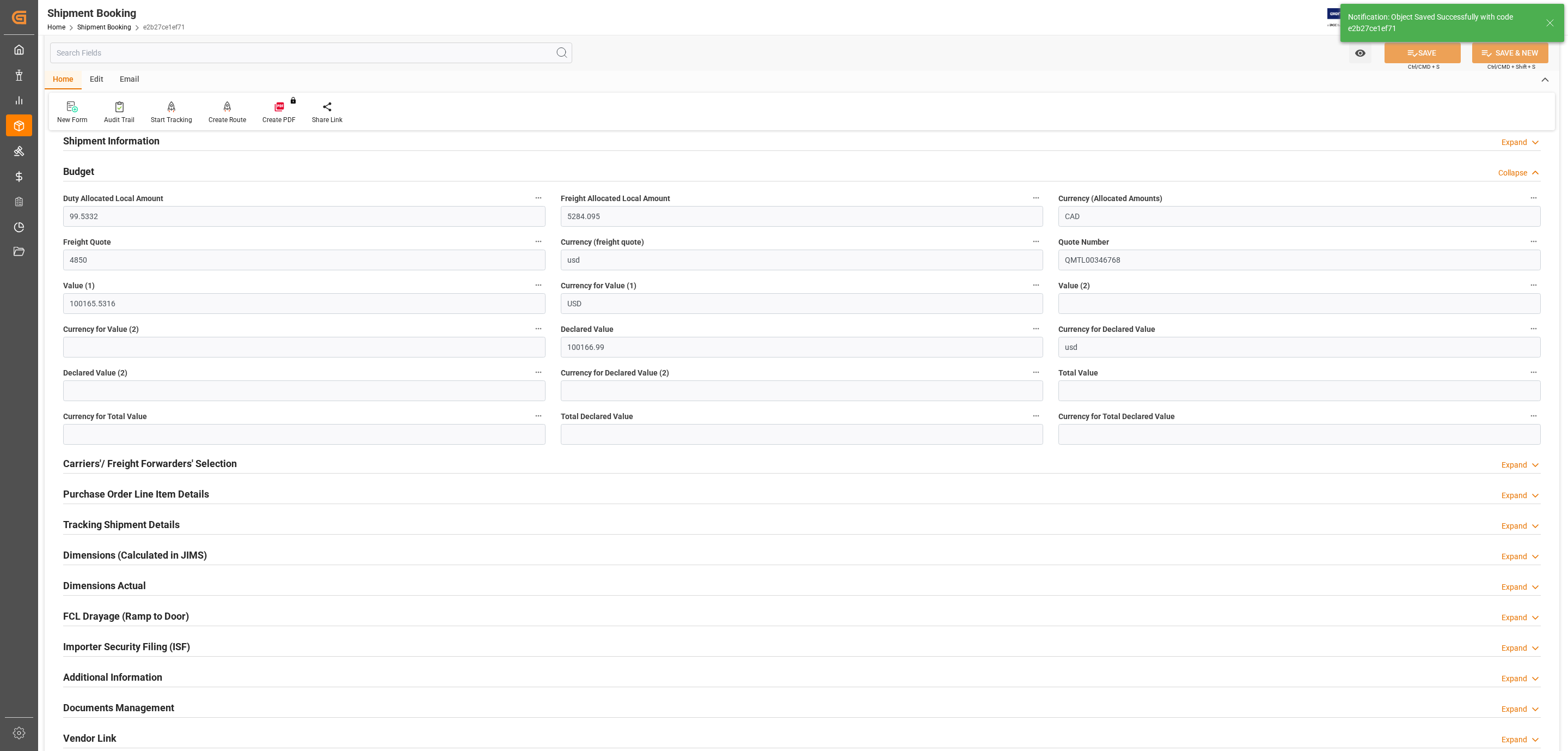
scroll to position [87, 0]
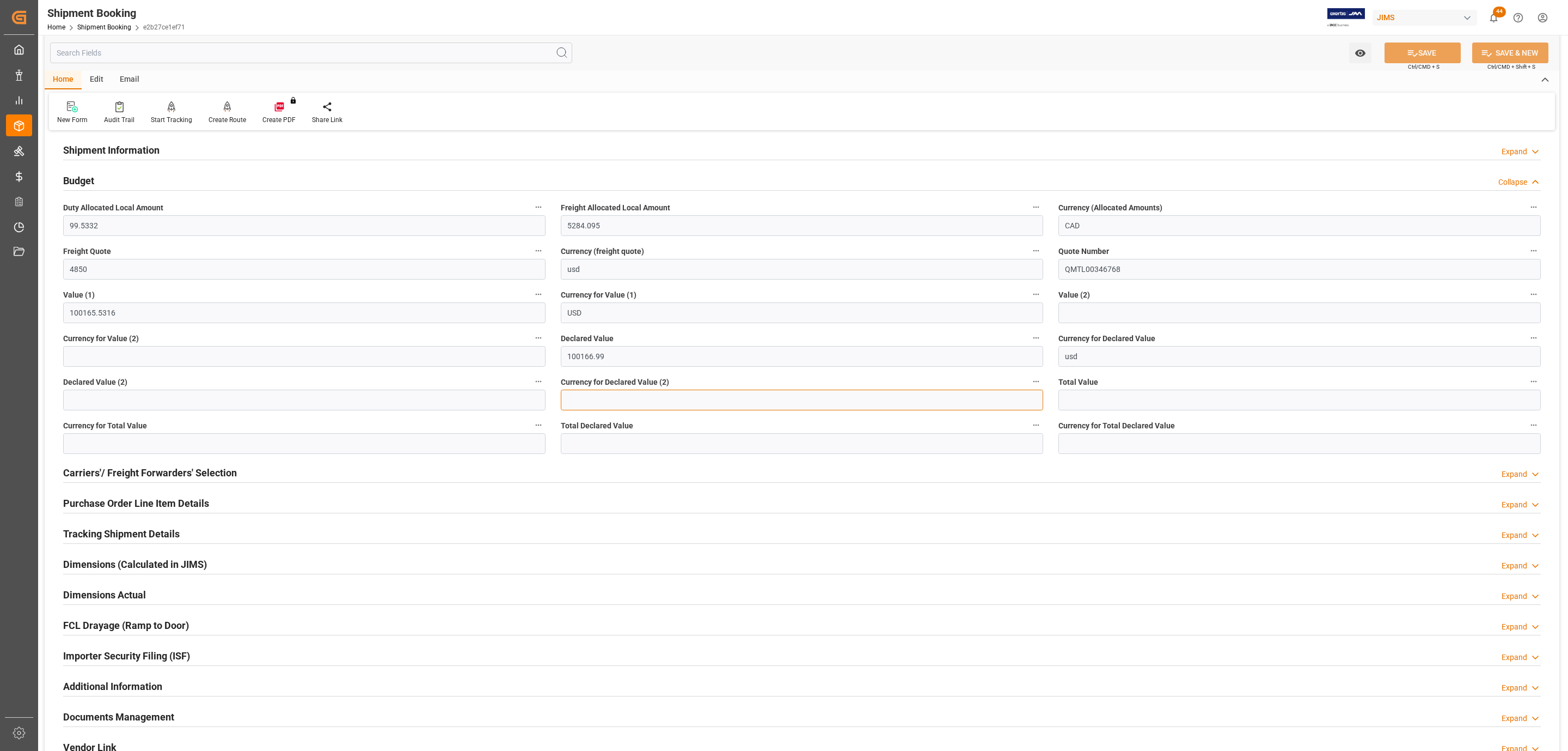
click at [583, 392] on input at bounding box center [801, 400] width 482 height 21
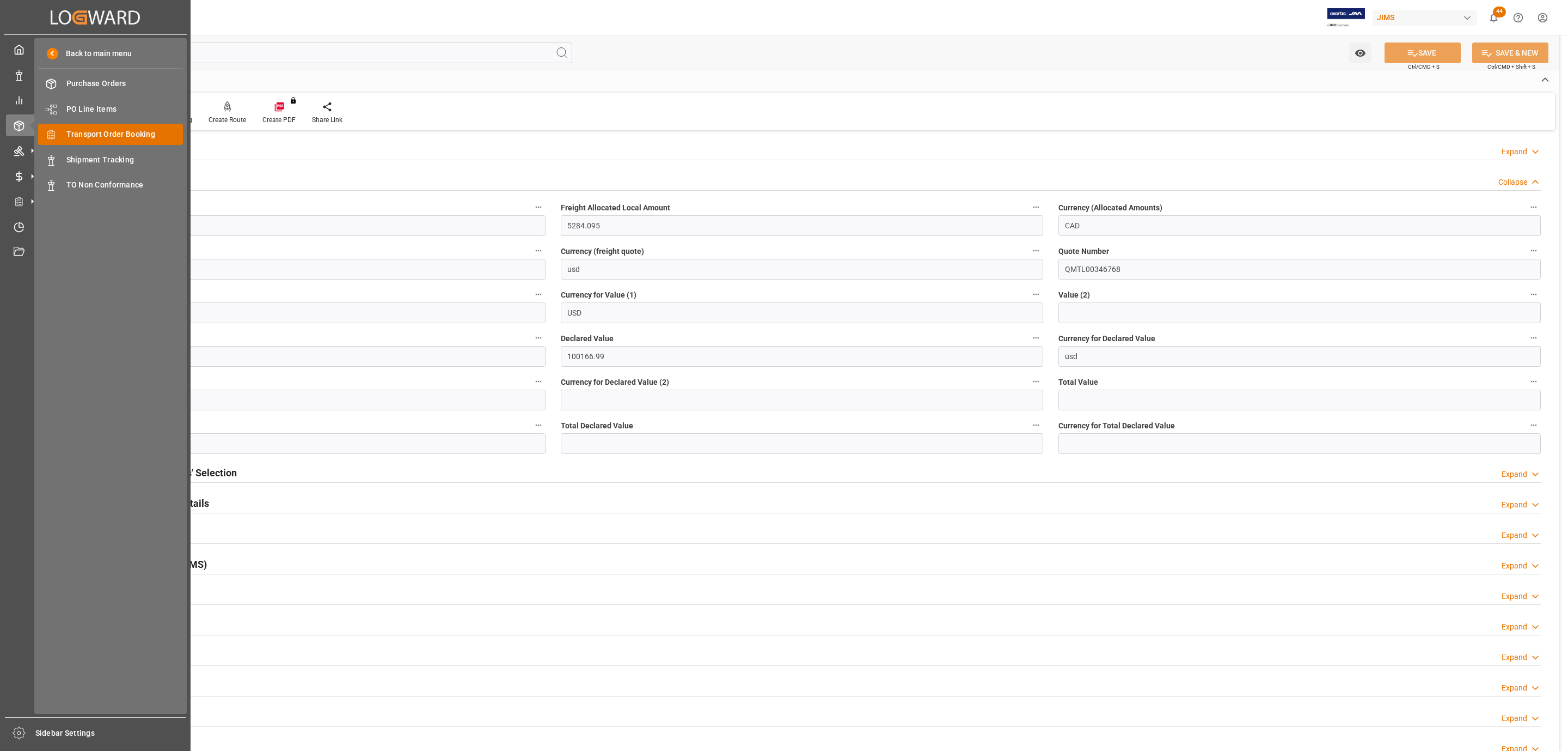
click at [139, 133] on span "Transport Order Booking" at bounding box center [125, 134] width 117 height 12
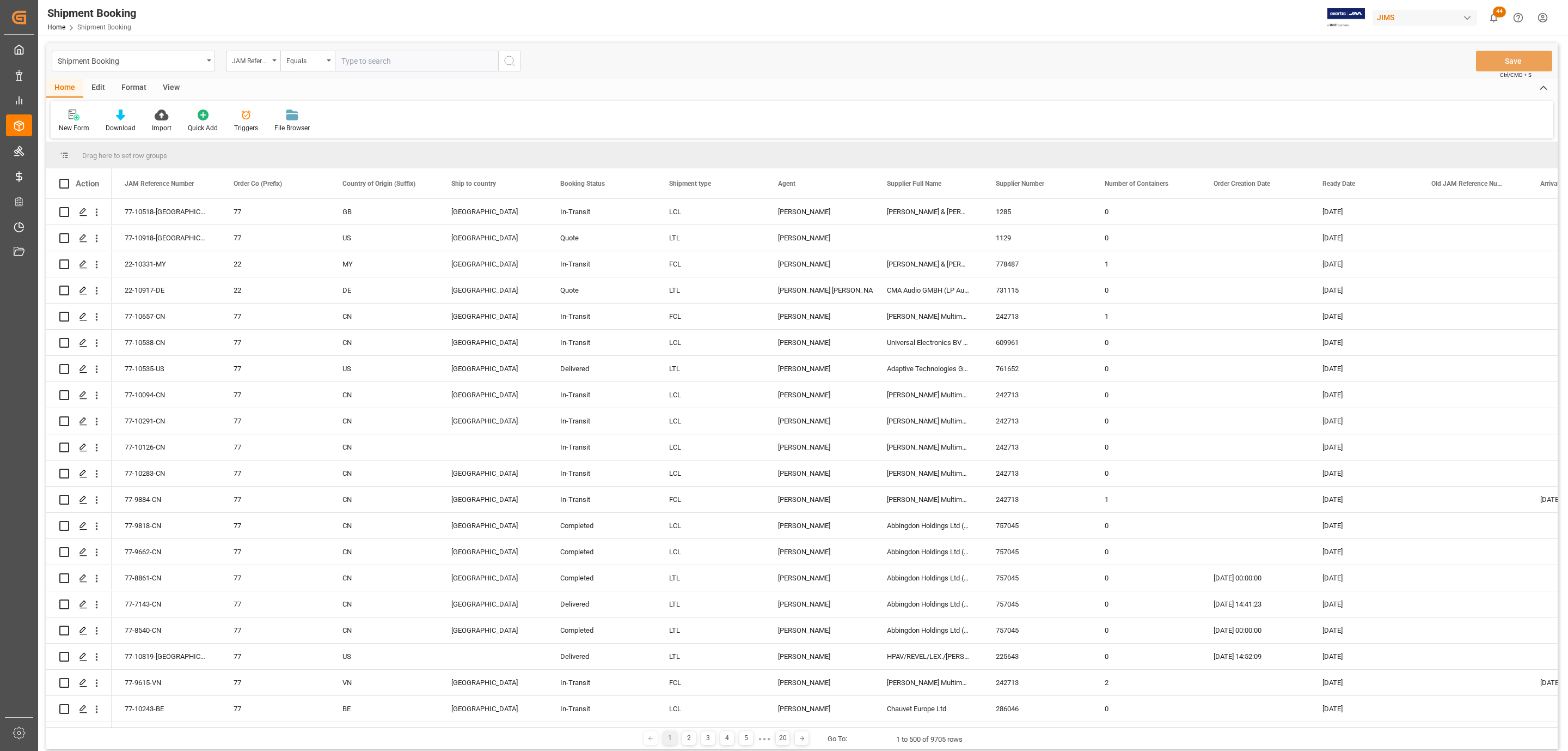
paste input "77-10446-CN"
type input "77-10446-CN"
click at [507, 65] on icon "search button" at bounding box center [509, 60] width 13 height 13
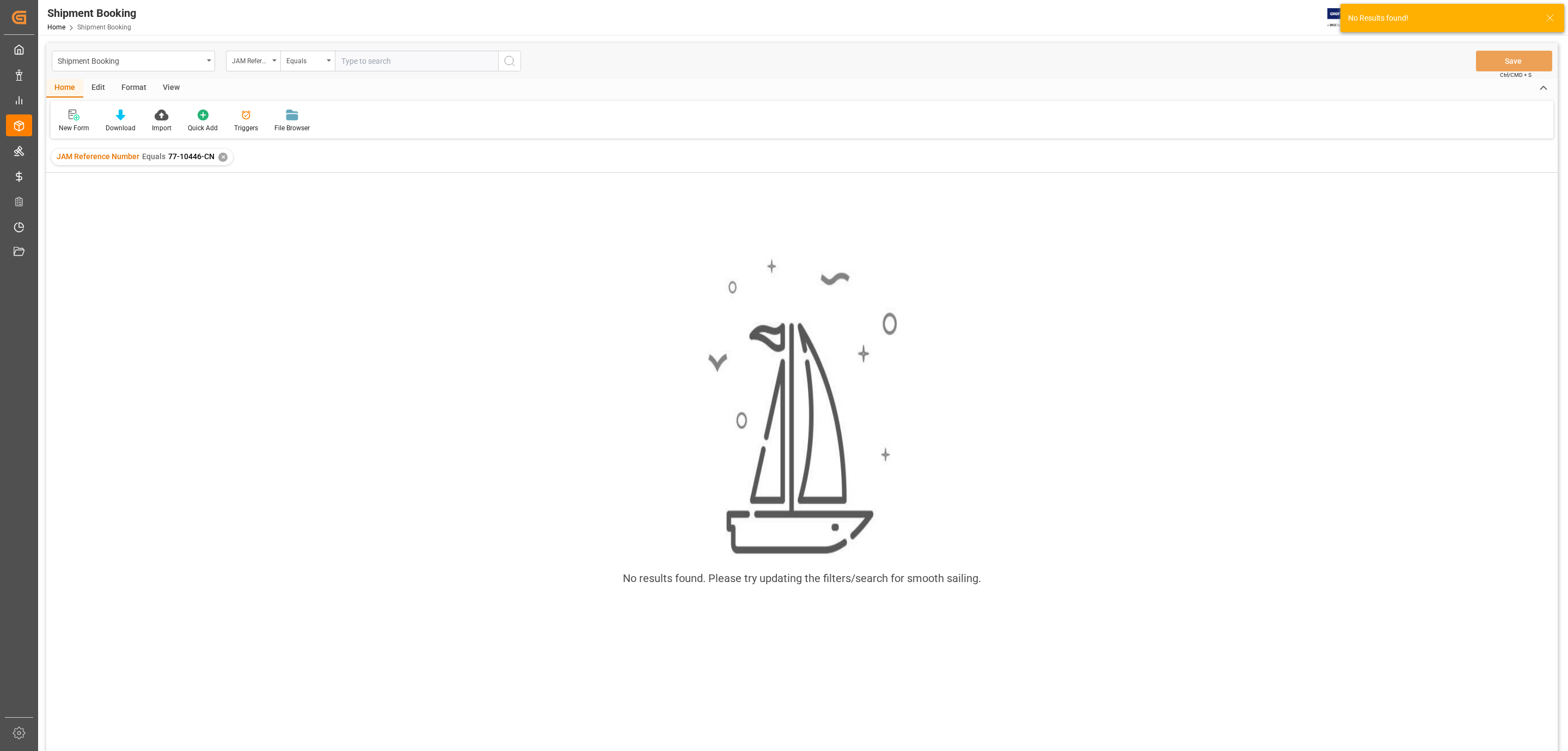
click at [363, 59] on input "text" at bounding box center [416, 61] width 163 height 21
paste input "77-10446-CN"
click at [343, 61] on input "77-10446-CN" at bounding box center [416, 61] width 163 height 21
click at [419, 63] on input "77-10446-CN" at bounding box center [416, 61] width 163 height 21
type input "77-10446-CN"
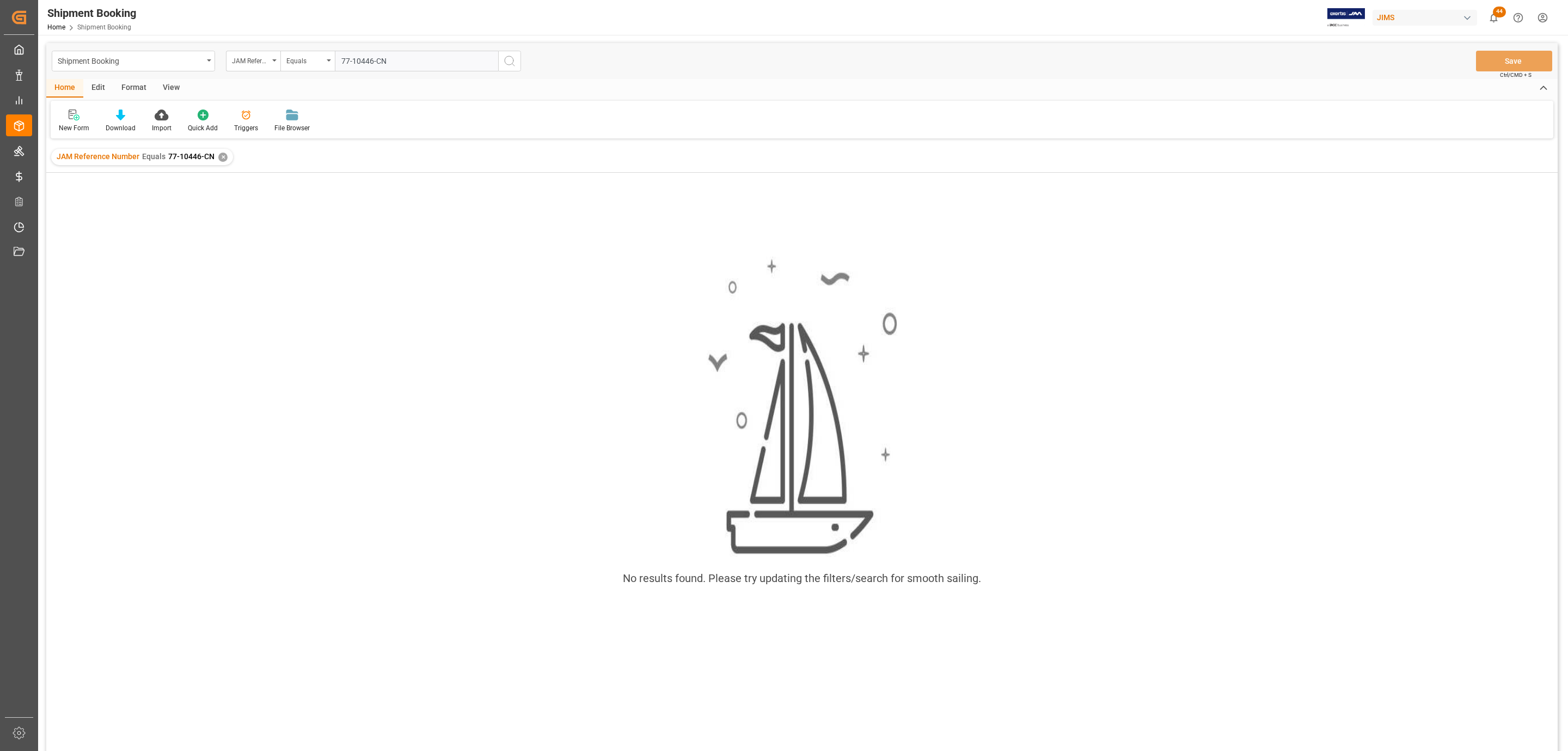
click at [507, 63] on icon "search button" at bounding box center [509, 60] width 13 height 13
click at [219, 155] on div "✕" at bounding box center [223, 157] width 9 height 9
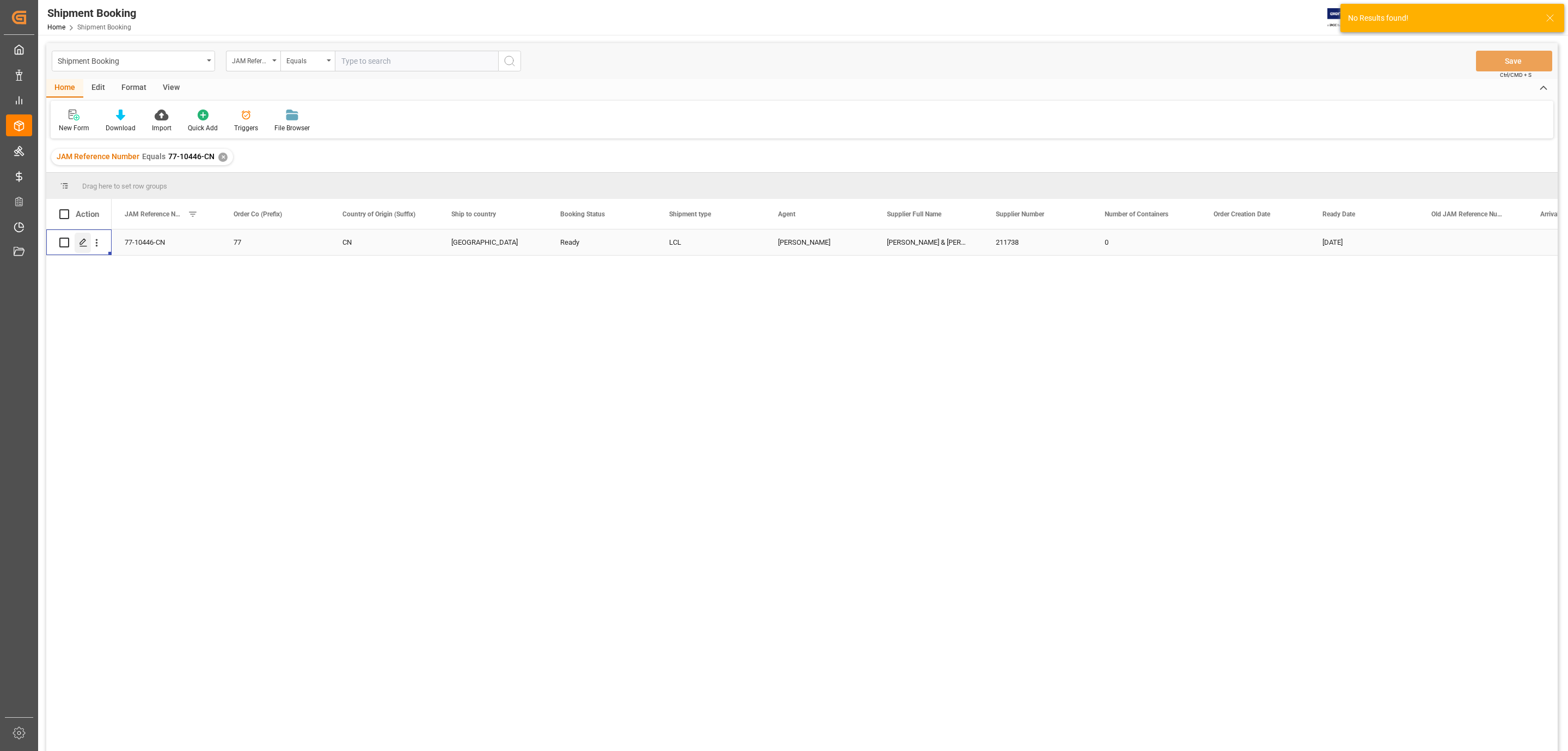
click at [79, 240] on icon "Press SPACE to select this row." at bounding box center [84, 242] width 8 height 8
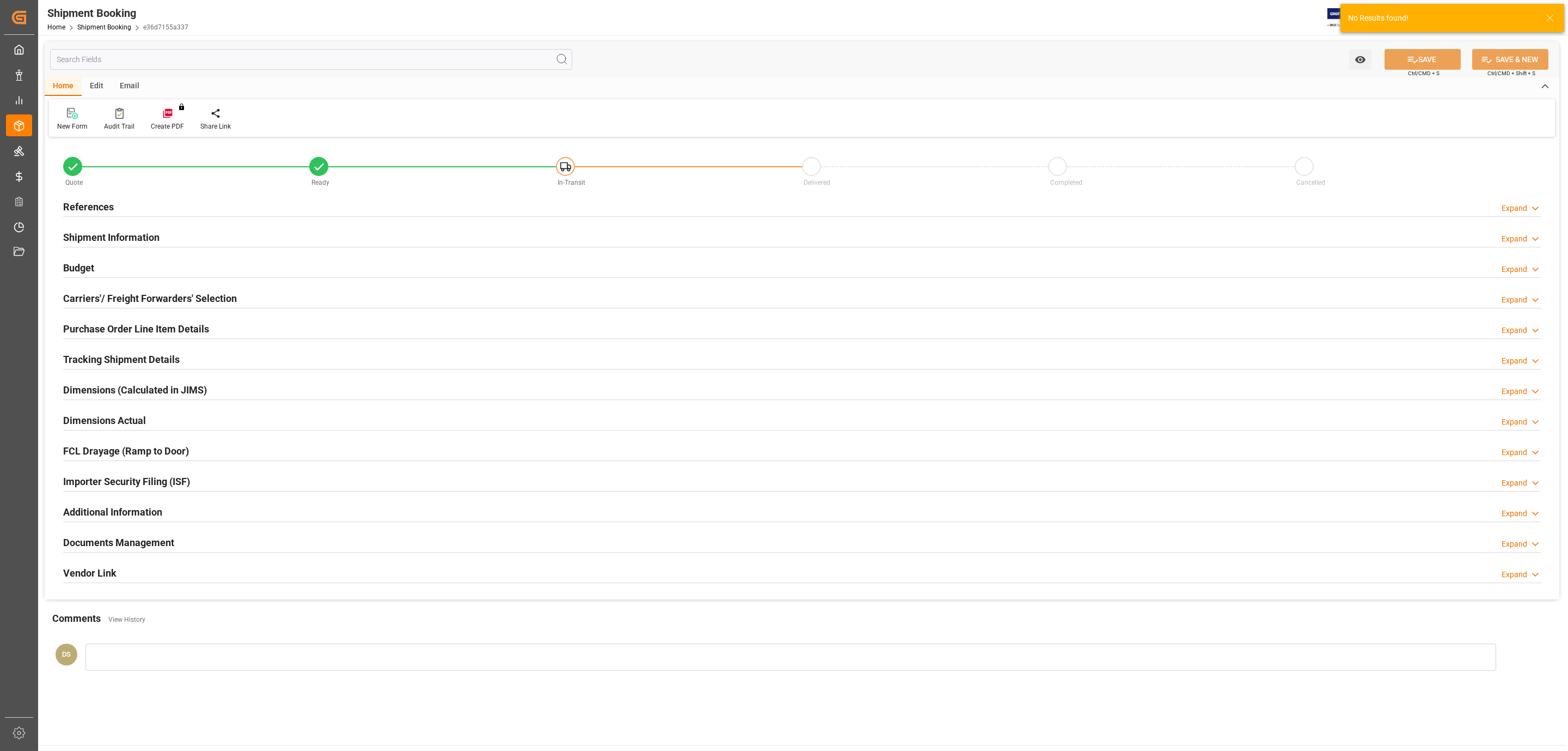
type input "63"
click at [110, 244] on h2 "Shipment Information" at bounding box center [111, 237] width 96 height 14
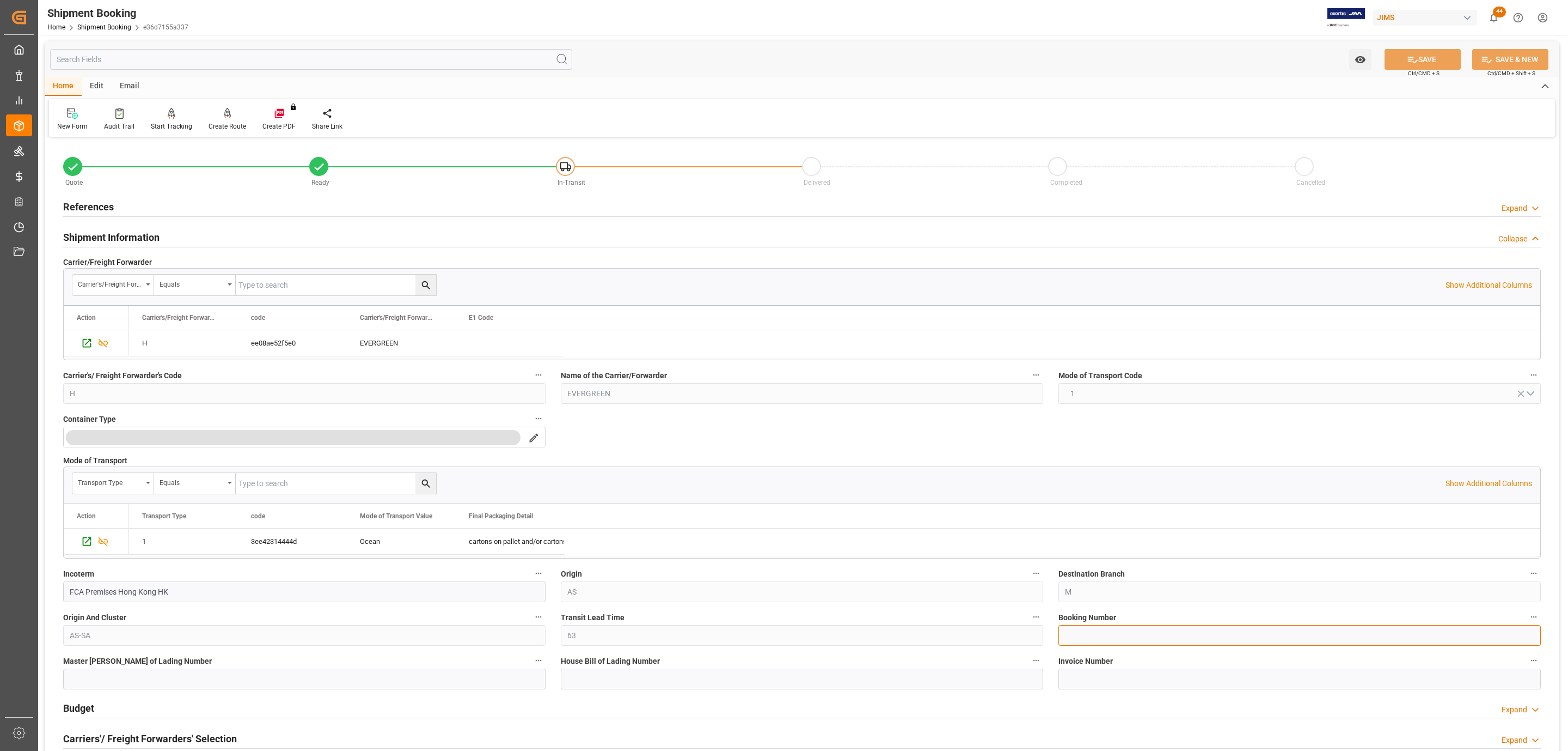
click at [1099, 636] on input at bounding box center [1299, 635] width 482 height 21
paste input "149506282082"
type input "149506282082"
click at [1429, 52] on button "SAVE" at bounding box center [1423, 59] width 76 height 21
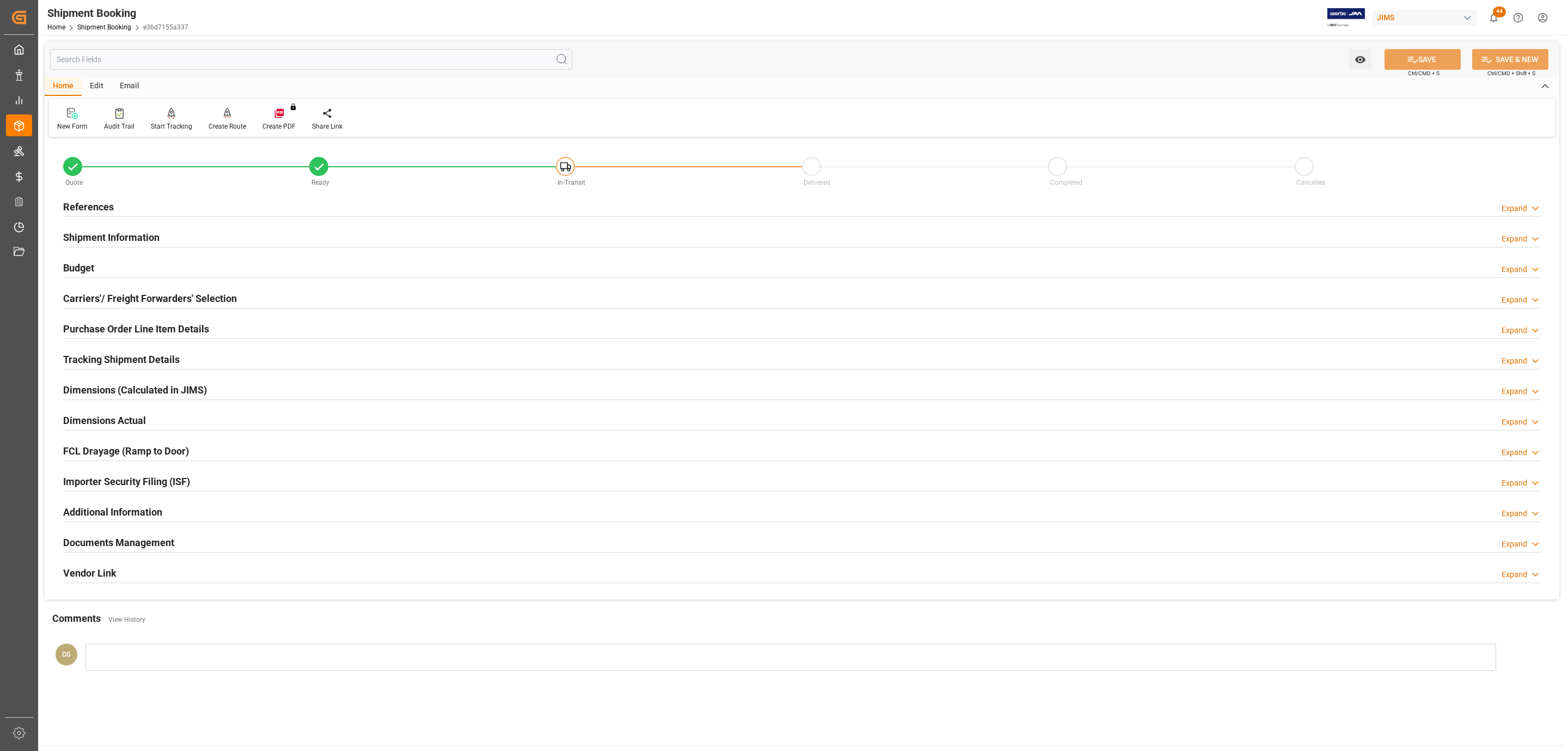
click at [185, 192] on div "References Expand" at bounding box center [802, 207] width 1493 height 30
click at [177, 199] on div "References Expand" at bounding box center [802, 206] width 1478 height 21
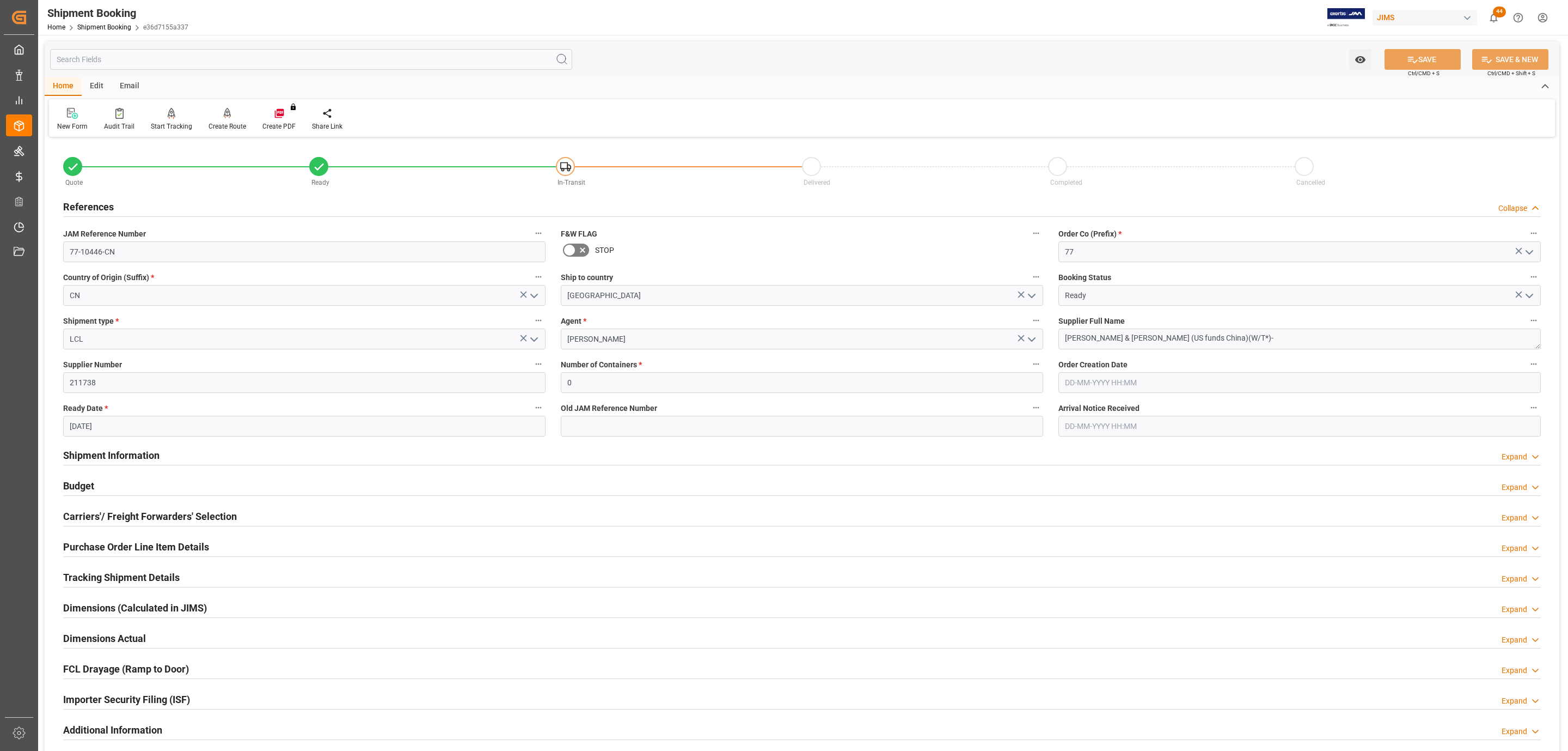
click at [180, 199] on div "References Collapse" at bounding box center [802, 206] width 1478 height 21
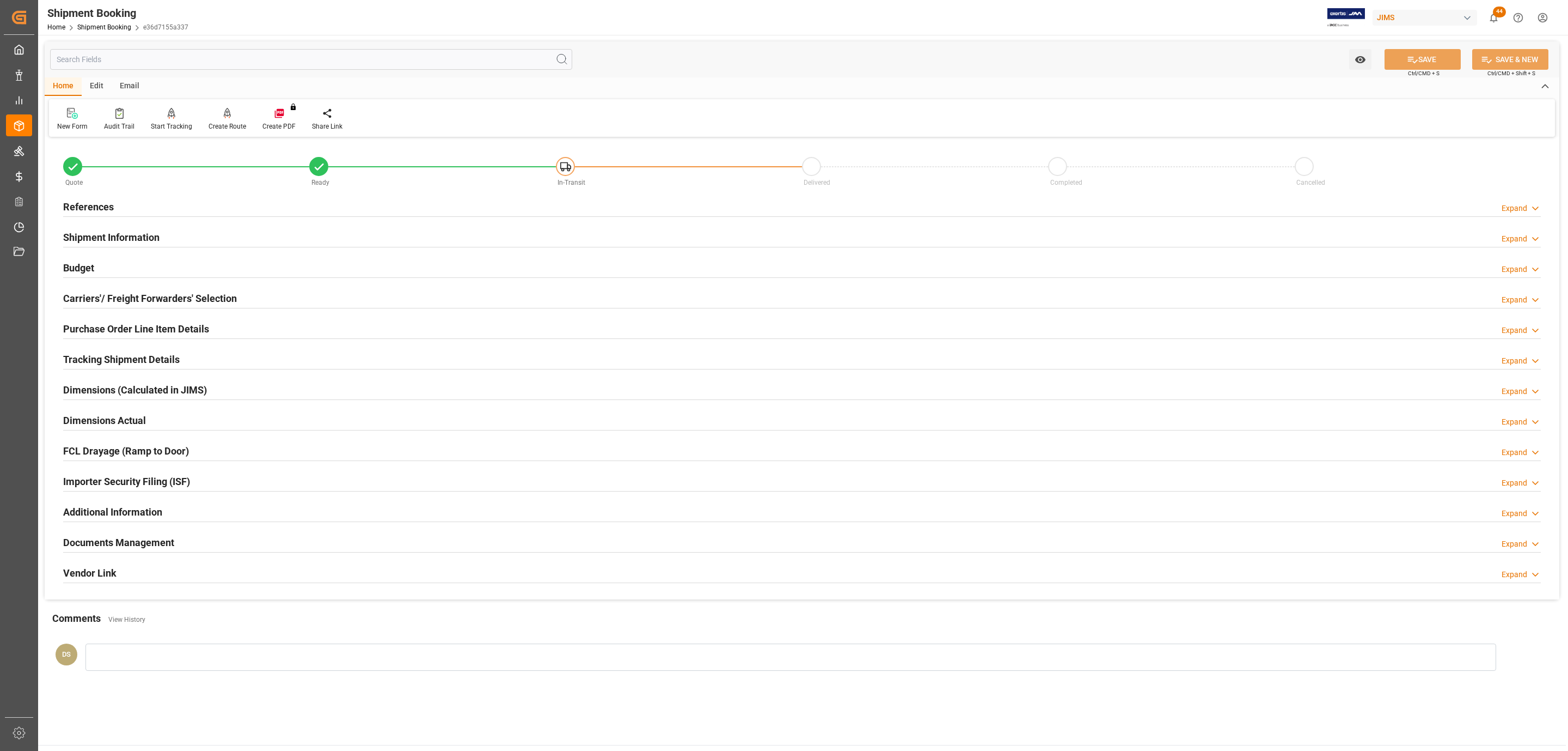
click at [138, 293] on h2 "Carriers'/ Freight Forwarders' Selection" at bounding box center [150, 297] width 174 height 14
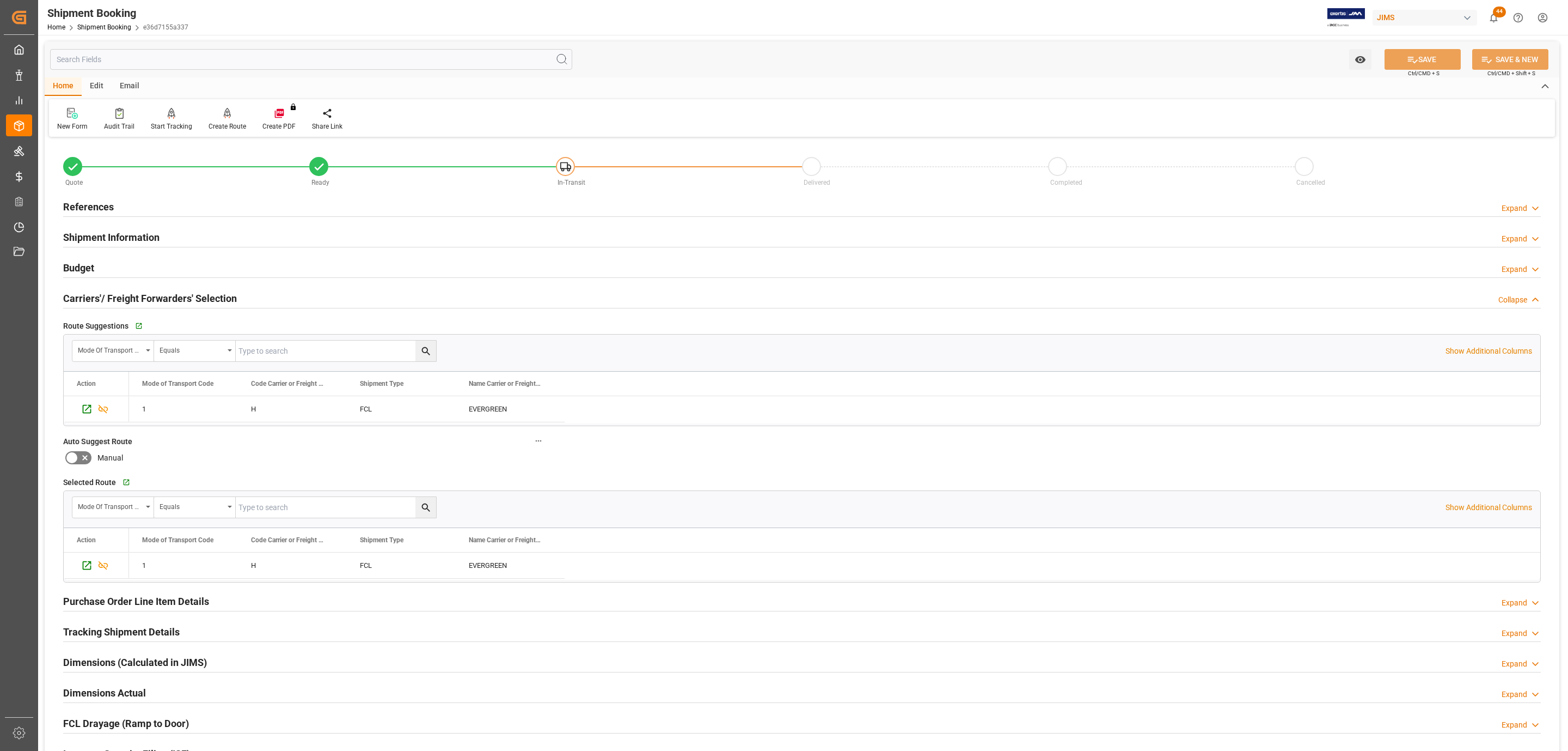
click at [138, 293] on h2 "Carriers'/ Freight Forwarders' Selection" at bounding box center [150, 297] width 174 height 14
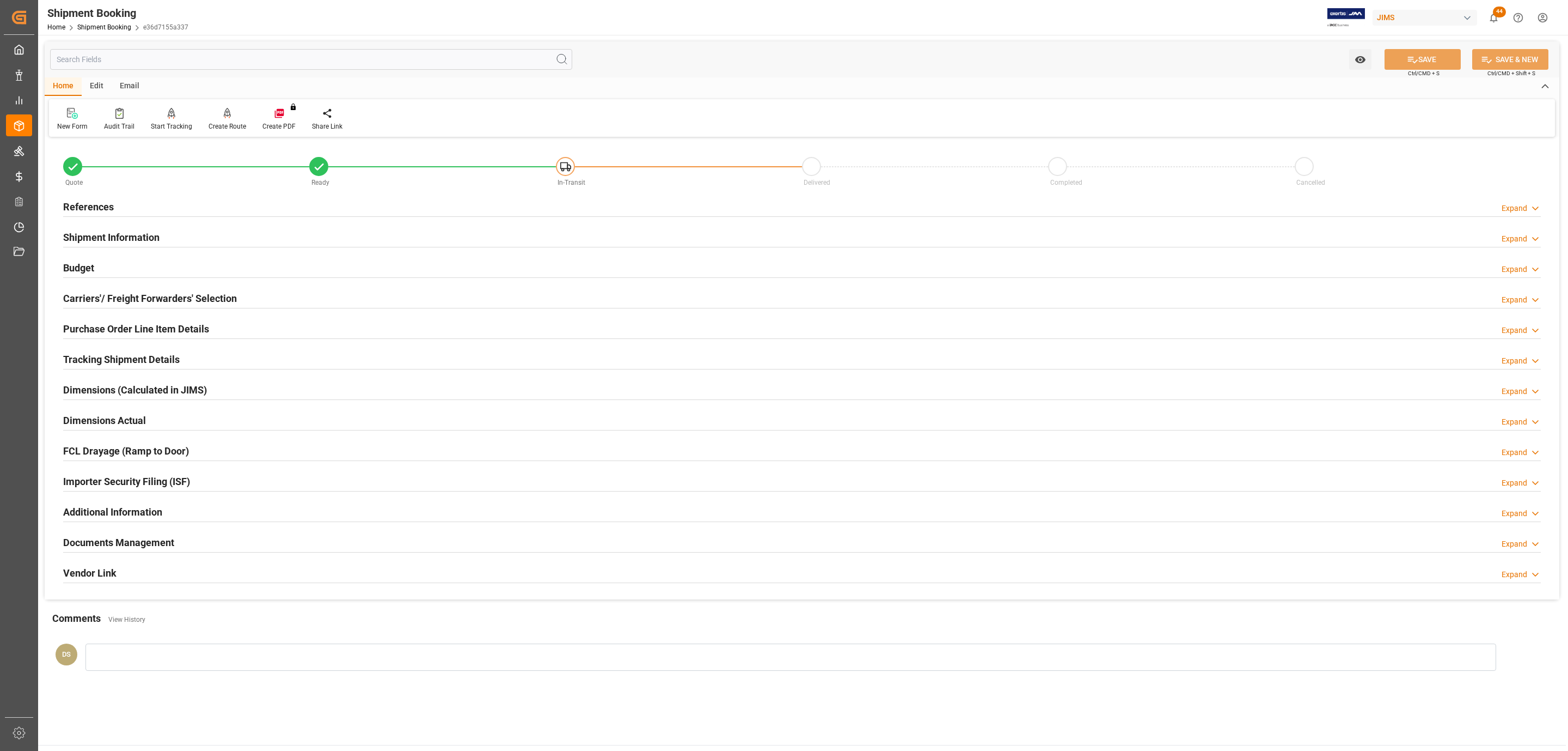
click at [103, 360] on h2 "Tracking Shipment Details" at bounding box center [122, 359] width 117 height 14
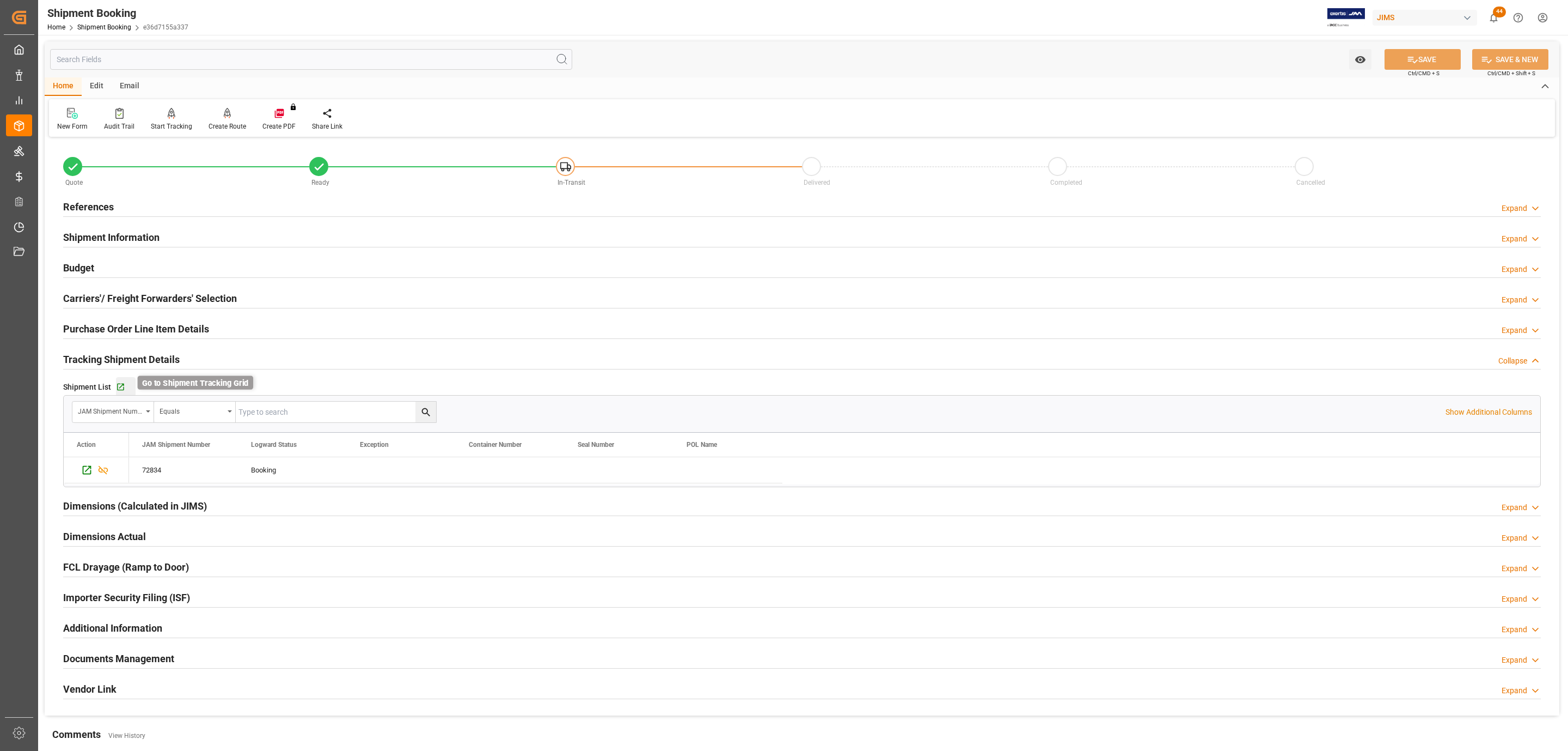
click at [117, 388] on icon "button" at bounding box center [121, 387] width 7 height 7
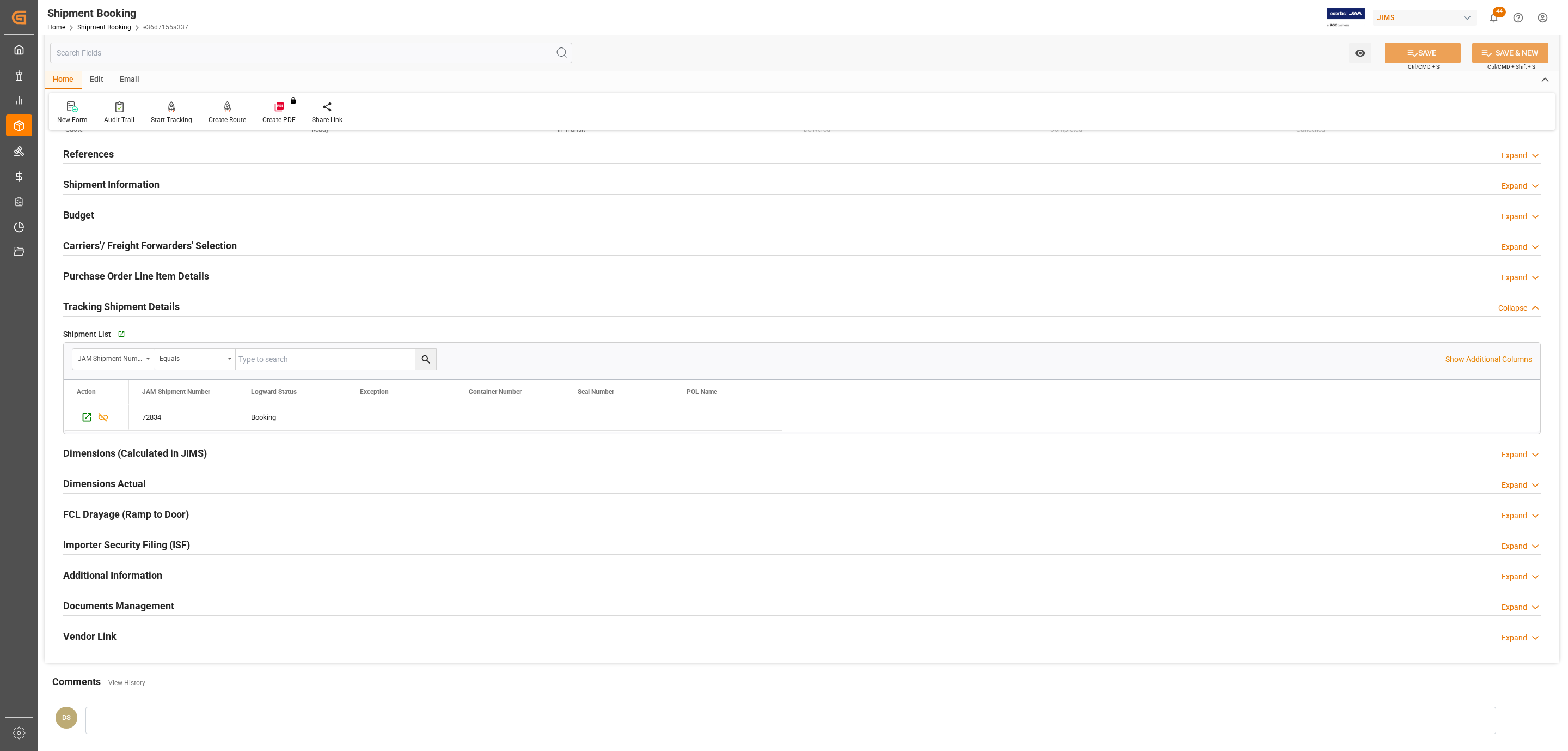
scroll to position [82, 0]
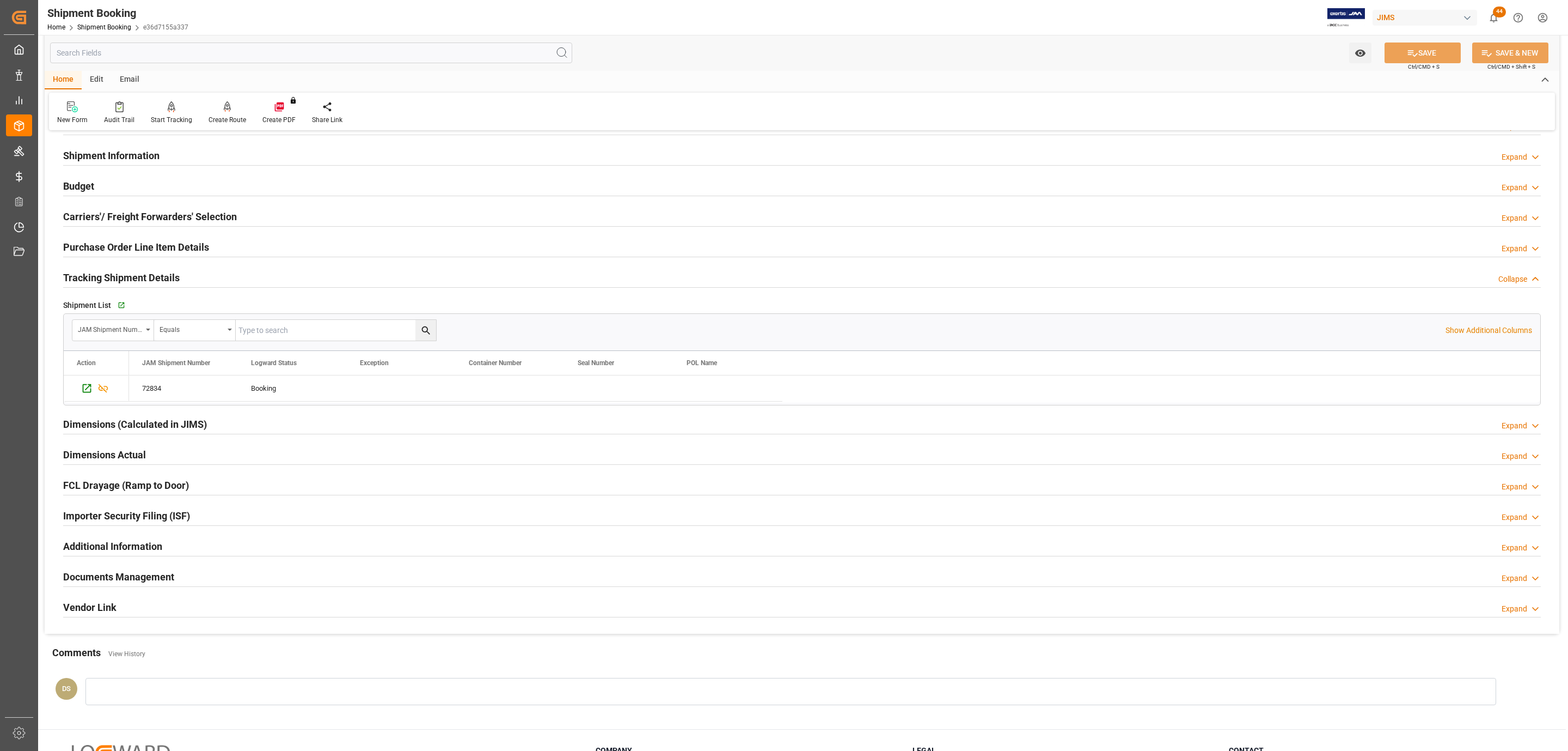
click at [182, 587] on div "Documents Management Expand" at bounding box center [802, 575] width 1478 height 21
click at [185, 582] on div "Documents Management Expand" at bounding box center [802, 575] width 1478 height 21
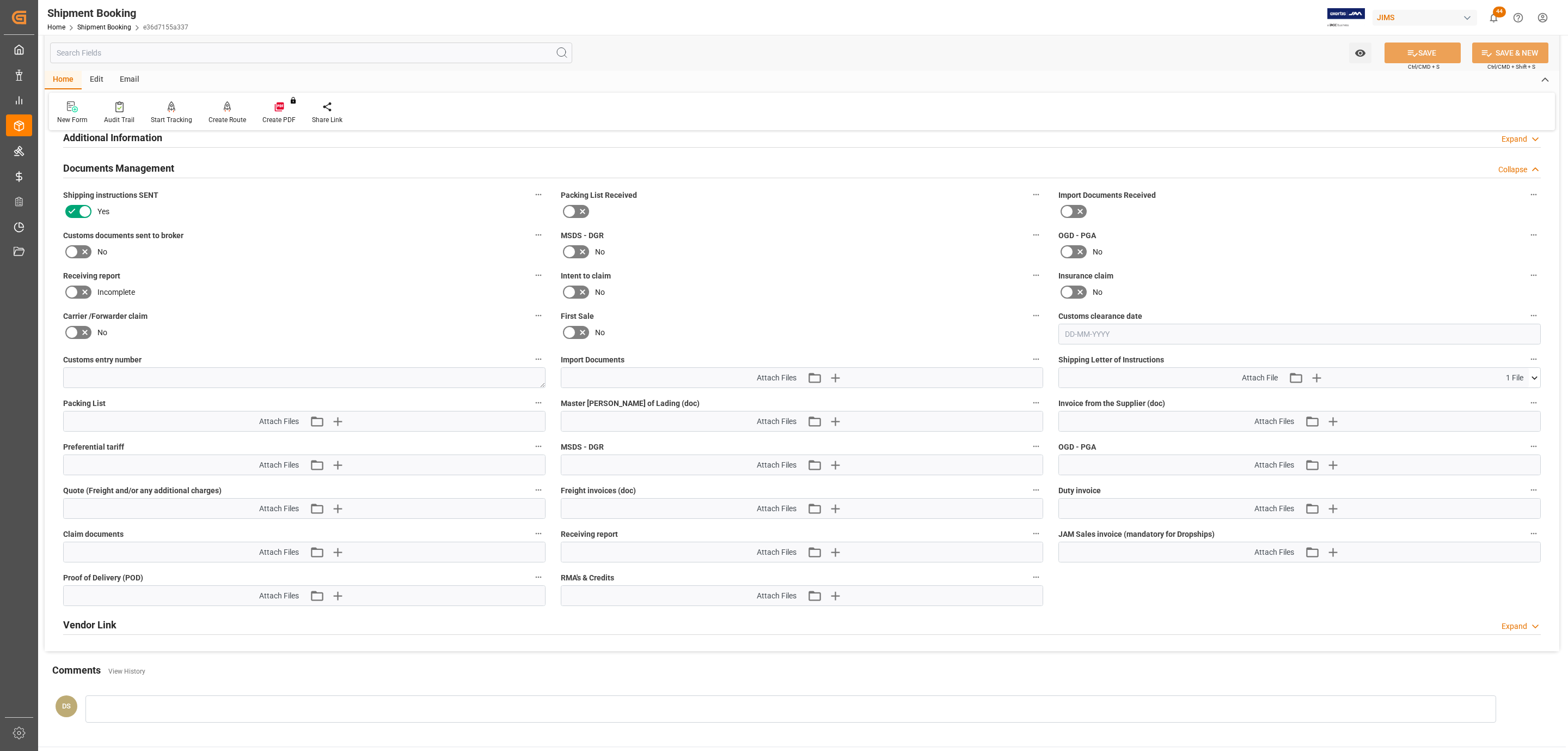
scroll to position [0, 0]
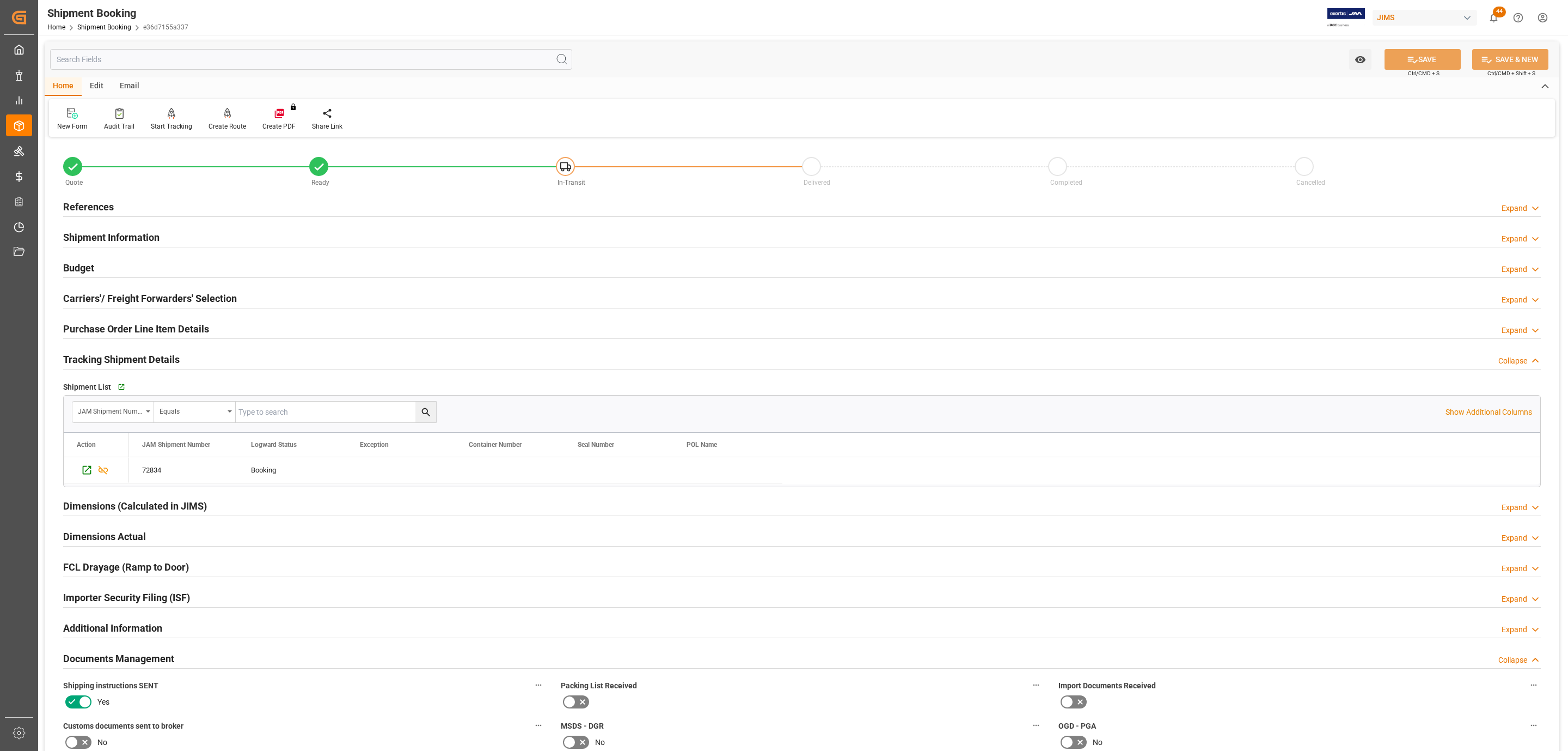
click at [169, 208] on div "References Expand" at bounding box center [802, 206] width 1478 height 21
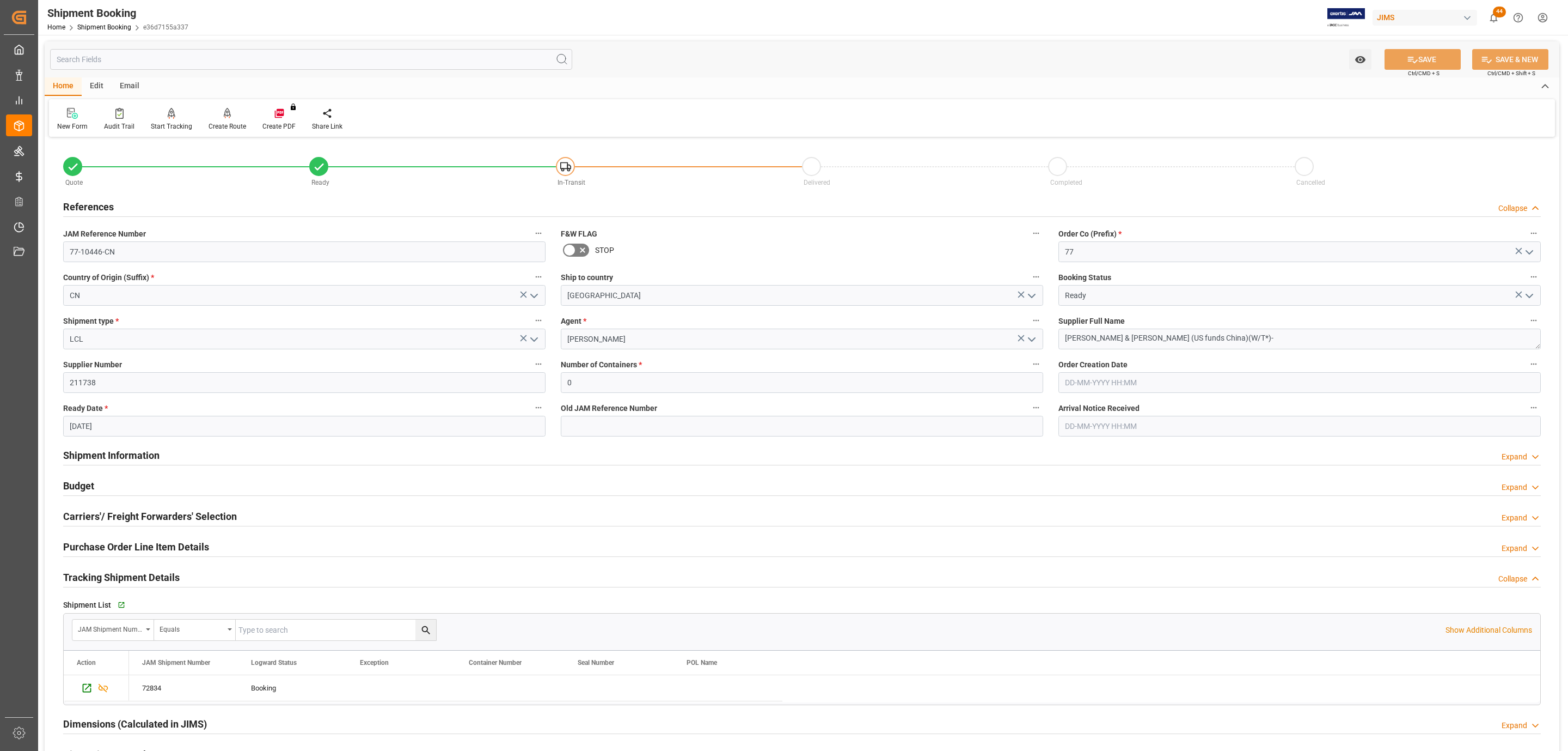
click at [169, 208] on div "References Collapse" at bounding box center [802, 206] width 1478 height 21
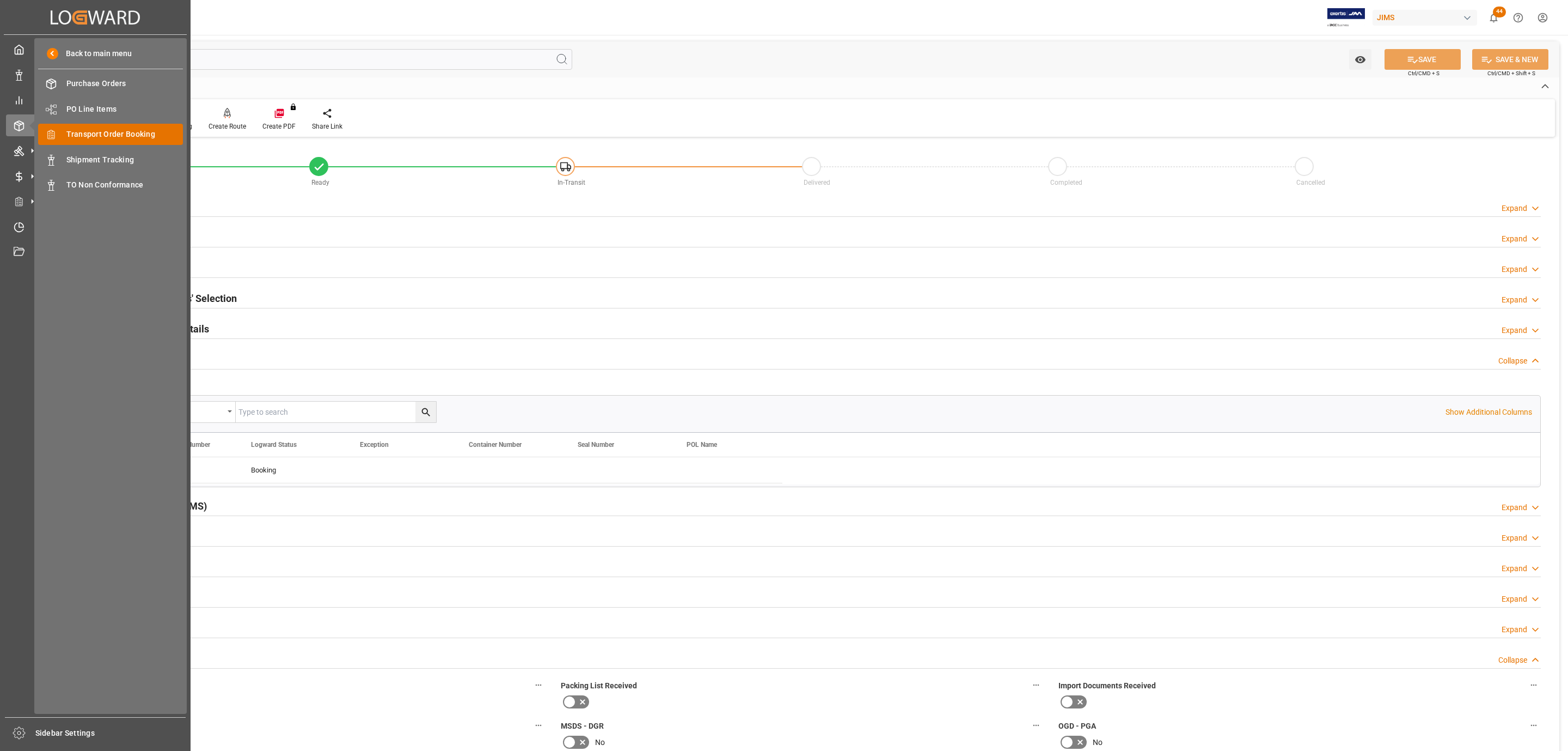
click at [148, 134] on span "Transport Order Booking" at bounding box center [125, 134] width 117 height 12
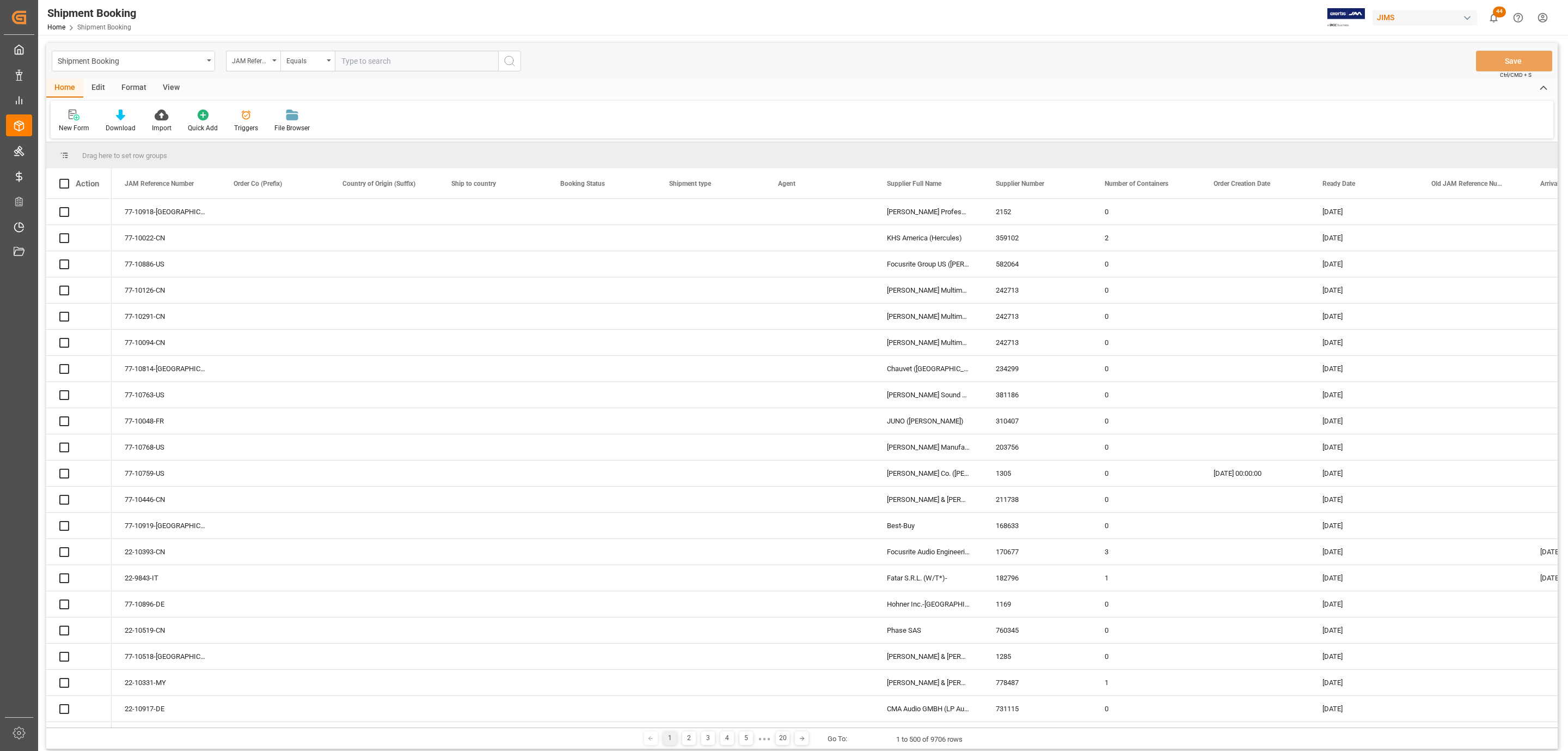
paste input "77-10243-BE"
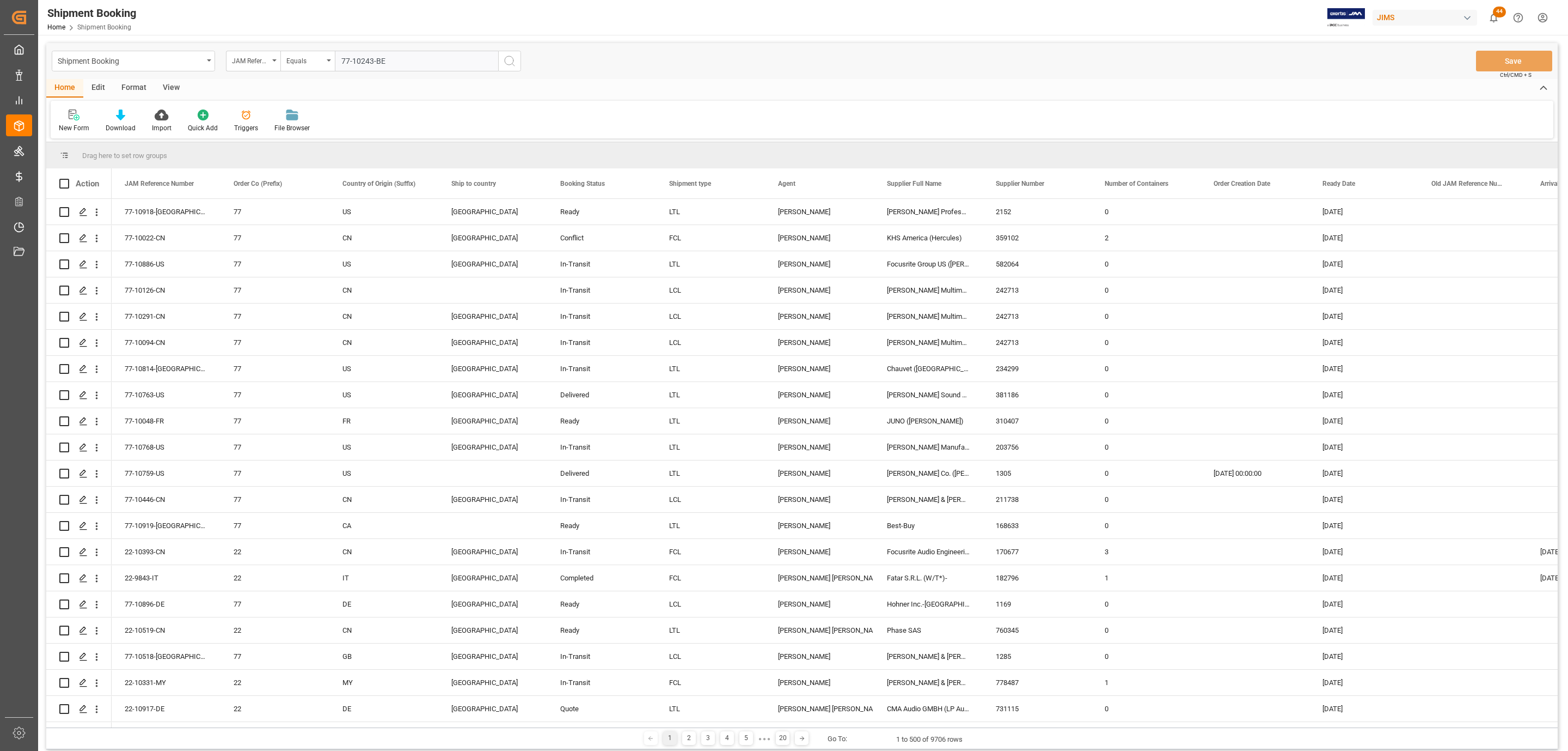
type input "77-10243-BE"
click at [508, 63] on icon "search button" at bounding box center [509, 60] width 13 height 13
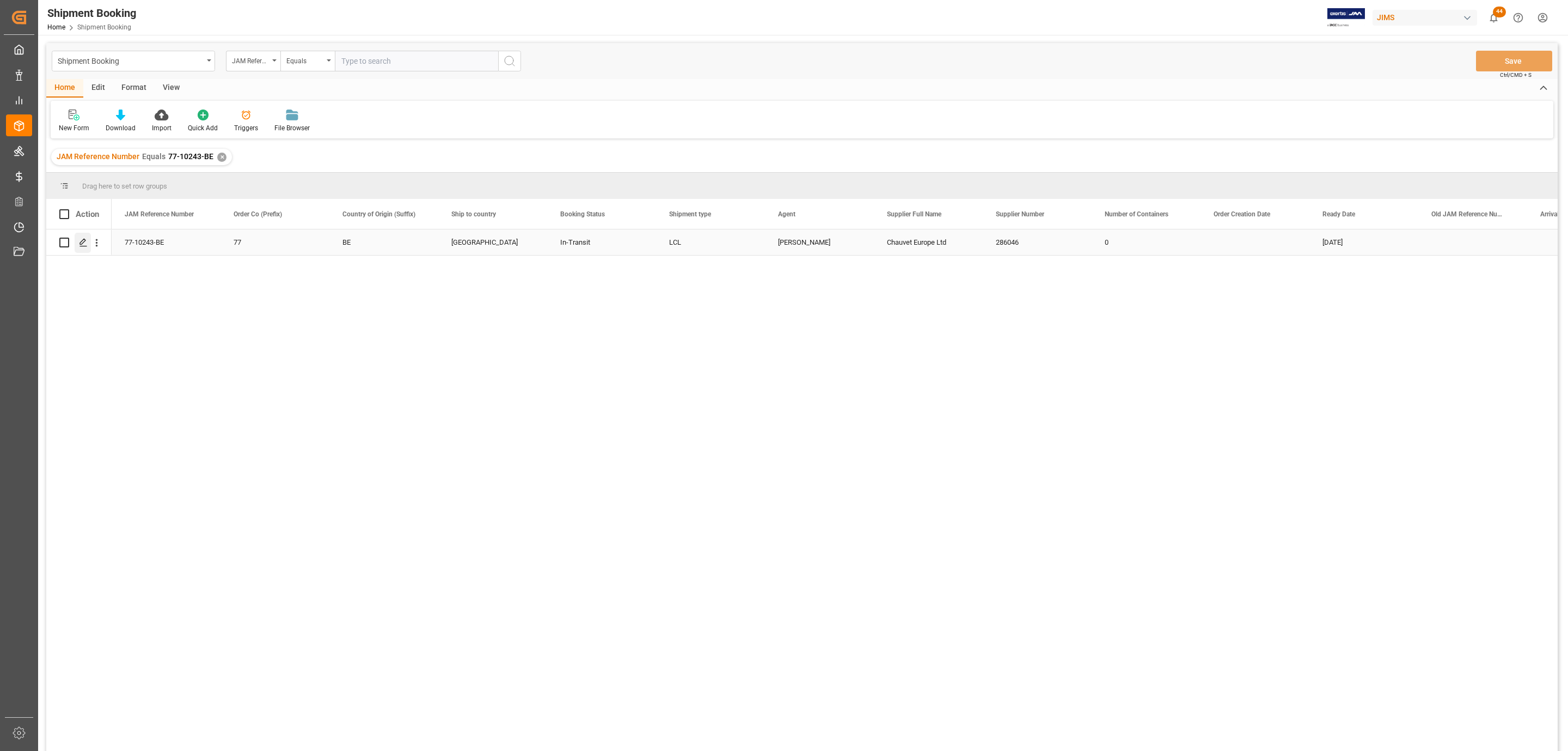
click at [79, 243] on icon "Press SPACE to select this row." at bounding box center [84, 242] width 8 height 8
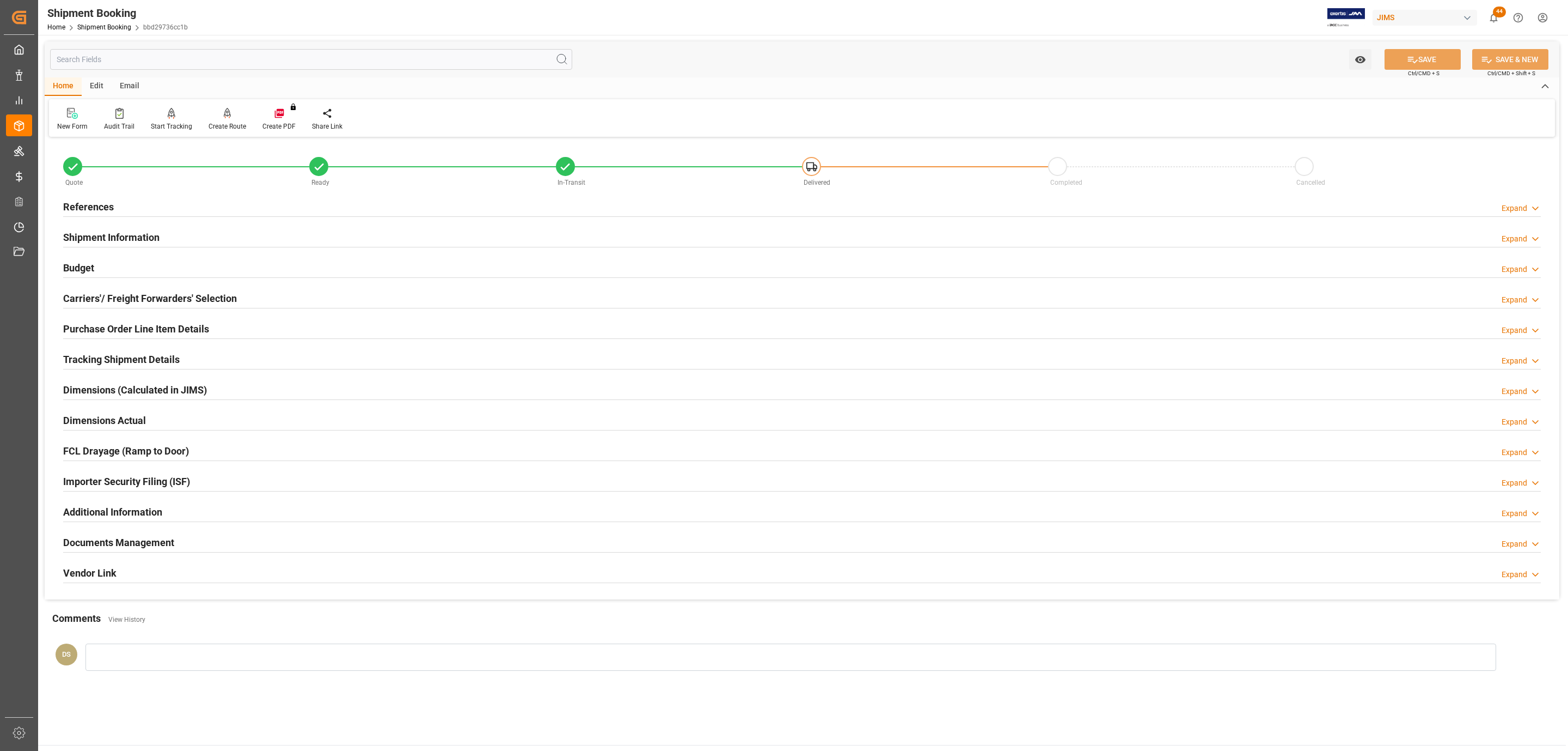
click at [96, 355] on h2 "Tracking Shipment Details" at bounding box center [122, 359] width 117 height 14
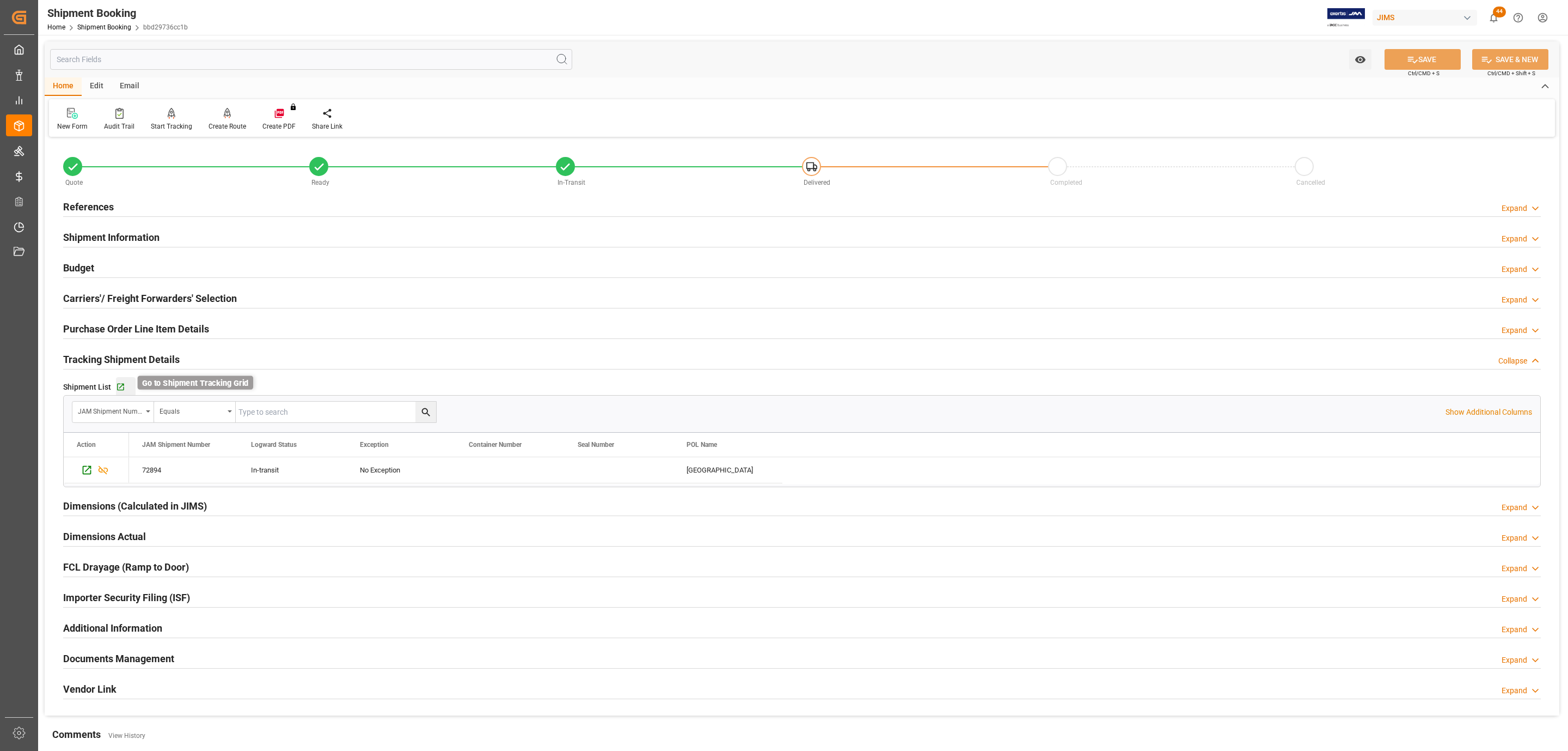
click at [122, 388] on icon "button" at bounding box center [120, 387] width 9 height 9
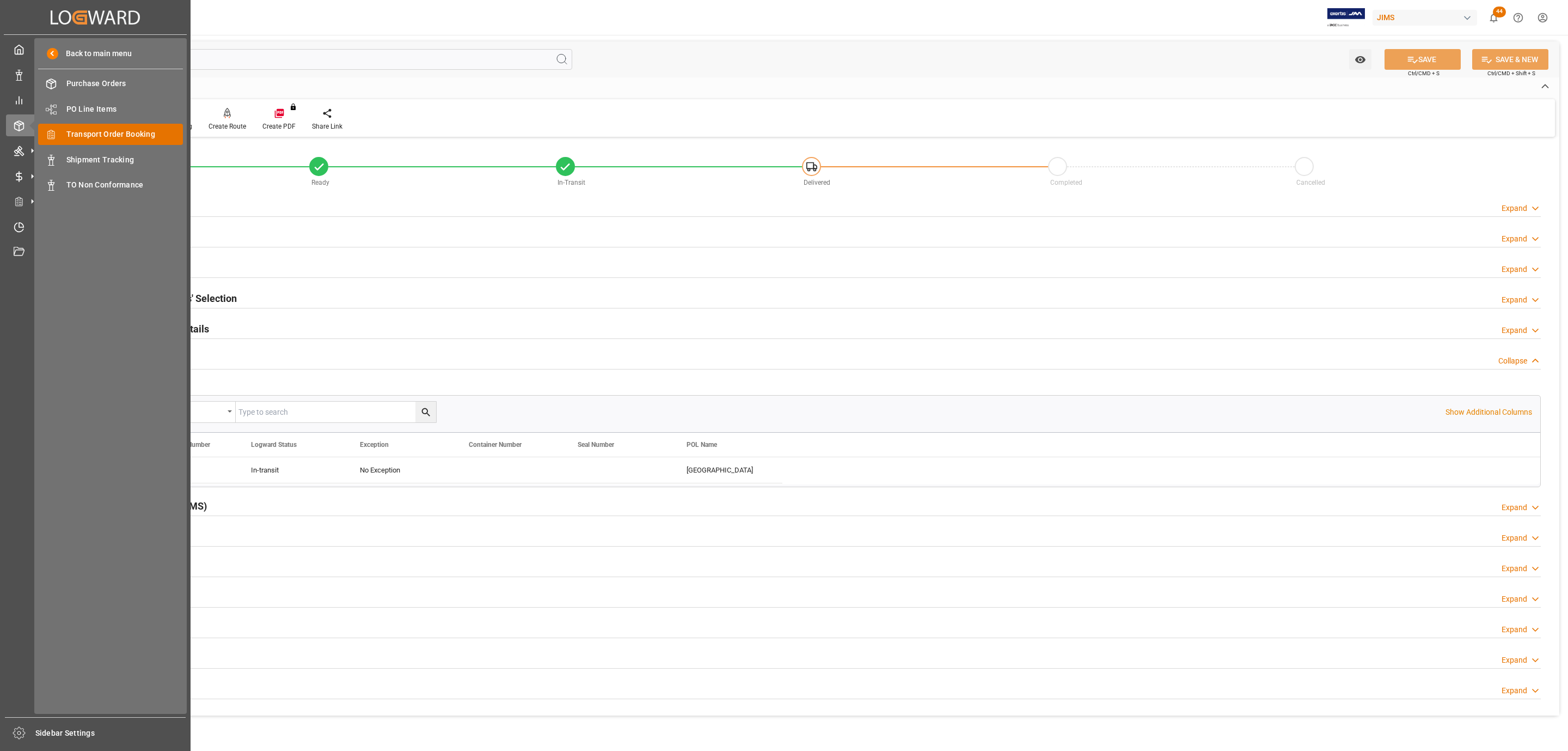
click at [110, 134] on span "Transport Order Booking" at bounding box center [125, 134] width 117 height 12
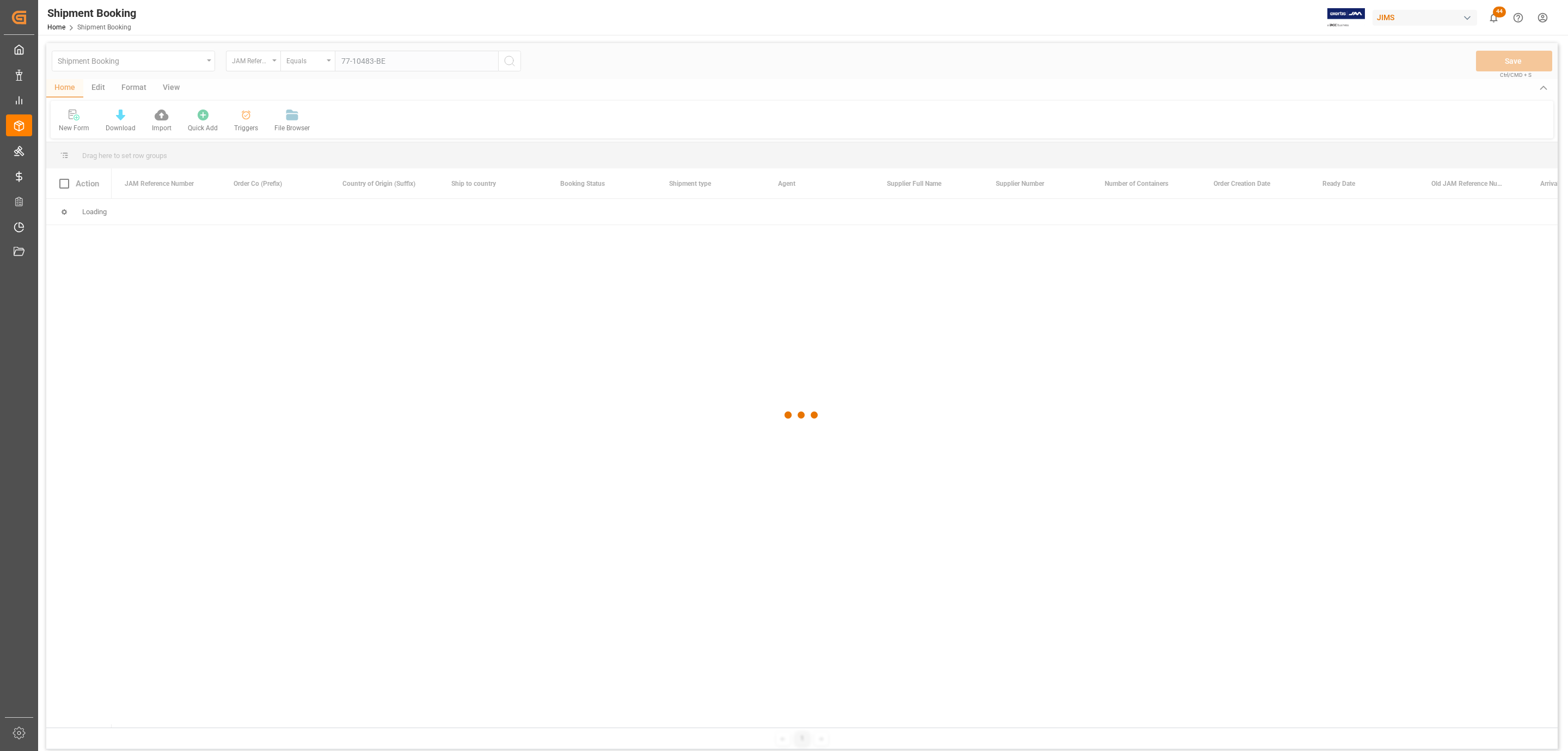
type input "77-10483-BE"
click at [512, 57] on div at bounding box center [802, 415] width 1511 height 744
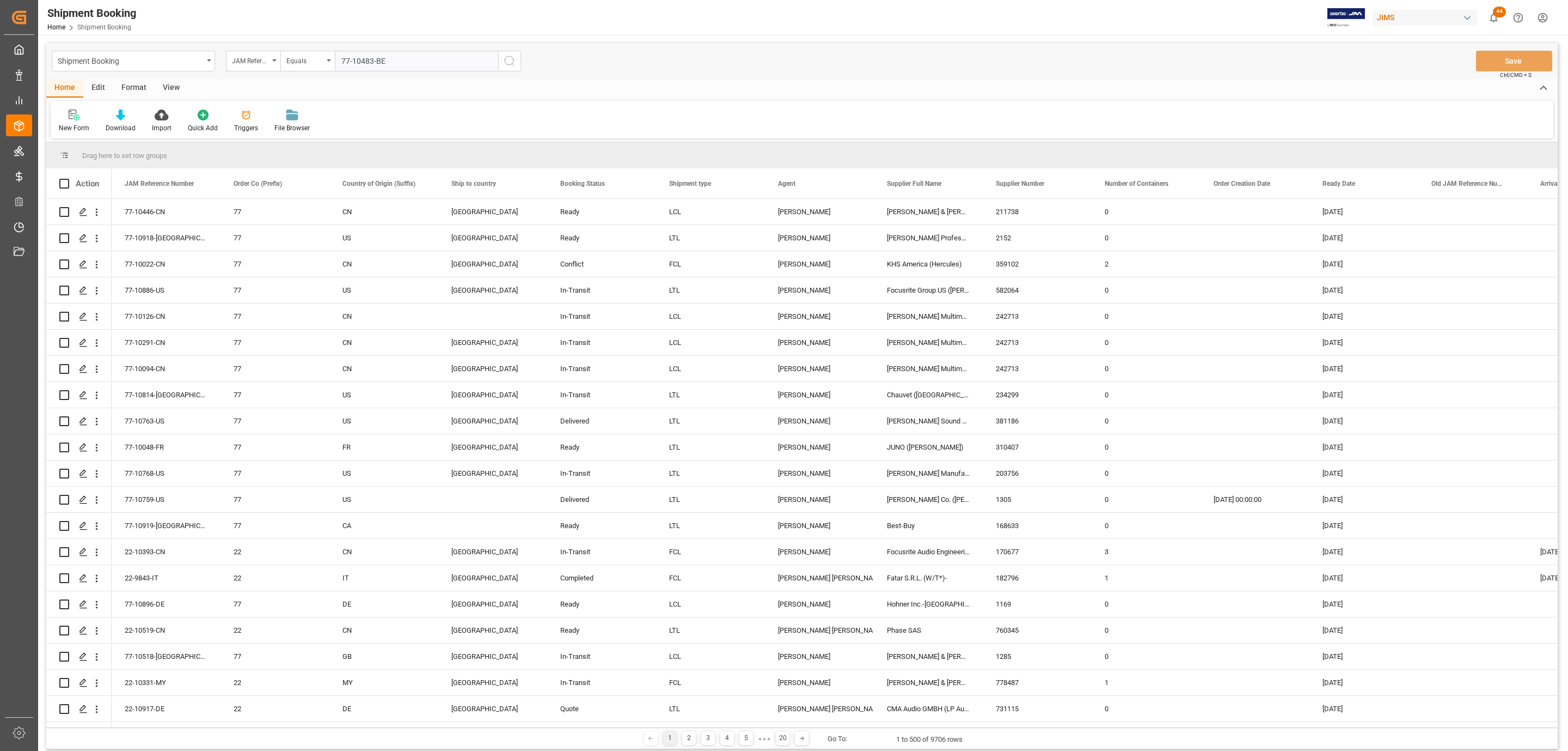
click at [507, 70] on button "search button" at bounding box center [509, 61] width 23 height 21
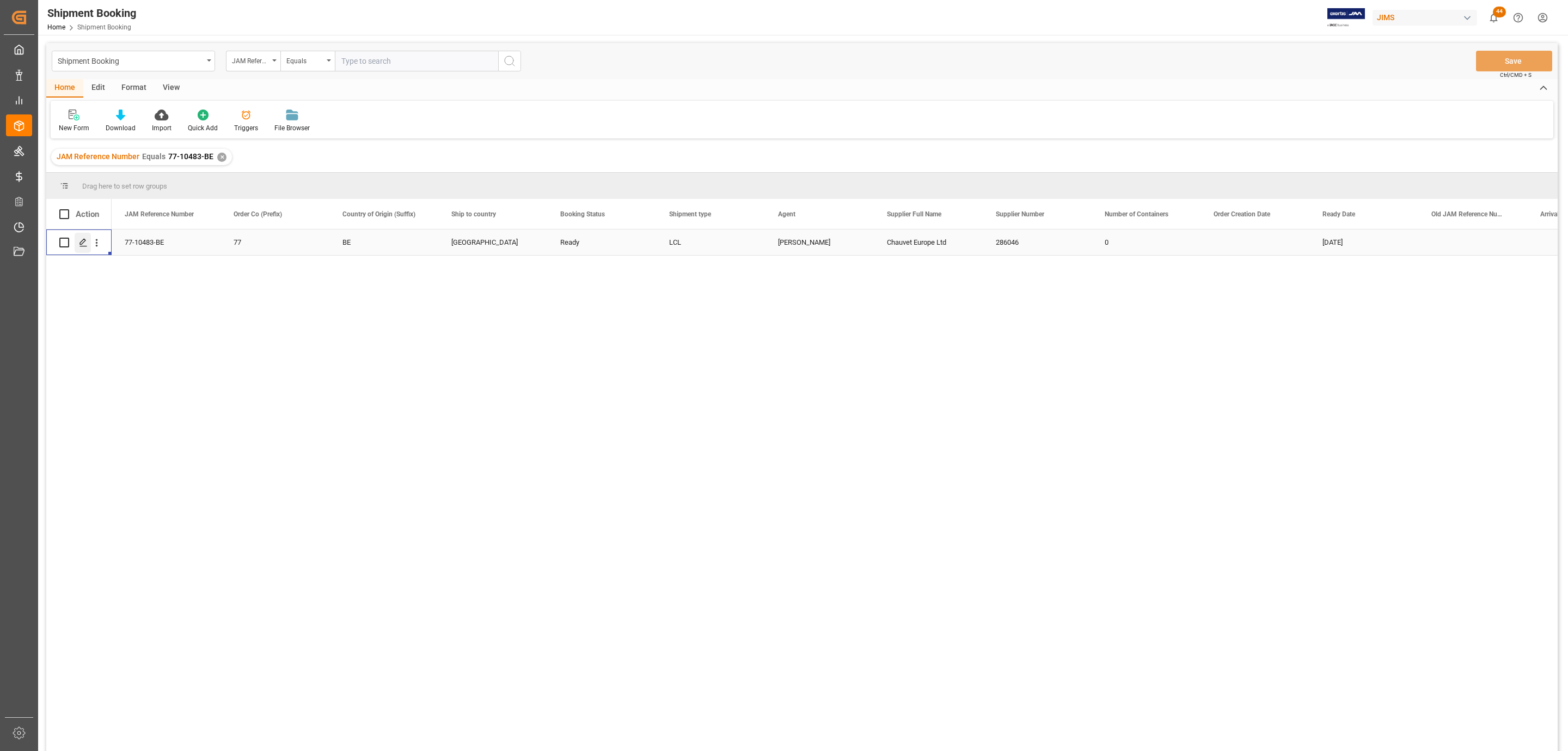
click at [85, 244] on icon "Press SPACE to select this row." at bounding box center [84, 242] width 8 height 8
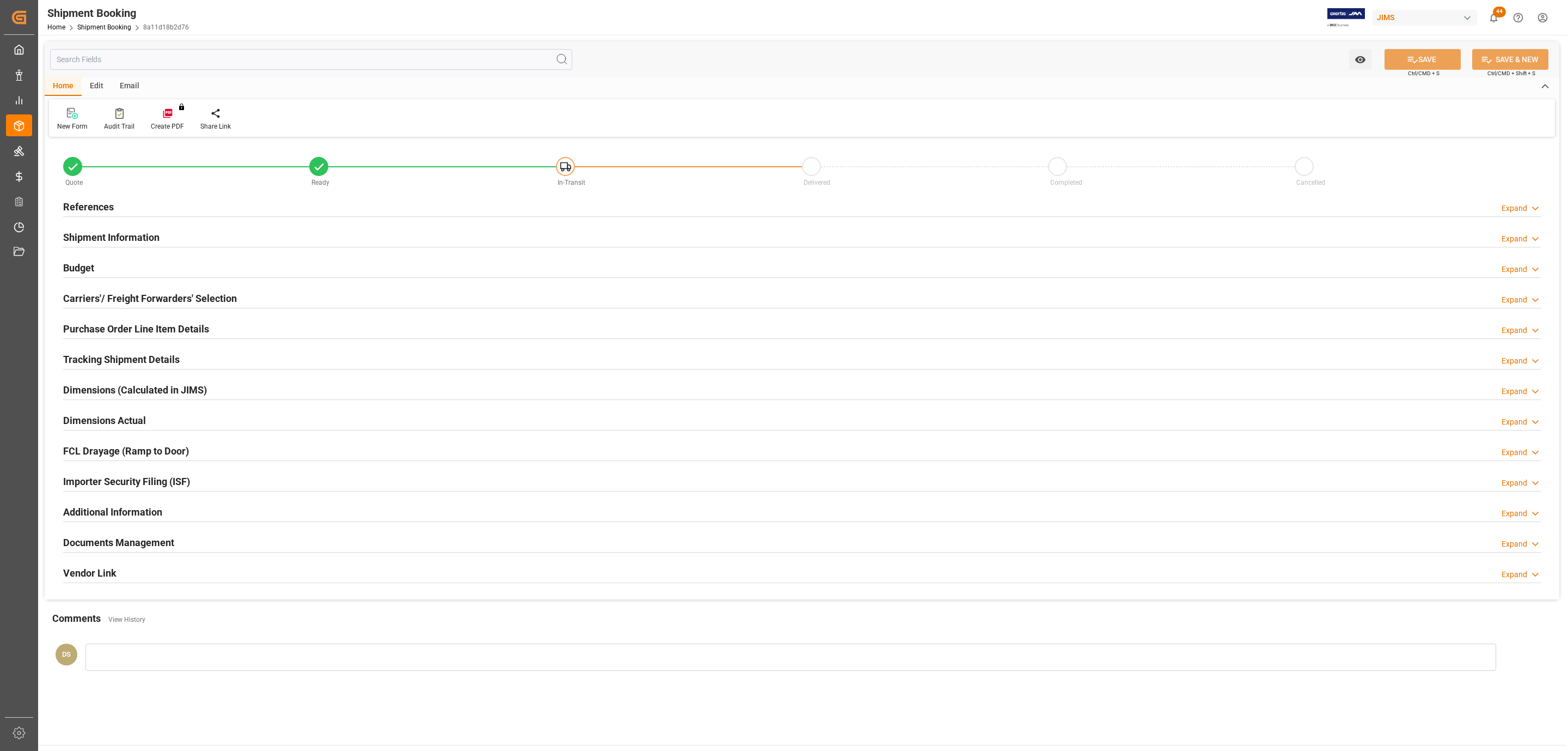
type input "0"
type input "1882.0569"
type input "45414"
click at [148, 276] on div "Budget Expand" at bounding box center [802, 267] width 1478 height 21
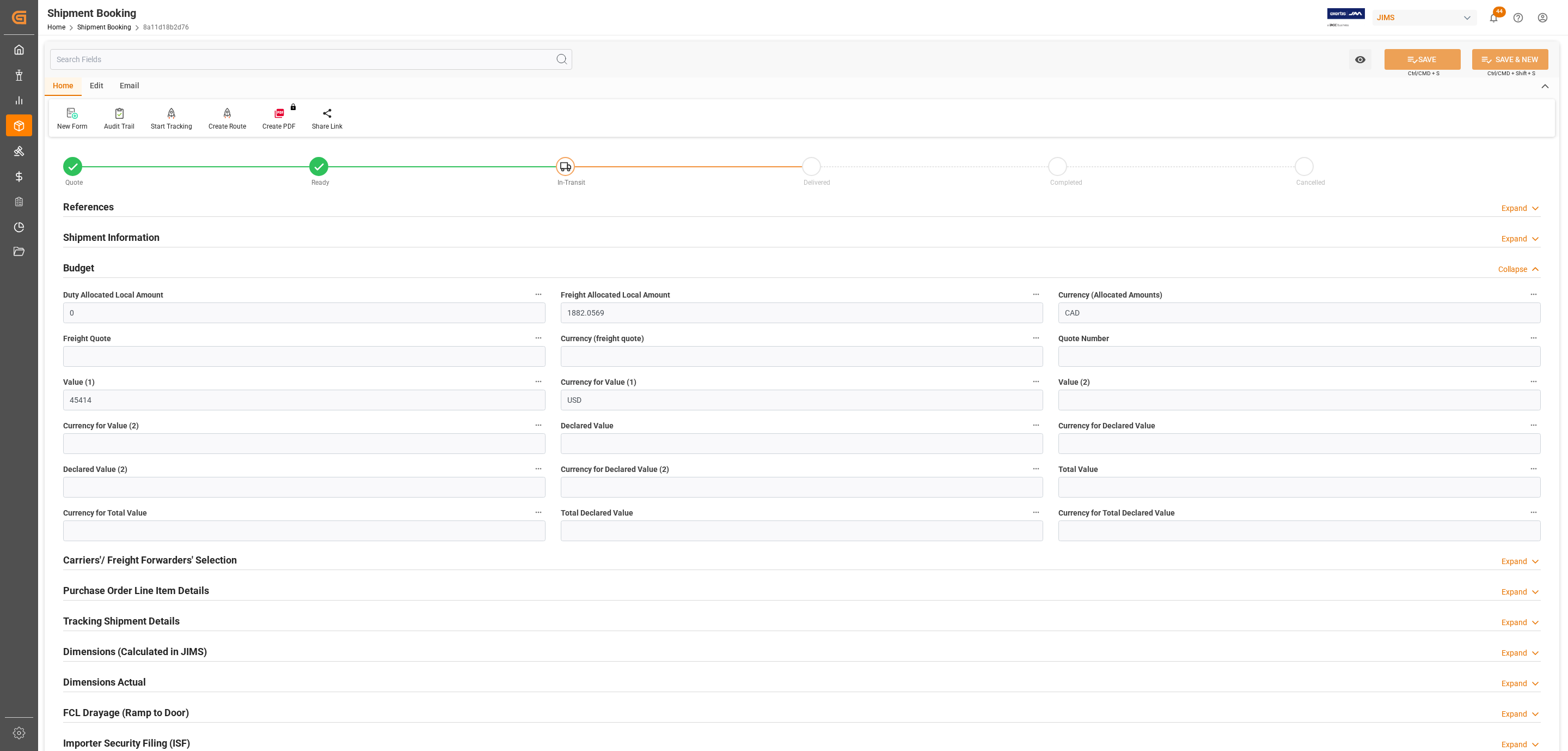
click at [123, 240] on h2 "Shipment Information" at bounding box center [111, 237] width 96 height 14
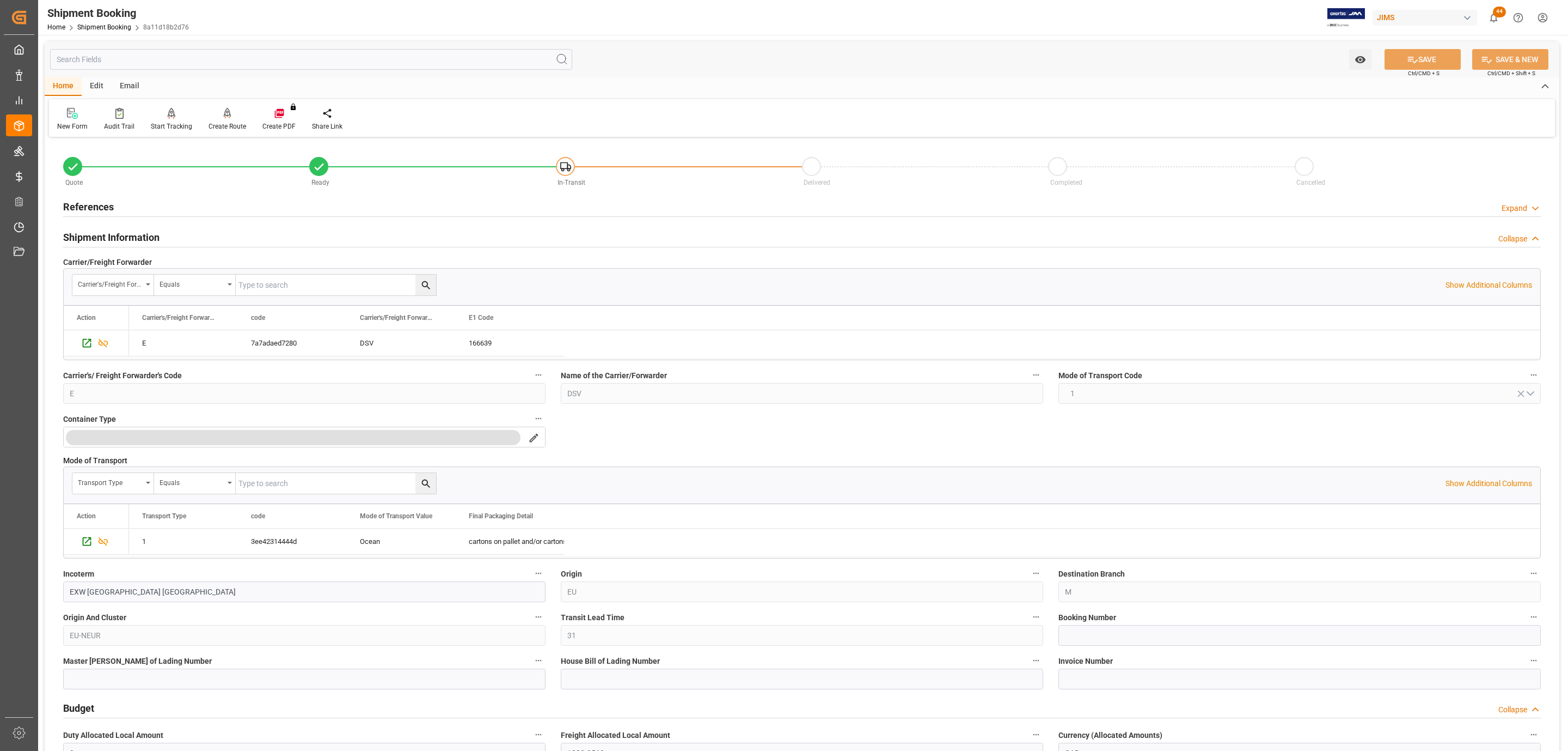
click at [202, 204] on div "References Expand" at bounding box center [802, 206] width 1478 height 21
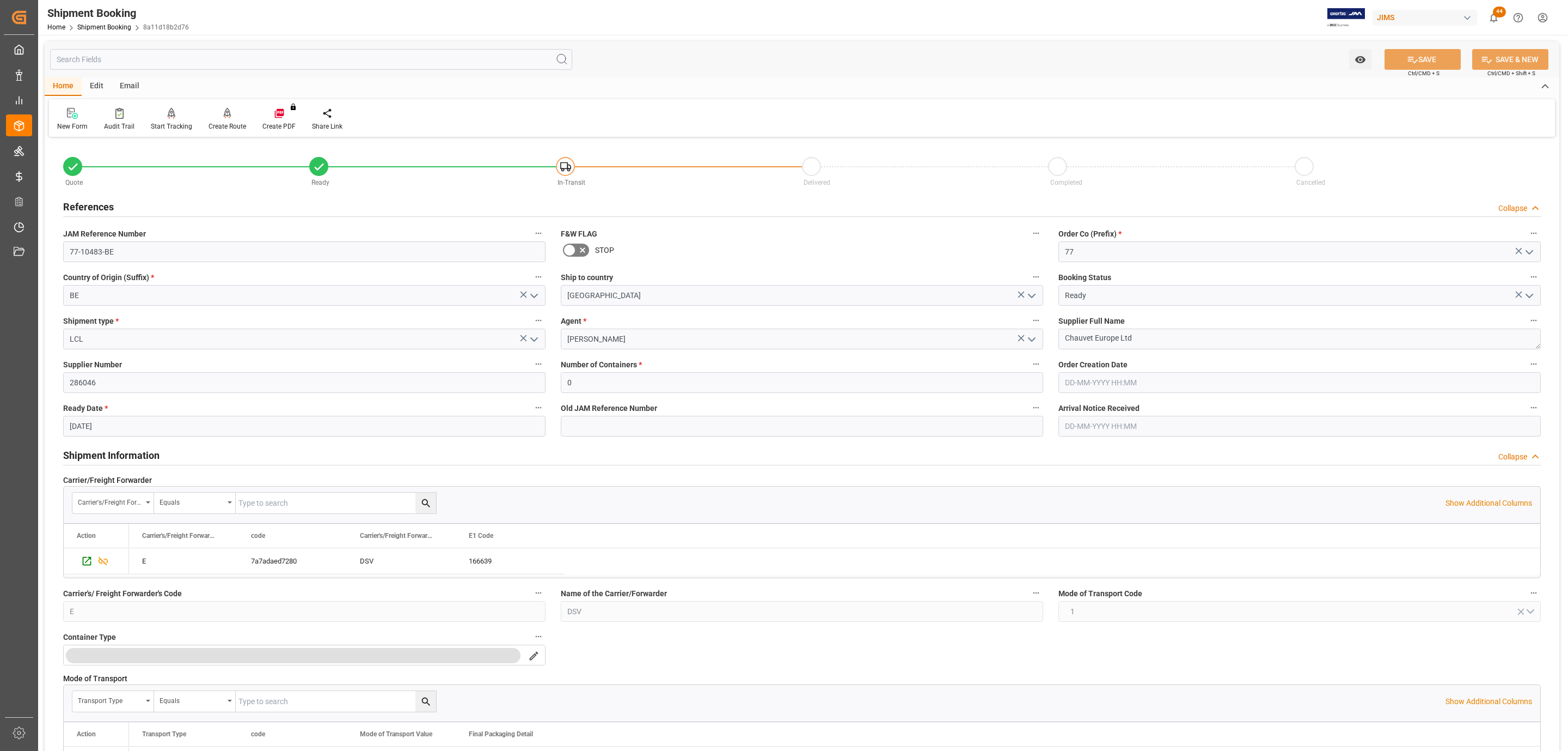
click at [202, 204] on div "References Collapse" at bounding box center [802, 206] width 1478 height 21
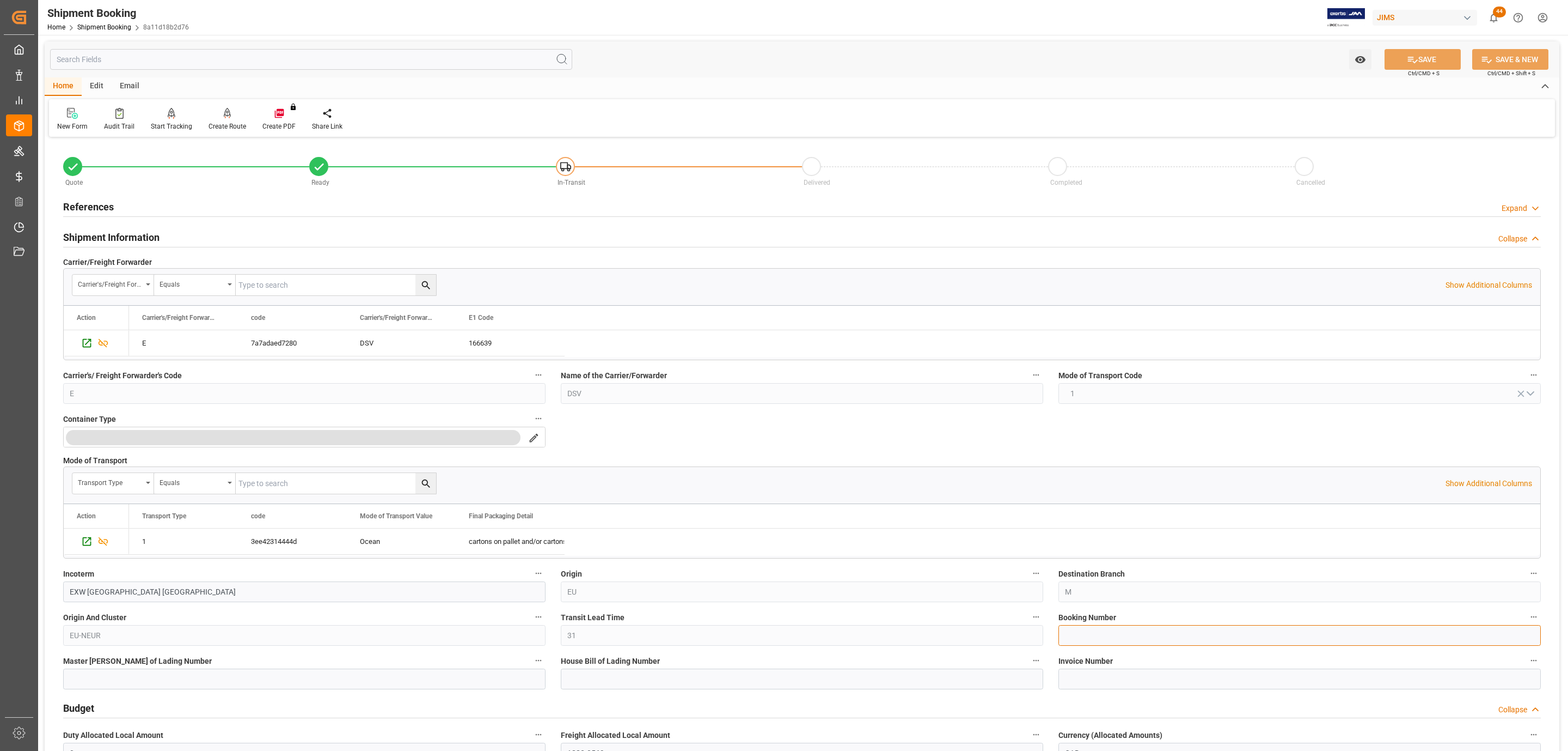
click at [1105, 634] on input at bounding box center [1299, 635] width 482 height 21
paste input "6402447211"
type input "6402447211"
click at [1399, 63] on button "SAVE" at bounding box center [1423, 59] width 76 height 21
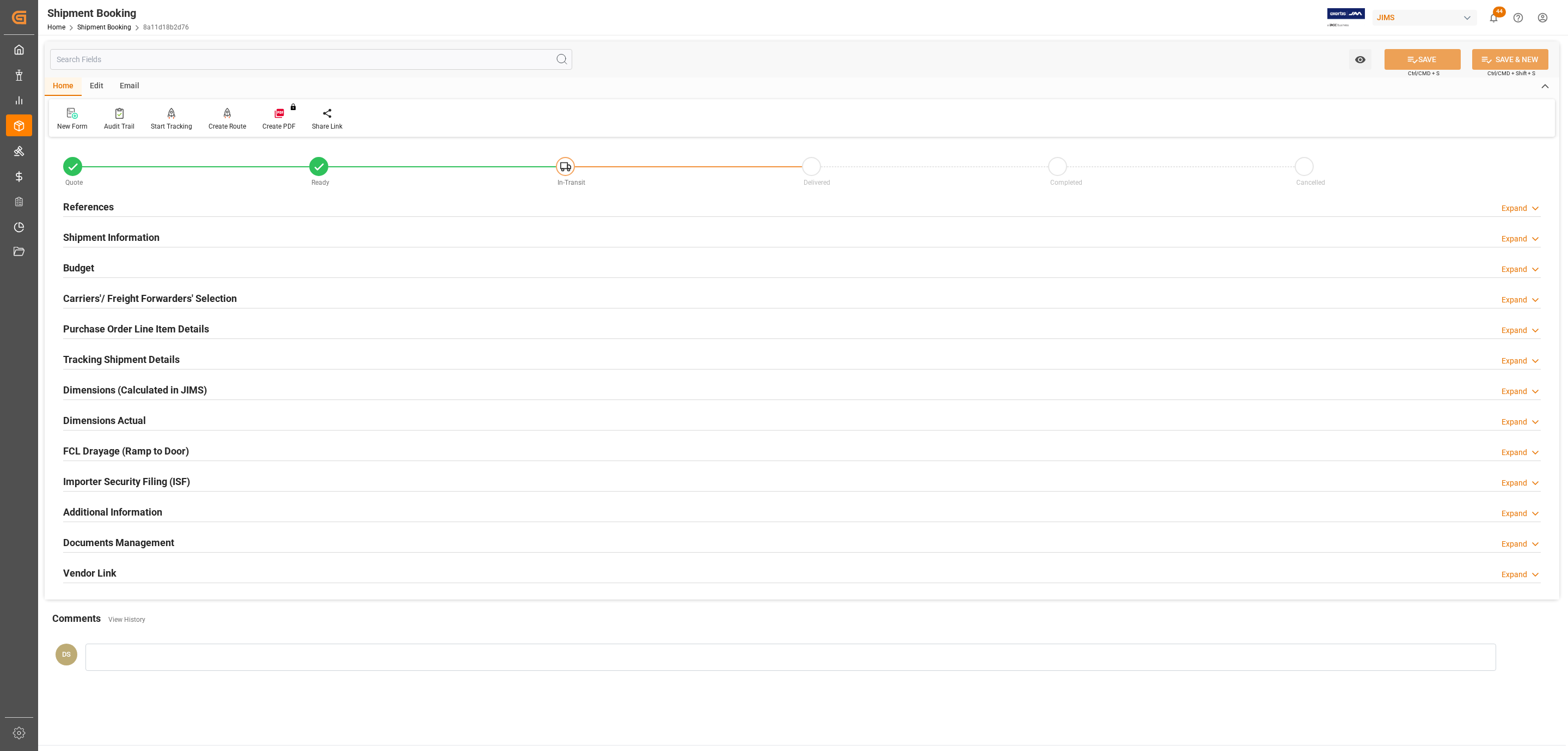
click at [87, 241] on h2 "Shipment Information" at bounding box center [111, 237] width 96 height 14
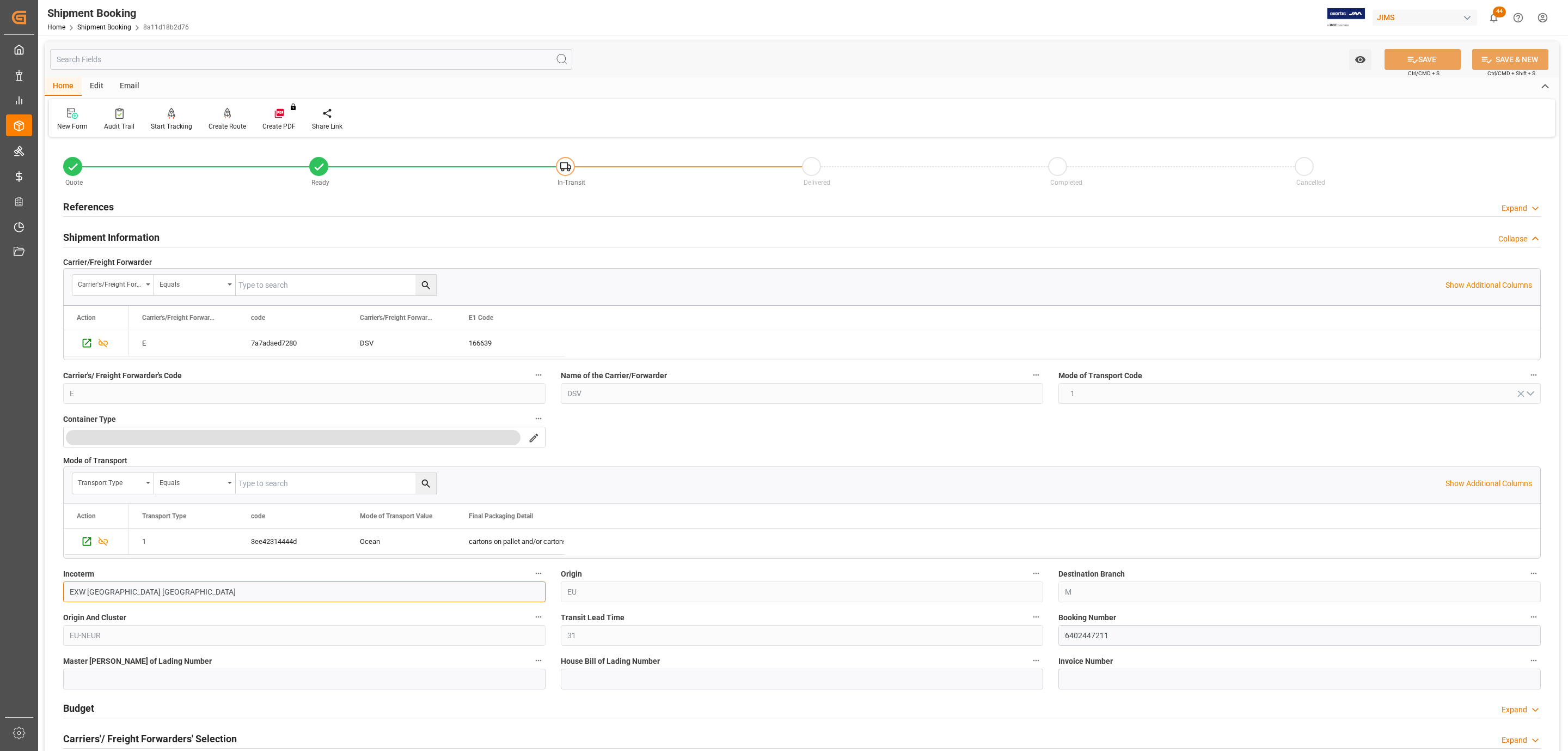
drag, startPoint x: 144, startPoint y: 593, endPoint x: 87, endPoint y: 596, distance: 57.1
click at [87, 596] on input "EXW Nottingham GB" at bounding box center [304, 591] width 482 height 21
type input "EXW Deinze, Belgium"
click at [1410, 54] on icon at bounding box center [1413, 60] width 12 height 12
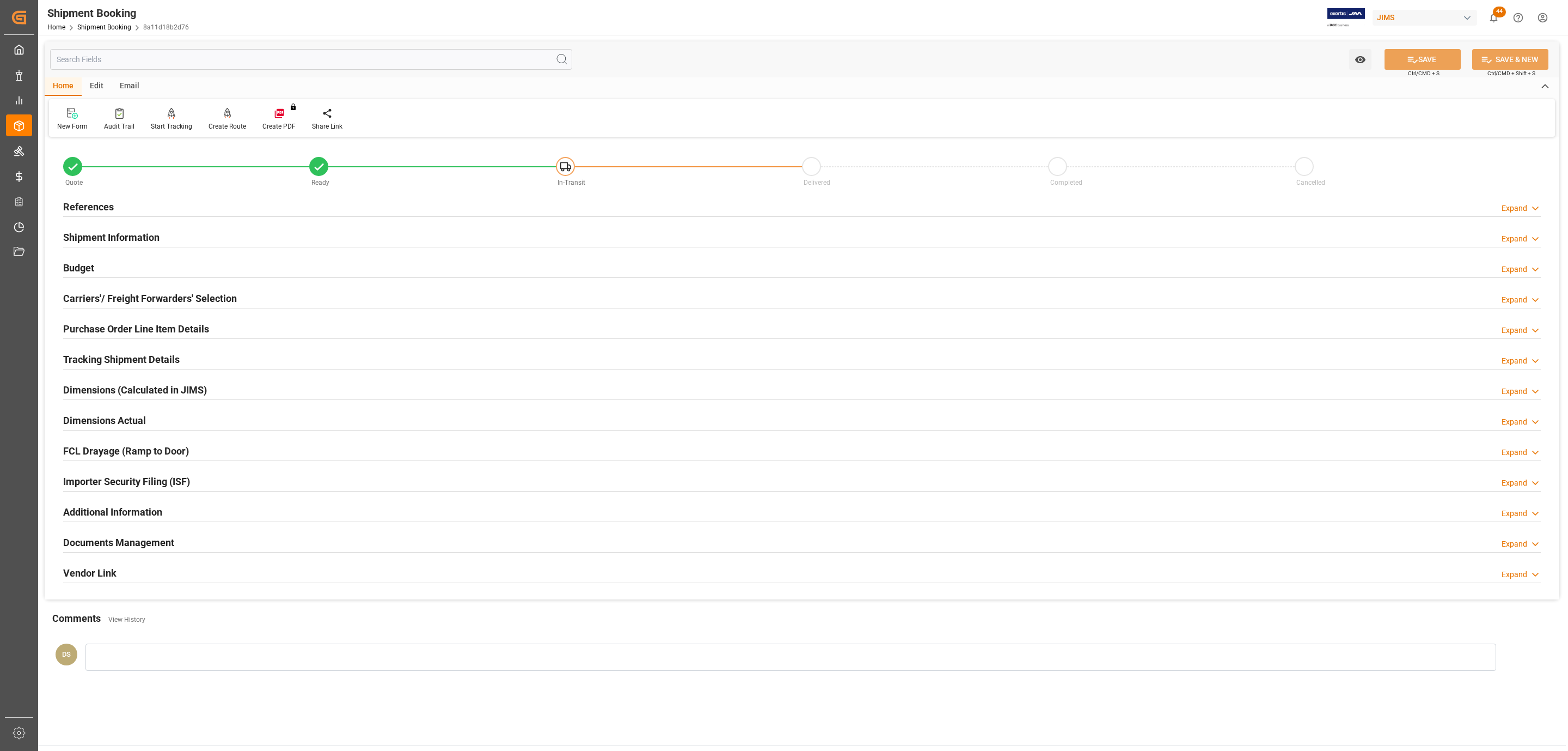
click at [138, 350] on div "Tracking Shipment Details" at bounding box center [122, 358] width 117 height 21
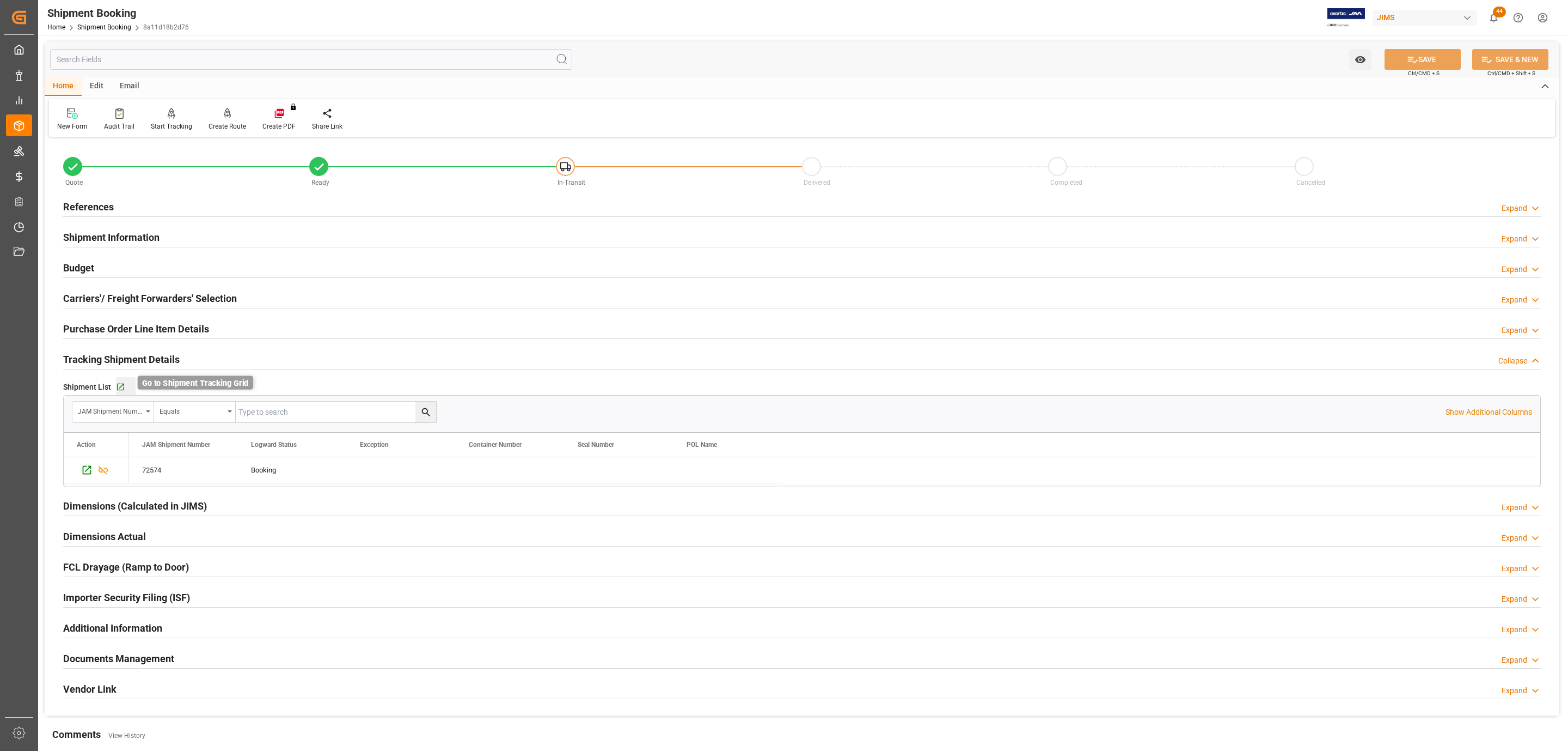
click at [117, 389] on icon "button" at bounding box center [121, 387] width 7 height 7
click at [167, 197] on div "References Expand" at bounding box center [802, 206] width 1478 height 21
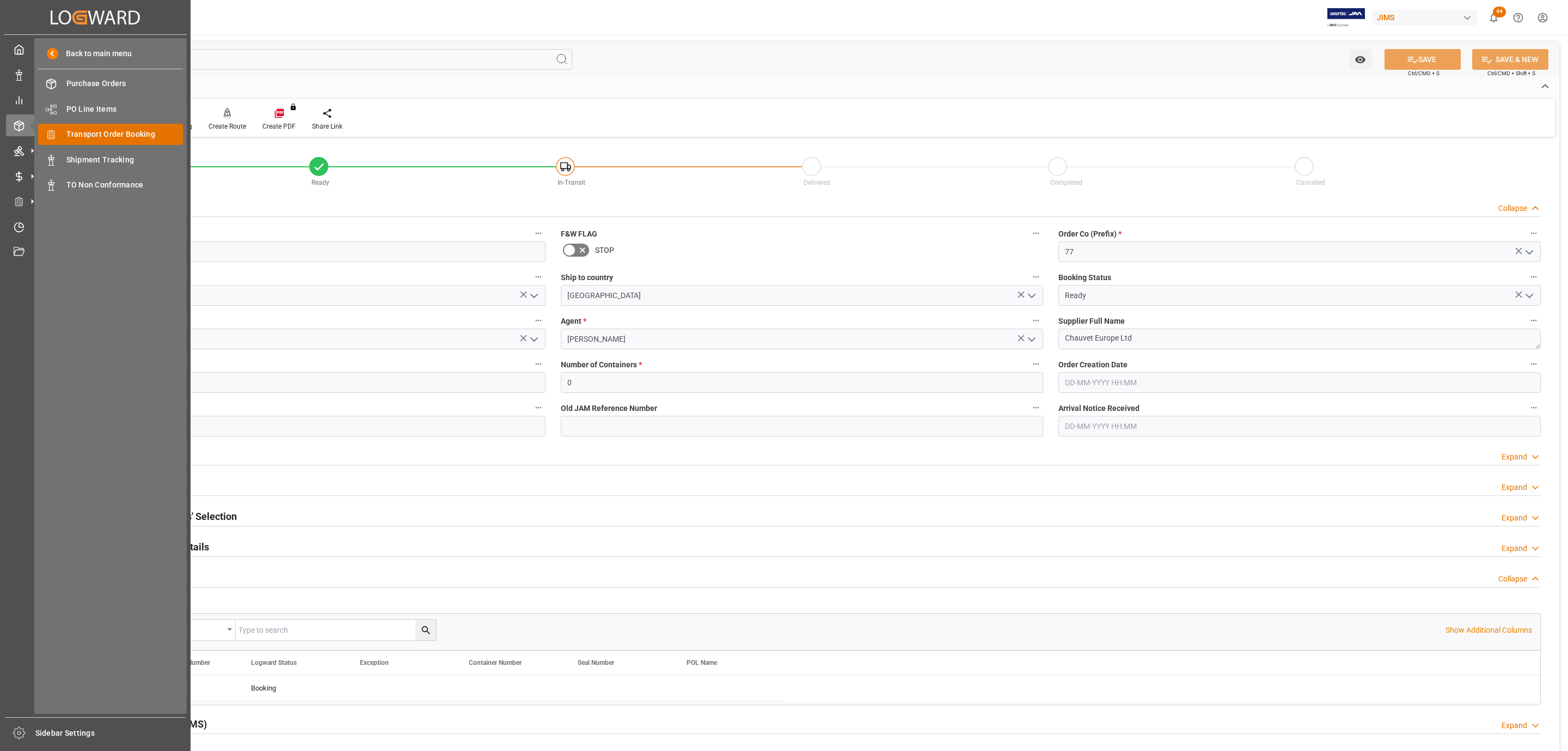
click at [136, 129] on span "Transport Order Booking" at bounding box center [125, 134] width 117 height 12
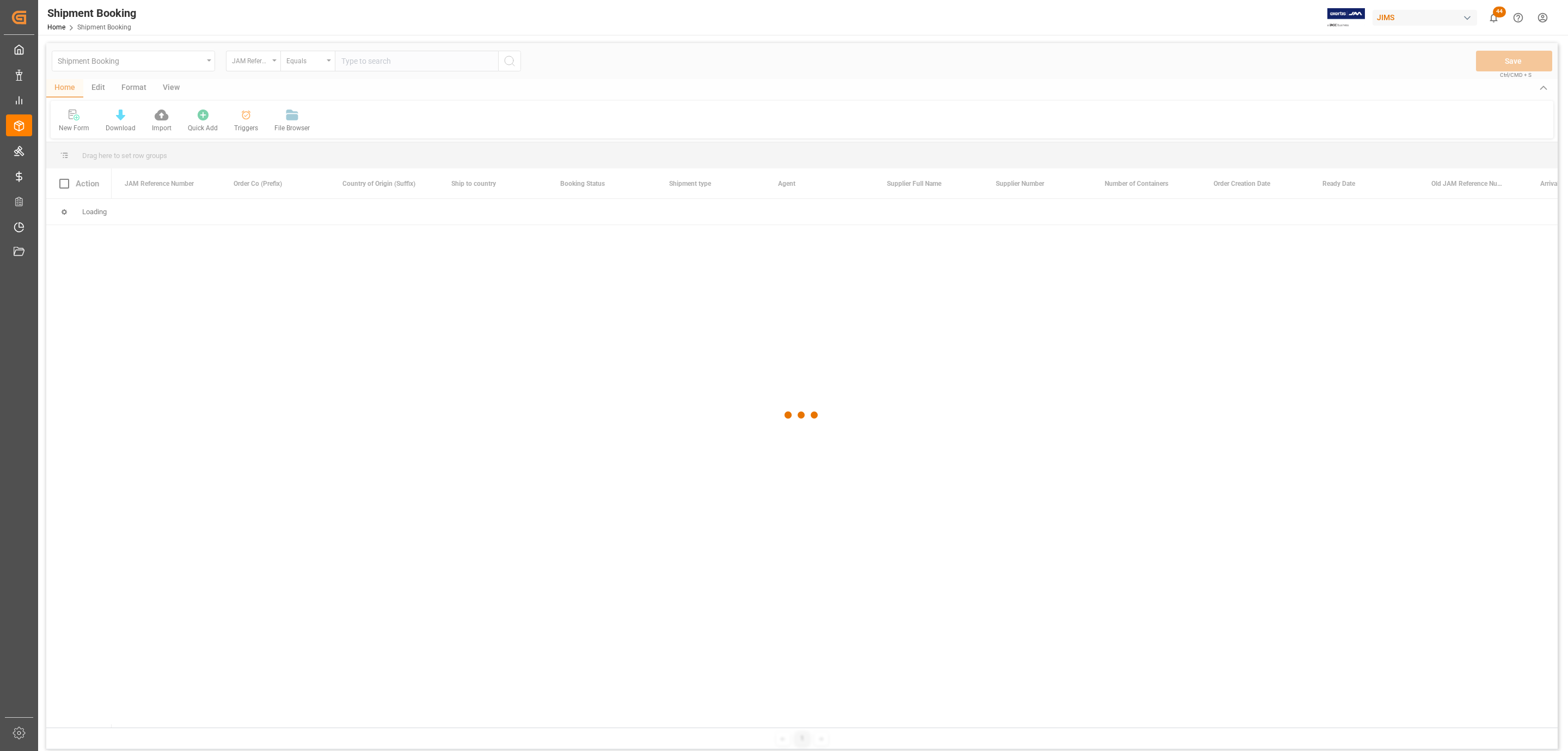
click at [373, 69] on div at bounding box center [802, 415] width 1511 height 744
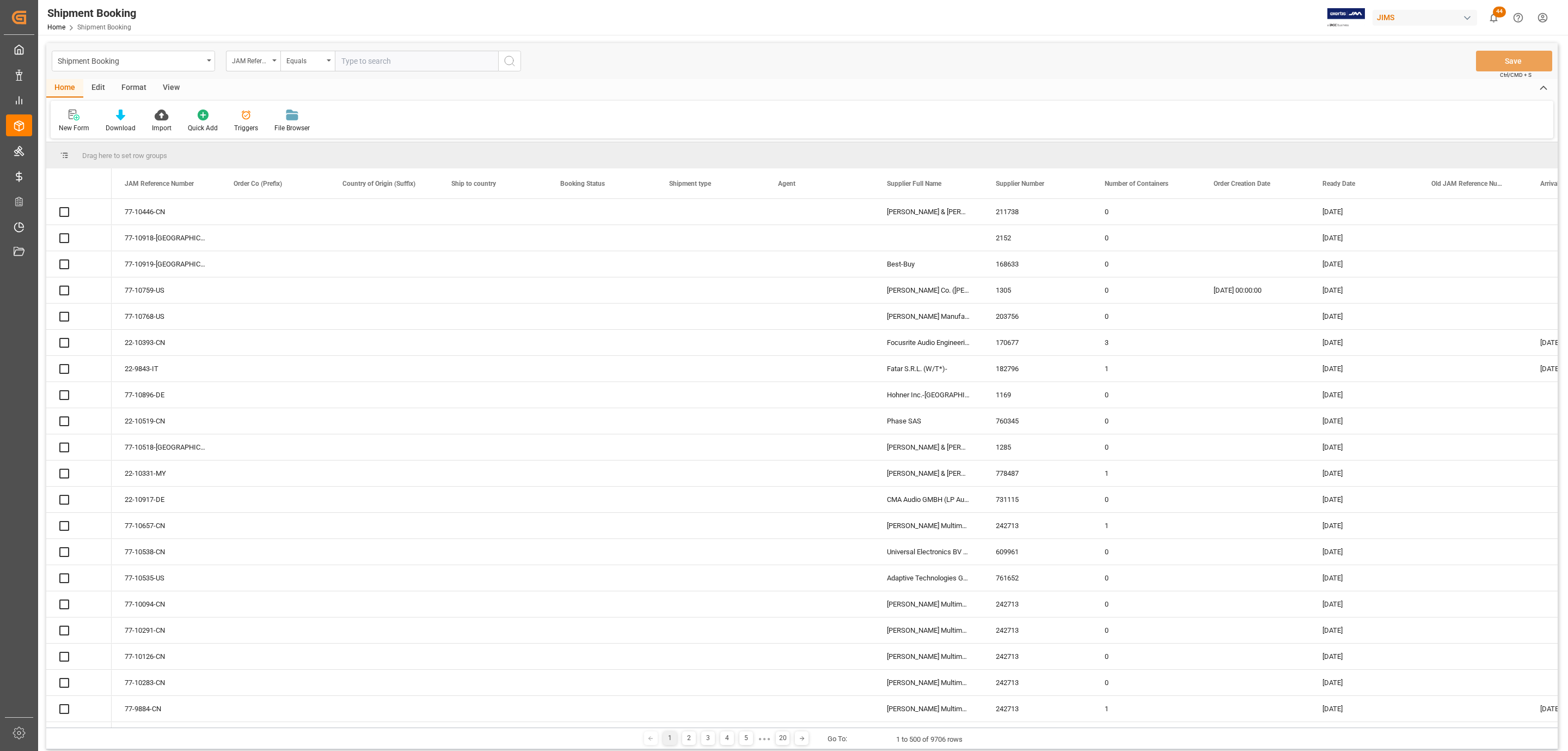
click at [383, 61] on input "text" at bounding box center [416, 61] width 163 height 21
paste input "77-10814-[GEOGRAPHIC_DATA]"
type input "77-10814-[GEOGRAPHIC_DATA]"
click at [505, 61] on icon "search button" at bounding box center [509, 60] width 13 height 13
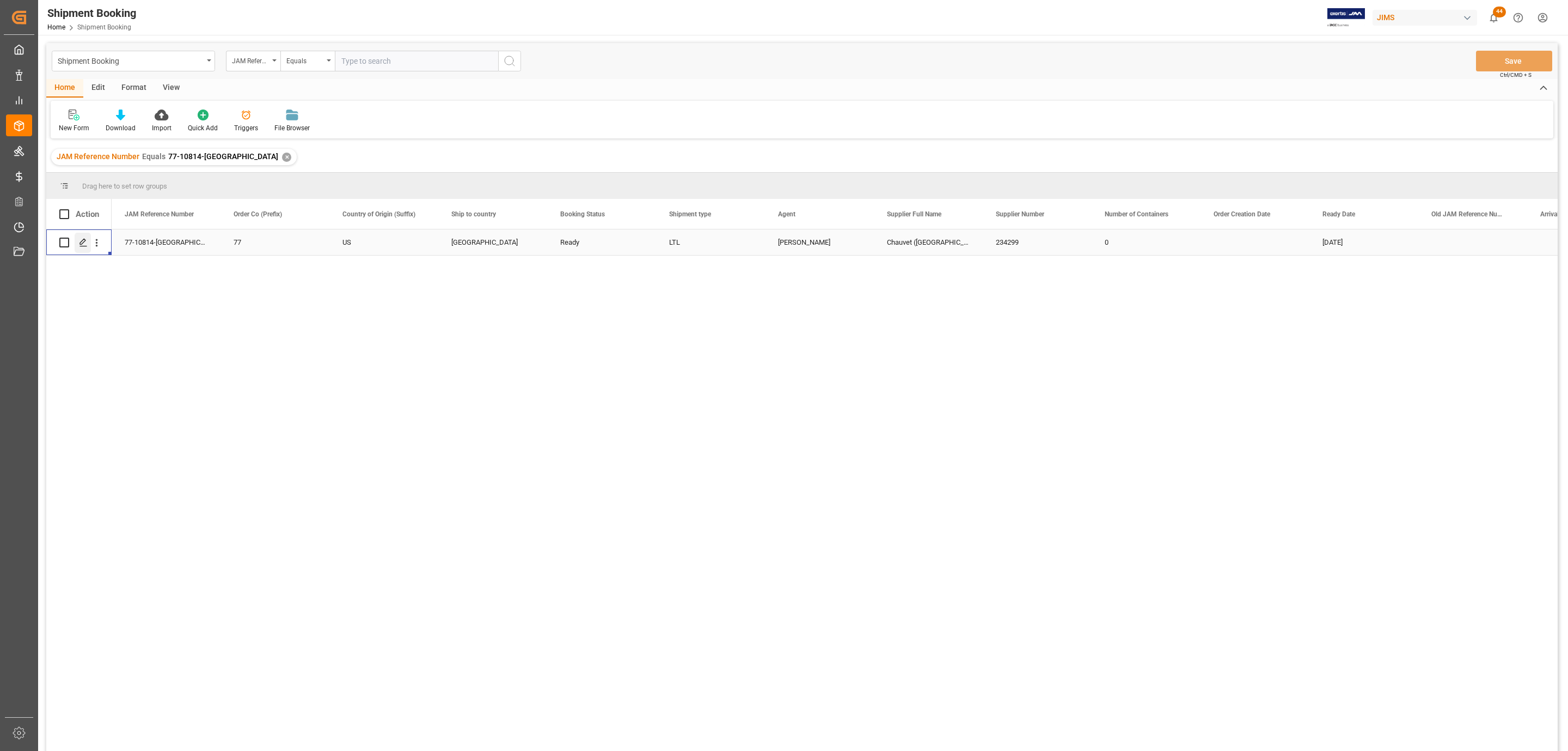
click at [85, 246] on line "Press SPACE to select this row." at bounding box center [84, 246] width 7 height 0
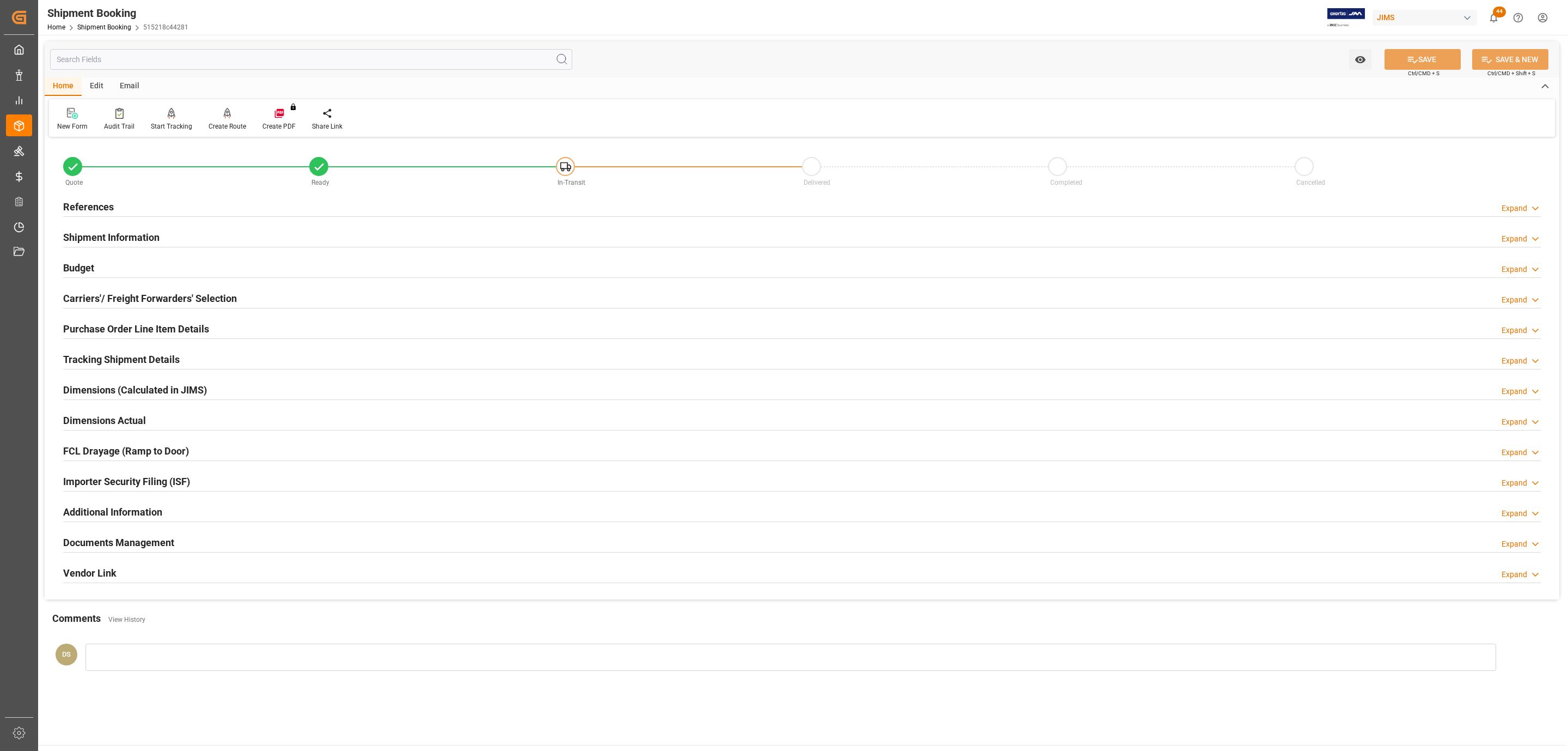
click at [95, 267] on div "Budget Expand" at bounding box center [802, 267] width 1478 height 21
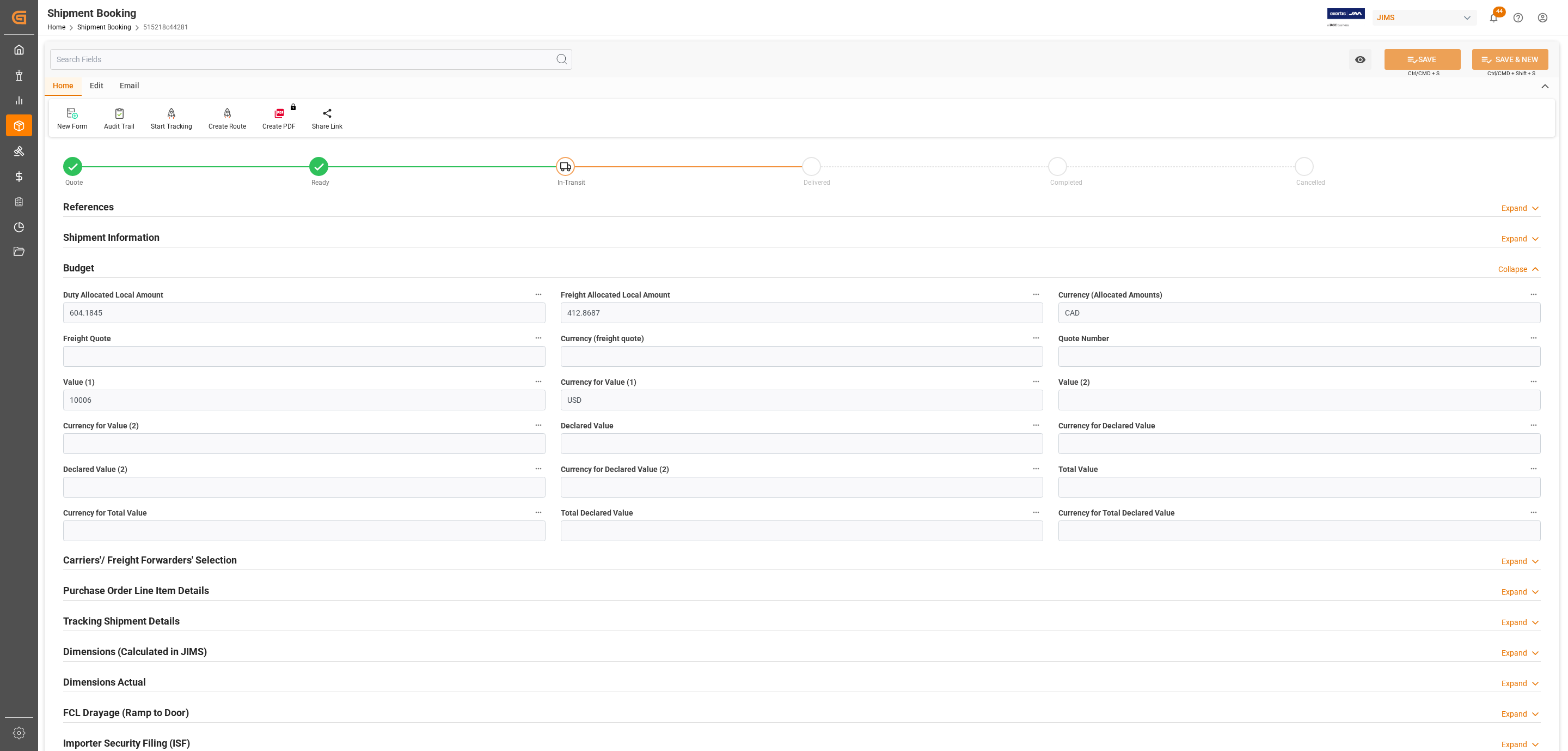
click at [95, 267] on div "Budget Collapse" at bounding box center [802, 267] width 1478 height 21
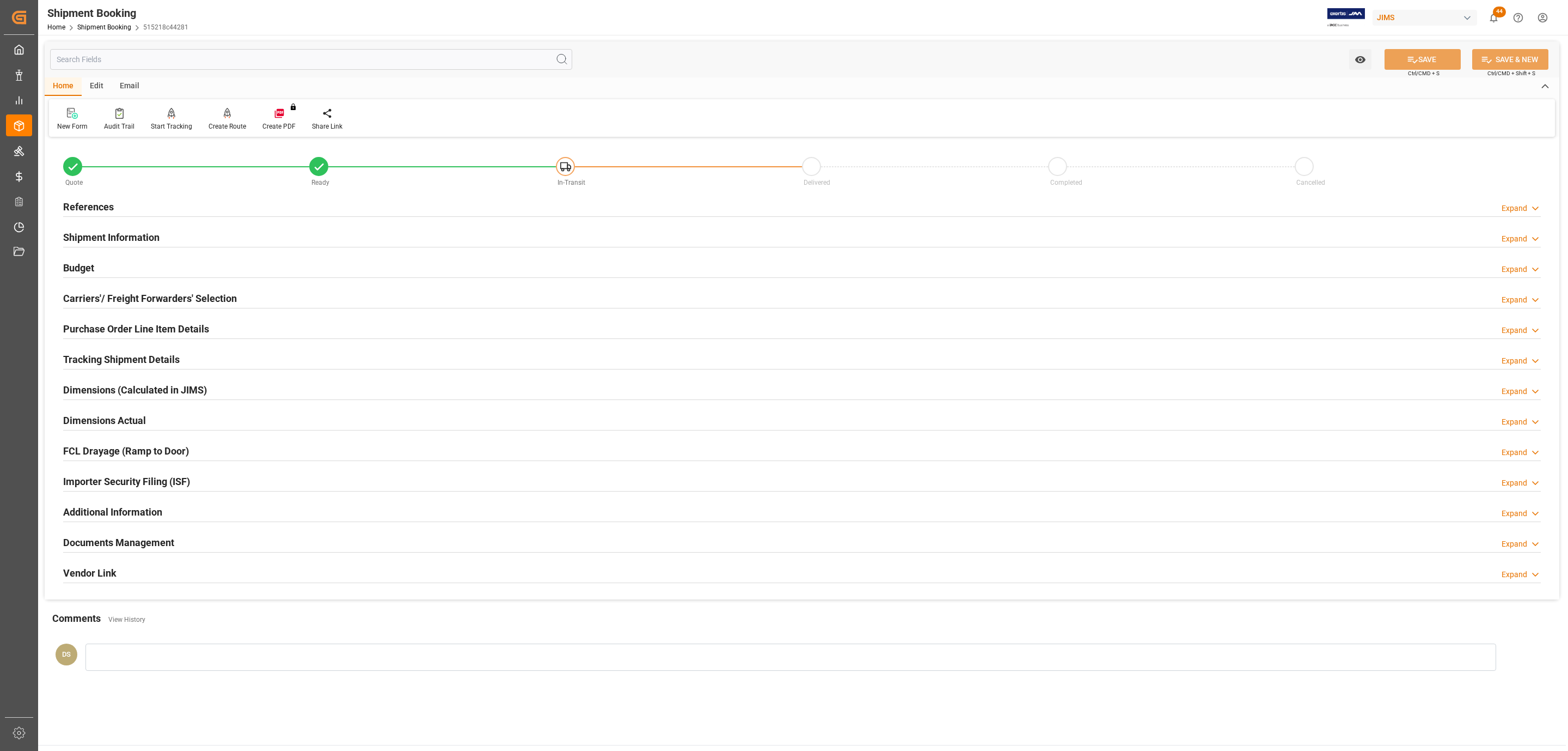
click at [97, 299] on h2 "Carriers'/ Freight Forwarders' Selection" at bounding box center [150, 297] width 174 height 14
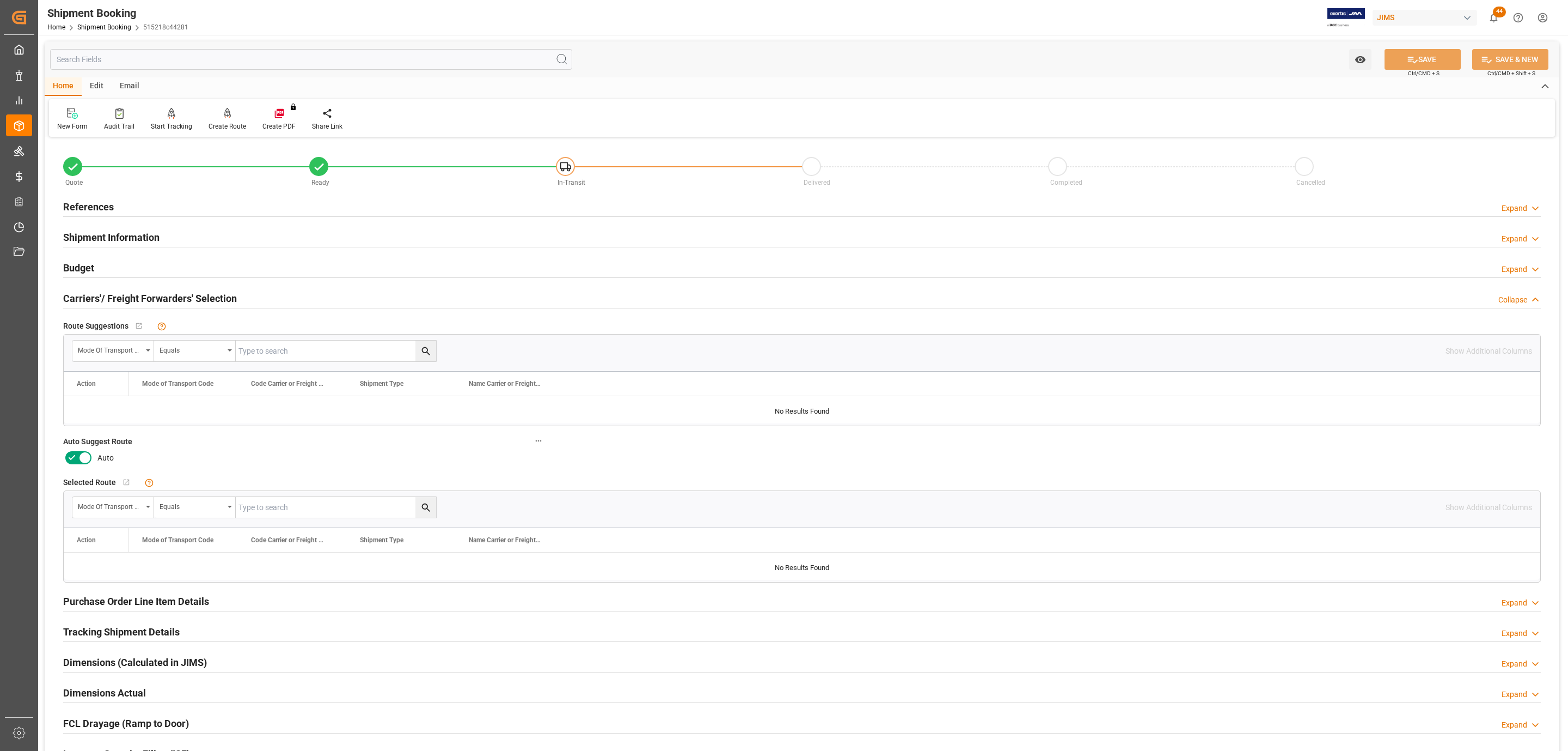
click at [79, 456] on icon at bounding box center [84, 457] width 13 height 13
click at [0, 0] on input "checkbox" at bounding box center [0, 0] width 0 height 0
click at [1444, 57] on button "SAVE" at bounding box center [1423, 59] width 76 height 21
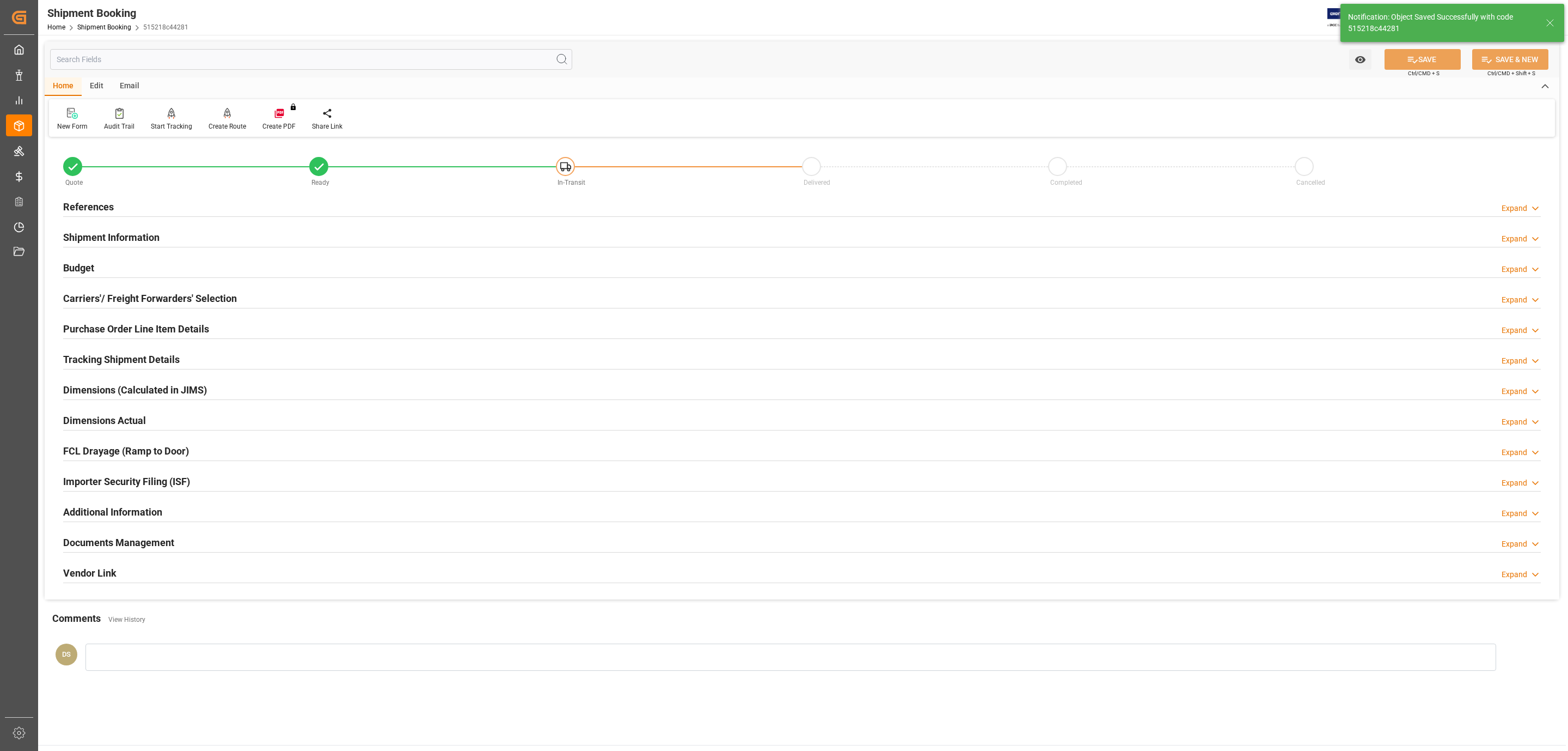
click at [152, 204] on div "References Expand" at bounding box center [802, 206] width 1478 height 21
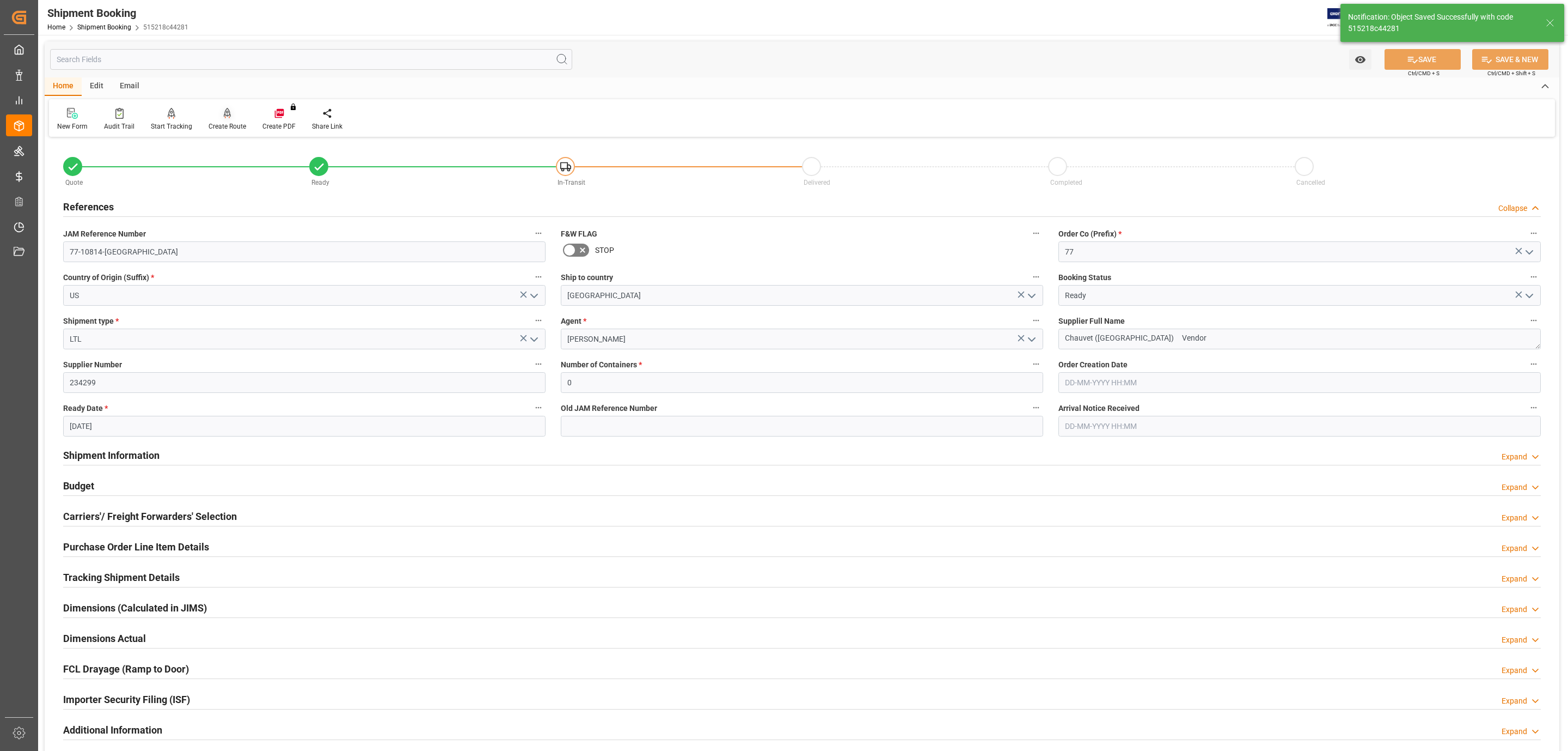
click at [224, 117] on icon at bounding box center [227, 113] width 8 height 11
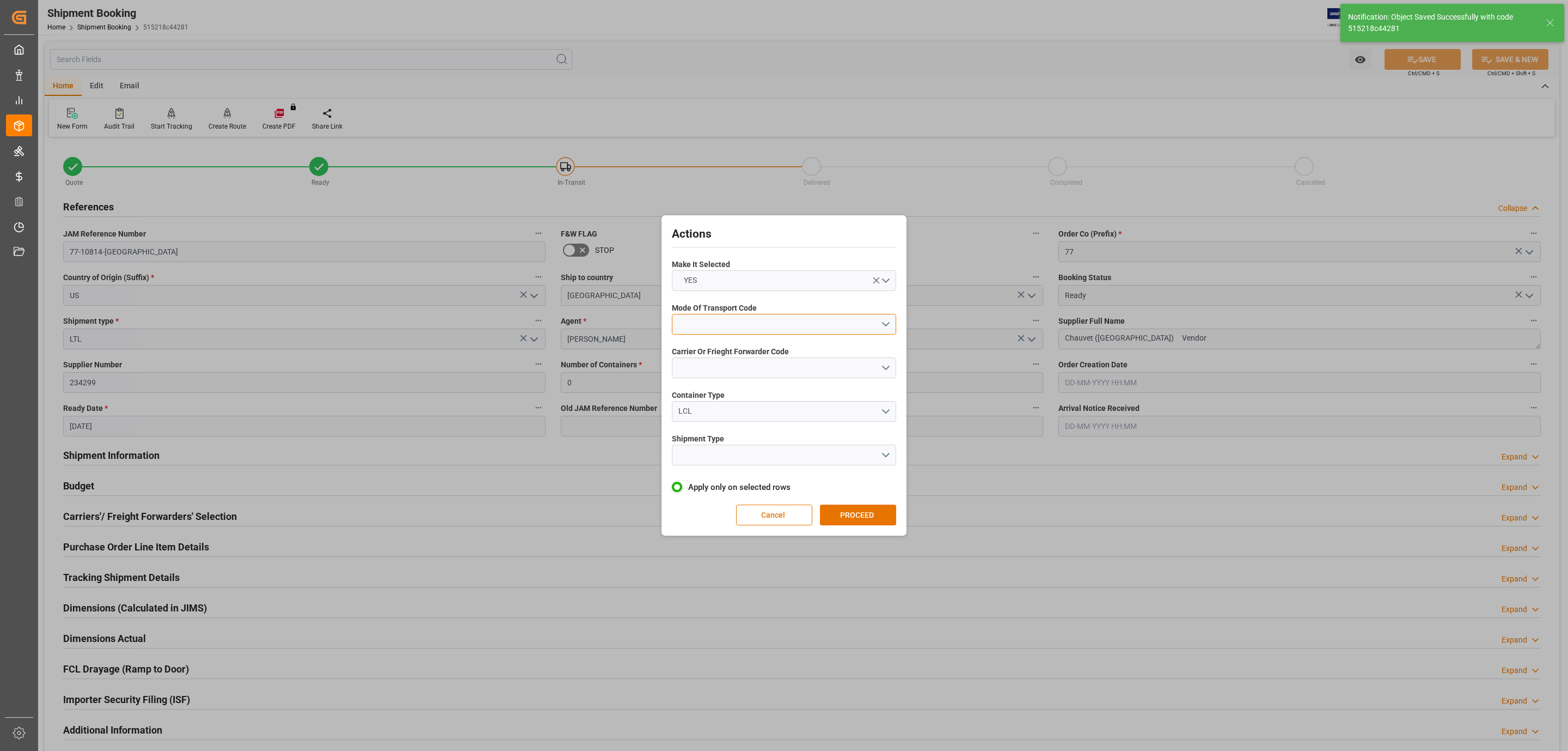
click at [735, 321] on button "open menu" at bounding box center [784, 324] width 225 height 21
click at [723, 374] on div "3- TRUCKR" at bounding box center [784, 373] width 223 height 23
click at [713, 354] on span "Carrier Or Frieght Forwarder Code" at bounding box center [730, 352] width 117 height 12
click at [713, 363] on button "open menu" at bounding box center [784, 367] width 225 height 21
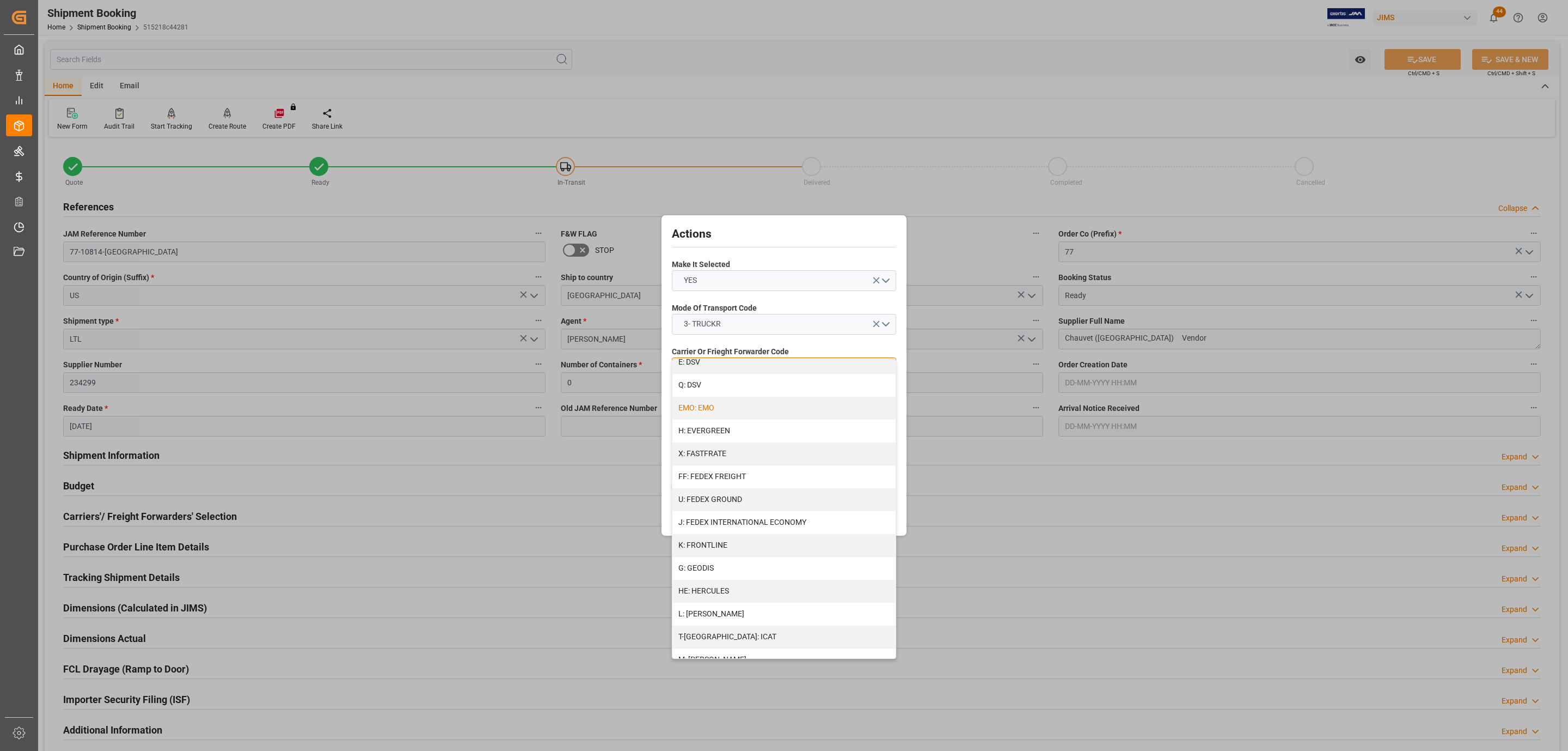
scroll to position [245, 0]
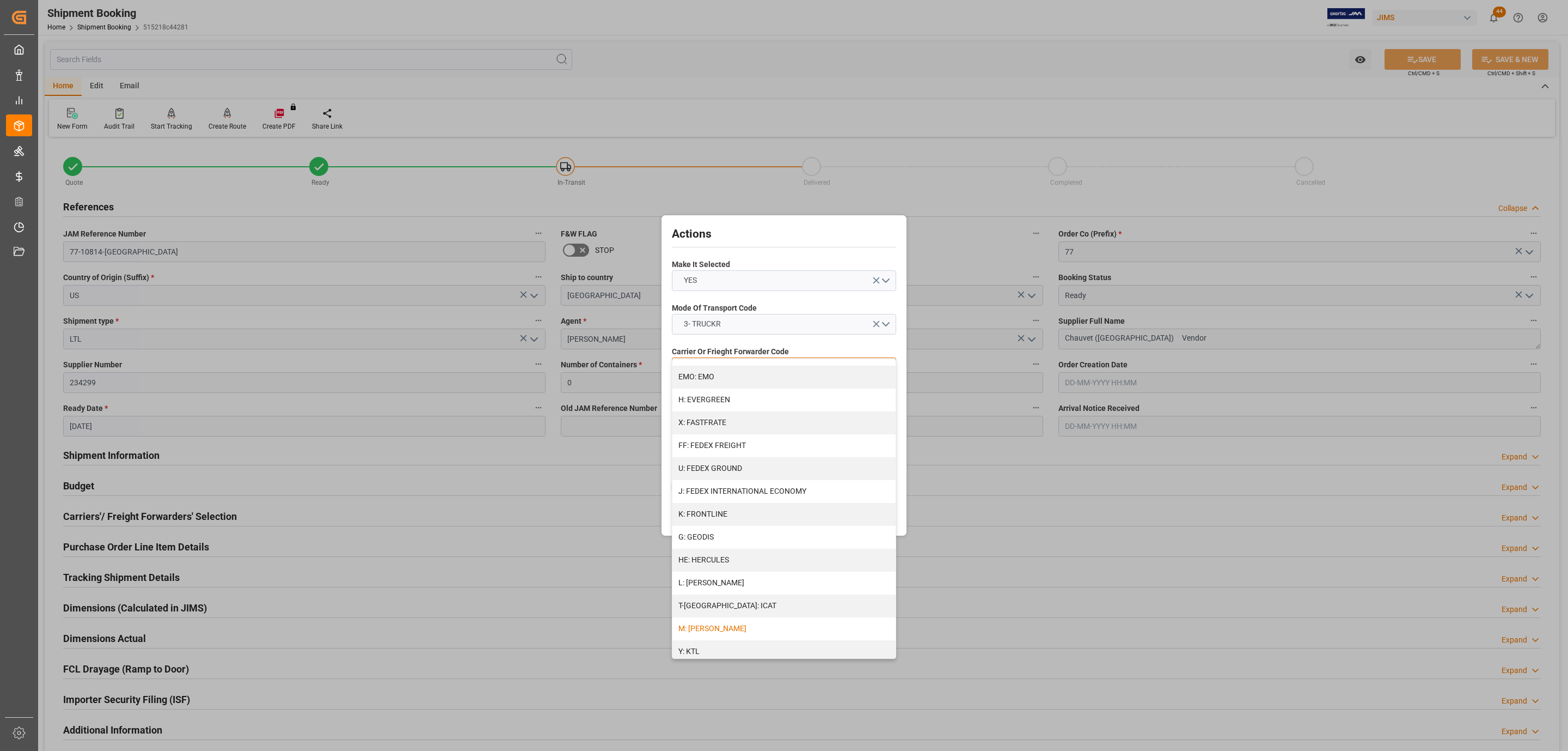
click at [721, 625] on div "M: [PERSON_NAME]" at bounding box center [784, 629] width 223 height 23
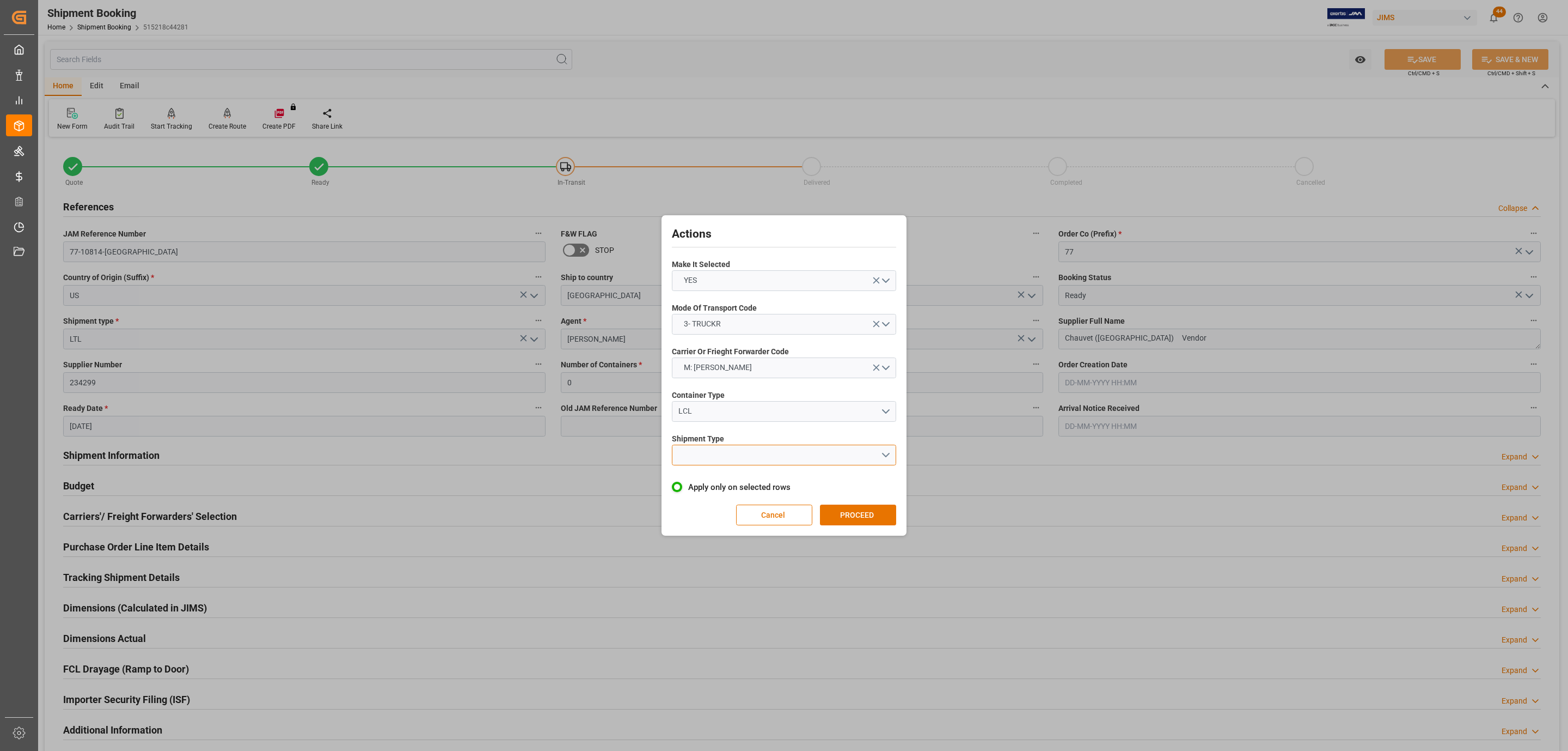
click at [720, 454] on button "open menu" at bounding box center [784, 454] width 225 height 21
click at [729, 460] on div "LTL" at bounding box center [784, 457] width 223 height 23
click at [848, 510] on button "PROCEED" at bounding box center [858, 514] width 76 height 21
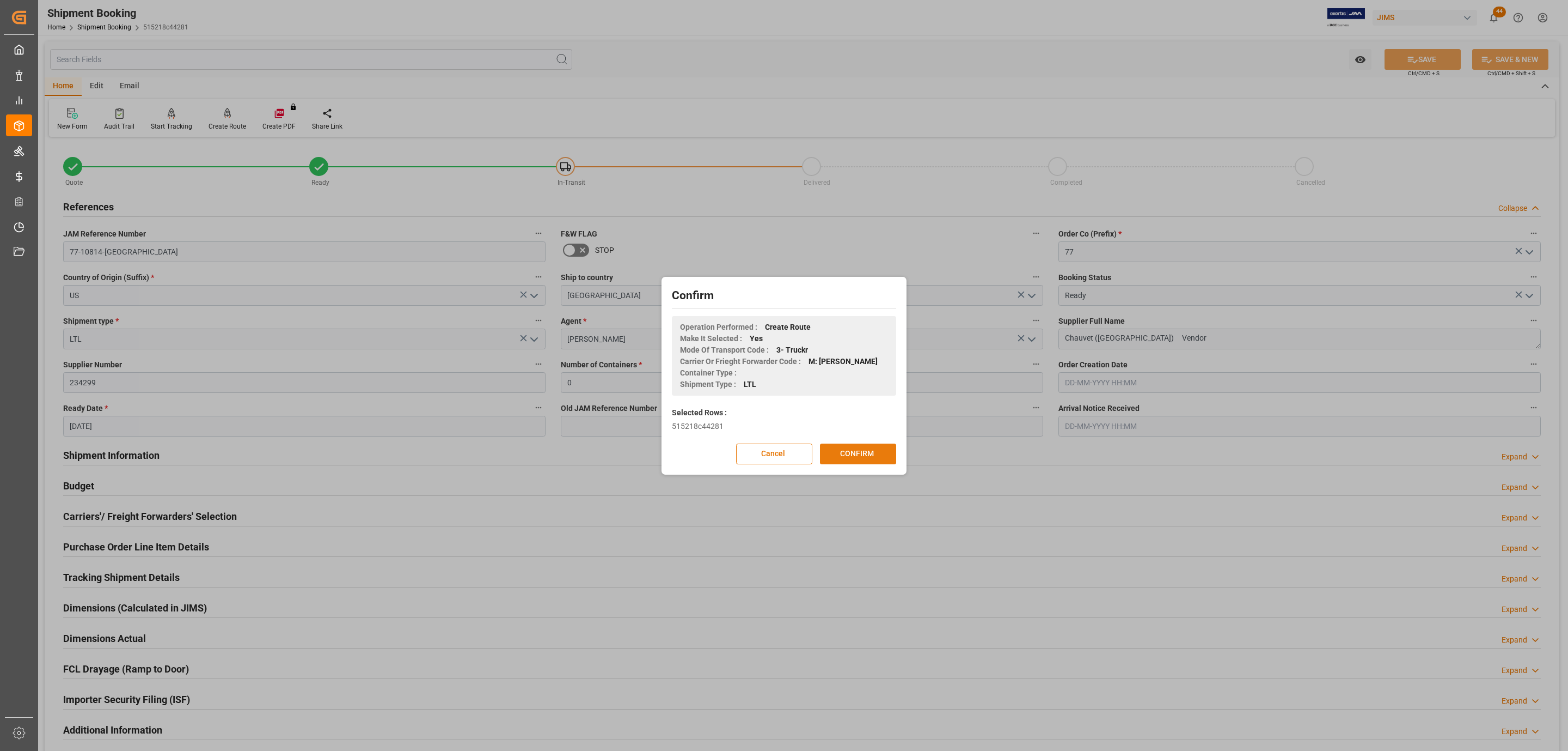
click at [860, 452] on button "CONFIRM" at bounding box center [858, 454] width 76 height 21
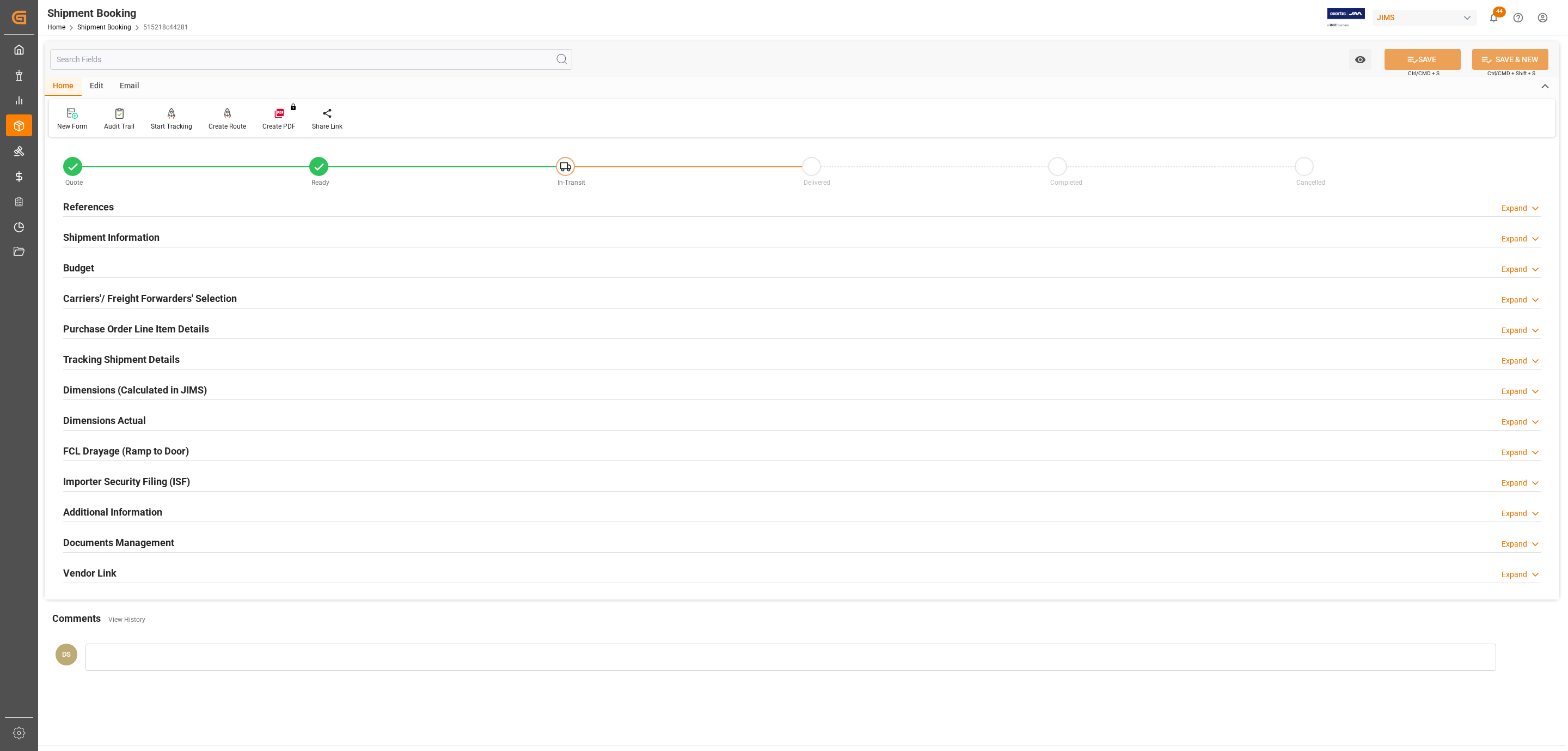
click at [122, 297] on h2 "Carriers'/ Freight Forwarders' Selection" at bounding box center [150, 297] width 174 height 14
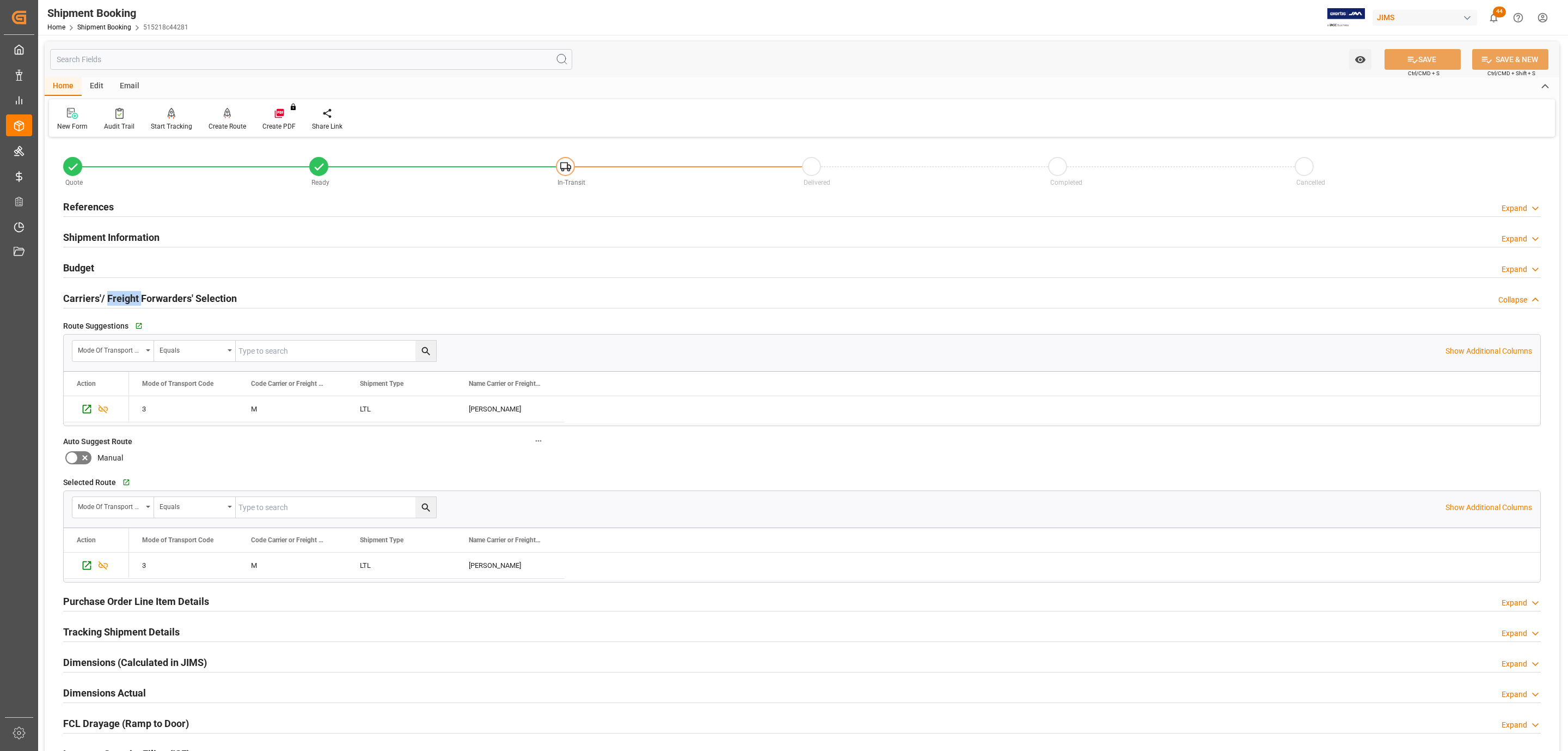
click at [122, 297] on h2 "Carriers'/ Freight Forwarders' Selection" at bounding box center [150, 297] width 174 height 14
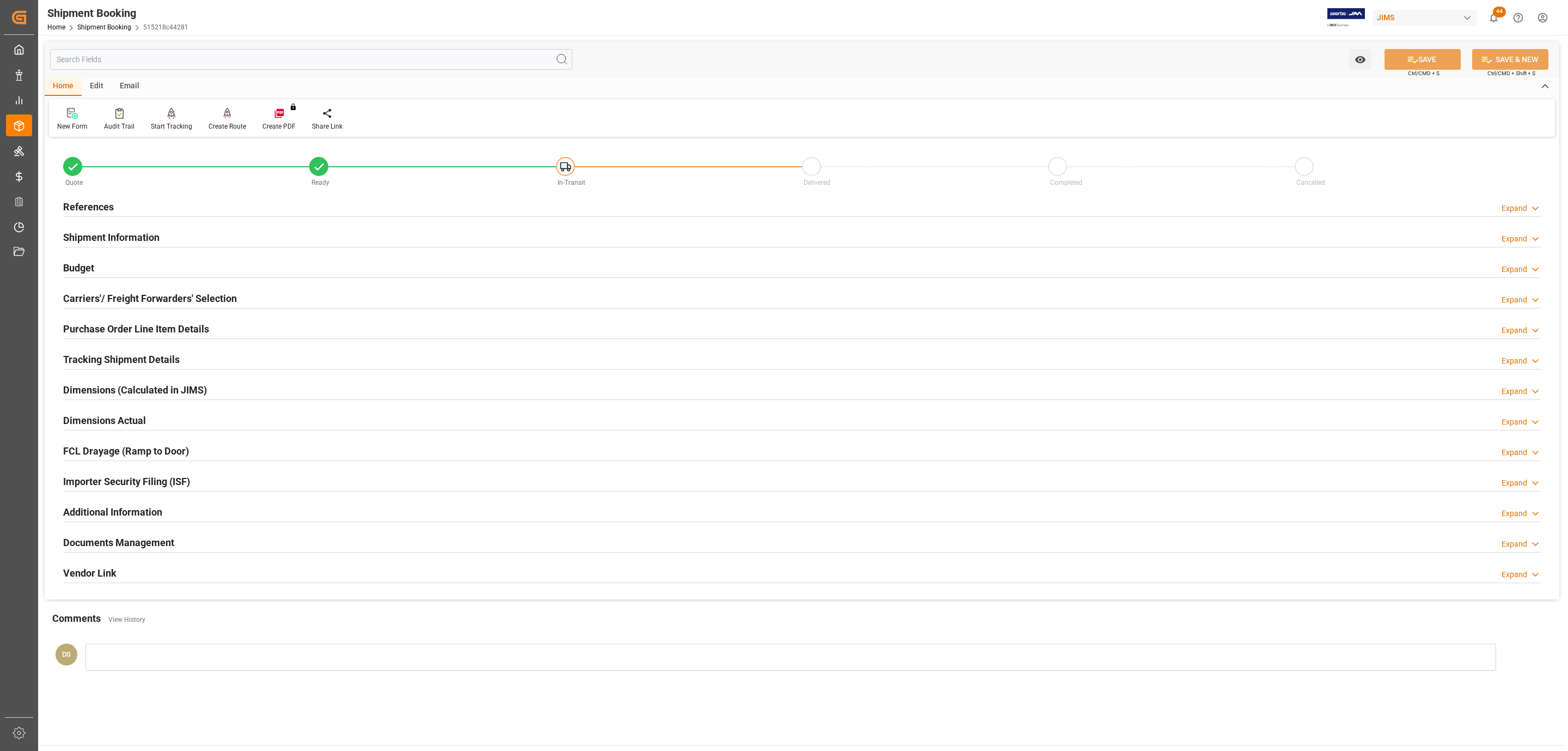
click at [108, 345] on div "Purchase Order Line Item Details Expand" at bounding box center [802, 329] width 1493 height 30
click at [117, 328] on h2 "Purchase Order Line Item Details" at bounding box center [136, 328] width 146 height 14
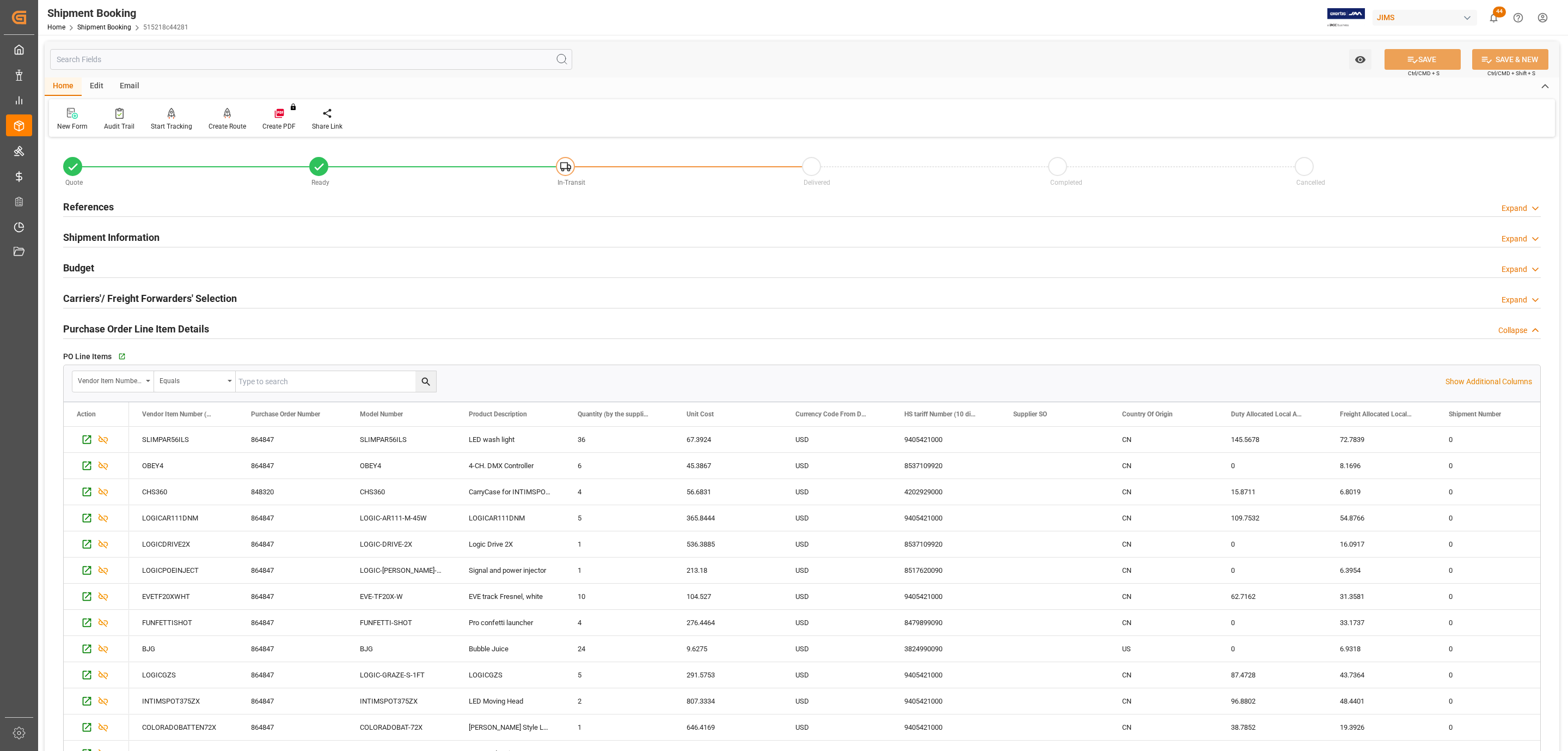
click at [117, 328] on h2 "Purchase Order Line Item Details" at bounding box center [136, 328] width 146 height 14
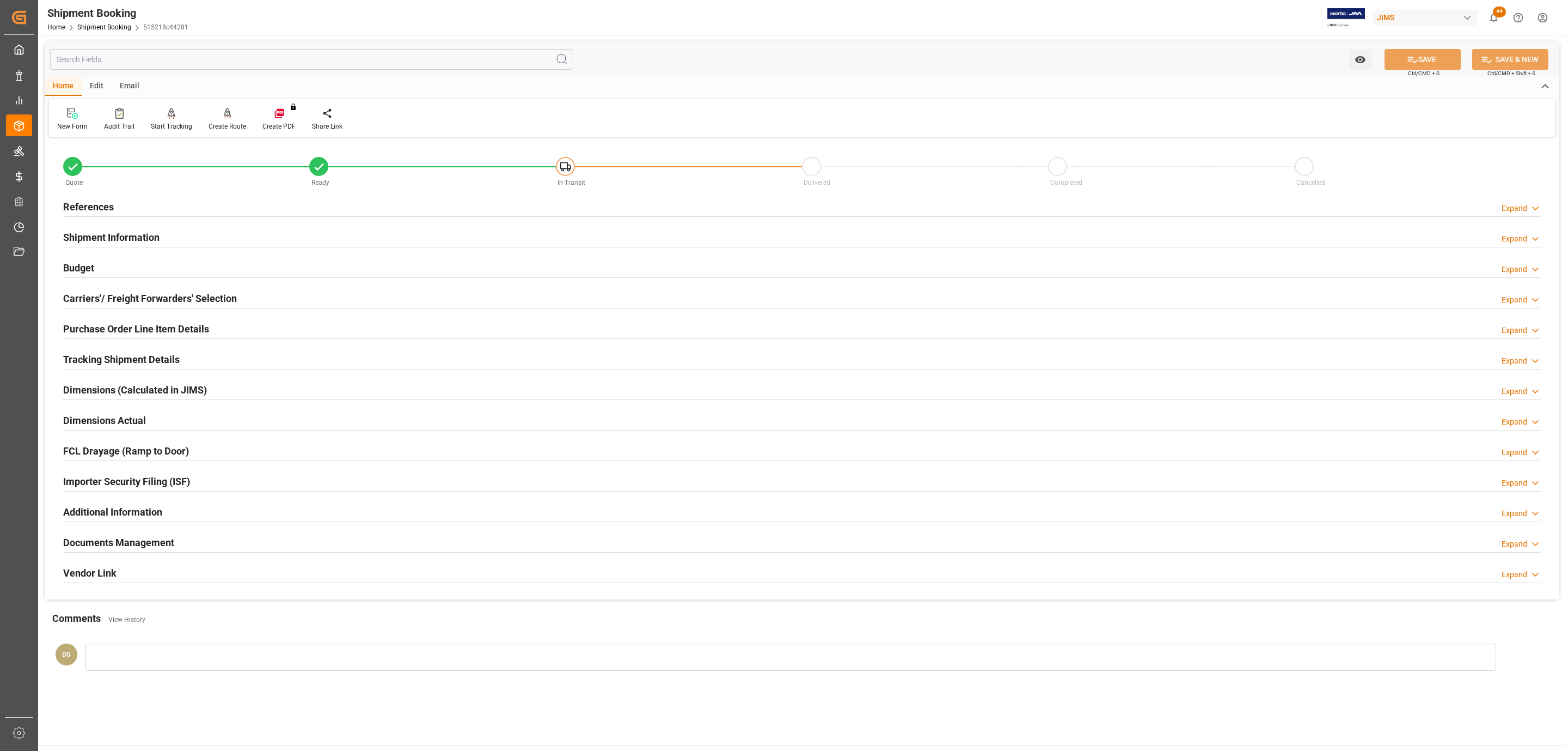
click at [111, 360] on h2 "Tracking Shipment Details" at bounding box center [122, 359] width 117 height 14
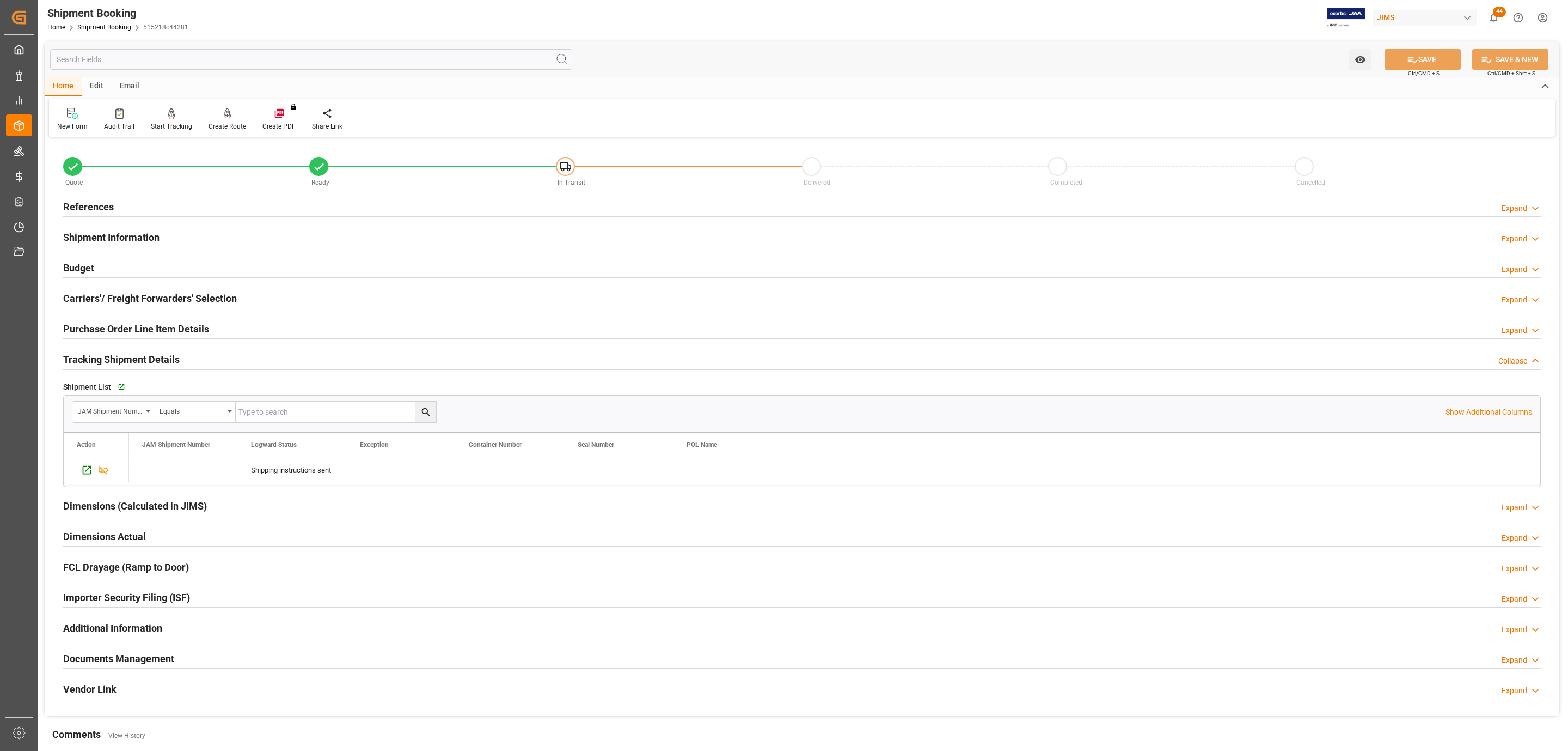
click at [139, 199] on div "References Expand" at bounding box center [802, 206] width 1478 height 21
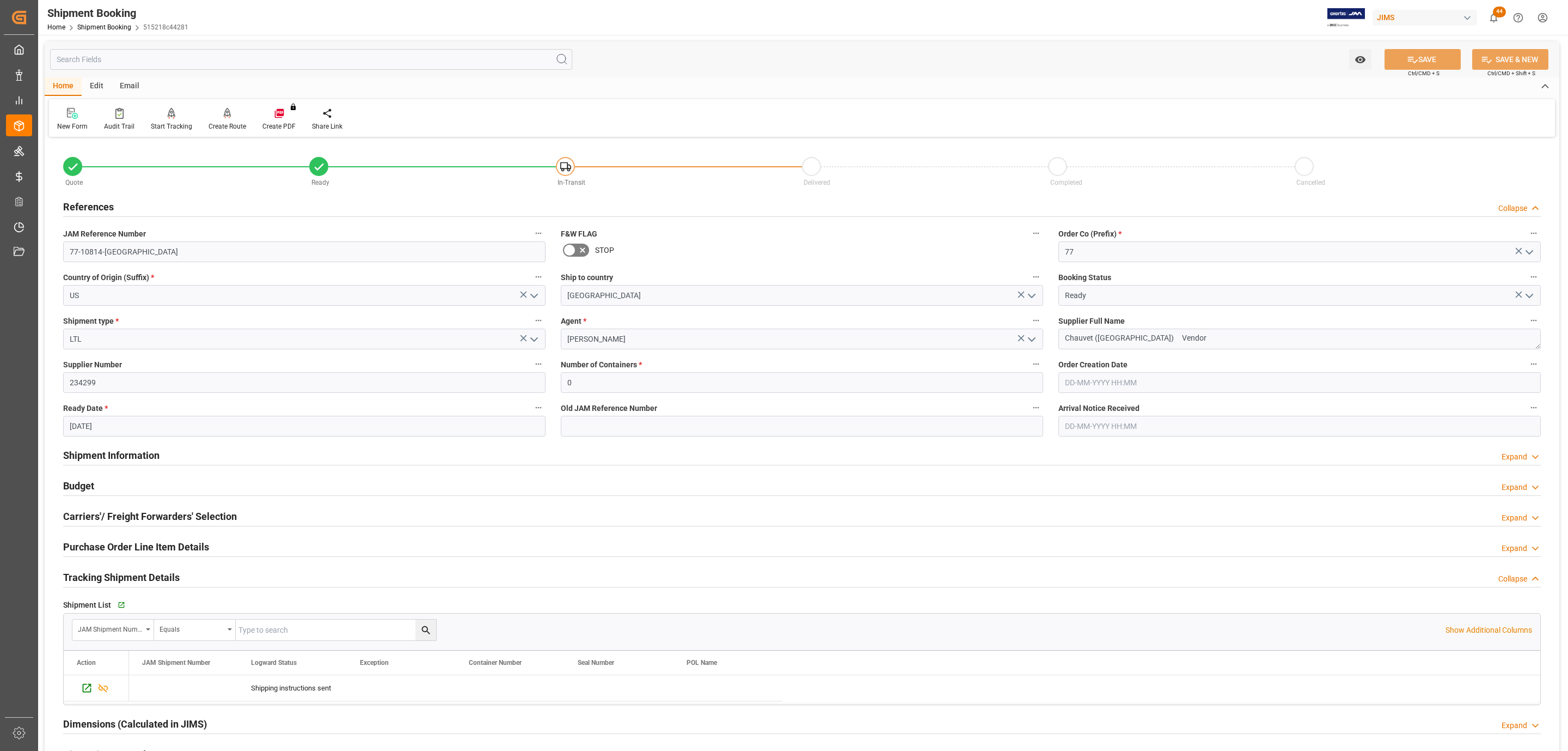
click at [139, 199] on div "References Collapse" at bounding box center [802, 206] width 1478 height 21
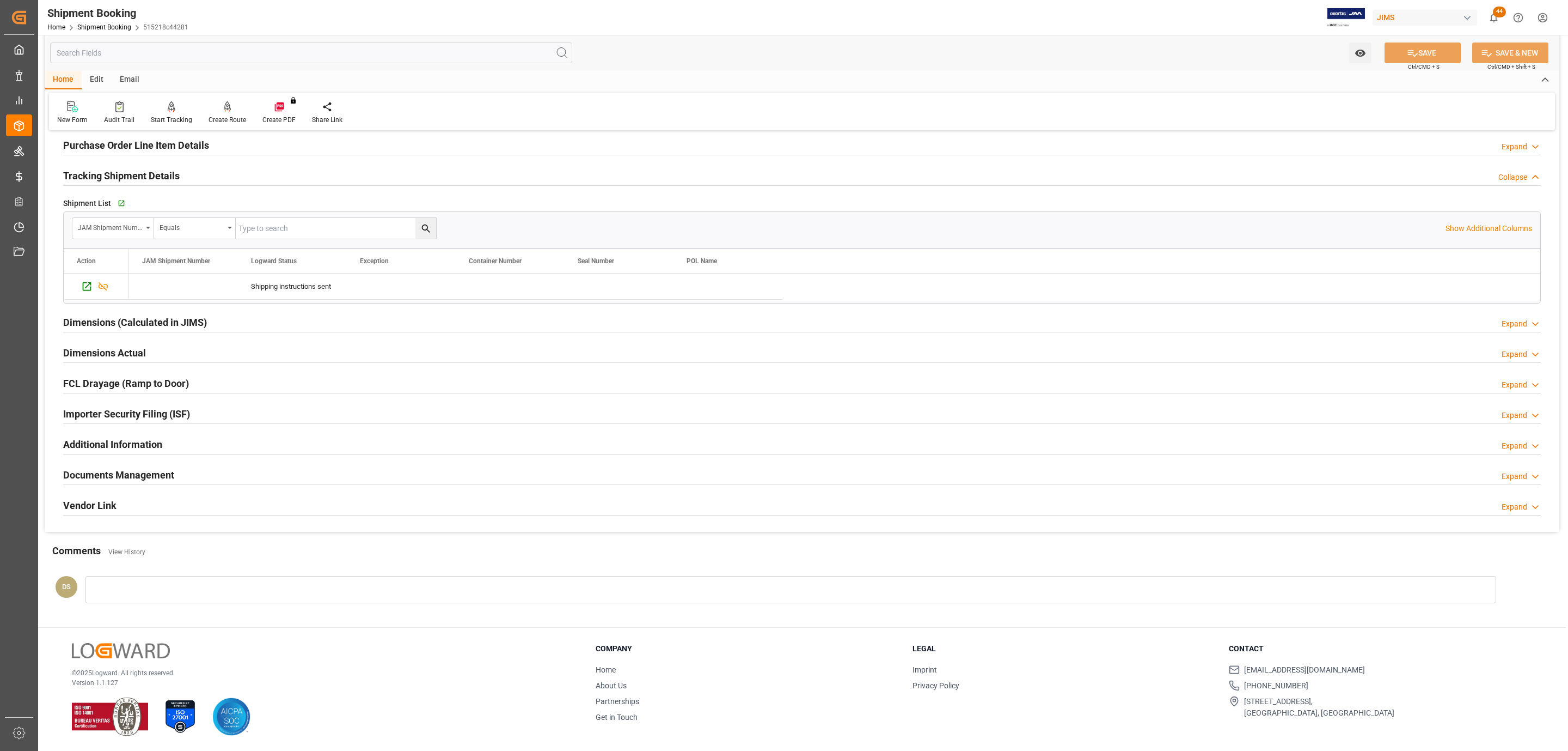
scroll to position [188, 0]
click at [138, 478] on h2 "Documents Management" at bounding box center [119, 474] width 111 height 14
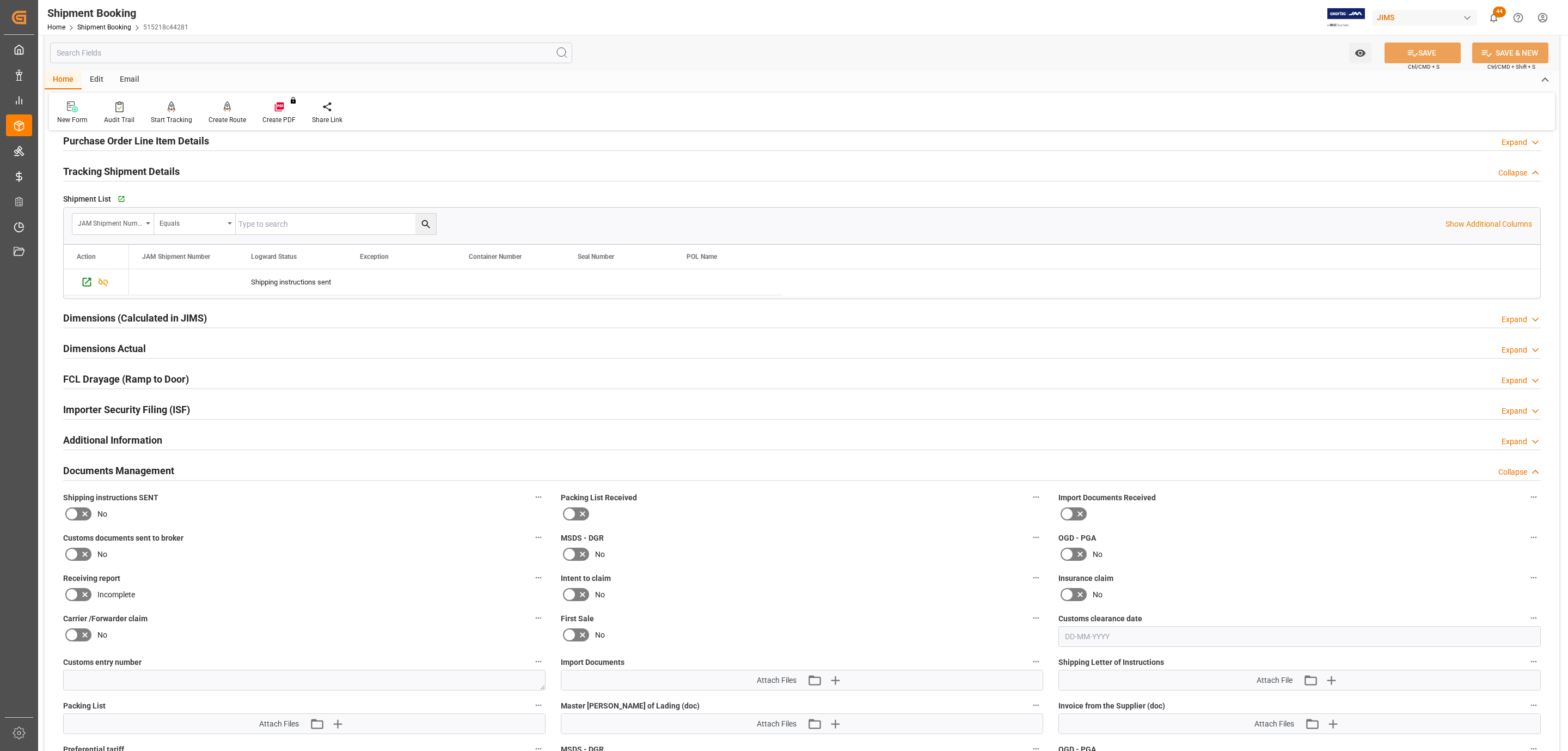
click at [84, 514] on icon at bounding box center [84, 513] width 13 height 13
click at [0, 0] on input "checkbox" at bounding box center [0, 0] width 0 height 0
click at [84, 546] on label "Customs documents sent to broker" at bounding box center [304, 537] width 482 height 15
click at [531, 544] on button "Customs documents sent to broker" at bounding box center [538, 536] width 14 height 14
click at [84, 559] on div at bounding box center [784, 375] width 1568 height 751
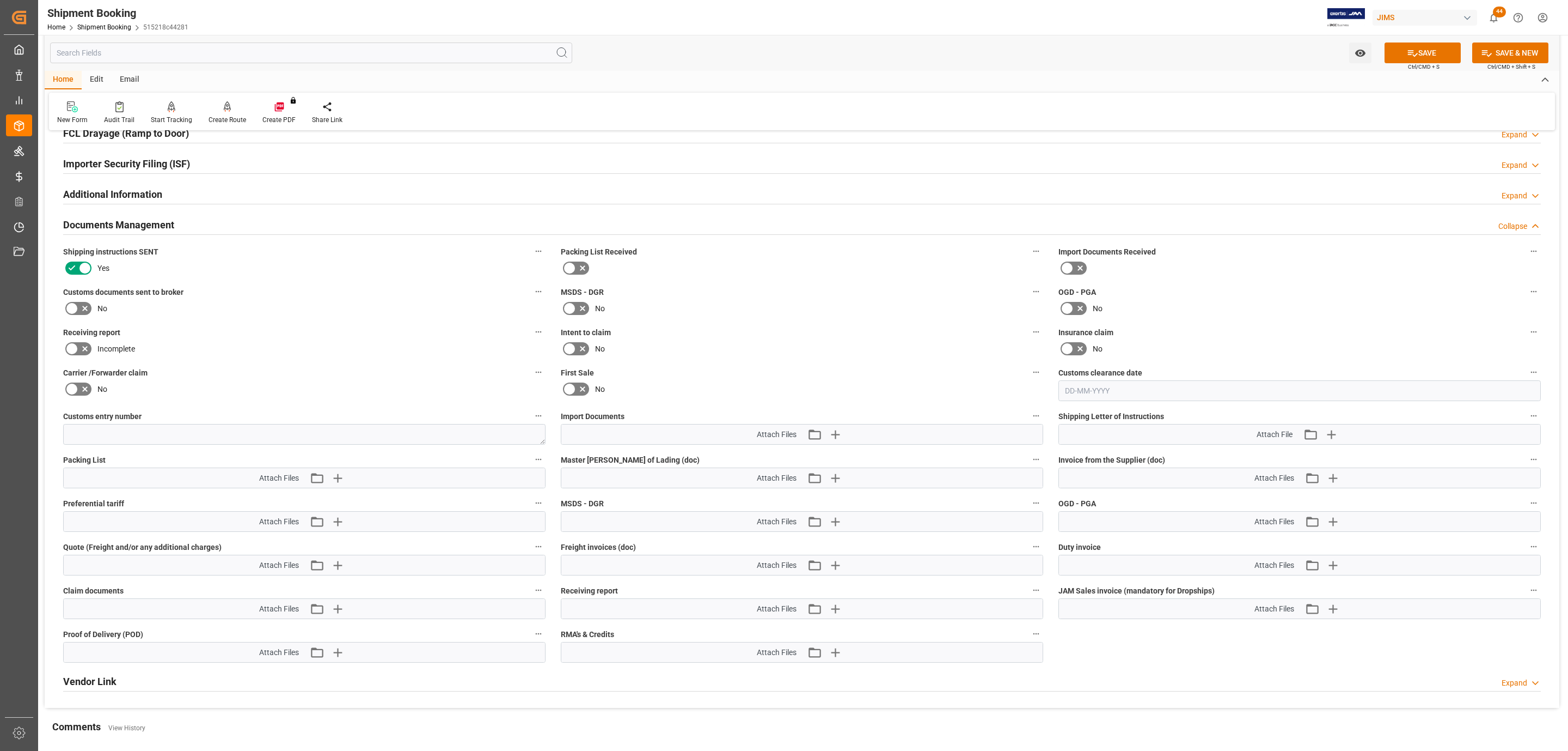
scroll to position [433, 0]
click at [75, 311] on icon at bounding box center [71, 308] width 13 height 13
click at [0, 0] on input "checkbox" at bounding box center [0, 0] width 0 height 0
click at [837, 440] on icon "button" at bounding box center [835, 434] width 18 height 18
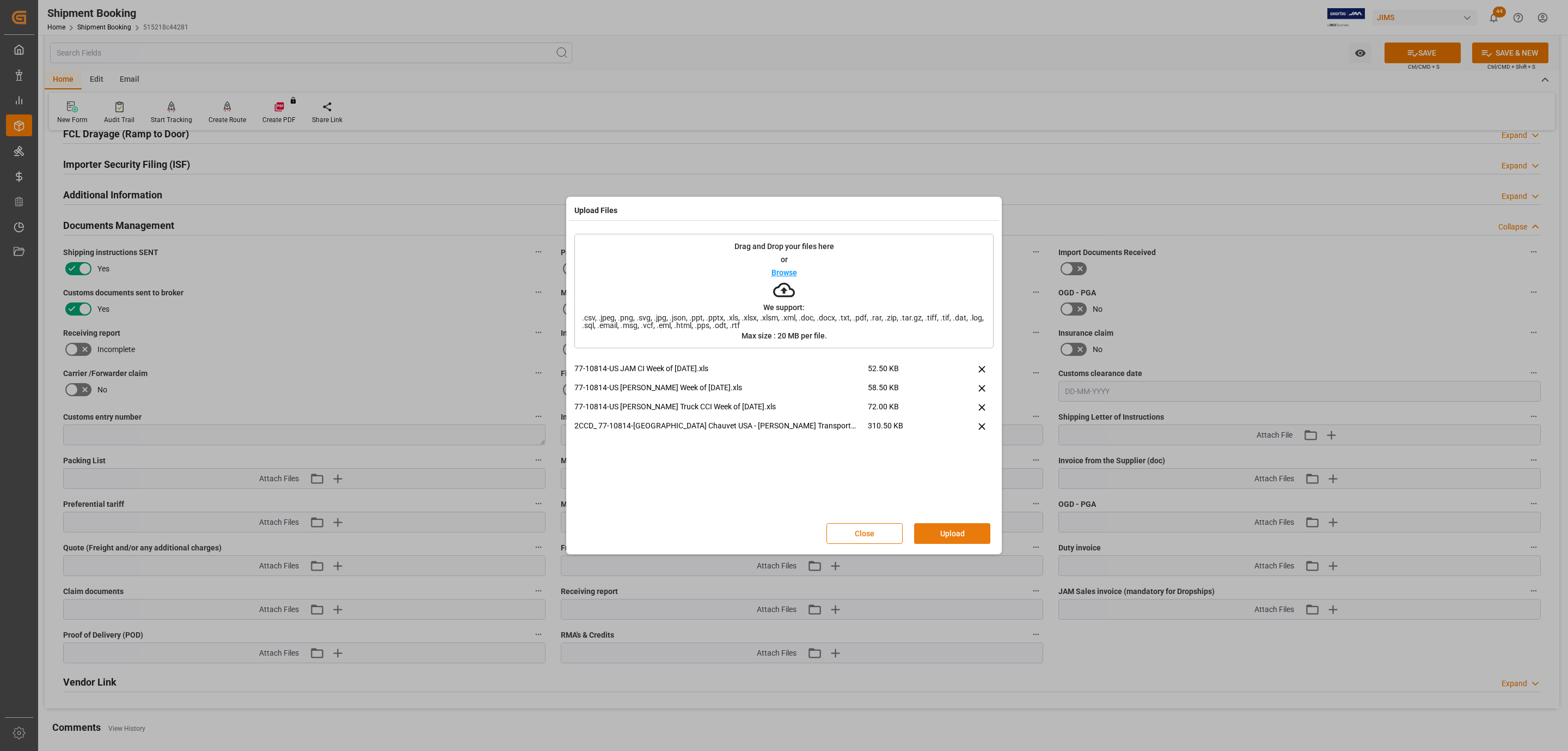
click at [959, 533] on button "Upload" at bounding box center [952, 533] width 76 height 21
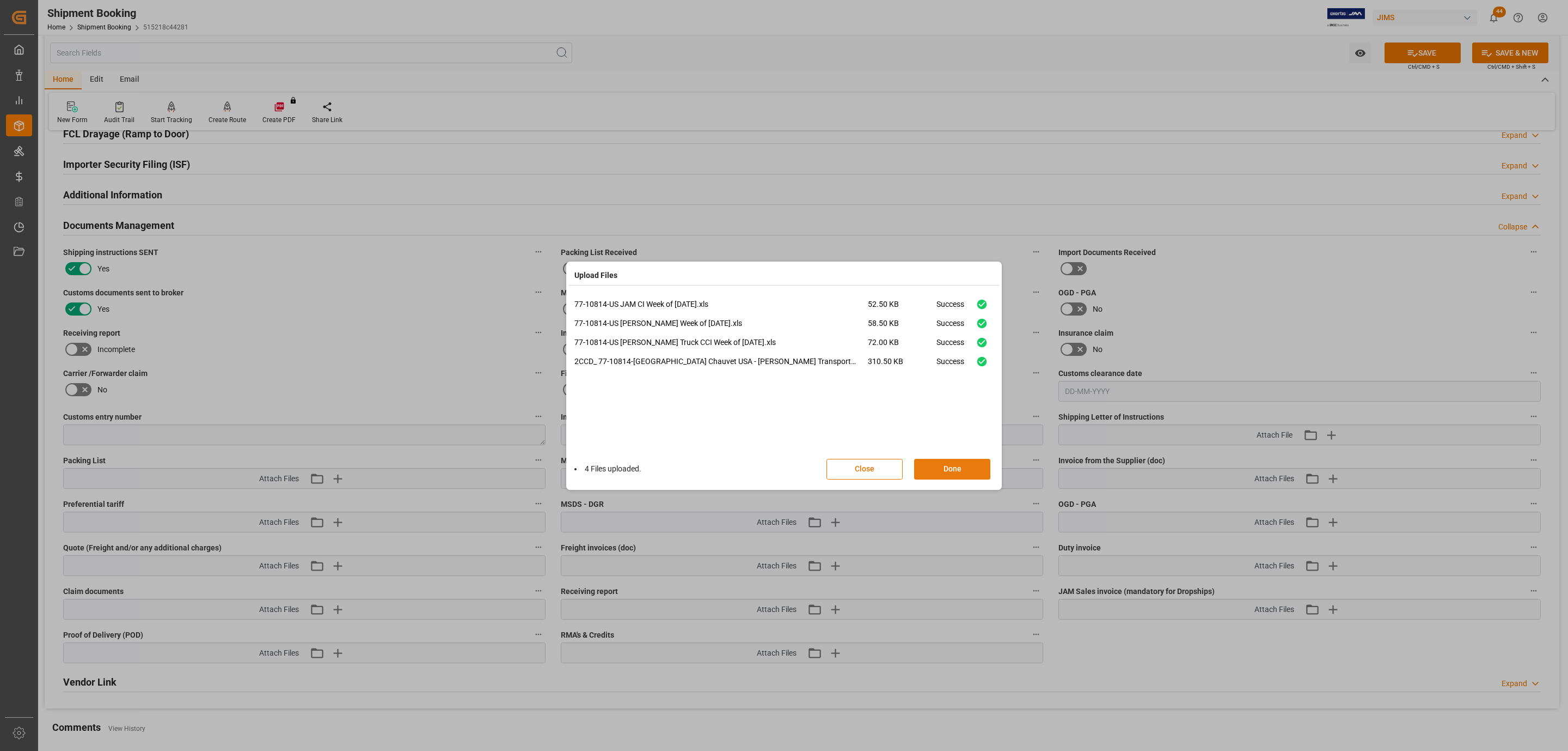
click at [928, 466] on button "Done" at bounding box center [952, 469] width 76 height 21
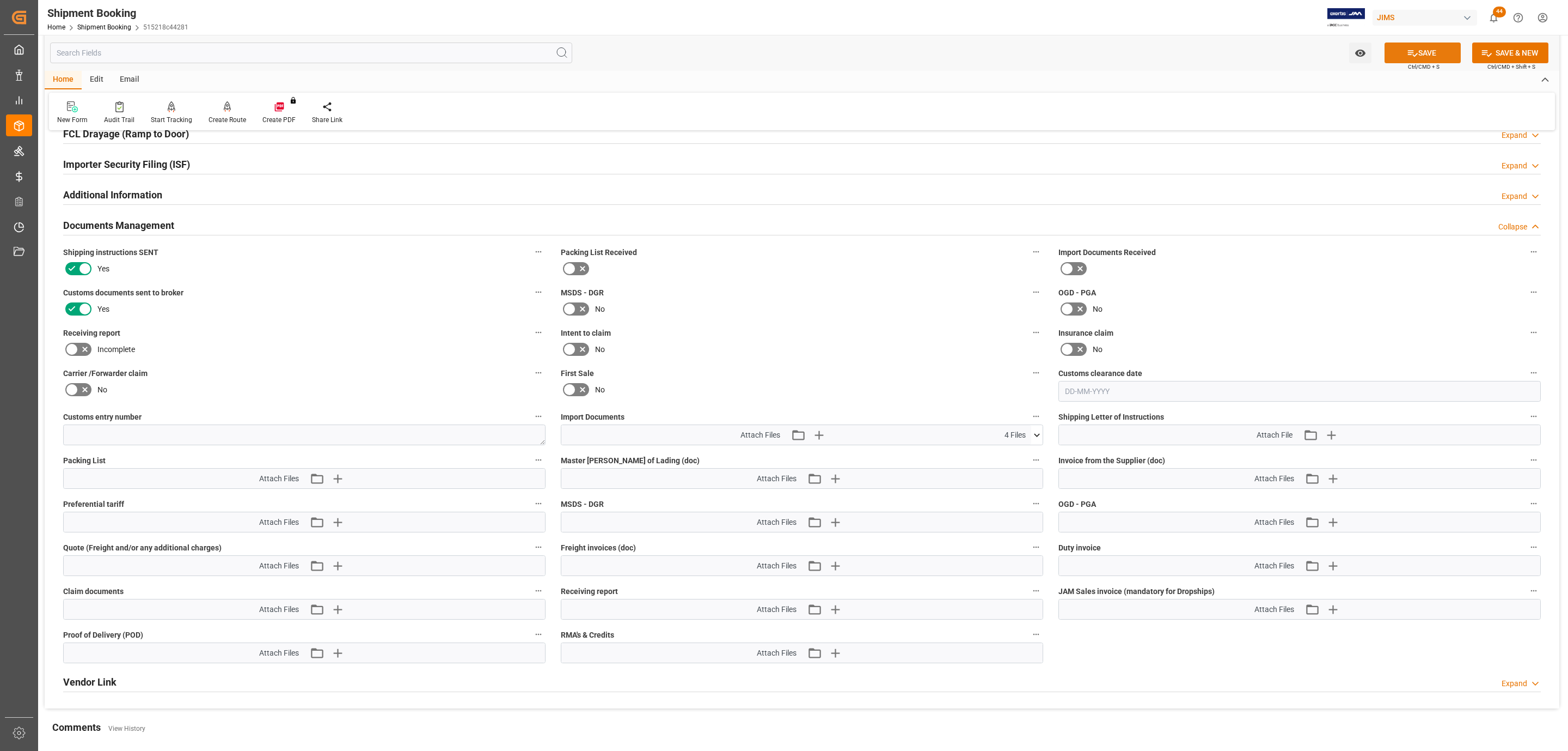
click at [1415, 46] on button "SAVE" at bounding box center [1423, 52] width 76 height 21
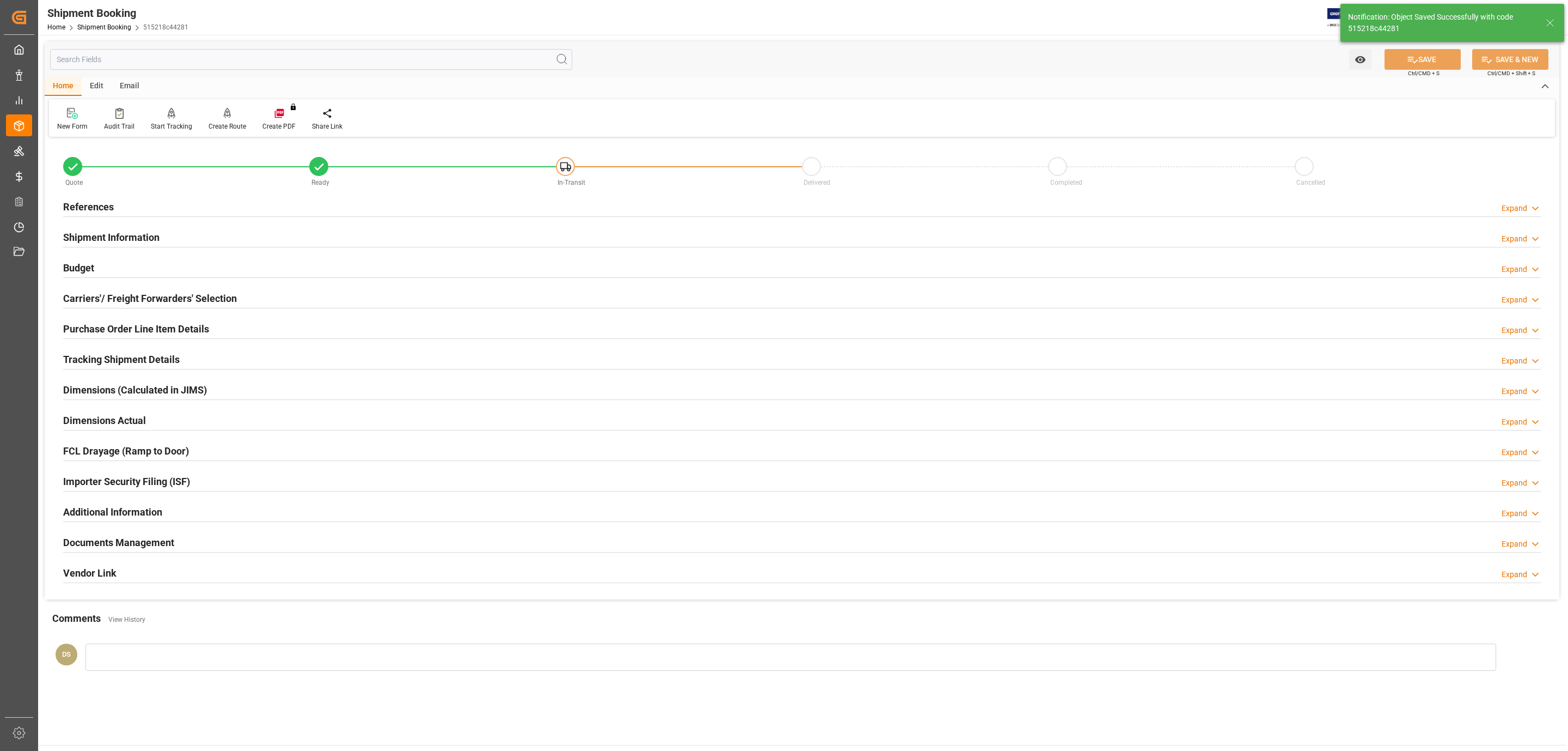
click at [172, 201] on div "References Expand" at bounding box center [802, 206] width 1478 height 21
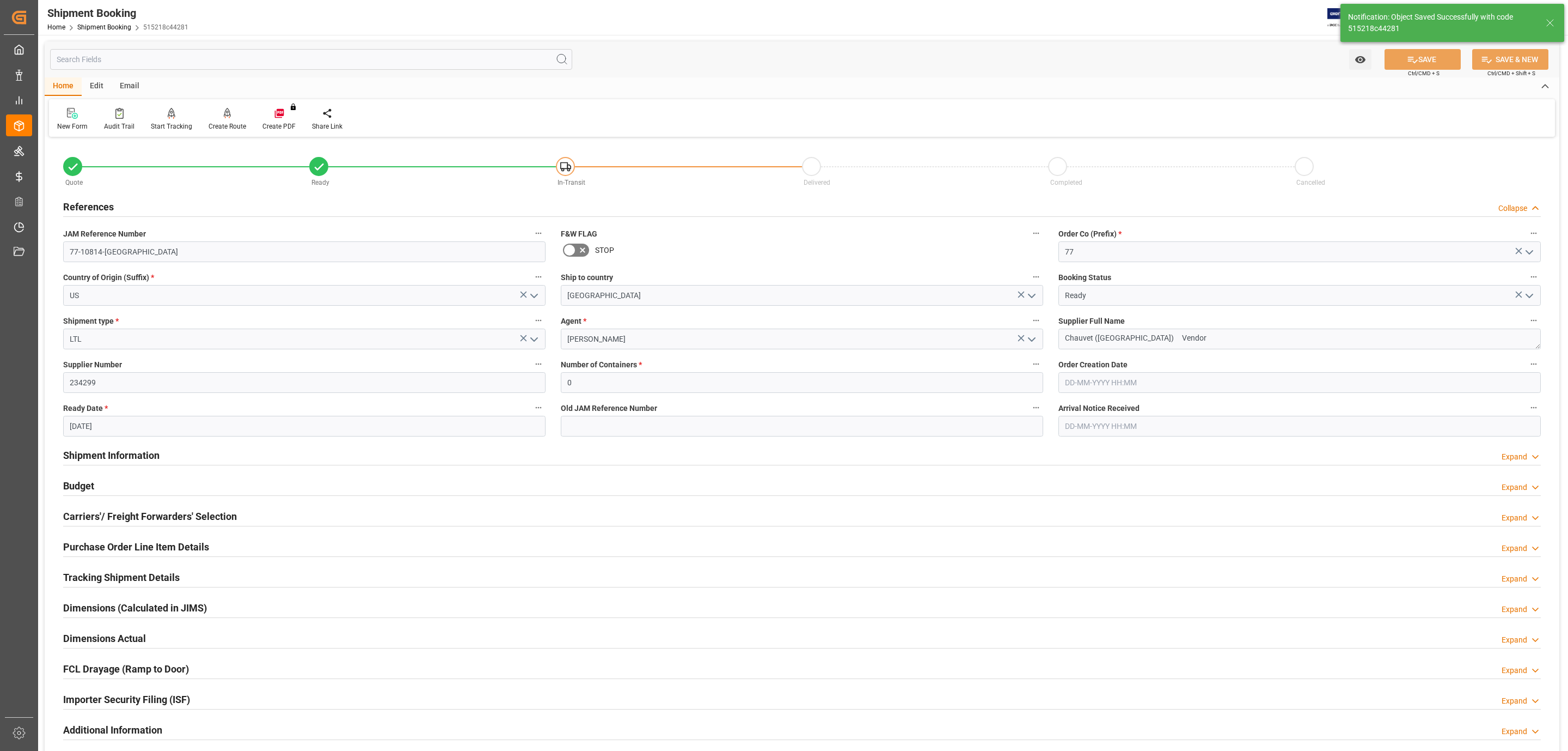
click at [172, 201] on div "References Collapse" at bounding box center [802, 206] width 1478 height 21
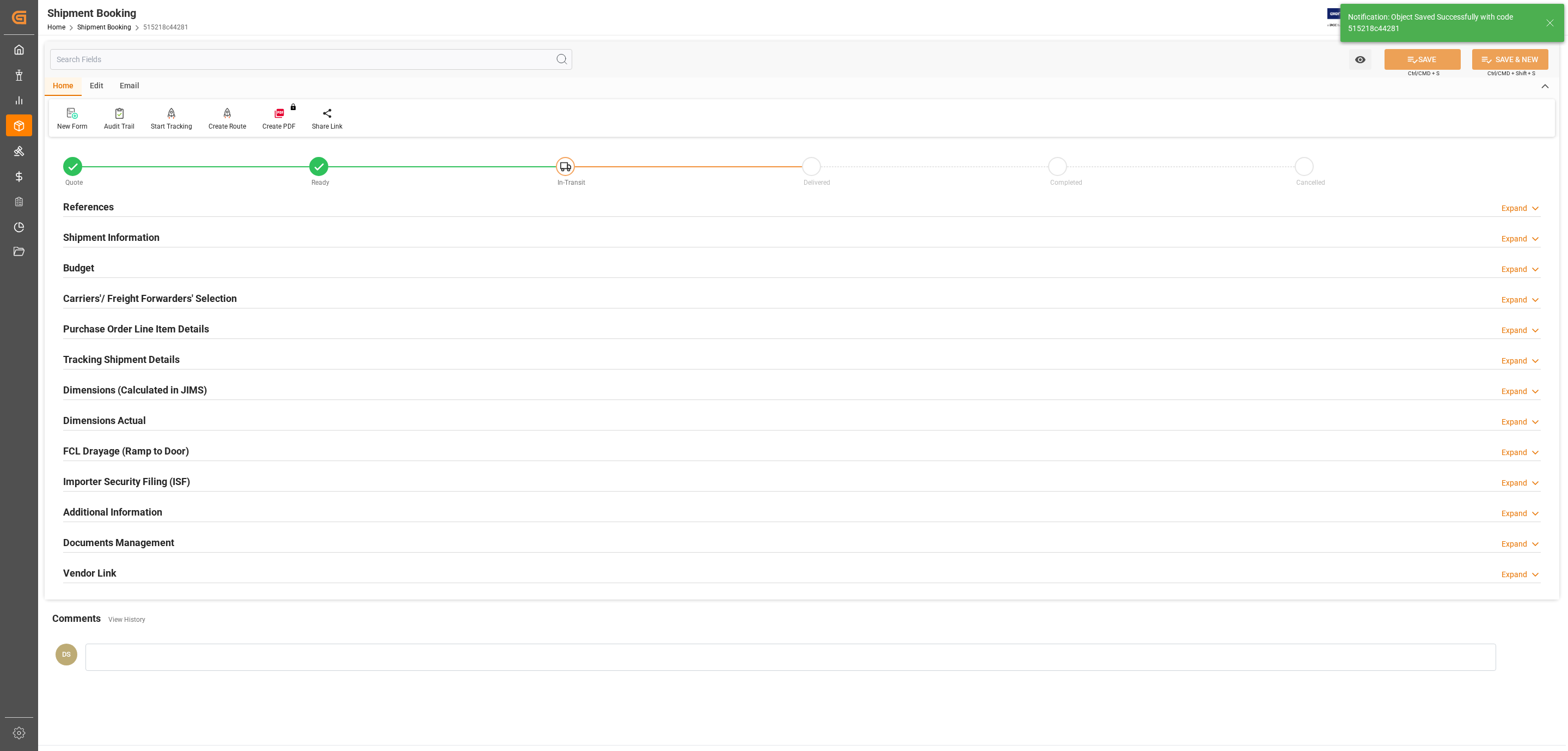
click at [136, 355] on h2 "Tracking Shipment Details" at bounding box center [122, 359] width 117 height 14
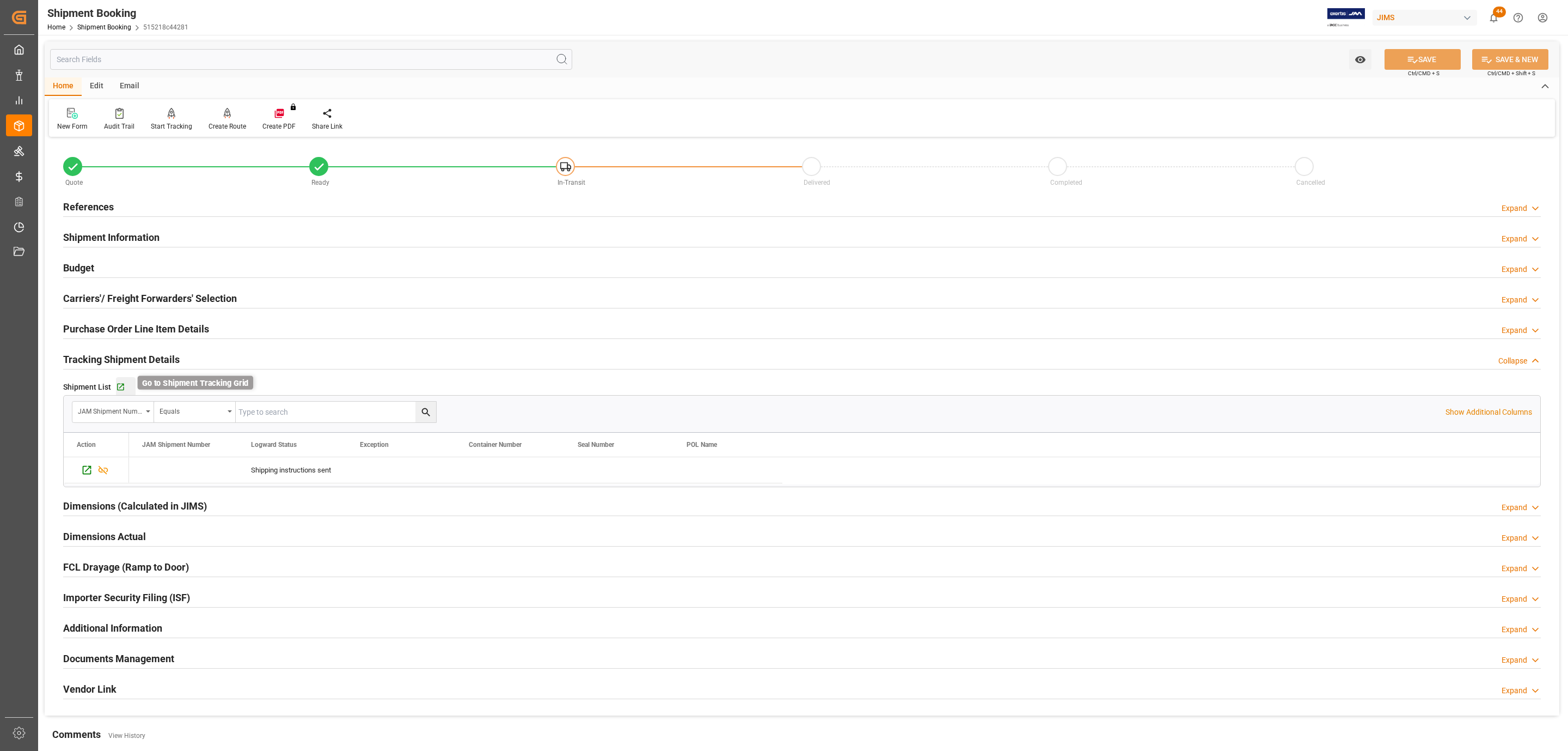
click at [122, 386] on icon "button" at bounding box center [121, 387] width 7 height 7
click at [134, 266] on div "Budget Expand" at bounding box center [802, 267] width 1478 height 21
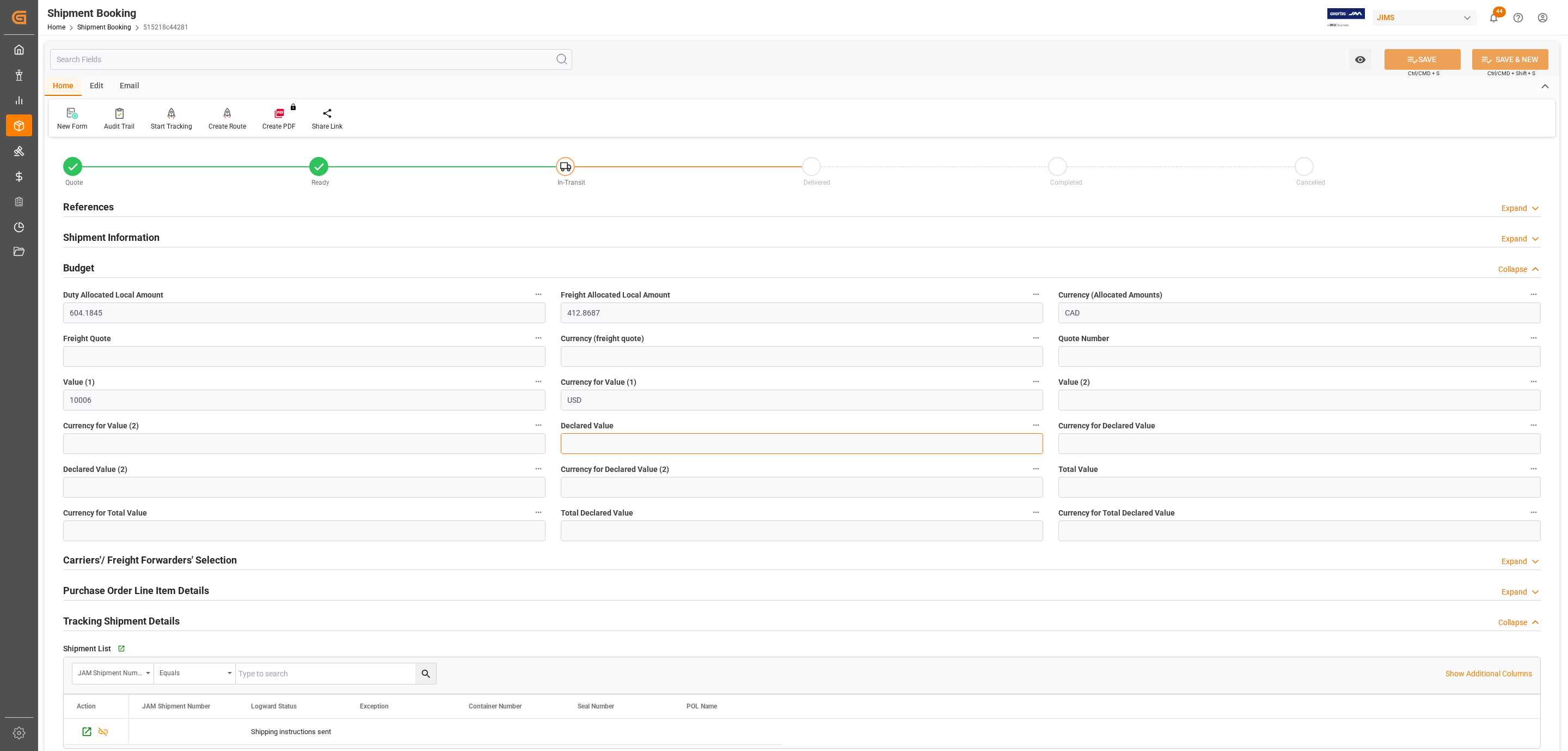
click at [587, 446] on input "text" at bounding box center [801, 444] width 482 height 21
type input "10474"
type input "usd"
click at [1428, 63] on button "SAVE" at bounding box center [1423, 59] width 76 height 21
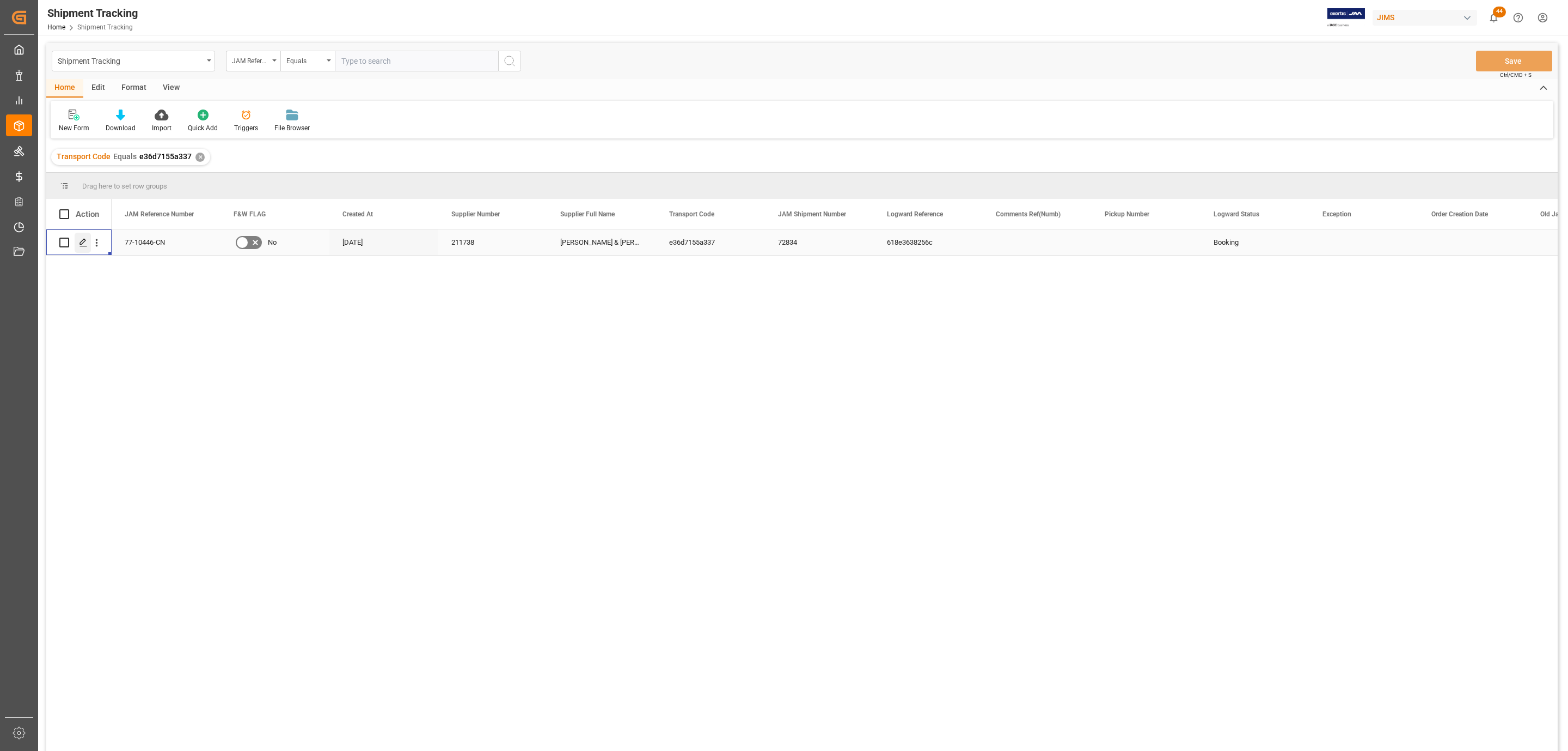
click at [84, 243] on icon "Press SPACE to select this row." at bounding box center [84, 242] width 8 height 8
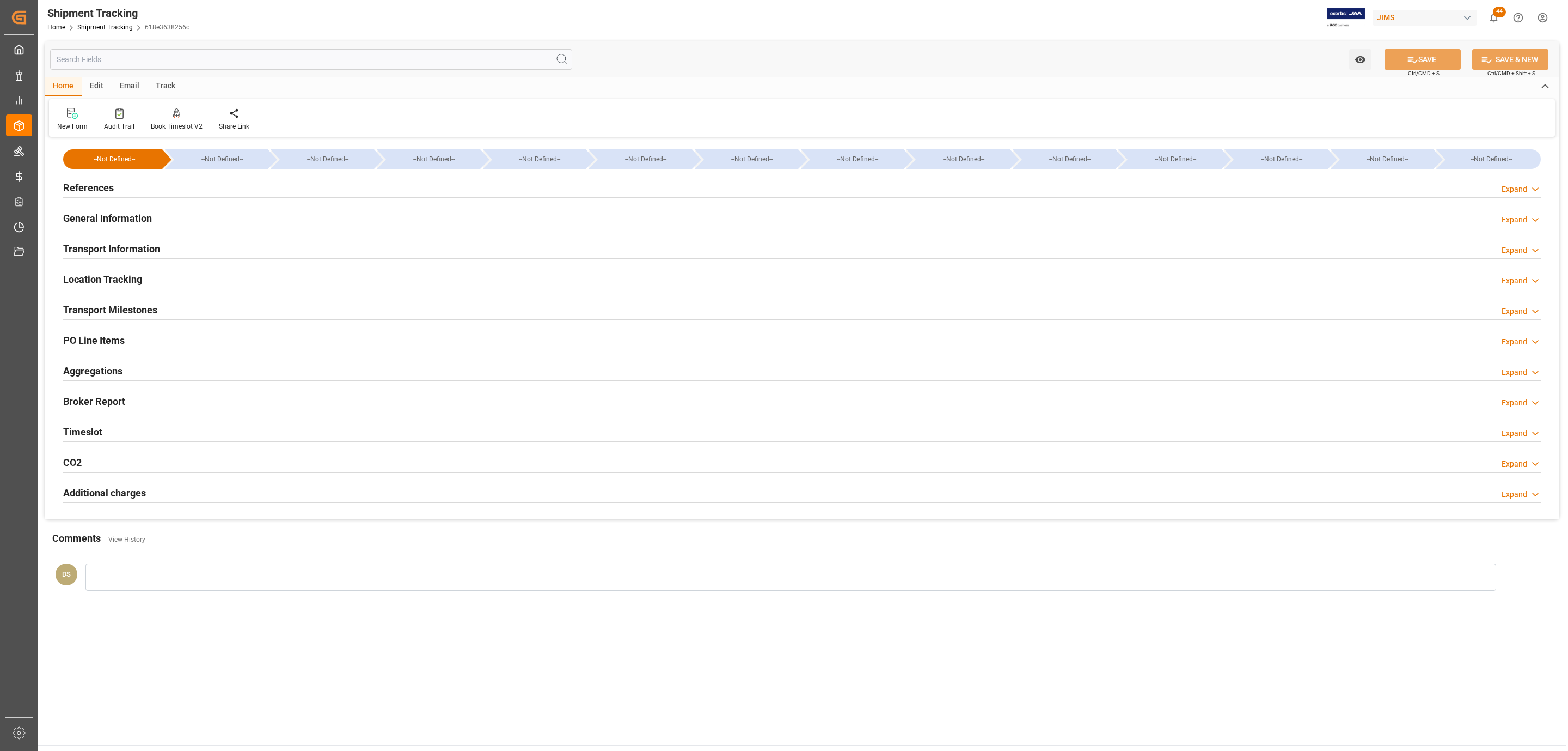
click at [172, 187] on div "References Expand" at bounding box center [802, 187] width 1478 height 21
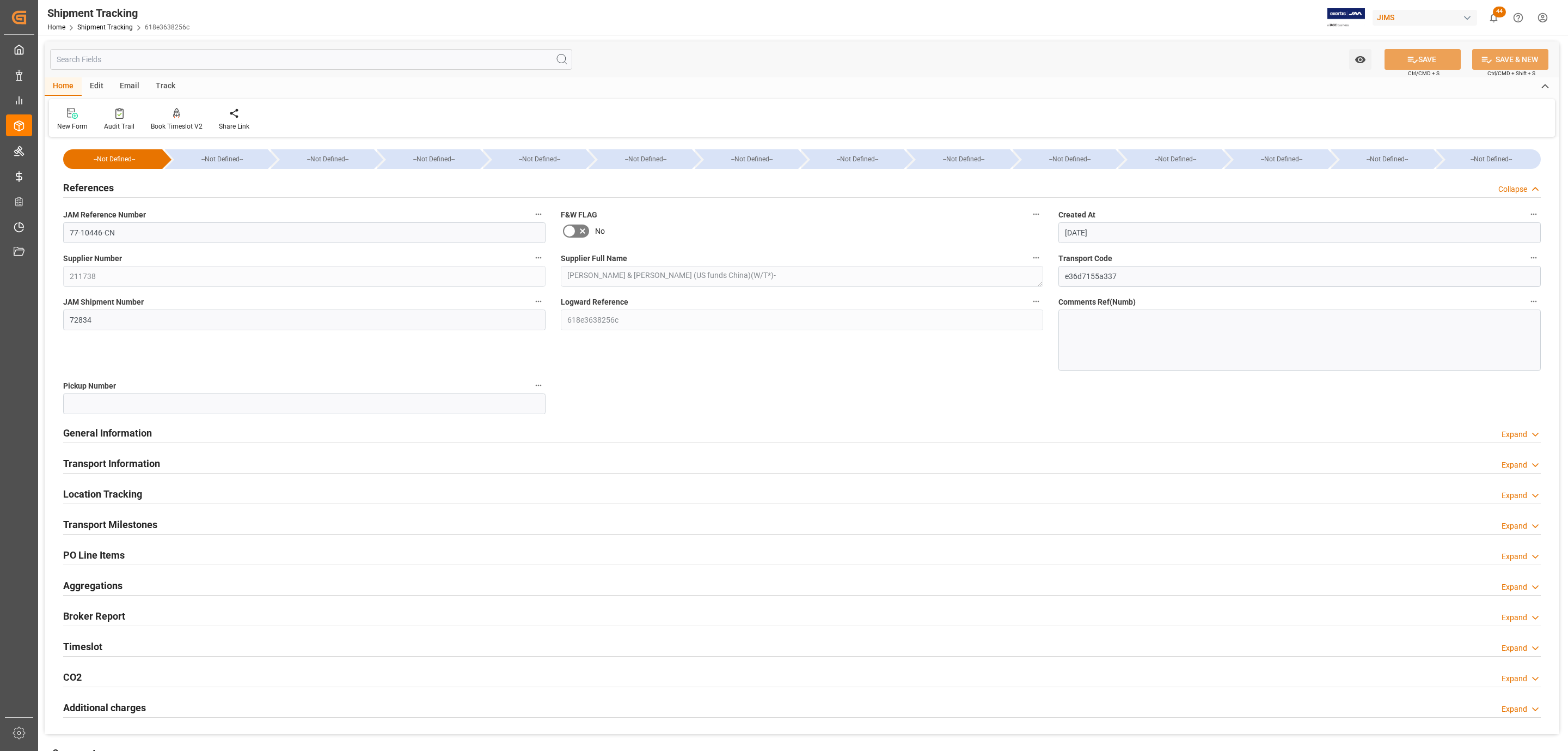
click at [172, 187] on div "References Collapse" at bounding box center [802, 187] width 1478 height 21
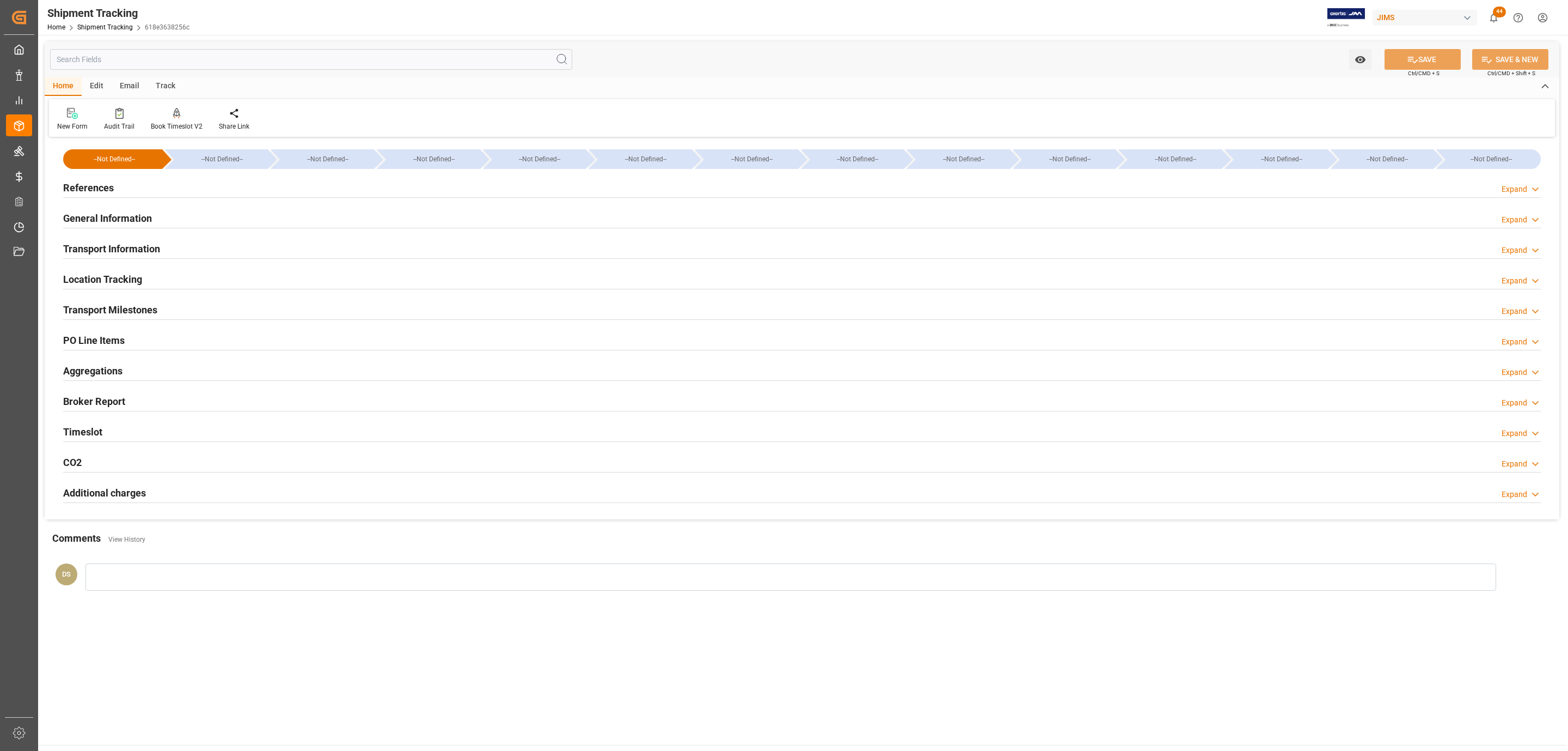
click at [136, 255] on h2 "Transport Information" at bounding box center [111, 248] width 97 height 14
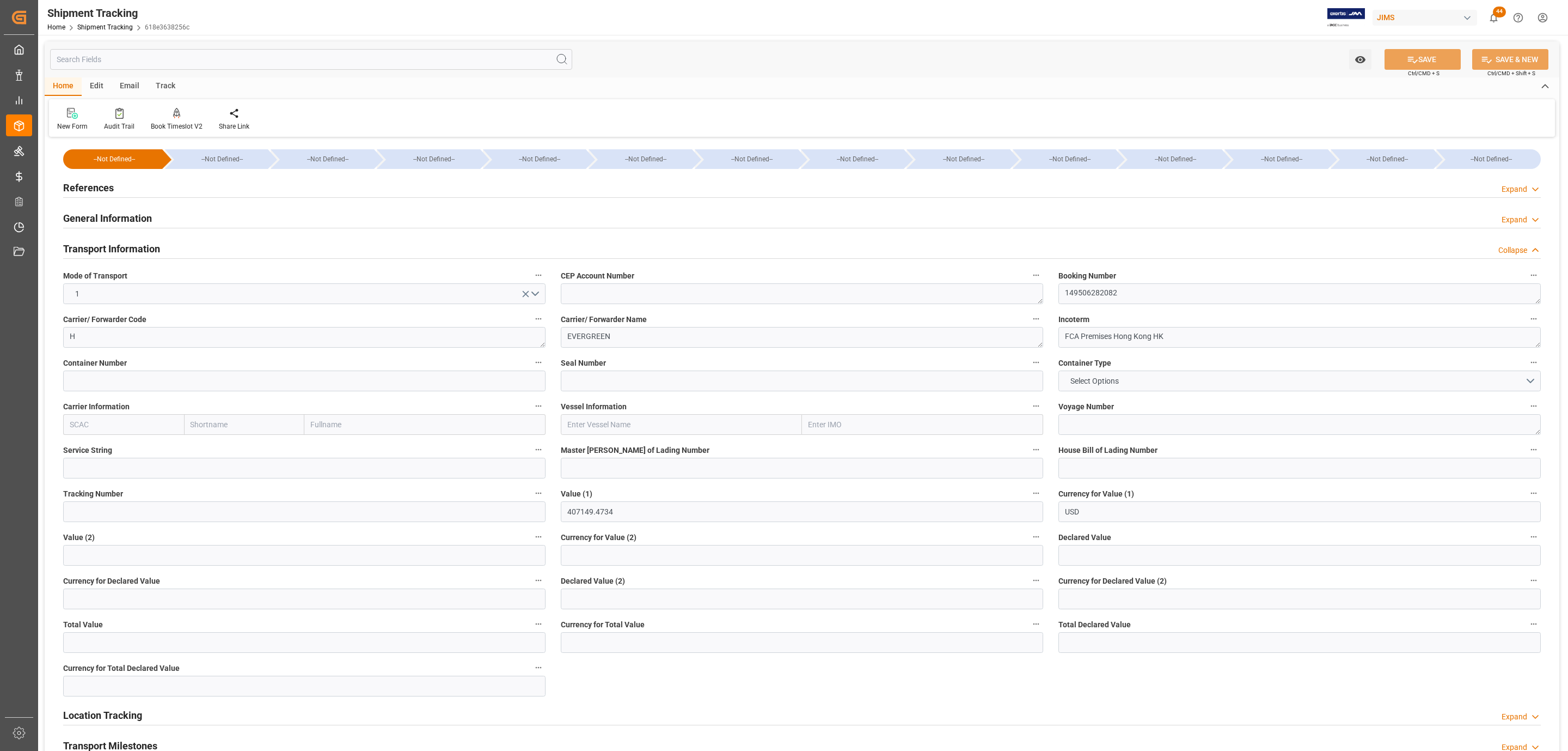
click at [116, 248] on h2 "Transport Information" at bounding box center [111, 248] width 97 height 14
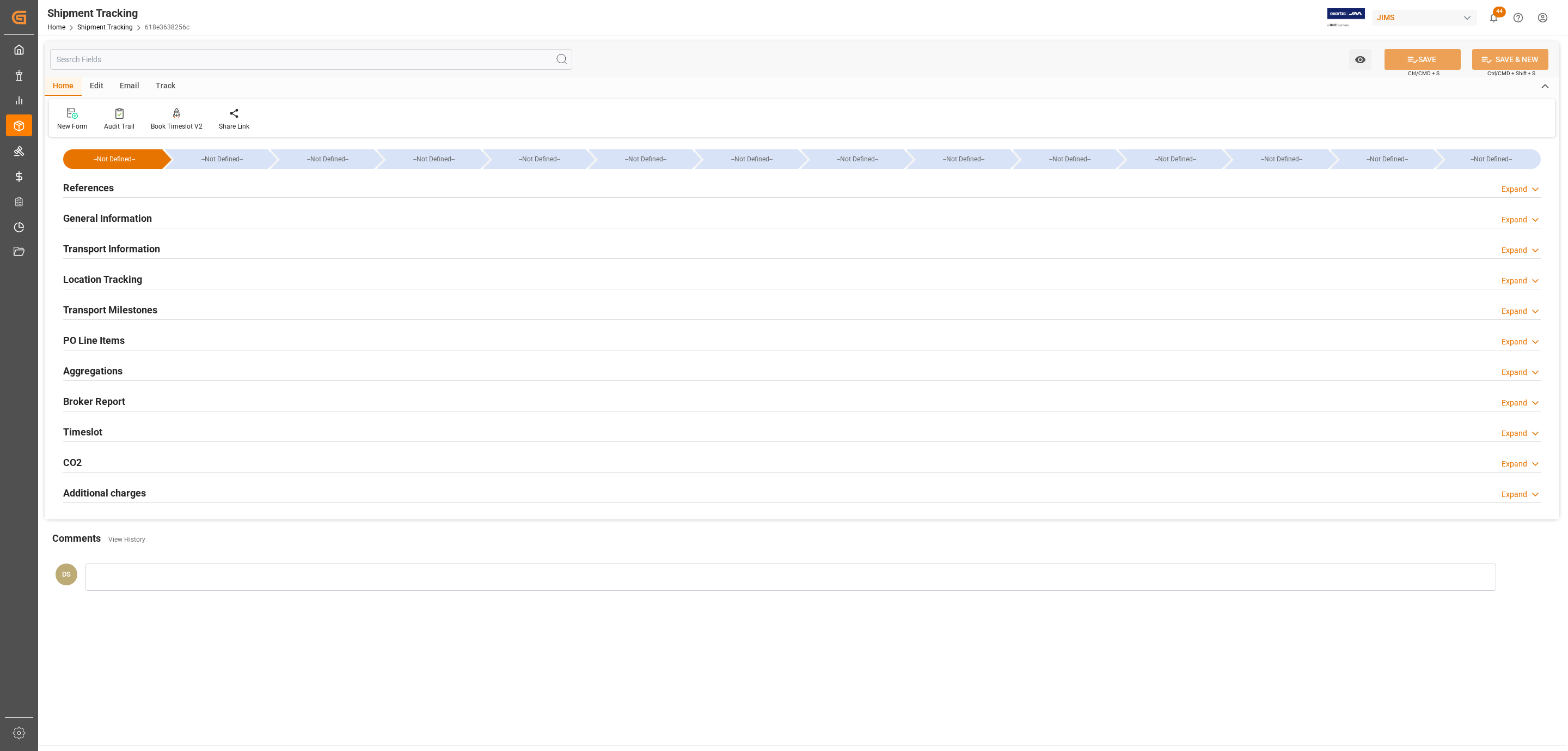
click at [94, 309] on h2 "Transport Milestones" at bounding box center [111, 309] width 95 height 14
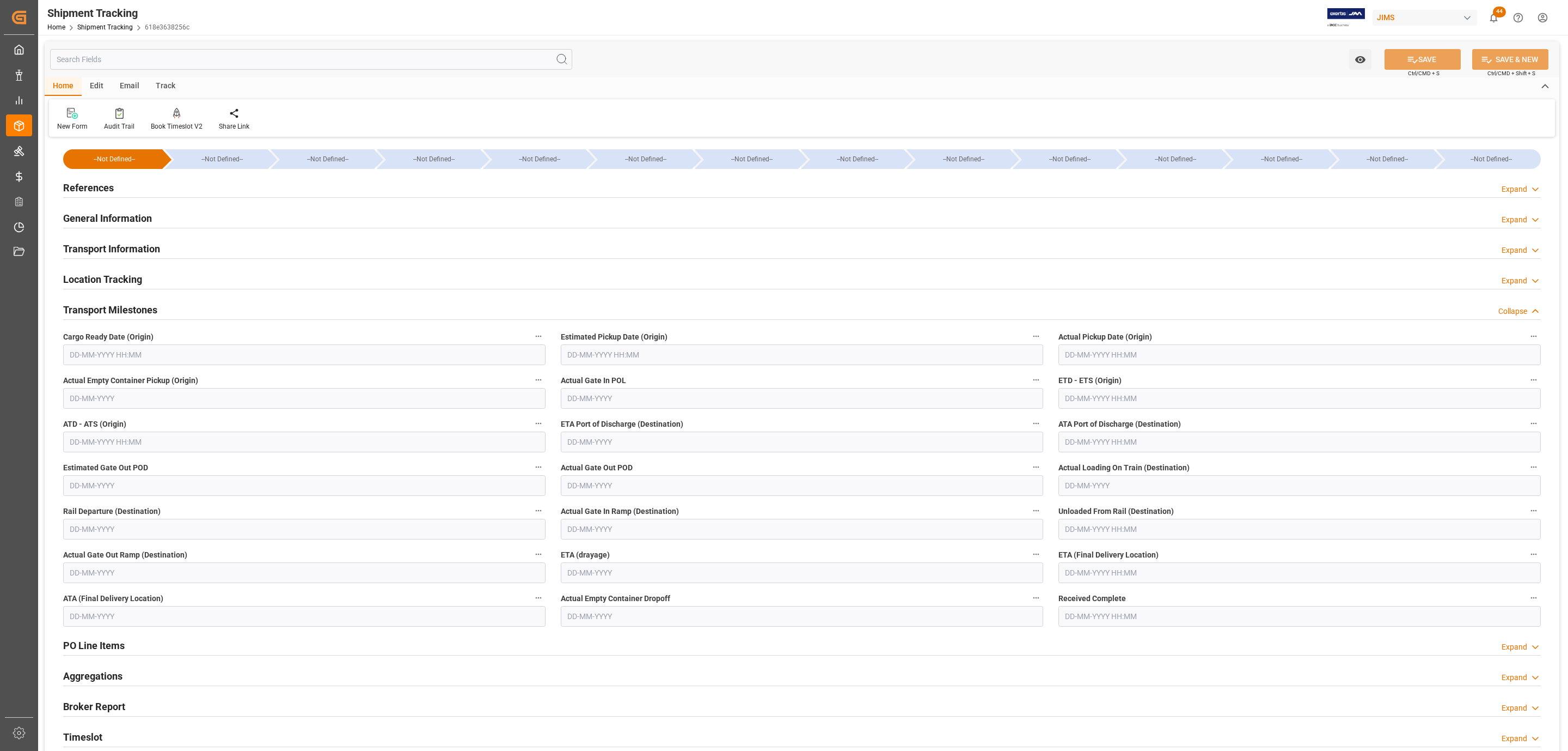
click at [1080, 397] on input "text" at bounding box center [1299, 398] width 482 height 21
click at [1072, 507] on span "15" at bounding box center [1072, 508] width 7 height 8
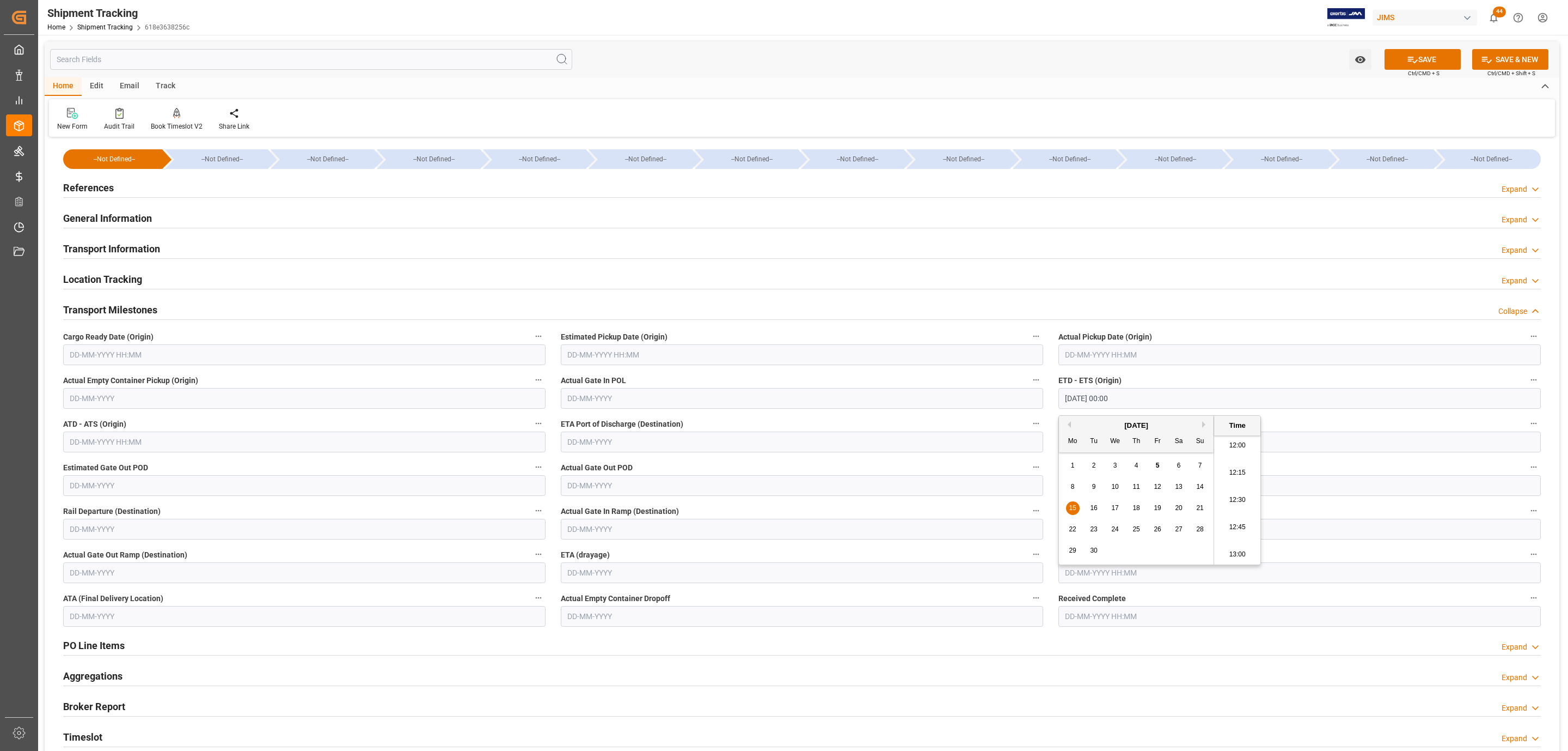
click at [1094, 509] on span "16" at bounding box center [1093, 508] width 7 height 8
type input "[DATE] 00:00"
click at [332, 358] on input "text" at bounding box center [304, 355] width 482 height 21
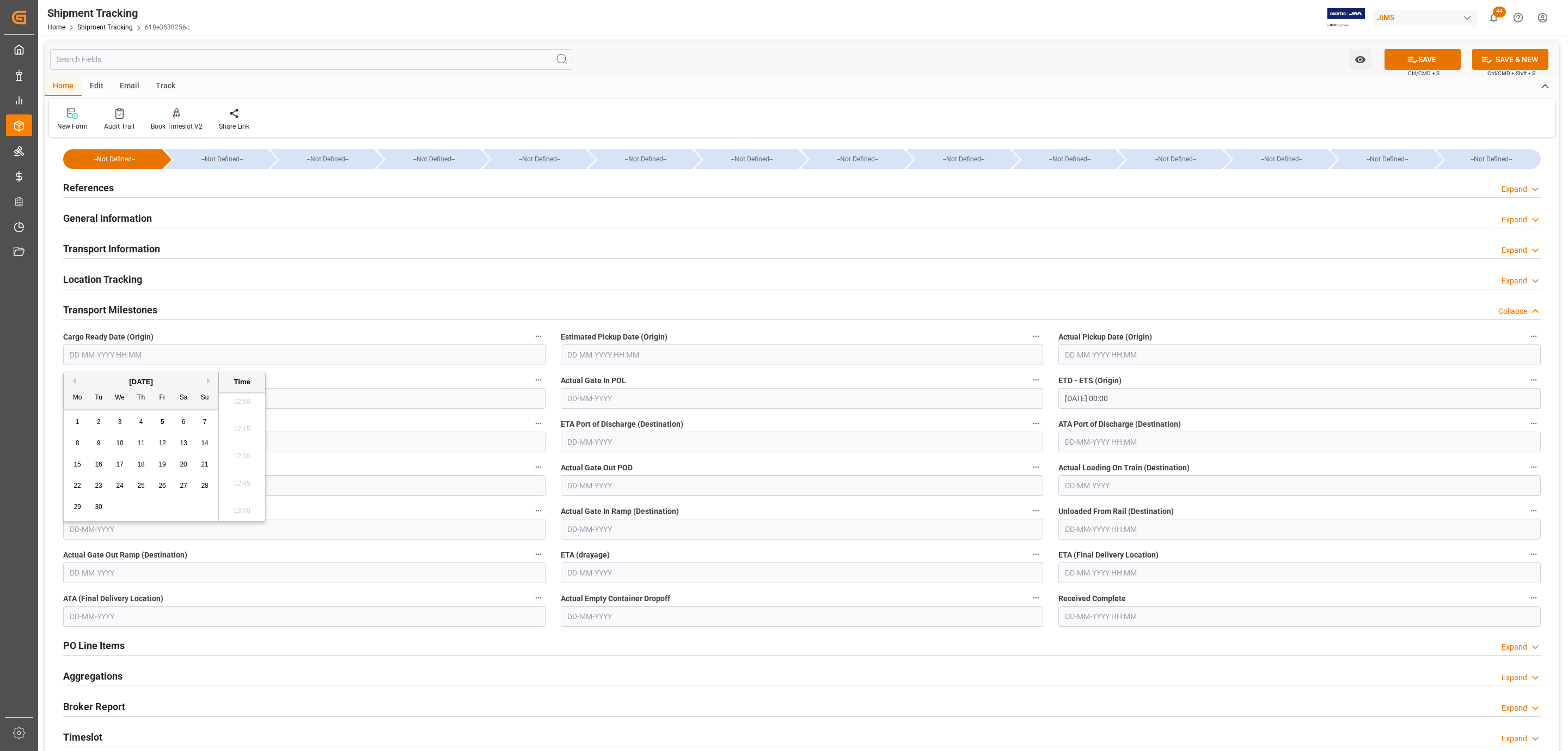
click at [657, 353] on input "text" at bounding box center [801, 355] width 482 height 21
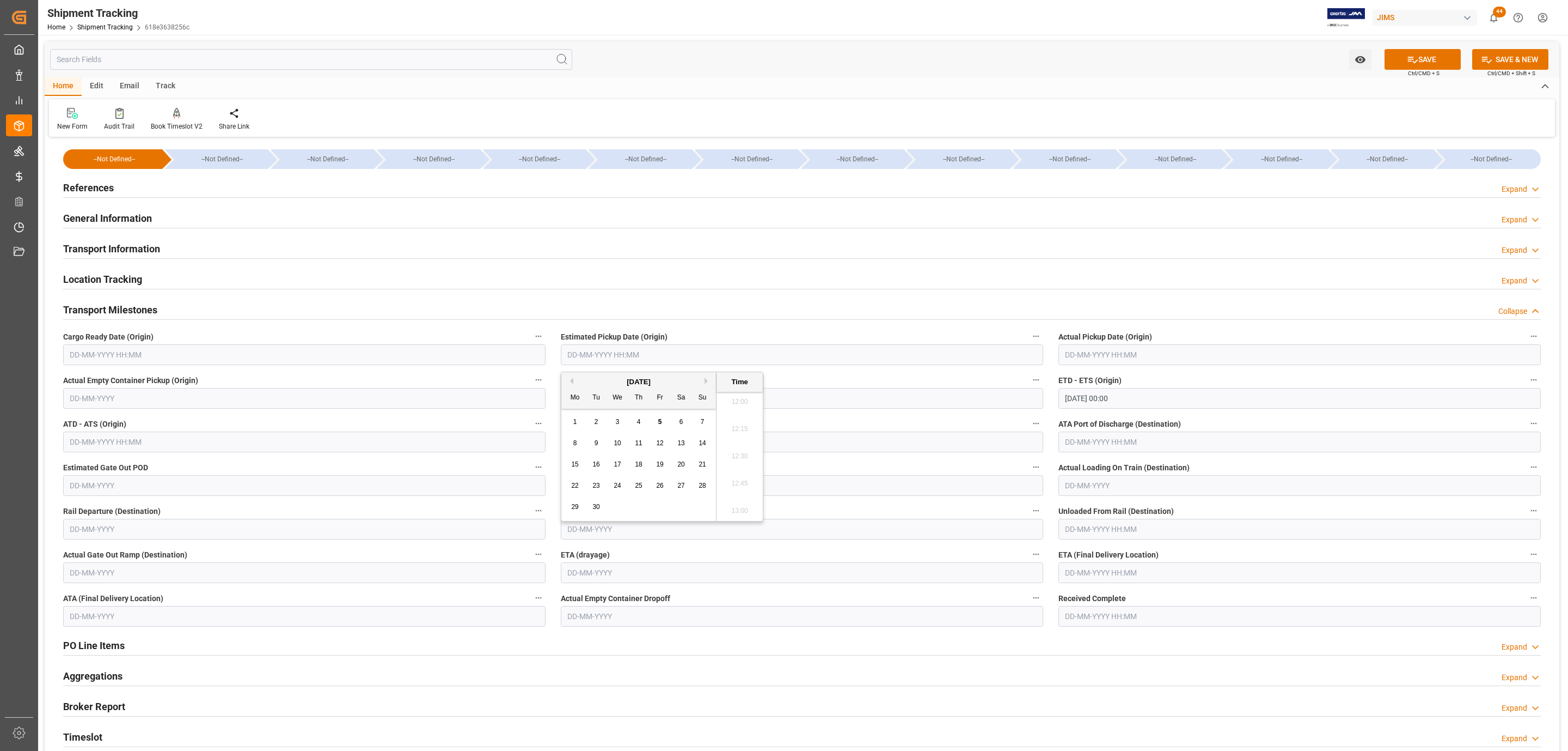
click at [600, 378] on div "[DATE]" at bounding box center [638, 382] width 155 height 11
click at [617, 444] on span "10" at bounding box center [617, 443] width 7 height 8
type input "[DATE] 00:00"
click at [1102, 568] on input "text" at bounding box center [1299, 573] width 482 height 21
click at [1198, 599] on div "[DATE]" at bounding box center [1136, 600] width 155 height 11
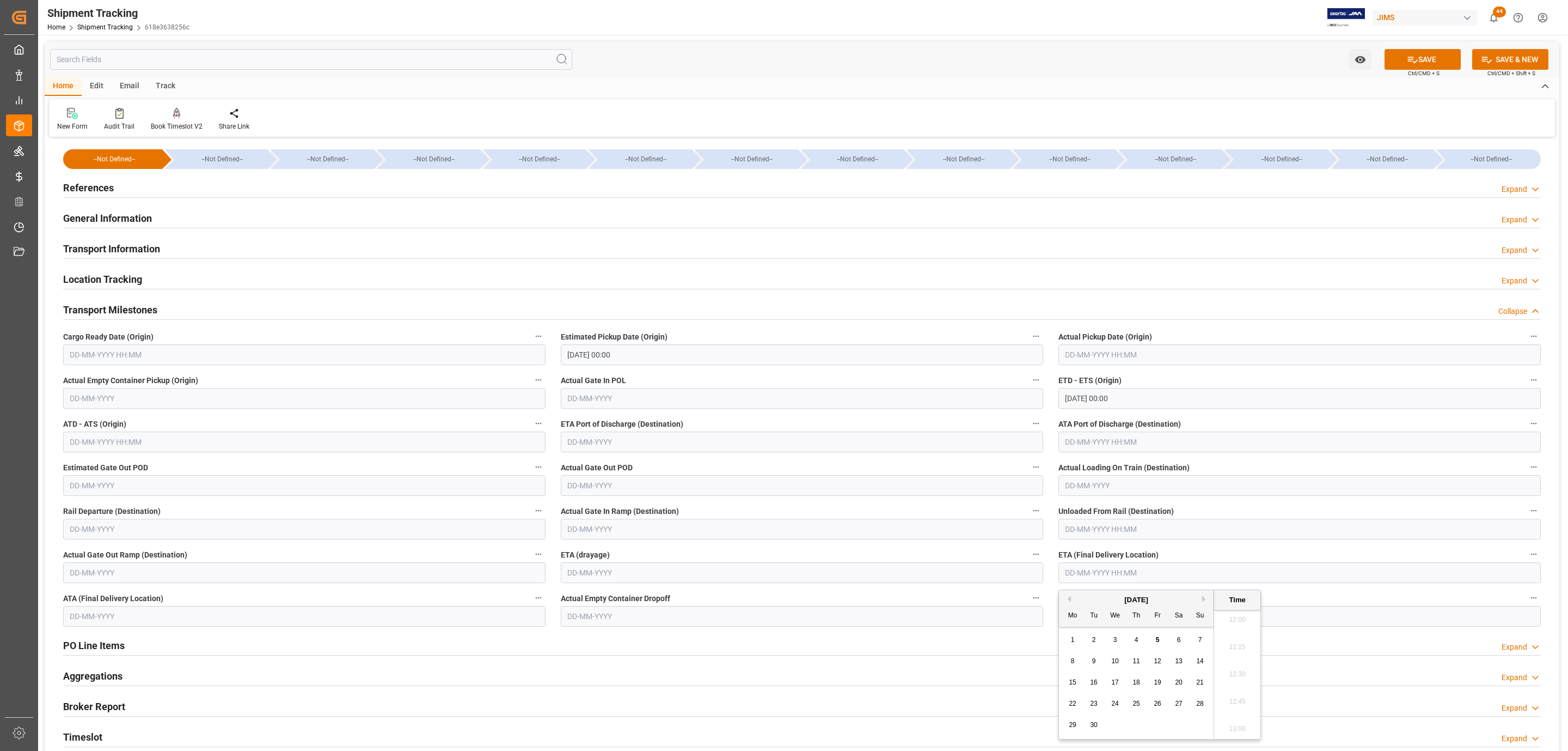
click at [1205, 599] on button "Next Month" at bounding box center [1206, 599] width 7 height 7
click at [1158, 682] on span "17" at bounding box center [1158, 682] width 7 height 8
type input "17-10-2025 00:00"
click at [1419, 59] on button "SAVE" at bounding box center [1423, 59] width 76 height 21
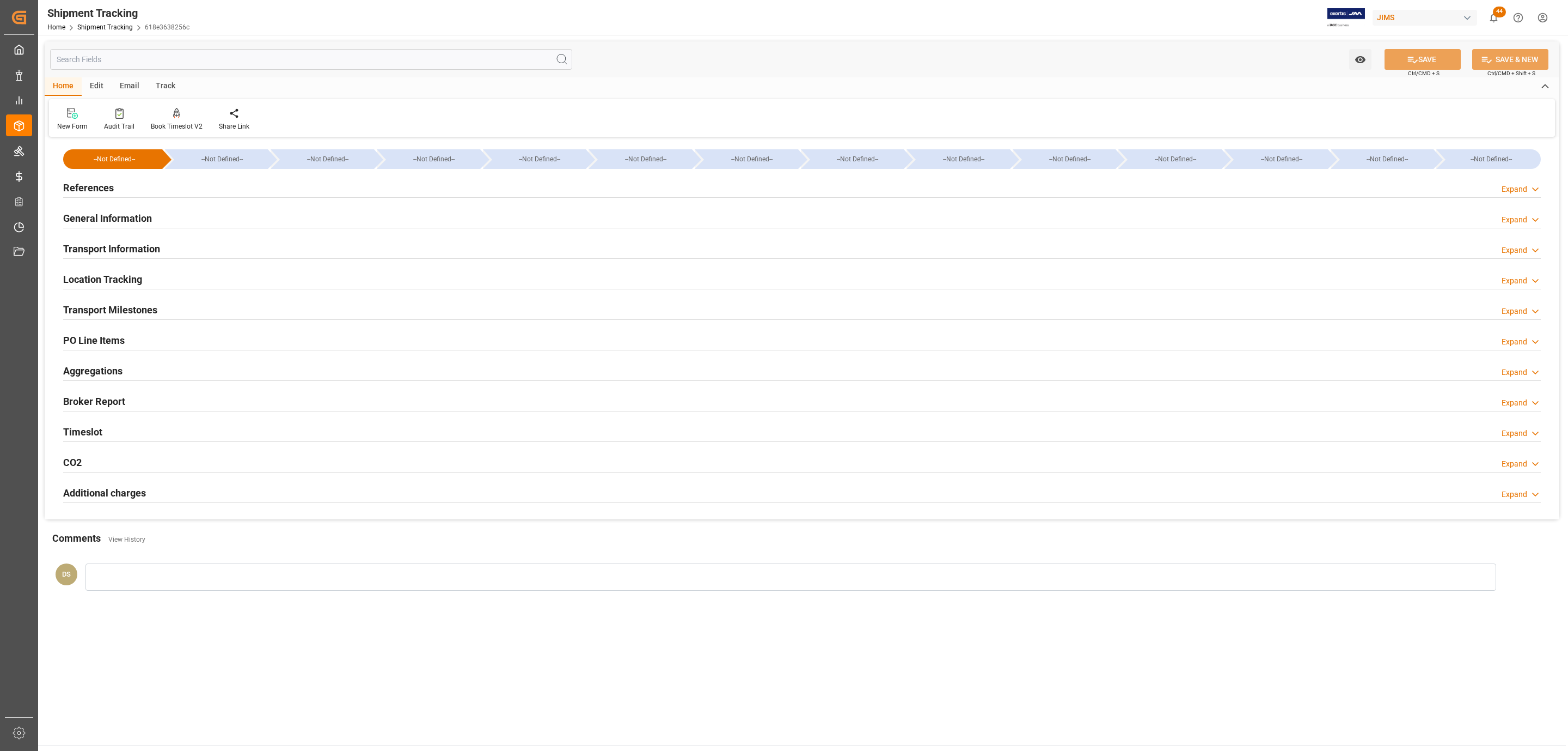
click at [171, 242] on div "Transport Information Expand" at bounding box center [802, 248] width 1478 height 21
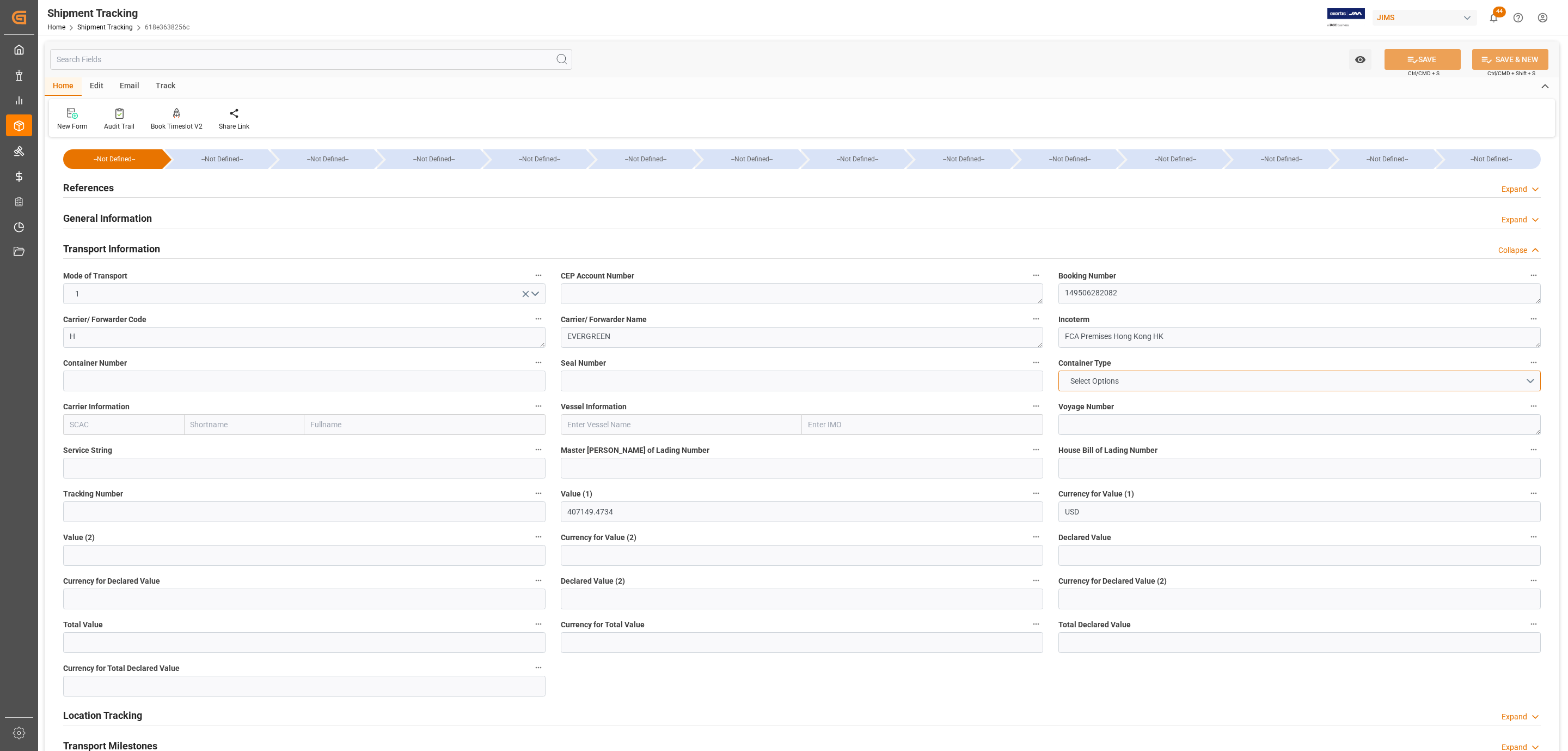
click at [1140, 381] on button "Select Options" at bounding box center [1299, 381] width 482 height 21
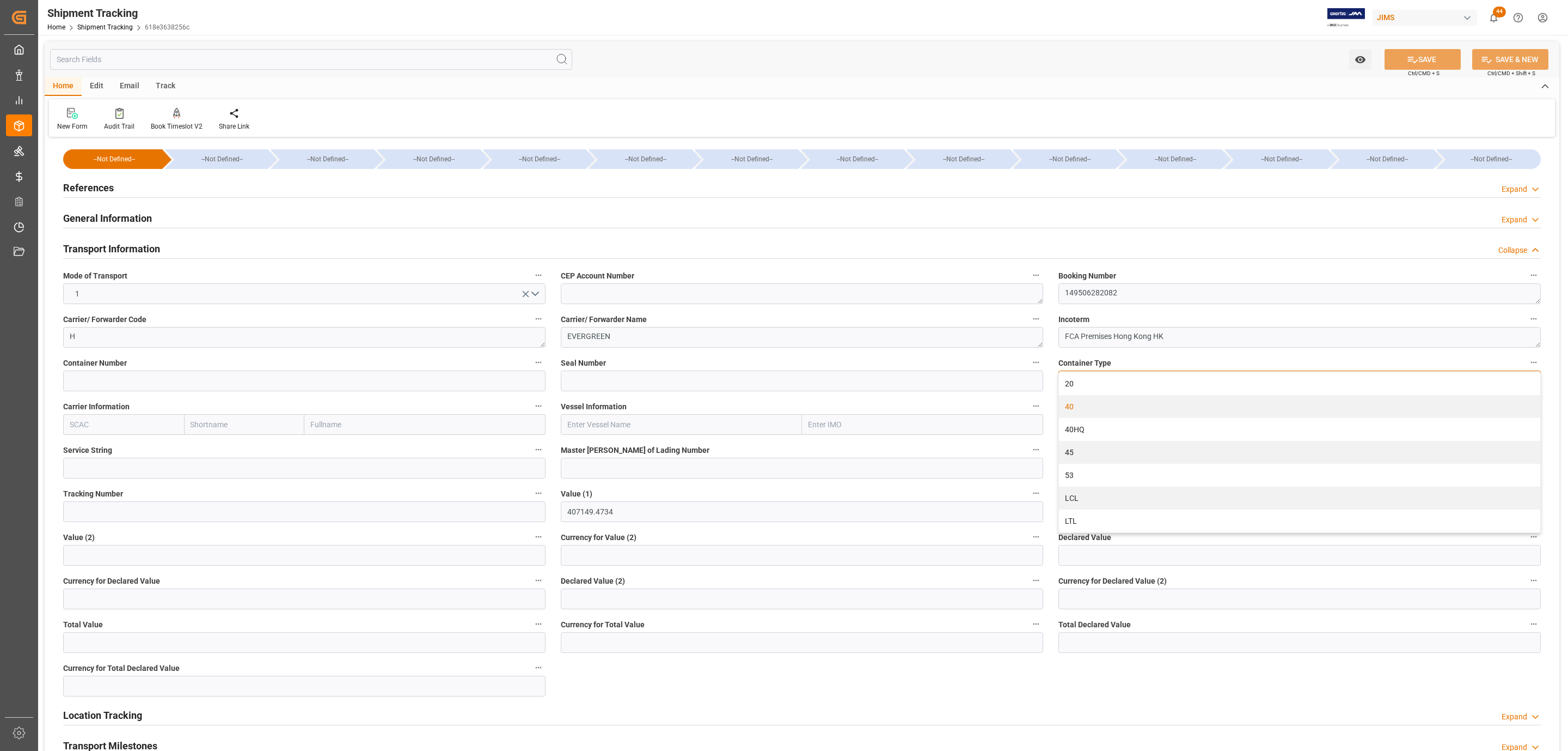
click at [1124, 412] on div "40" at bounding box center [1299, 406] width 481 height 23
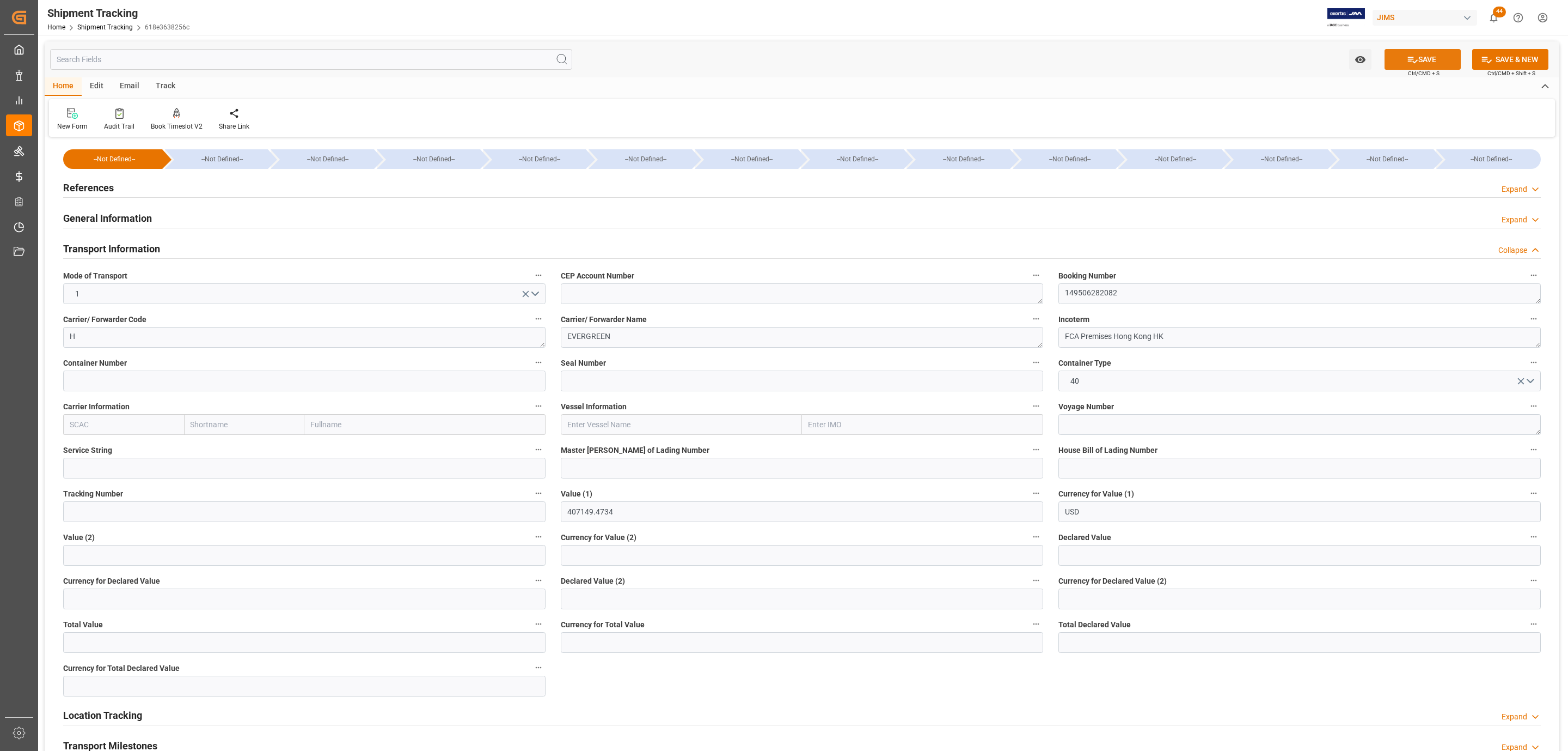
click at [1420, 59] on button "SAVE" at bounding box center [1423, 59] width 76 height 21
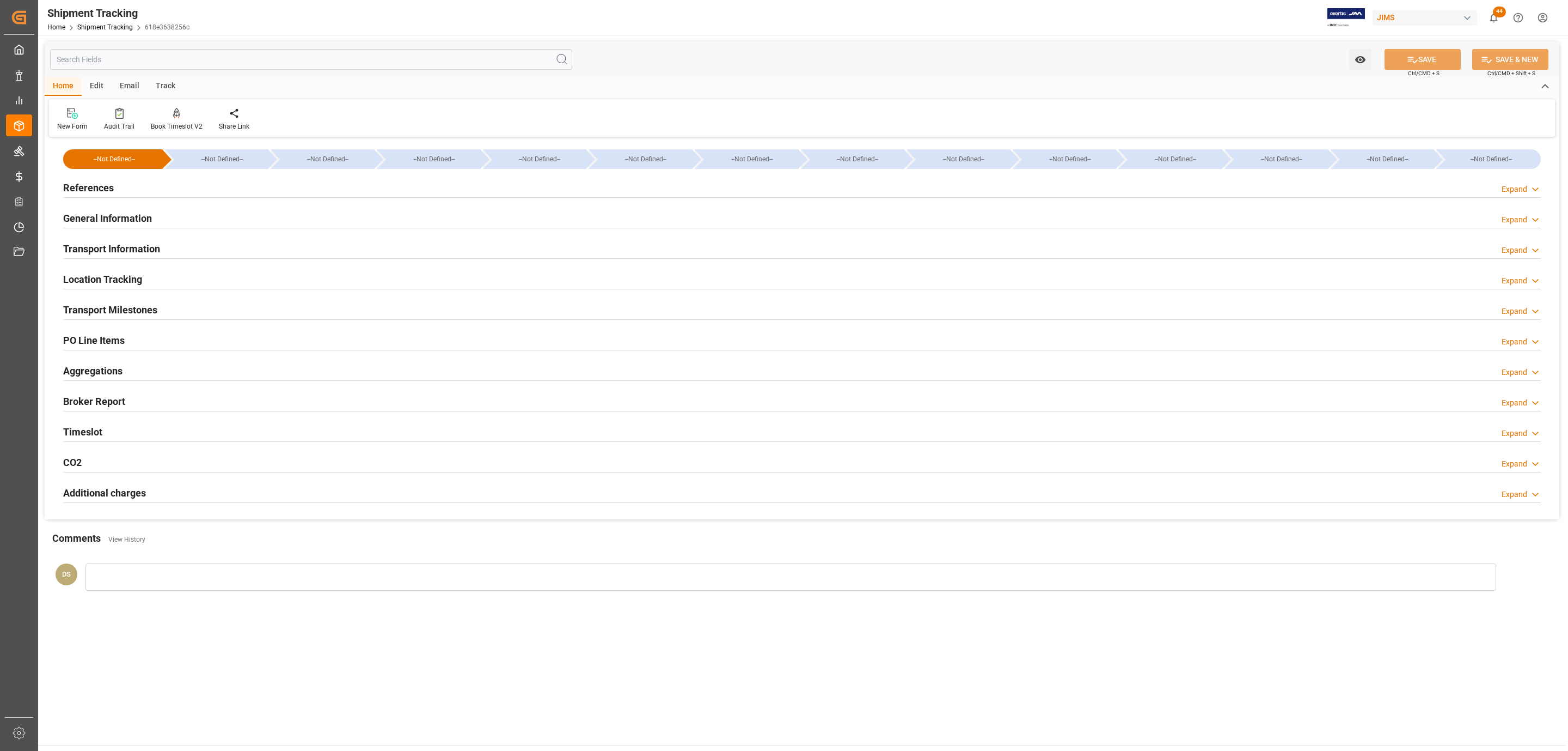
click at [148, 309] on h2 "Transport Milestones" at bounding box center [111, 309] width 95 height 14
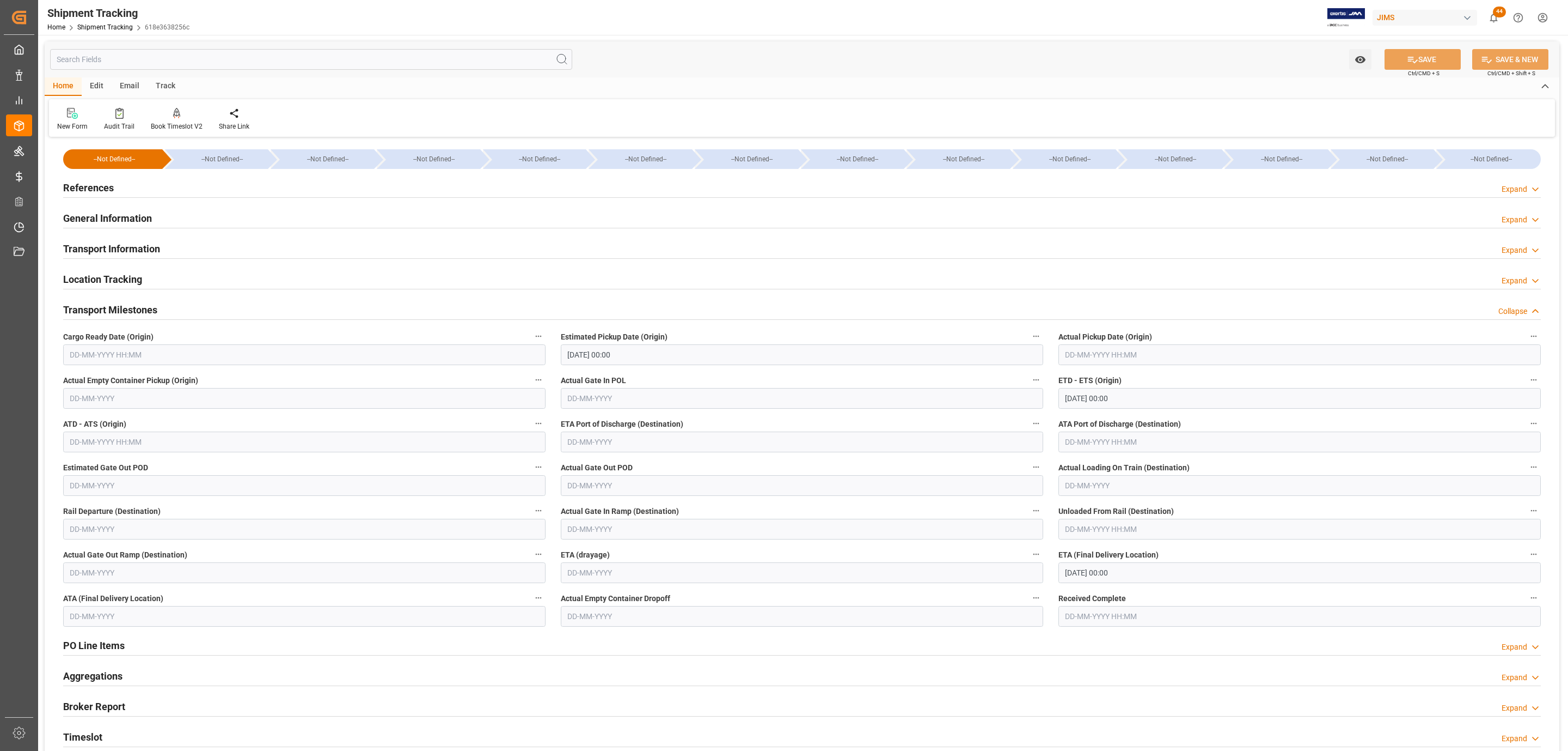
click at [101, 350] on input "text" at bounding box center [304, 355] width 482 height 21
click at [73, 379] on button "Previous Month" at bounding box center [73, 381] width 7 height 7
click at [165, 505] on span "29" at bounding box center [162, 506] width 7 height 8
type input "29-08-2025 00:00"
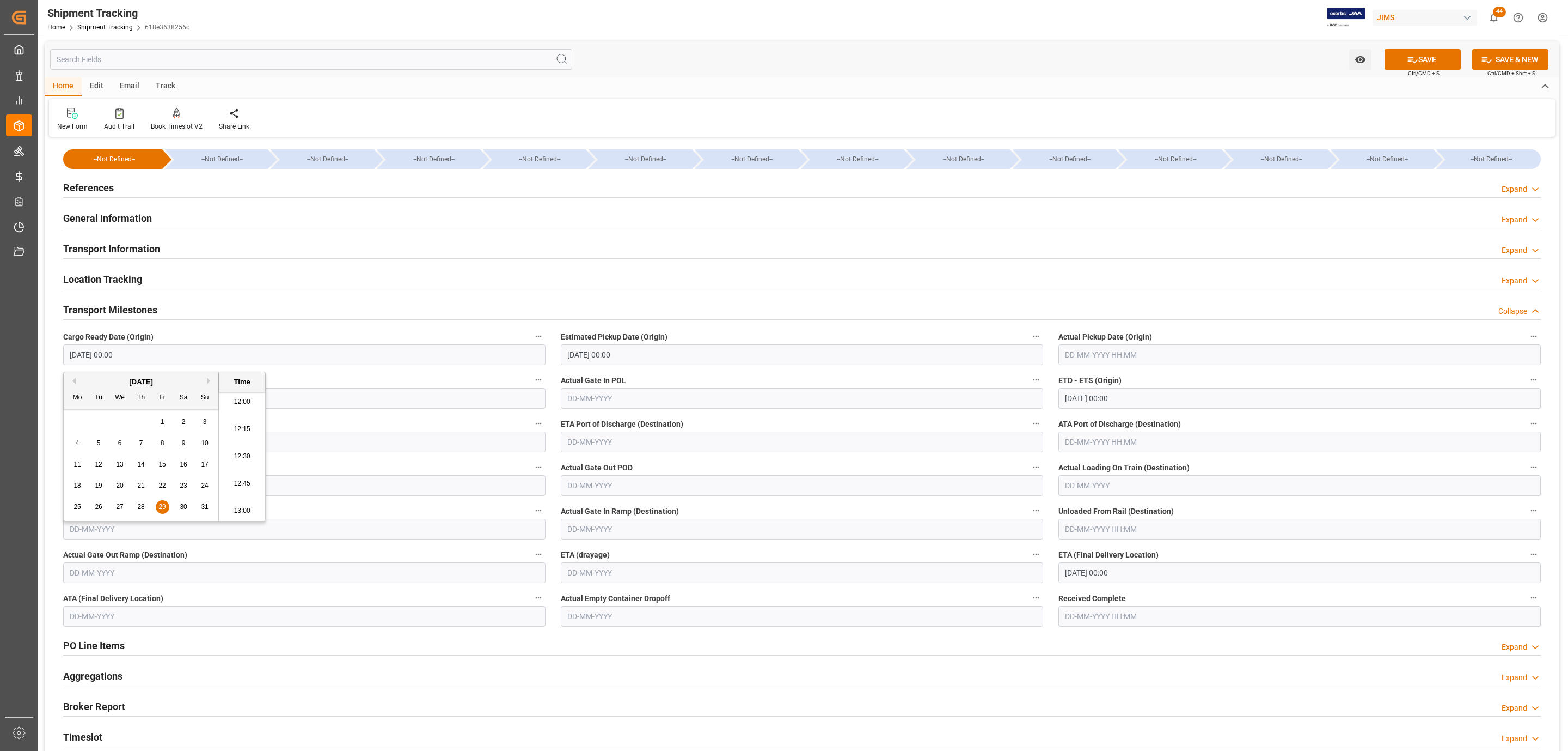
click at [1134, 358] on input "text" at bounding box center [1299, 355] width 482 height 21
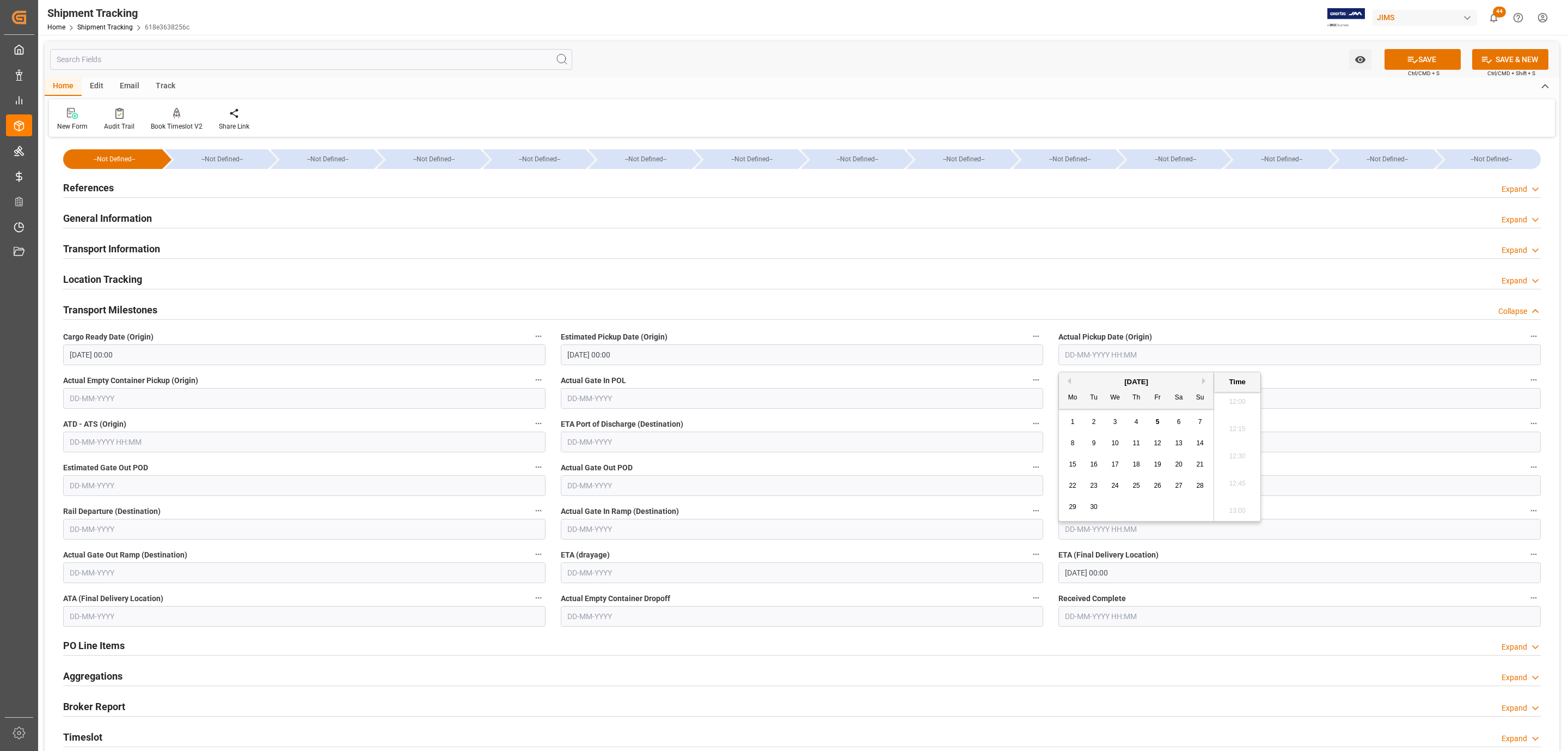
click at [1093, 443] on span "9" at bounding box center [1094, 443] width 4 height 8
click at [1126, 447] on div "8 9 10 11 12 13 14" at bounding box center [1137, 443] width 149 height 21
click at [1125, 443] on div "8 9 10 11 12 13 14" at bounding box center [1137, 443] width 149 height 21
click at [1120, 441] on div "10" at bounding box center [1115, 443] width 14 height 13
type input "10-09-2025 00:00"
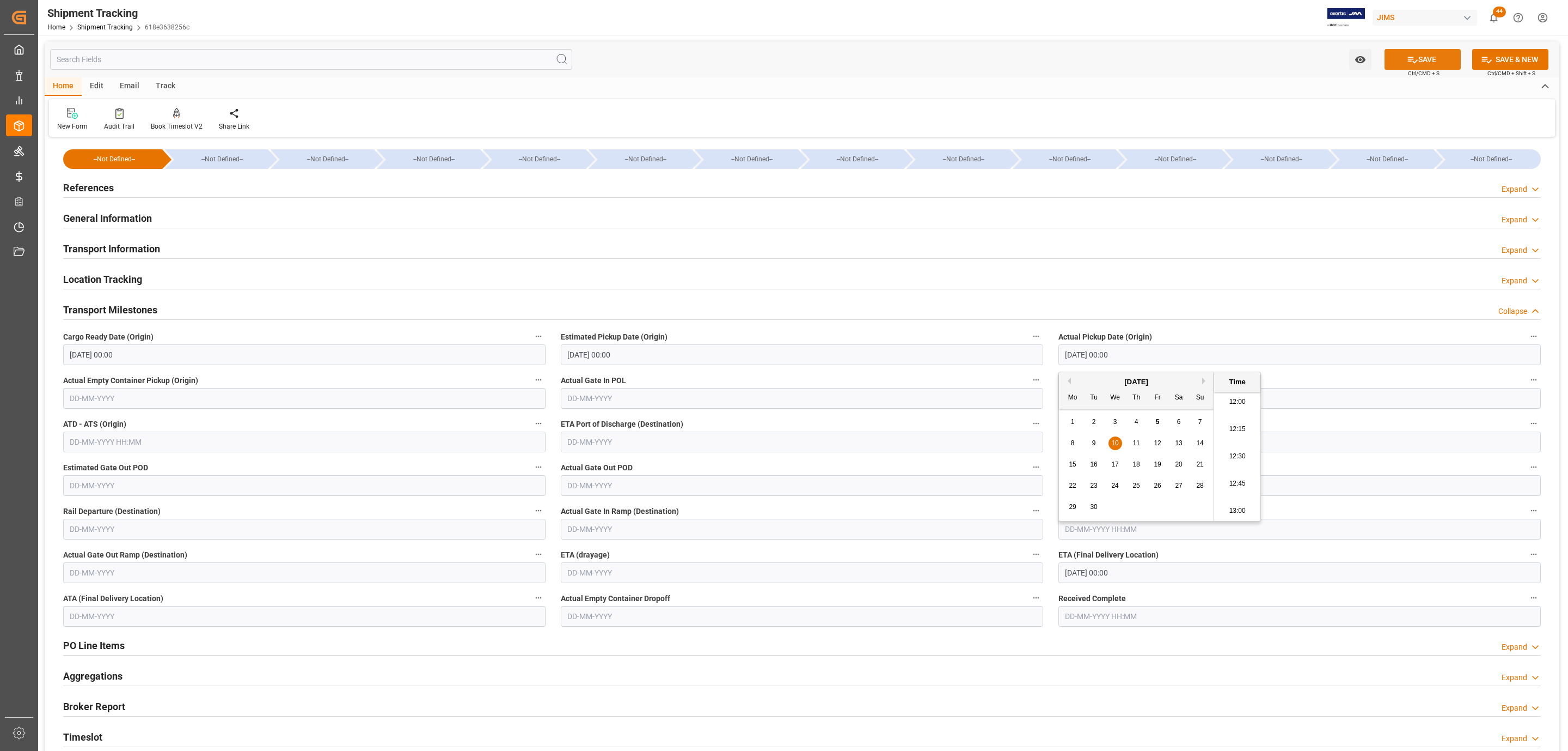
click at [1410, 54] on icon at bounding box center [1413, 60] width 12 height 12
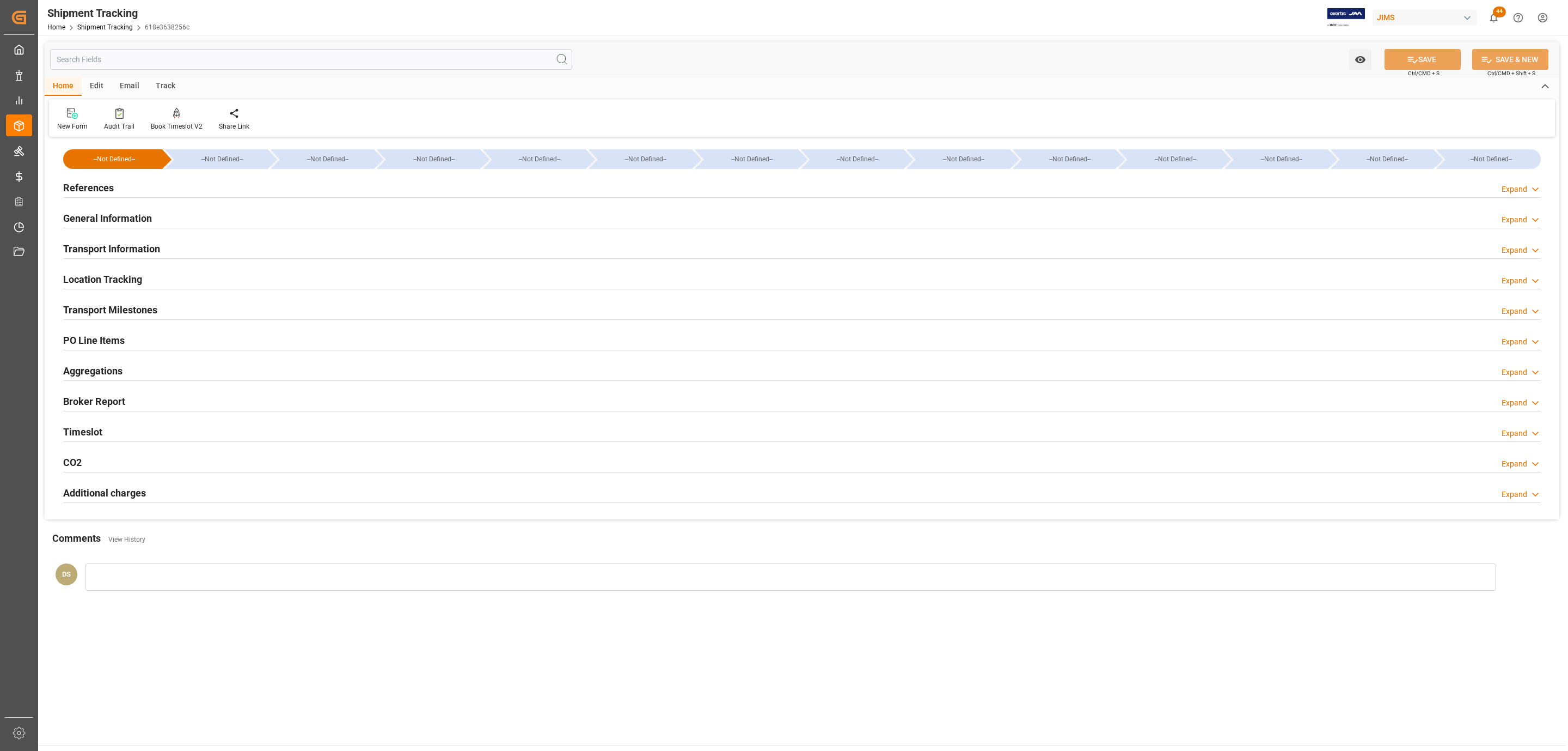
click at [133, 301] on div "Transport Milestones" at bounding box center [111, 308] width 95 height 21
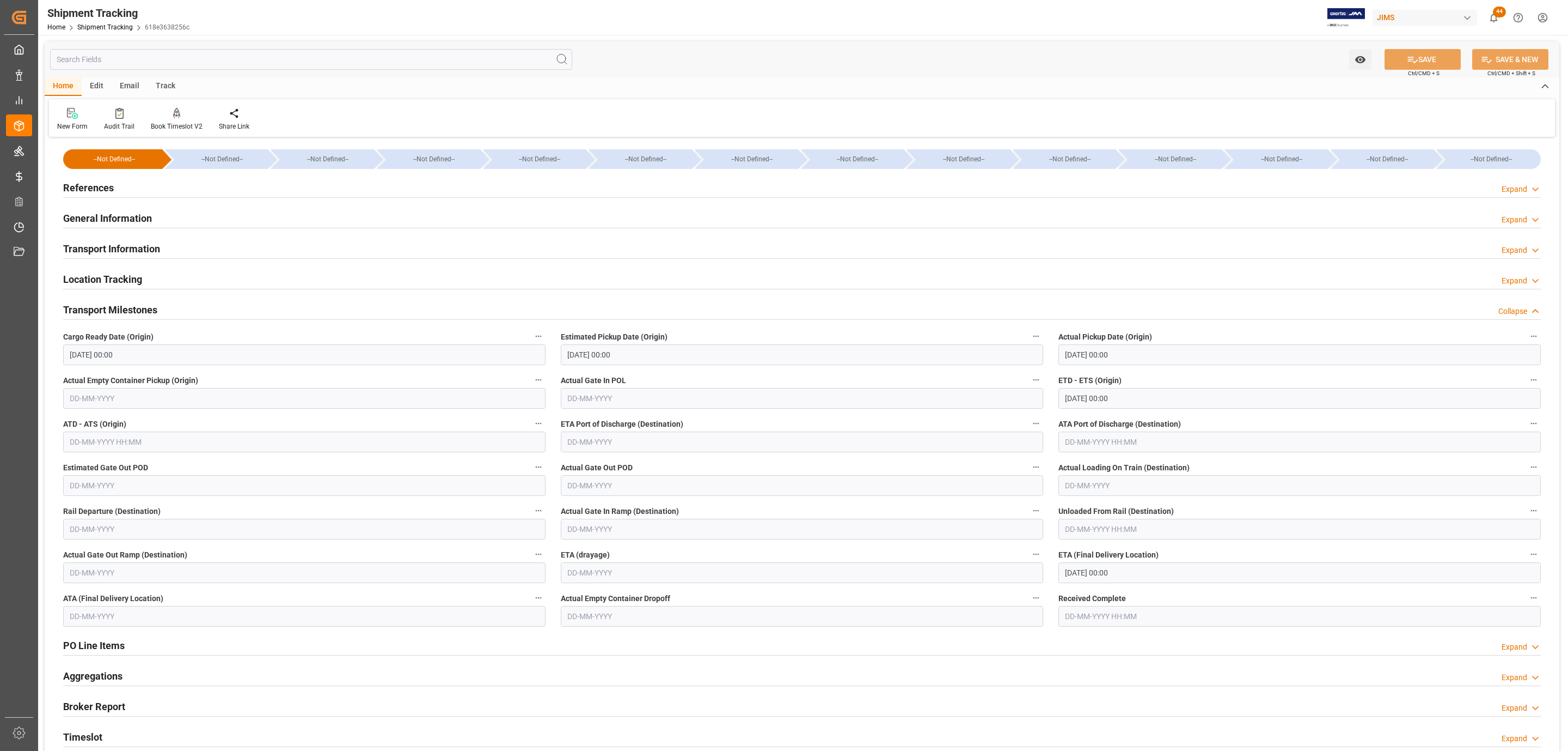
click at [148, 269] on div "Location Tracking Expand" at bounding box center [802, 278] width 1478 height 21
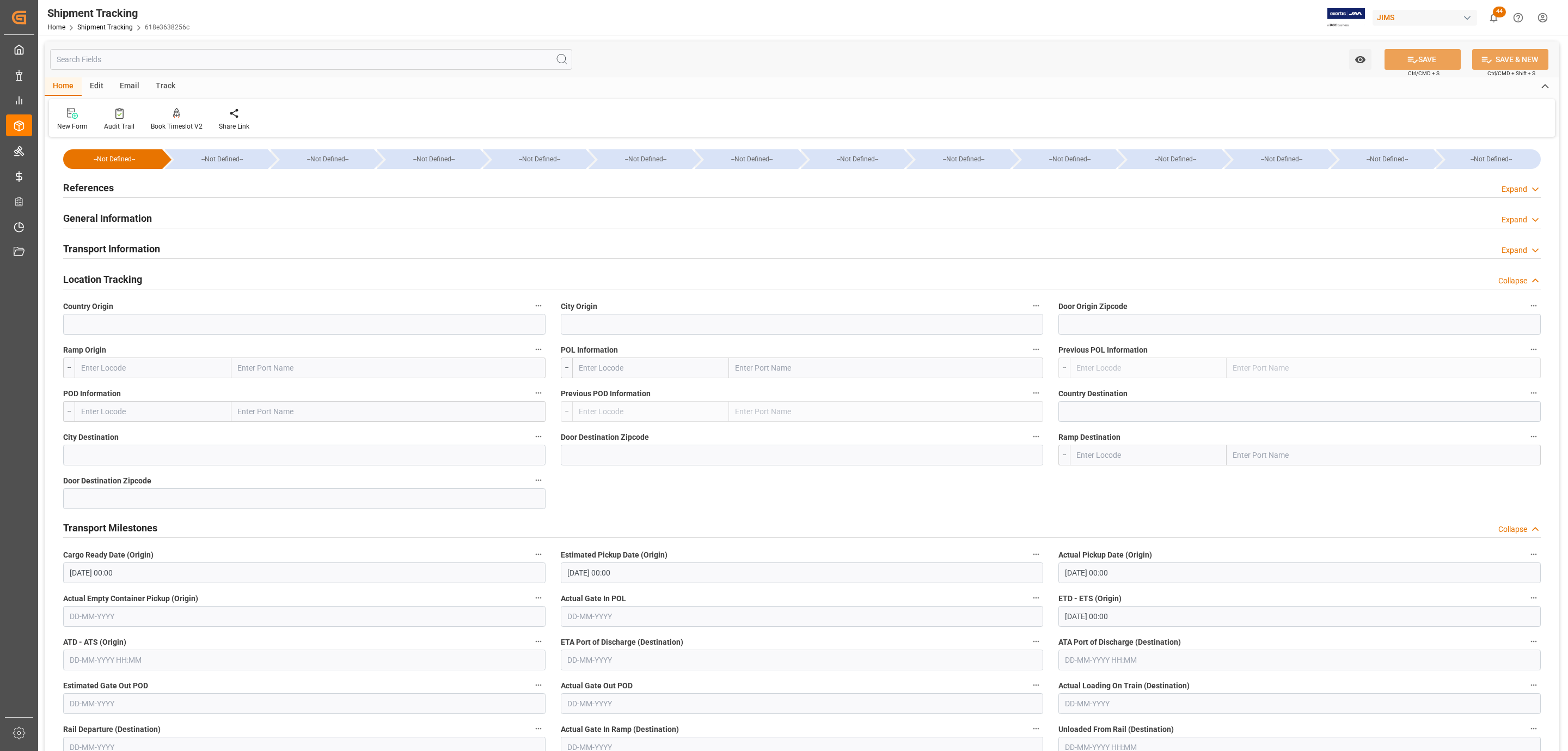
click at [142, 278] on div "Location Tracking Collapse" at bounding box center [802, 278] width 1478 height 21
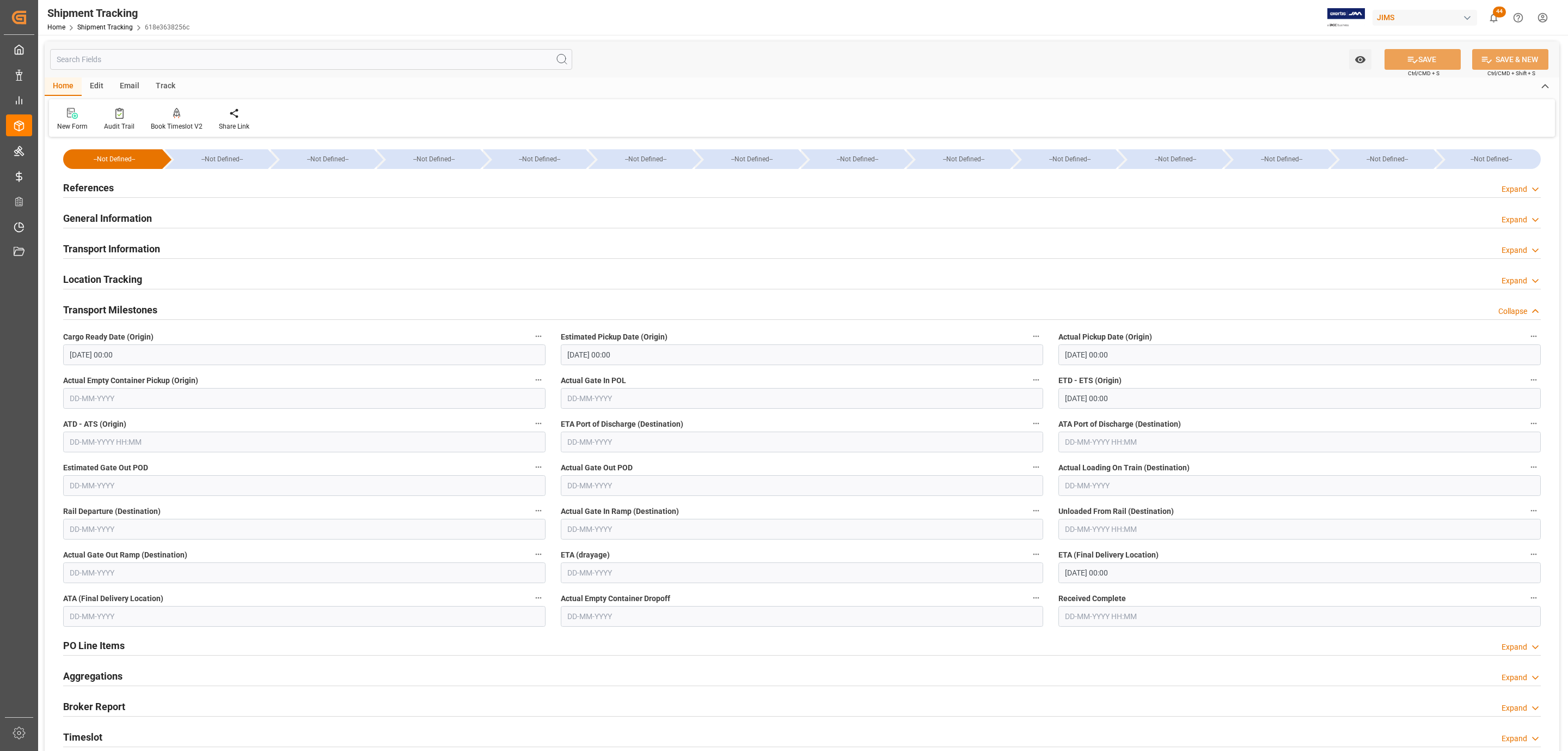
click at [155, 252] on h2 "Transport Information" at bounding box center [111, 248] width 97 height 14
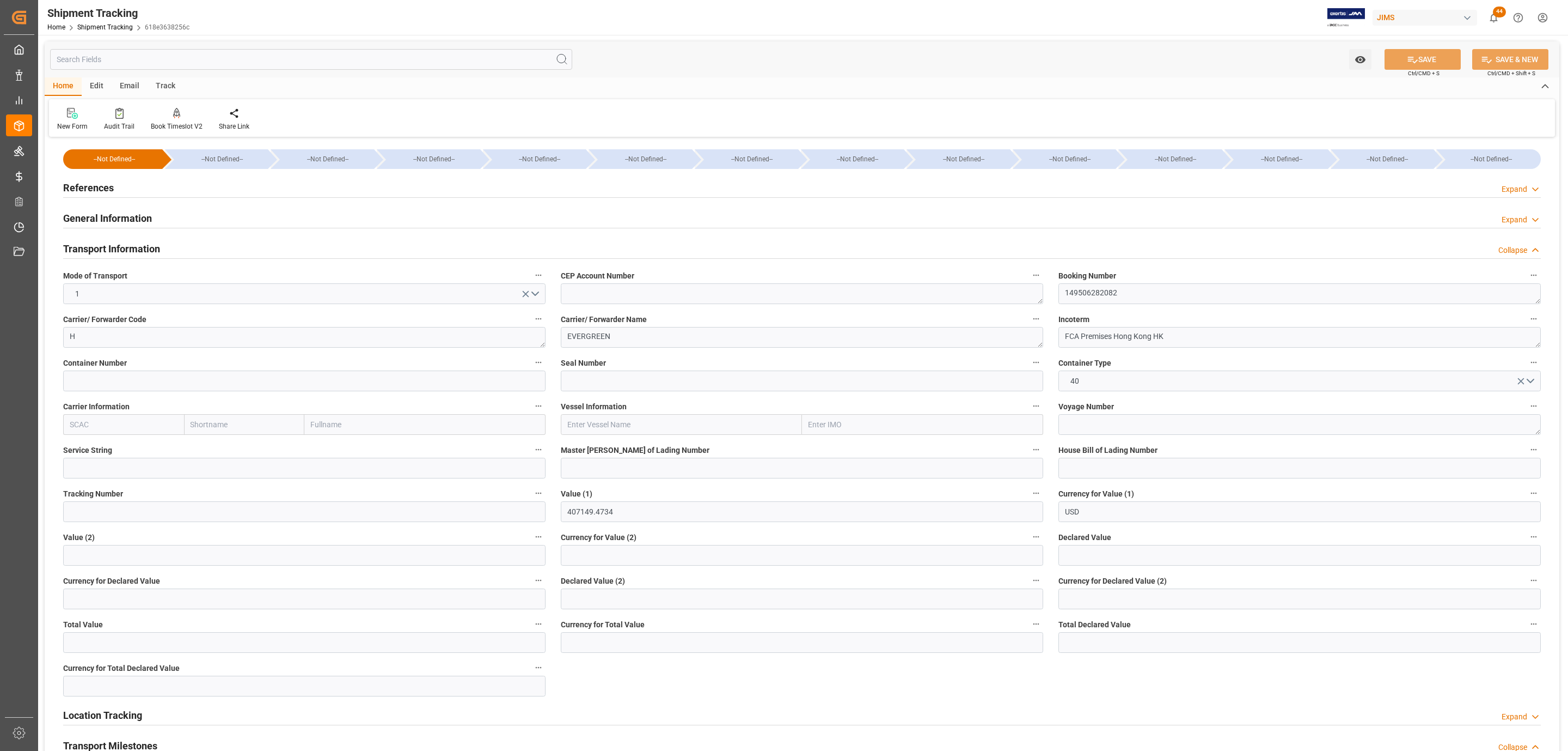
click at [192, 180] on div "References Expand" at bounding box center [802, 187] width 1478 height 21
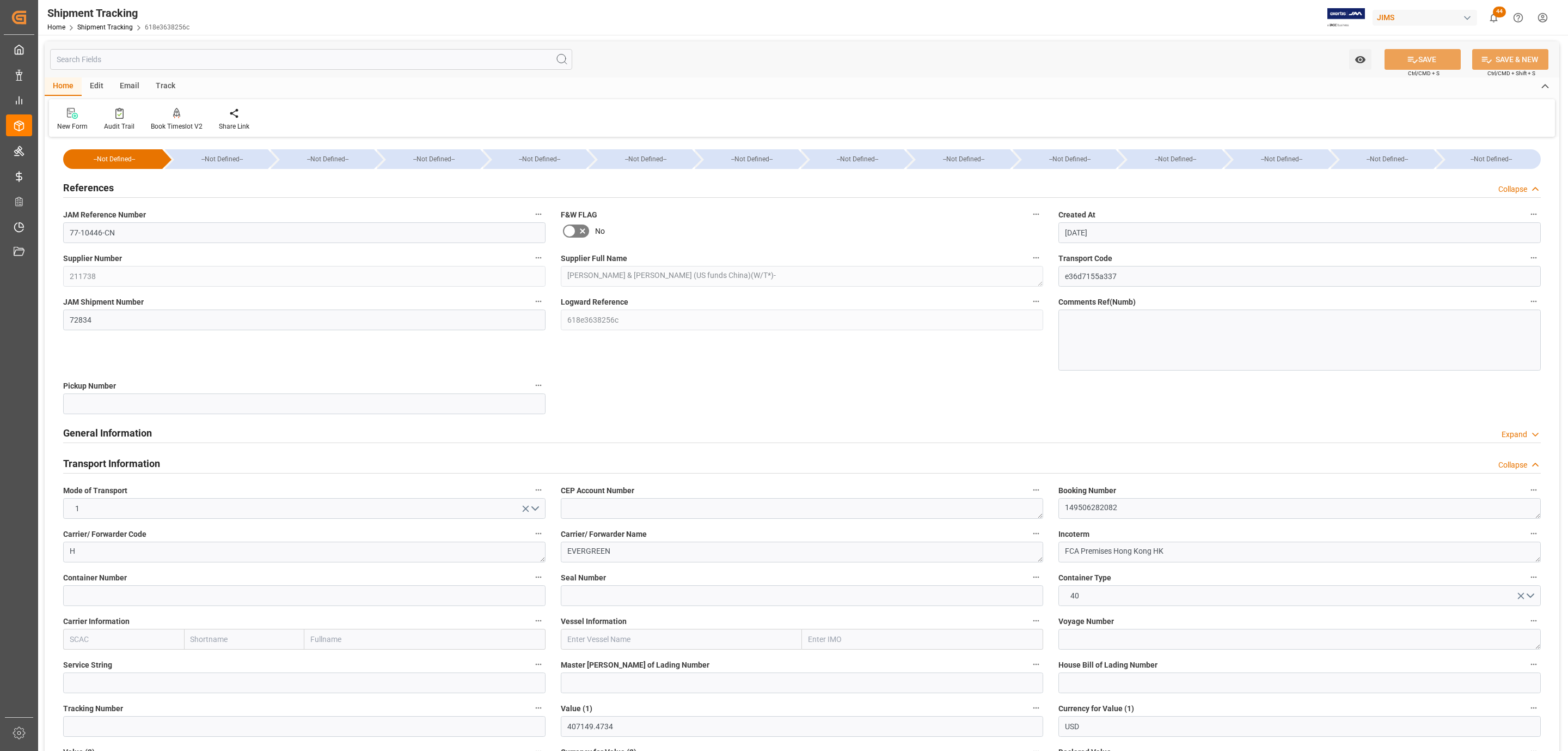
click at [192, 180] on div "References Collapse" at bounding box center [802, 187] width 1478 height 21
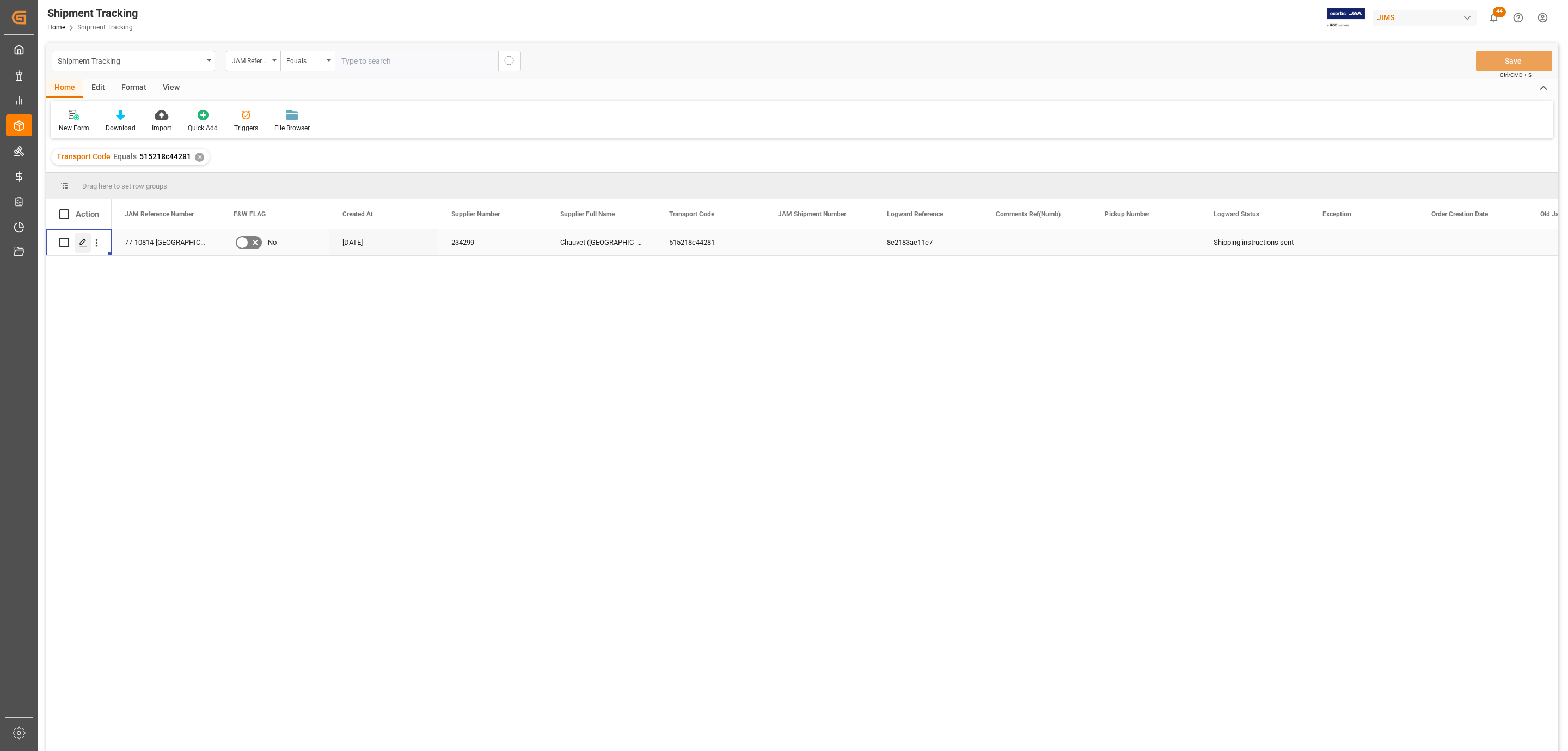
click at [80, 241] on icon "Press SPACE to select this row." at bounding box center [84, 242] width 8 height 8
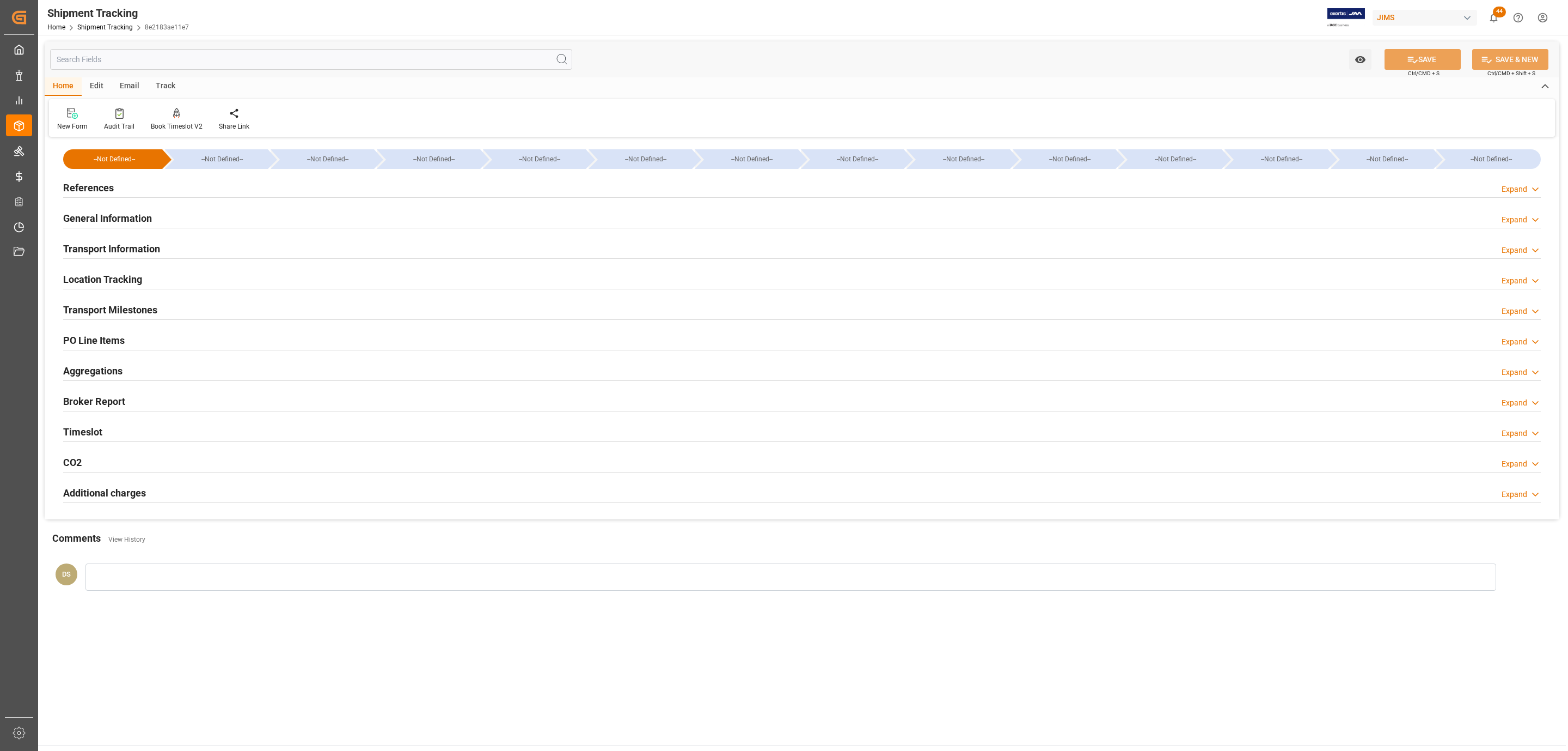
click at [128, 185] on div "References Expand" at bounding box center [802, 187] width 1478 height 21
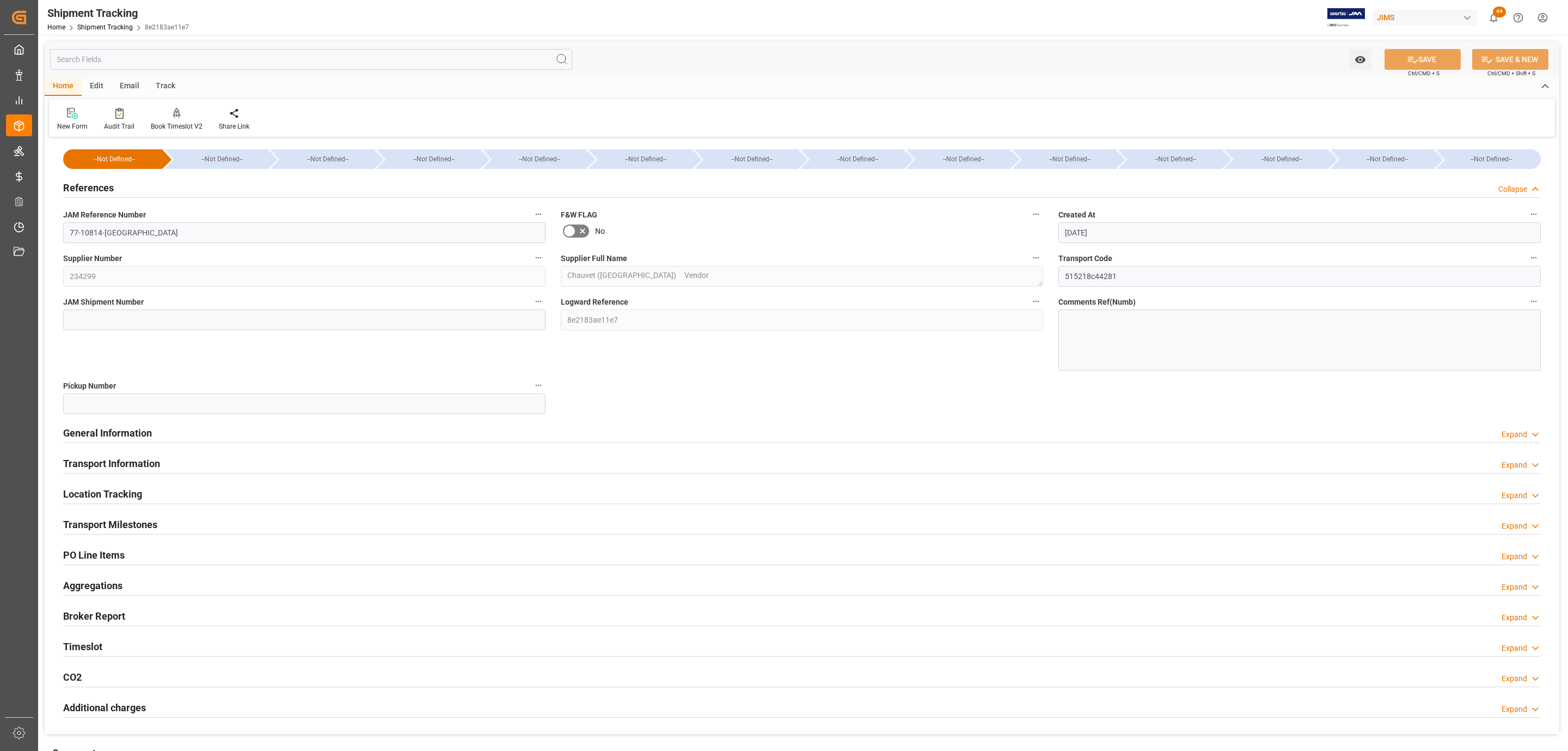
click at [127, 183] on div "References Collapse" at bounding box center [802, 187] width 1478 height 21
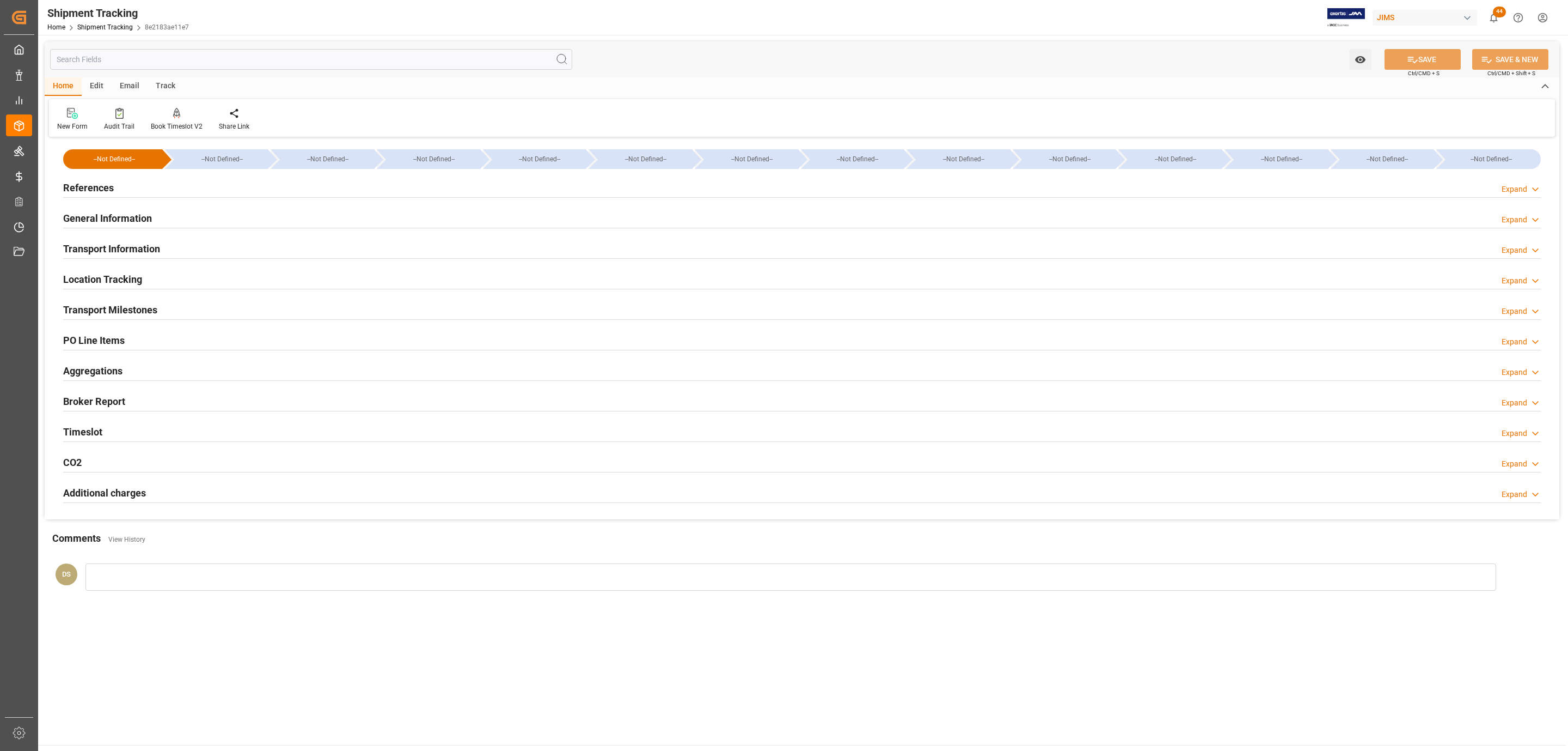
click at [121, 306] on h2 "Transport Milestones" at bounding box center [111, 309] width 95 height 14
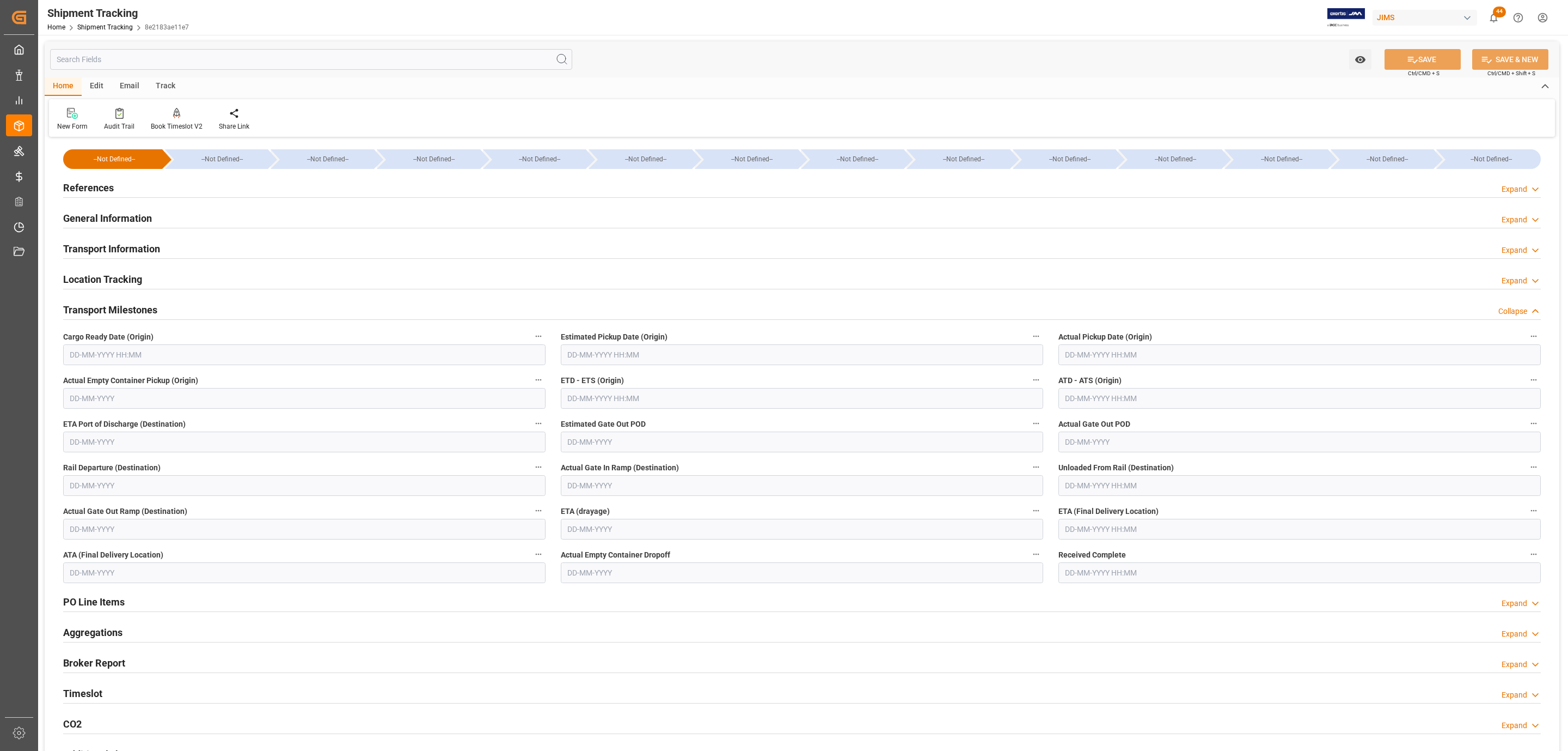
click at [113, 353] on input "text" at bounding box center [304, 355] width 482 height 21
click at [96, 379] on div "[DATE]" at bounding box center [140, 382] width 155 height 11
click at [136, 421] on div "4" at bounding box center [141, 422] width 14 height 13
type input "[DATE] 00:00"
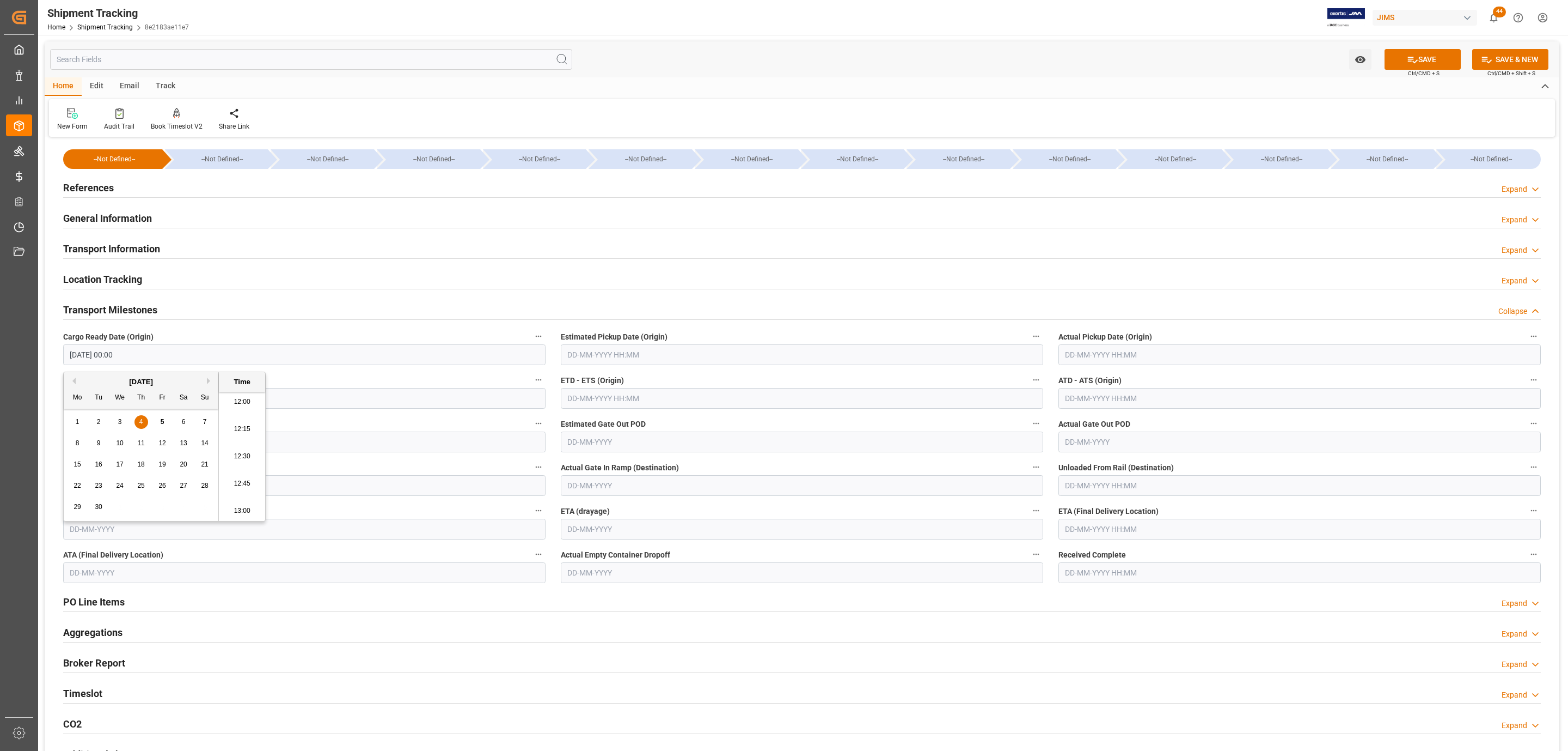
click at [596, 356] on input "text" at bounding box center [801, 355] width 482 height 21
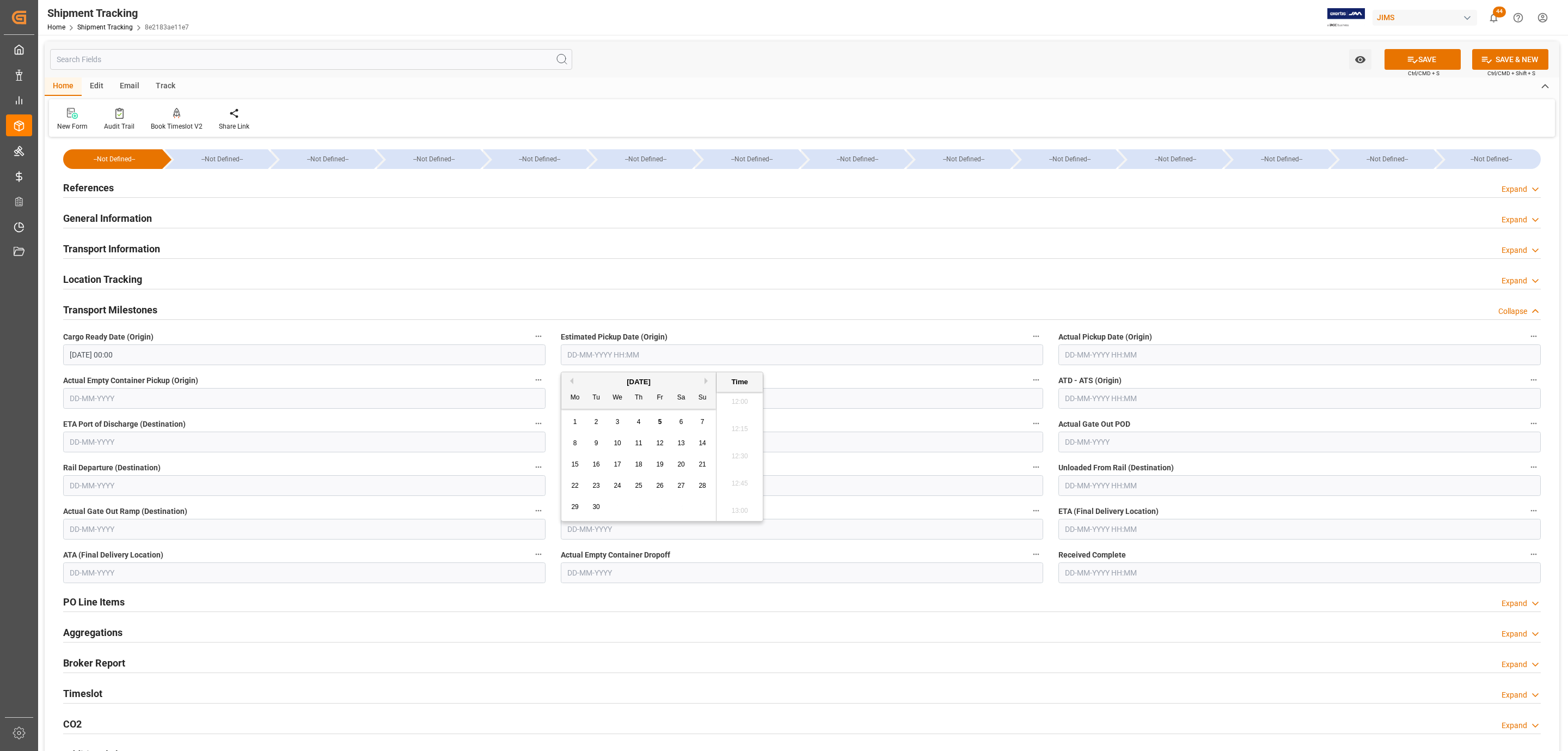
click at [632, 419] on div "4" at bounding box center [639, 422] width 14 height 13
type input "[DATE] 00:00"
click at [1093, 351] on input "text" at bounding box center [1299, 355] width 482 height 21
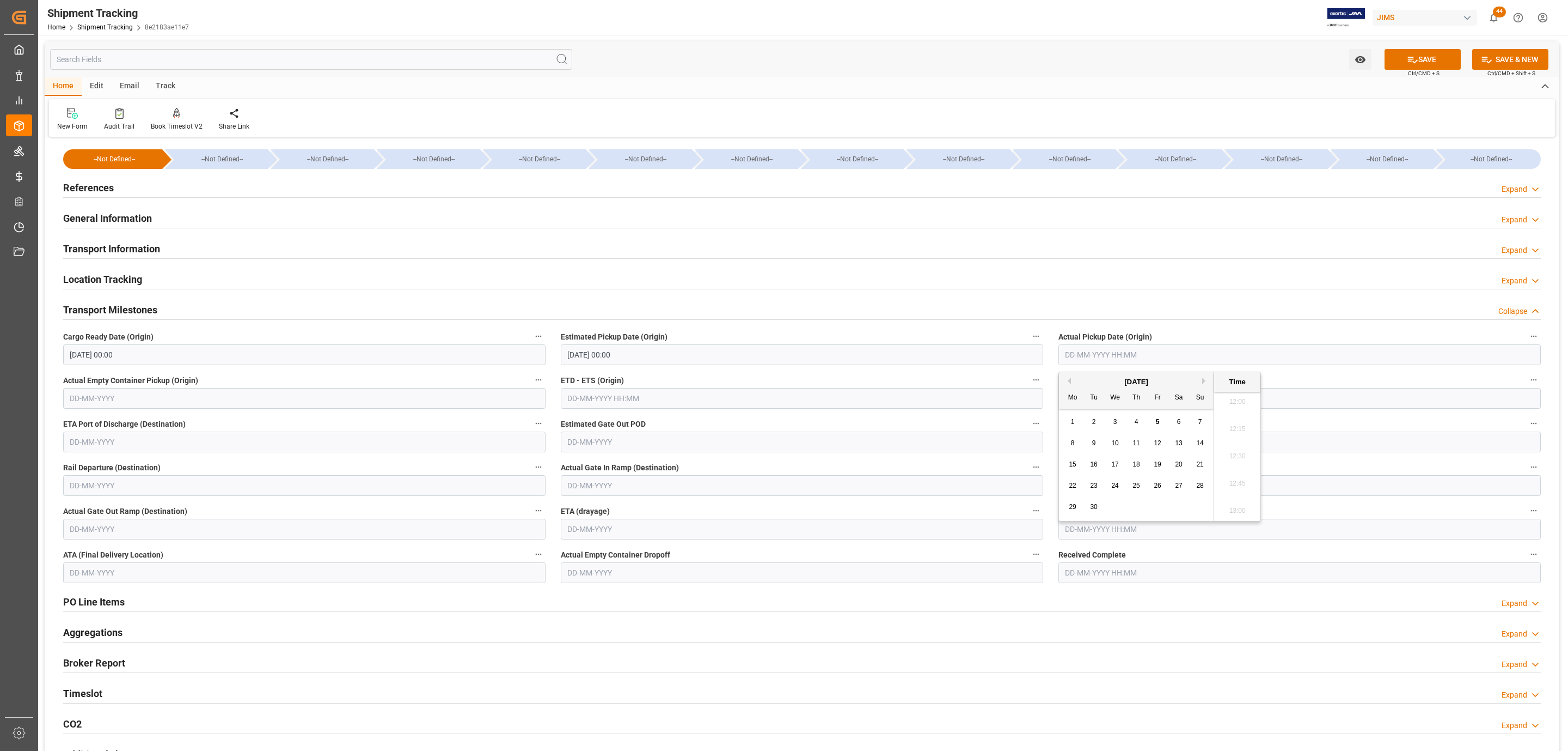
click at [1134, 421] on div "4" at bounding box center [1137, 422] width 14 height 13
type input "[DATE] 00:00"
click at [1113, 533] on input "text" at bounding box center [1299, 529] width 482 height 21
click at [1109, 613] on div "10" at bounding box center [1115, 618] width 14 height 13
type input "[DATE] 00:00"
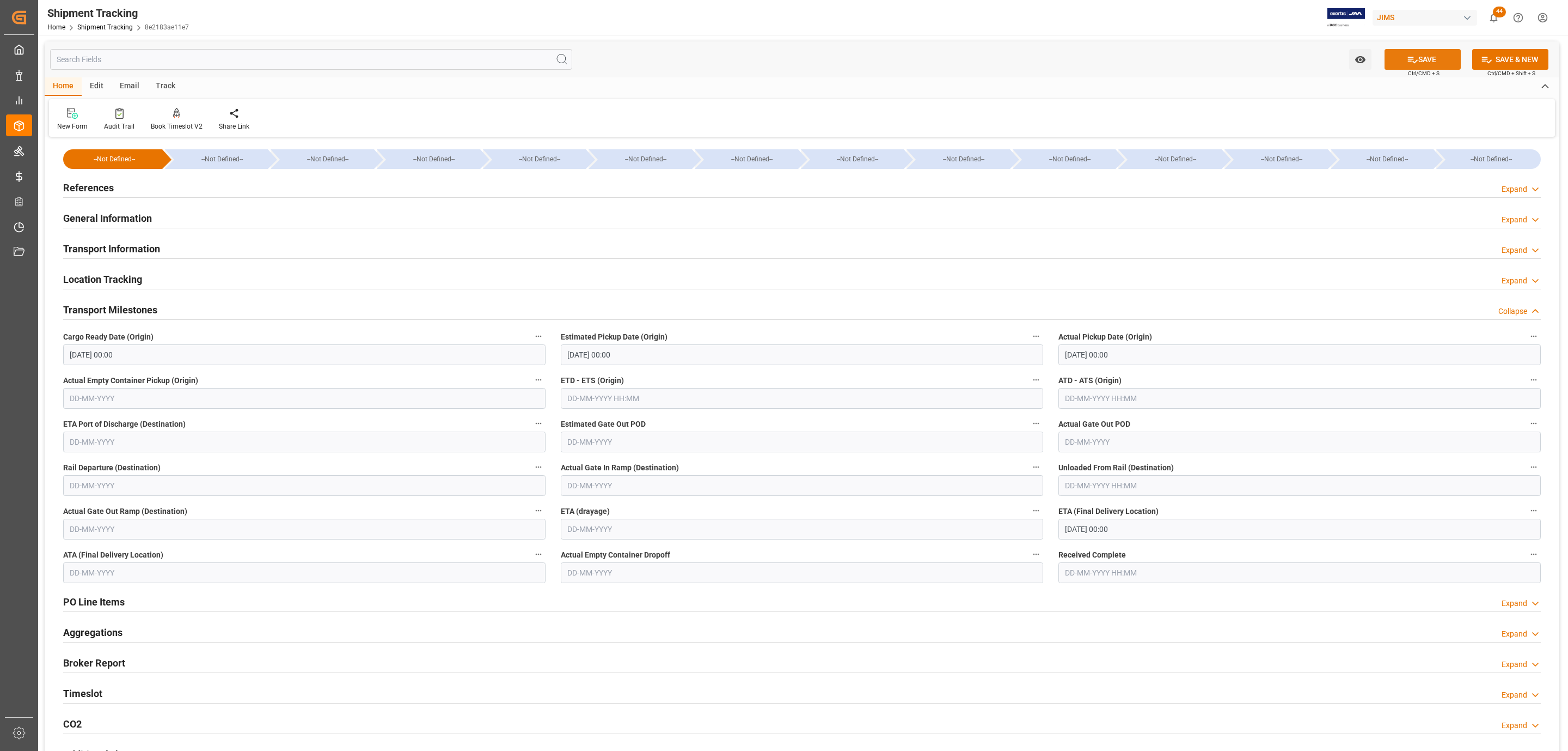
click at [1395, 50] on button "SAVE" at bounding box center [1423, 59] width 76 height 21
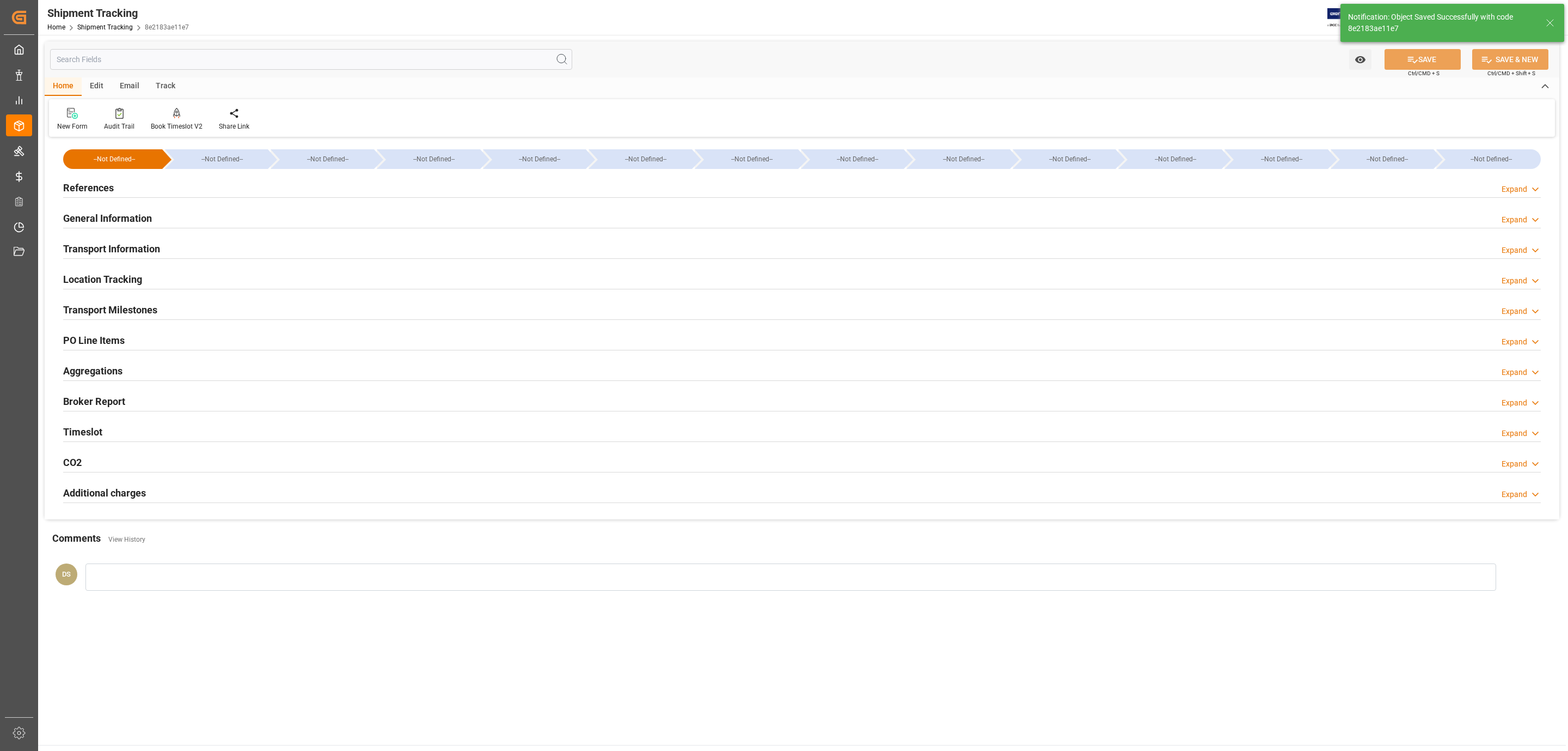
click at [160, 243] on div "Transport Information Expand" at bounding box center [802, 248] width 1478 height 21
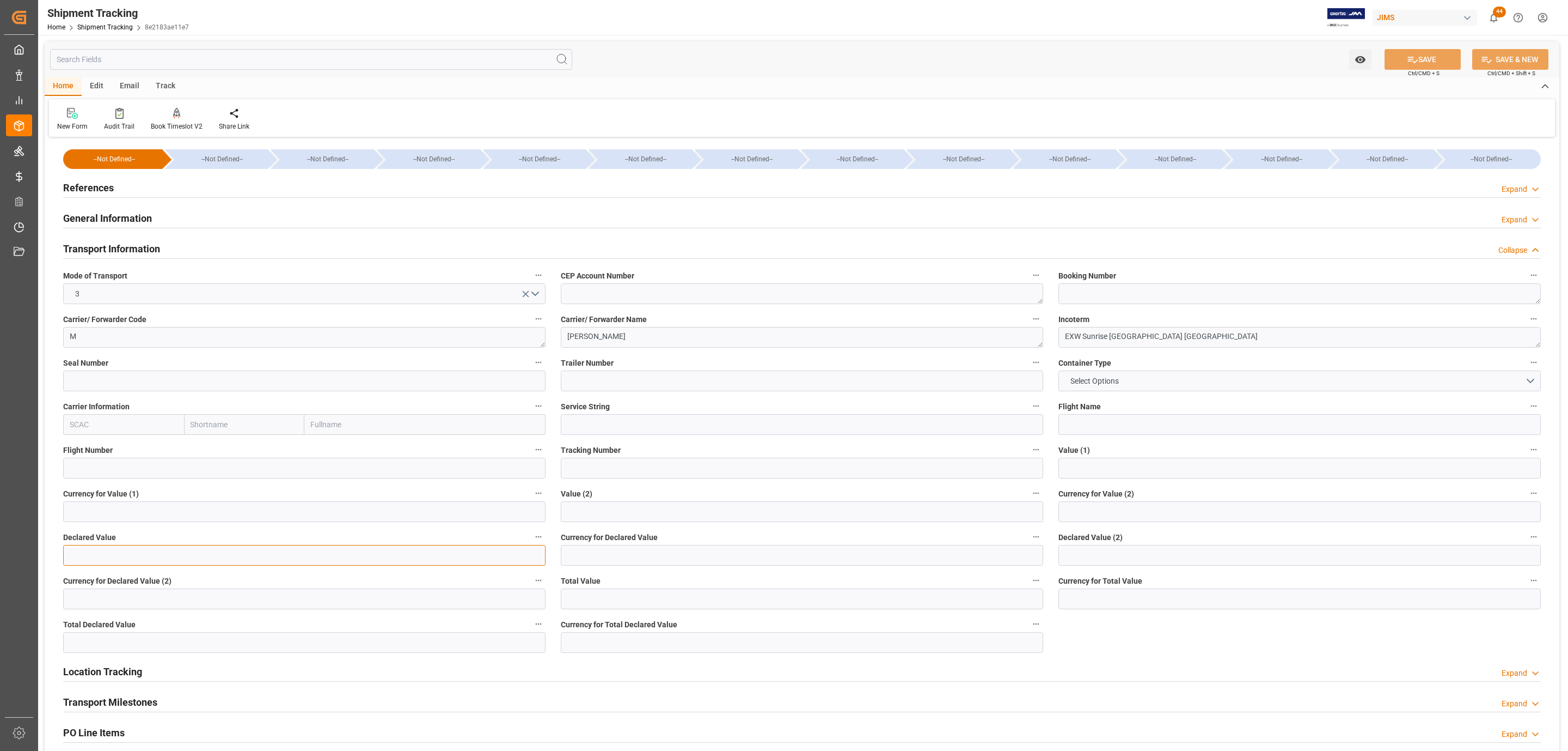
click at [115, 553] on input "text" at bounding box center [304, 555] width 482 height 21
type input "10474"
type input "usd"
drag, startPoint x: 1407, startPoint y: 61, endPoint x: 1261, endPoint y: 12, distance: 154.0
click at [1408, 61] on icon at bounding box center [1413, 60] width 10 height 7
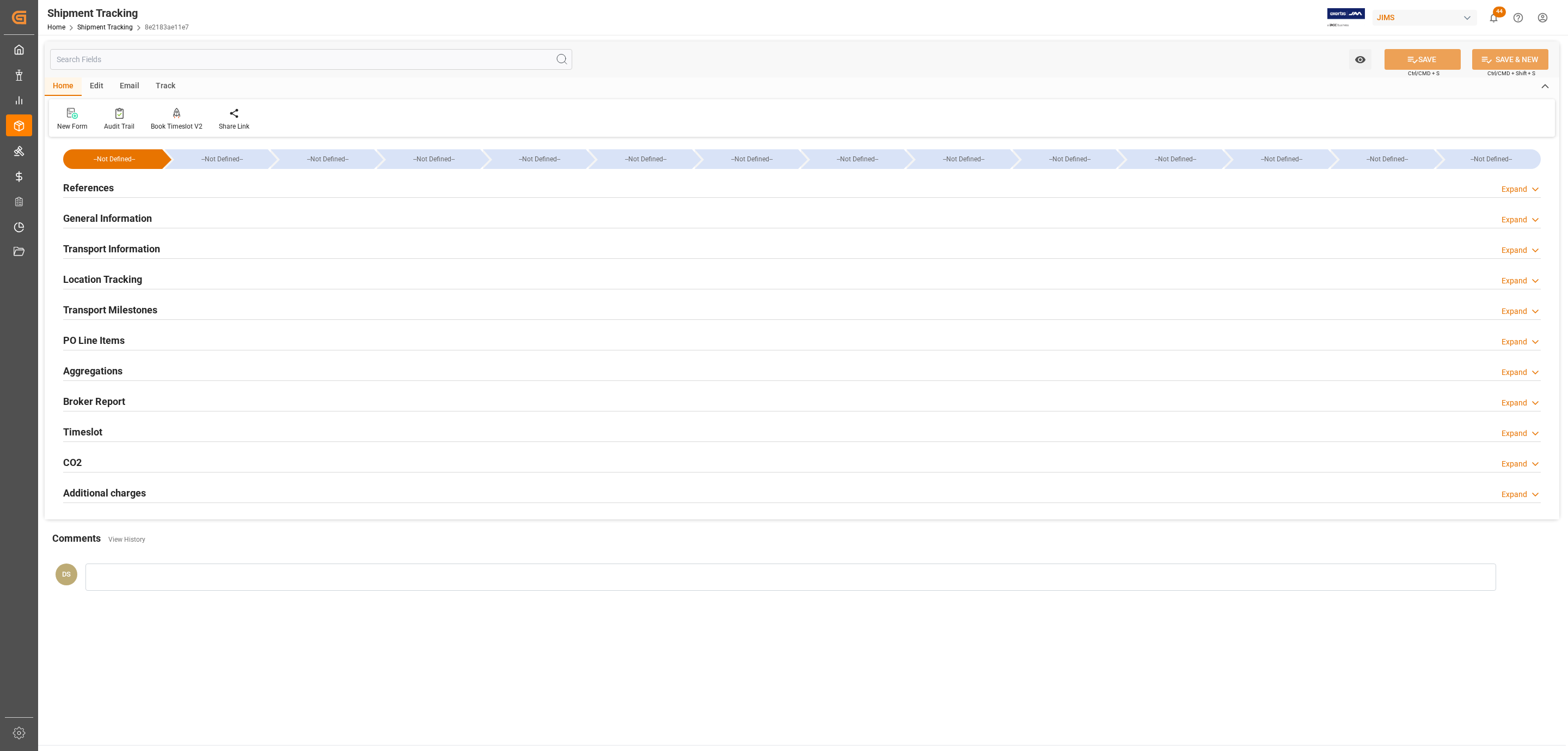
click at [129, 182] on div "References Expand" at bounding box center [802, 187] width 1478 height 21
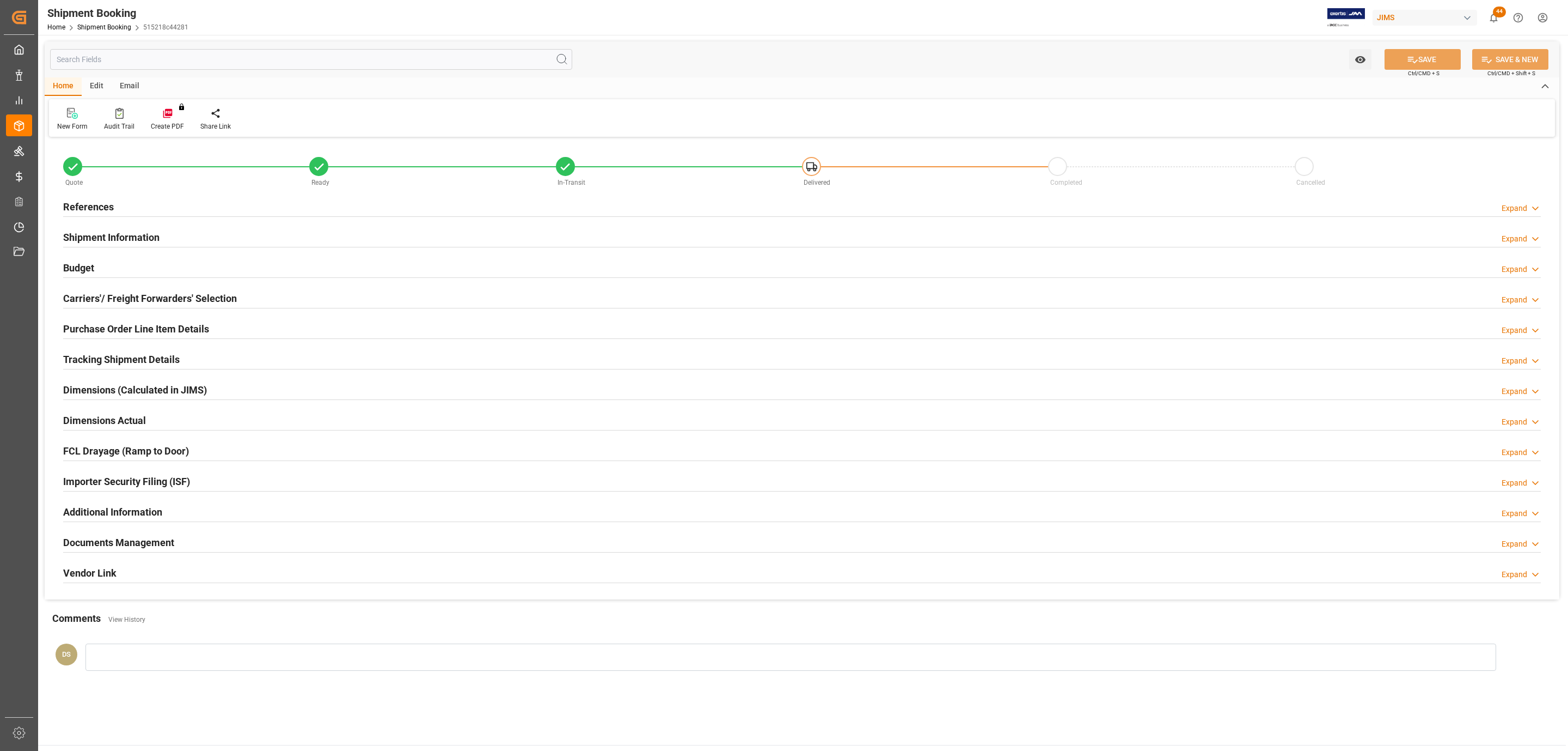
type input "604.1845"
type input "412.8687"
type input "10006"
click at [202, 260] on div "Budget Expand" at bounding box center [802, 267] width 1478 height 21
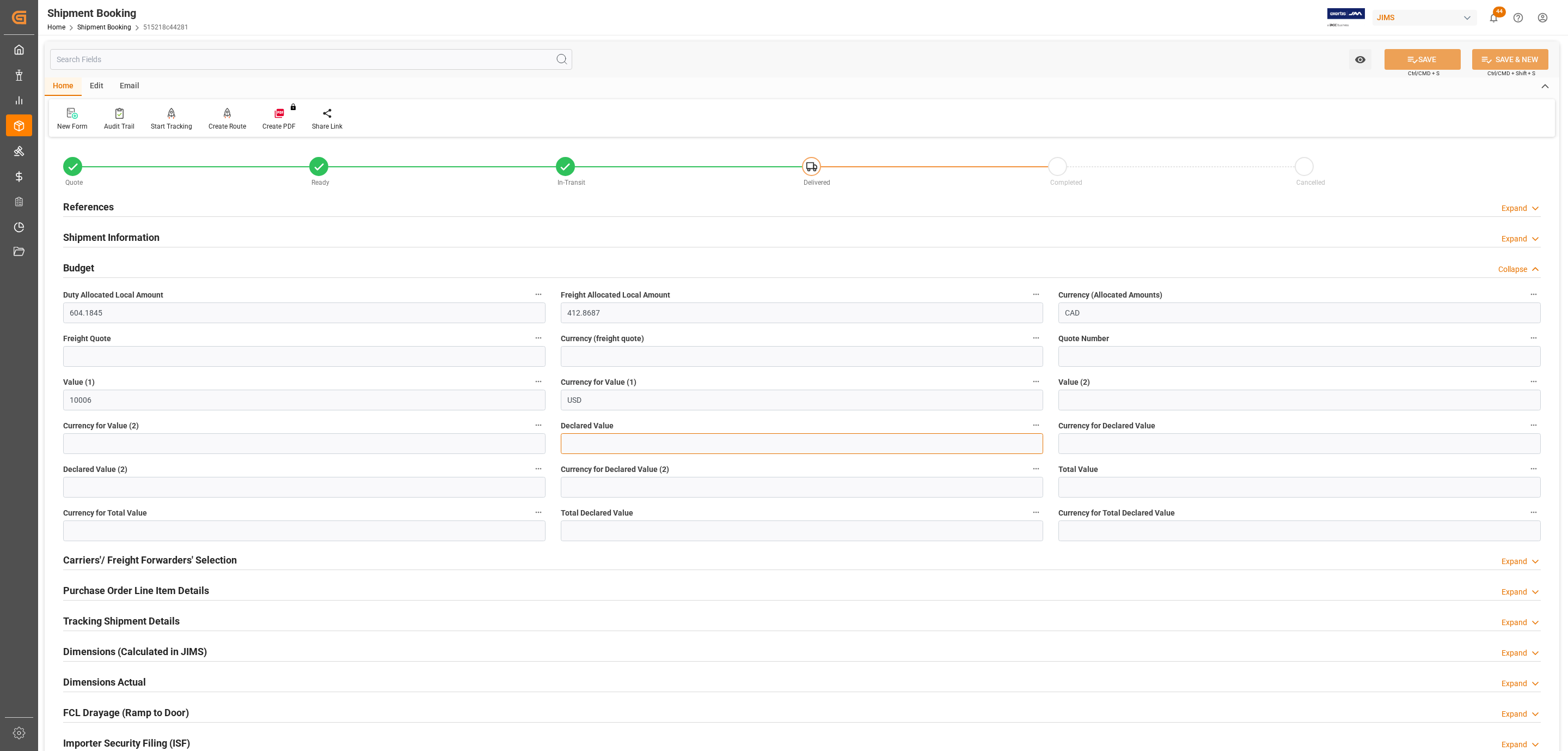
click at [577, 440] on input "text" at bounding box center [801, 444] width 482 height 21
type input "10474"
type input "USD"
click at [1407, 59] on icon at bounding box center [1413, 60] width 12 height 12
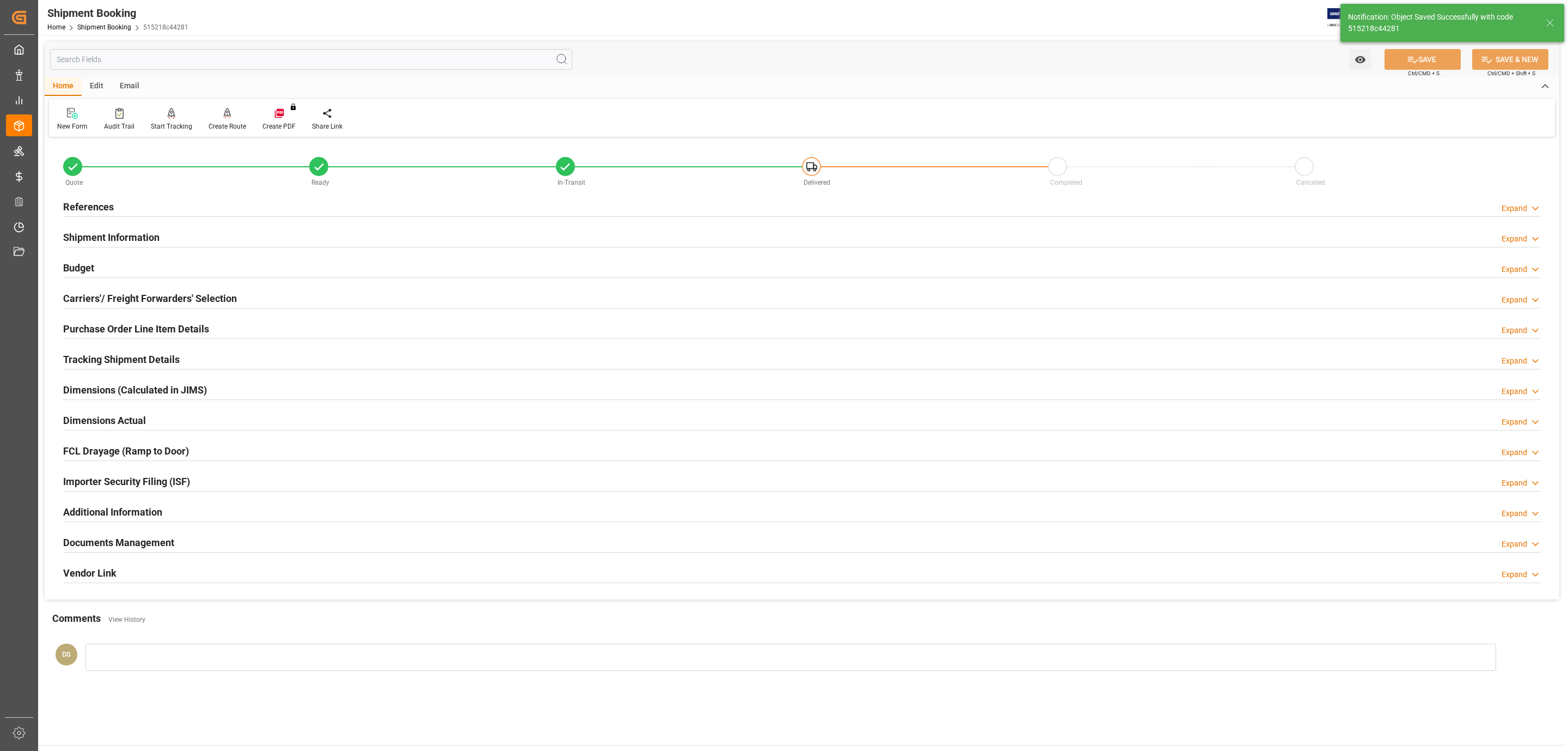
click at [140, 211] on div "References Expand" at bounding box center [802, 206] width 1478 height 21
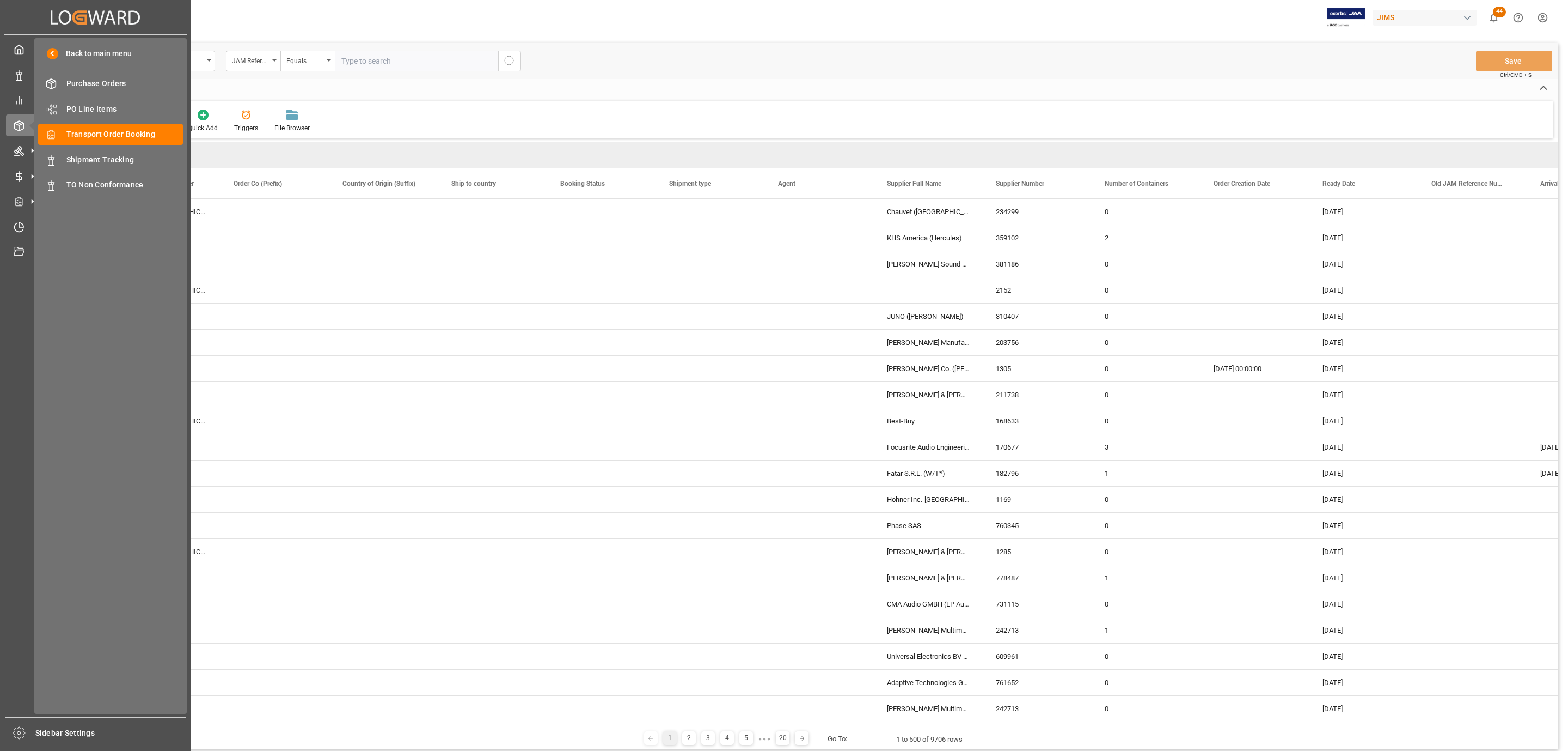
click at [386, 61] on input "text" at bounding box center [416, 61] width 163 height 21
click at [350, 61] on input "text" at bounding box center [416, 61] width 163 height 21
paste input "77-10886-US"
type input "77-10886-US"
click at [513, 63] on icon "search button" at bounding box center [509, 60] width 13 height 13
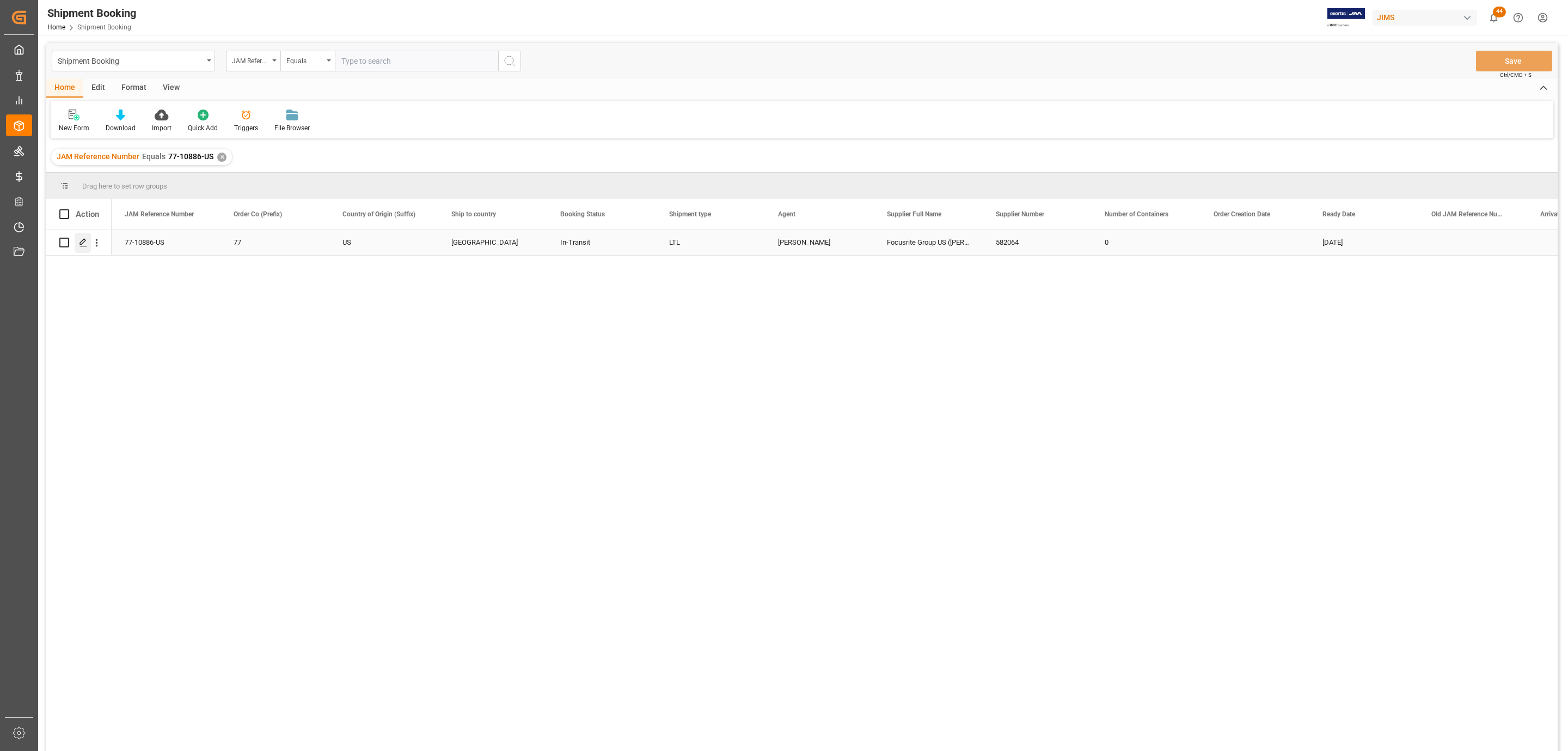
click at [84, 244] on icon "Press SPACE to select this row." at bounding box center [84, 242] width 8 height 8
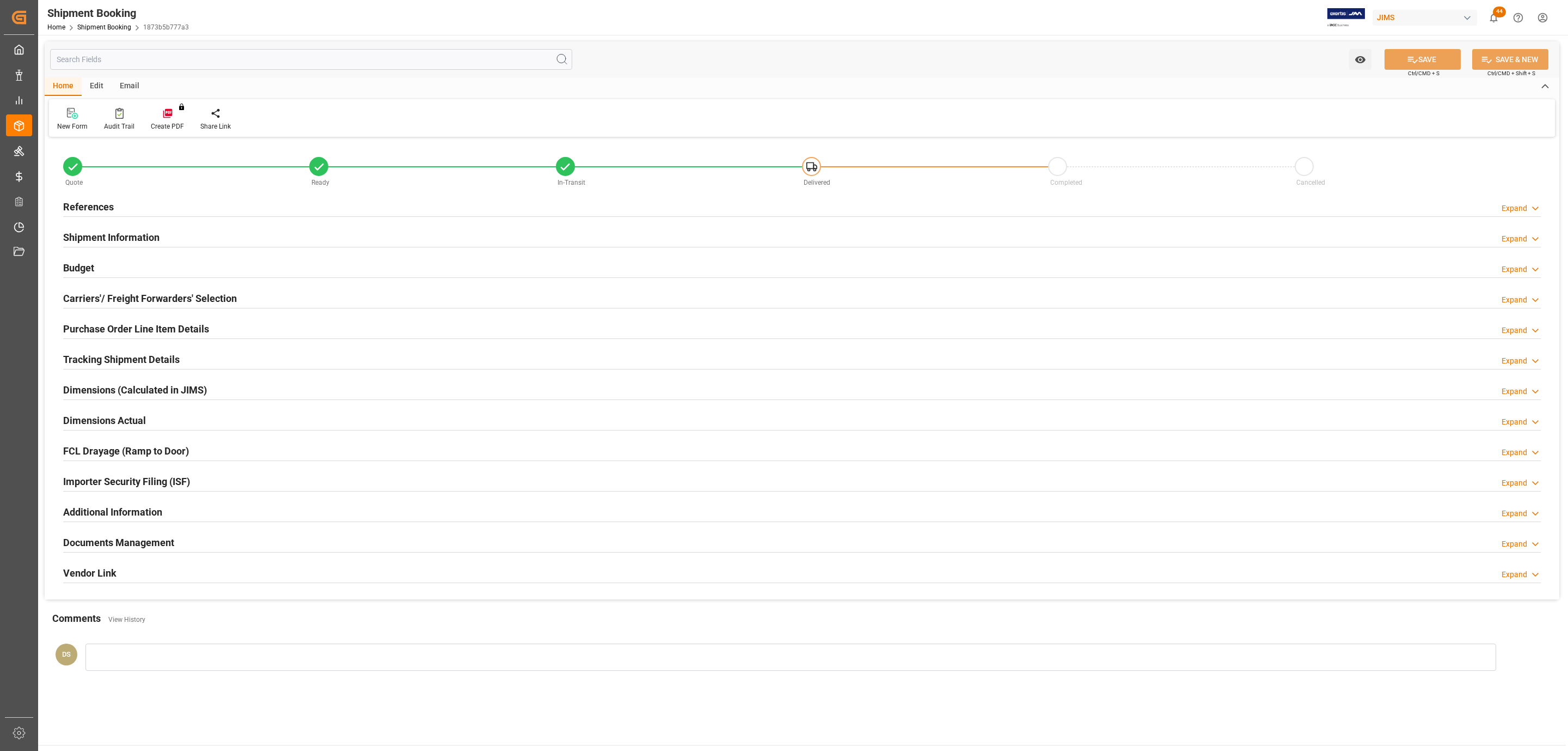
type input "0"
type input "727.6722"
type input "12706"
click at [97, 265] on div "Budget Expand" at bounding box center [802, 267] width 1478 height 21
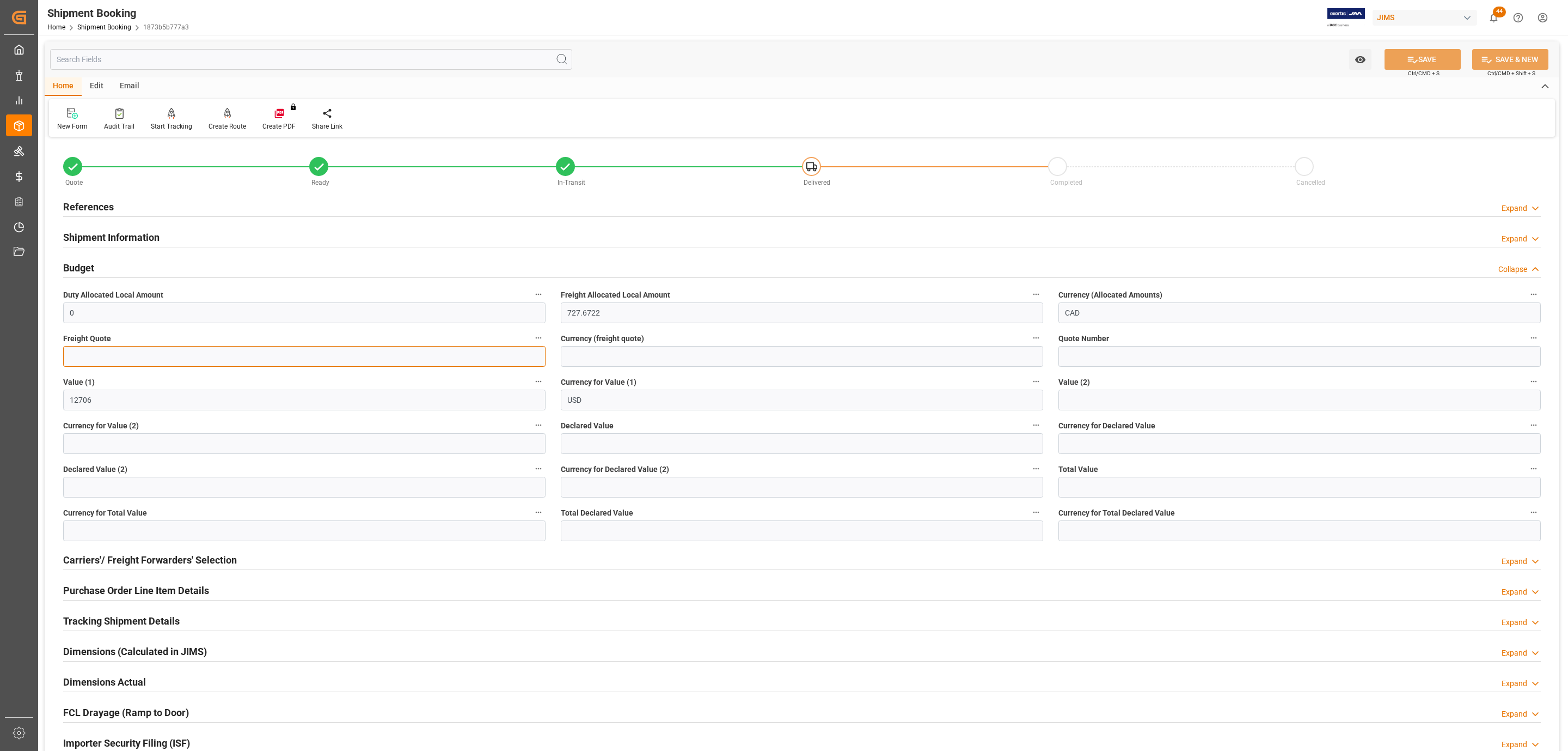
click at [142, 362] on input "text" at bounding box center [304, 356] width 482 height 21
type input "755"
click at [578, 363] on input at bounding box center [801, 356] width 482 height 21
type input "usd"
click at [1421, 52] on button "SAVE" at bounding box center [1423, 59] width 76 height 21
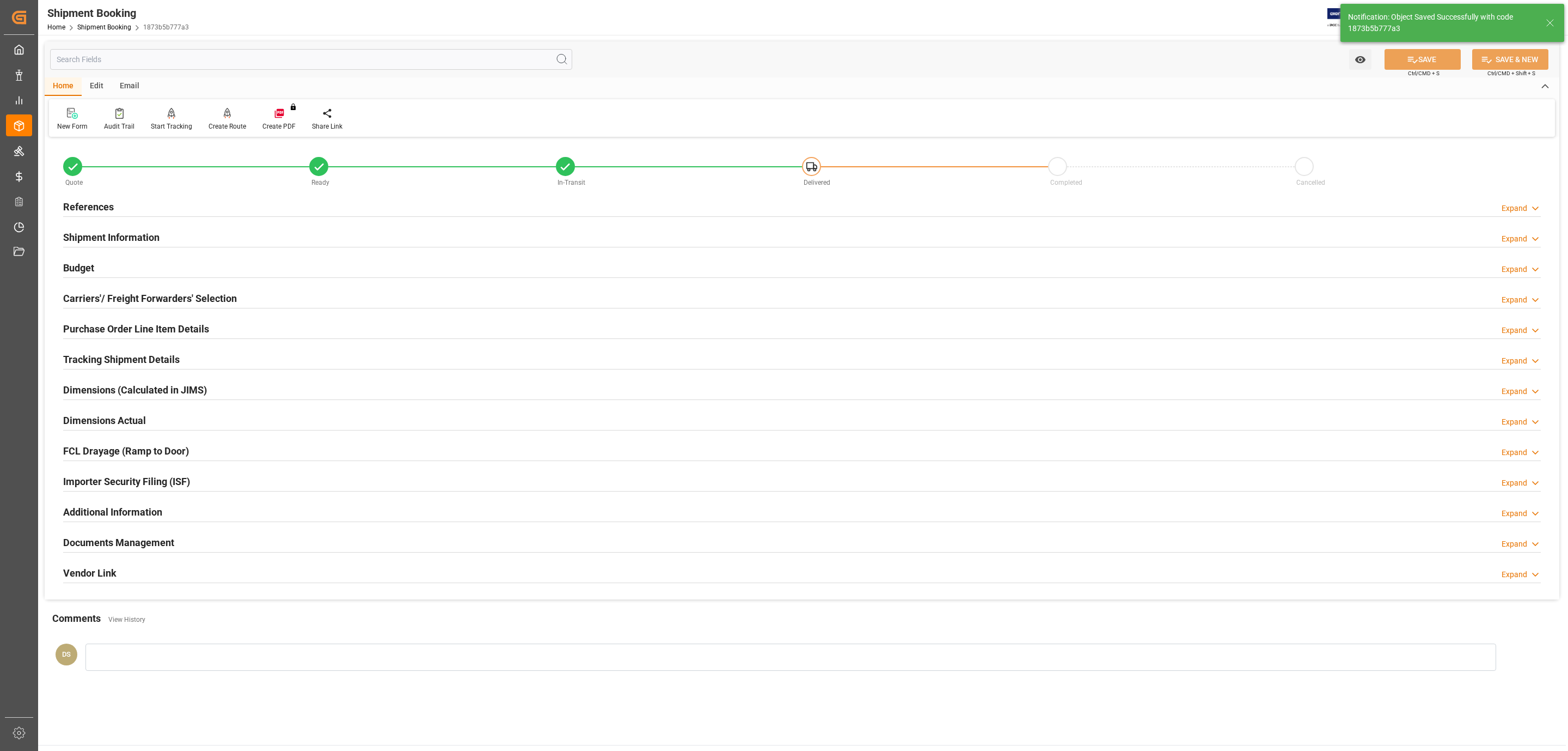
drag, startPoint x: 95, startPoint y: 258, endPoint x: 285, endPoint y: 311, distance: 197.3
click at [95, 260] on div "Budget Expand" at bounding box center [802, 267] width 1478 height 21
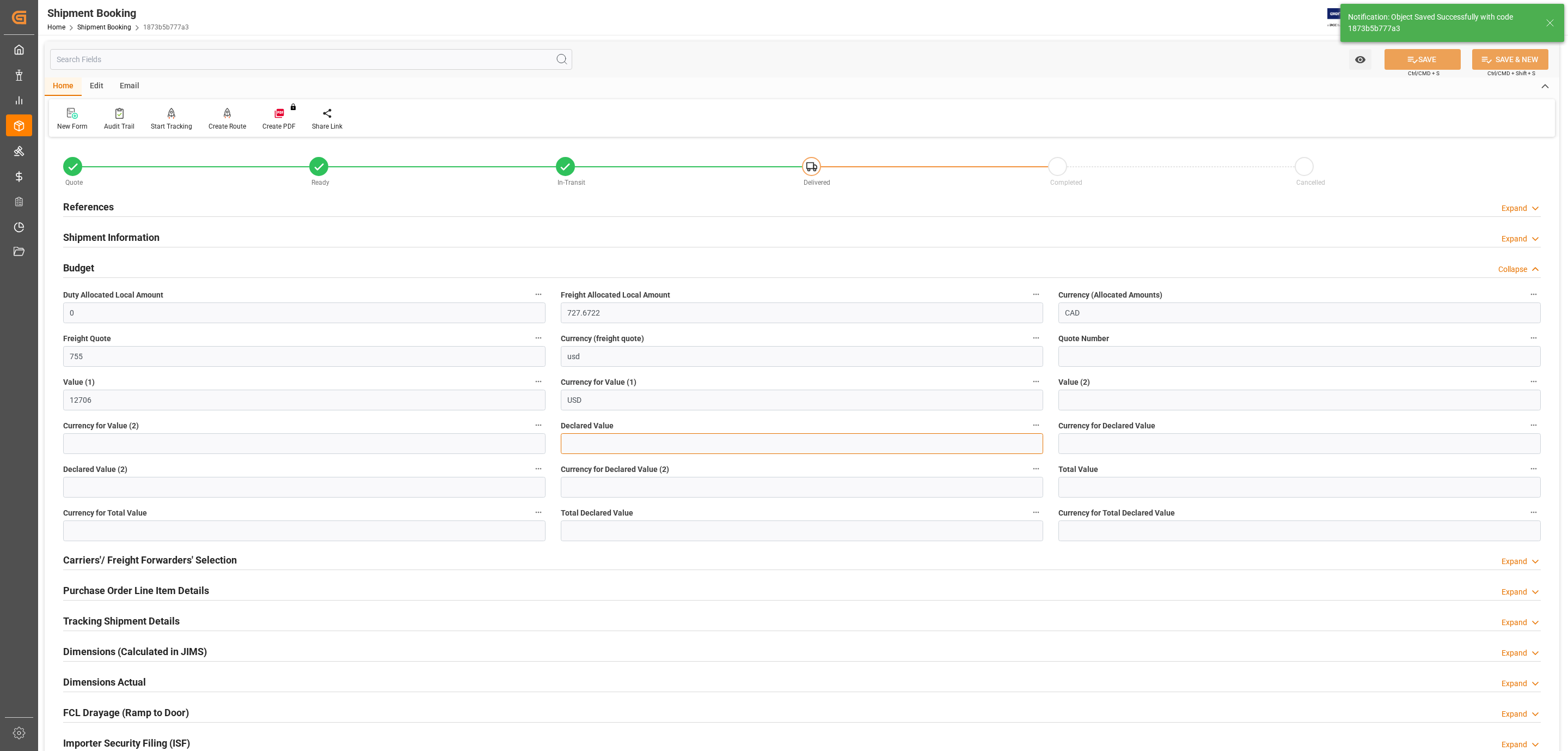
drag, startPoint x: 614, startPoint y: 448, endPoint x: 528, endPoint y: 448, distance: 86.0
click at [614, 448] on input "text" at bounding box center [801, 444] width 482 height 21
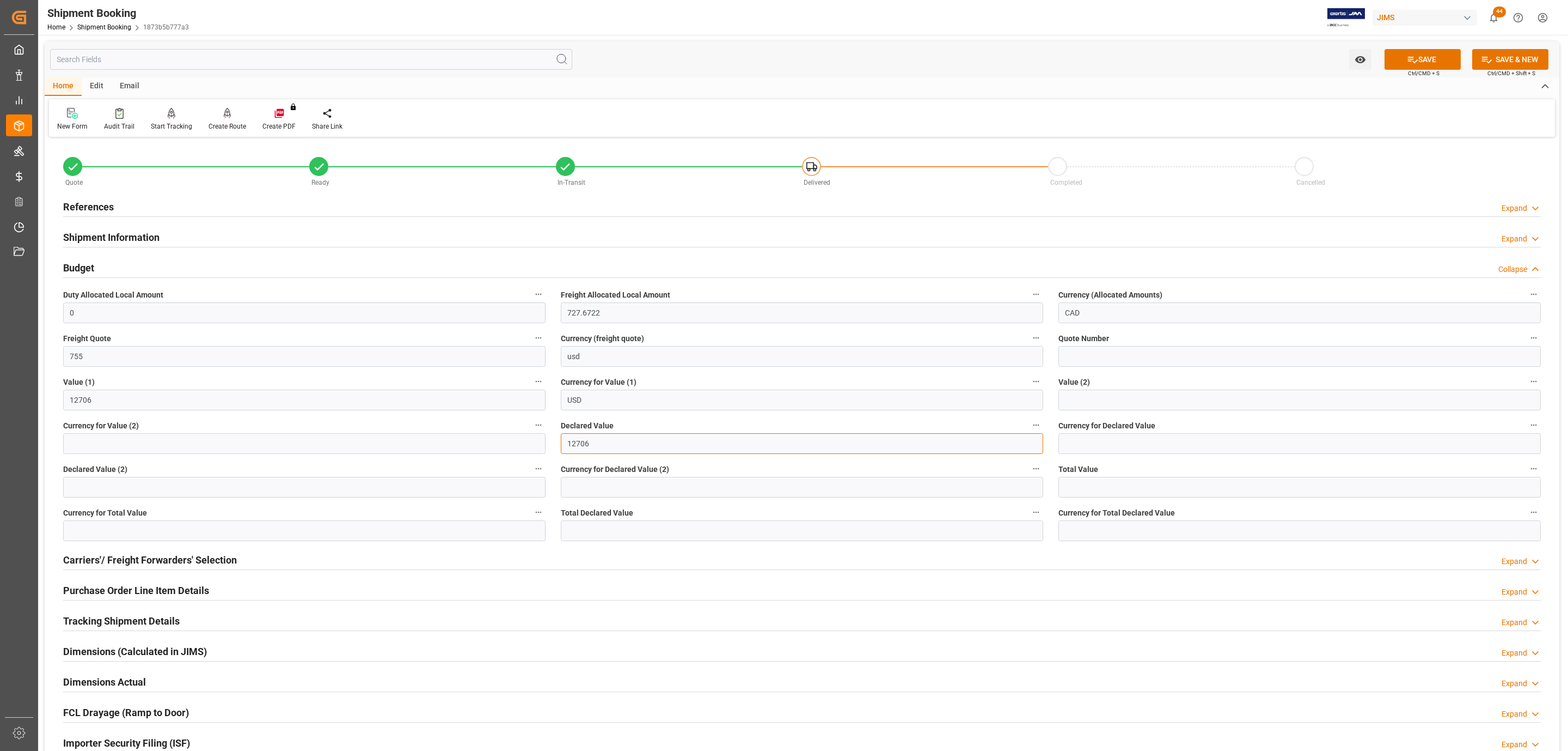
type input "12706"
type input "usd"
click at [1428, 69] on span "Ctrl/CMD + S" at bounding box center [1424, 73] width 31 height 8
click at [1424, 63] on button "SAVE" at bounding box center [1423, 59] width 76 height 21
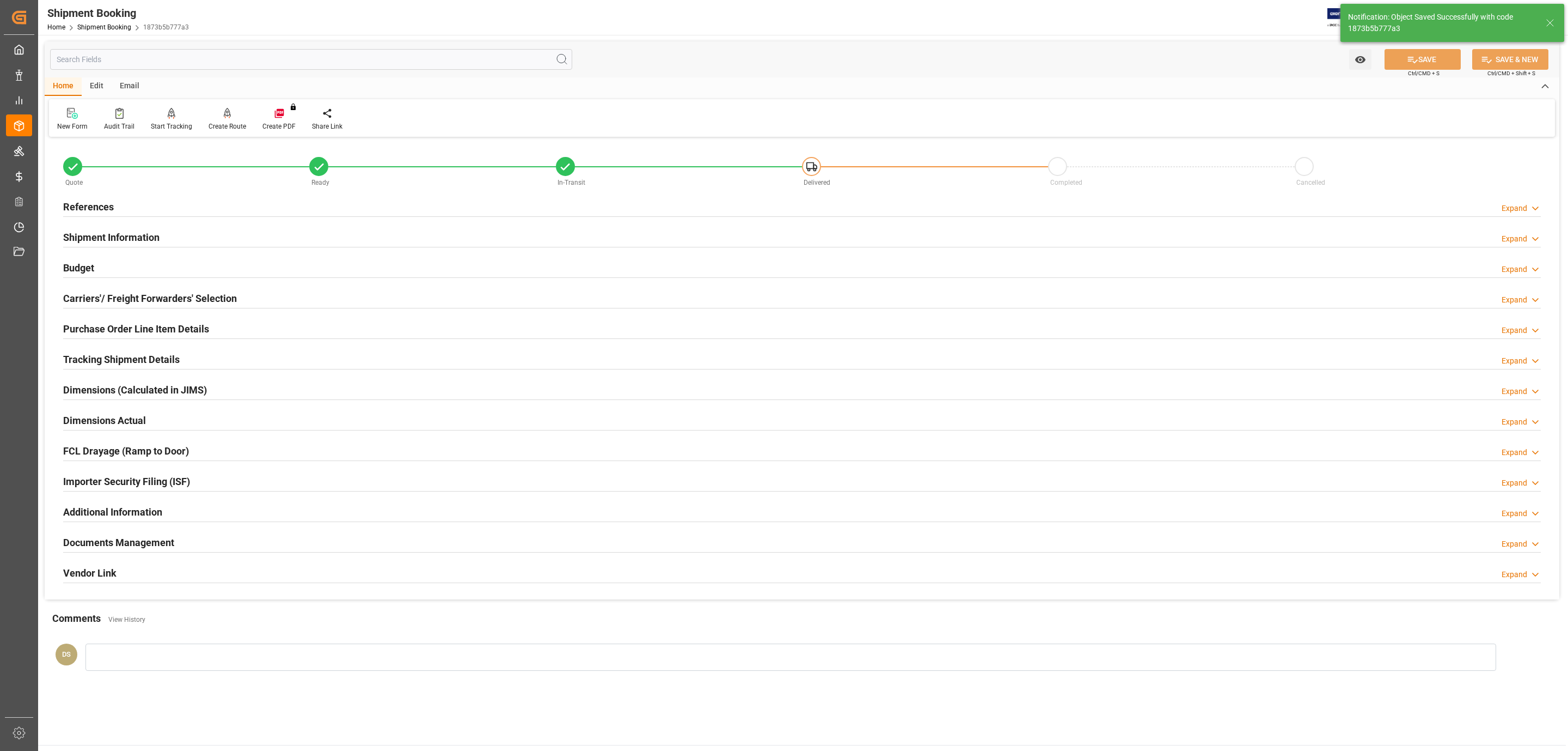
click at [111, 354] on h2 "Tracking Shipment Details" at bounding box center [122, 359] width 117 height 14
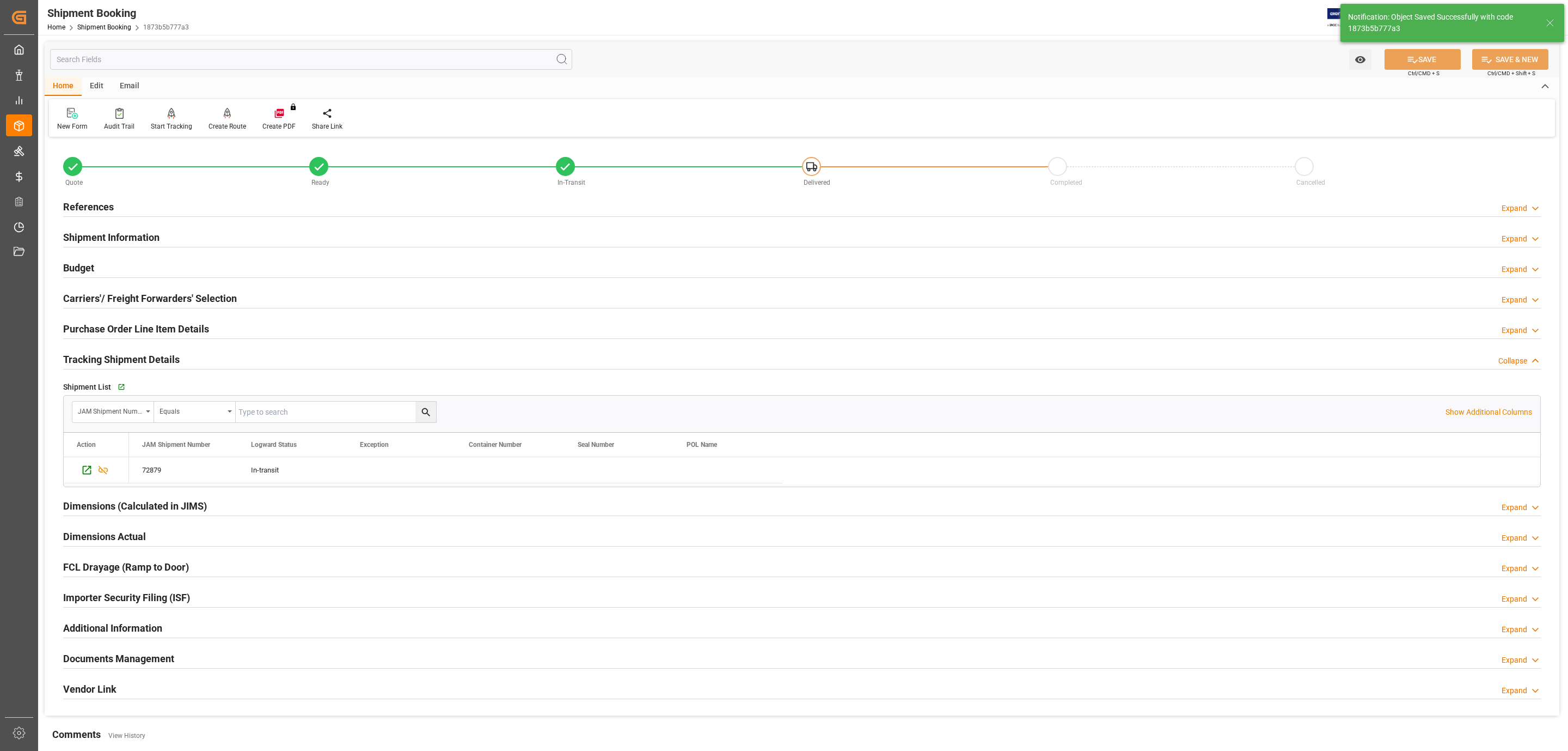
click at [100, 668] on div at bounding box center [802, 668] width 1478 height 1
click at [102, 665] on h2 "Documents Management" at bounding box center [119, 658] width 111 height 14
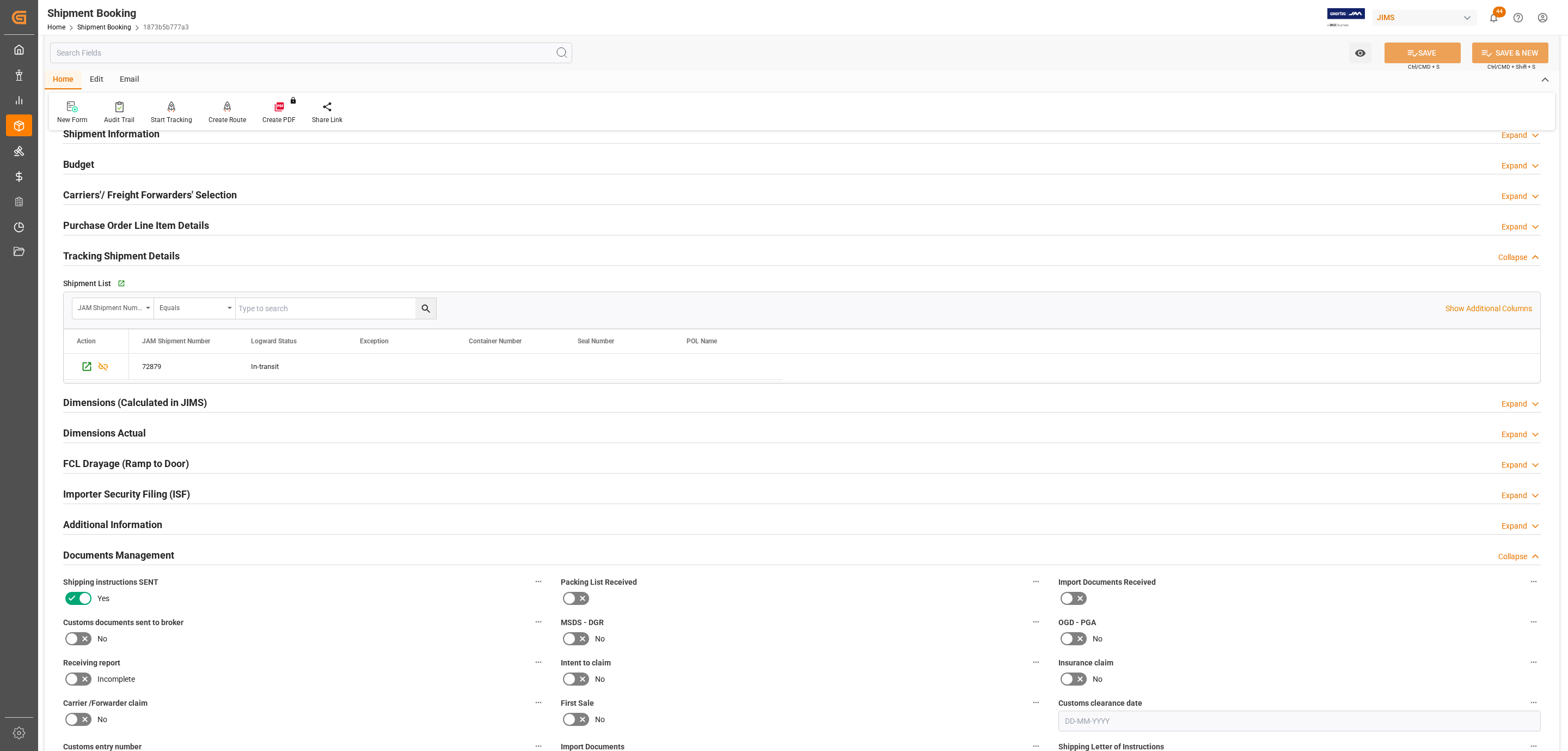
scroll to position [327, 0]
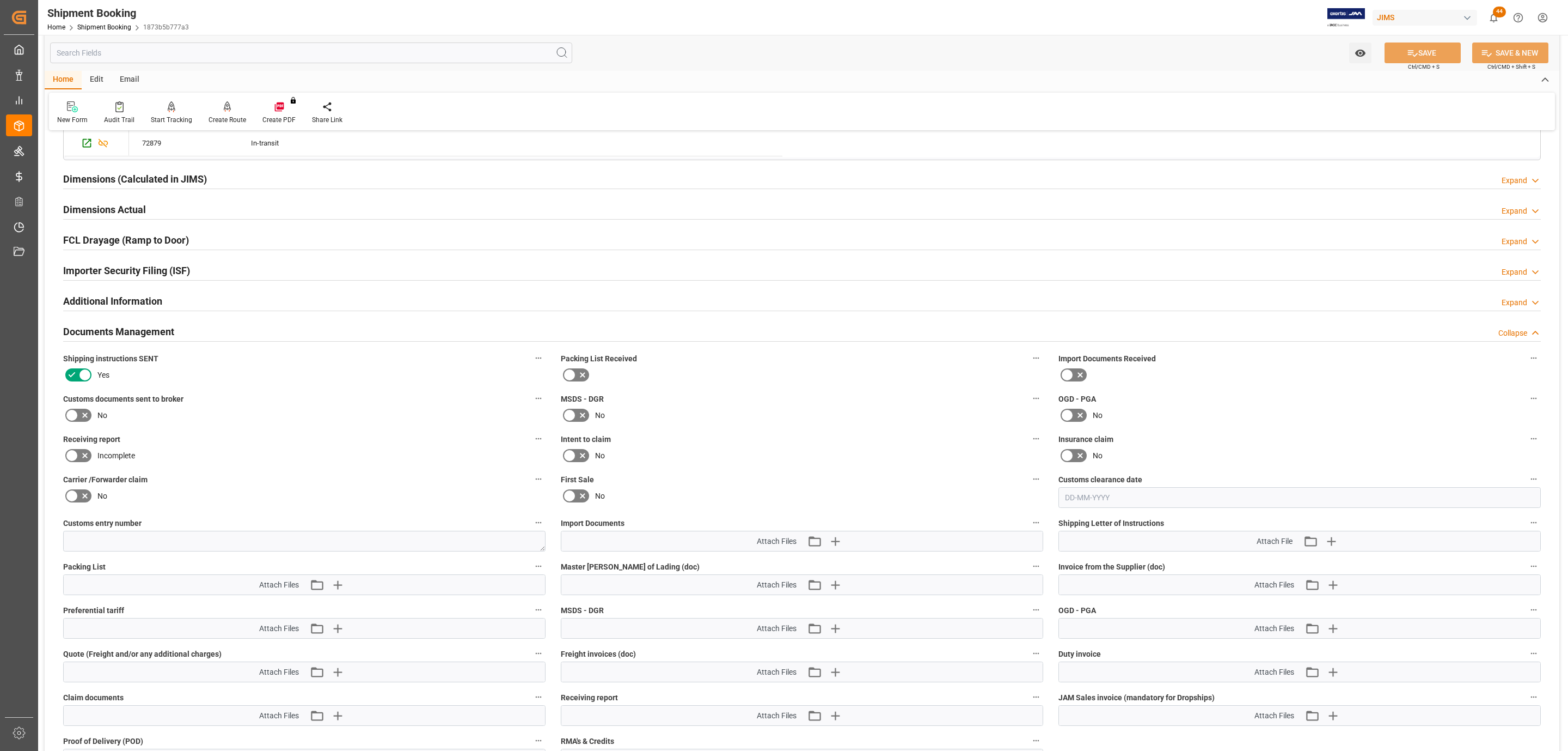
click at [79, 417] on icon at bounding box center [84, 415] width 13 height 13
click at [0, 0] on input "checkbox" at bounding box center [0, 0] width 0 height 0
click at [838, 546] on icon "button" at bounding box center [835, 541] width 18 height 18
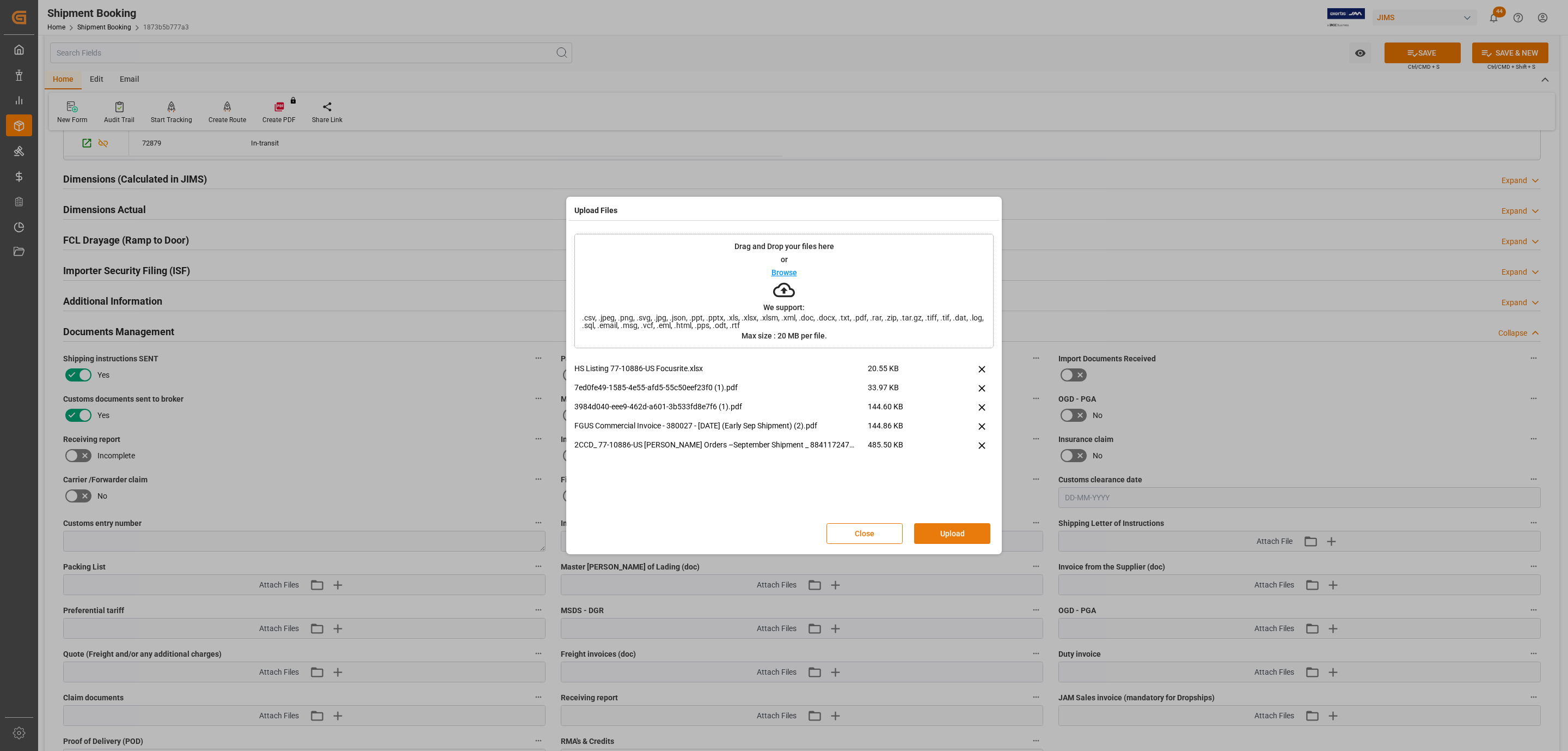
drag, startPoint x: 948, startPoint y: 522, endPoint x: 949, endPoint y: 528, distance: 6.1
click at [949, 528] on div "Close Upload" at bounding box center [784, 533] width 420 height 36
click at [949, 528] on button "Upload" at bounding box center [952, 533] width 76 height 21
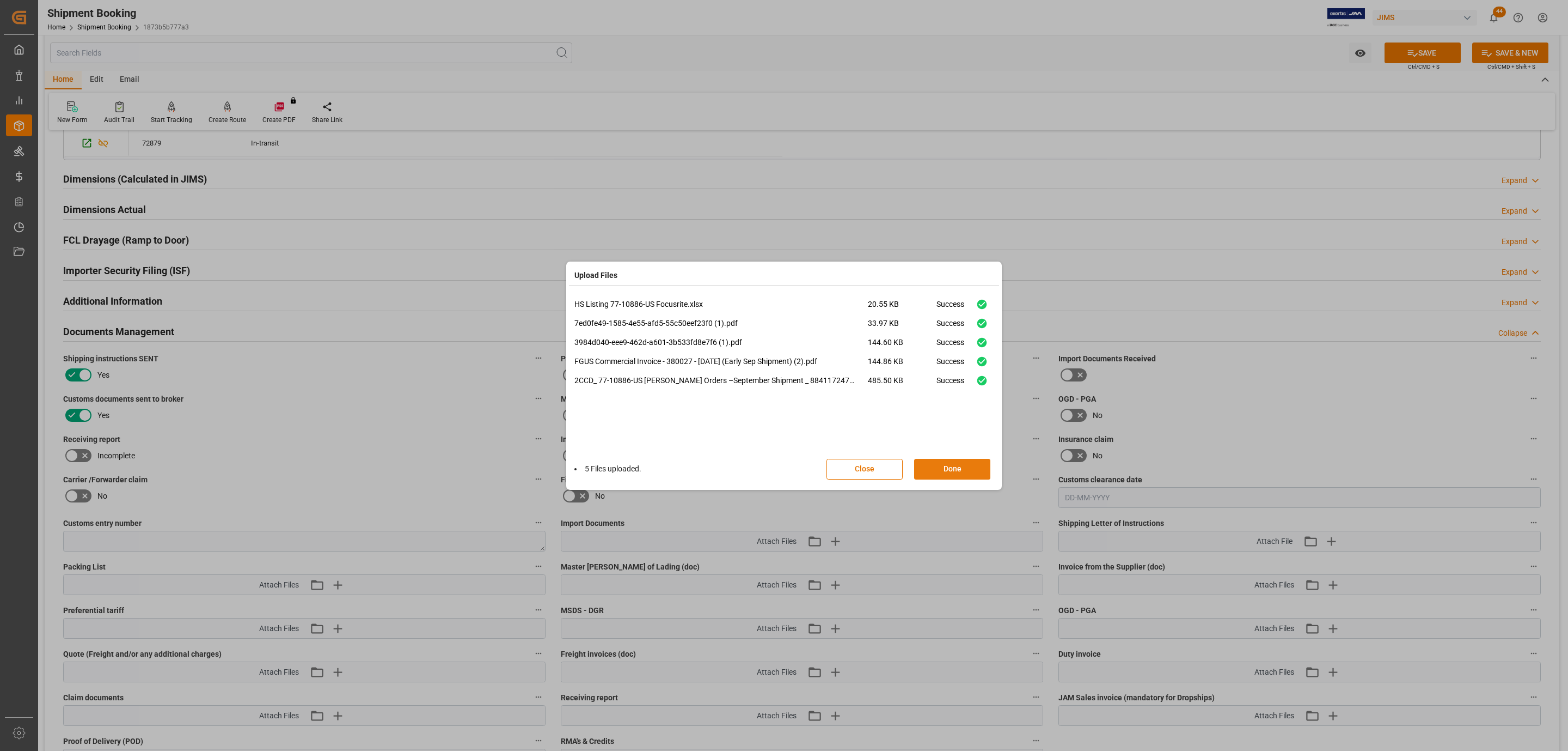
click at [935, 468] on button "Done" at bounding box center [952, 469] width 76 height 21
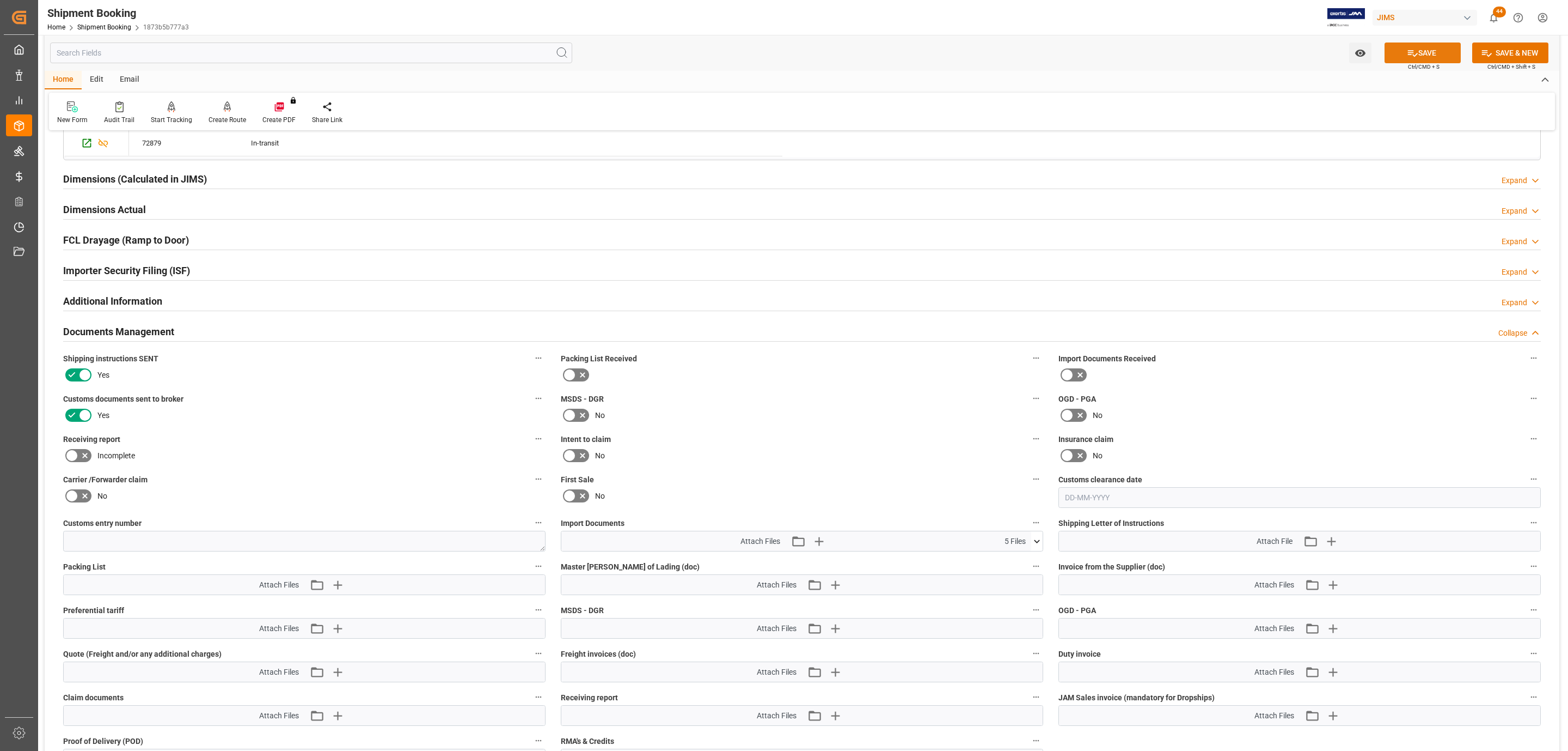
click at [1400, 54] on button "SAVE" at bounding box center [1423, 52] width 76 height 21
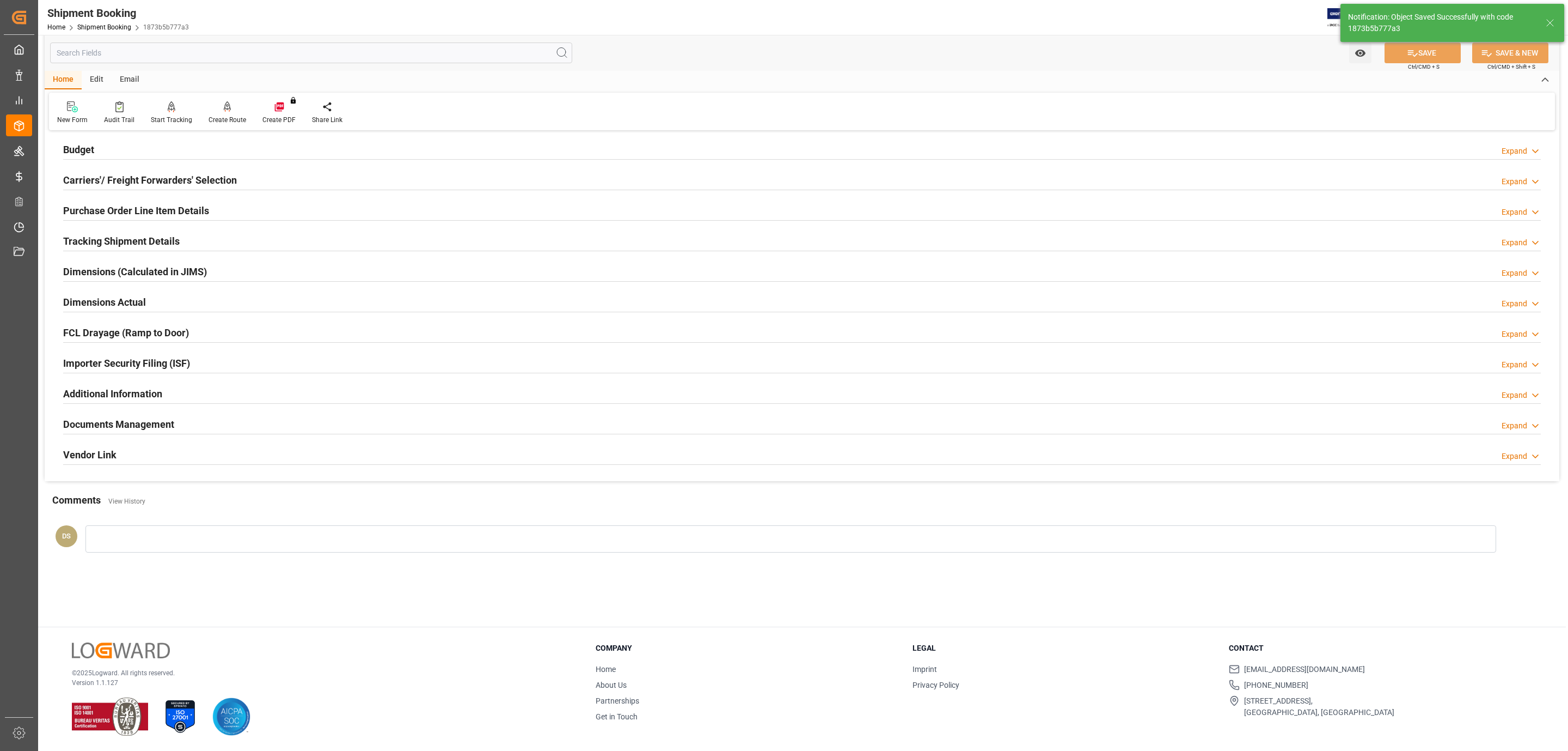
scroll to position [118, 0]
click at [87, 236] on h2 "Tracking Shipment Details" at bounding box center [122, 241] width 117 height 14
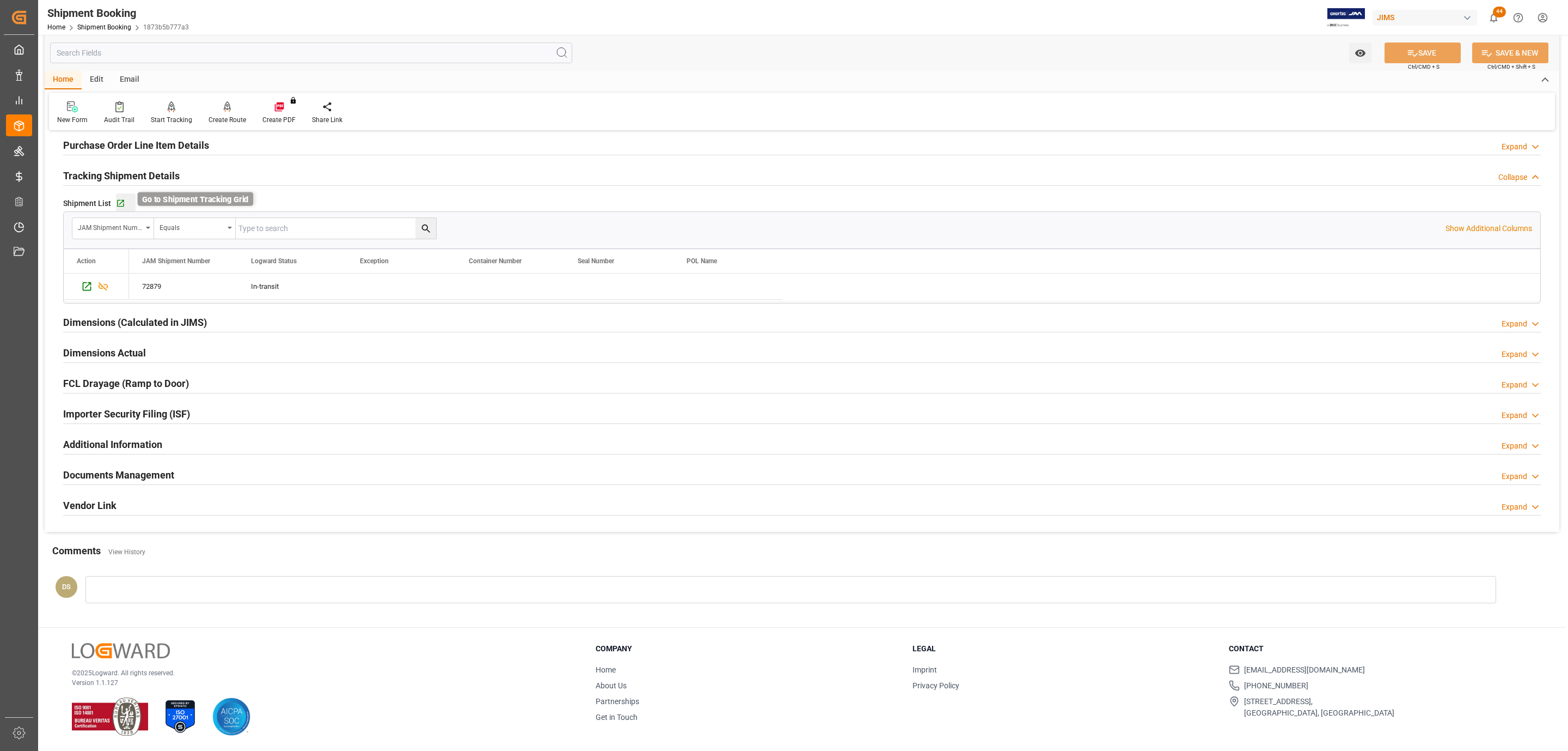
click at [118, 201] on icon "button" at bounding box center [121, 204] width 7 height 7
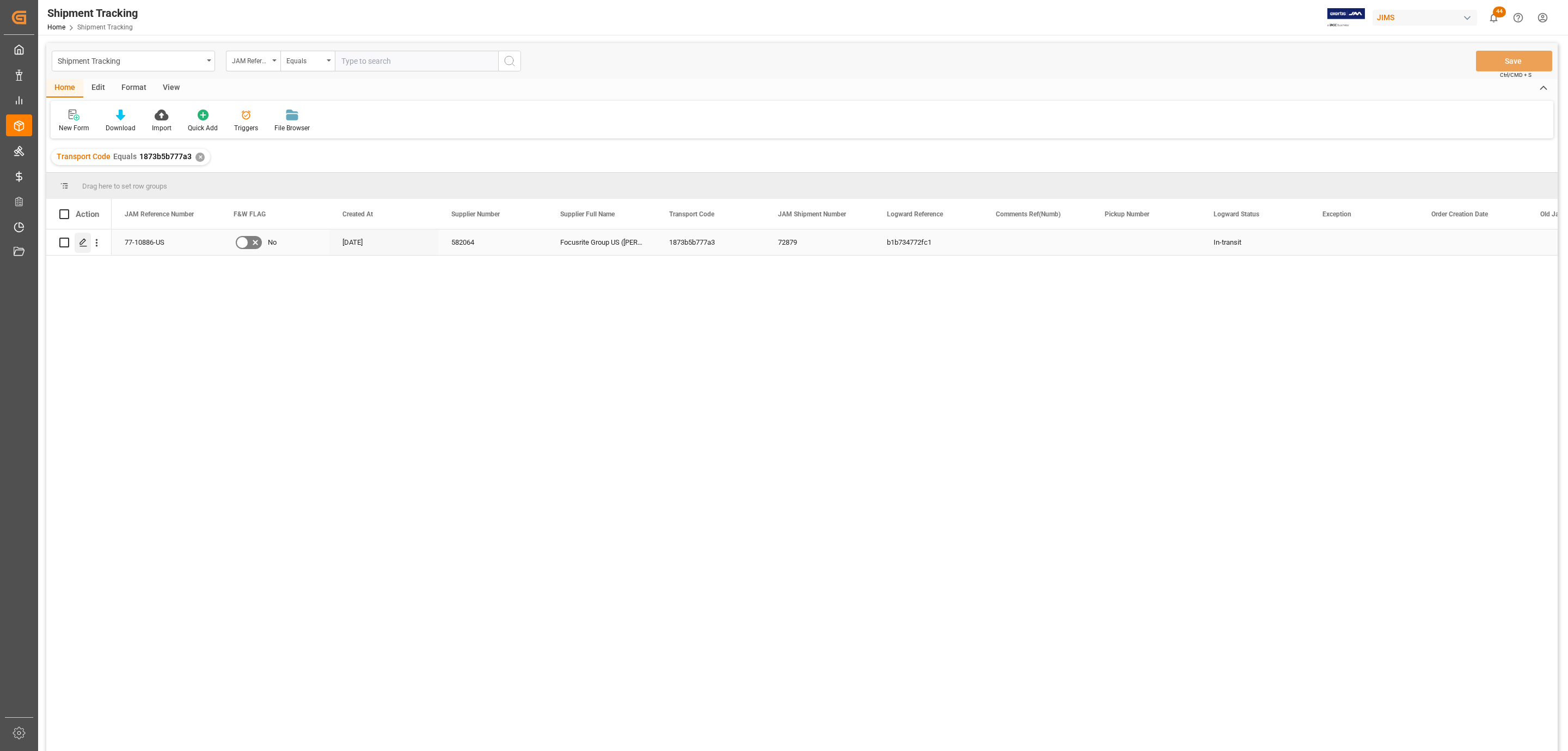
click at [79, 246] on icon "Press SPACE to select this row." at bounding box center [84, 242] width 8 height 8
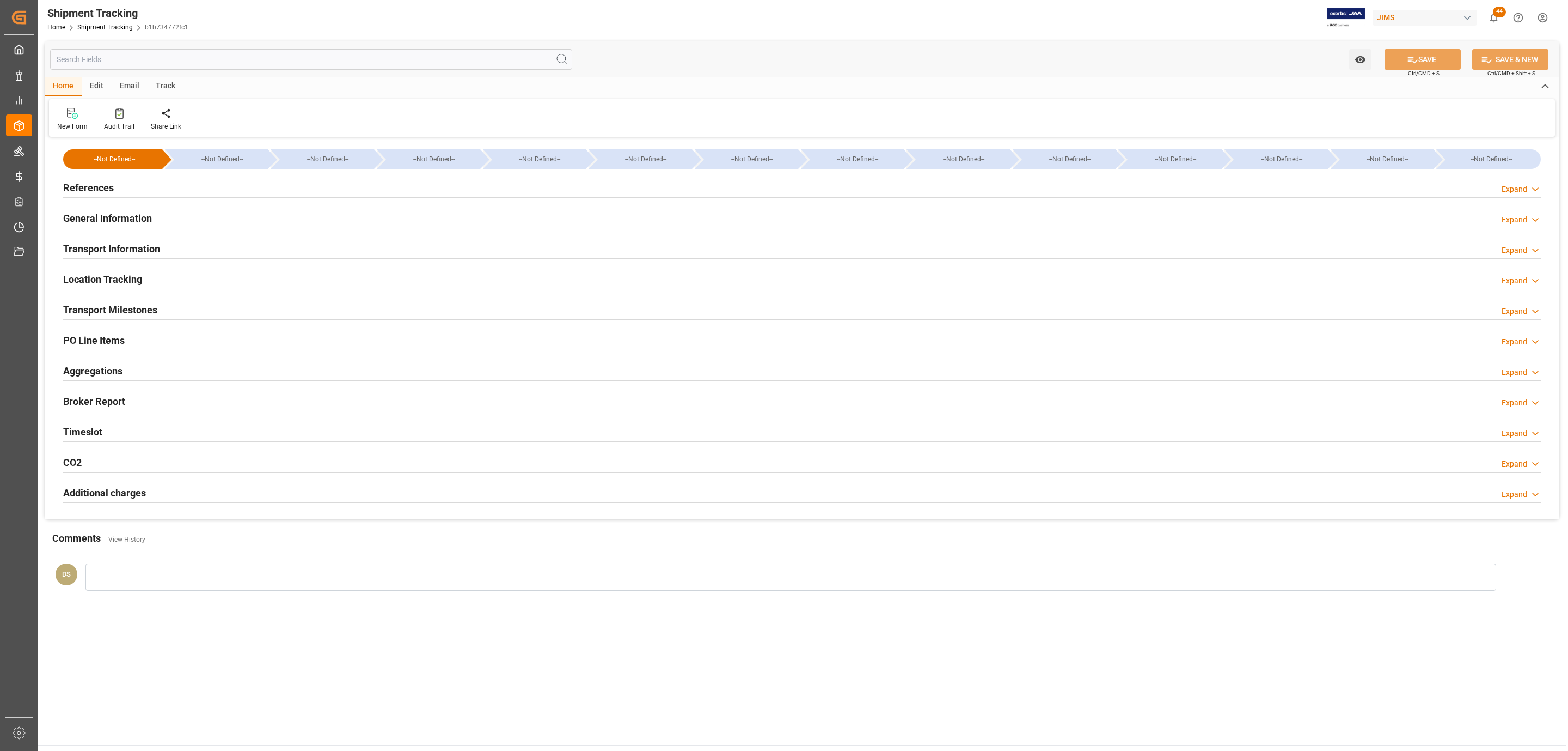
type input "[DATE] 00:00"
click at [187, 314] on div "Transport Milestones Expand" at bounding box center [802, 308] width 1478 height 21
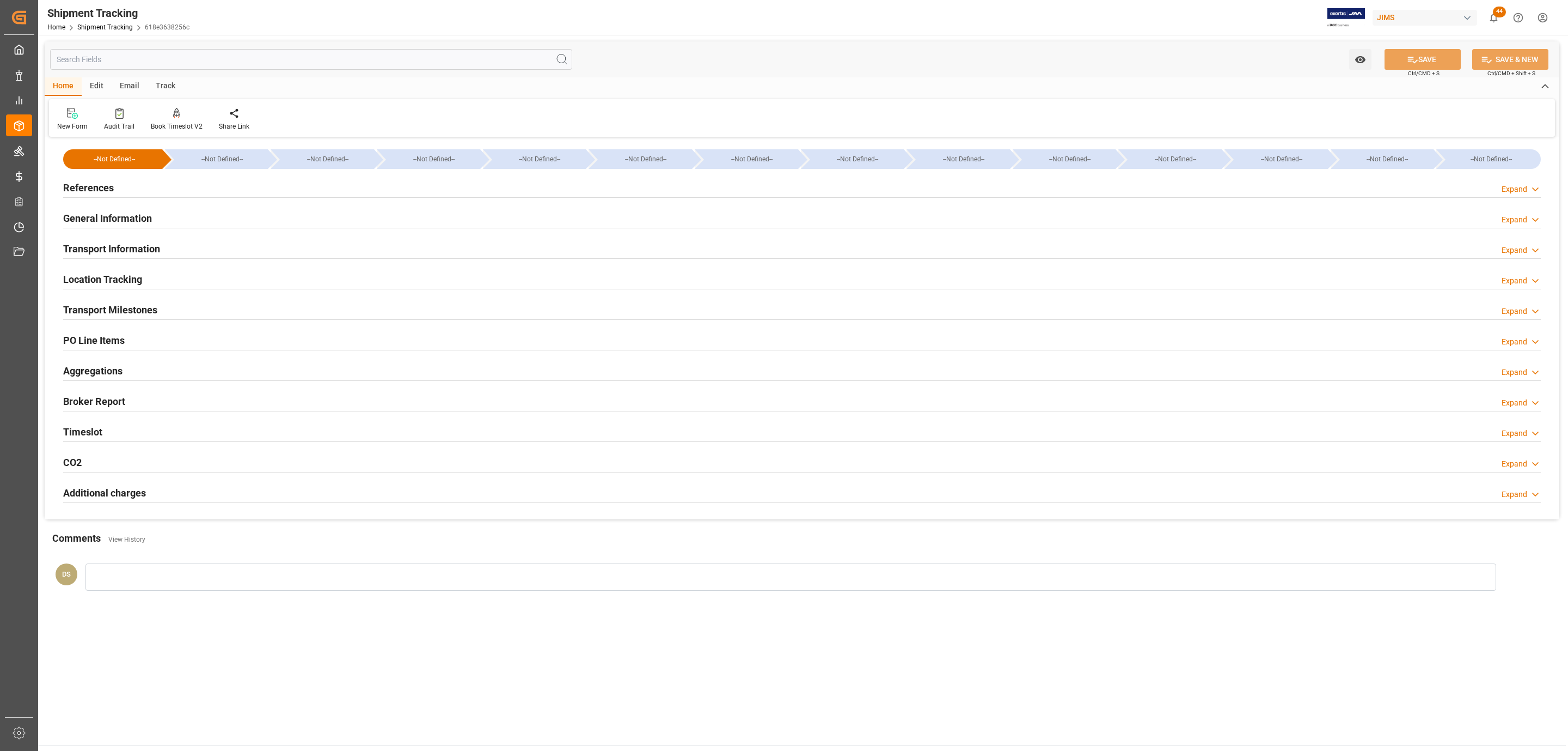
type input "[DATE]"
click at [129, 179] on div "References Expand" at bounding box center [802, 187] width 1478 height 21
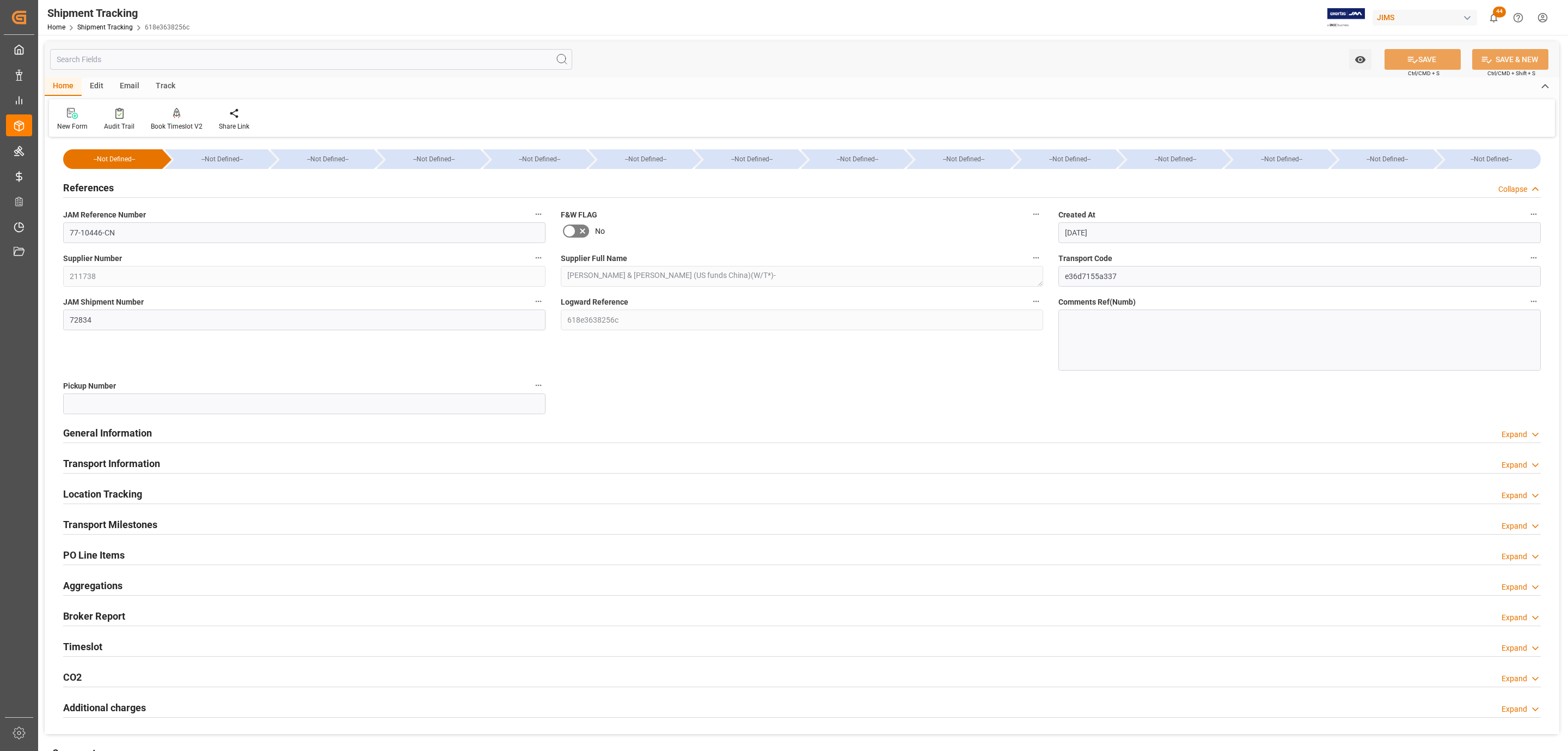
click at [174, 183] on div "References Collapse" at bounding box center [802, 187] width 1478 height 21
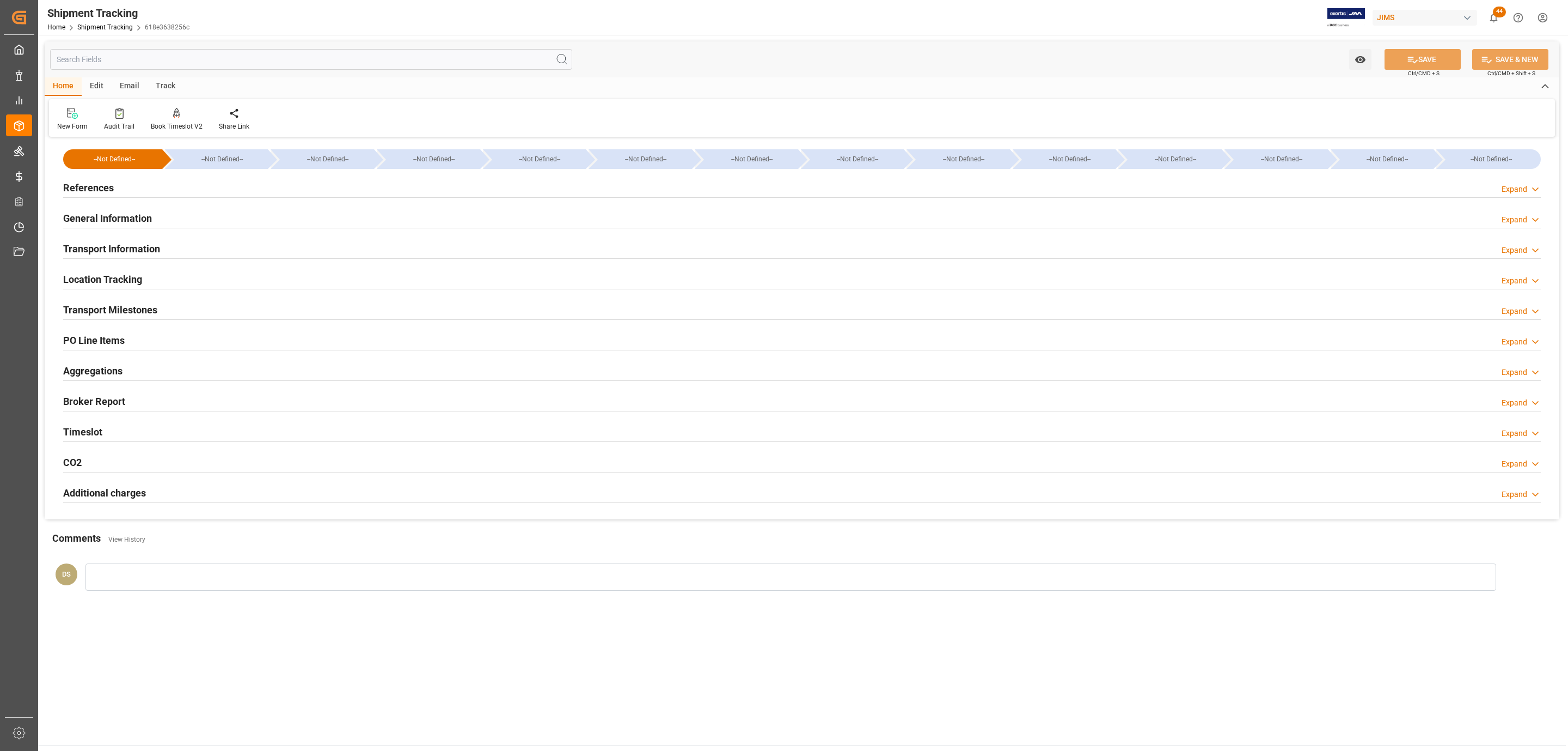
click at [120, 221] on h2 "General Information" at bounding box center [107, 218] width 89 height 14
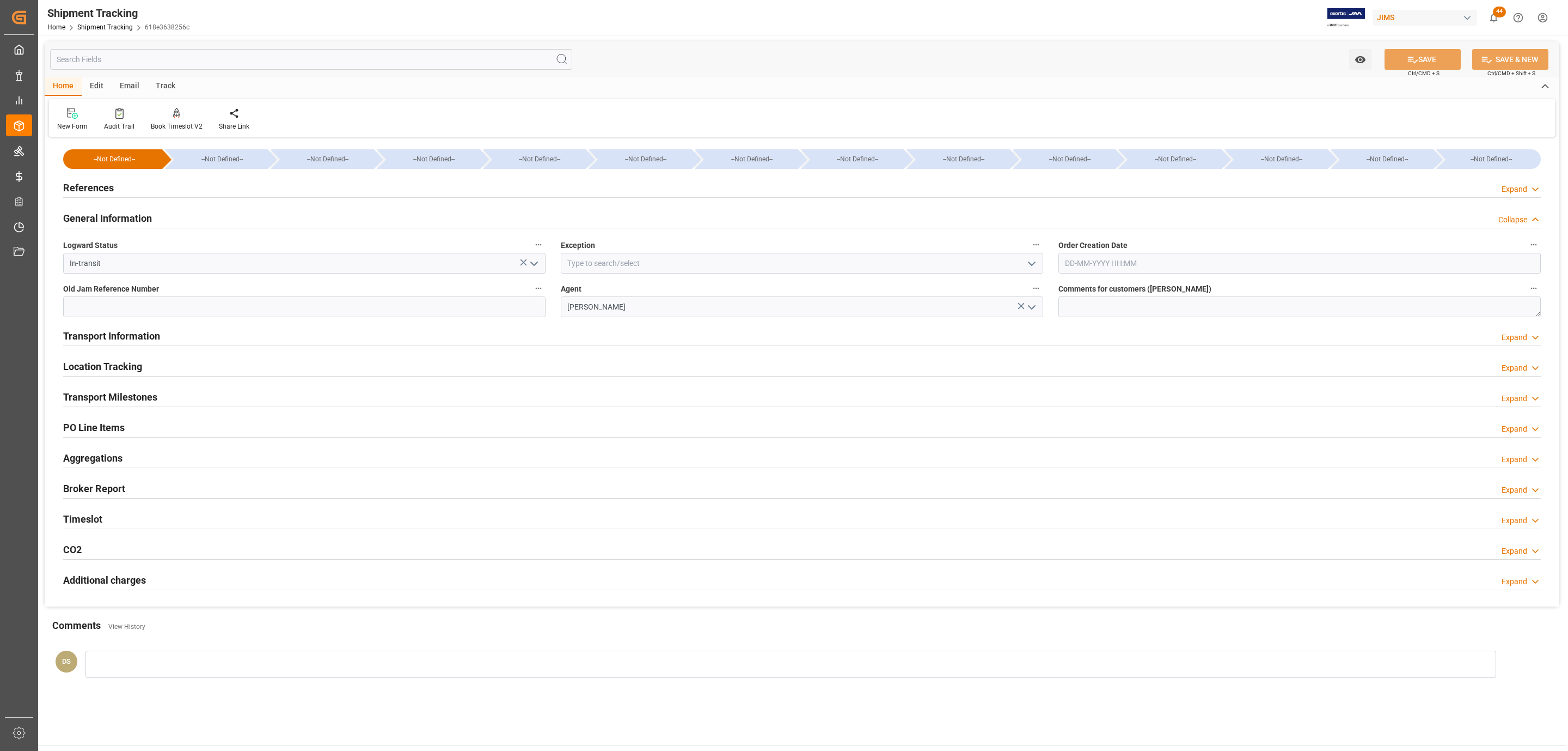
click at [533, 260] on icon "open menu" at bounding box center [534, 263] width 13 height 13
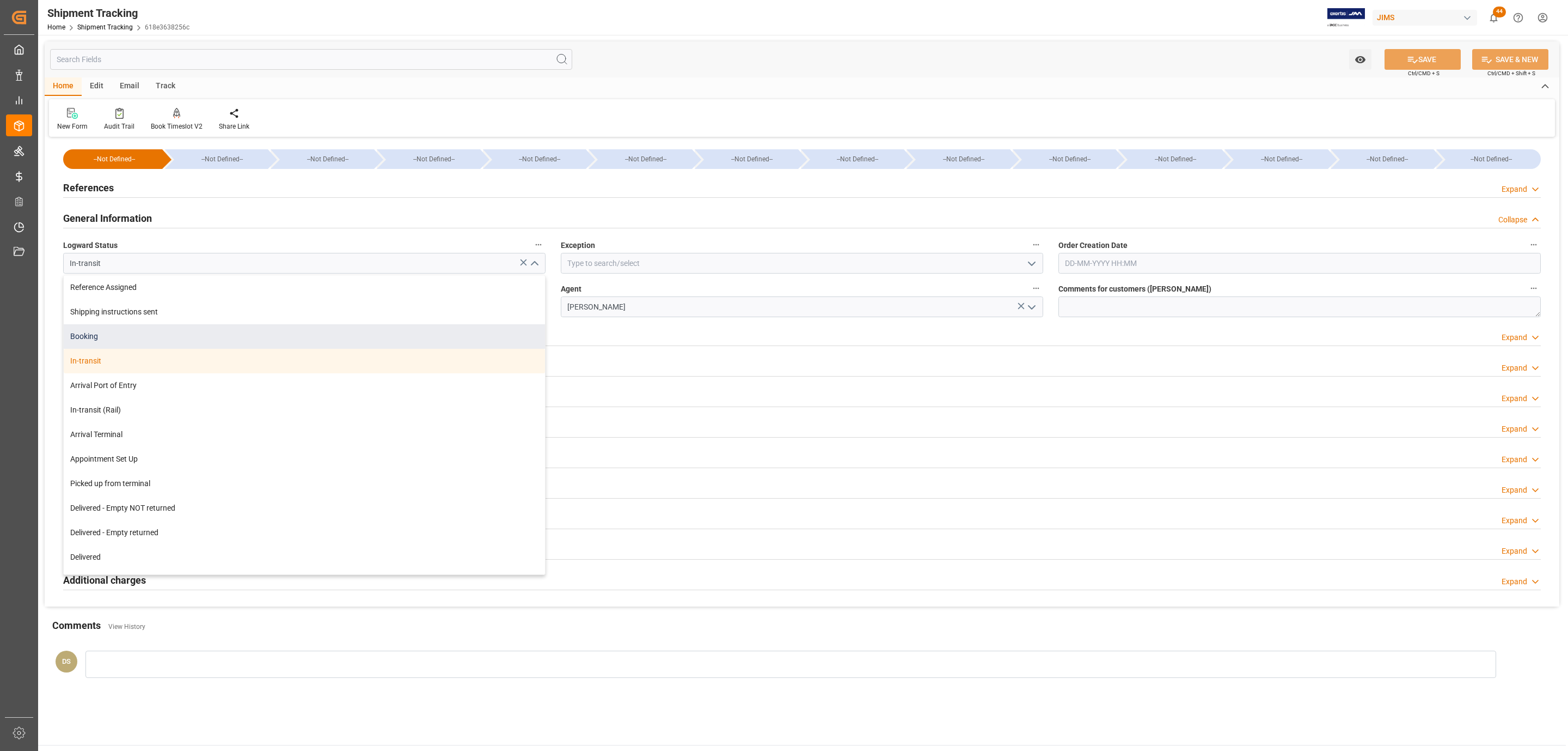
click at [128, 334] on div "Booking" at bounding box center [304, 336] width 481 height 24
type input "Booking"
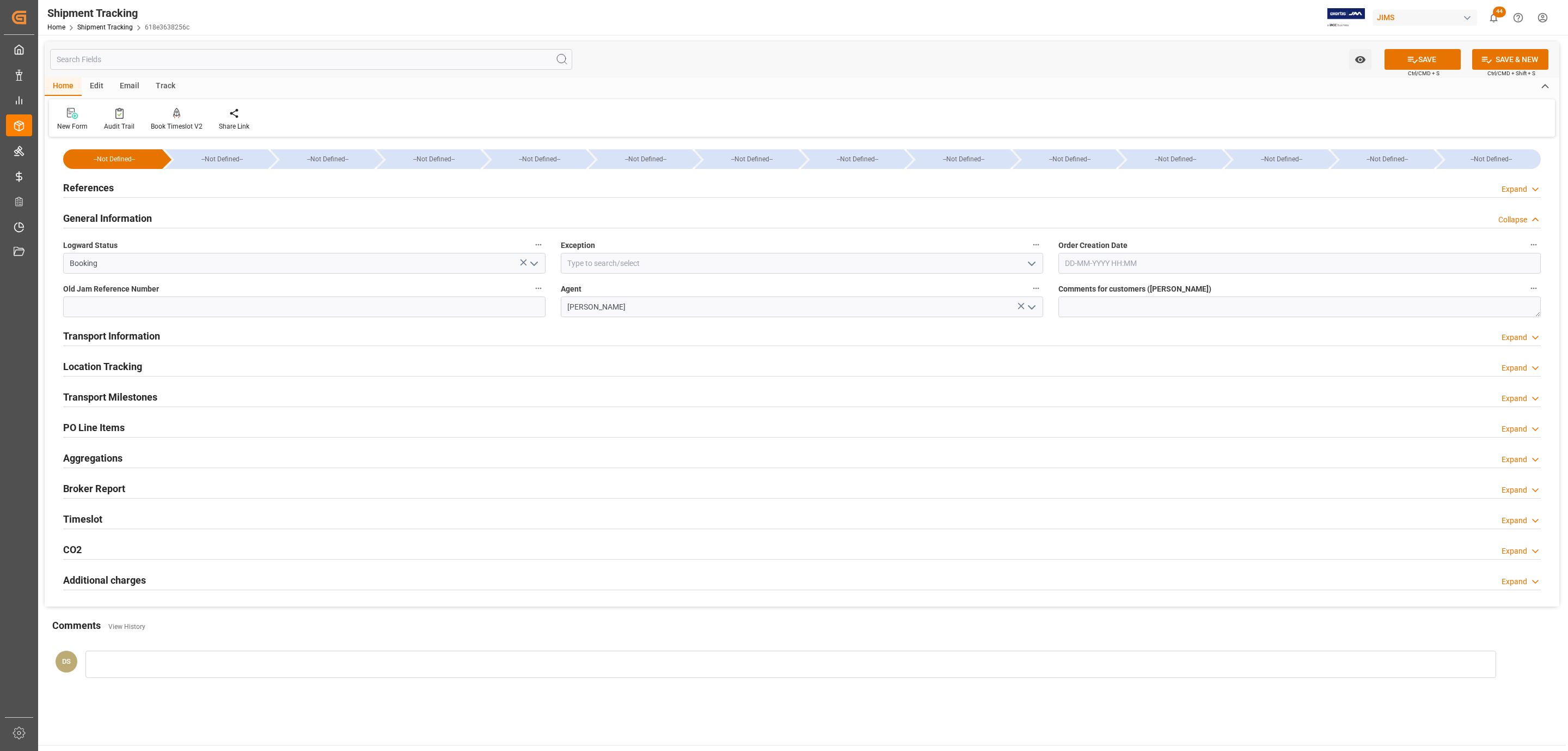
click at [138, 397] on h2 "Transport Milestones" at bounding box center [111, 396] width 95 height 14
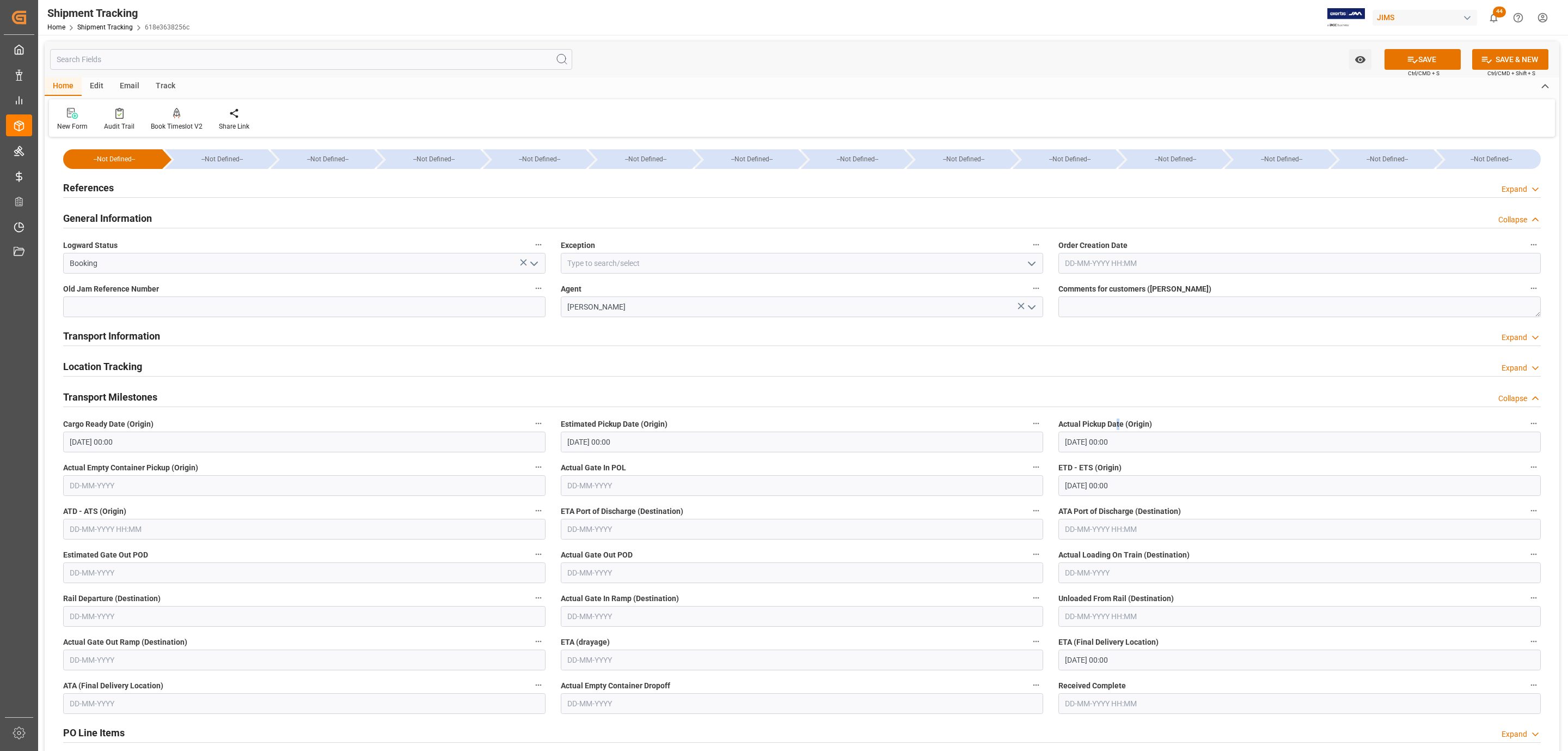
click at [1119, 430] on label "Actual Pickup Date (Origin)" at bounding box center [1299, 424] width 482 height 15
click at [1136, 445] on input "[DATE] 00:00" at bounding box center [1299, 442] width 482 height 21
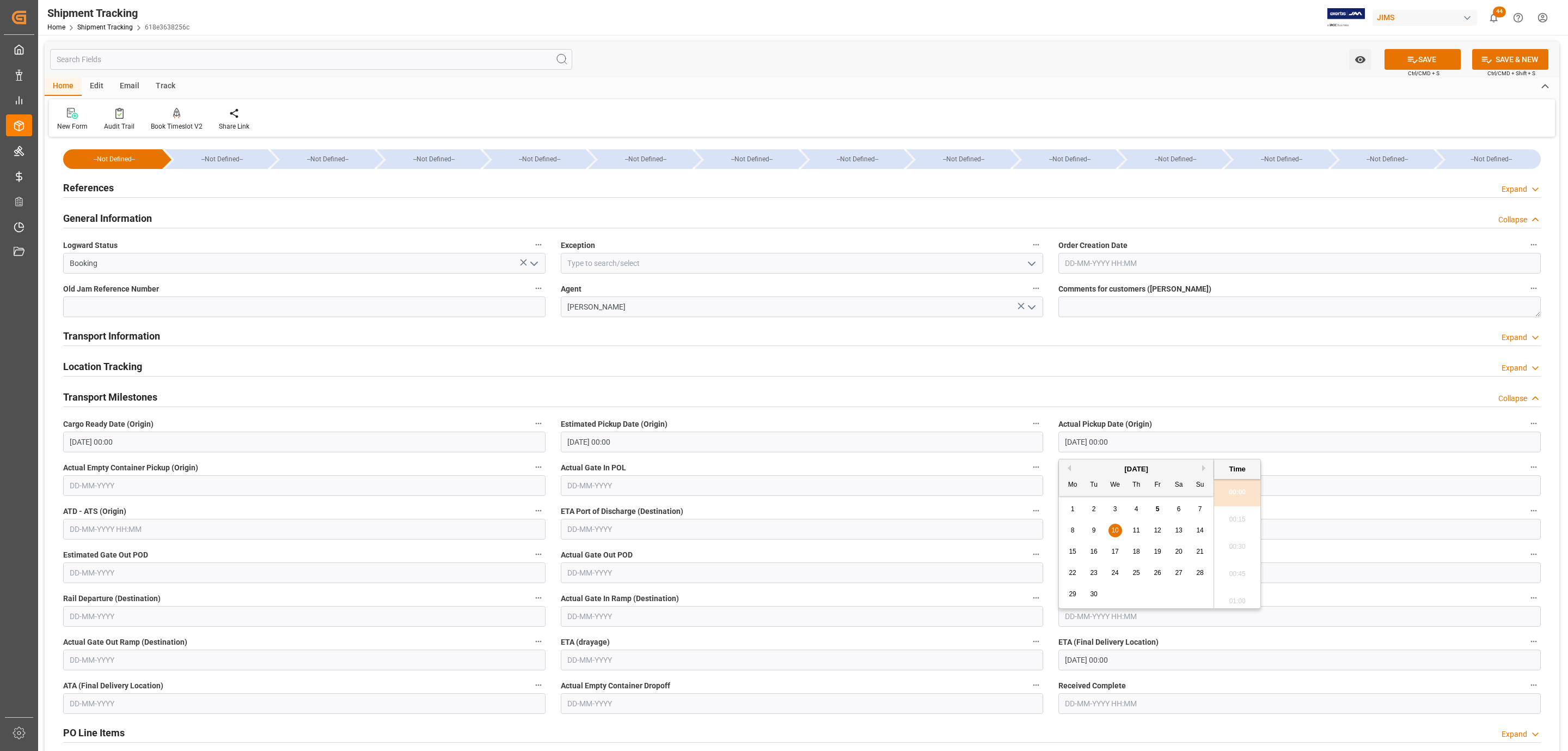
click at [1136, 445] on input "10-09-2025 00:00" at bounding box center [1299, 442] width 482 height 21
click at [1417, 53] on button "SAVE" at bounding box center [1423, 59] width 76 height 21
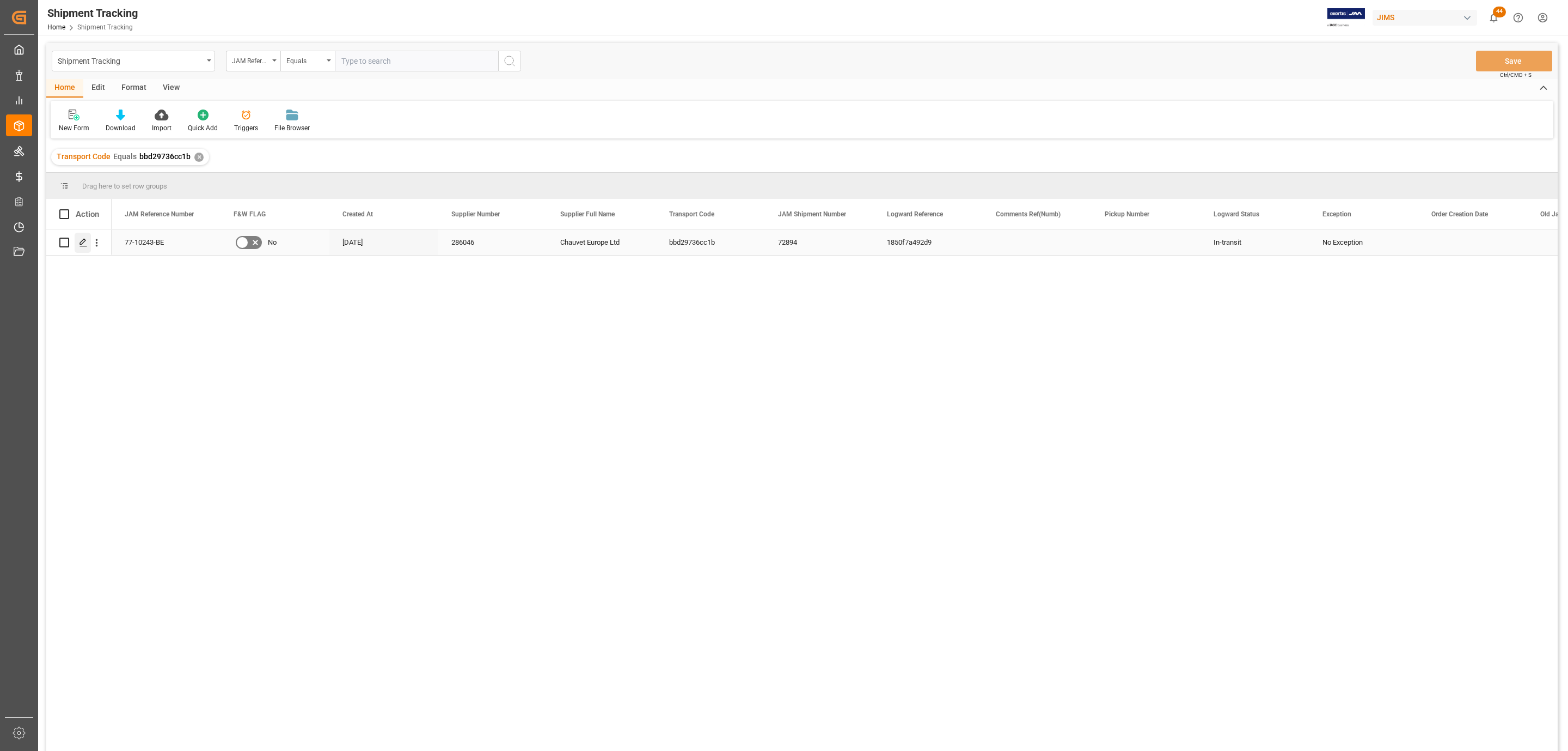
click at [80, 249] on div "Press SPACE to select this row." at bounding box center [82, 242] width 16 height 20
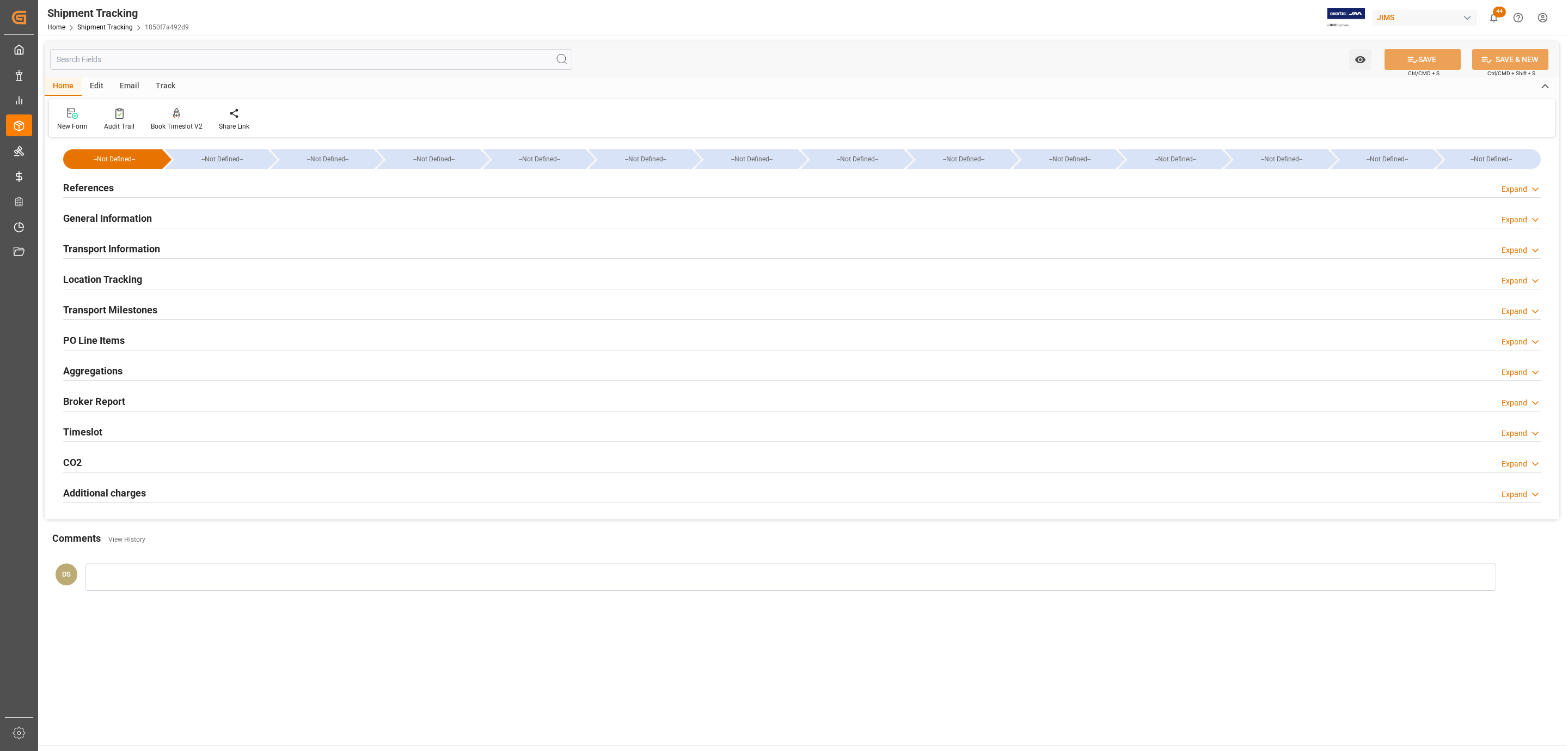
click at [157, 313] on h2 "Transport Milestones" at bounding box center [111, 309] width 95 height 14
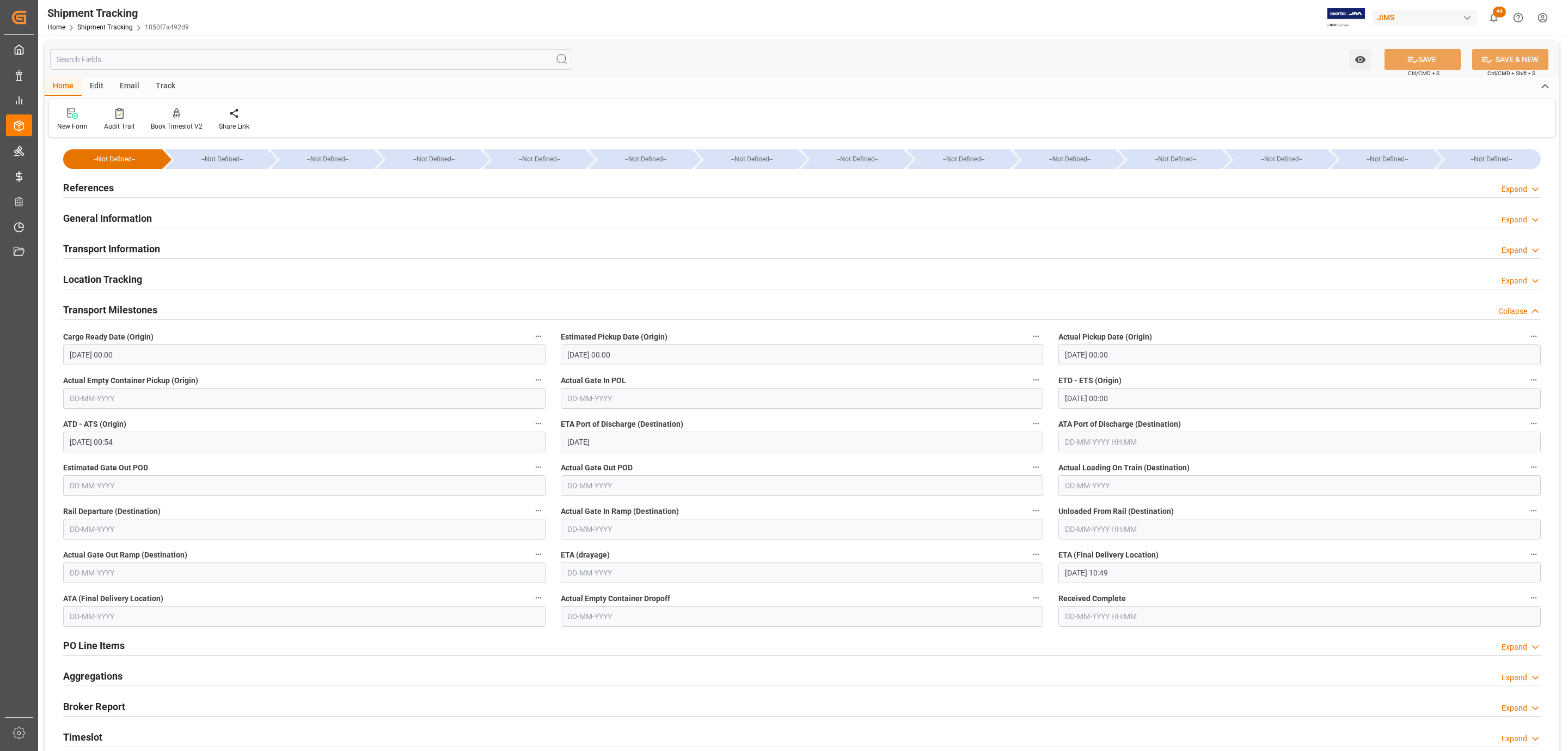
click at [1132, 356] on input "19-08-2025 00:00" at bounding box center [1299, 355] width 482 height 21
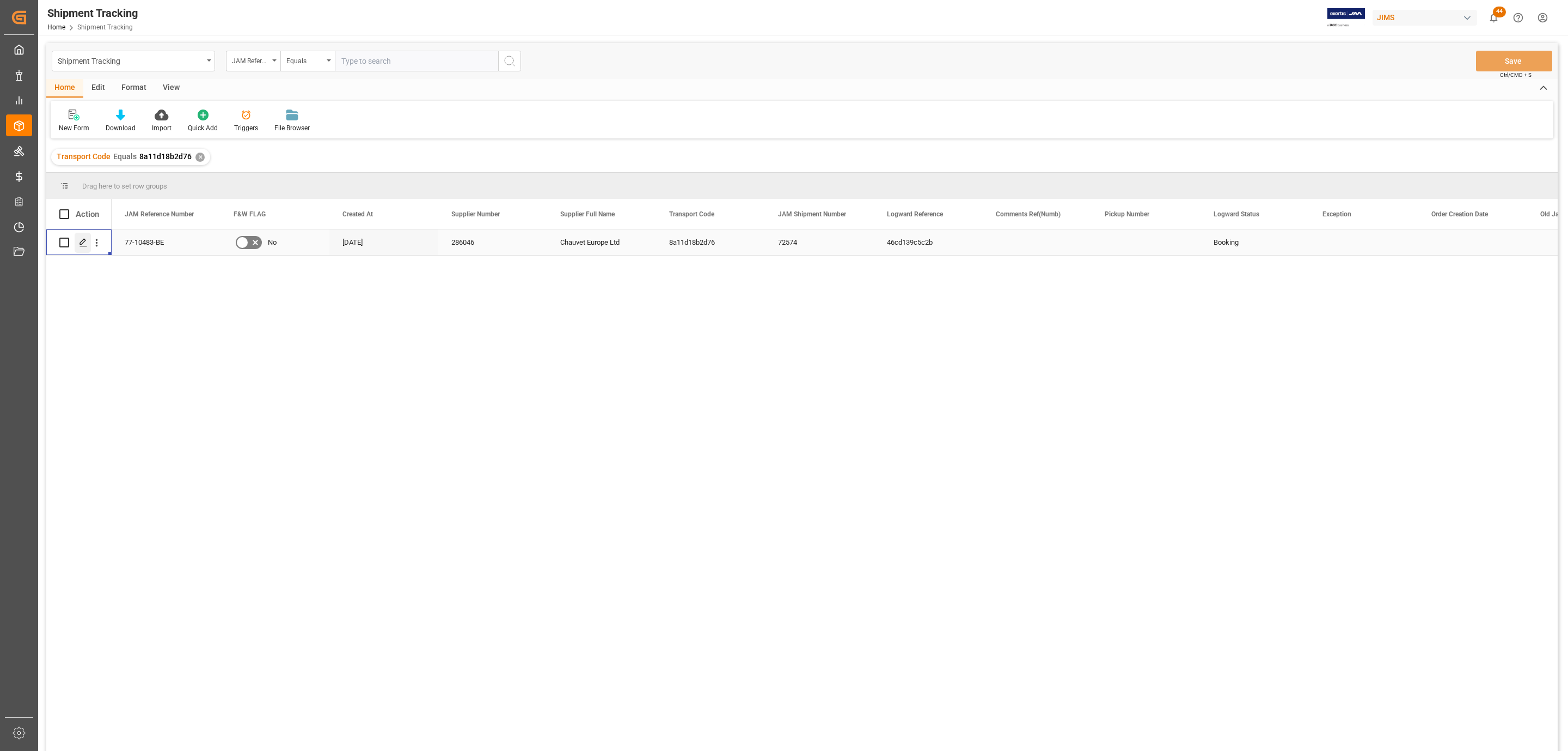
click at [85, 245] on icon "Press SPACE to select this row." at bounding box center [84, 242] width 8 height 8
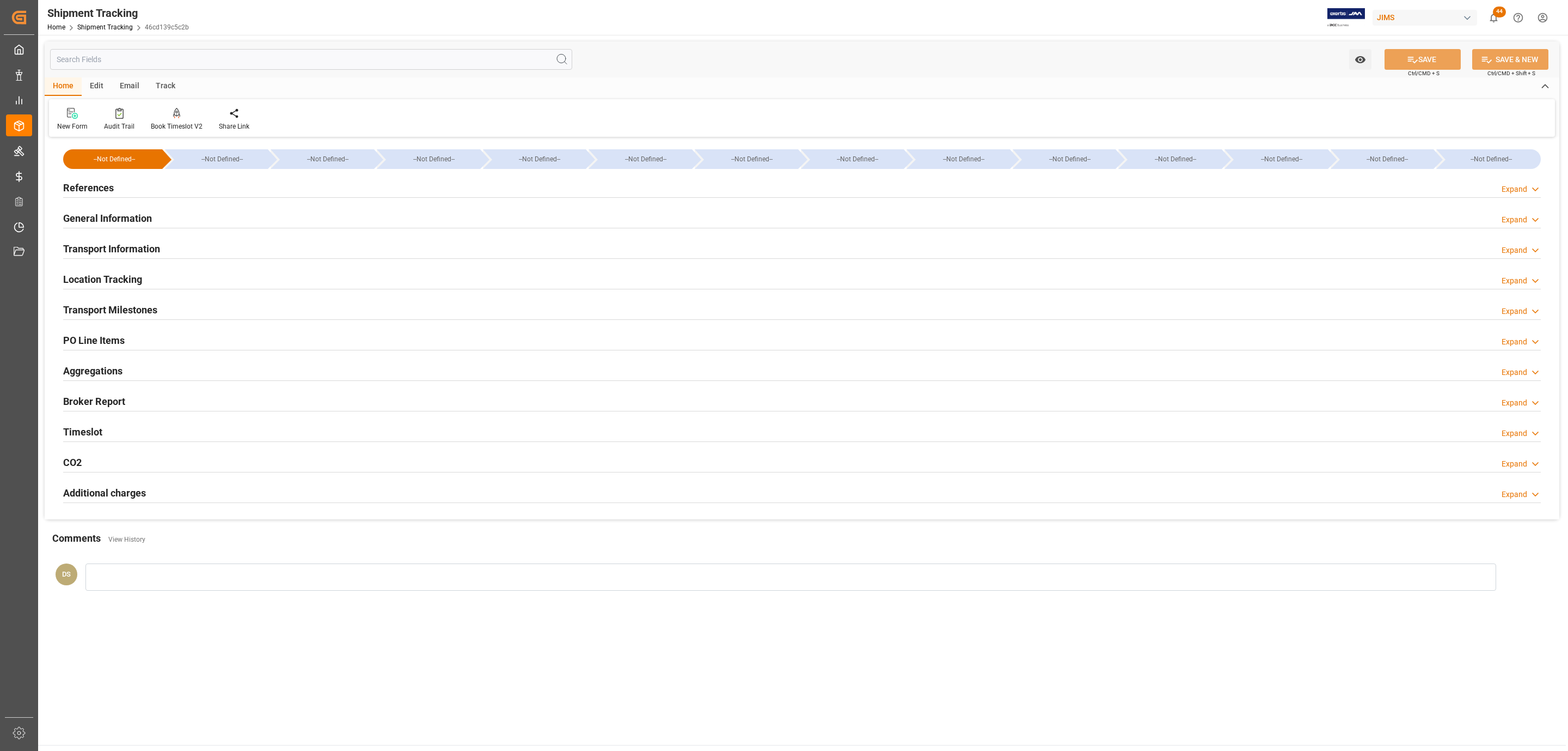
click at [162, 176] on div "References Expand" at bounding box center [802, 188] width 1493 height 30
click at [148, 189] on div "References Expand" at bounding box center [802, 187] width 1478 height 21
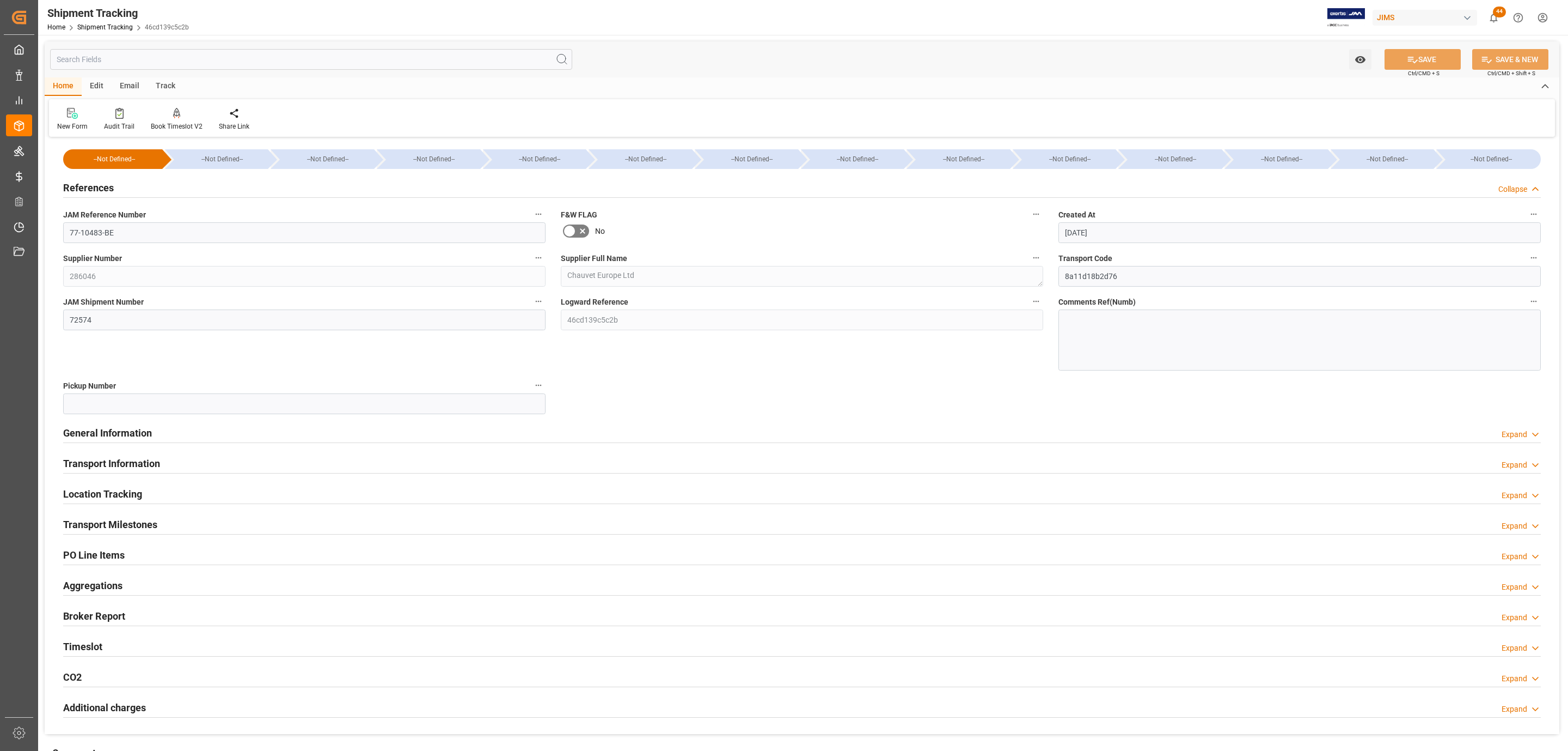
click at [151, 521] on h2 "Transport Milestones" at bounding box center [111, 524] width 95 height 14
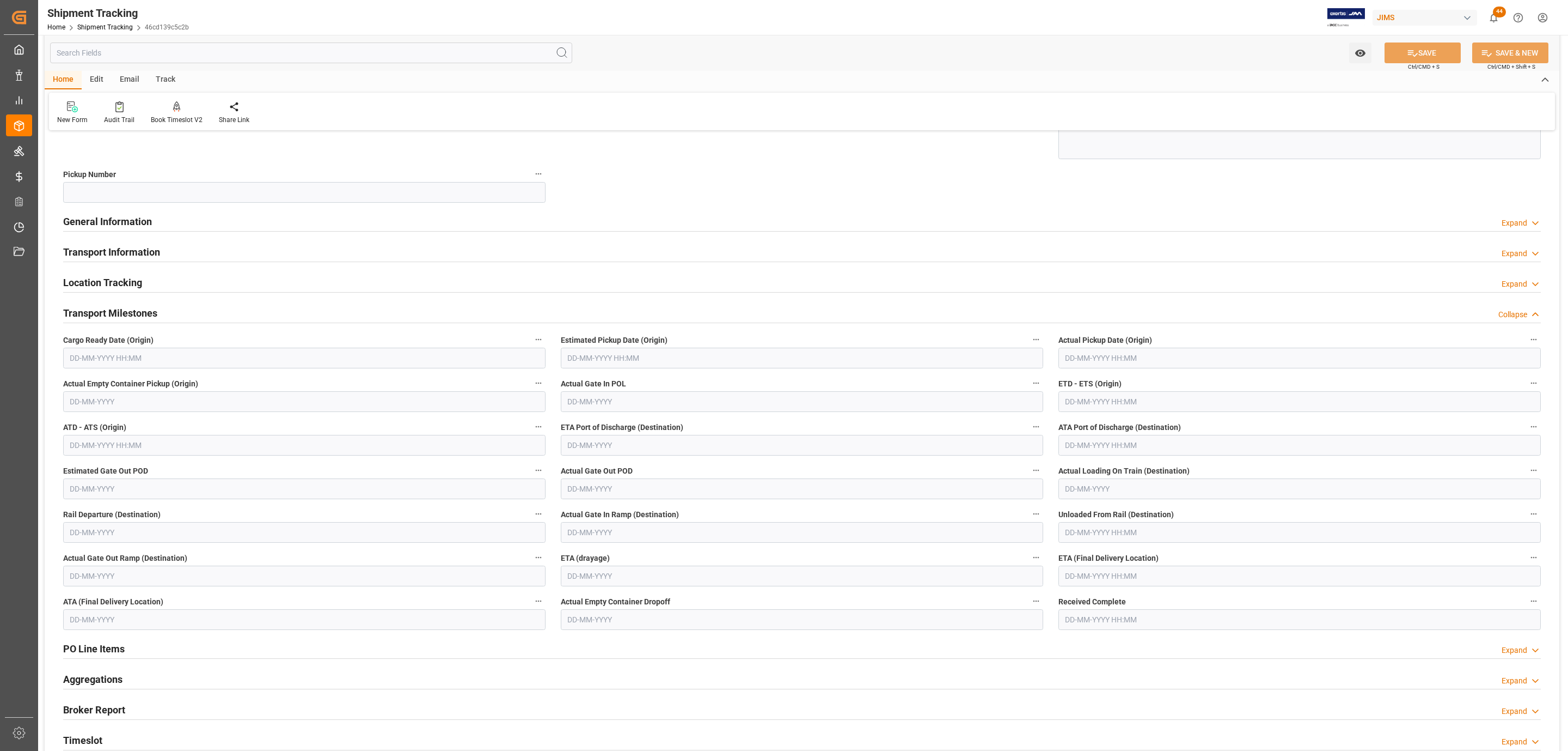
scroll to position [245, 0]
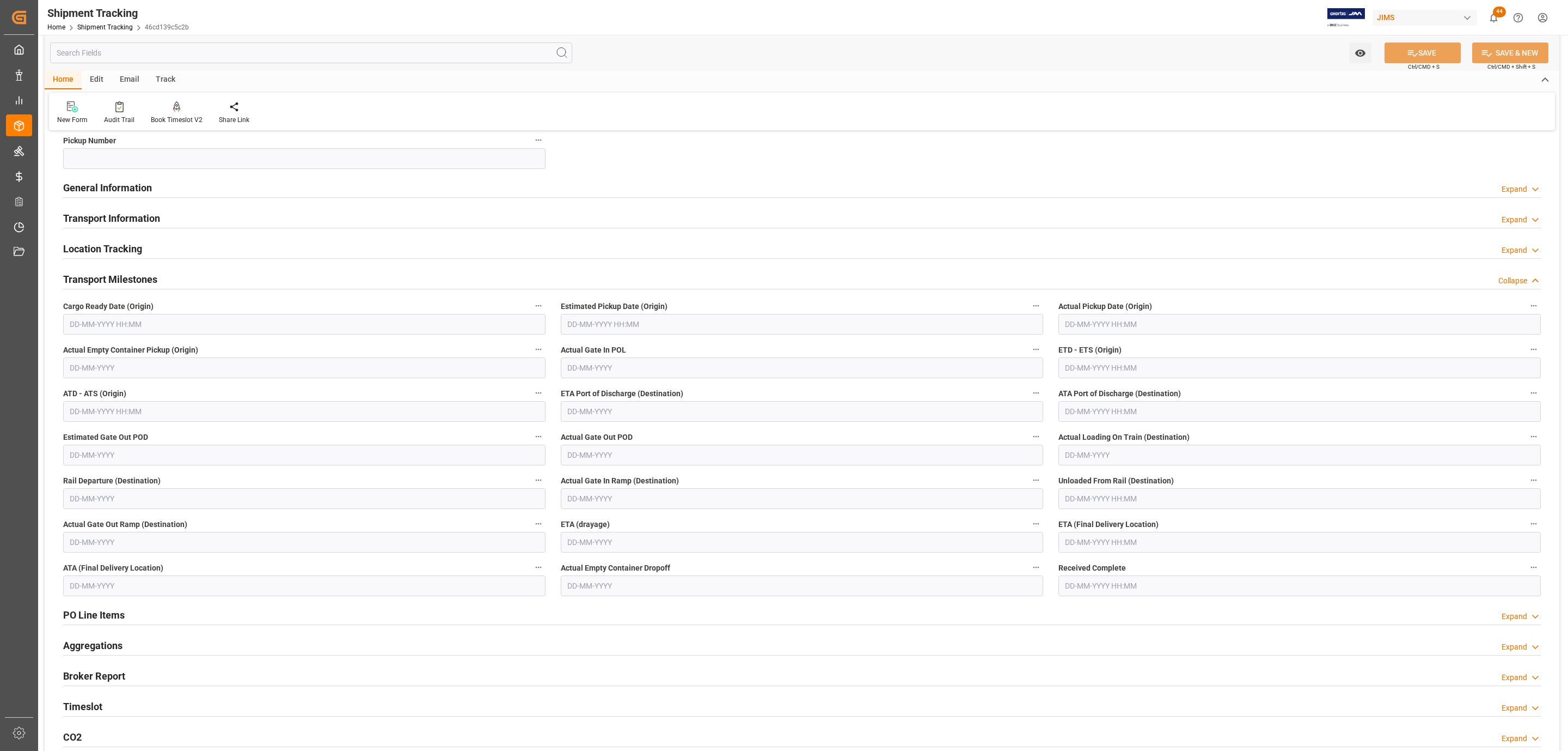
click at [99, 324] on input "text" at bounding box center [304, 324] width 482 height 21
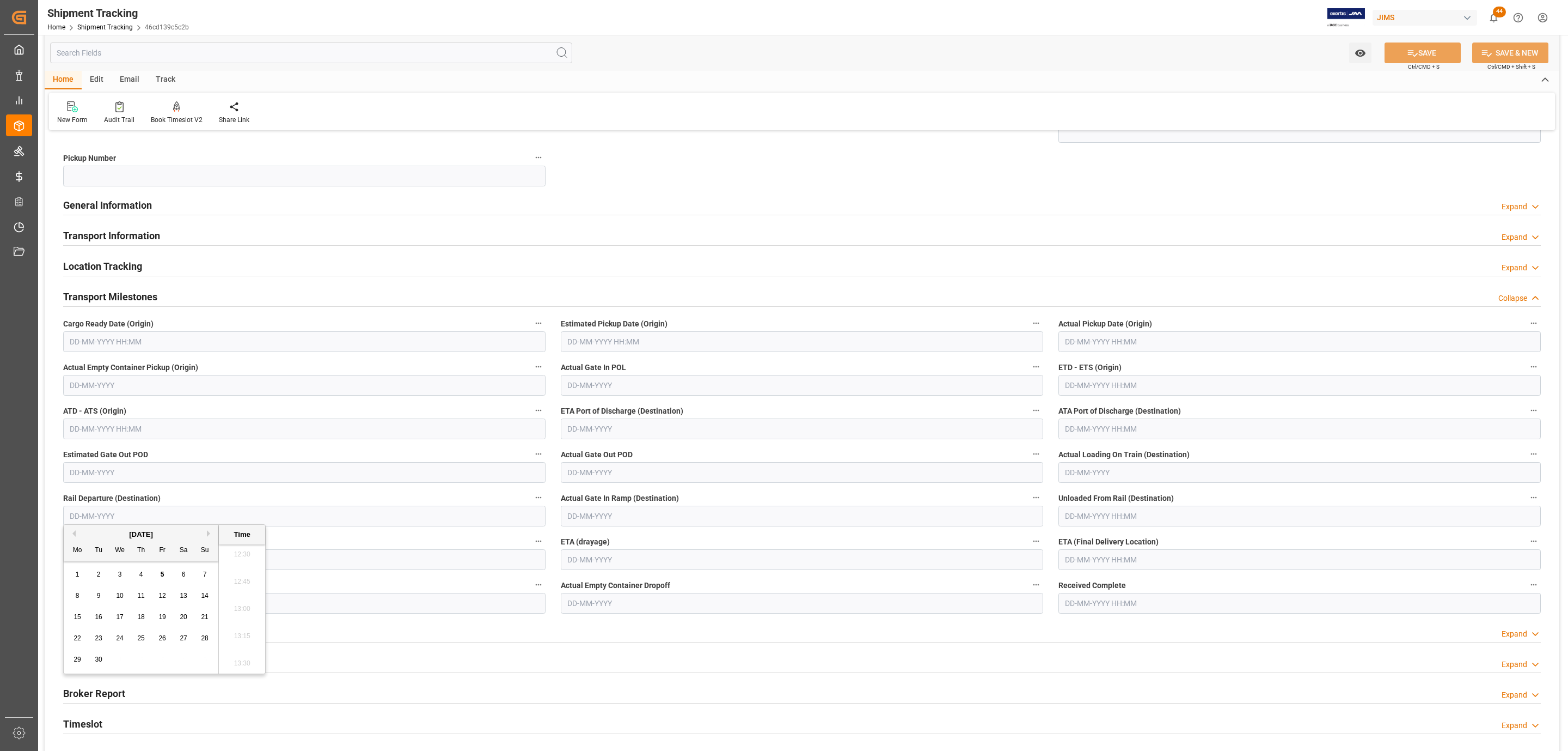
scroll to position [327, 0]
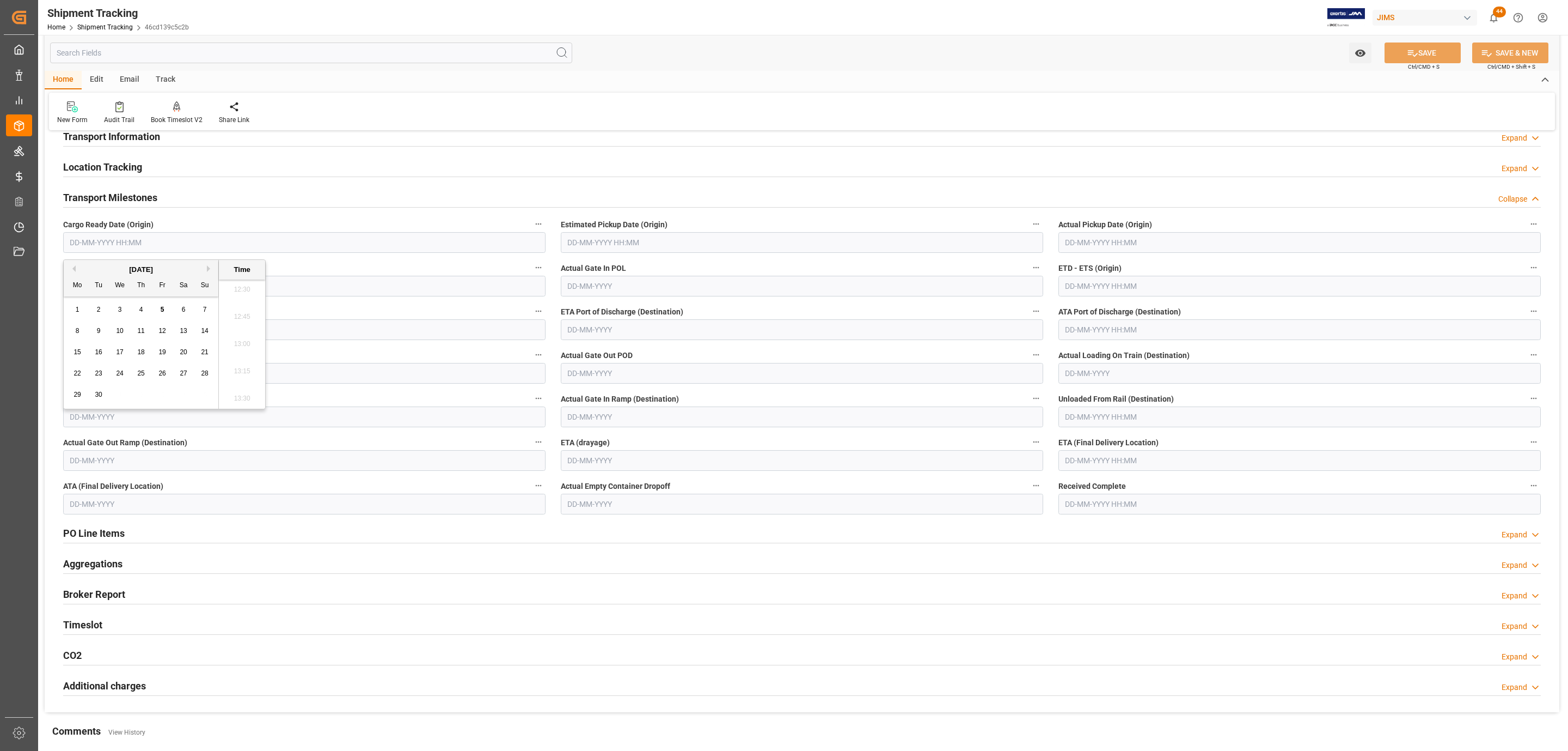
click at [74, 269] on button "Previous Month" at bounding box center [73, 269] width 7 height 7
click at [119, 397] on span "27" at bounding box center [119, 394] width 7 height 8
type input "27-08-2025 00:00"
click at [614, 242] on input "text" at bounding box center [801, 242] width 482 height 21
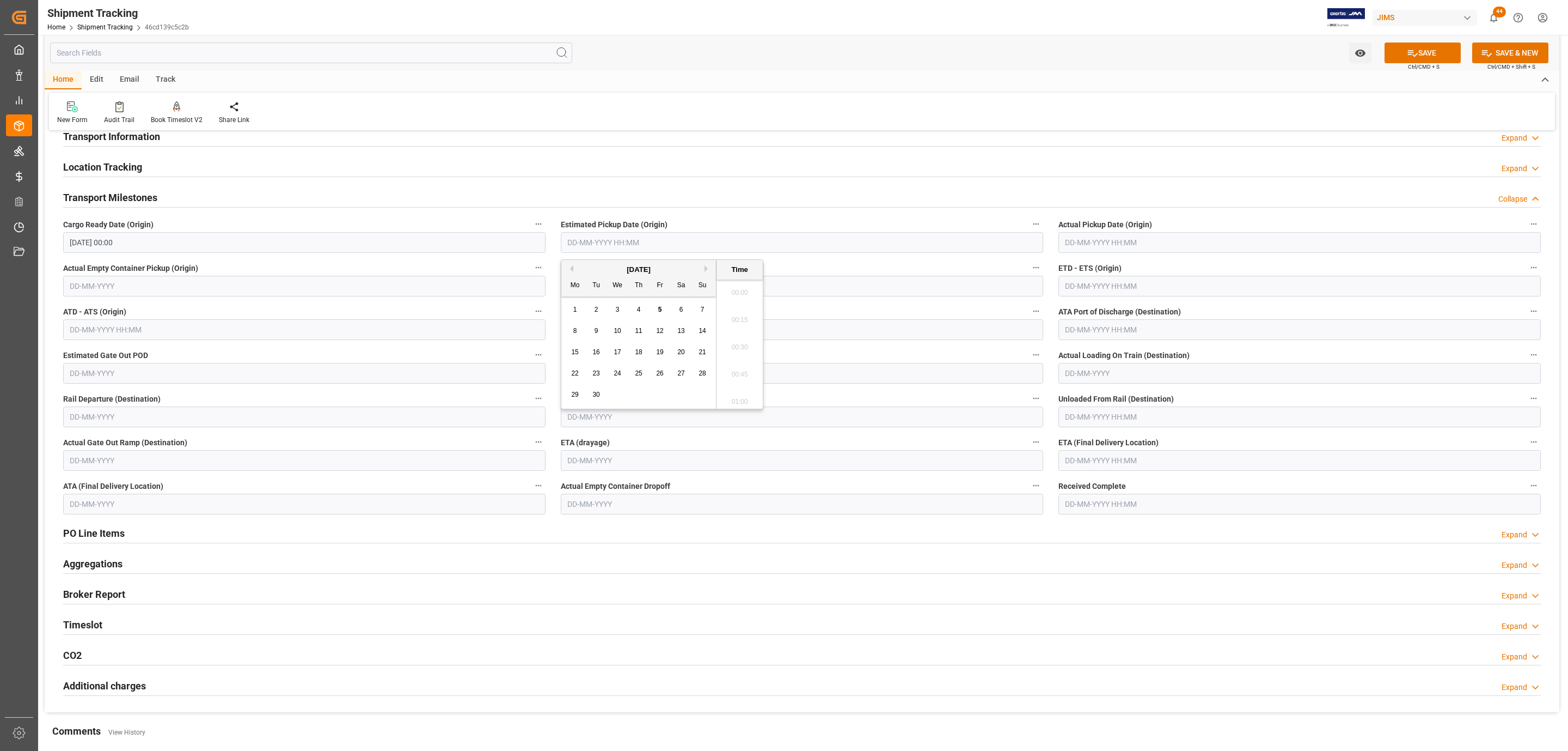
scroll to position [1365, 0]
click at [576, 309] on span "1" at bounding box center [575, 309] width 4 height 8
type input "01-09-2025 00:00"
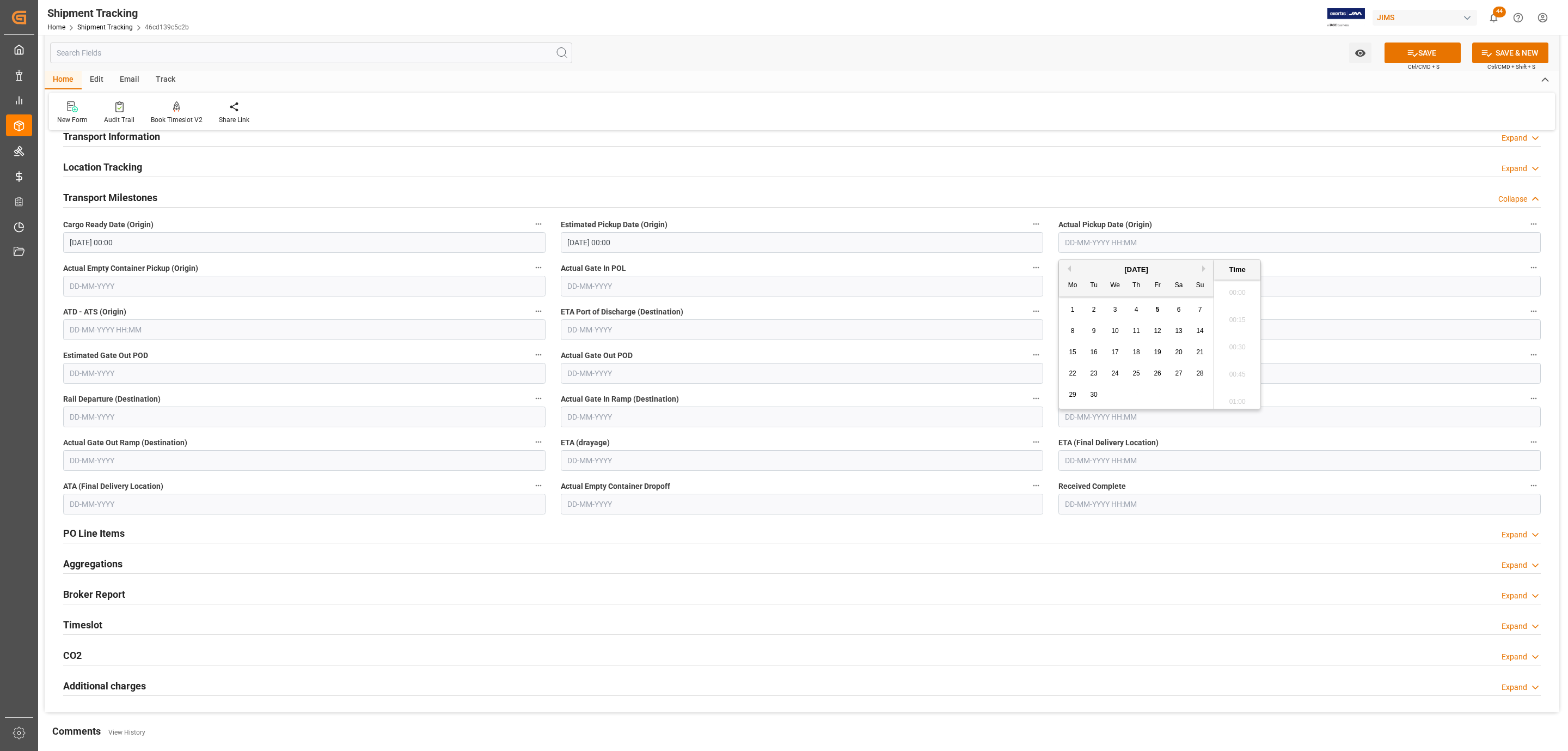
click at [1082, 238] on input "text" at bounding box center [1299, 242] width 482 height 21
click at [1073, 309] on span "1" at bounding box center [1073, 309] width 4 height 8
type input "01-09-2025 00:00"
click at [1424, 42] on div "SAVE Ctrl/CMD + S" at bounding box center [1422, 52] width 99 height 21
click at [1408, 51] on icon at bounding box center [1413, 53] width 10 height 7
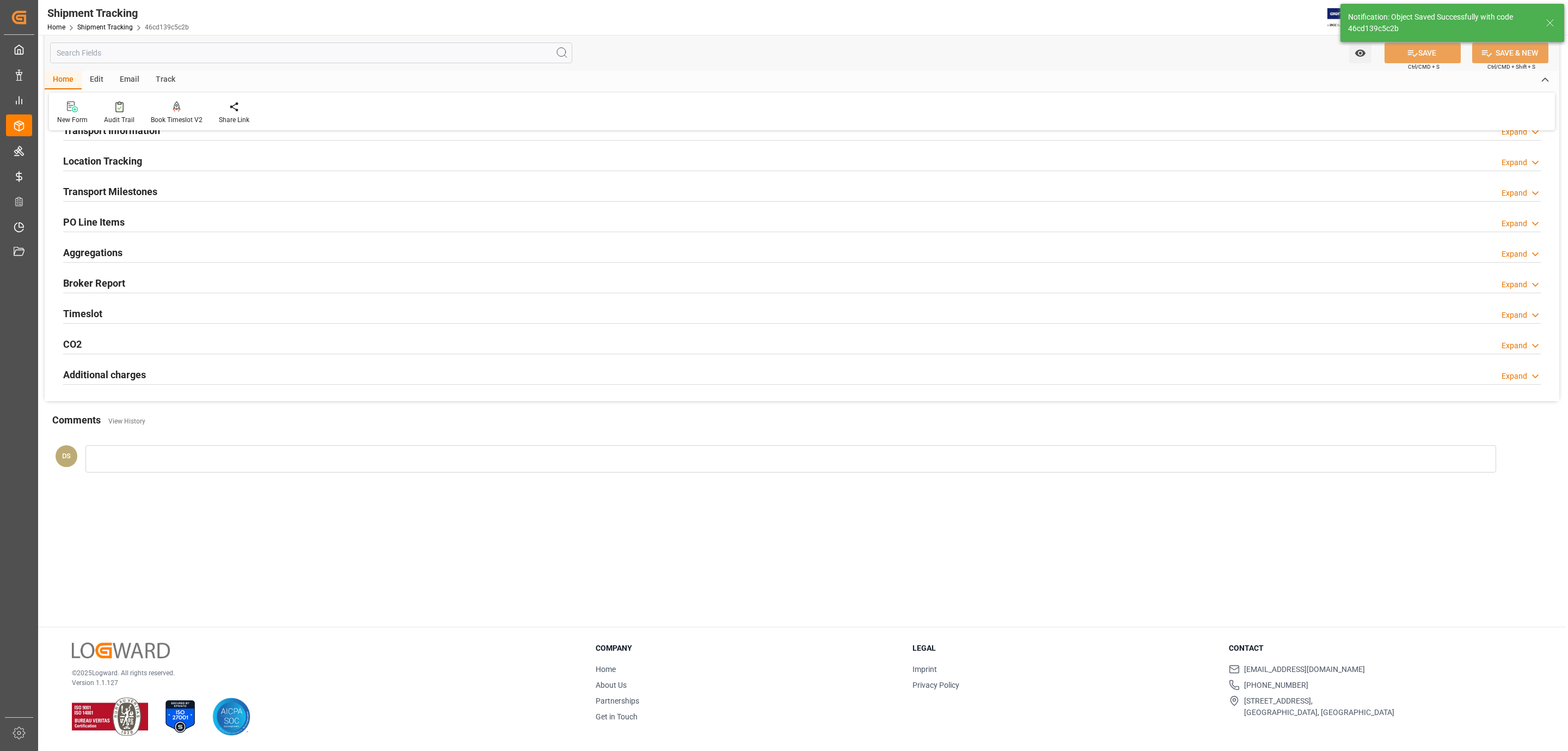
scroll to position [112, 0]
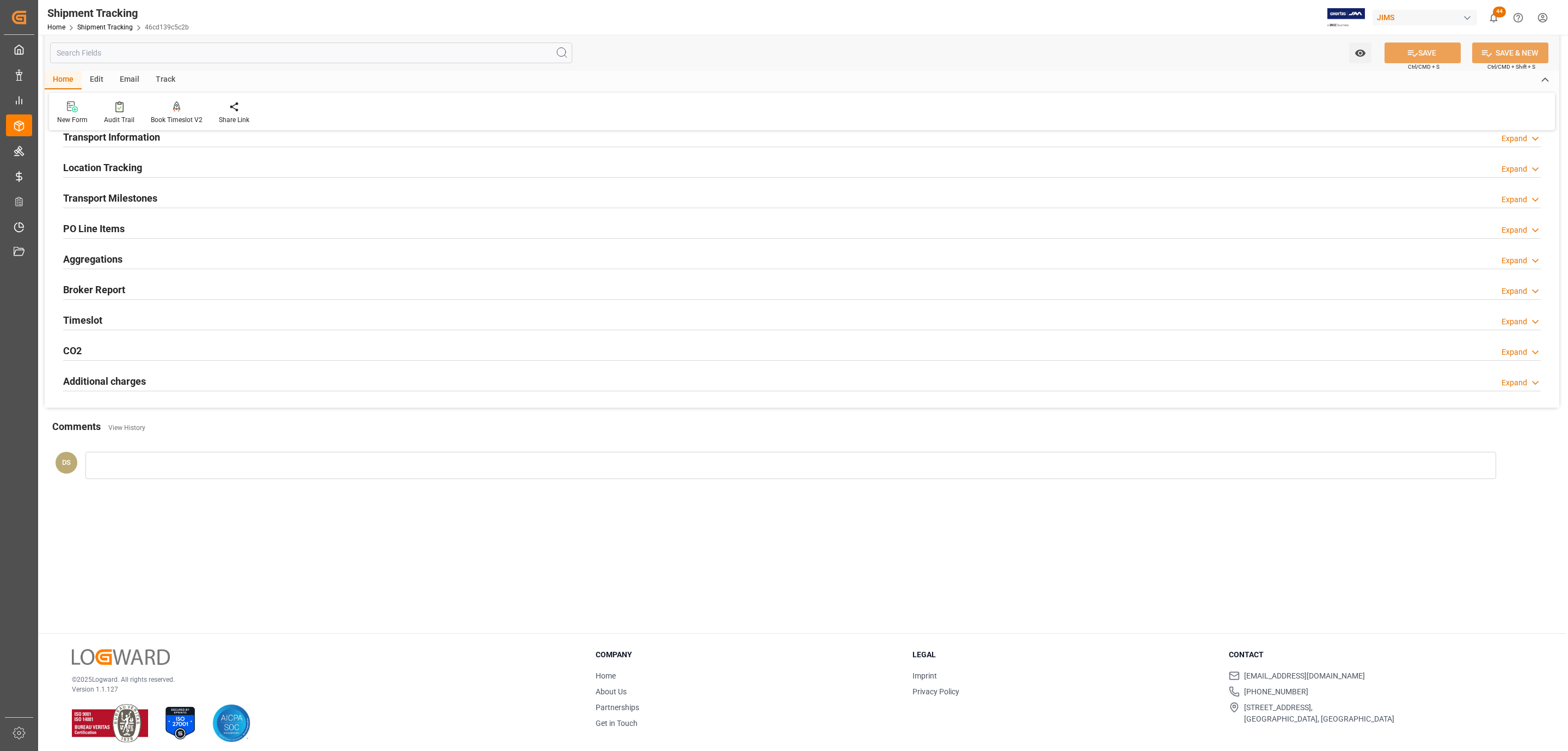
click at [183, 196] on div "Transport Milestones Expand" at bounding box center [802, 197] width 1478 height 21
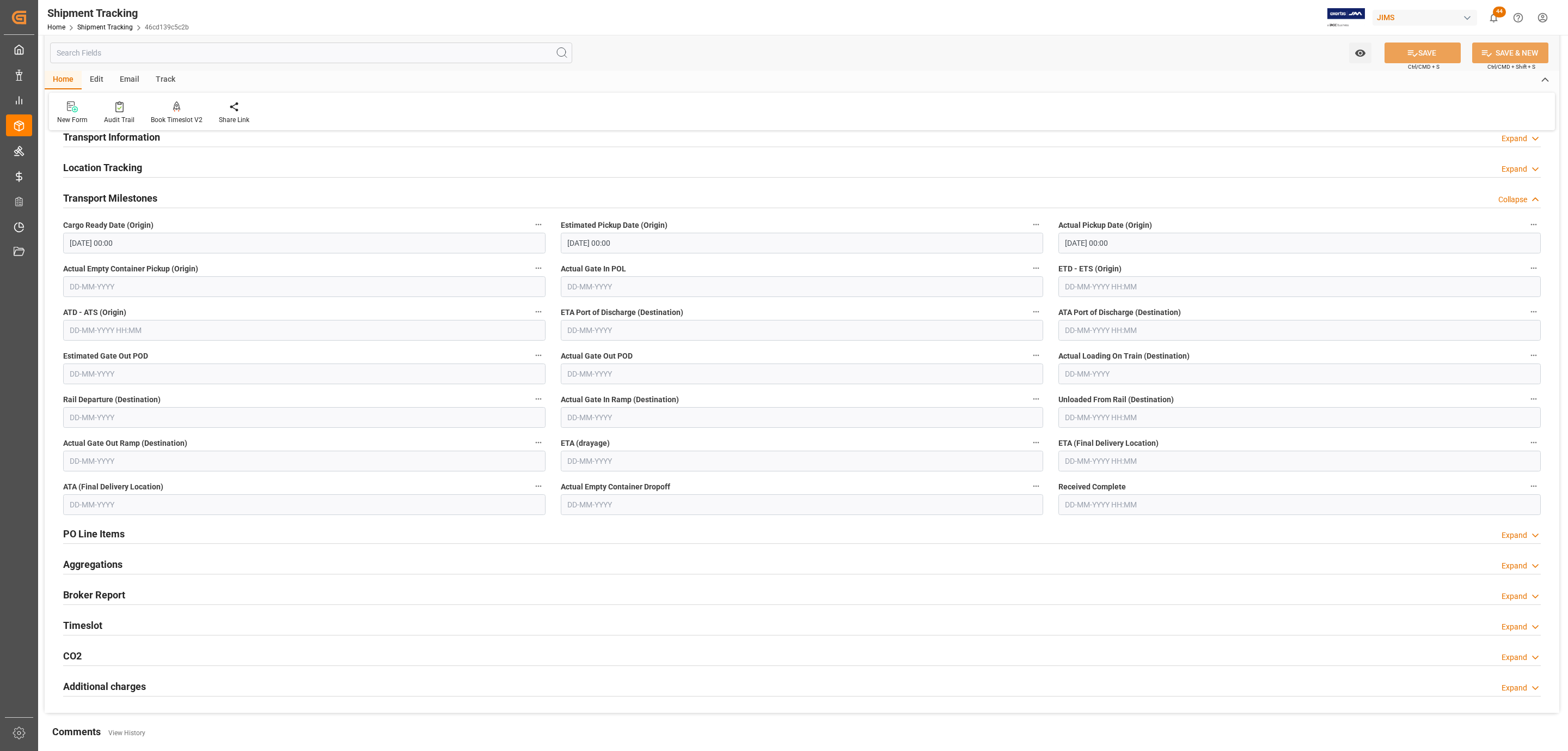
click at [1096, 456] on input "text" at bounding box center [1299, 460] width 482 height 21
drag, startPoint x: 1111, startPoint y: 482, endPoint x: 1123, endPoint y: 482, distance: 12.0
click at [1111, 482] on div "September 2025" at bounding box center [1136, 487] width 155 height 11
click at [1203, 484] on button "Next Month" at bounding box center [1206, 487] width 7 height 7
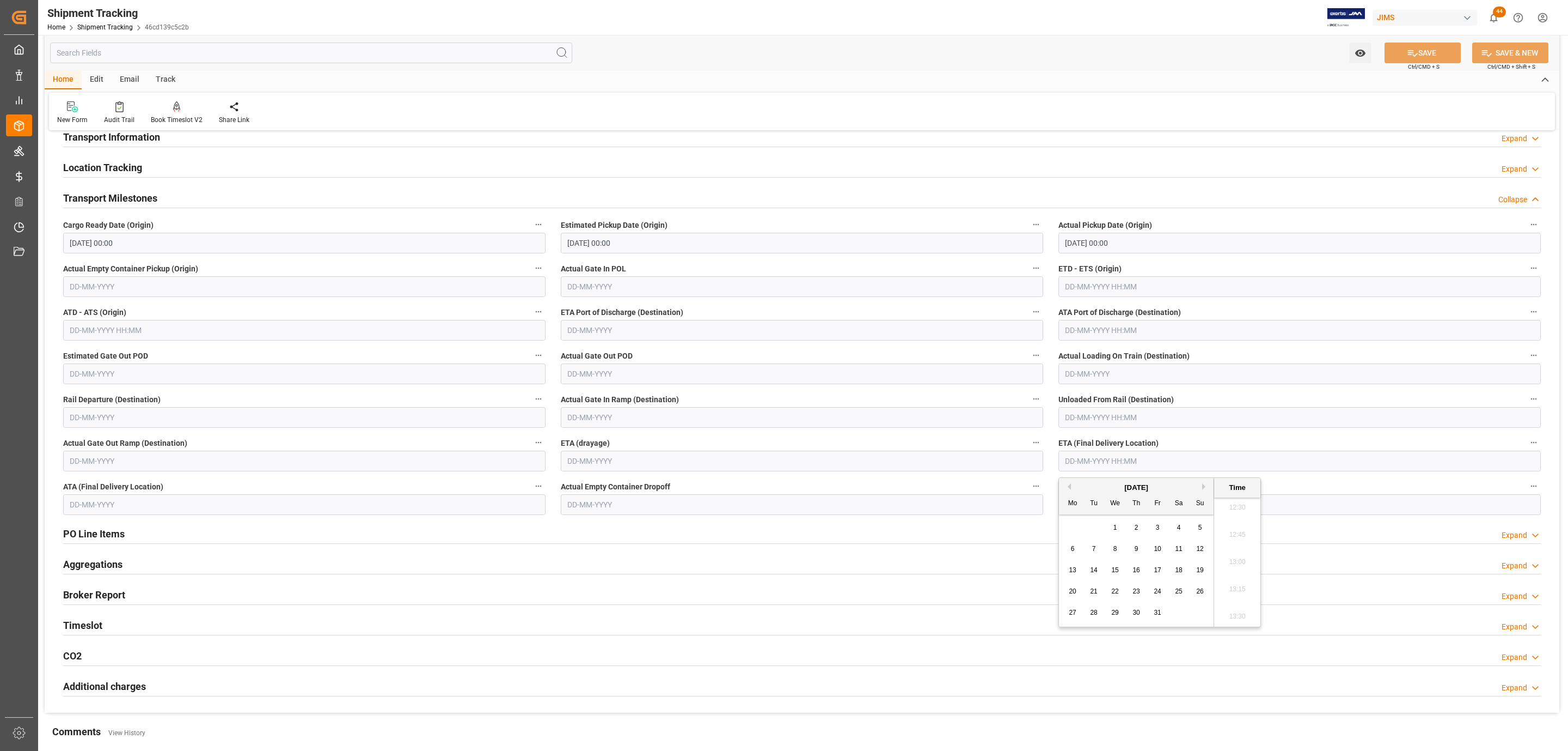
click at [1158, 529] on span "3" at bounding box center [1158, 527] width 4 height 8
type input "03-10-2025 00:00"
click at [1413, 47] on icon at bounding box center [1413, 53] width 12 height 12
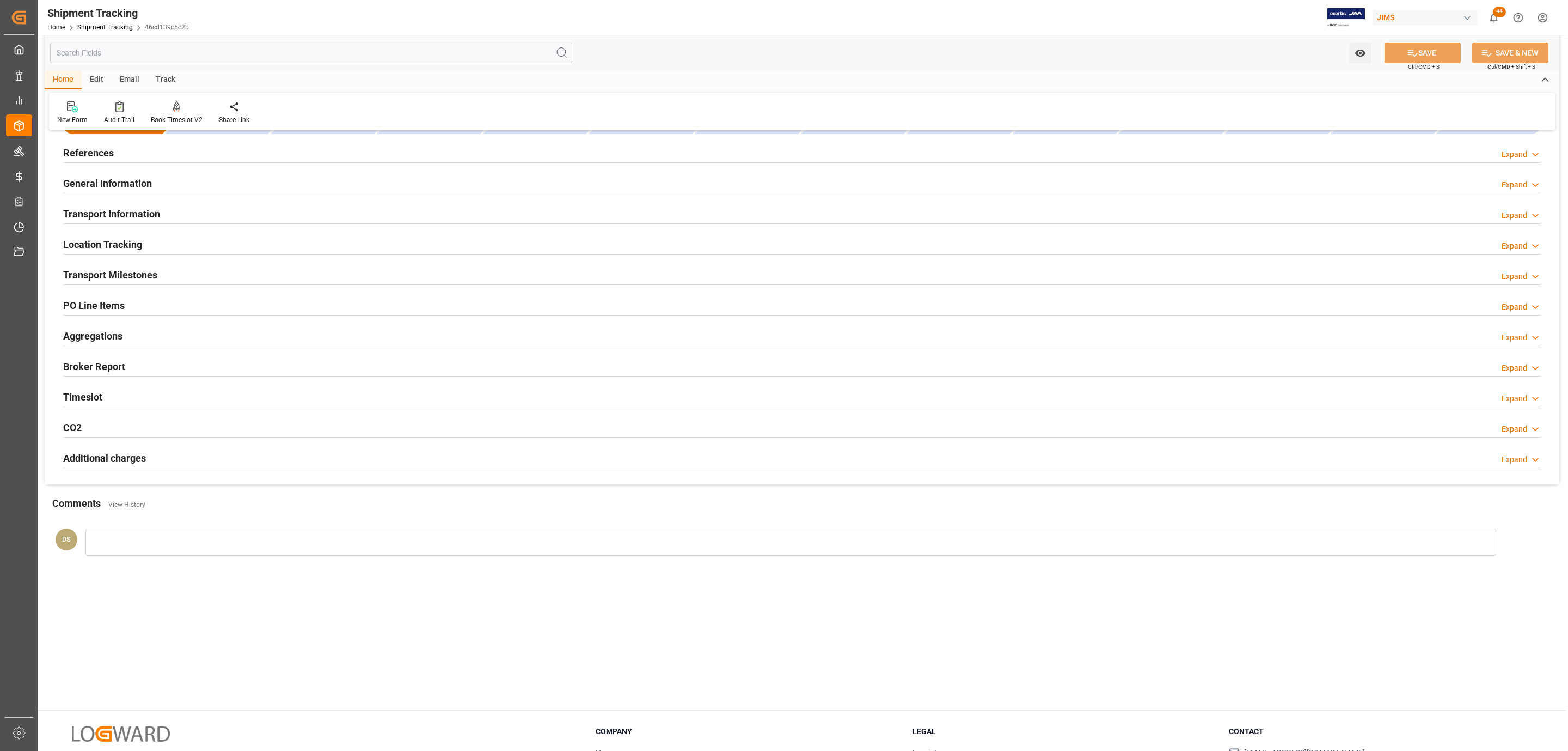
scroll to position [0, 0]
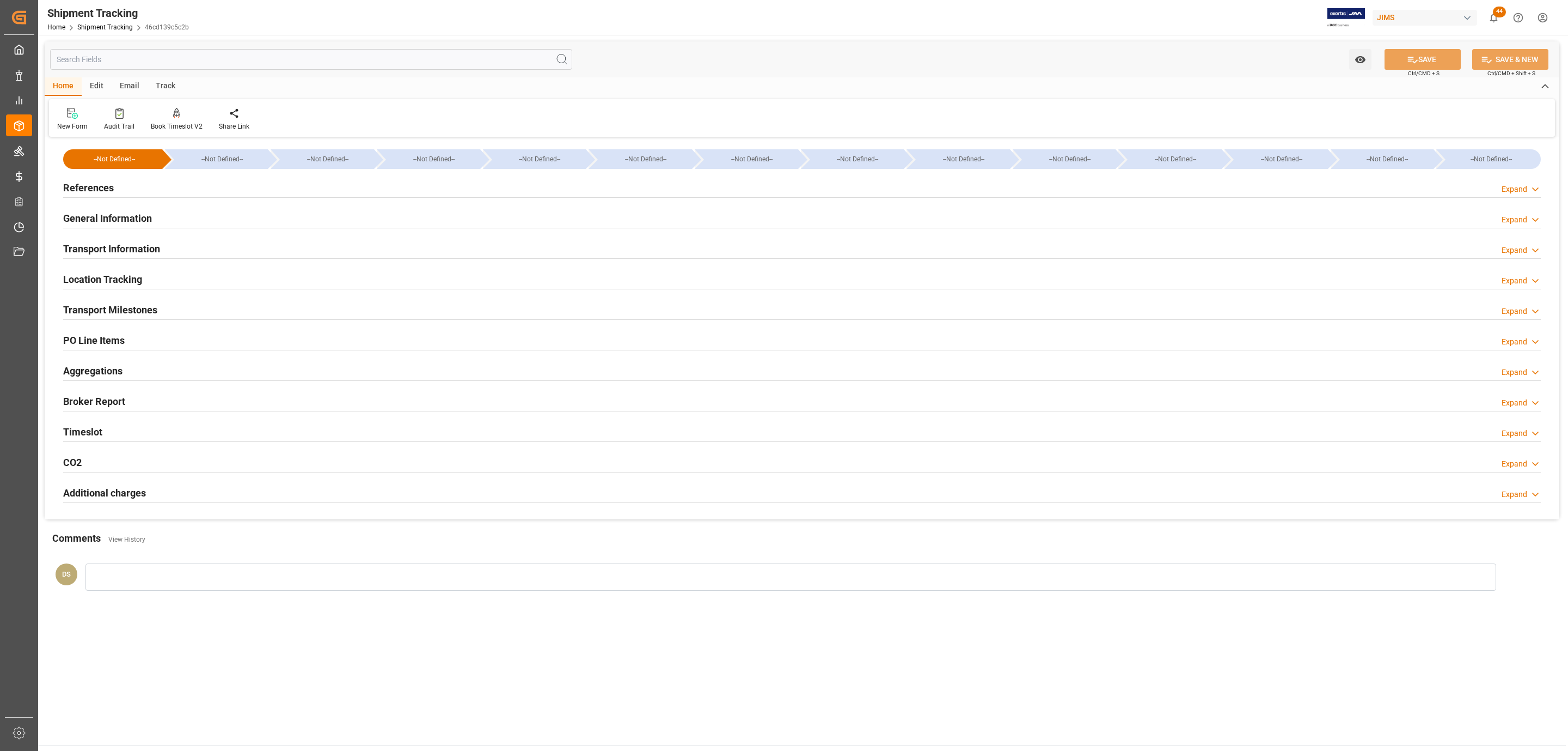
click at [116, 185] on div "References Expand" at bounding box center [802, 187] width 1478 height 21
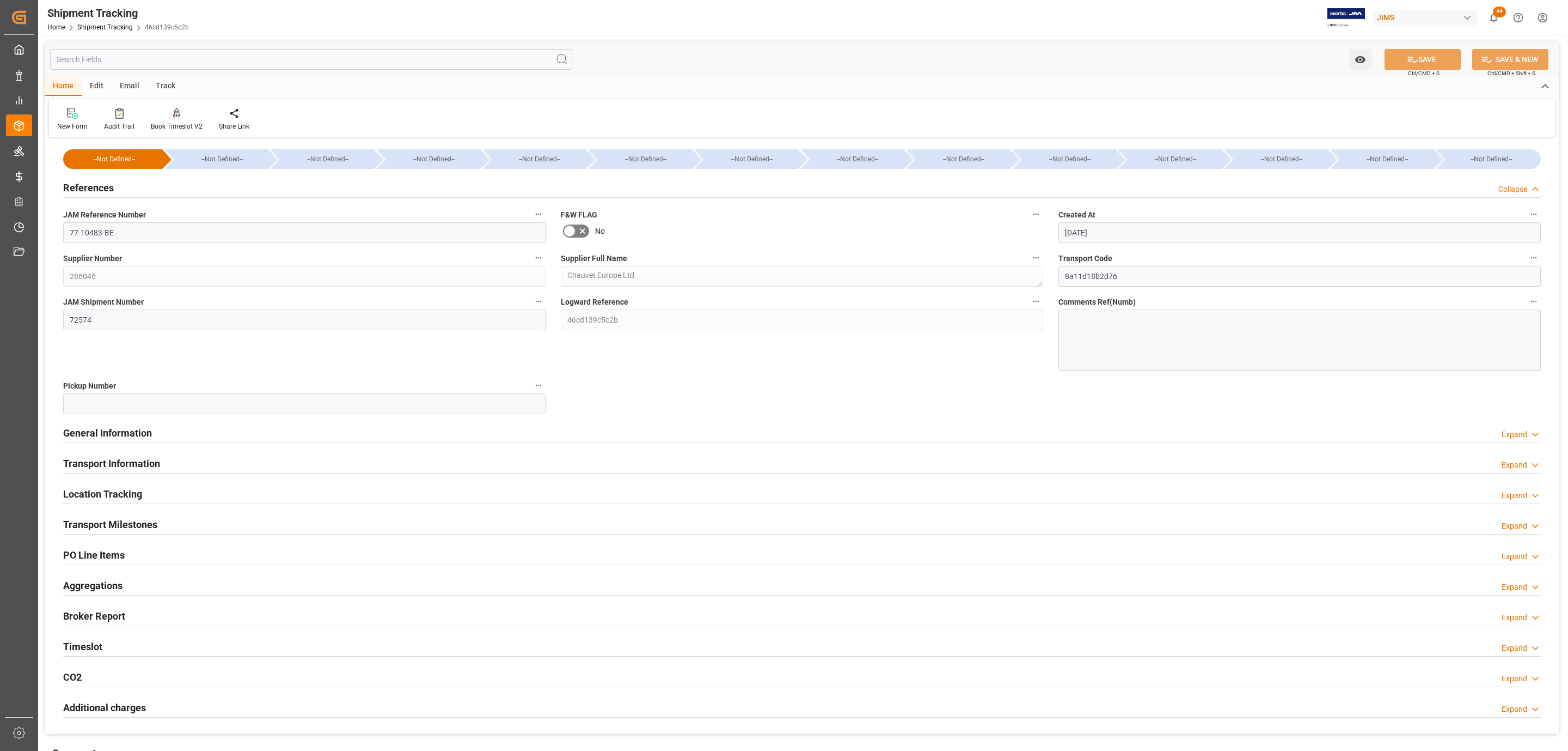
click at [127, 528] on h2 "Transport Milestones" at bounding box center [111, 524] width 95 height 14
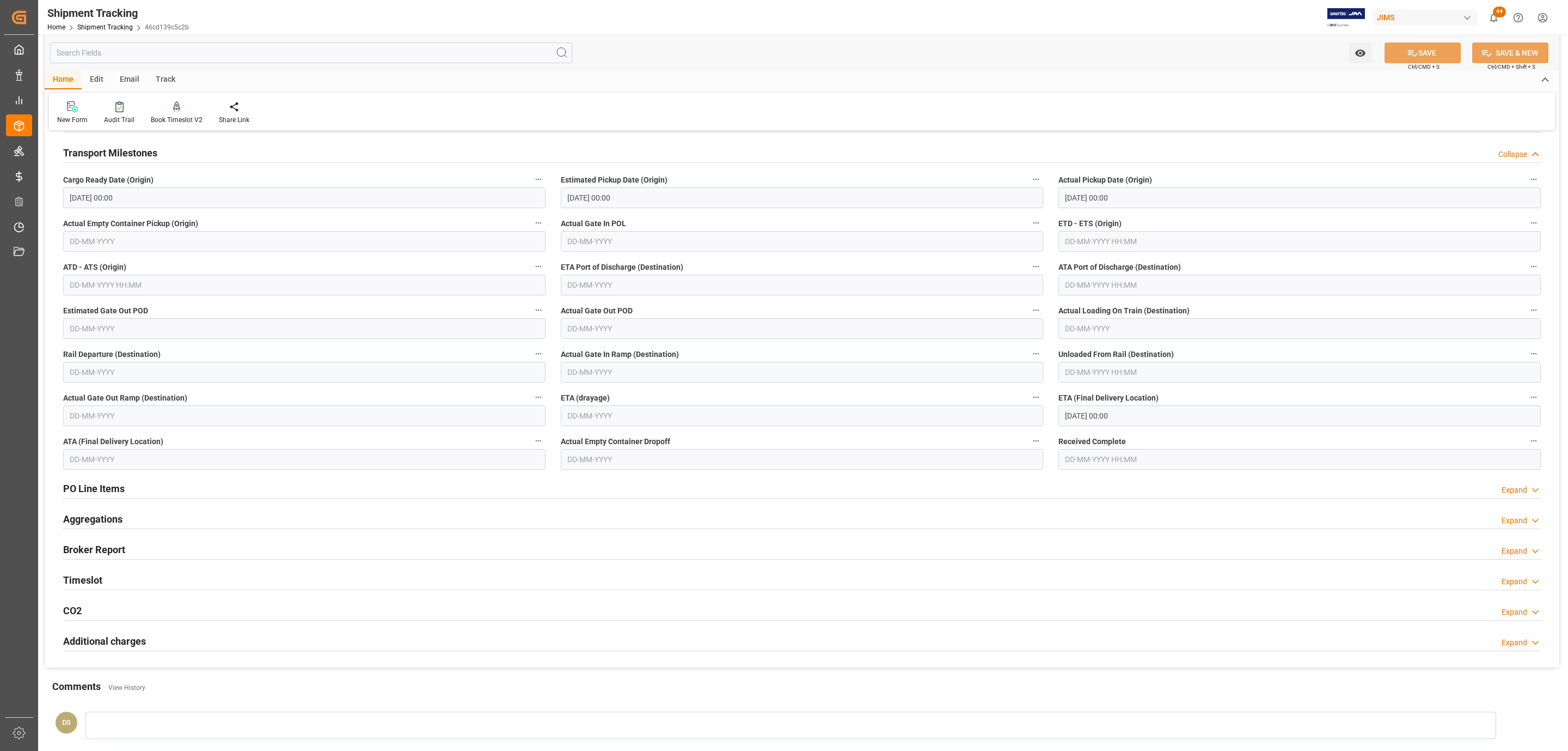
scroll to position [409, 0]
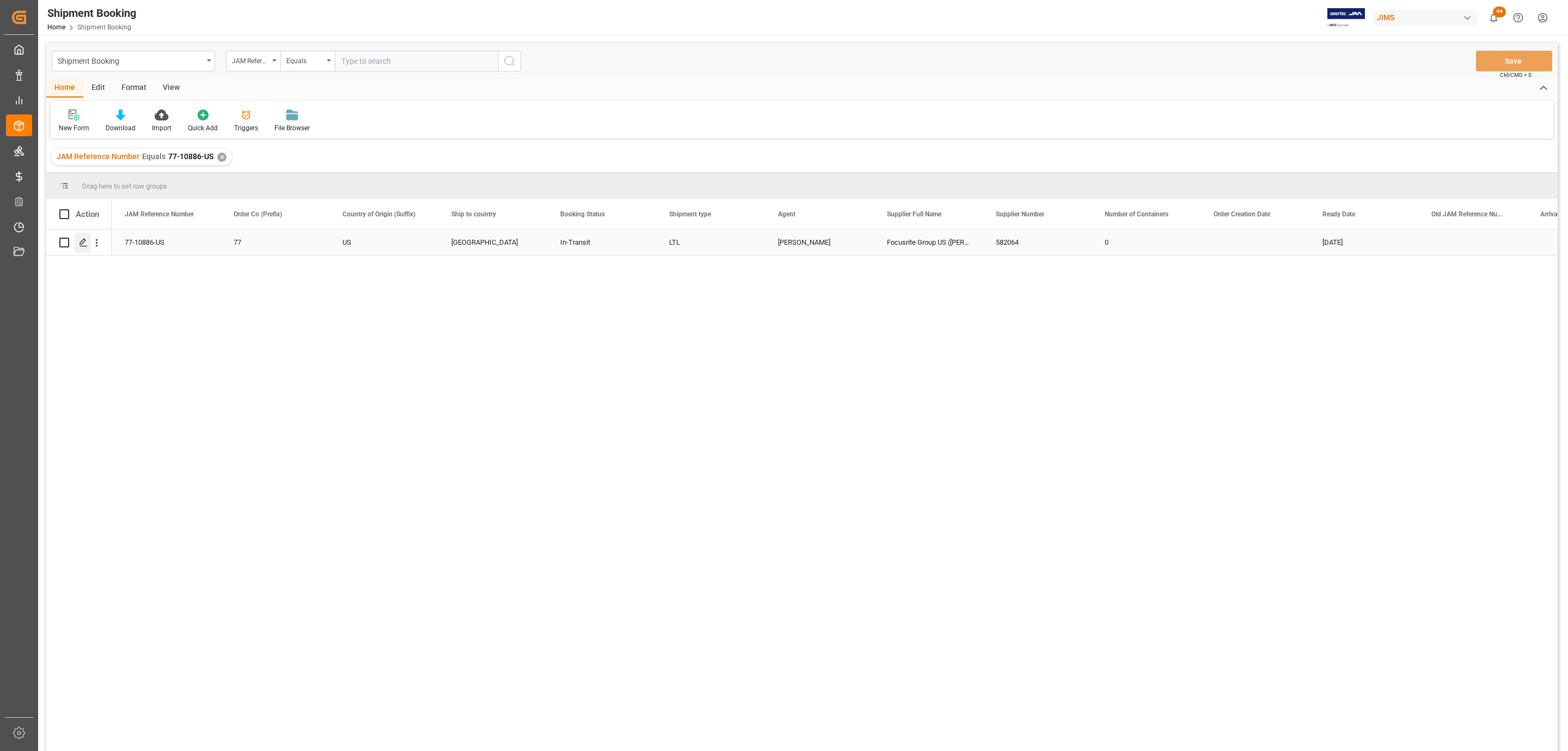
click at [85, 242] on icon "Press SPACE to select this row." at bounding box center [84, 242] width 8 height 8
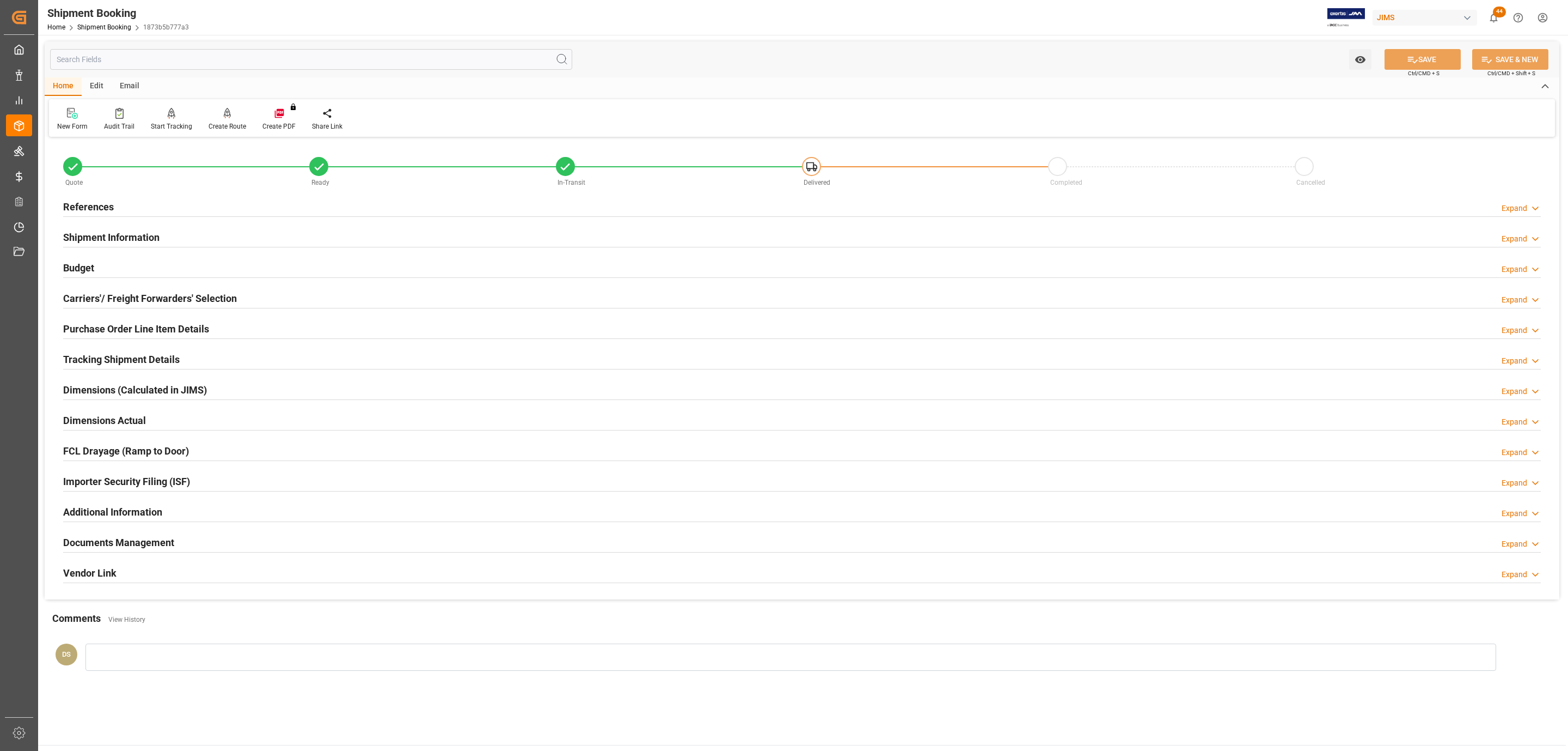
click at [134, 548] on h2 "Documents Management" at bounding box center [119, 541] width 111 height 14
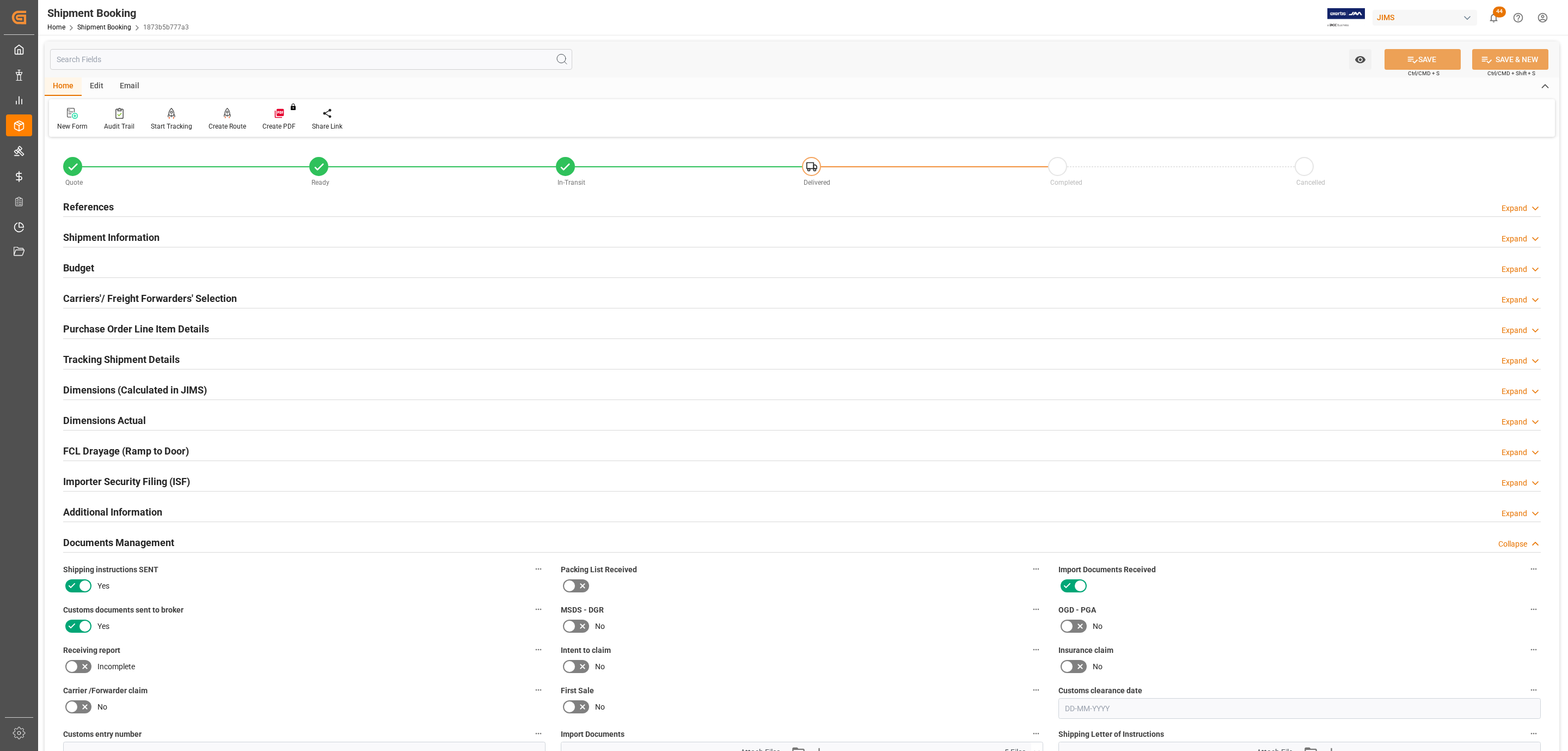
click at [165, 201] on div "References Expand" at bounding box center [802, 206] width 1478 height 21
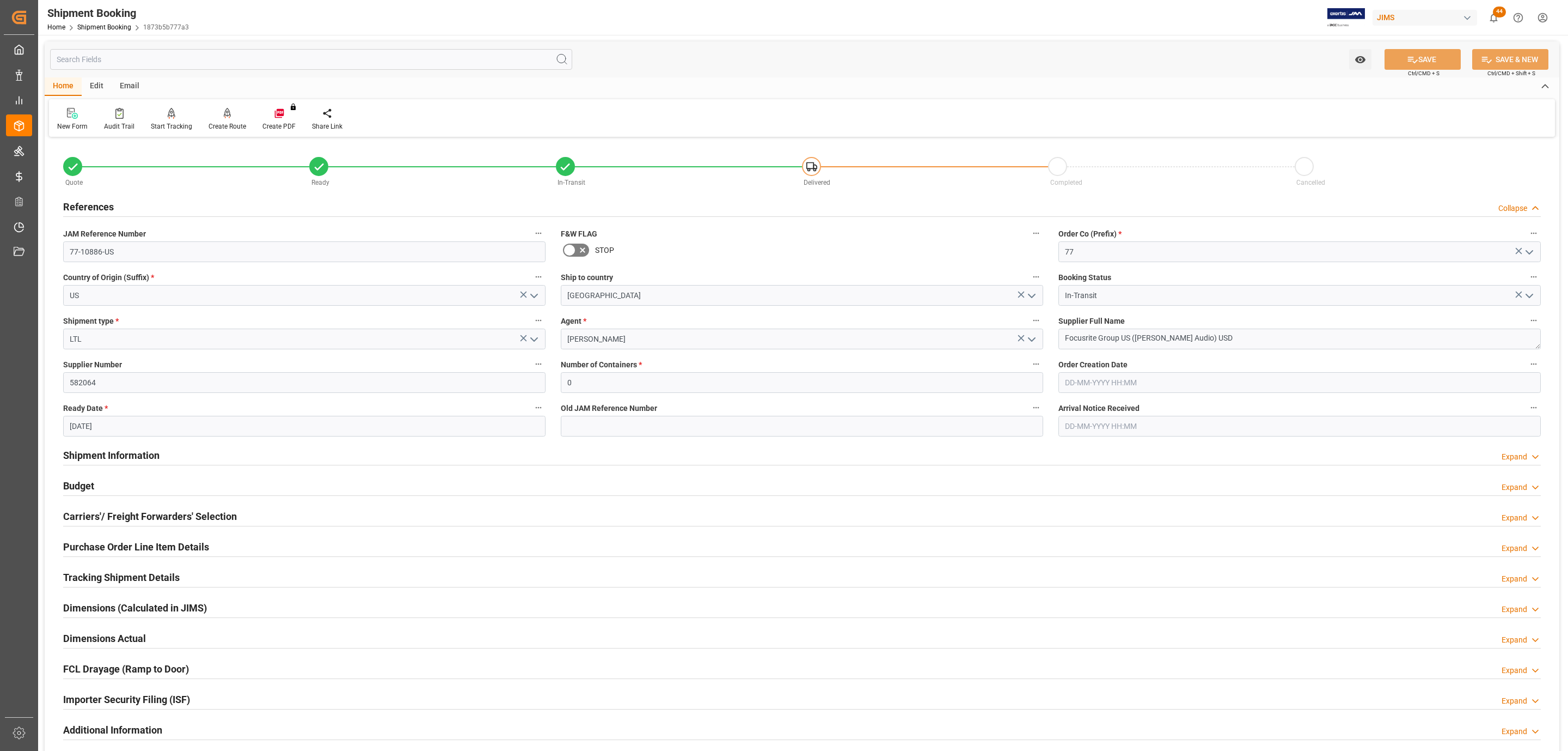
click at [165, 201] on div "References Collapse" at bounding box center [802, 206] width 1478 height 21
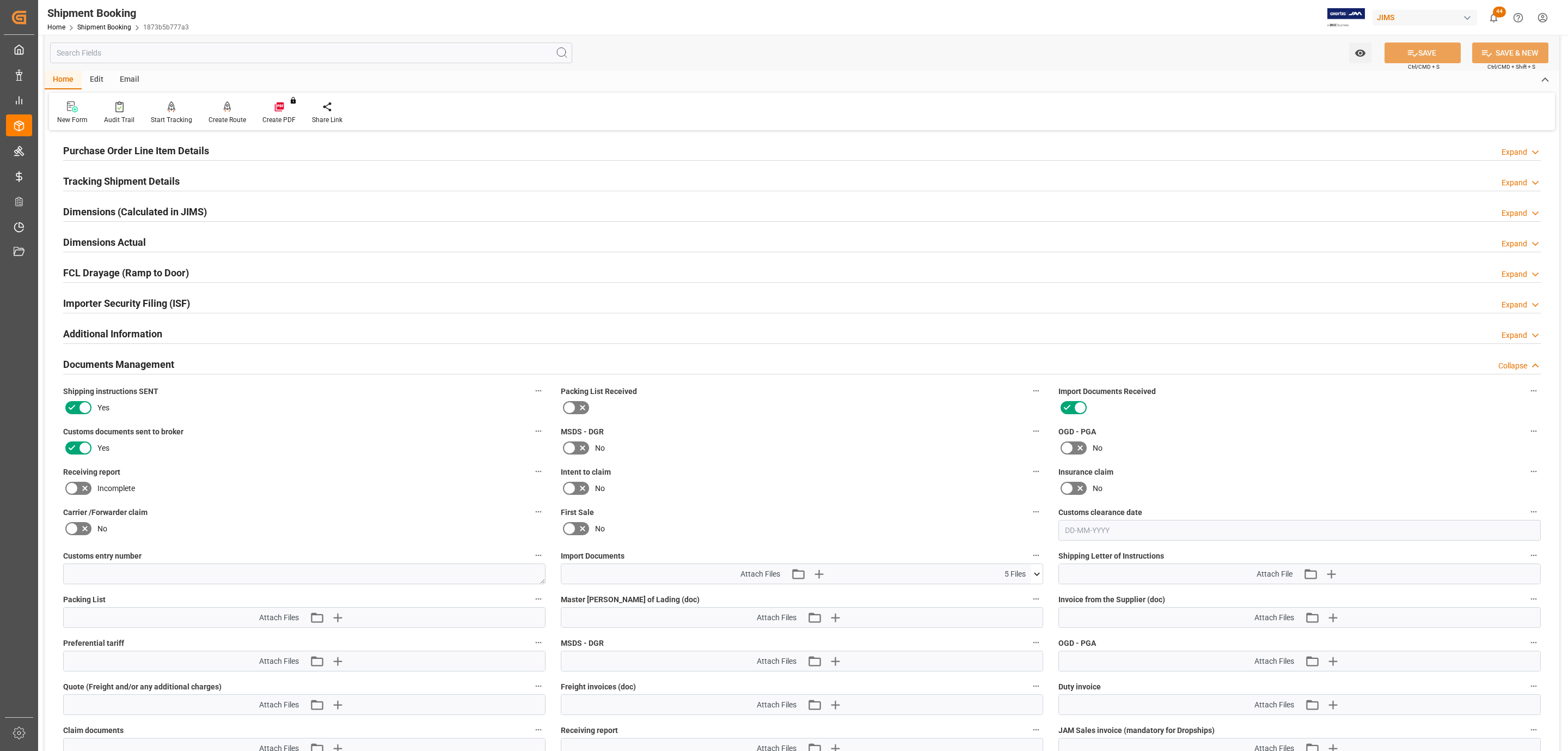
scroll to position [490, 0]
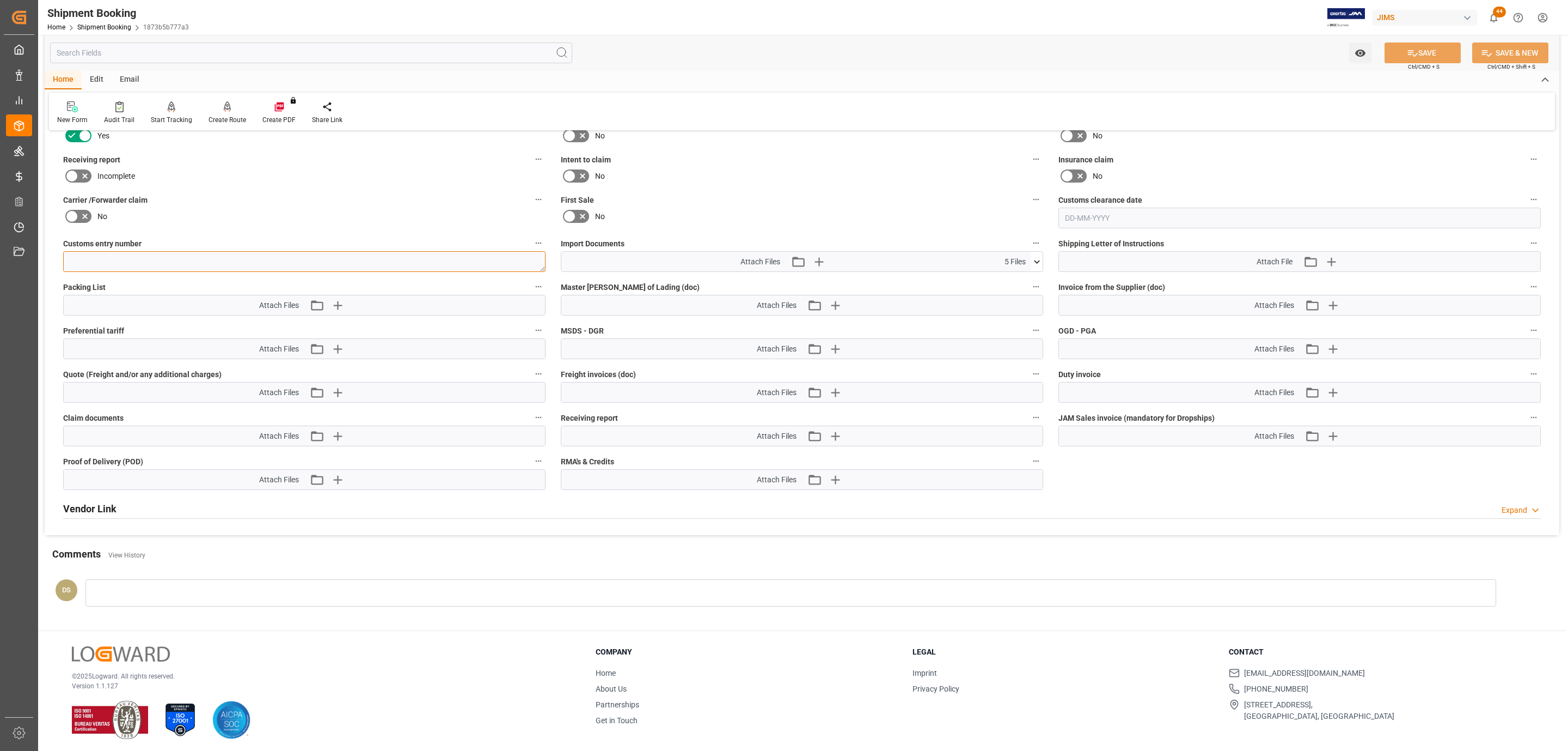
click at [134, 257] on textarea at bounding box center [304, 261] width 482 height 21
paste textarea "13391-69286075-7"
type textarea "13391-69286075-7"
drag, startPoint x: 1436, startPoint y: 47, endPoint x: 1189, endPoint y: 252, distance: 321.0
click at [1436, 50] on button "SAVE" at bounding box center [1423, 52] width 76 height 21
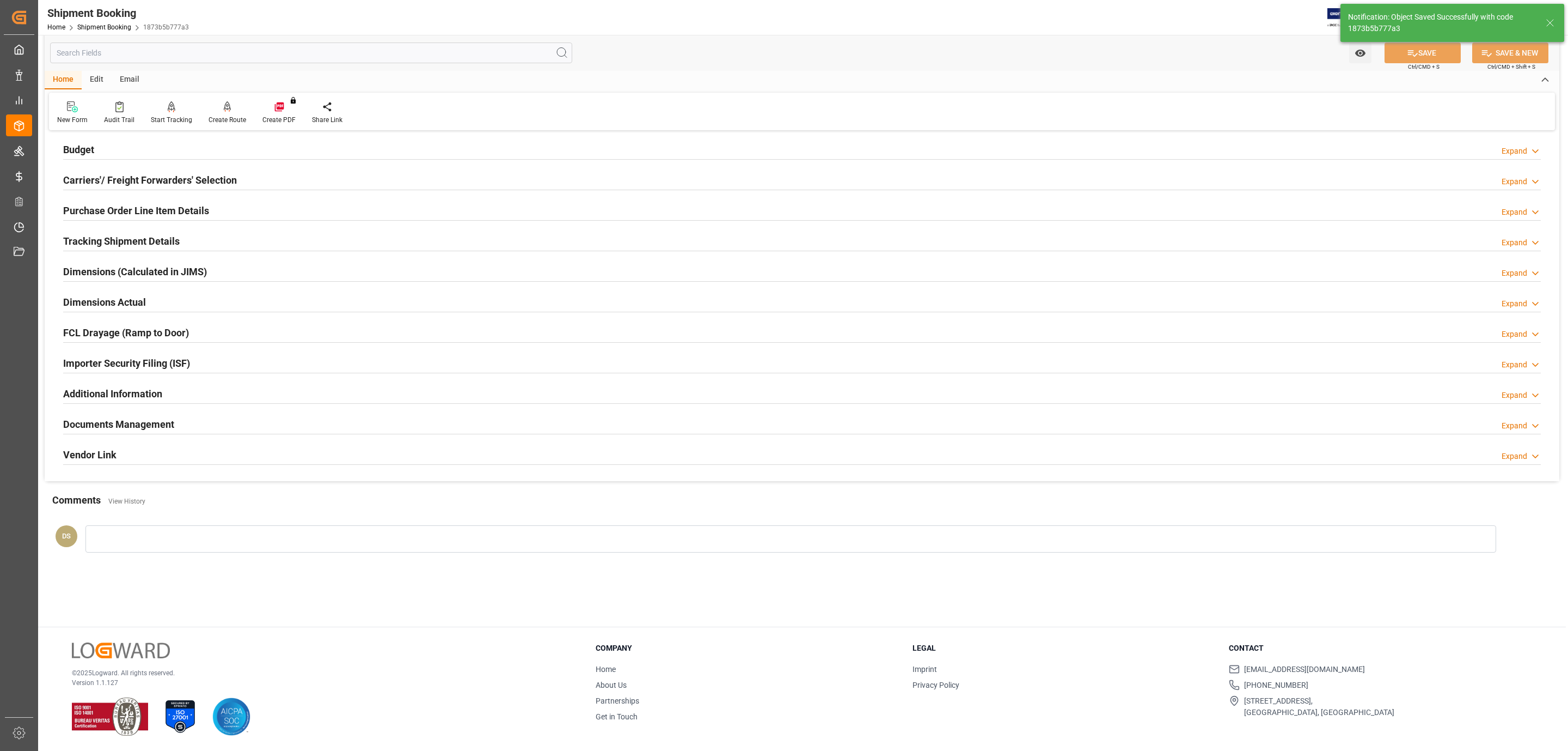
scroll to position [118, 0]
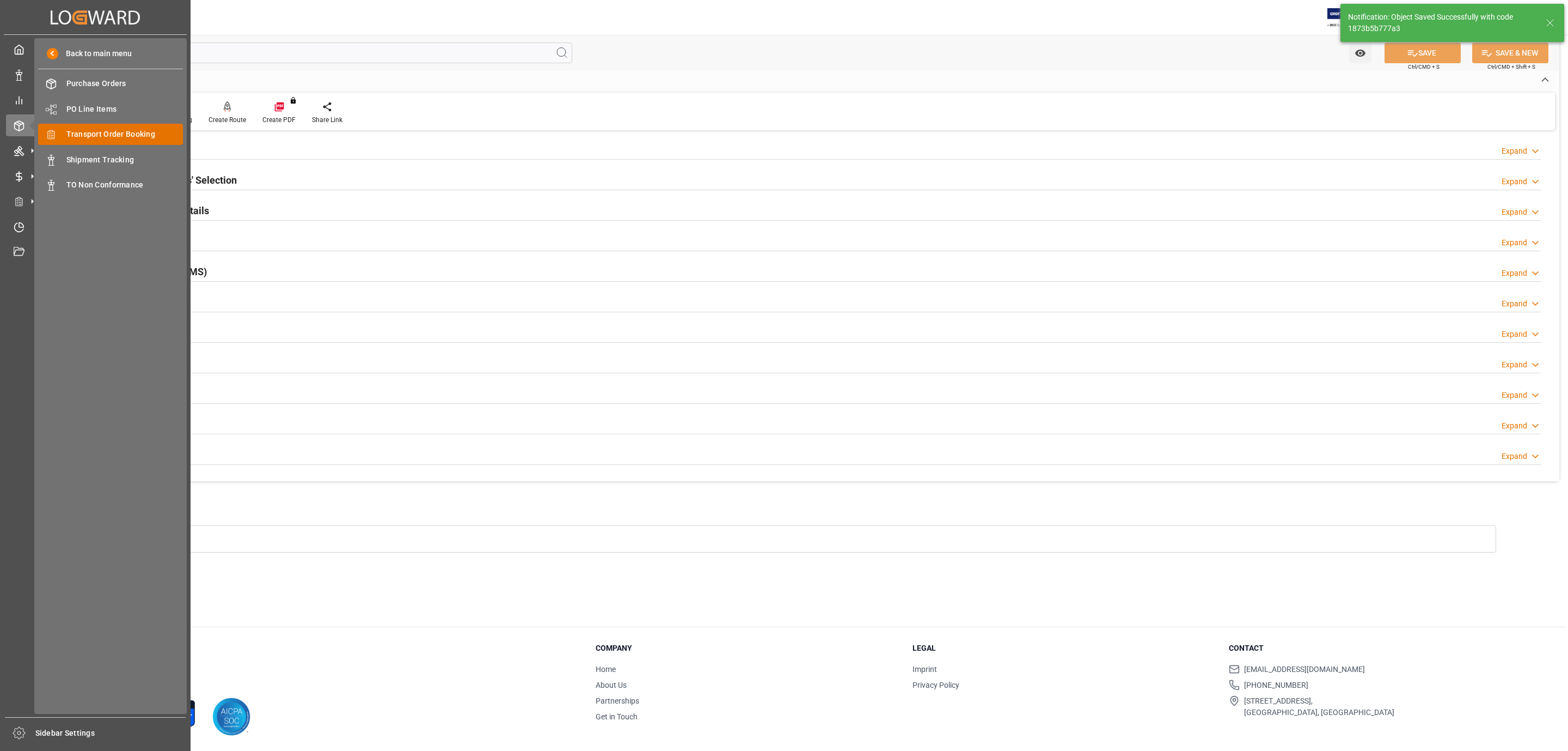
click at [141, 129] on span "Transport Order Booking" at bounding box center [125, 134] width 117 height 12
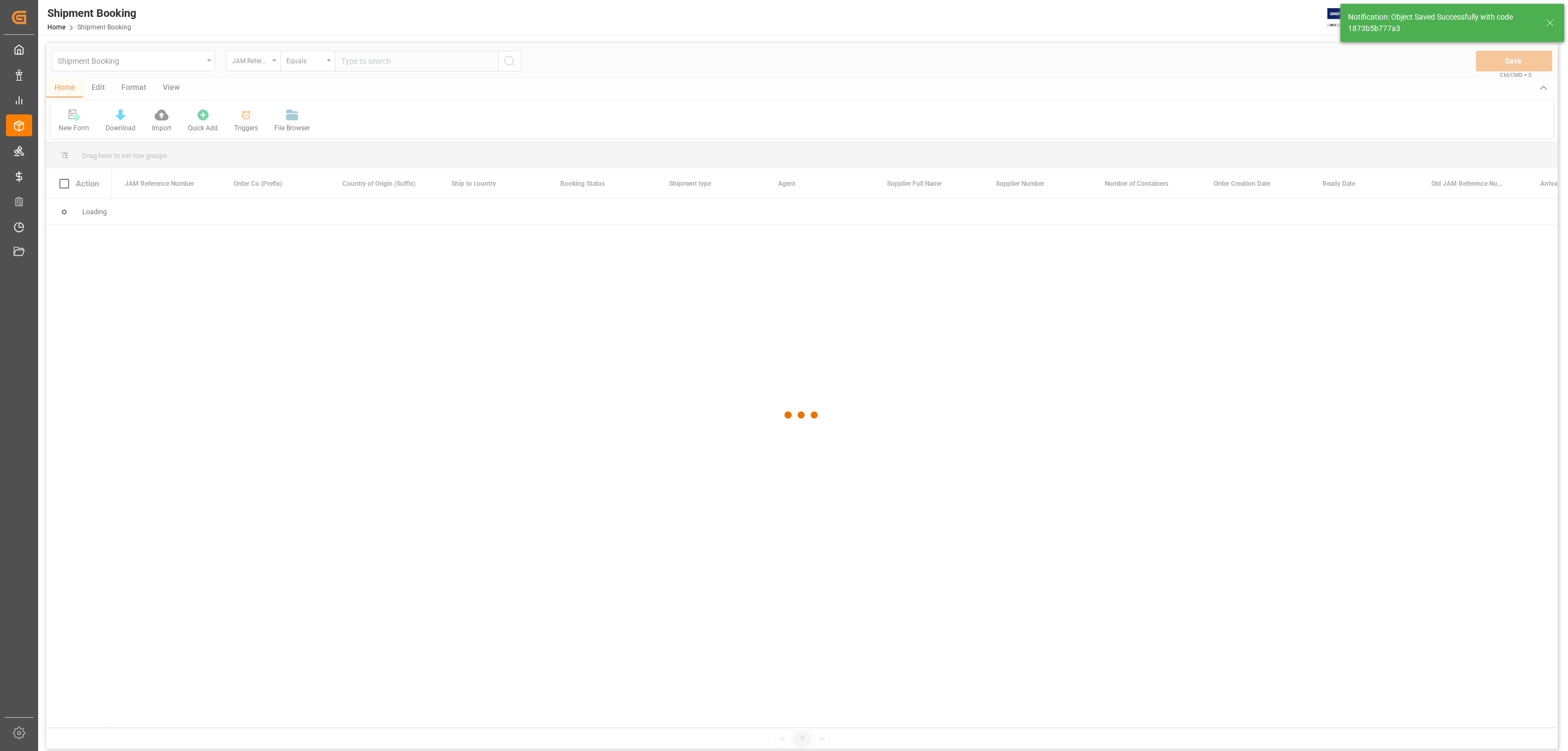
click at [421, 67] on div at bounding box center [802, 415] width 1511 height 744
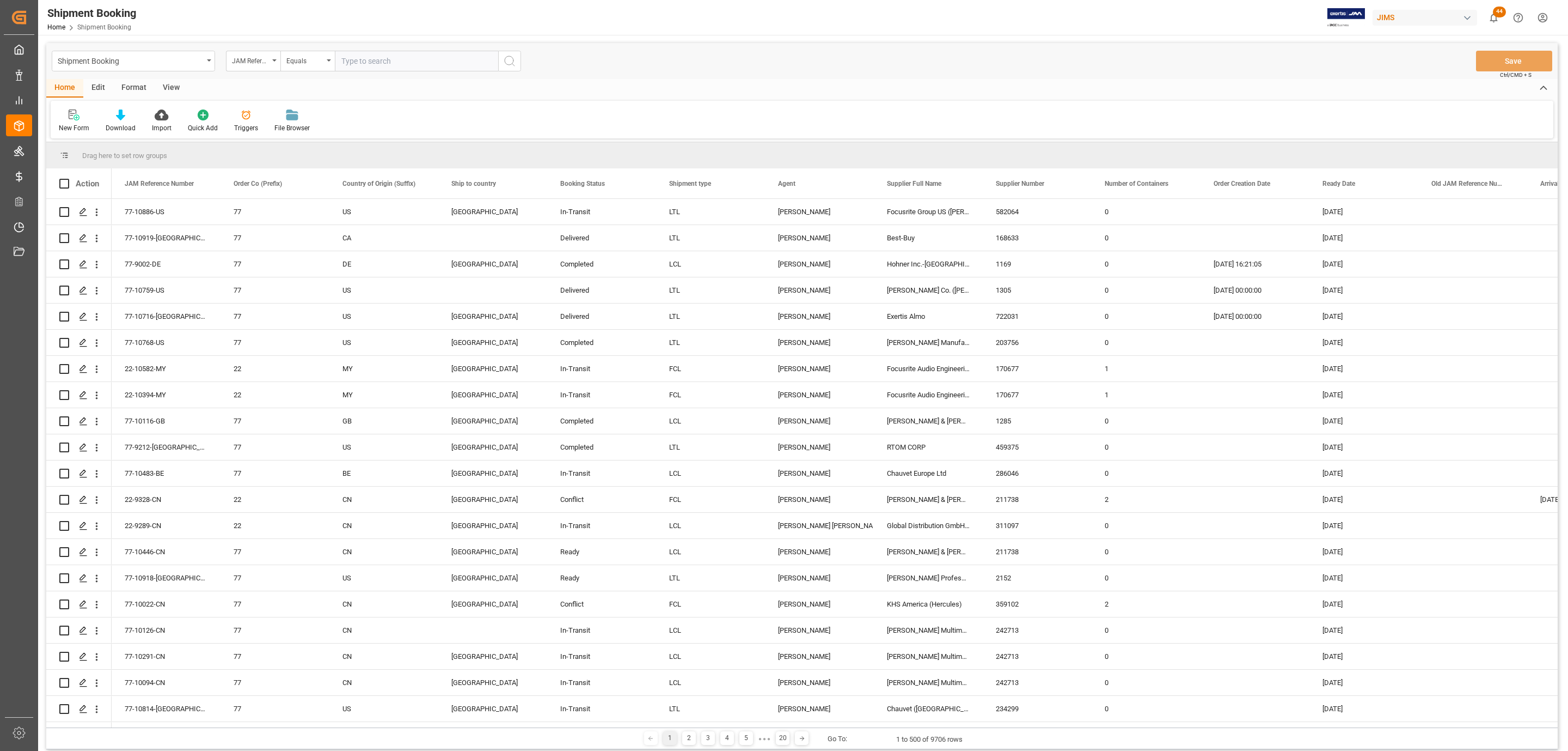
click at [419, 65] on input "text" at bounding box center [416, 61] width 163 height 21
paste input "77-10814-[GEOGRAPHIC_DATA]"
type input "77-10814-[GEOGRAPHIC_DATA]"
click at [508, 61] on icon "search button" at bounding box center [509, 60] width 13 height 13
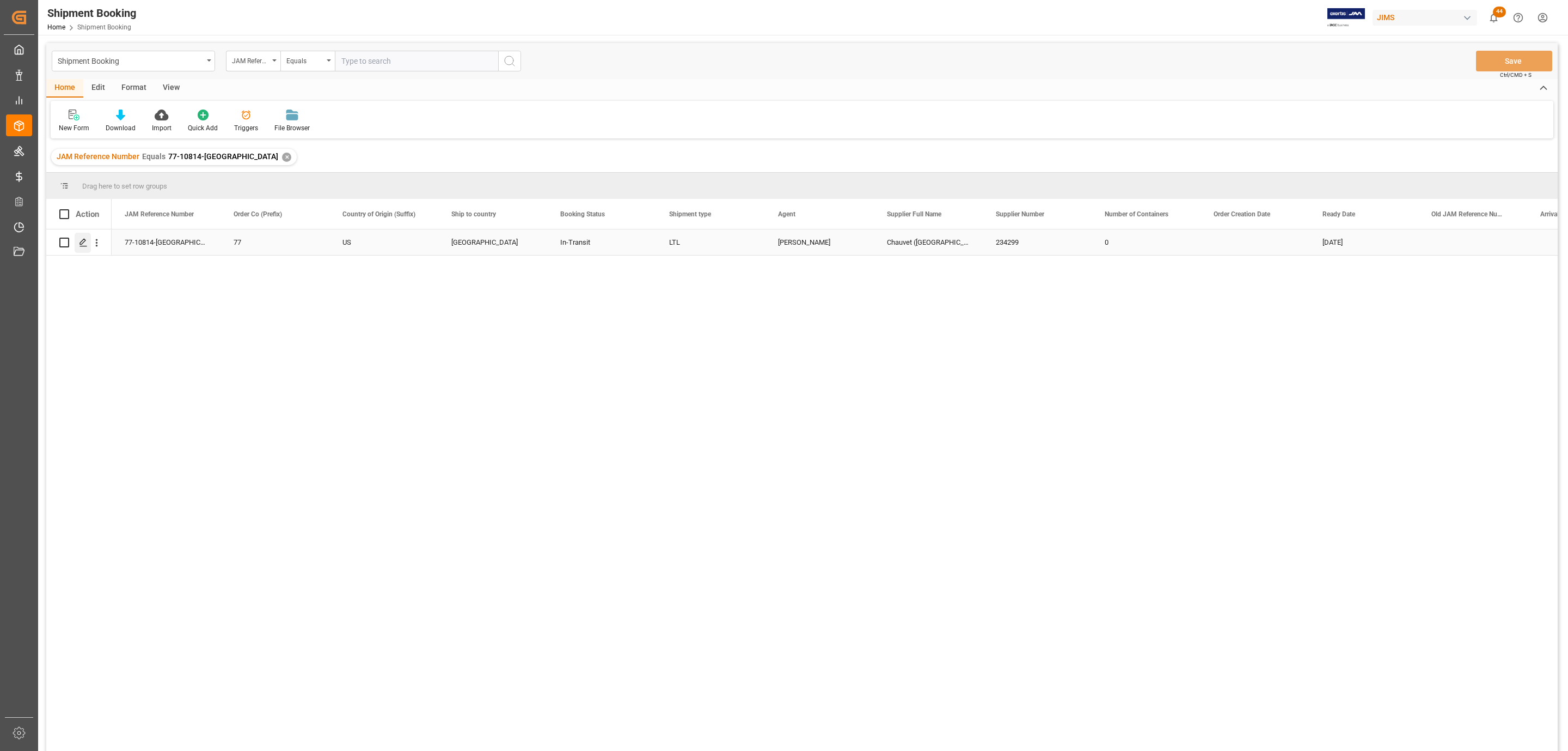
click at [84, 242] on icon "Press SPACE to select this row." at bounding box center [84, 242] width 8 height 8
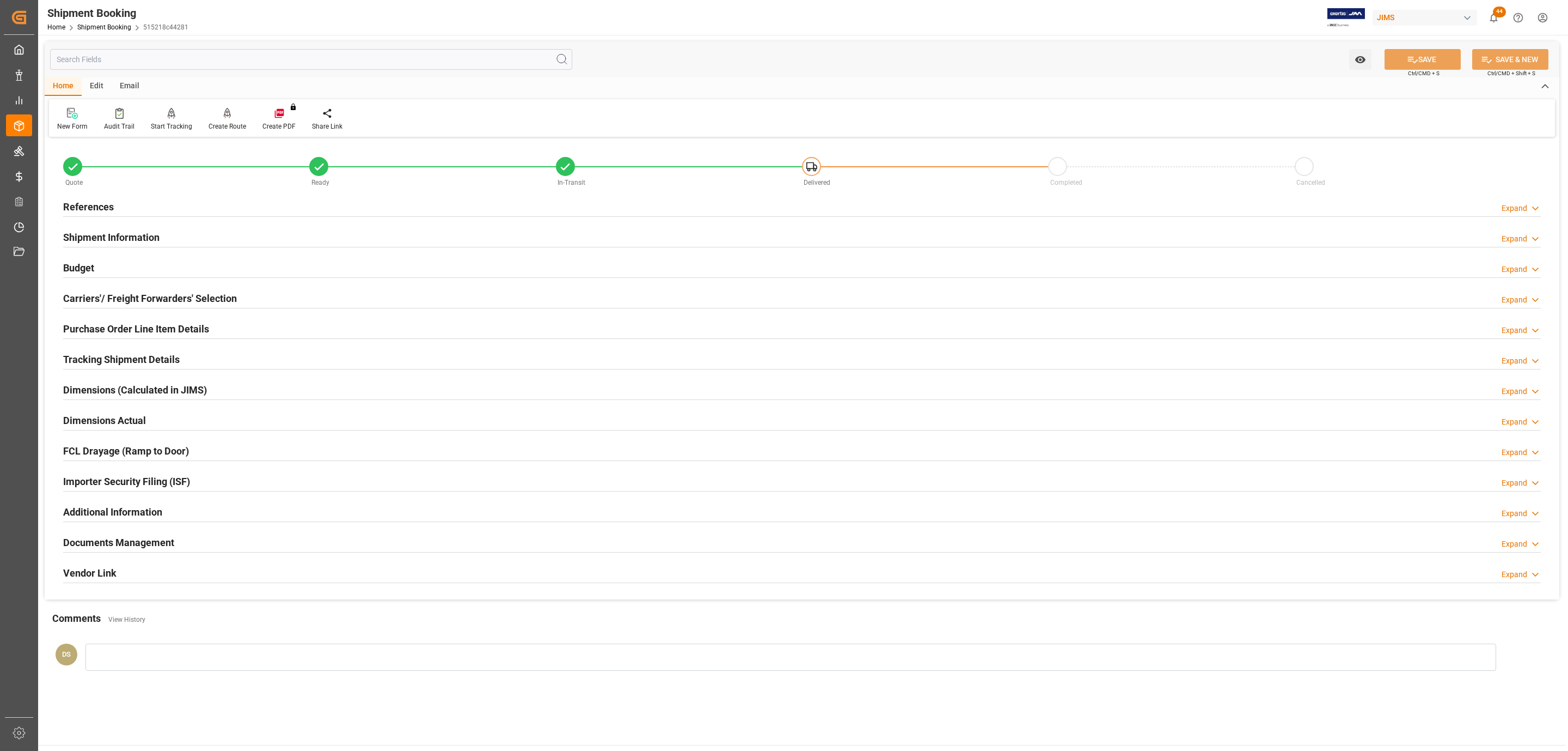
click at [131, 547] on h2 "Documents Management" at bounding box center [119, 541] width 111 height 14
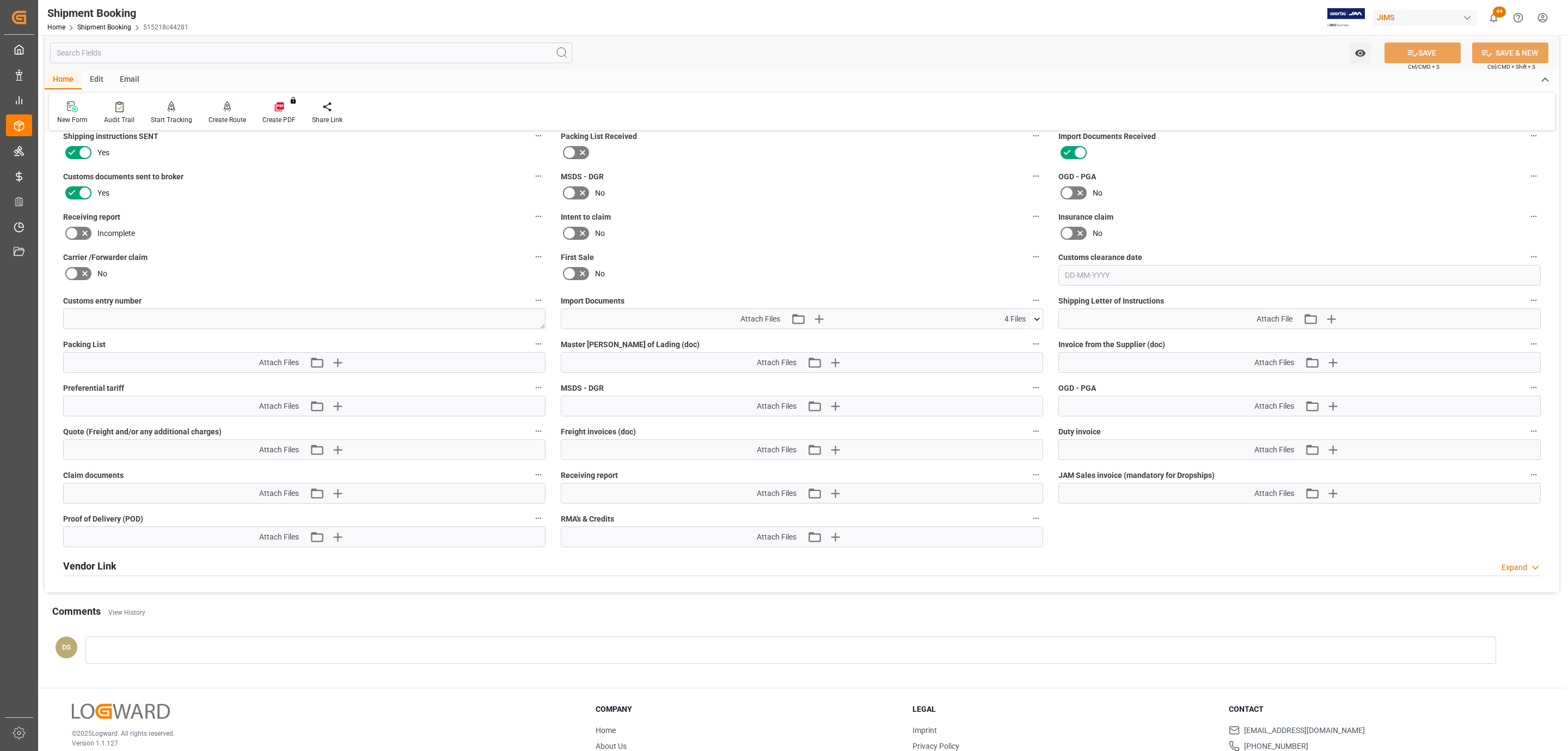
scroll to position [498, 0]
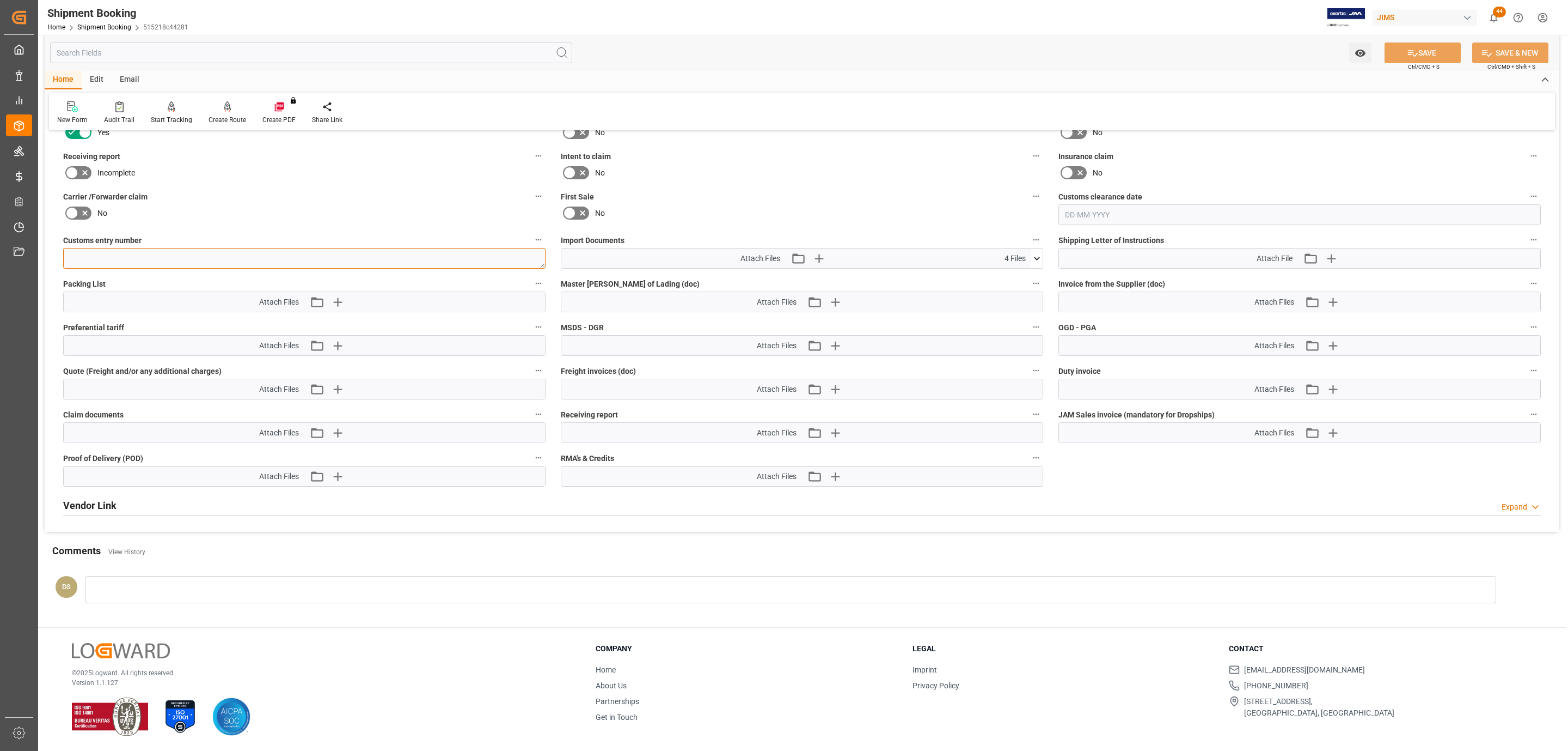
click at [288, 254] on textarea at bounding box center [304, 258] width 482 height 21
paste textarea "13391-69285931-1"
type textarea "13391-69285931-1"
click at [1413, 47] on icon at bounding box center [1413, 53] width 12 height 12
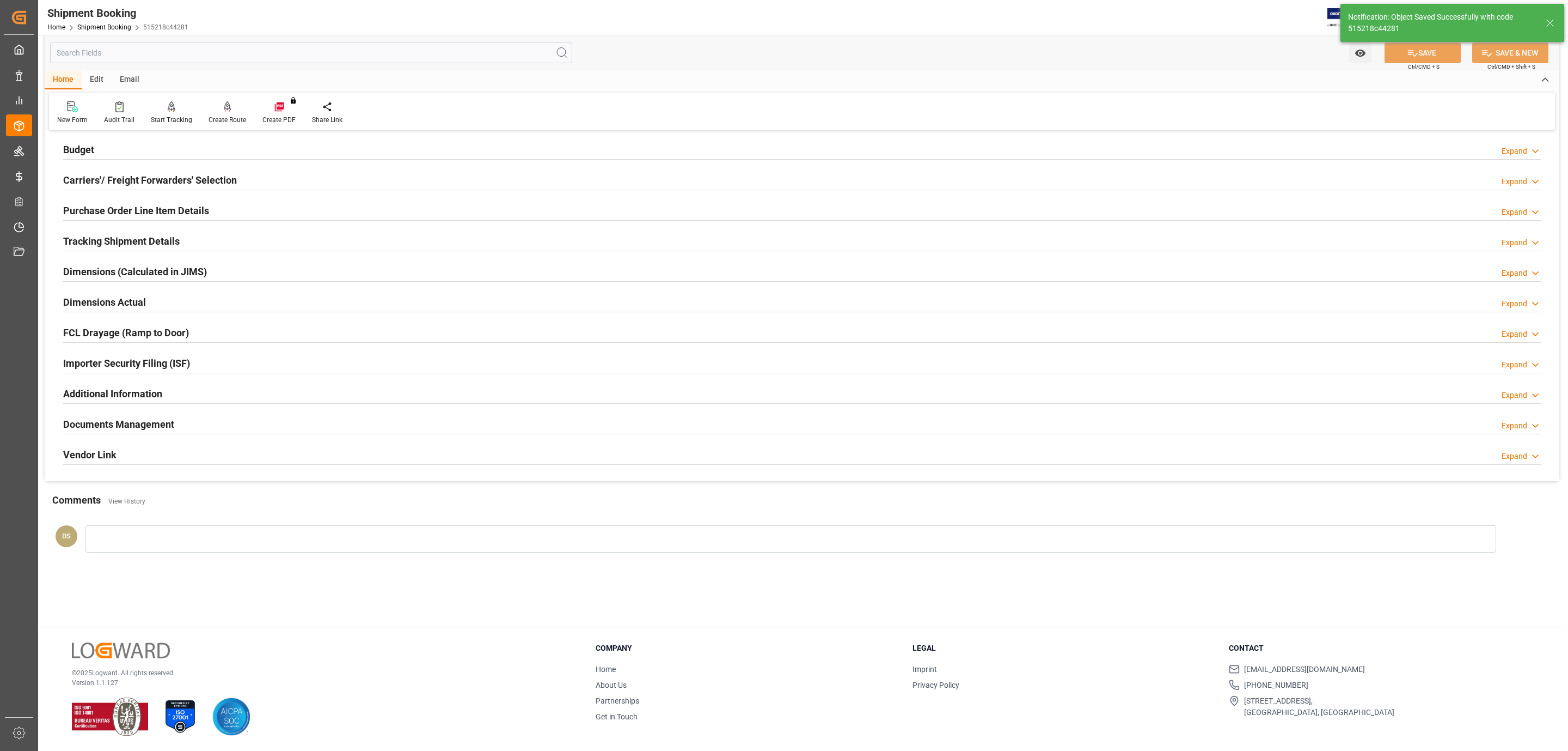
scroll to position [118, 0]
click at [100, 148] on div "Budget Expand" at bounding box center [802, 149] width 1478 height 21
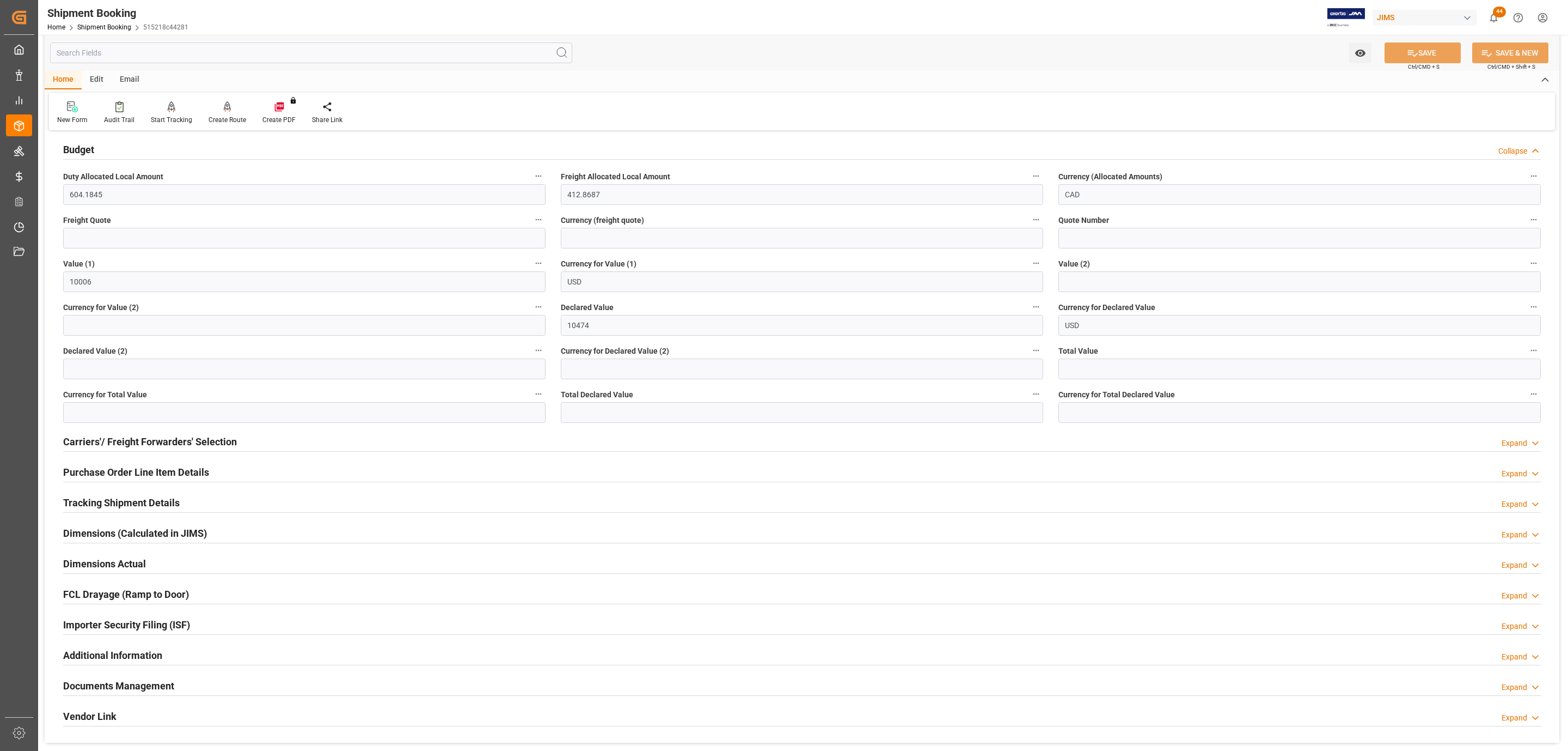
scroll to position [332, 0]
